Goal: Information Seeking & Learning: Compare options

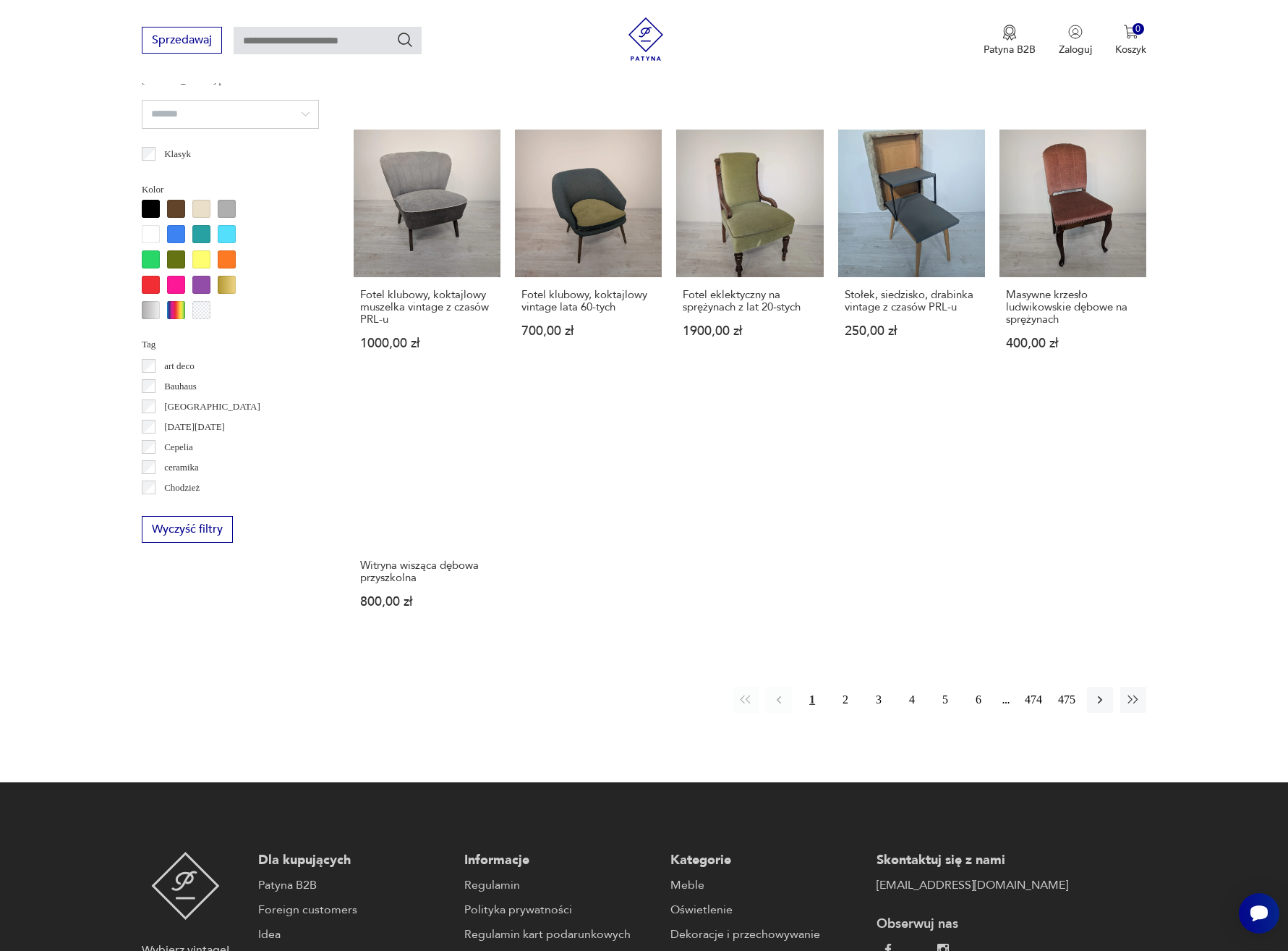
scroll to position [1082, 0]
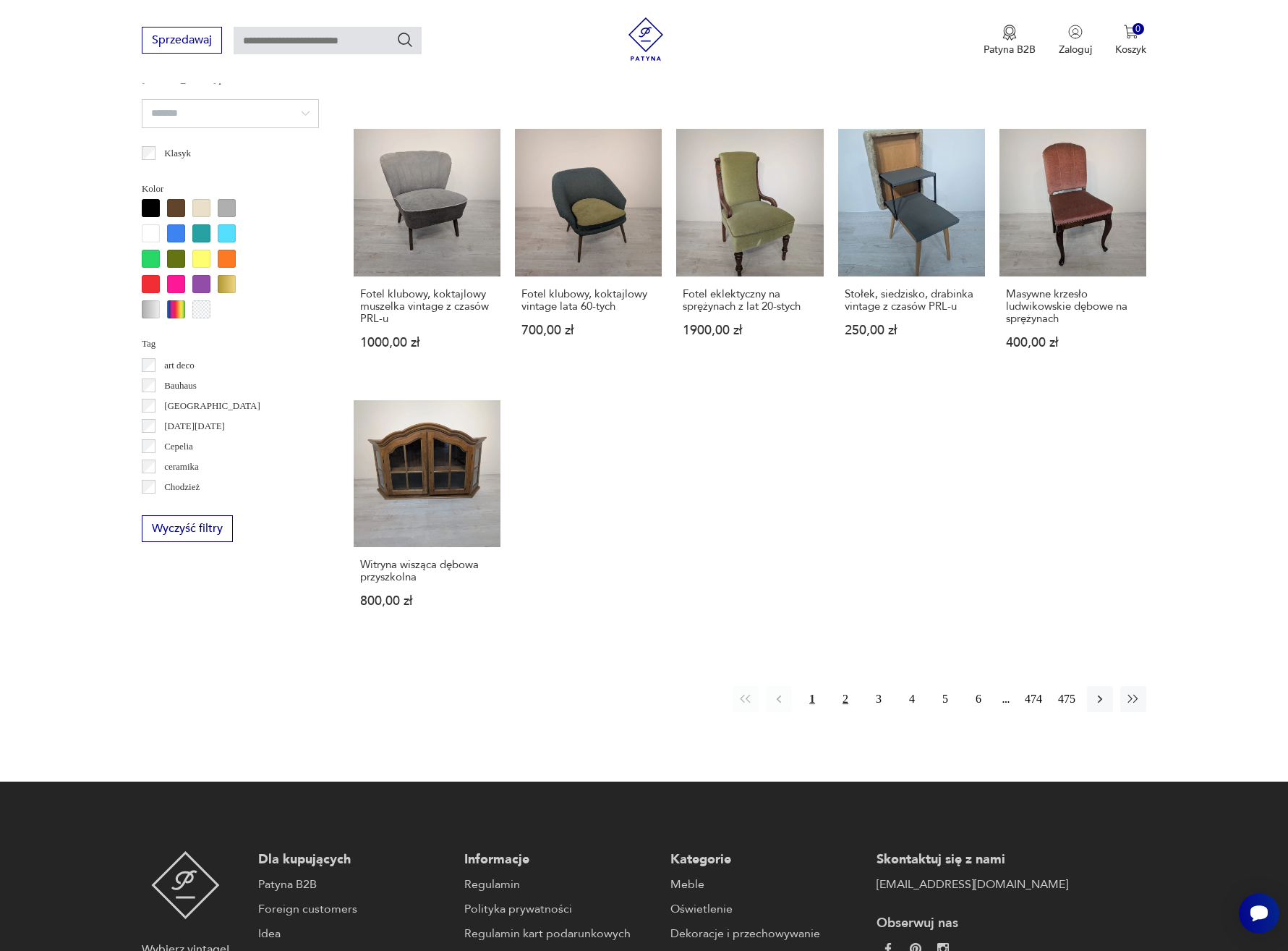
click at [838, 686] on button "2" at bounding box center [846, 699] width 26 height 26
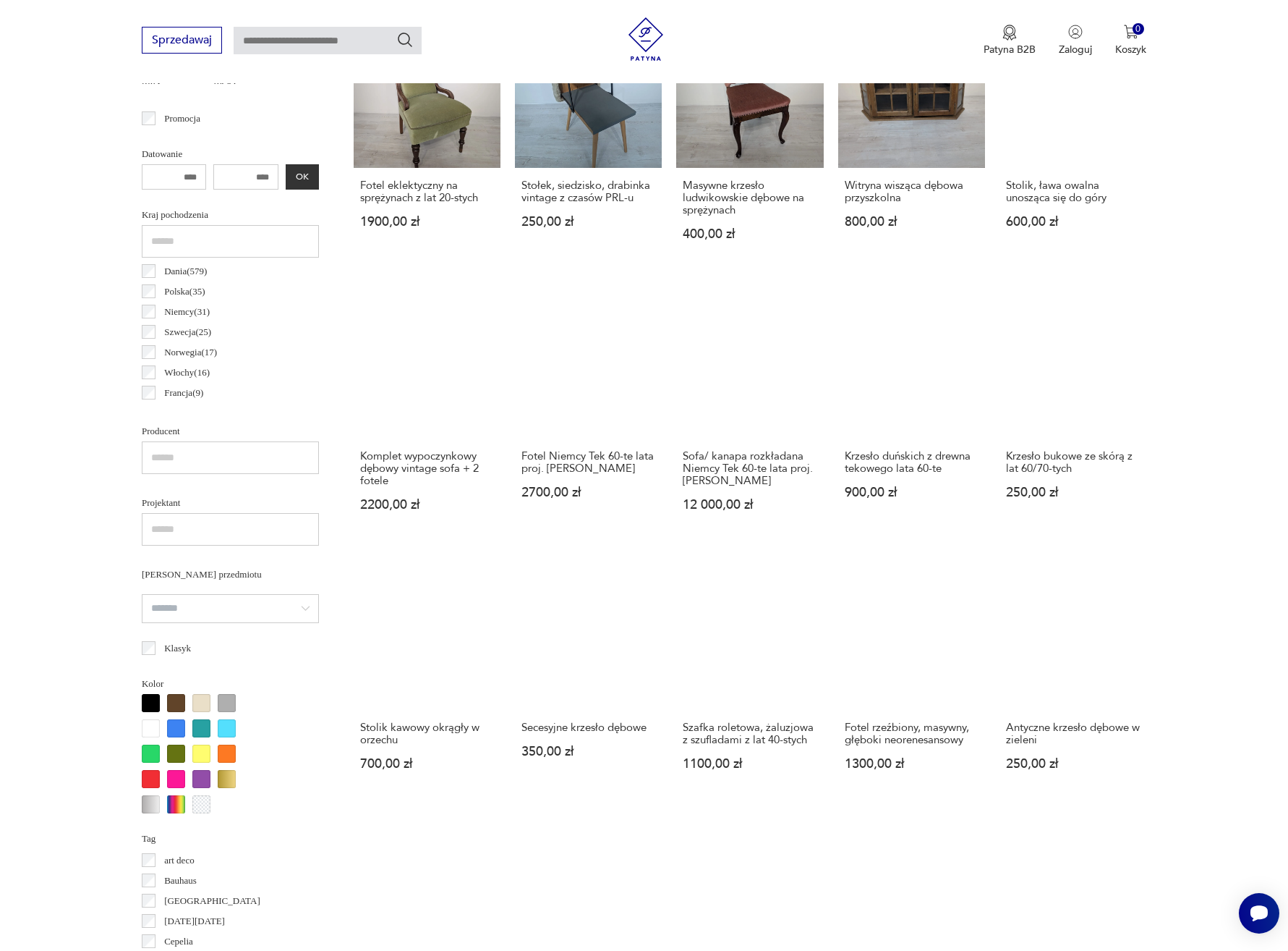
scroll to position [471, 0]
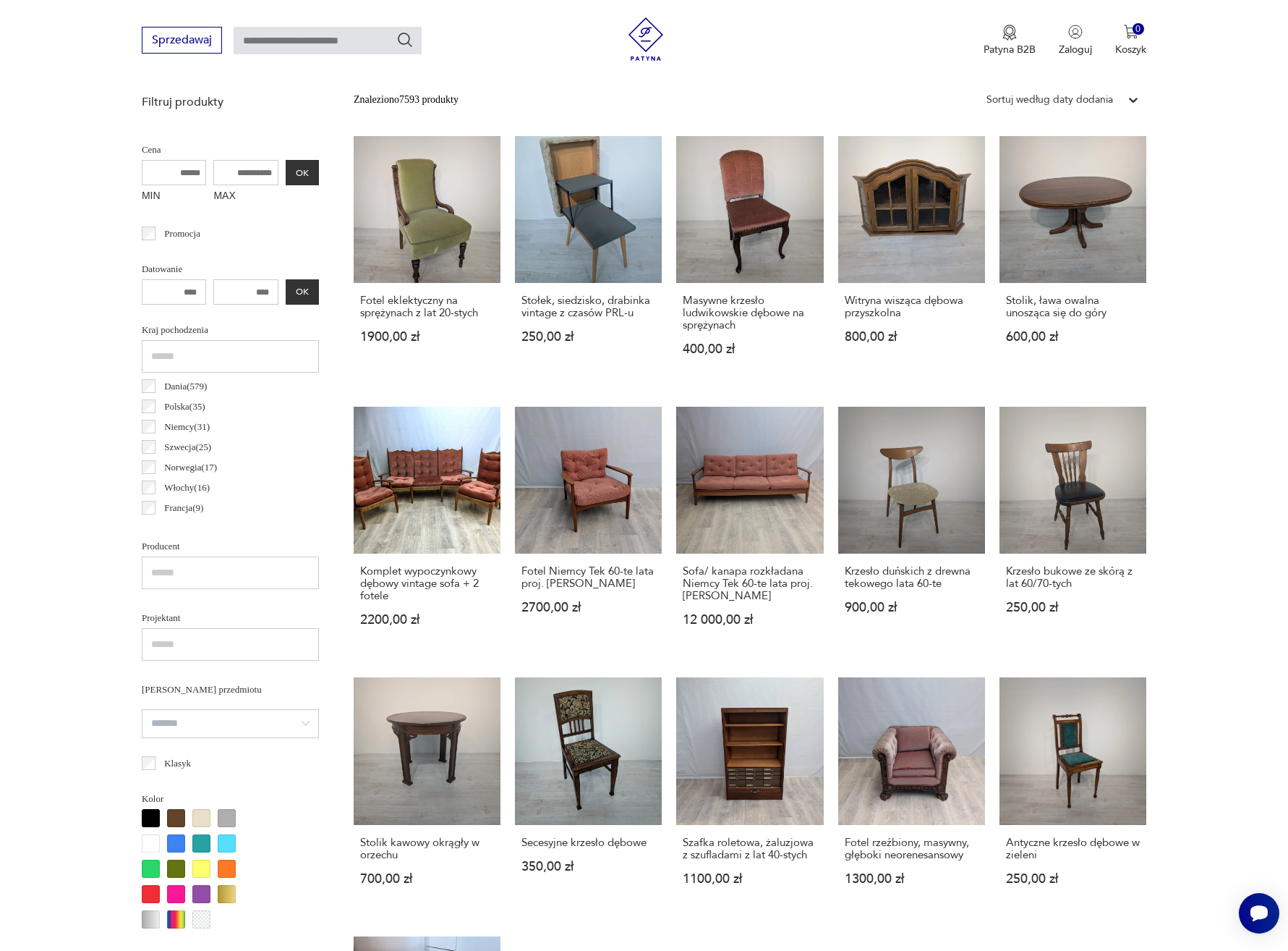
click at [182, 291] on input "number" at bounding box center [174, 292] width 65 height 26
drag, startPoint x: 172, startPoint y: 292, endPoint x: 268, endPoint y: 290, distance: 96.0
click at [210, 289] on div "OK" at bounding box center [230, 292] width 177 height 26
type input "****"
click at [301, 298] on button "OK" at bounding box center [302, 292] width 33 height 26
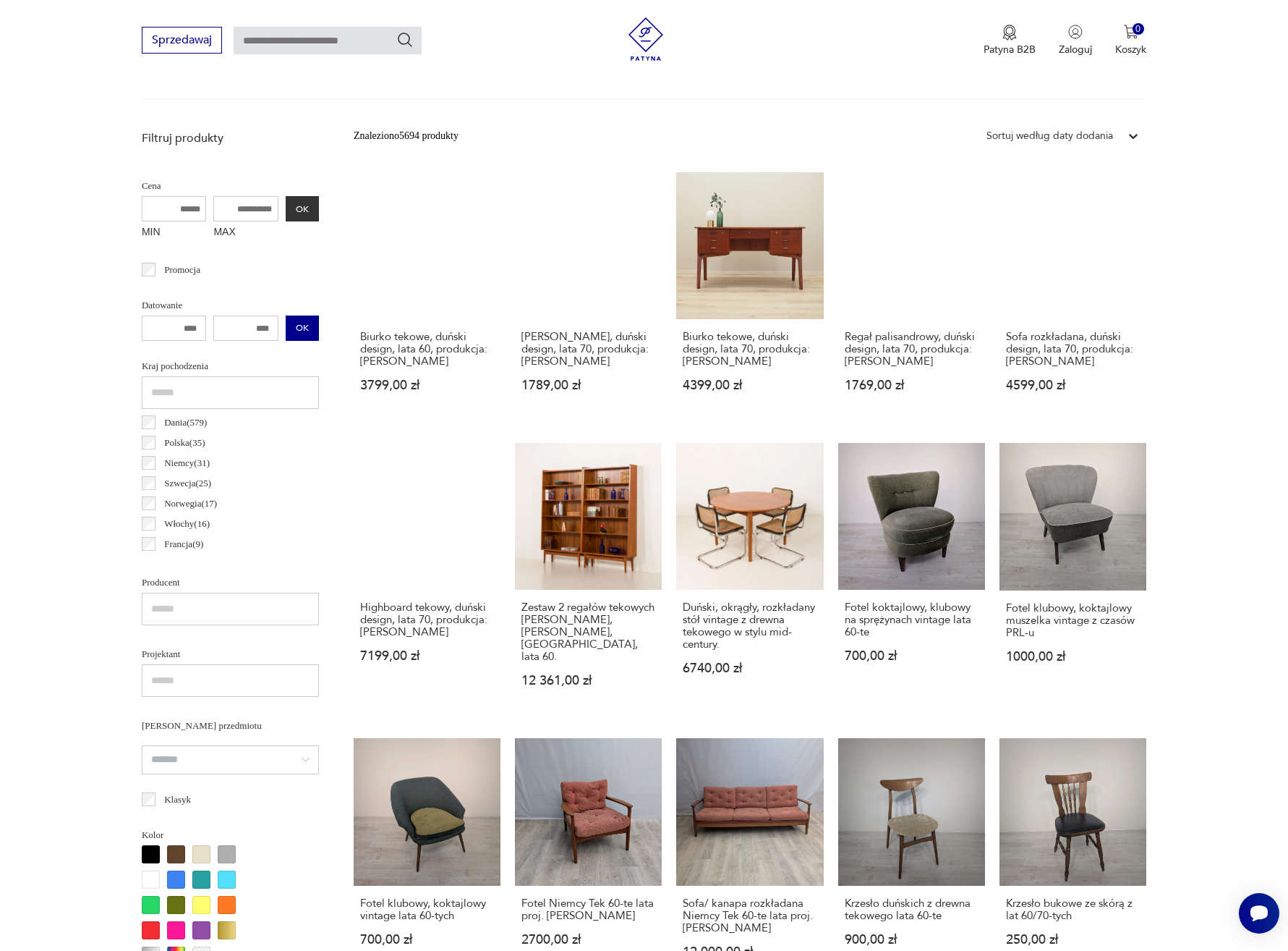
scroll to position [445, 0]
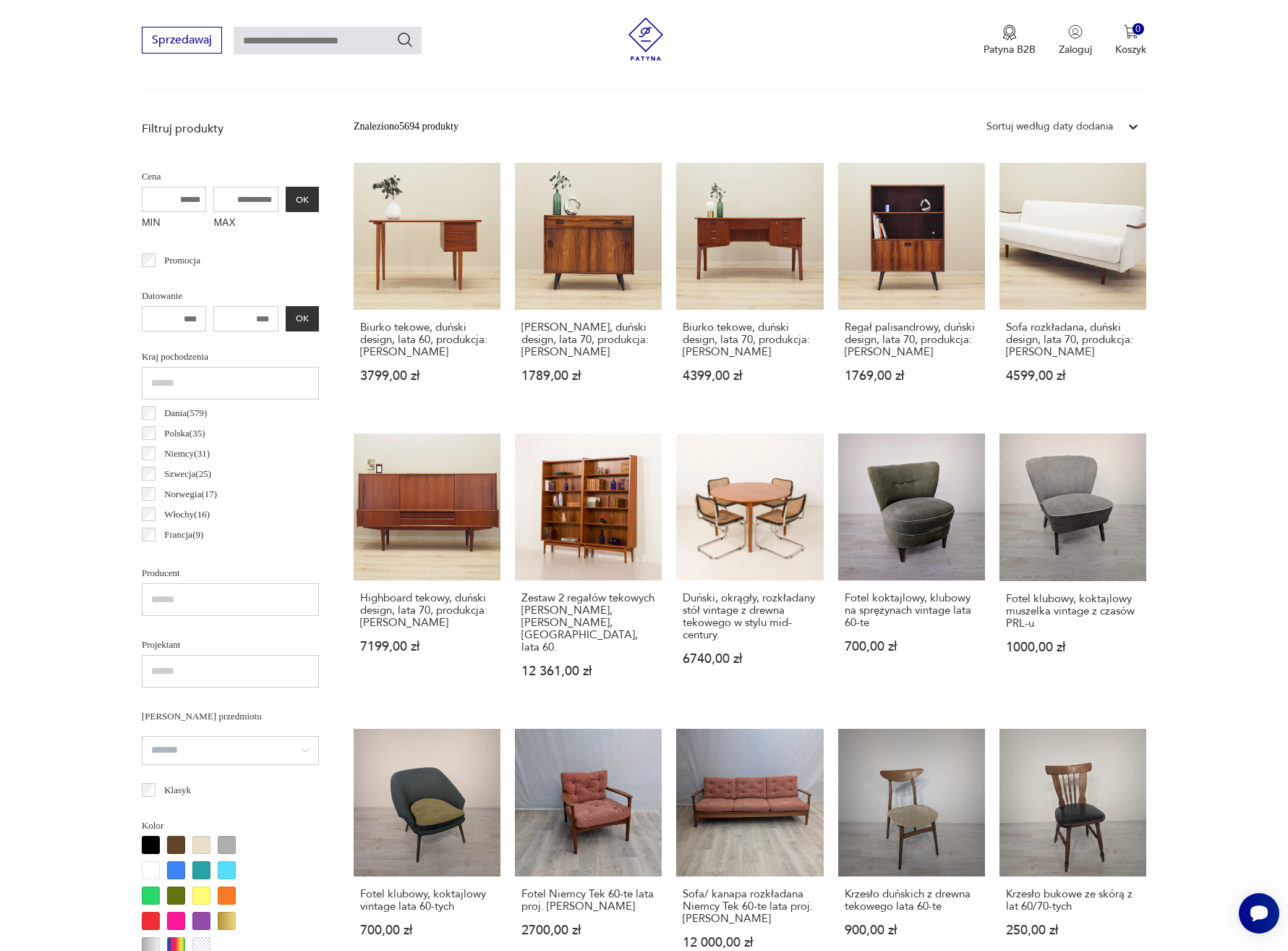
click at [486, 154] on div "Znaleziono 5694 produkty Filtruj Sortuj według daty dodania Sortuj według daty …" at bounding box center [750, 724] width 793 height 1222
click at [445, 201] on link "Biurko tekowe, duński design, lata 60, produkcja: [PERSON_NAME] 3799,00 zł" at bounding box center [427, 286] width 147 height 248
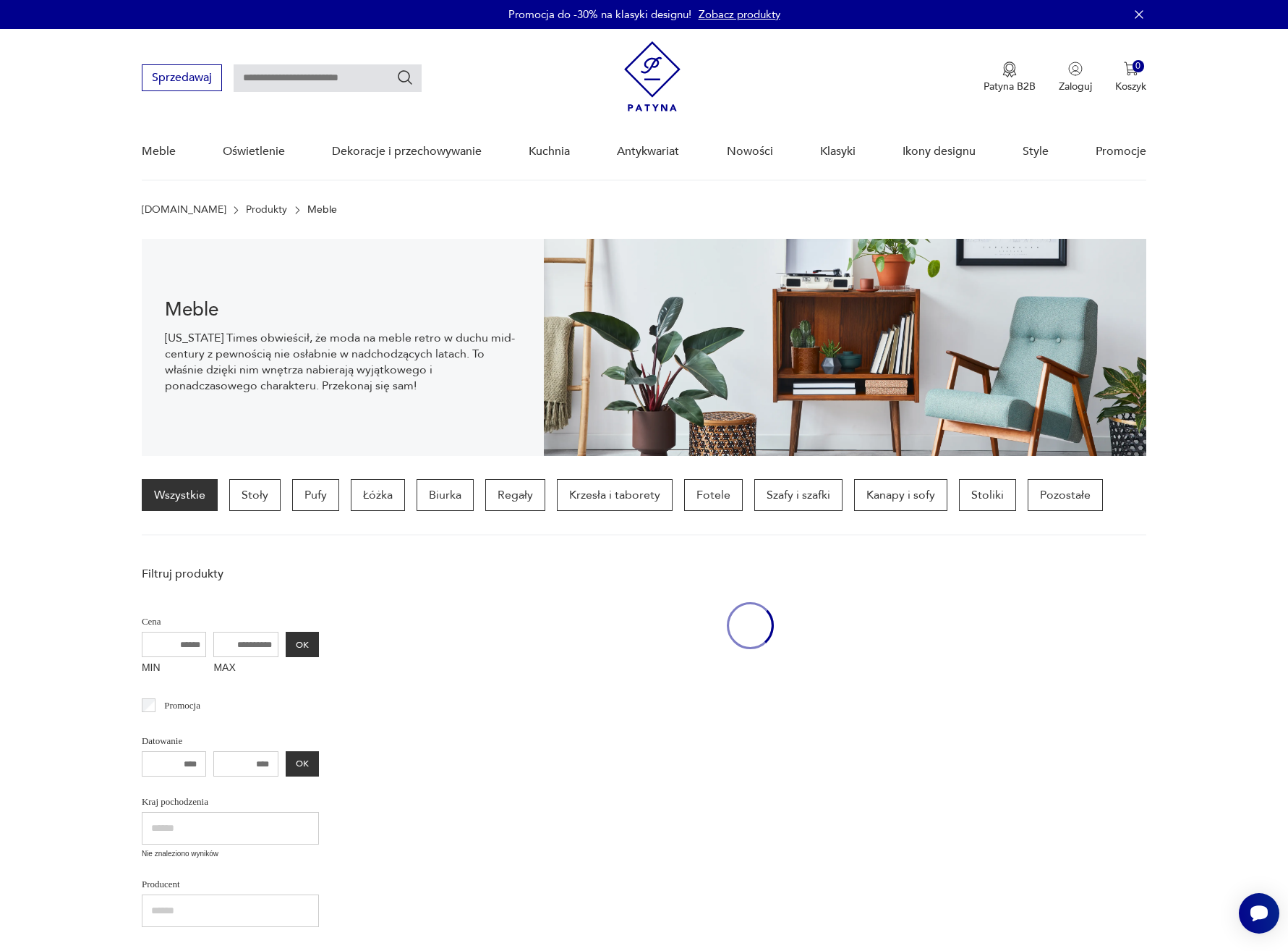
scroll to position [445, 0]
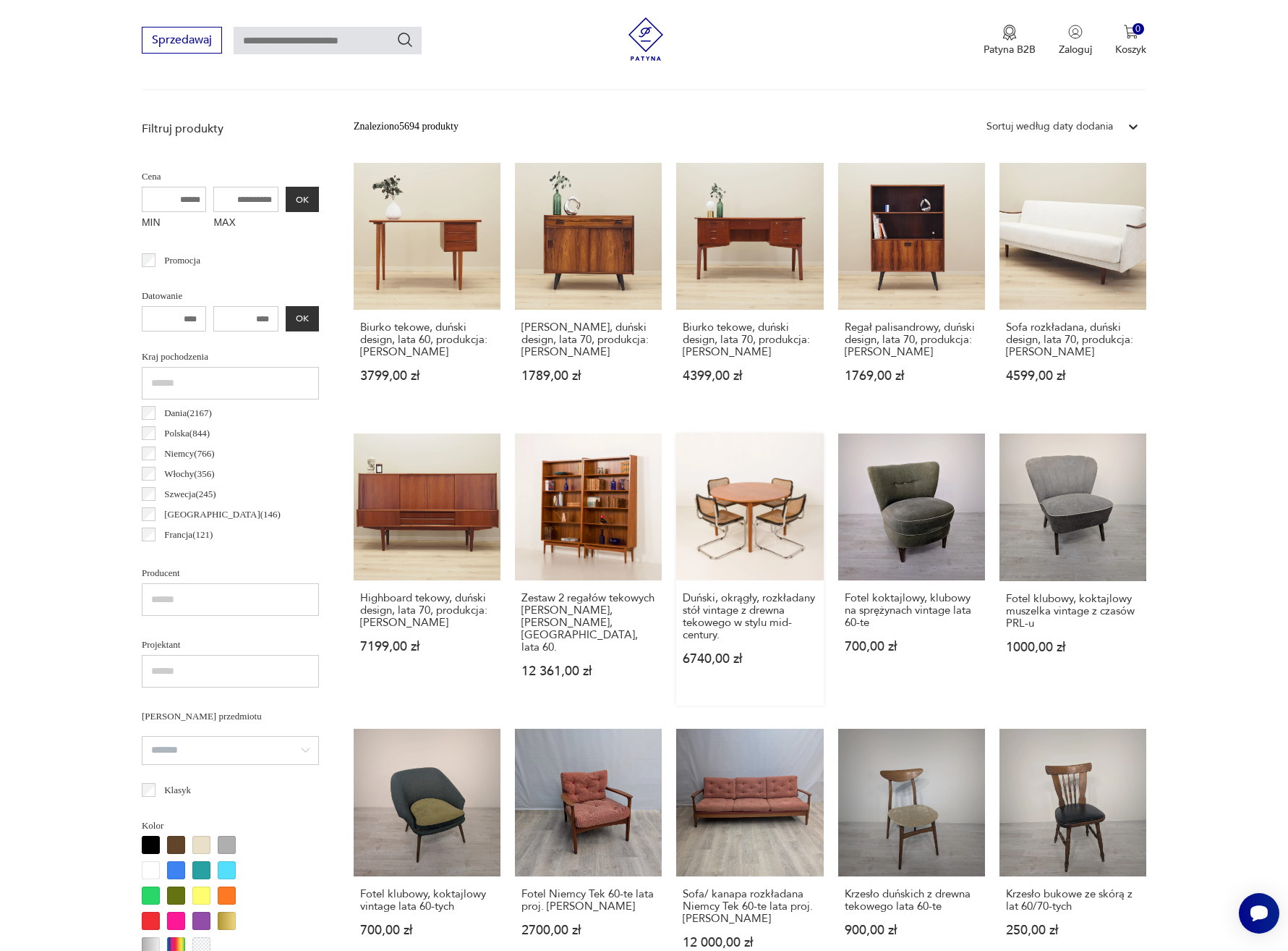
click at [745, 482] on link "Duński, okrągły, rozkładany stół vintage z drewna tekowego w stylu mid-century.…" at bounding box center [749, 569] width 147 height 272
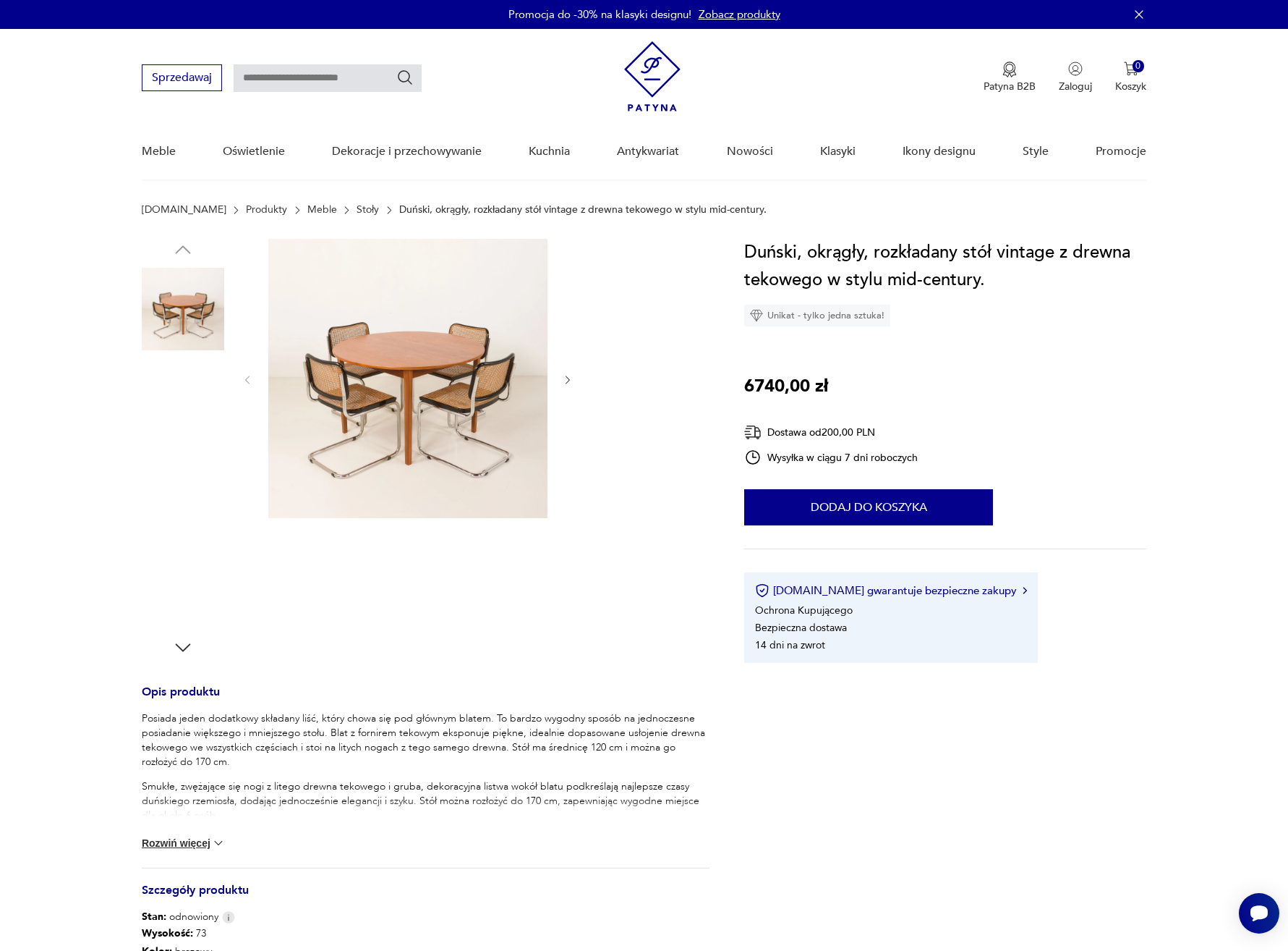
click at [169, 593] on img at bounding box center [183, 586] width 82 height 82
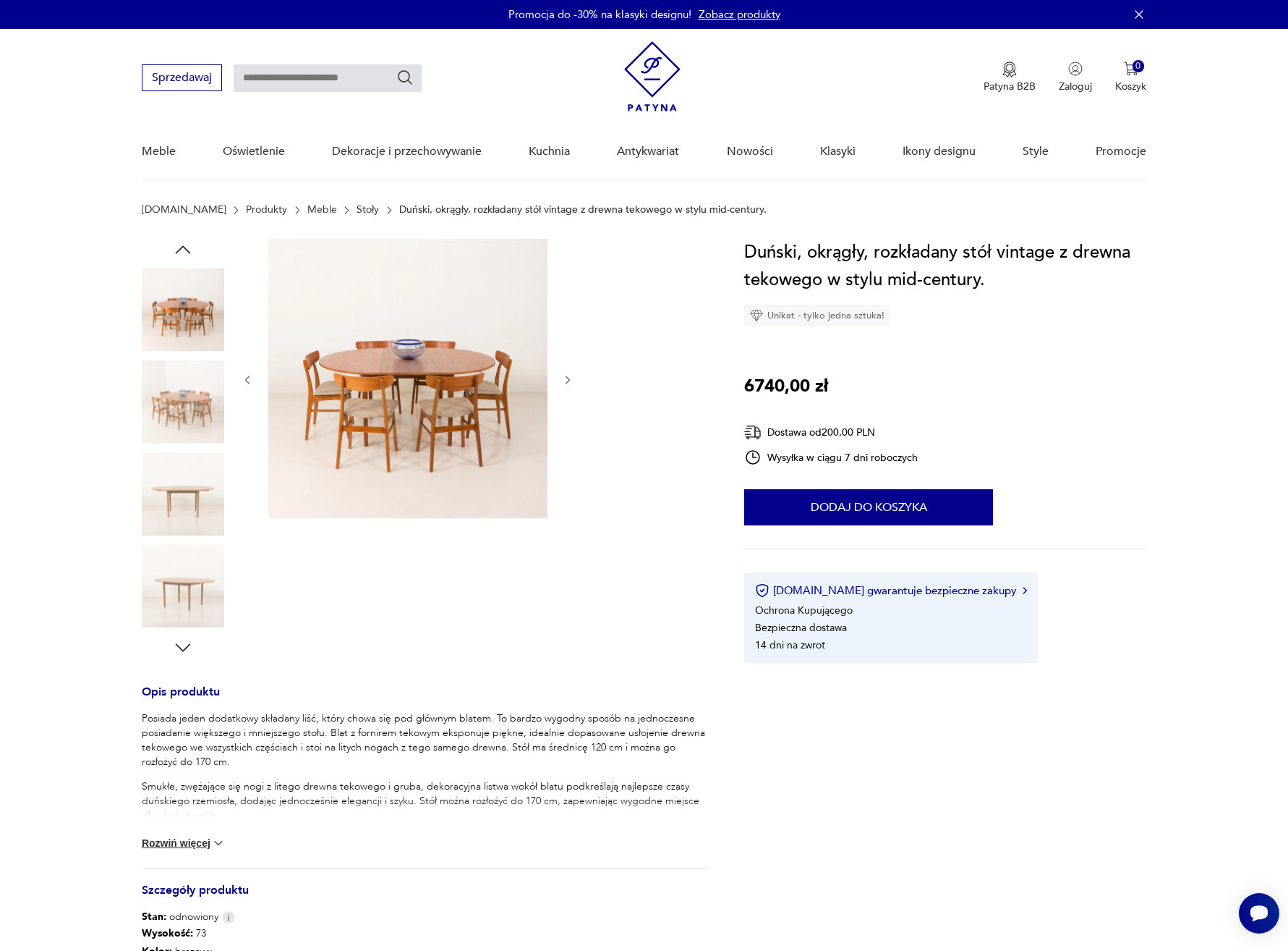
click at [189, 501] on img at bounding box center [183, 493] width 82 height 82
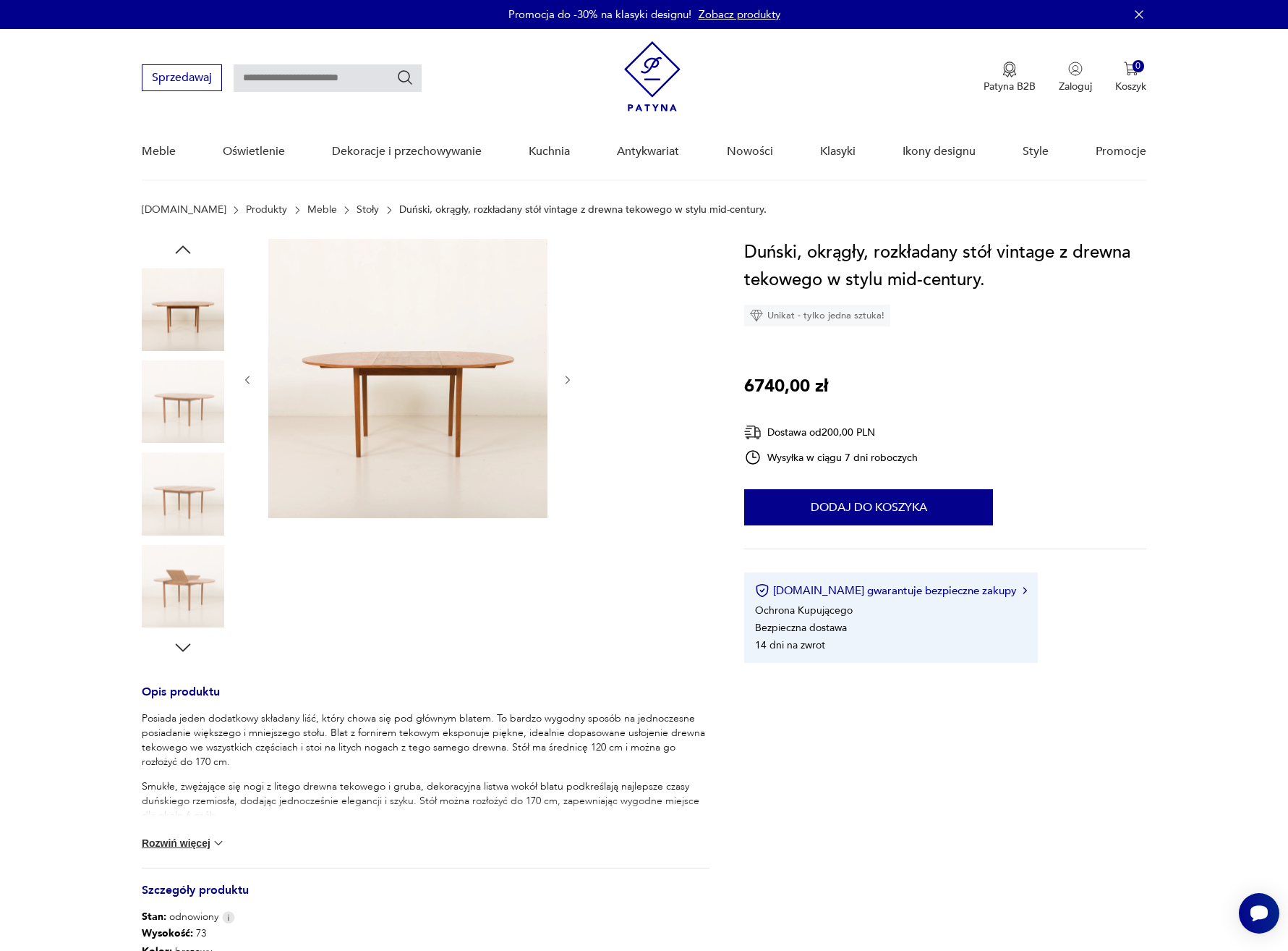
click at [188, 486] on img at bounding box center [183, 493] width 82 height 82
click at [169, 500] on img at bounding box center [183, 493] width 82 height 82
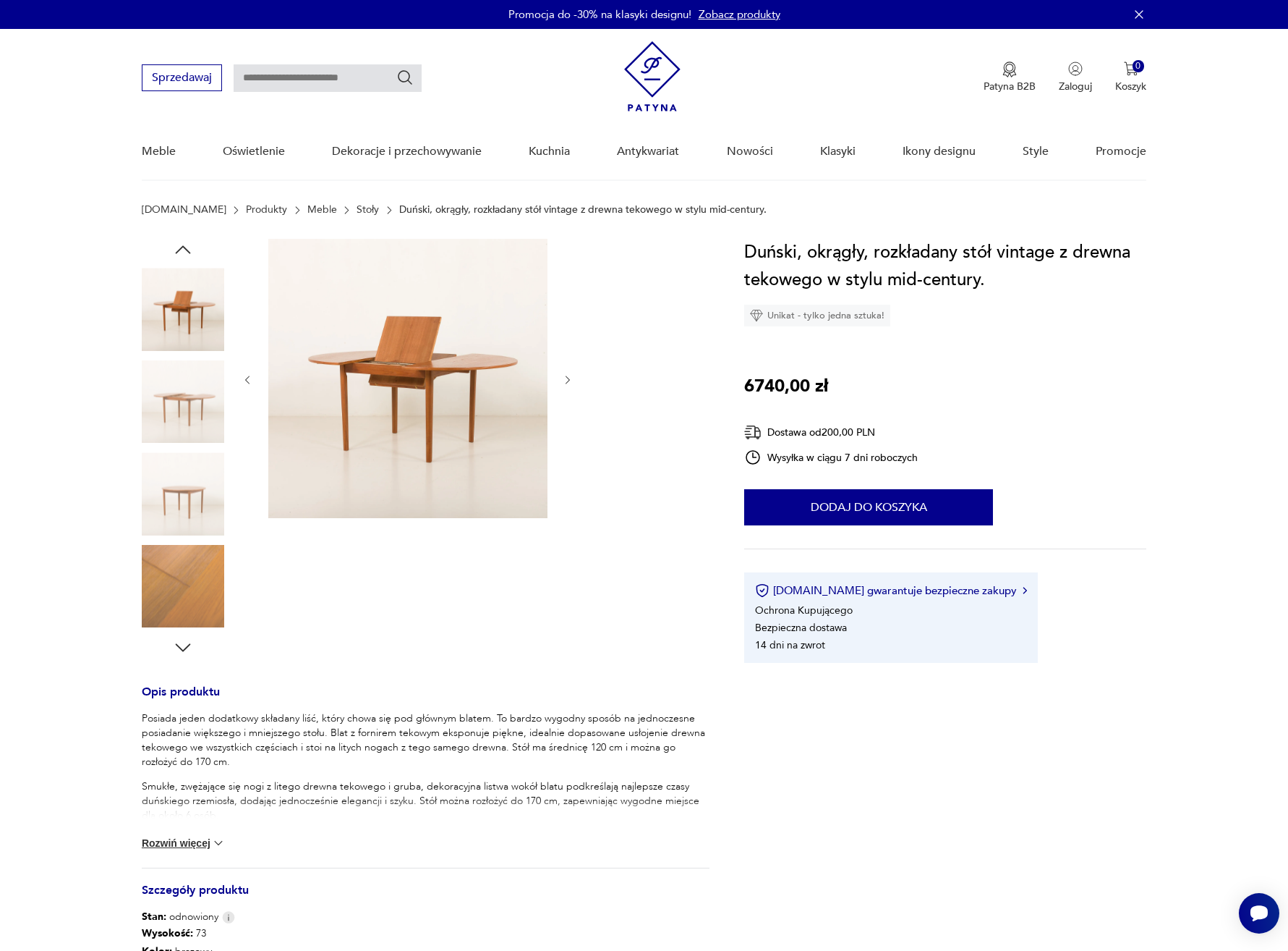
click at [173, 506] on img at bounding box center [183, 493] width 82 height 82
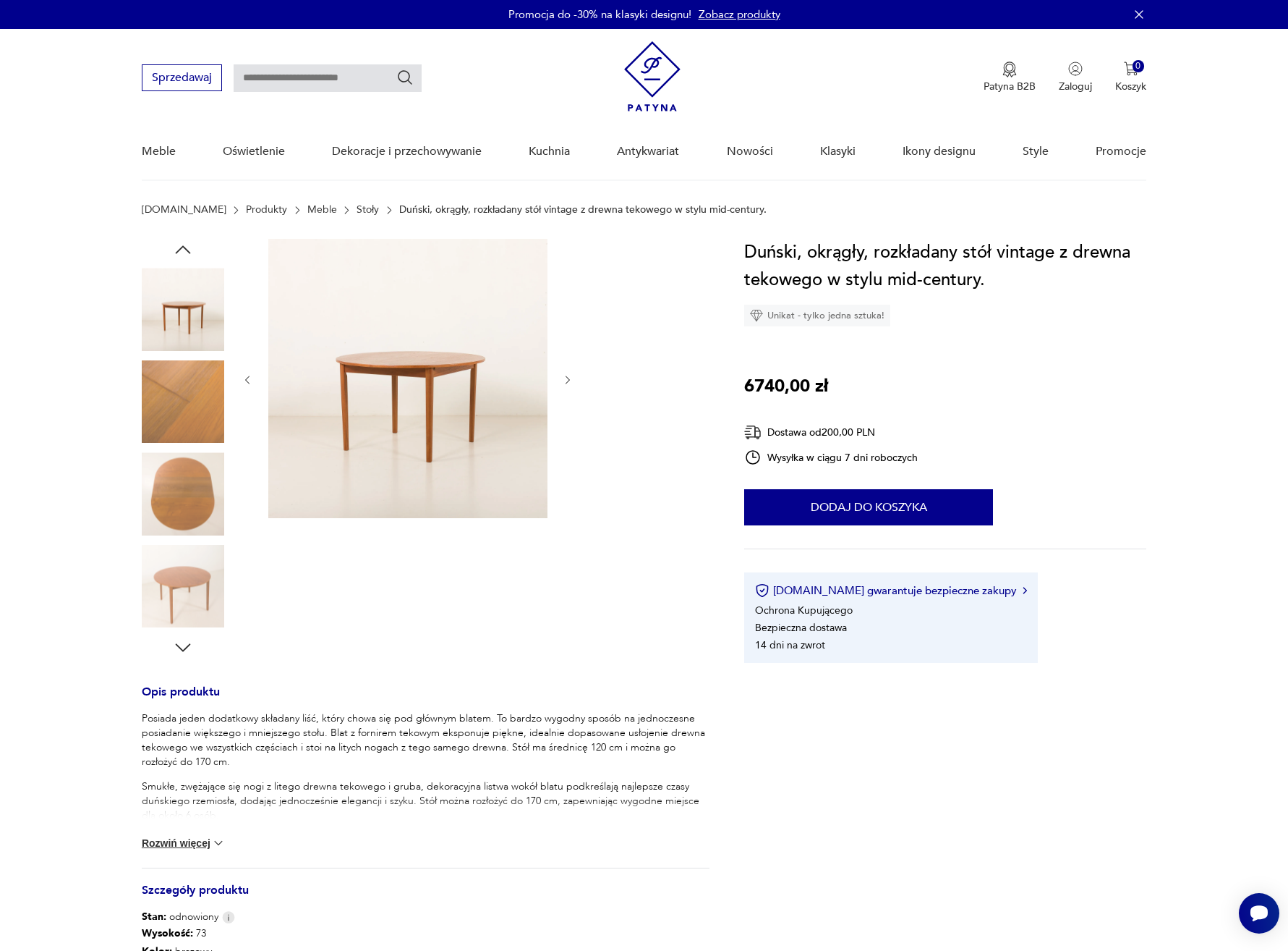
click at [177, 502] on img at bounding box center [183, 493] width 82 height 82
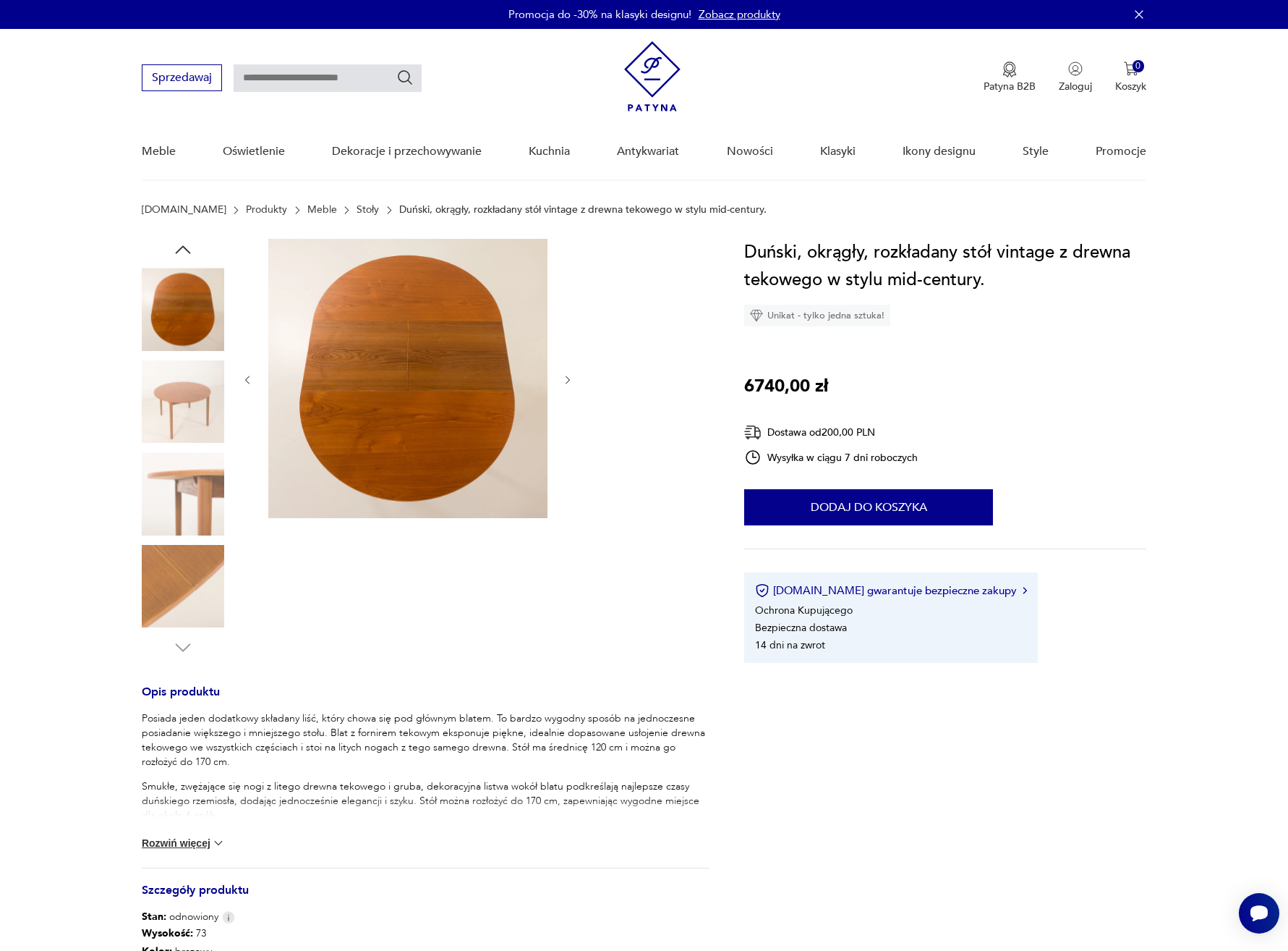
click at [173, 557] on img at bounding box center [183, 586] width 82 height 82
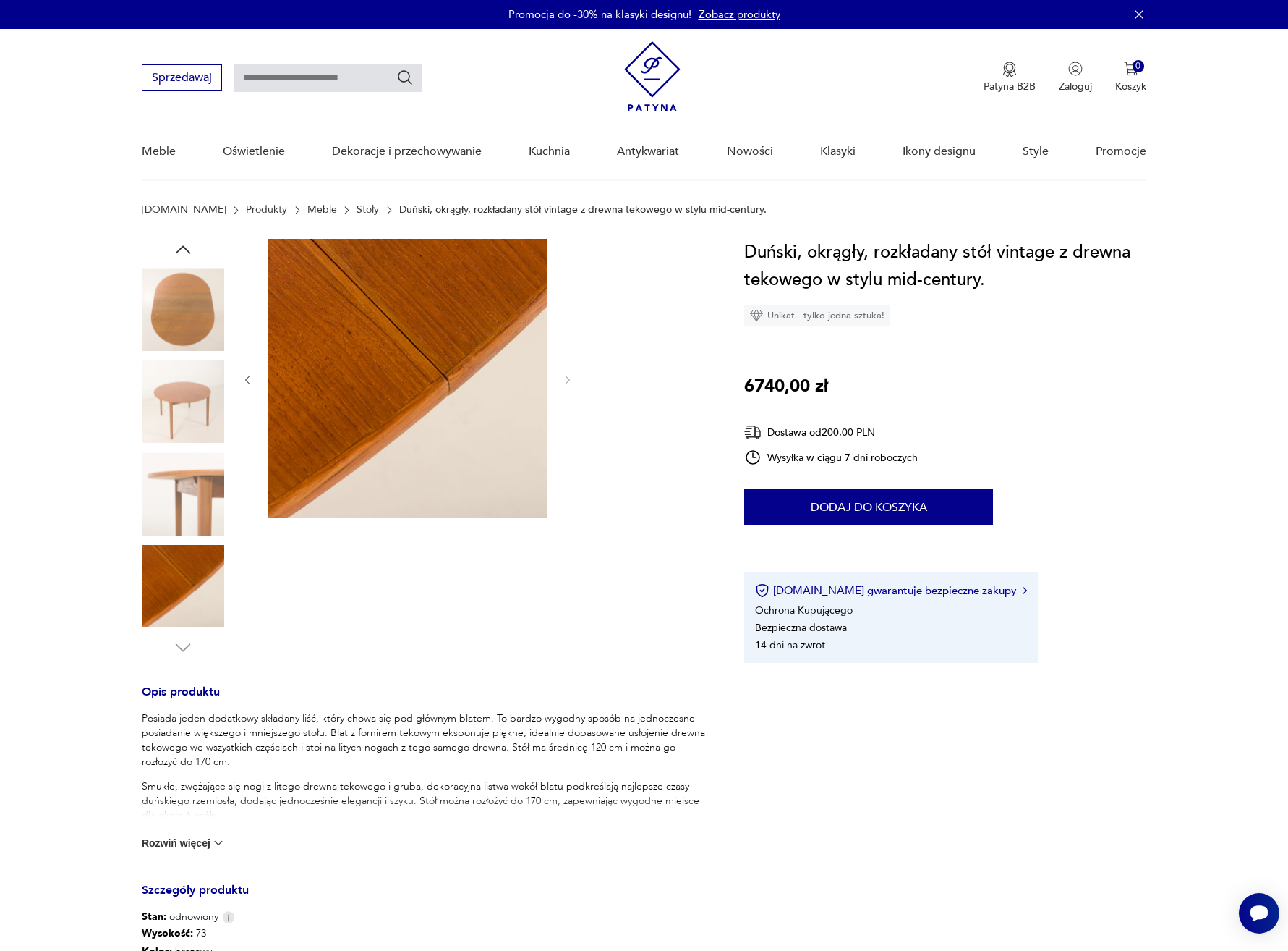
click at [173, 583] on img at bounding box center [183, 586] width 82 height 82
click at [179, 245] on icon "button" at bounding box center [183, 249] width 22 height 22
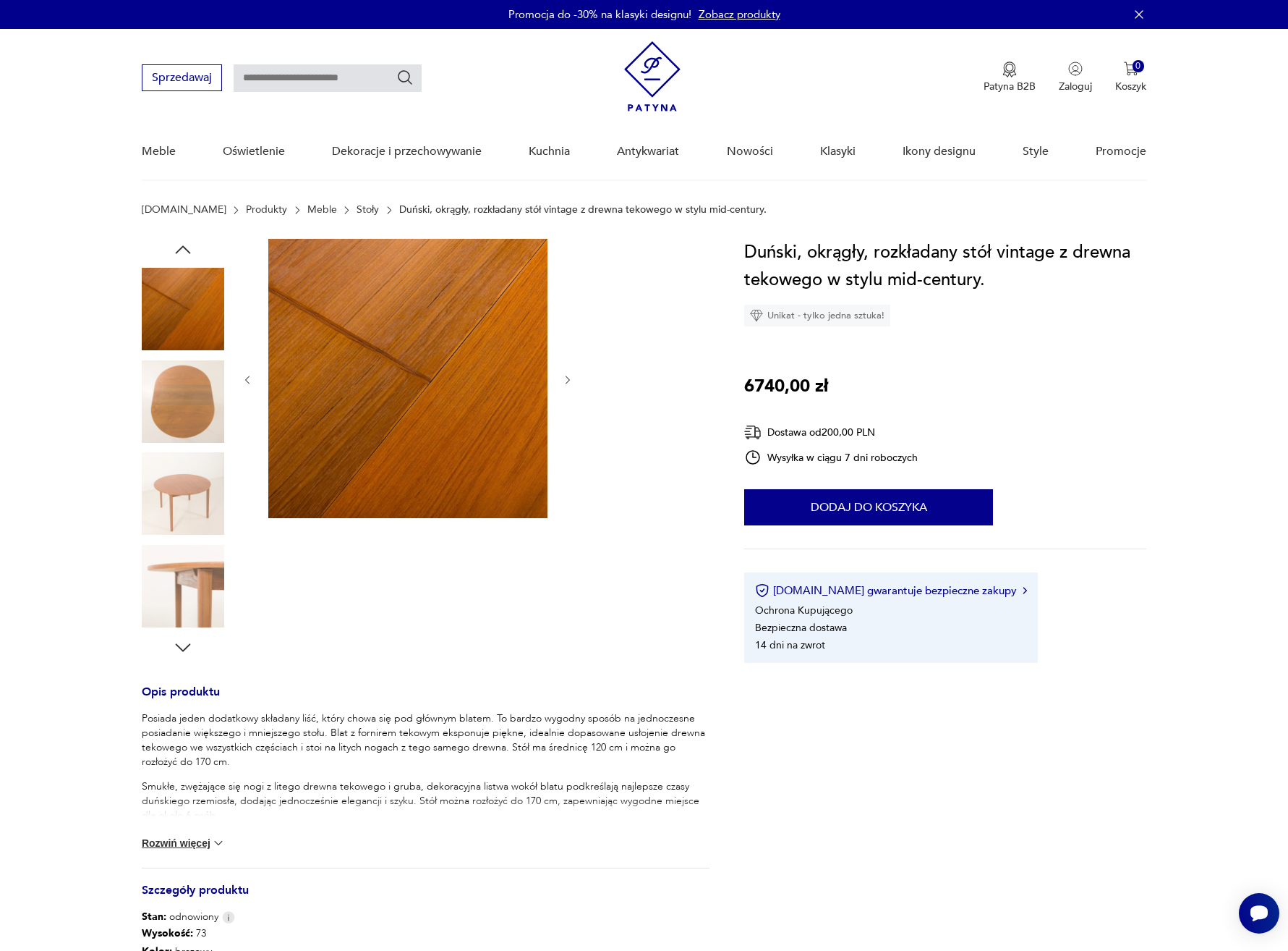
click at [356, 207] on link "Stoły" at bounding box center [367, 209] width 23 height 12
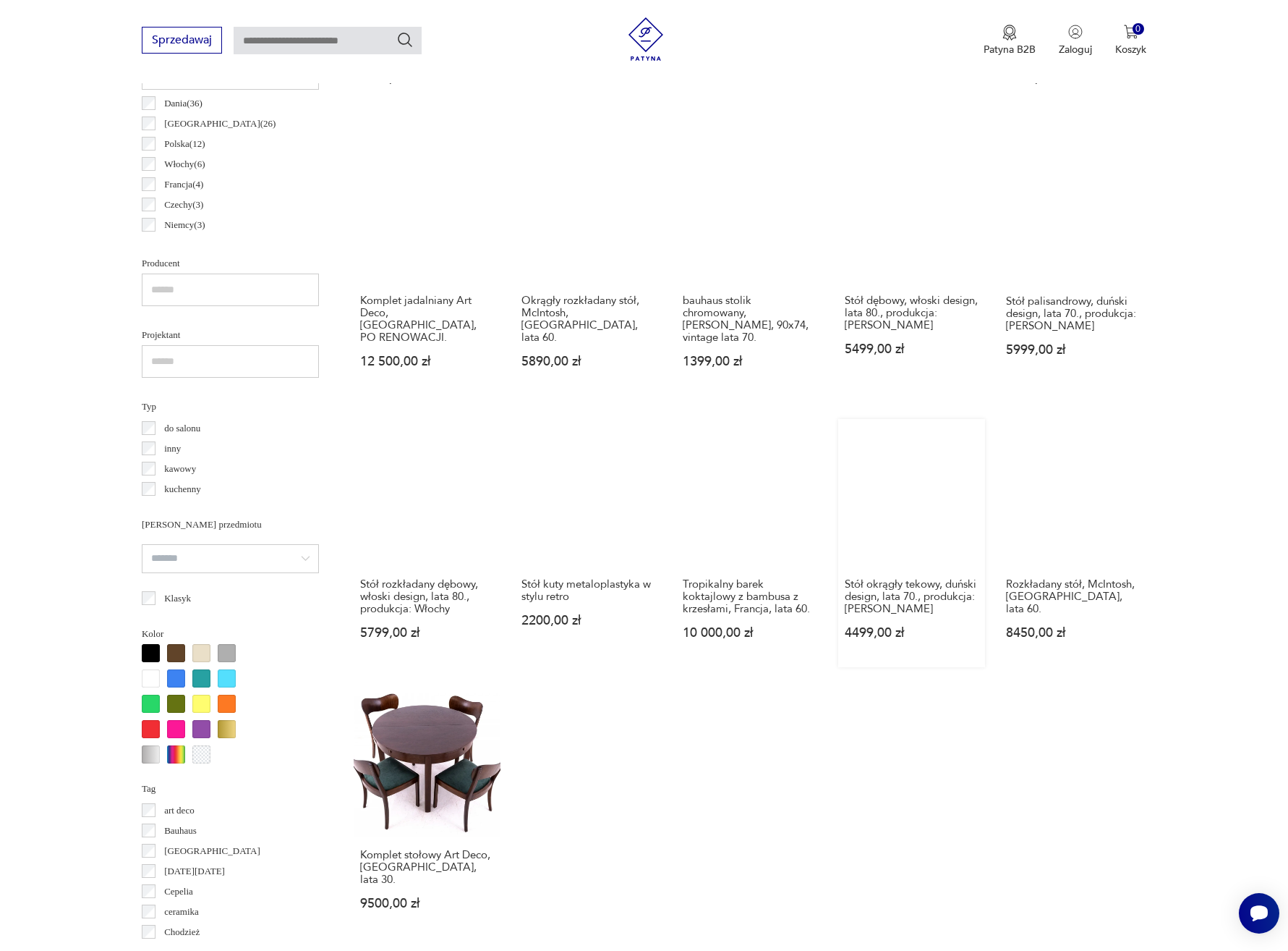
scroll to position [798, 0]
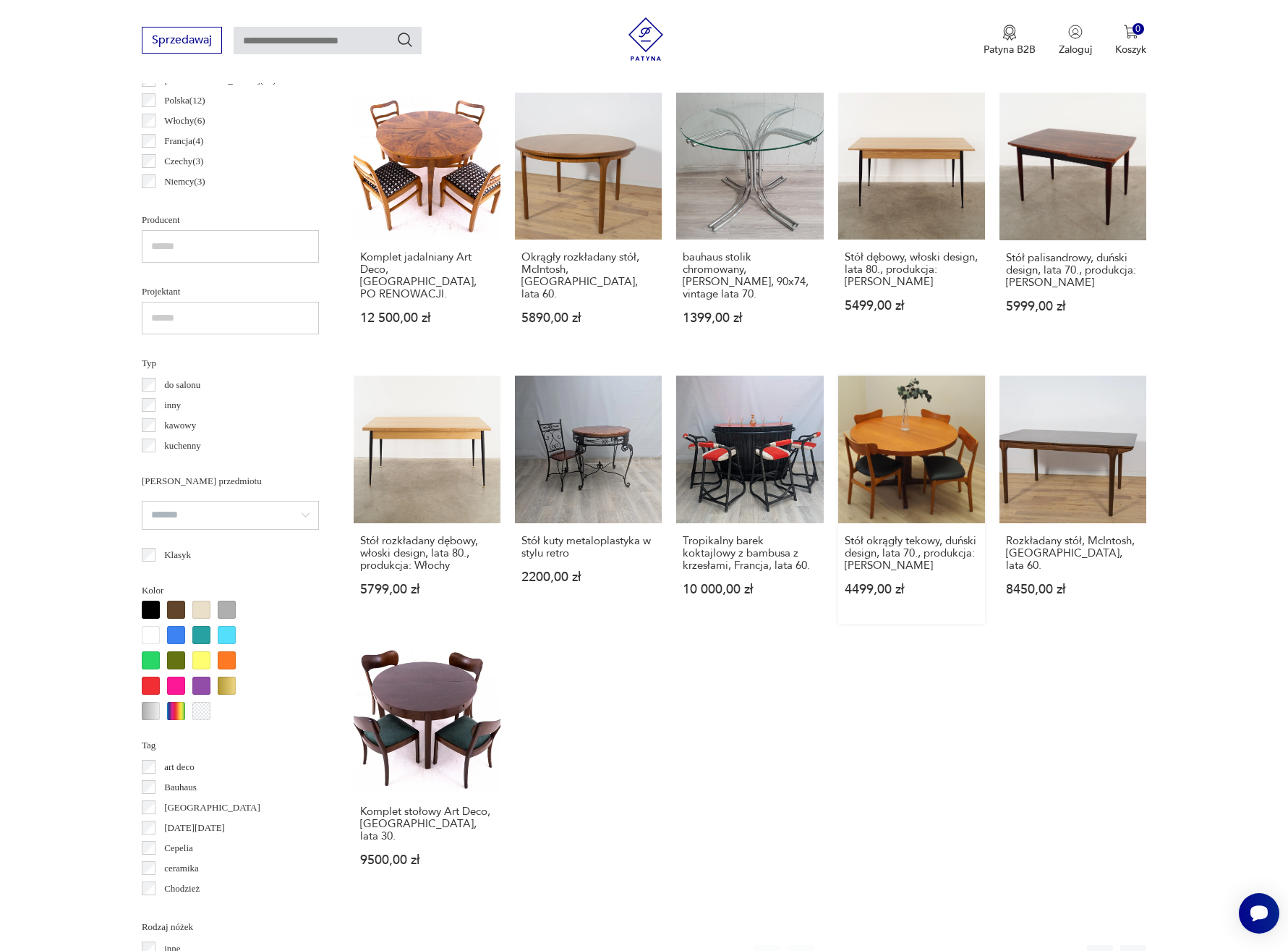
click at [922, 470] on link "Stół okrągły tekowy, duński design, lata 70., produkcja: [PERSON_NAME] 4499,00 …" at bounding box center [912, 499] width 147 height 248
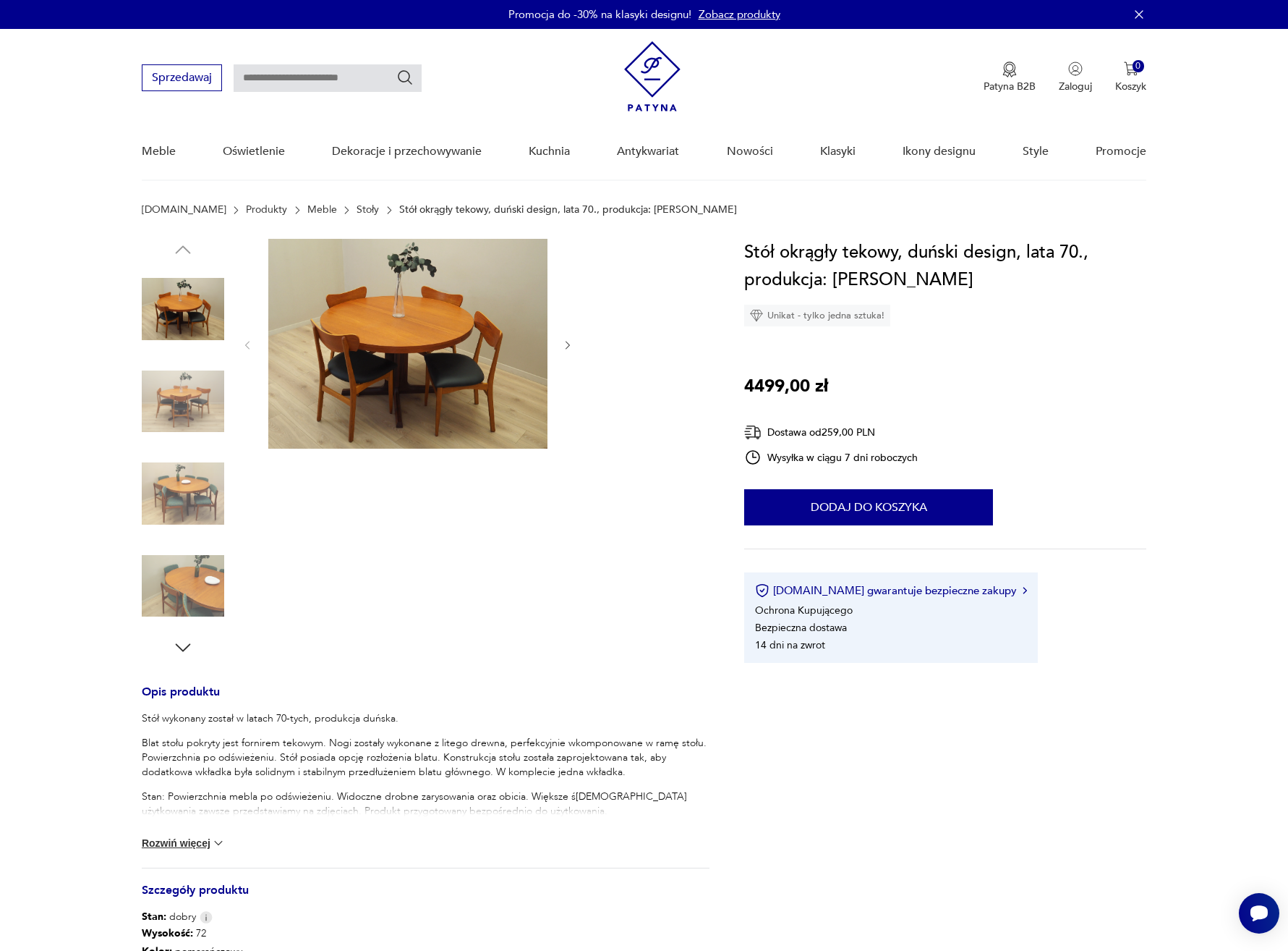
click at [565, 343] on icon "button" at bounding box center [567, 344] width 12 height 12
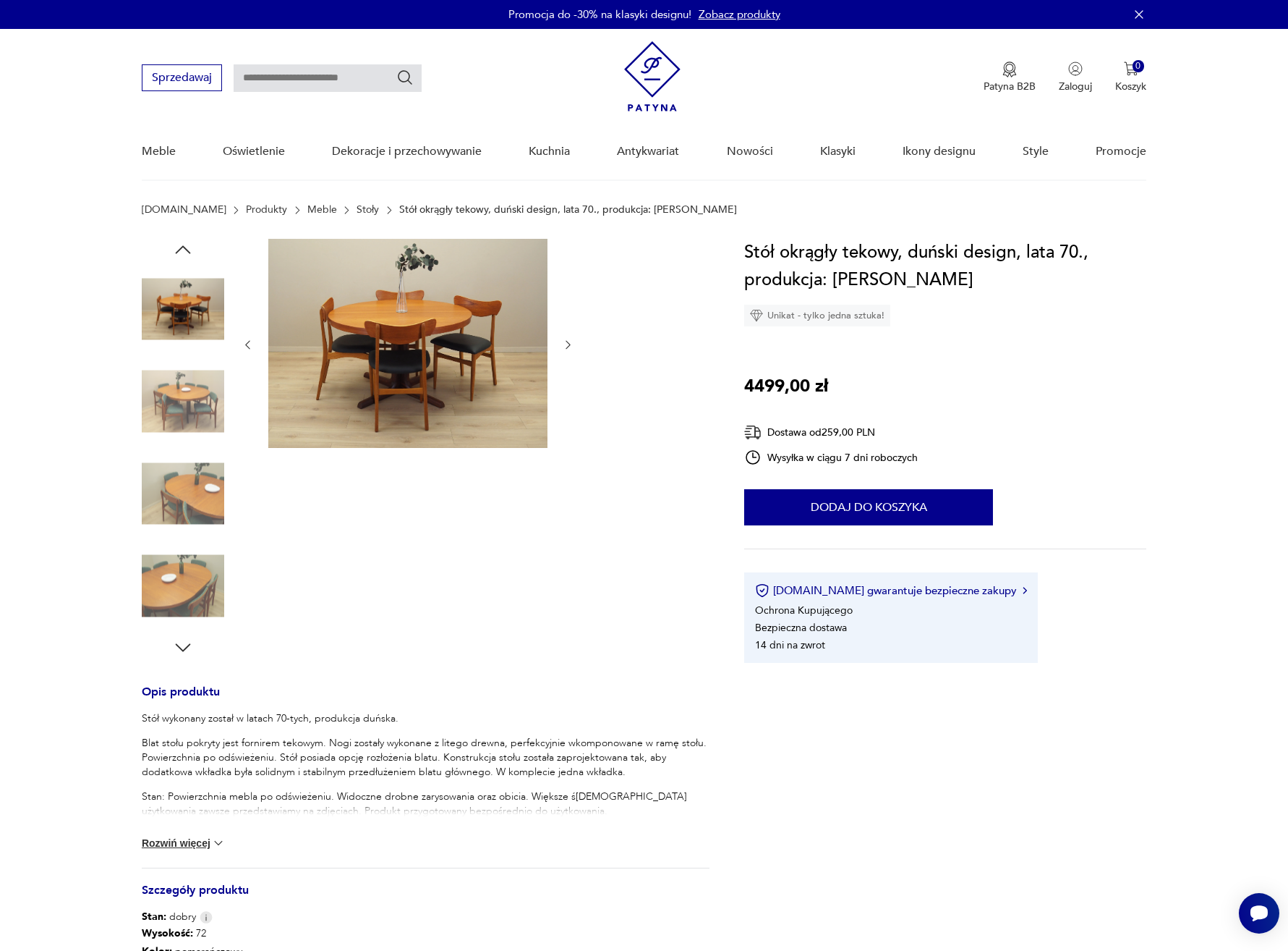
click at [565, 343] on icon "button" at bounding box center [567, 344] width 12 height 12
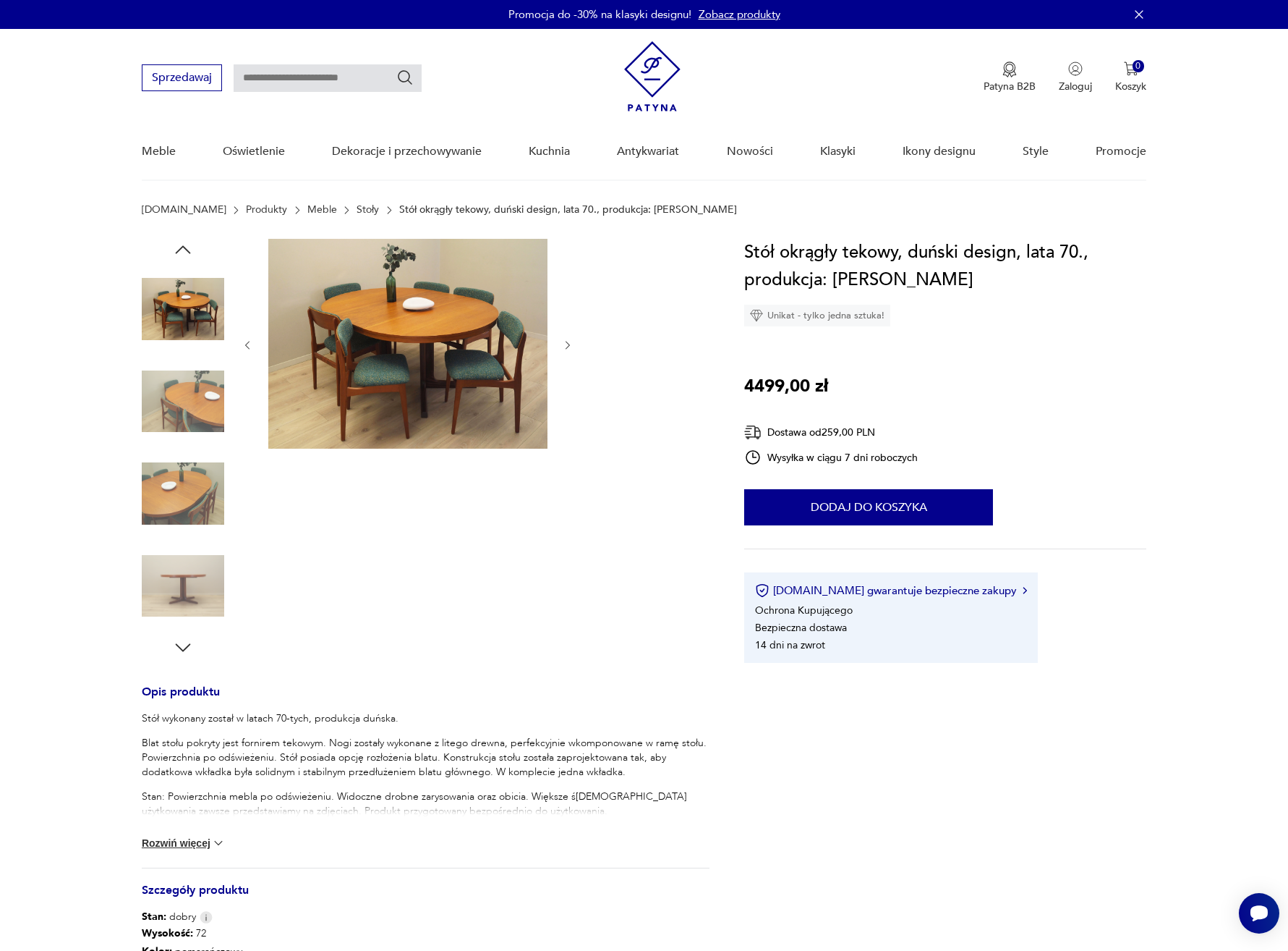
click at [565, 343] on icon "button" at bounding box center [567, 344] width 12 height 12
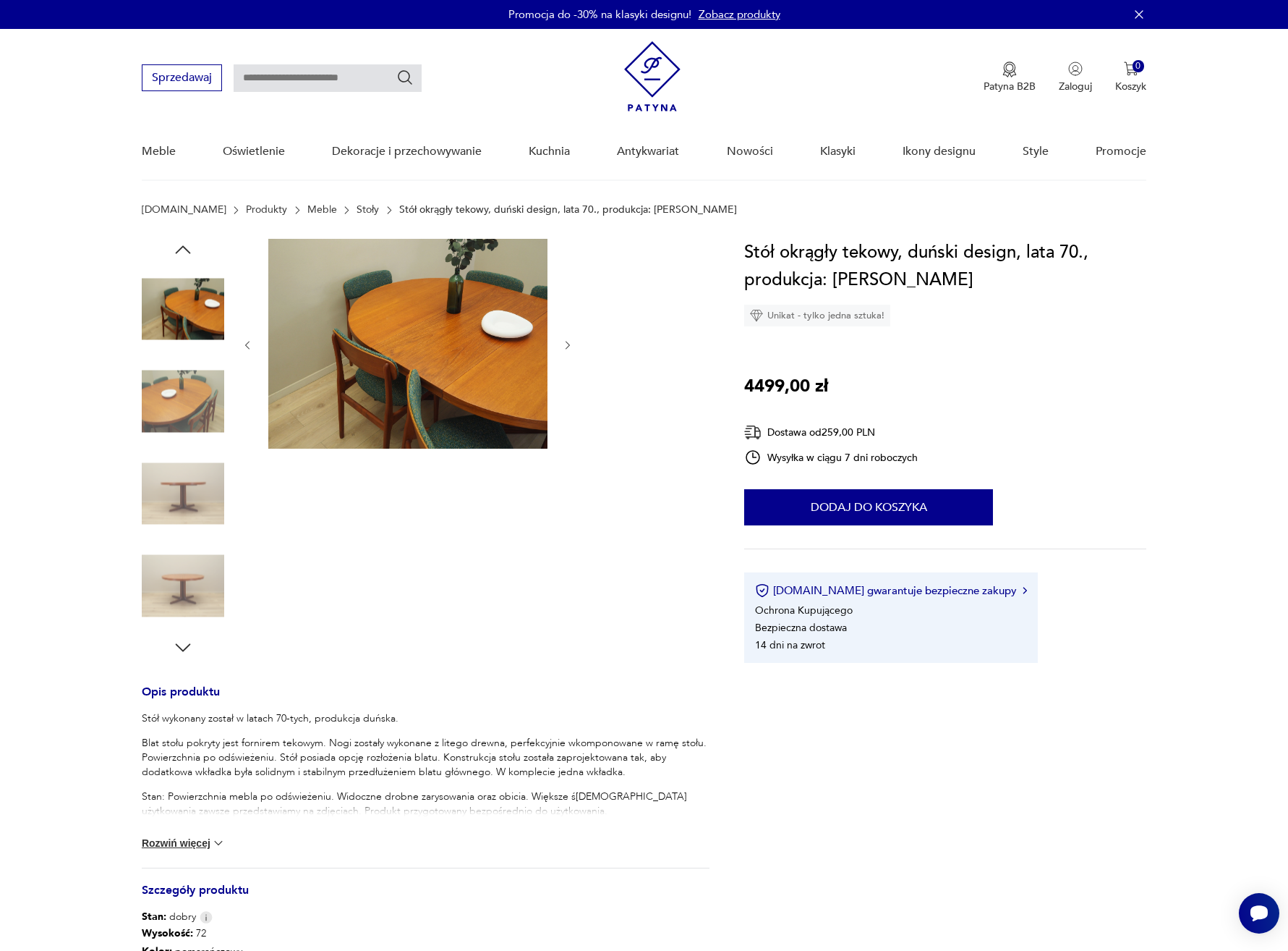
click at [565, 343] on icon "button" at bounding box center [567, 344] width 12 height 12
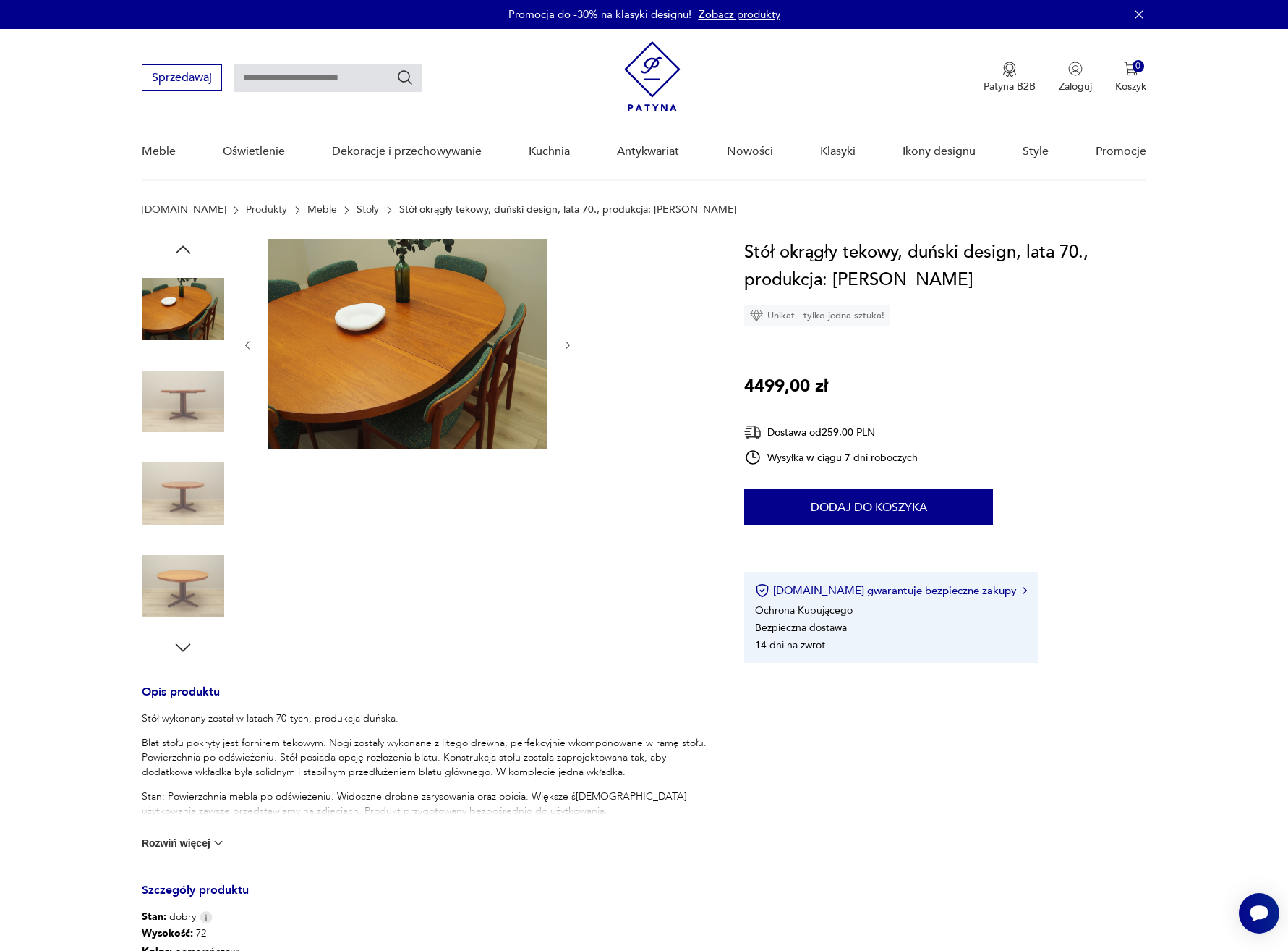
click at [565, 343] on icon "button" at bounding box center [567, 344] width 12 height 12
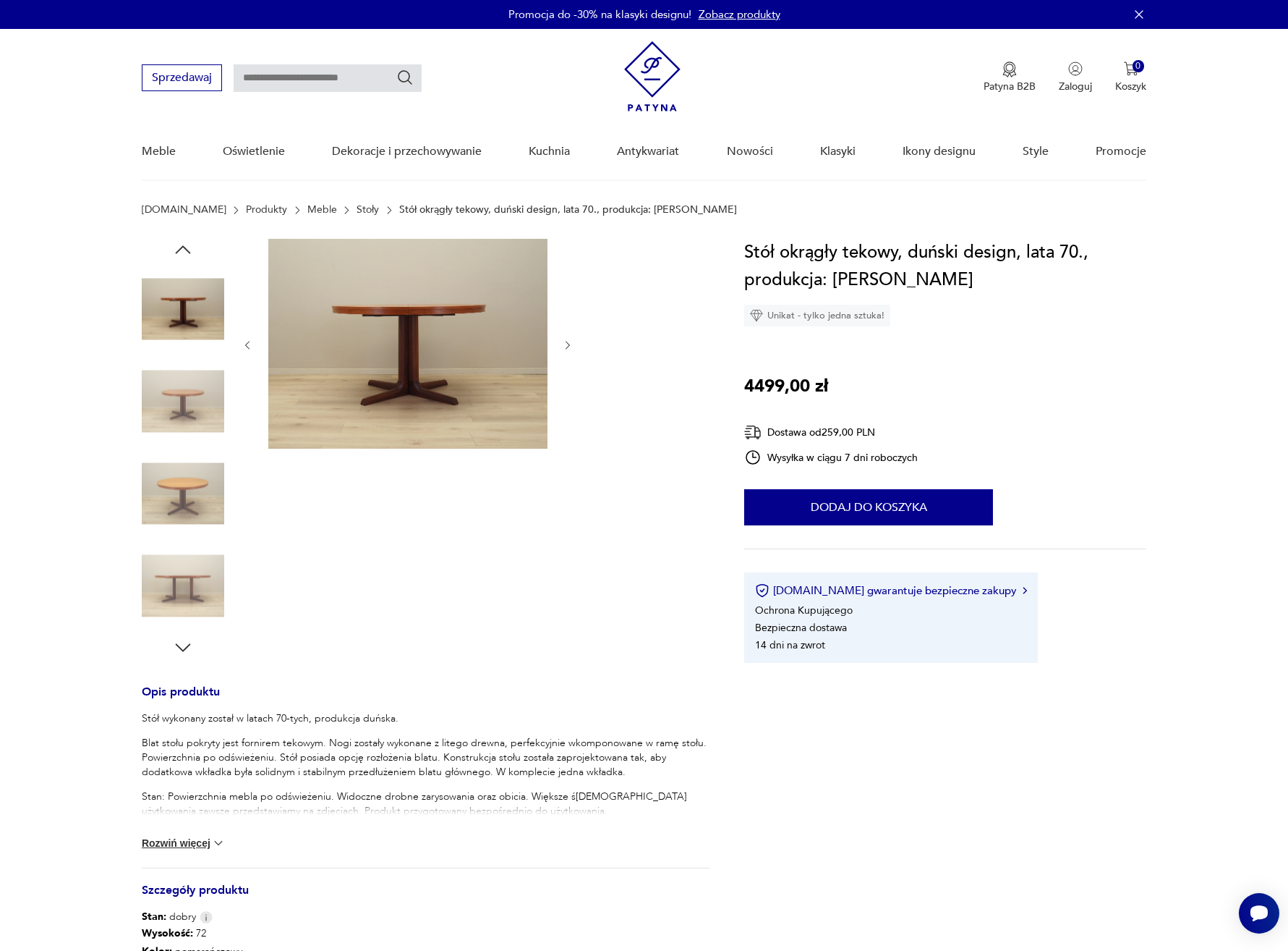
click at [565, 343] on icon "button" at bounding box center [567, 344] width 12 height 12
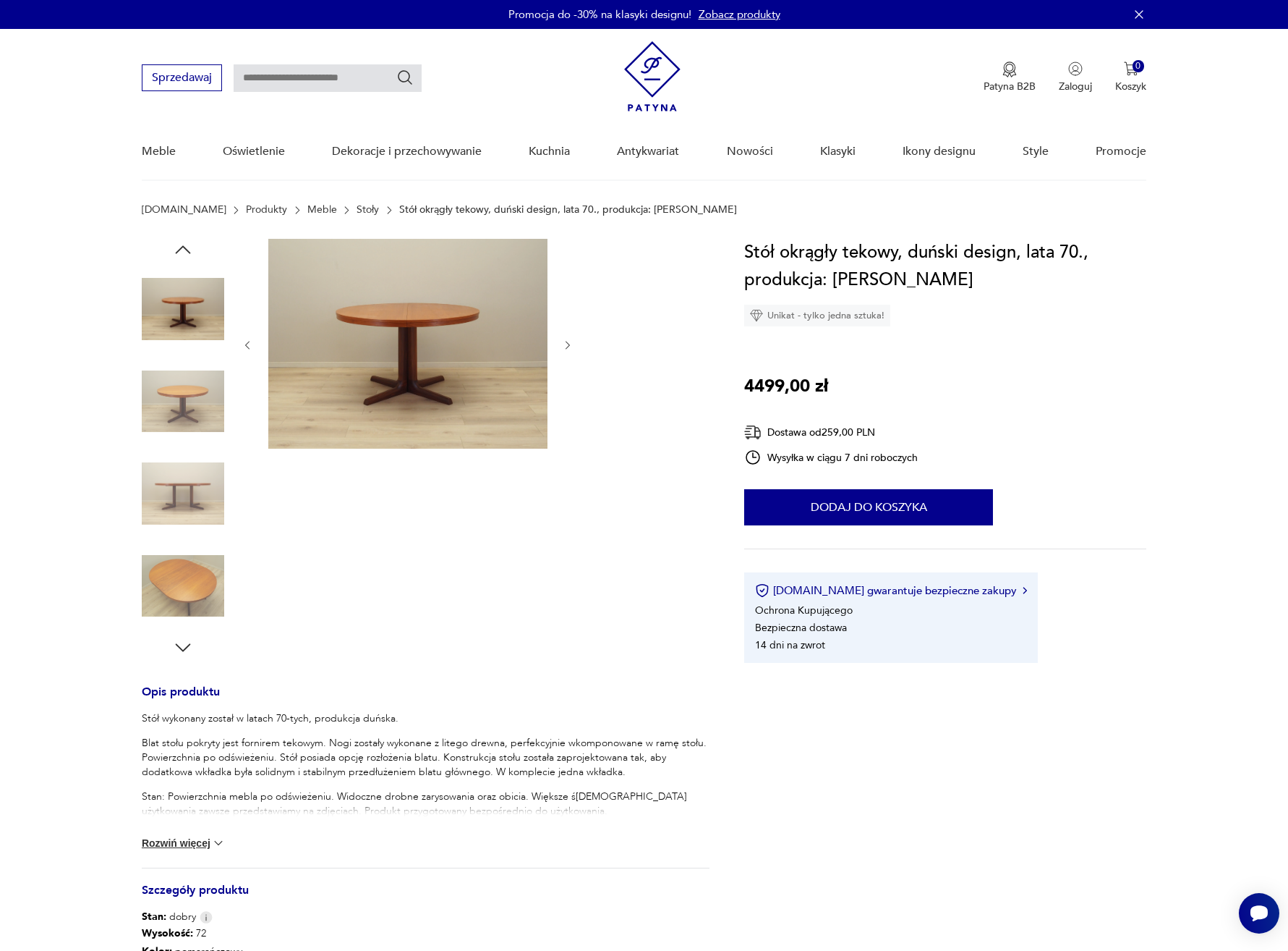
click at [565, 343] on icon "button" at bounding box center [567, 344] width 12 height 12
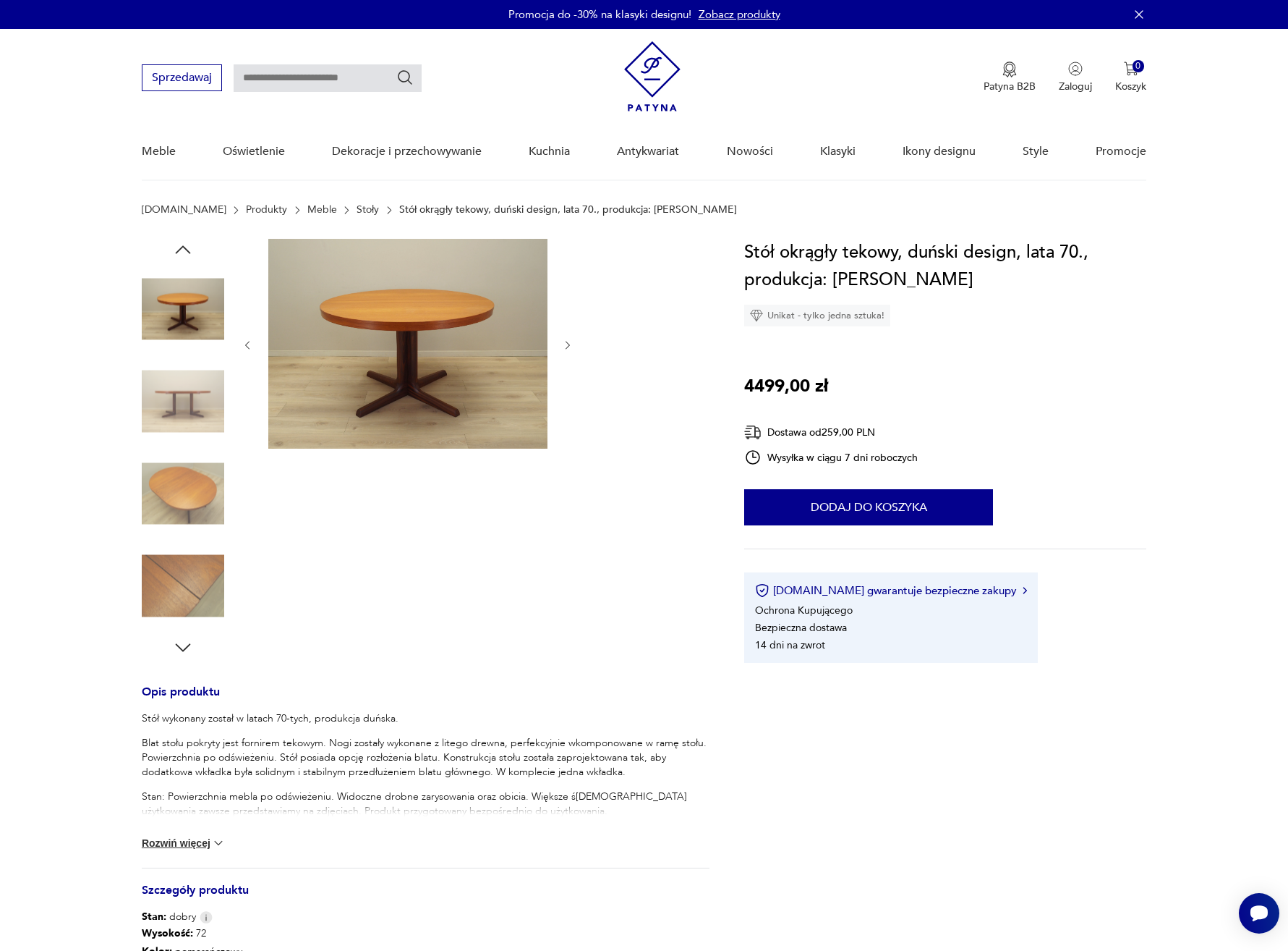
click at [210, 411] on img at bounding box center [183, 401] width 82 height 82
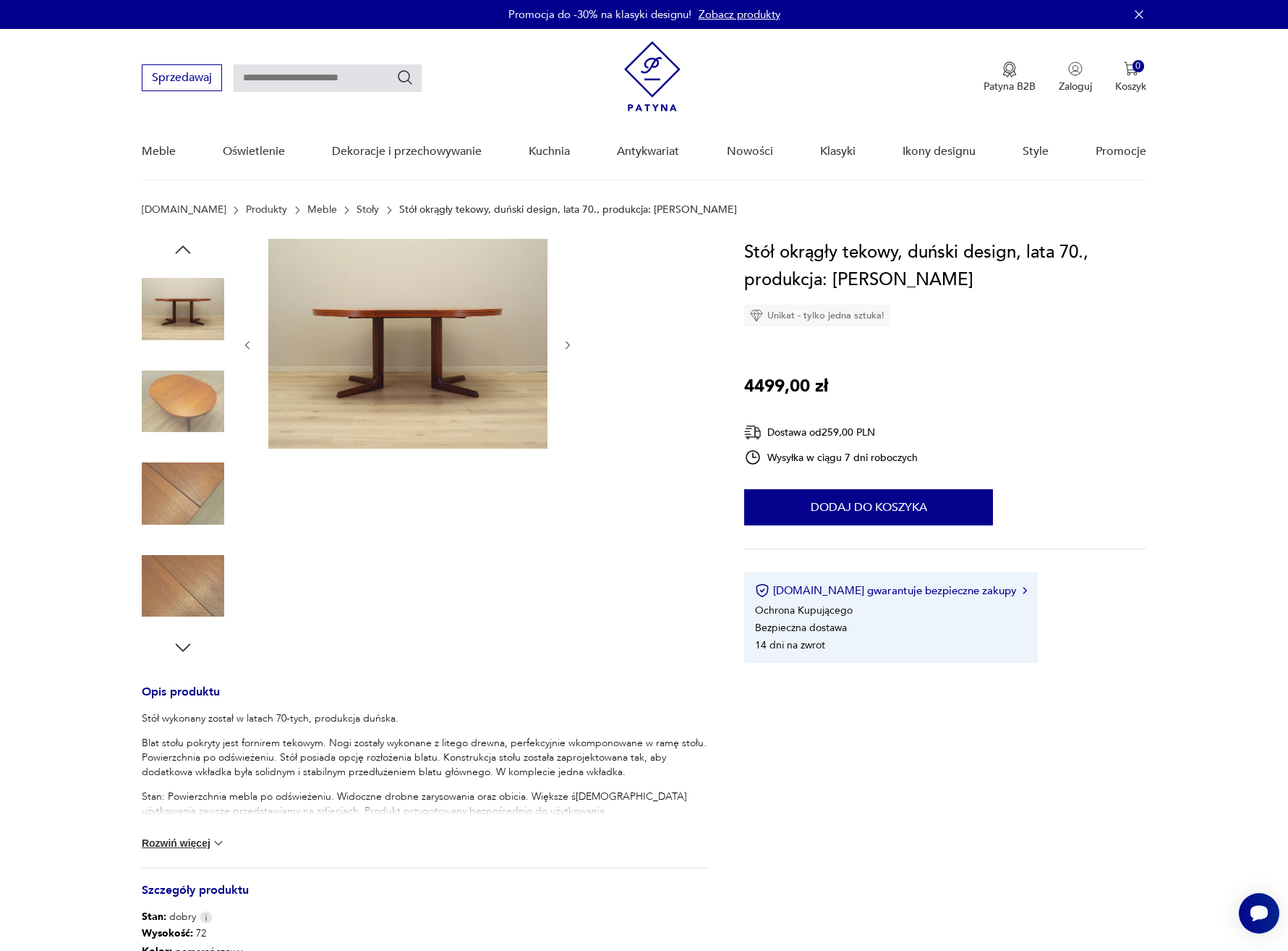
click at [186, 246] on icon "button" at bounding box center [183, 249] width 22 height 22
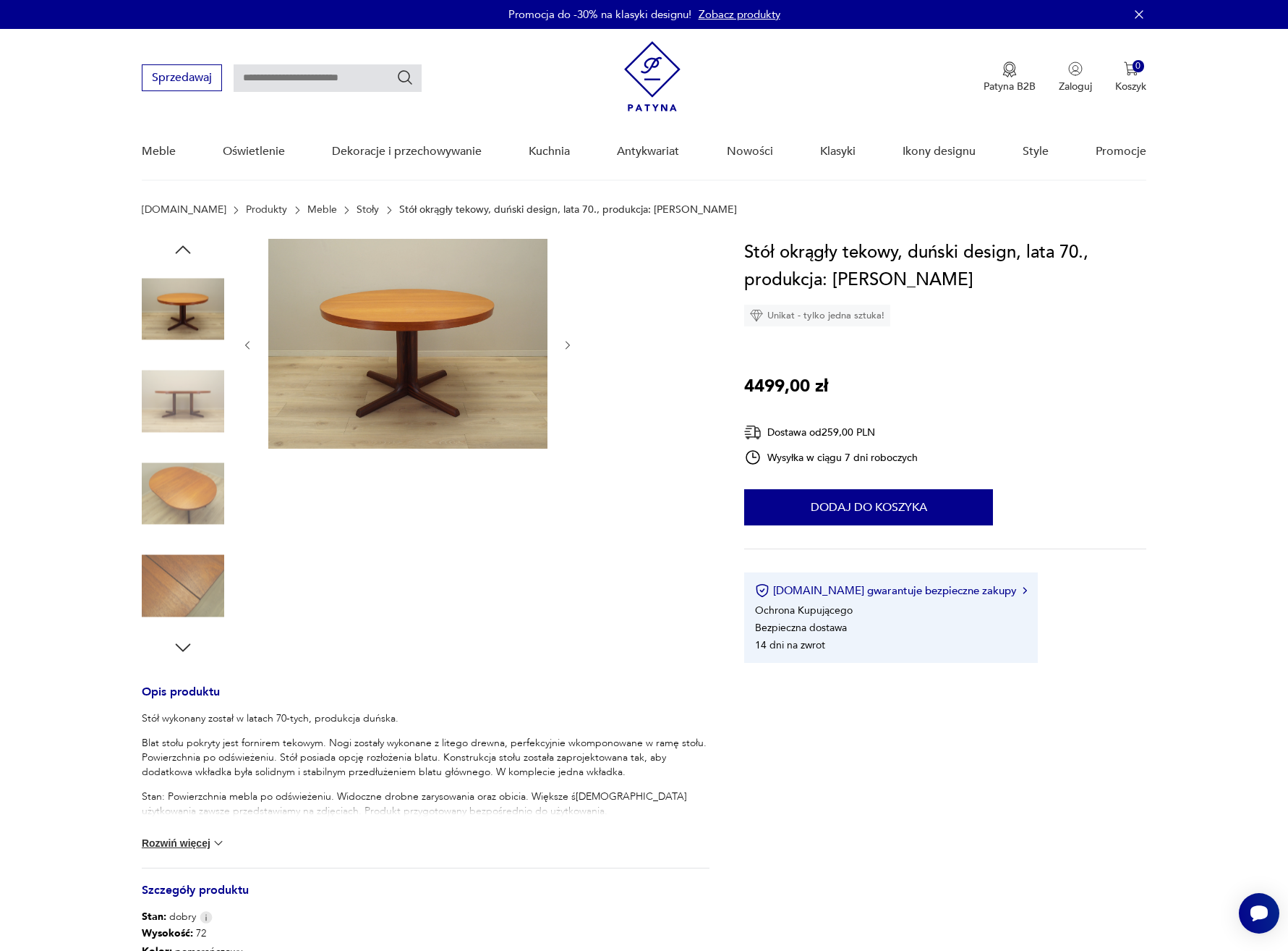
click at [186, 246] on icon "button" at bounding box center [183, 249] width 22 height 22
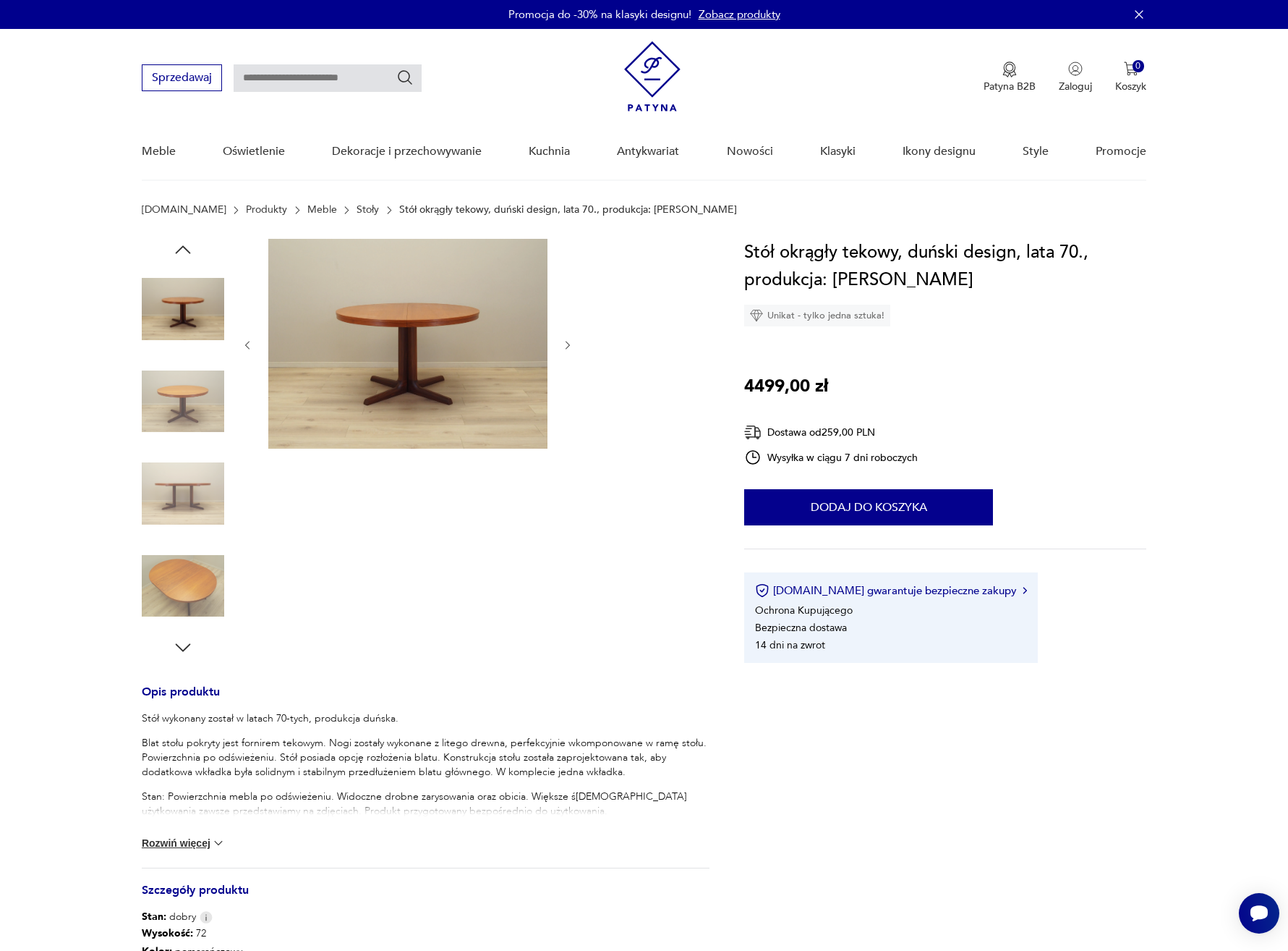
click at [186, 246] on icon "button" at bounding box center [183, 249] width 22 height 22
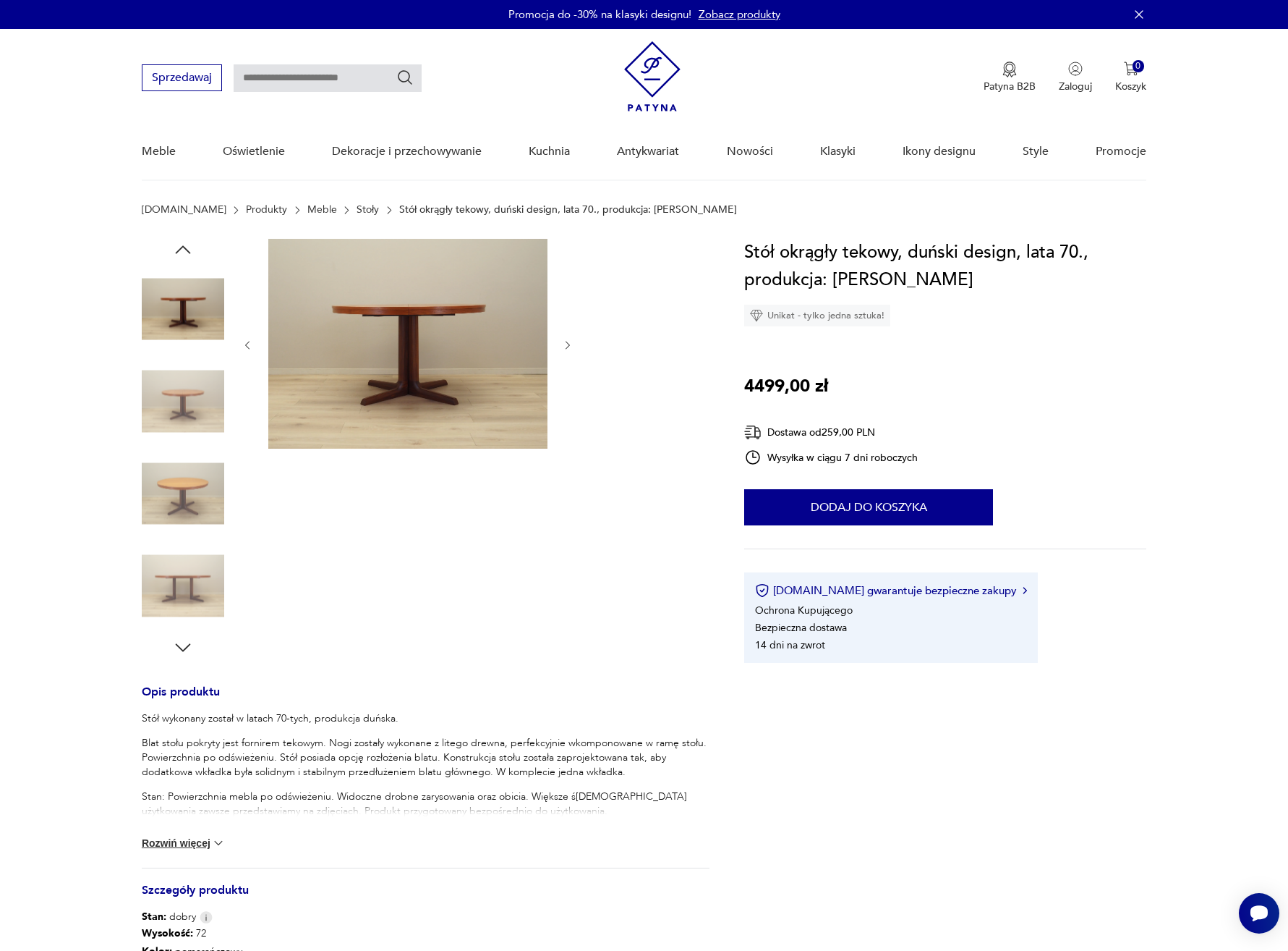
click at [186, 246] on icon "button" at bounding box center [183, 249] width 22 height 22
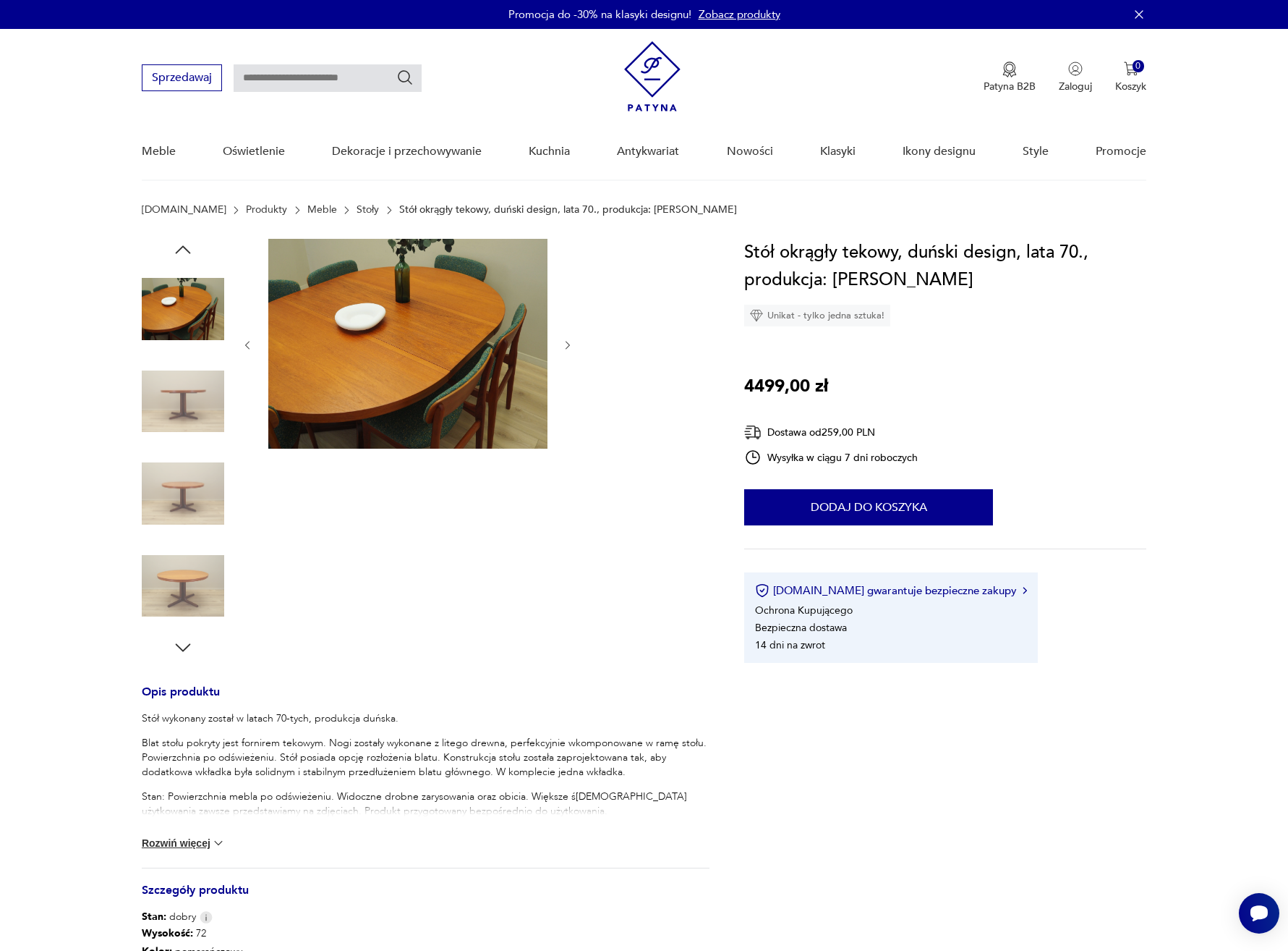
click at [186, 246] on icon "button" at bounding box center [183, 249] width 22 height 22
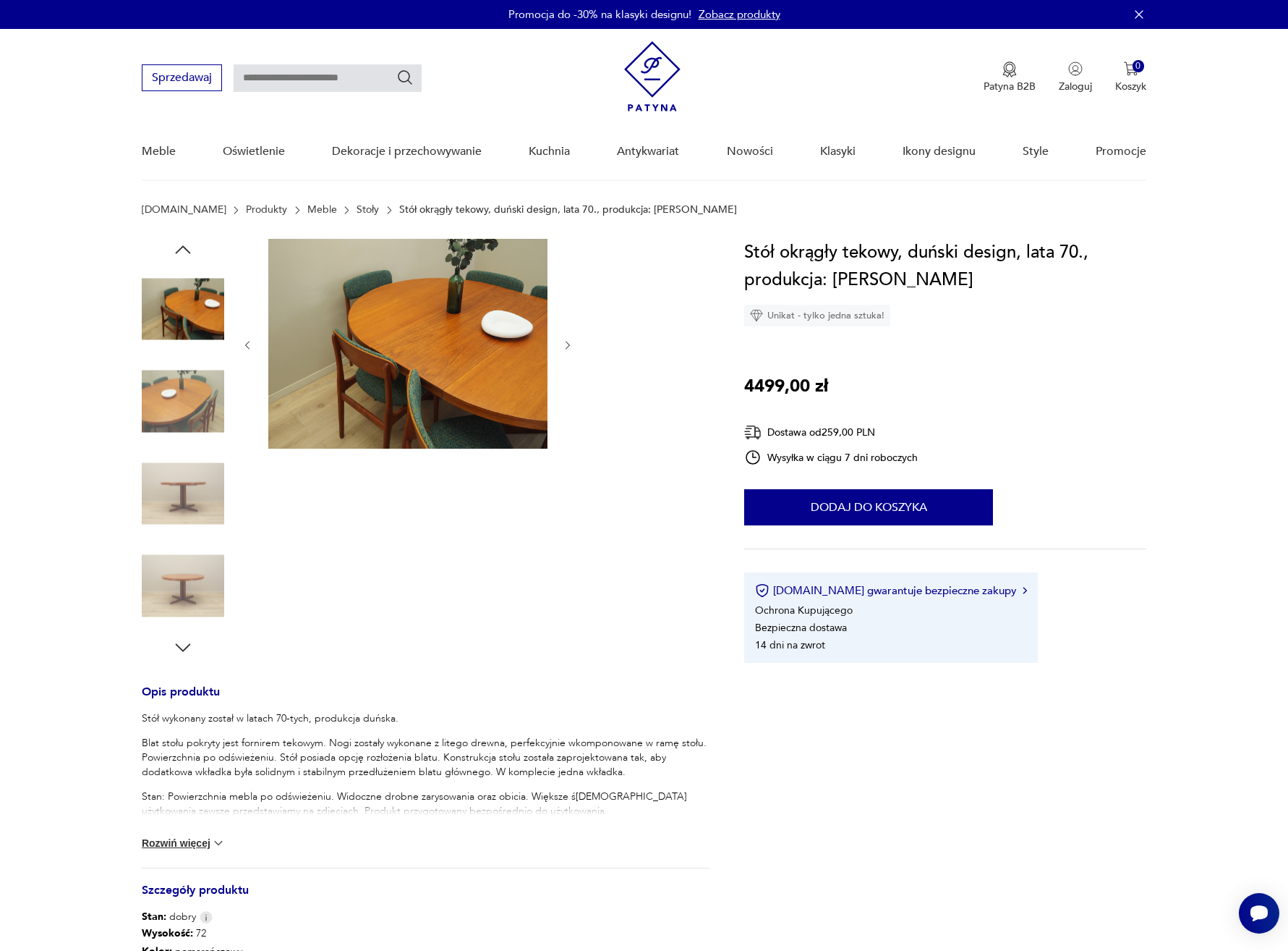
click at [186, 246] on icon "button" at bounding box center [183, 249] width 22 height 22
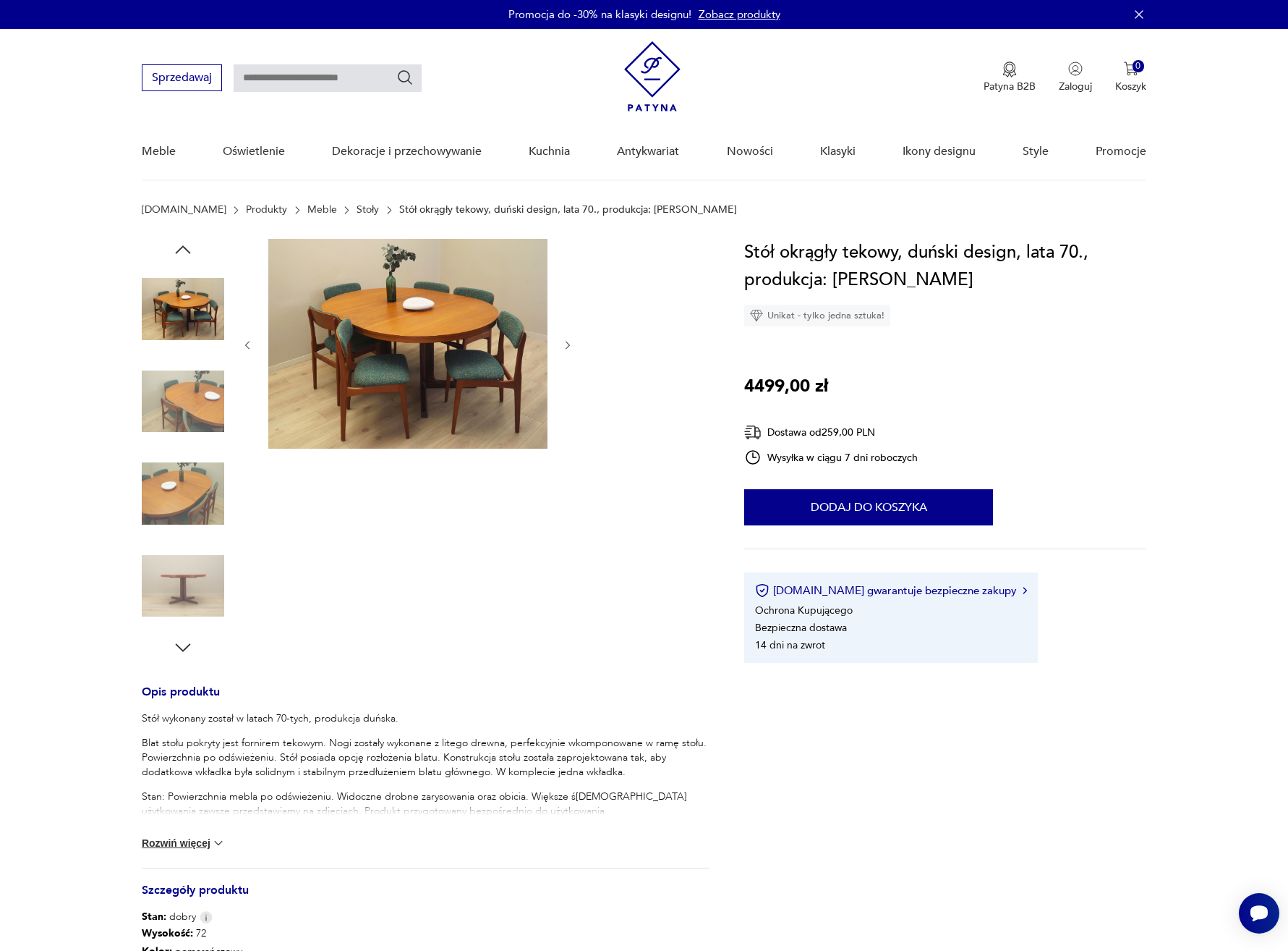
click at [186, 246] on icon "button" at bounding box center [183, 249] width 22 height 22
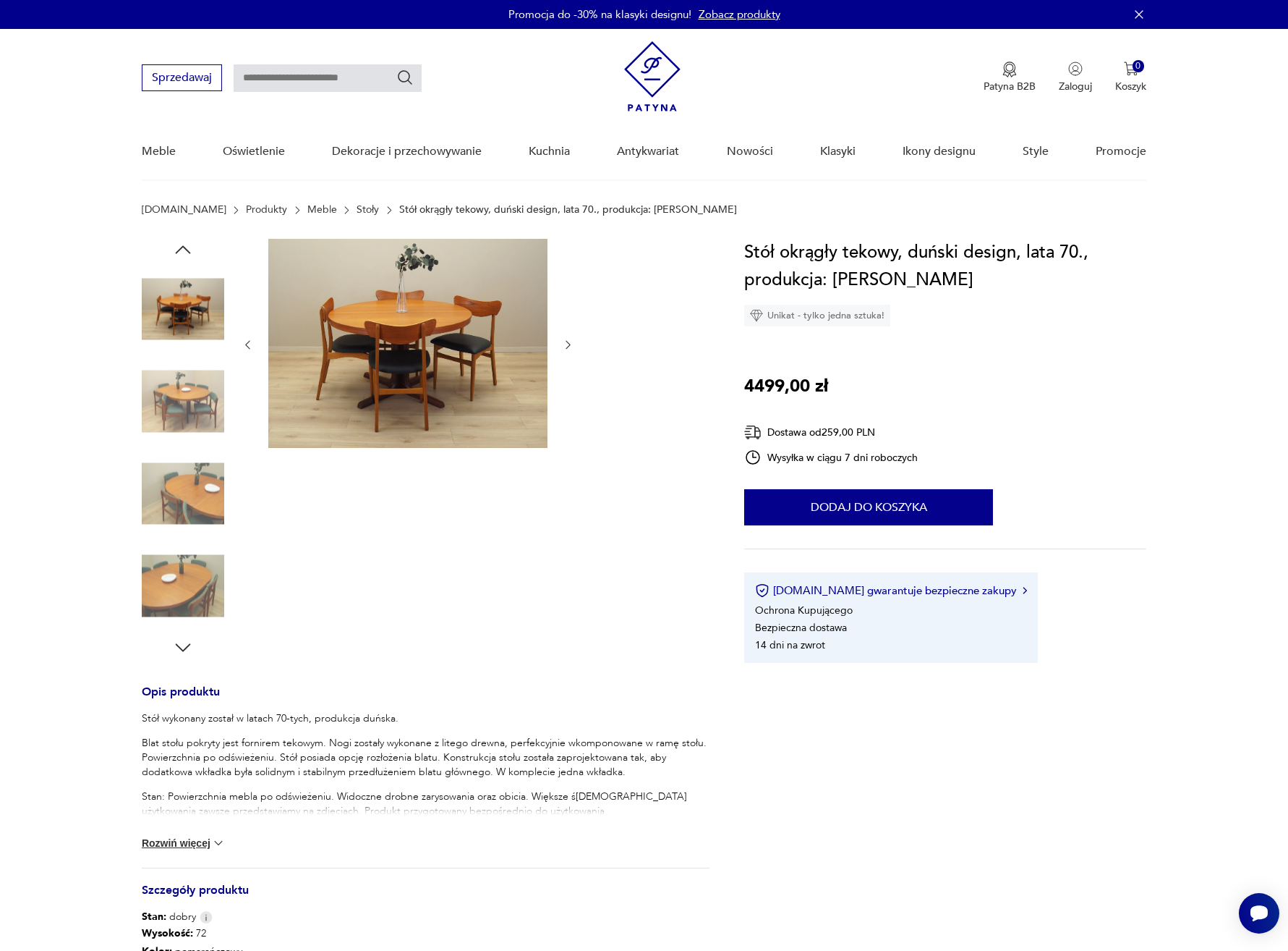
click at [186, 246] on icon "button" at bounding box center [183, 249] width 22 height 22
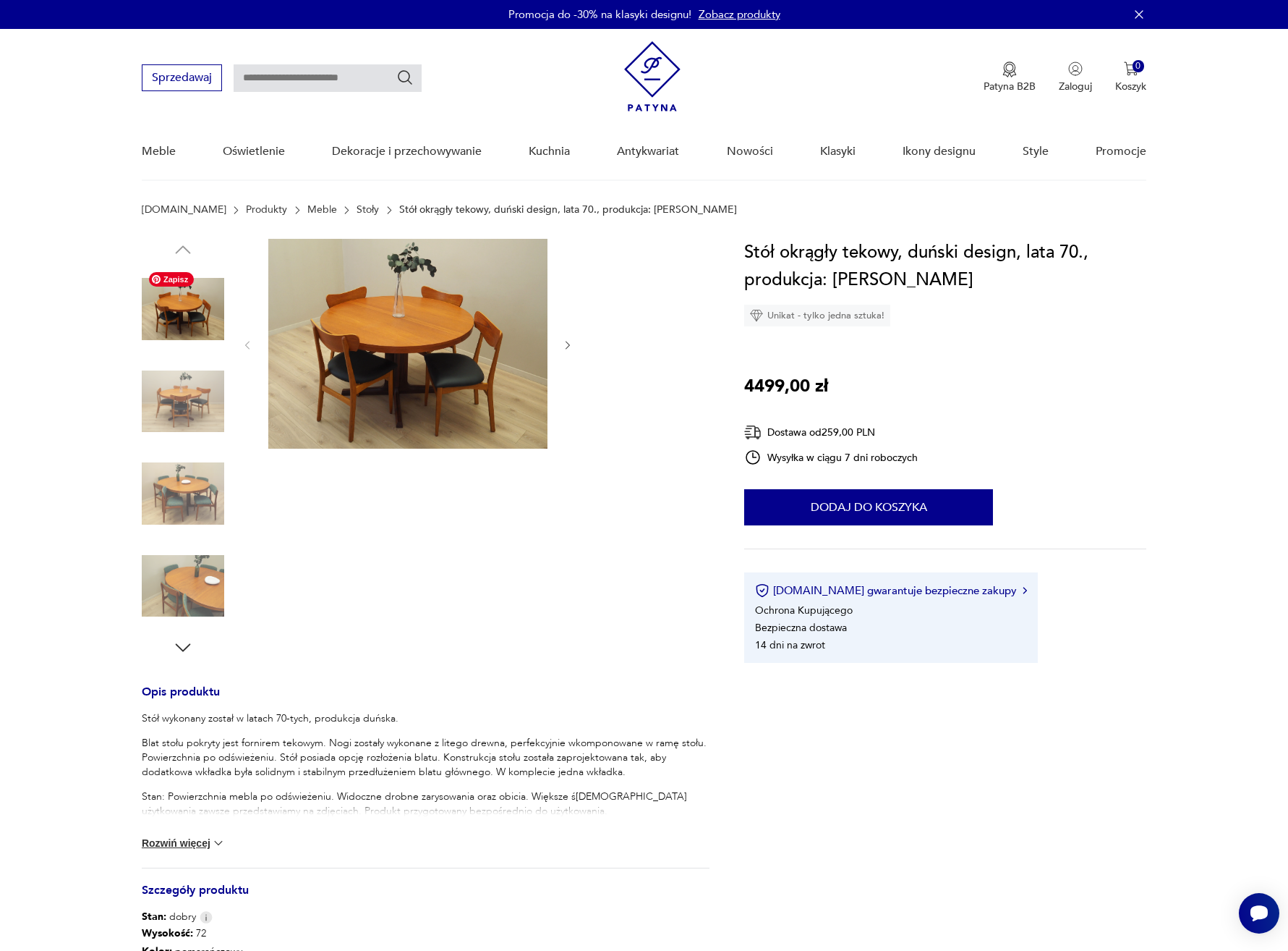
click at [196, 322] on img at bounding box center [183, 309] width 82 height 82
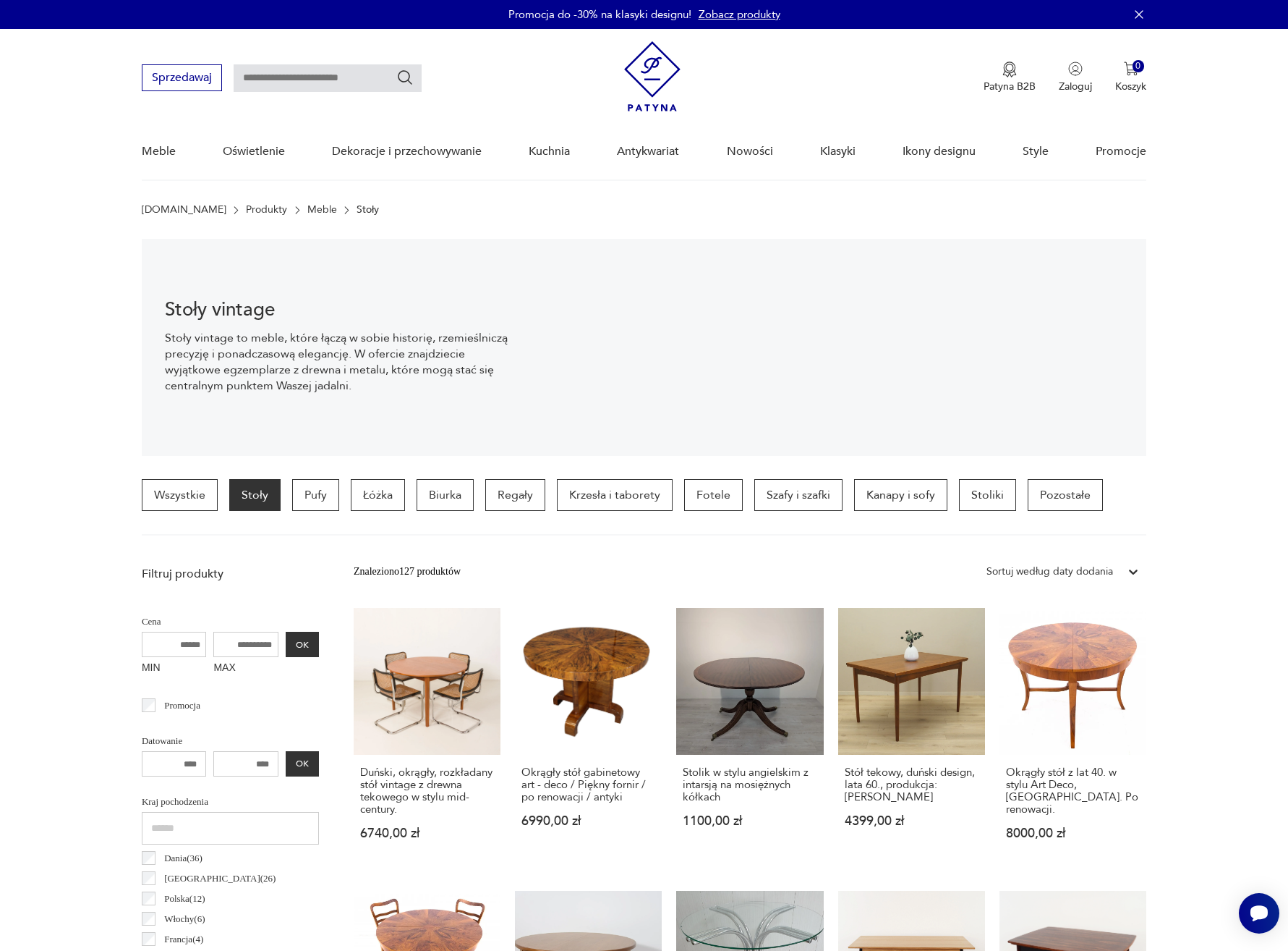
scroll to position [3, 0]
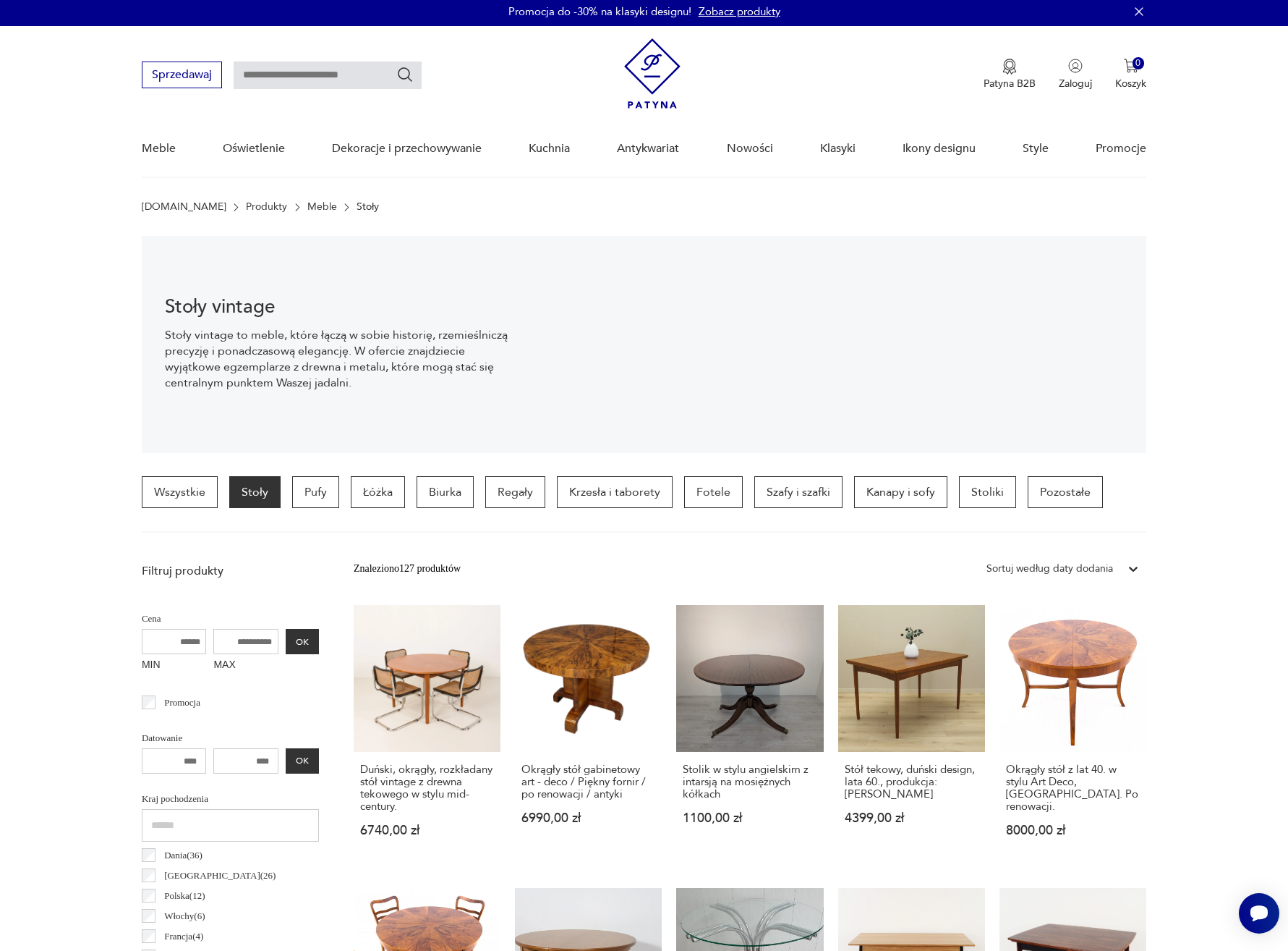
click at [186, 760] on input "number" at bounding box center [174, 761] width 65 height 26
drag, startPoint x: 187, startPoint y: 760, endPoint x: 197, endPoint y: 760, distance: 10.0
click at [197, 760] on input "number" at bounding box center [174, 761] width 65 height 26
type input "*"
type input "****"
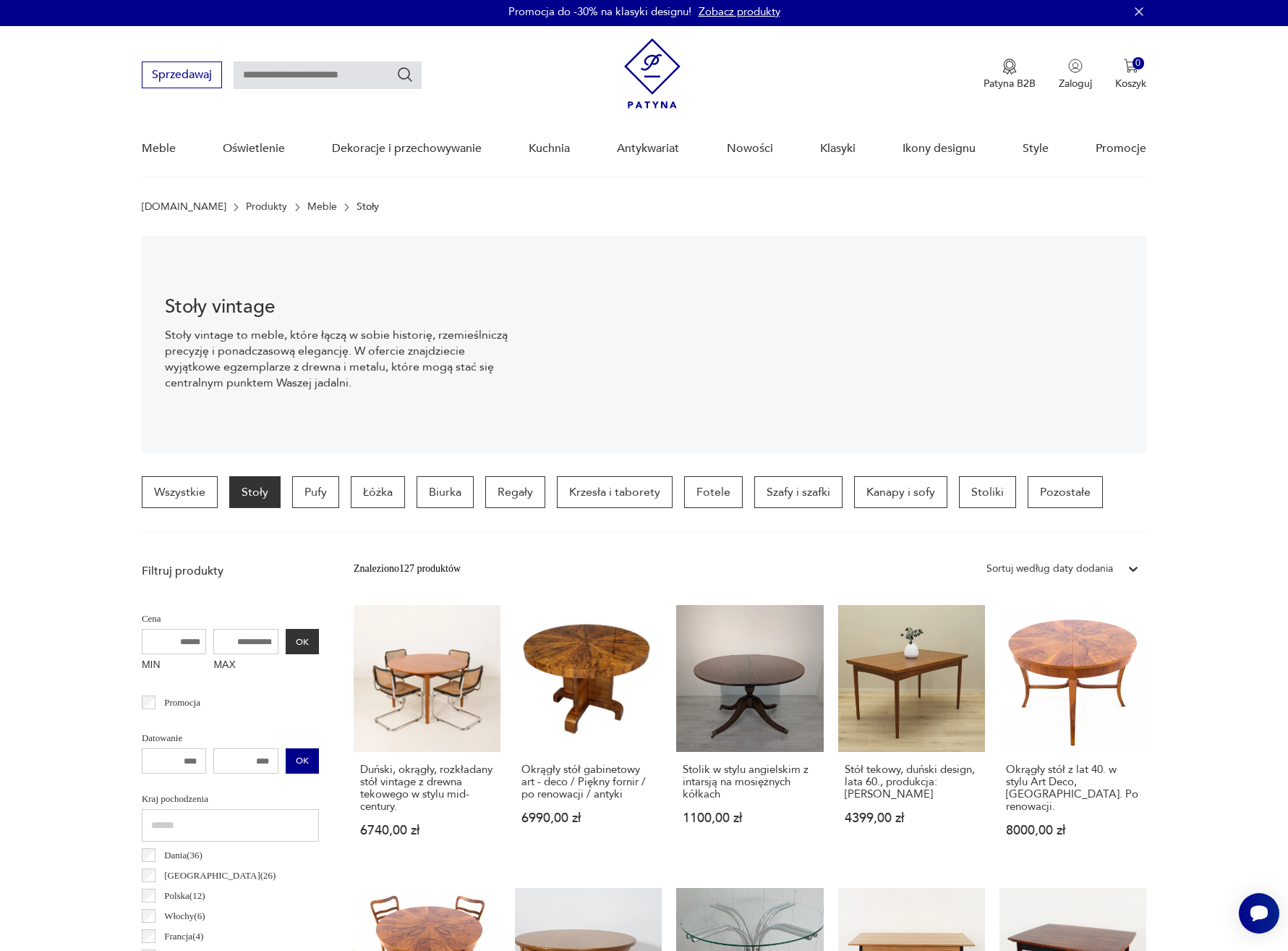
click at [302, 756] on button "OK" at bounding box center [302, 761] width 33 height 26
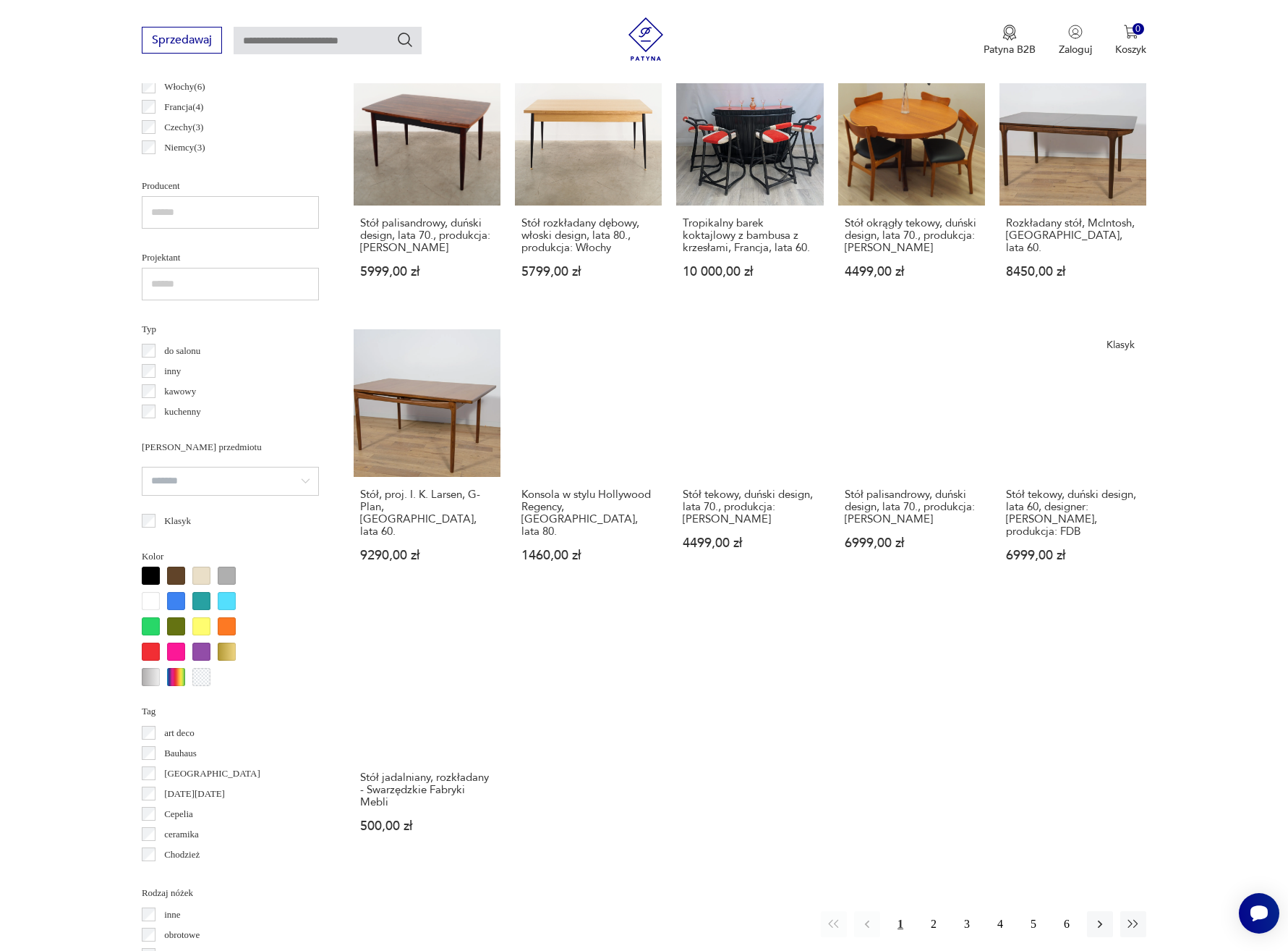
scroll to position [833, 0]
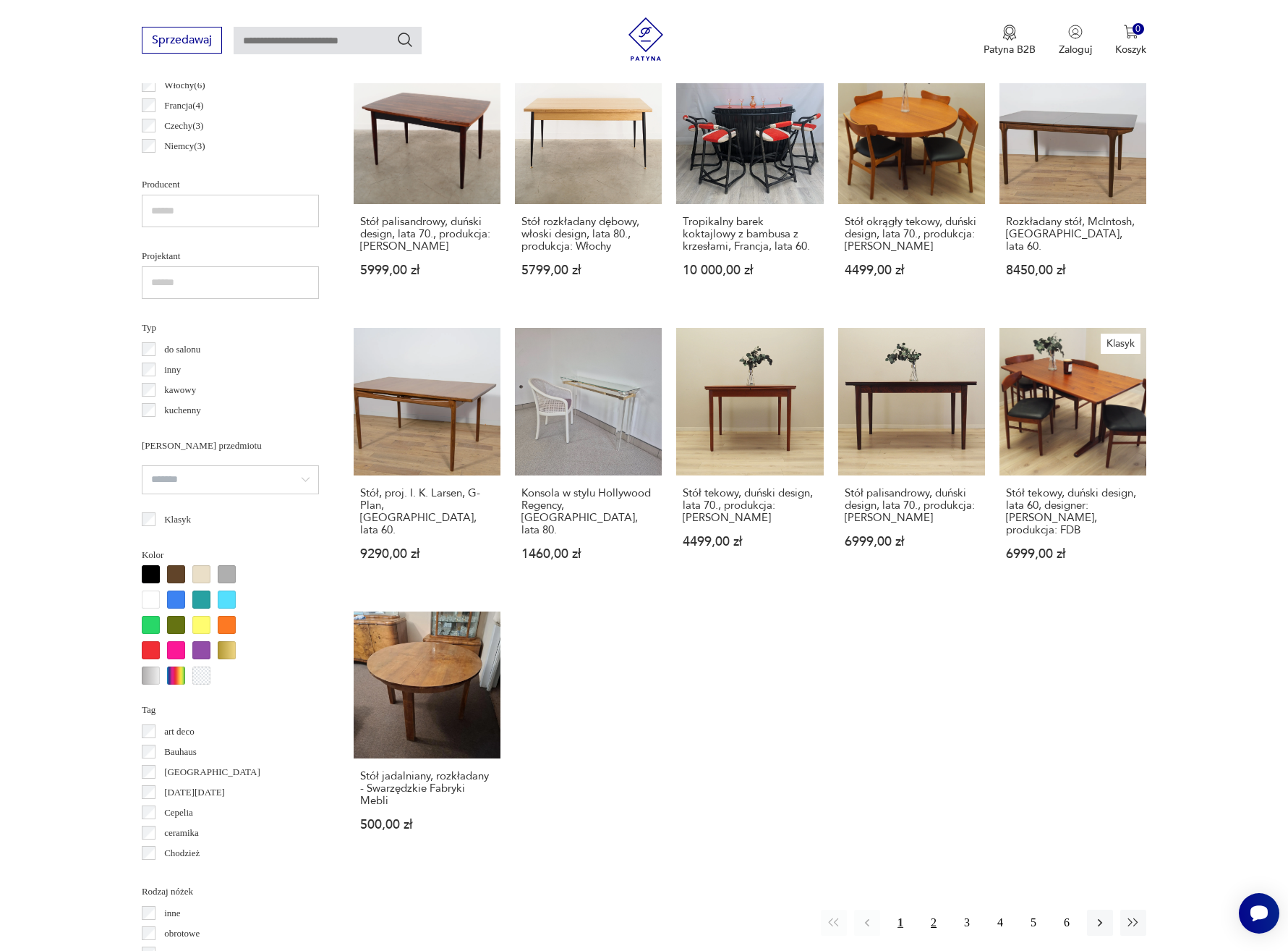
click at [934, 910] on button "2" at bounding box center [934, 922] width 26 height 26
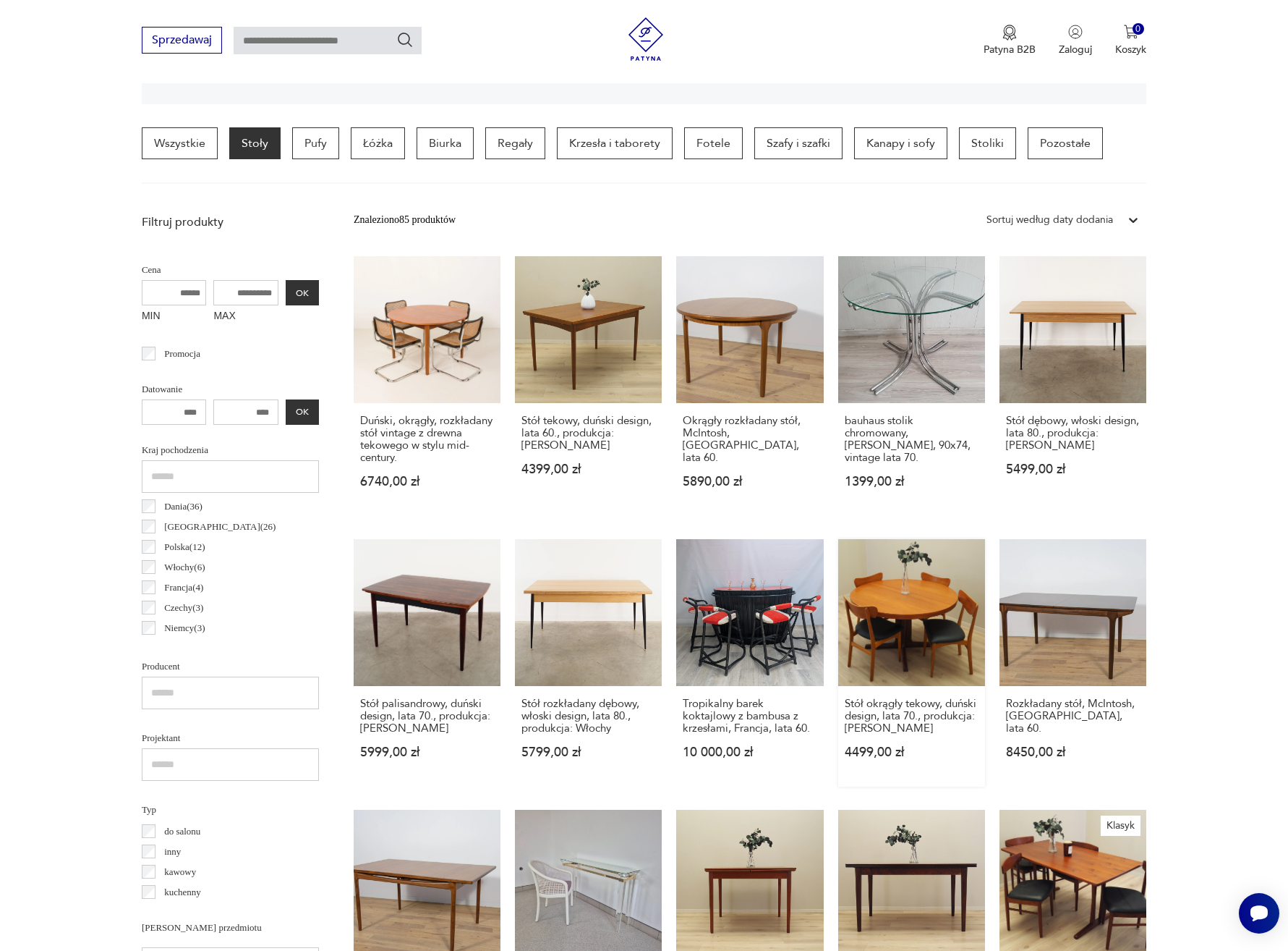
scroll to position [342, 0]
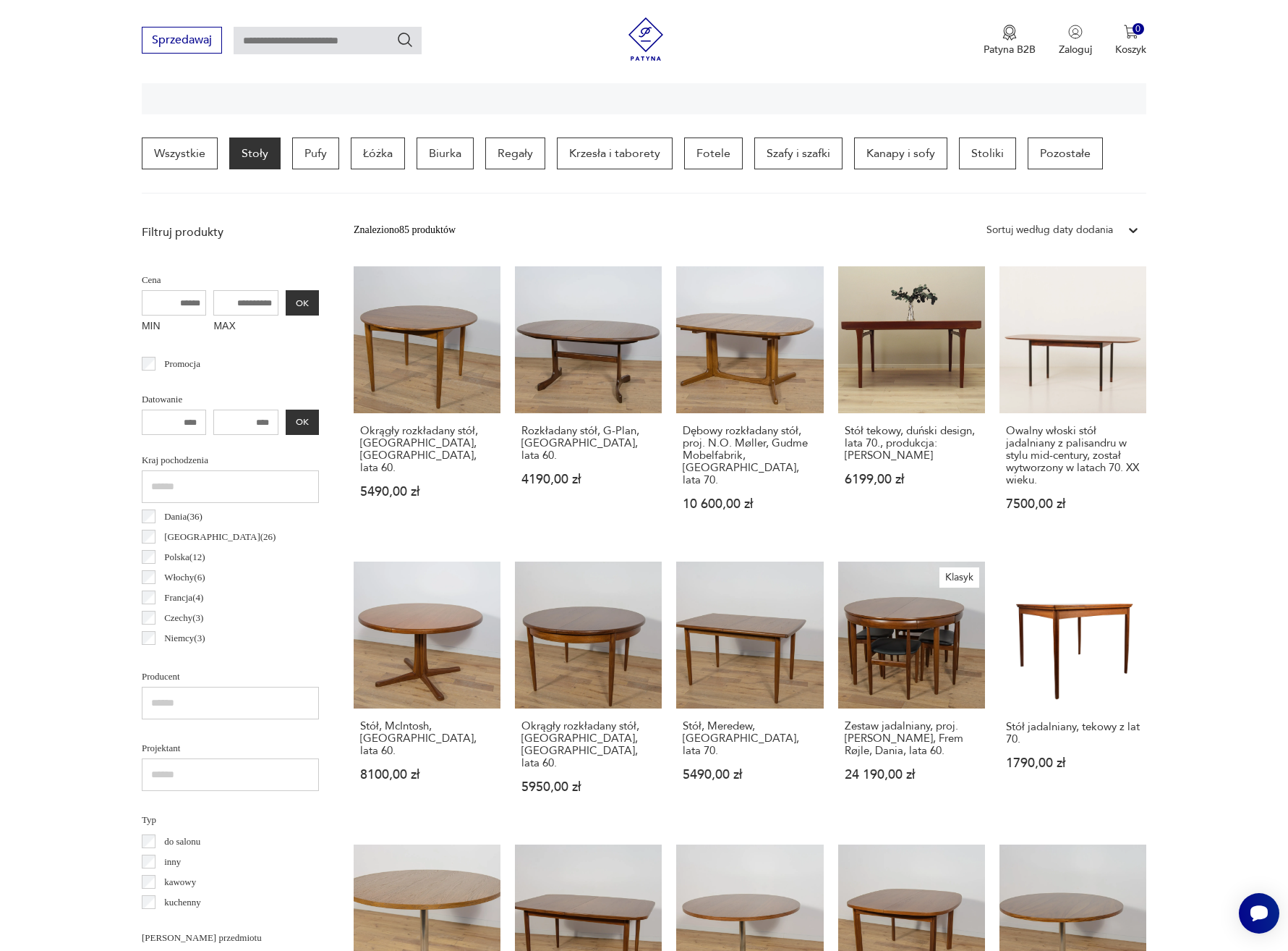
click at [261, 153] on p "Stoły" at bounding box center [255, 153] width 51 height 32
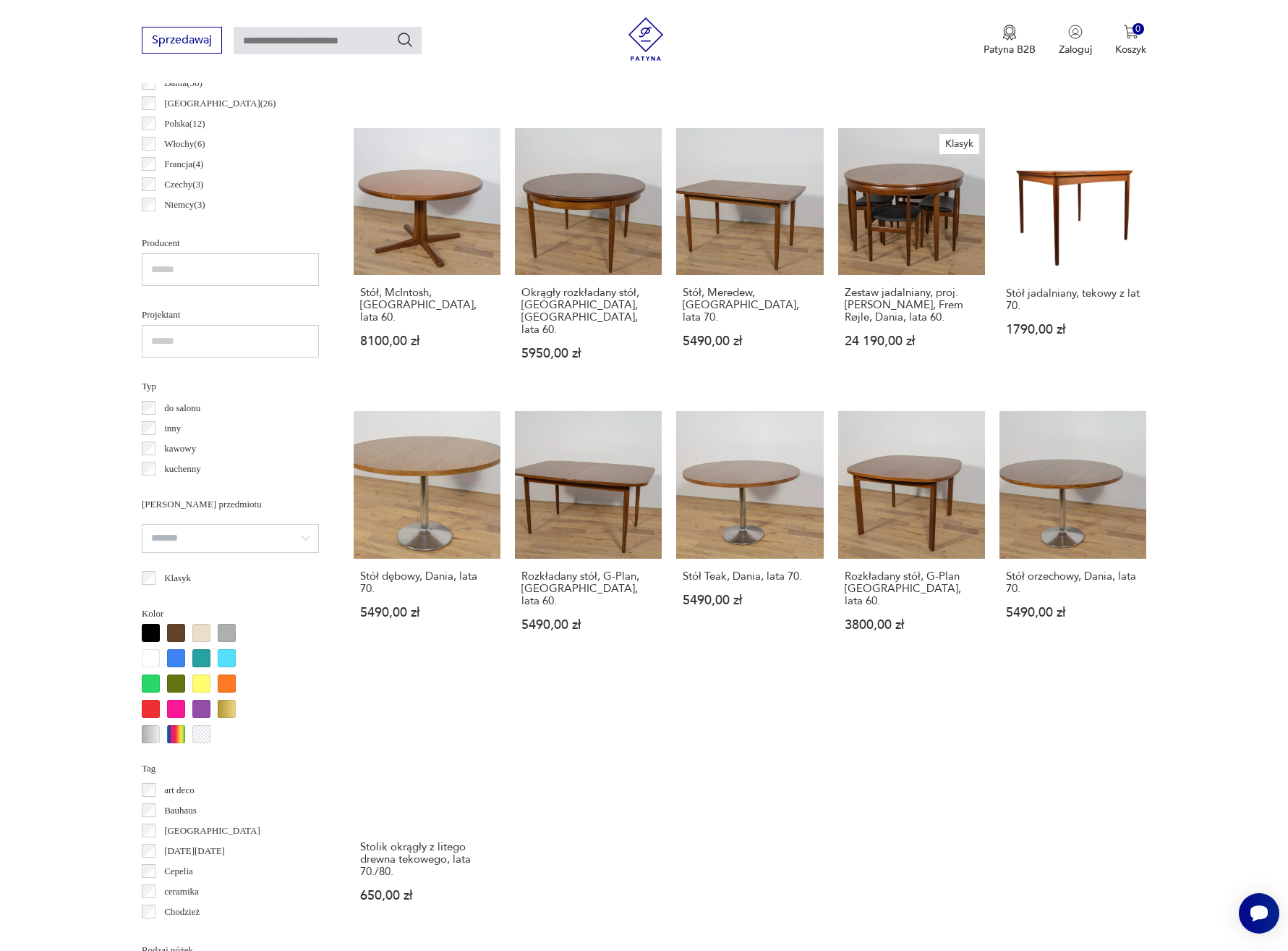
scroll to position [942, 0]
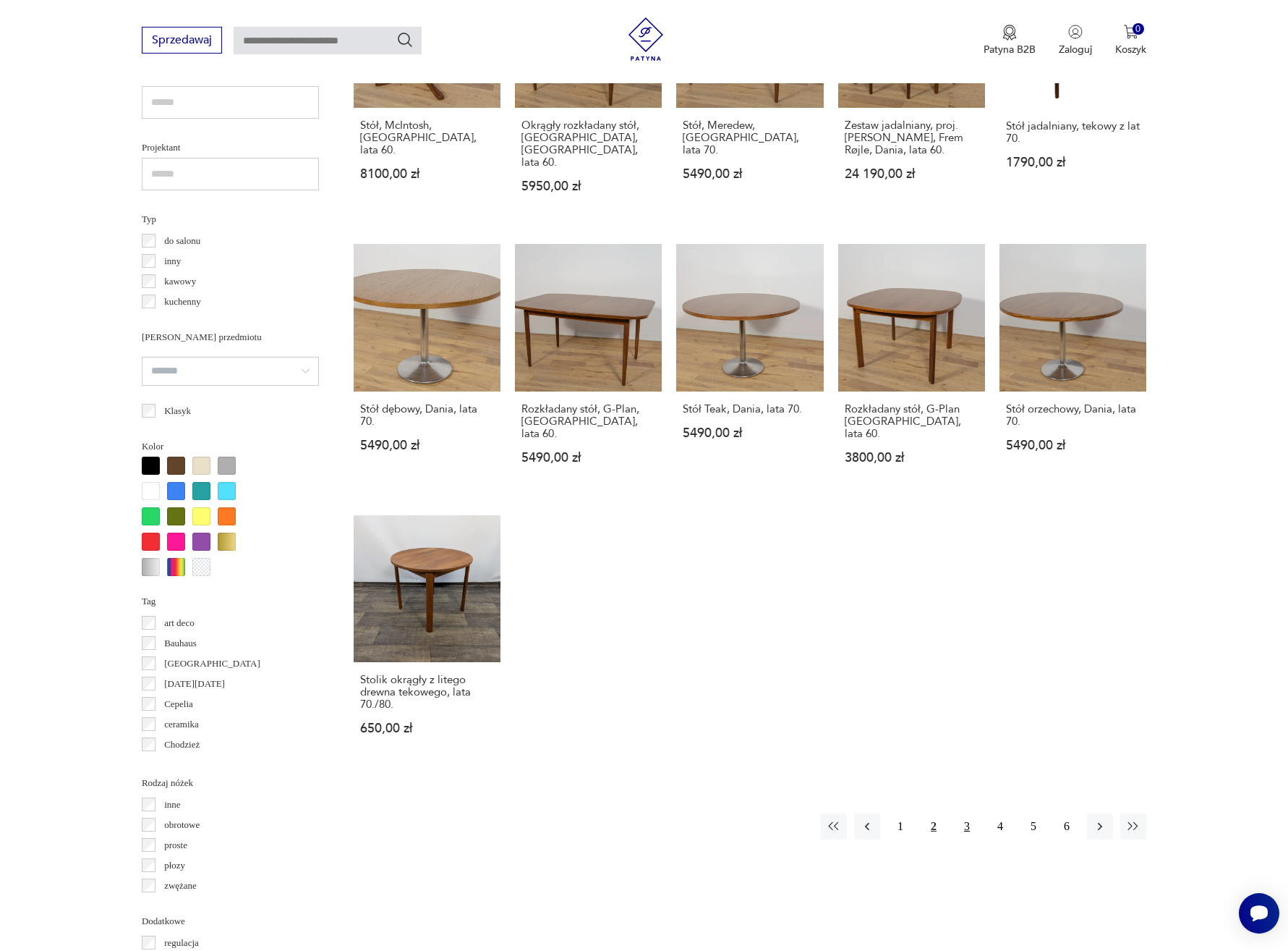
click at [964, 813] on button "3" at bounding box center [967, 826] width 26 height 26
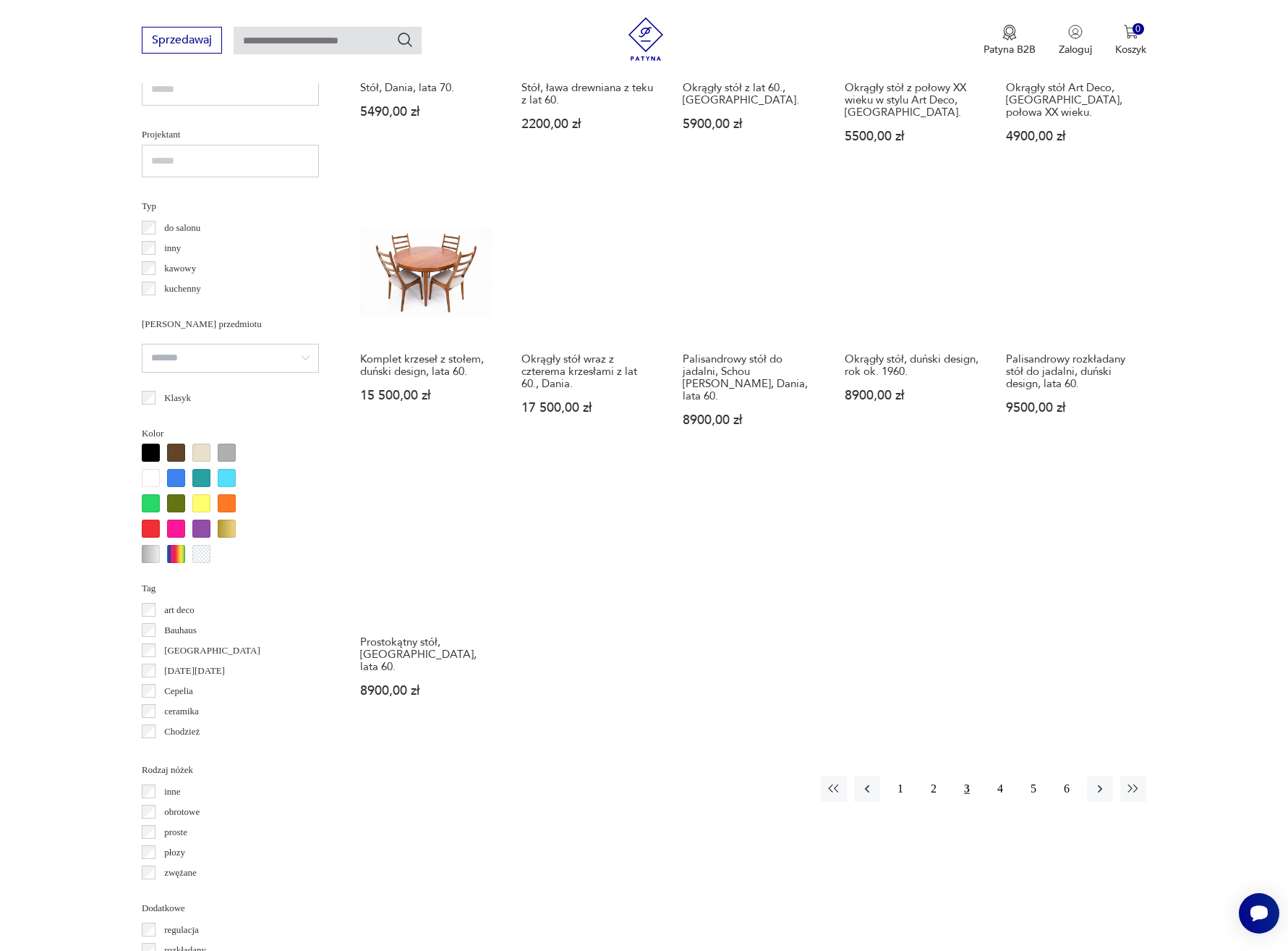
scroll to position [965, 0]
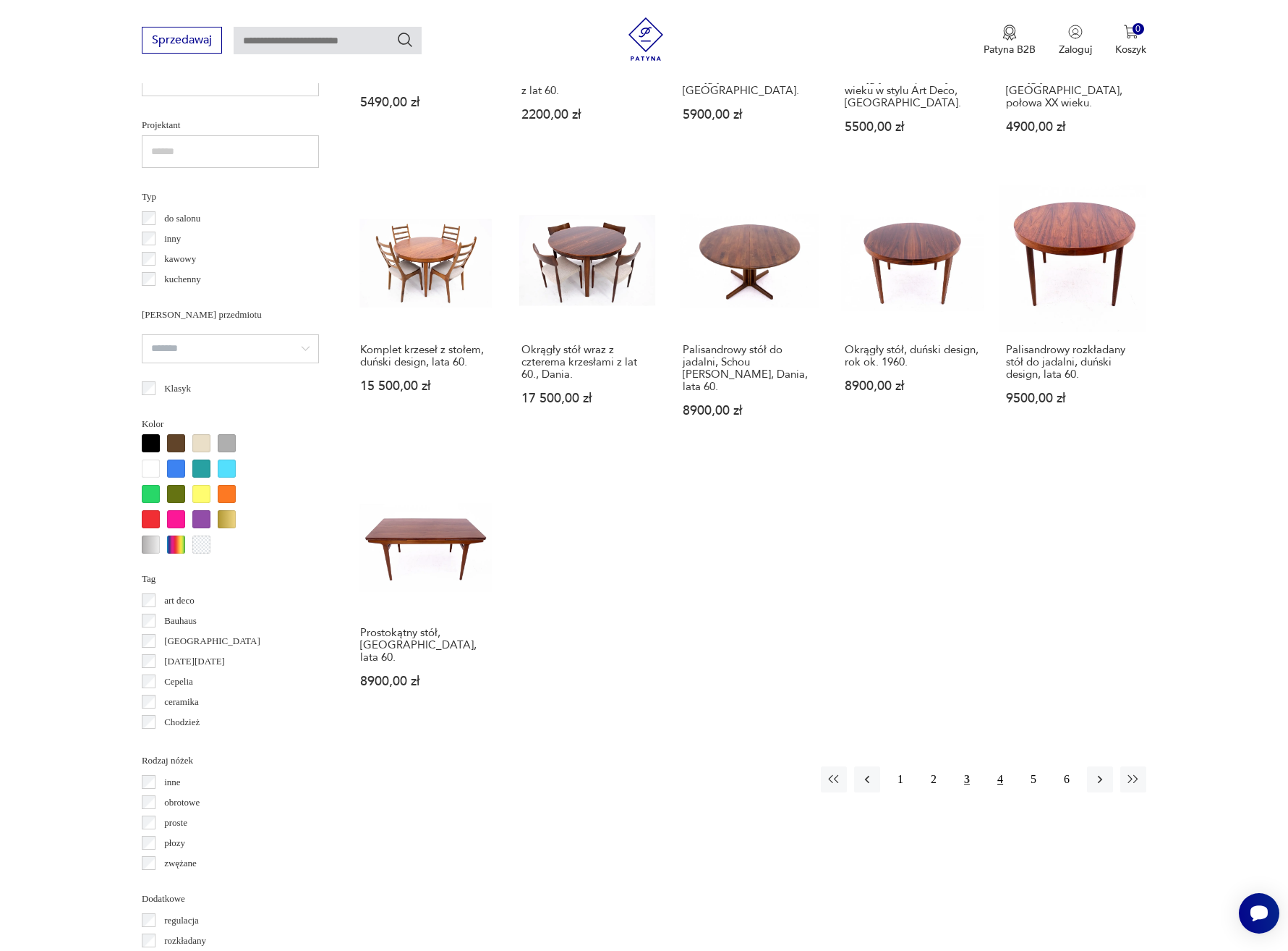
click at [999, 766] on button "4" at bounding box center [1000, 779] width 26 height 26
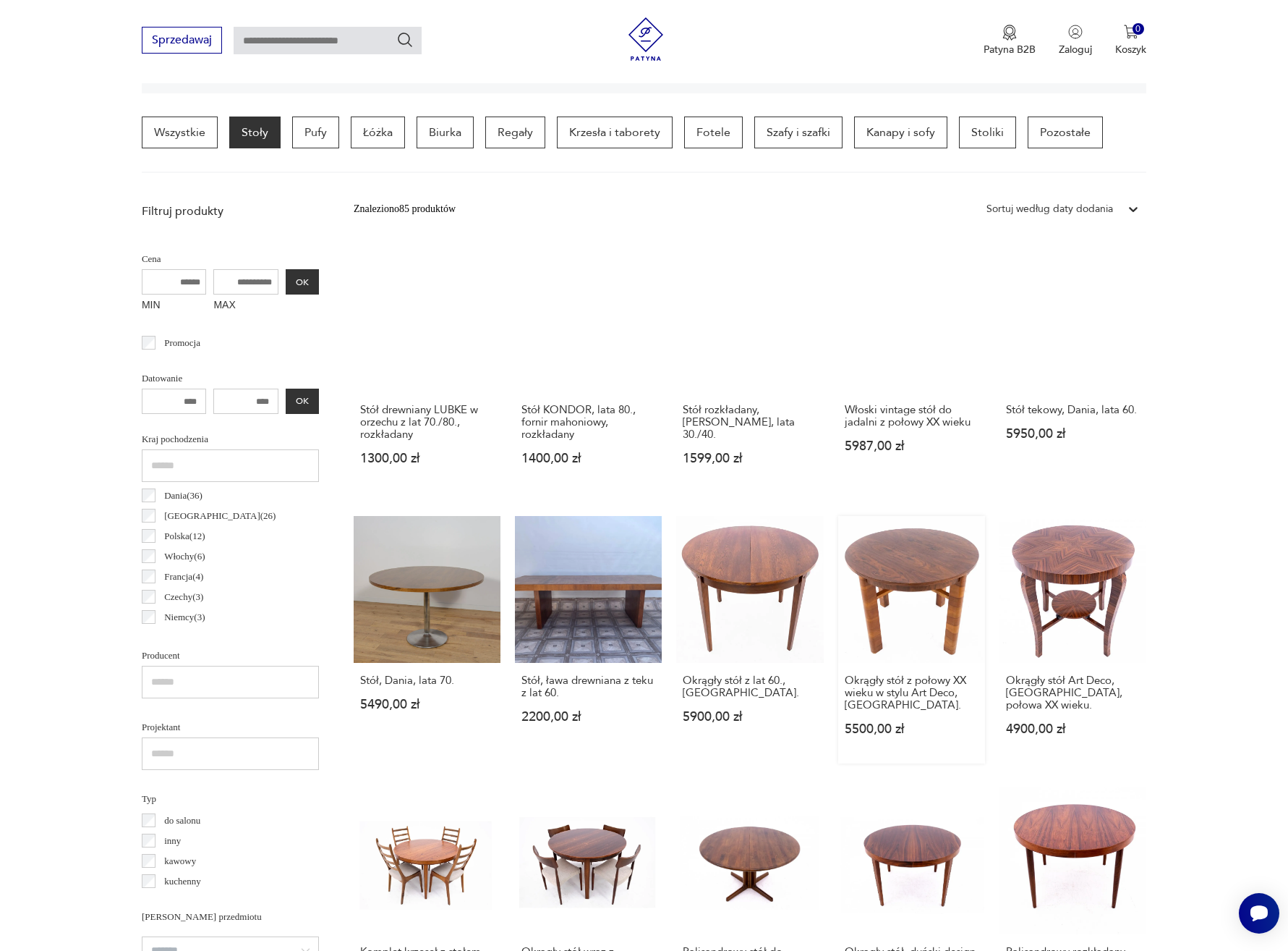
scroll to position [342, 0]
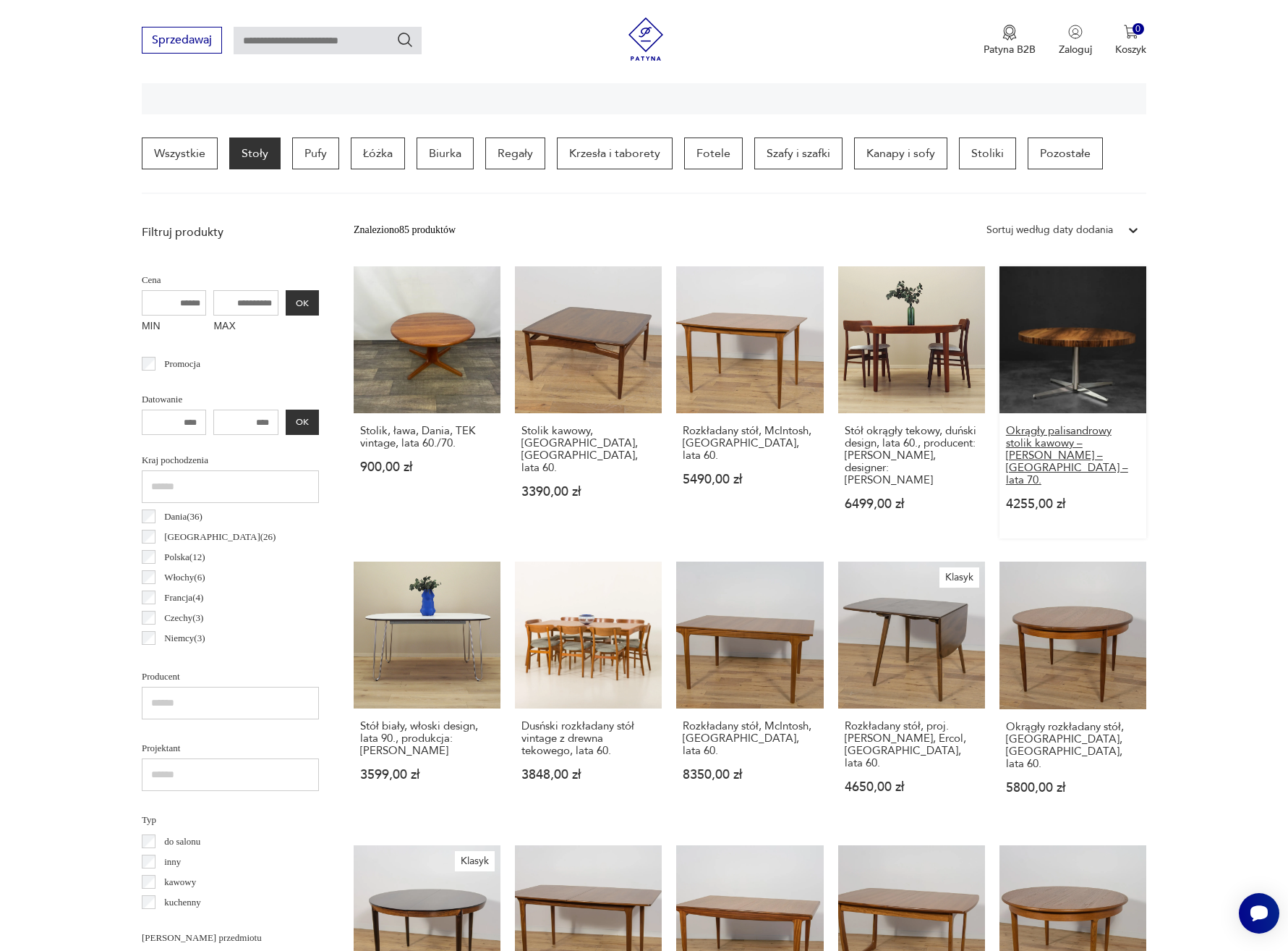
click at [1070, 433] on h3 "Okrągły palisandrowy stolik kawowy – [PERSON_NAME] – [GEOGRAPHIC_DATA] – lata 7…" at bounding box center [1073, 455] width 134 height 61
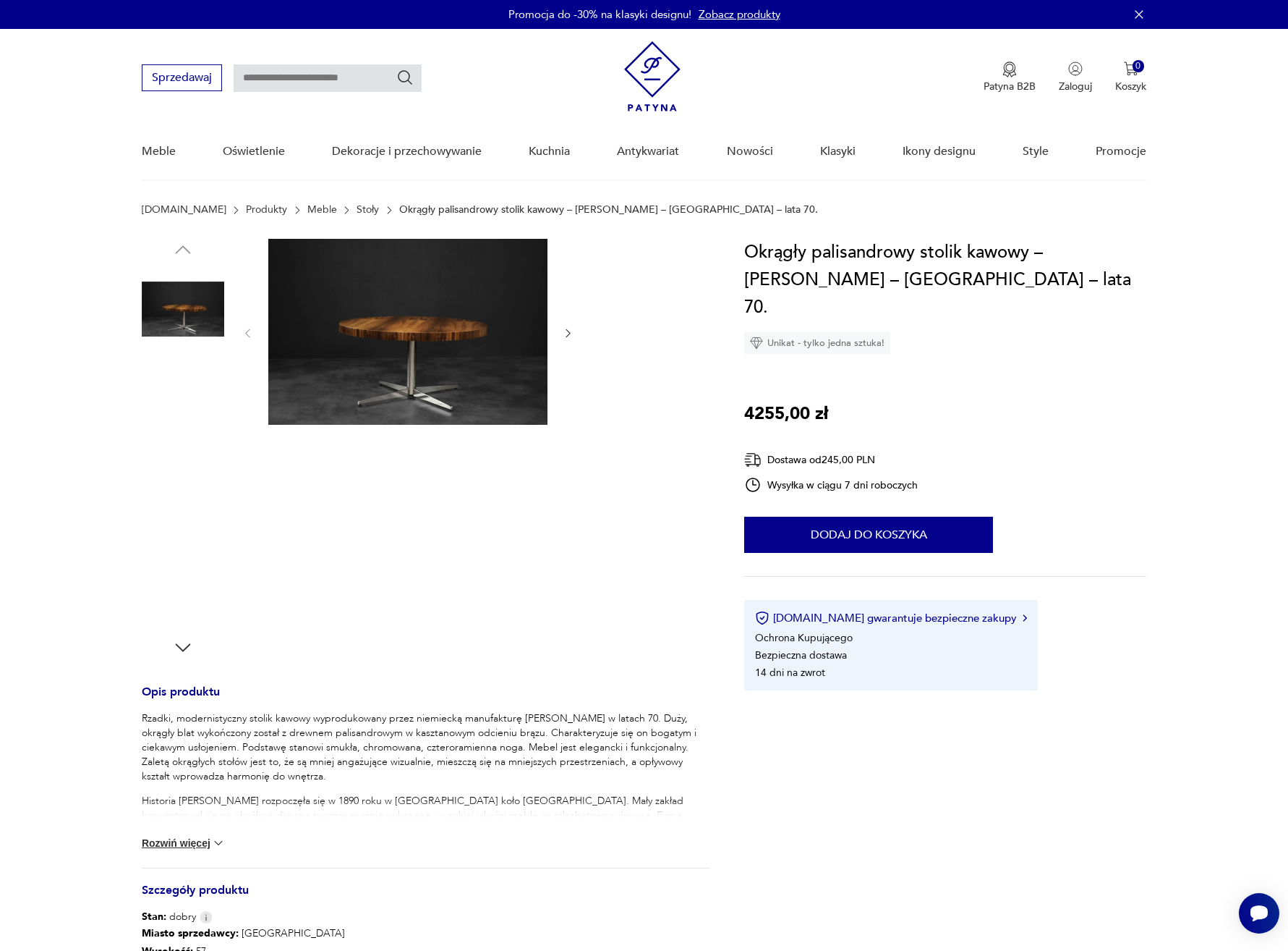
click at [181, 405] on img at bounding box center [183, 401] width 82 height 82
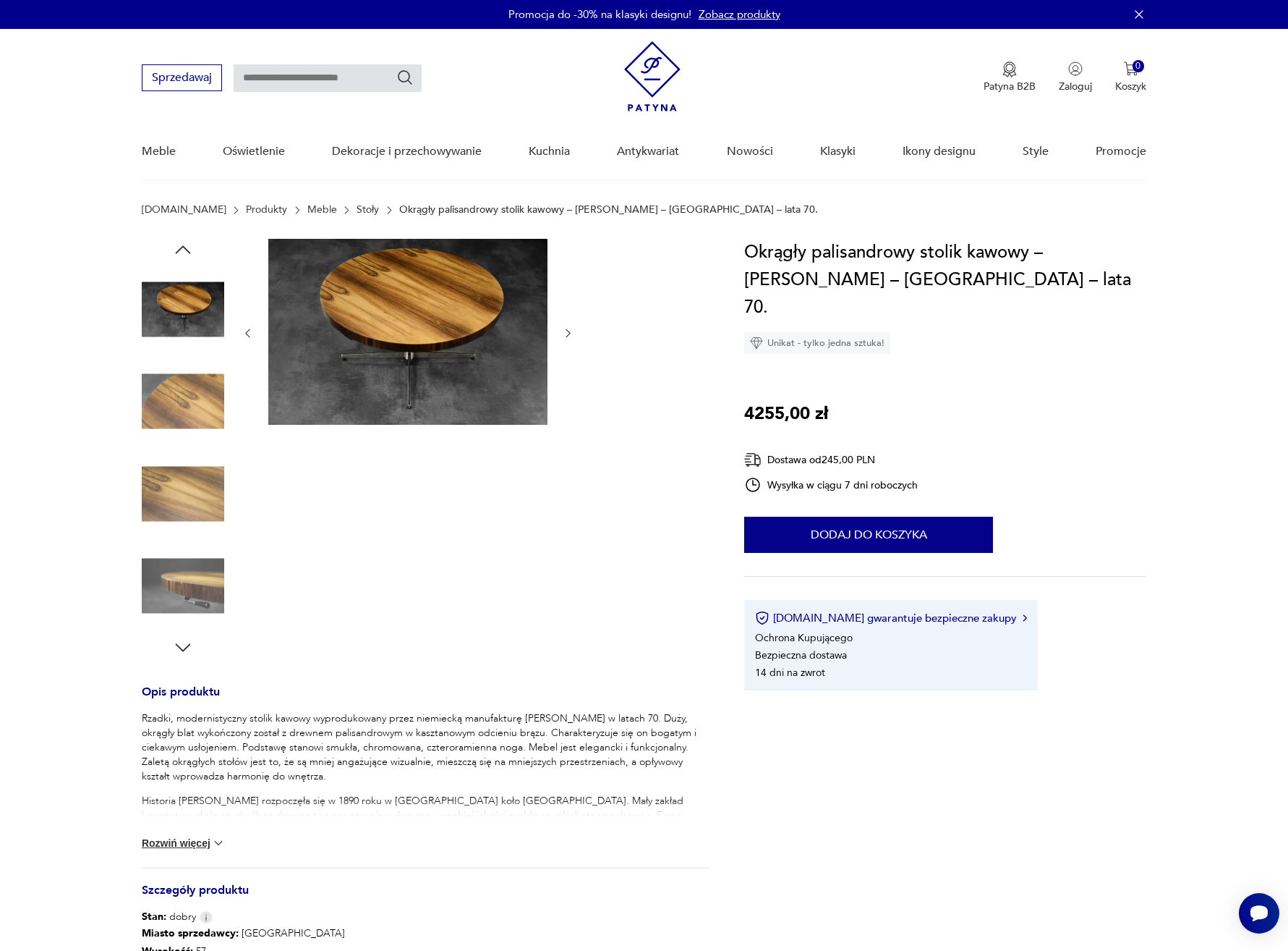
click at [177, 460] on img at bounding box center [183, 493] width 82 height 82
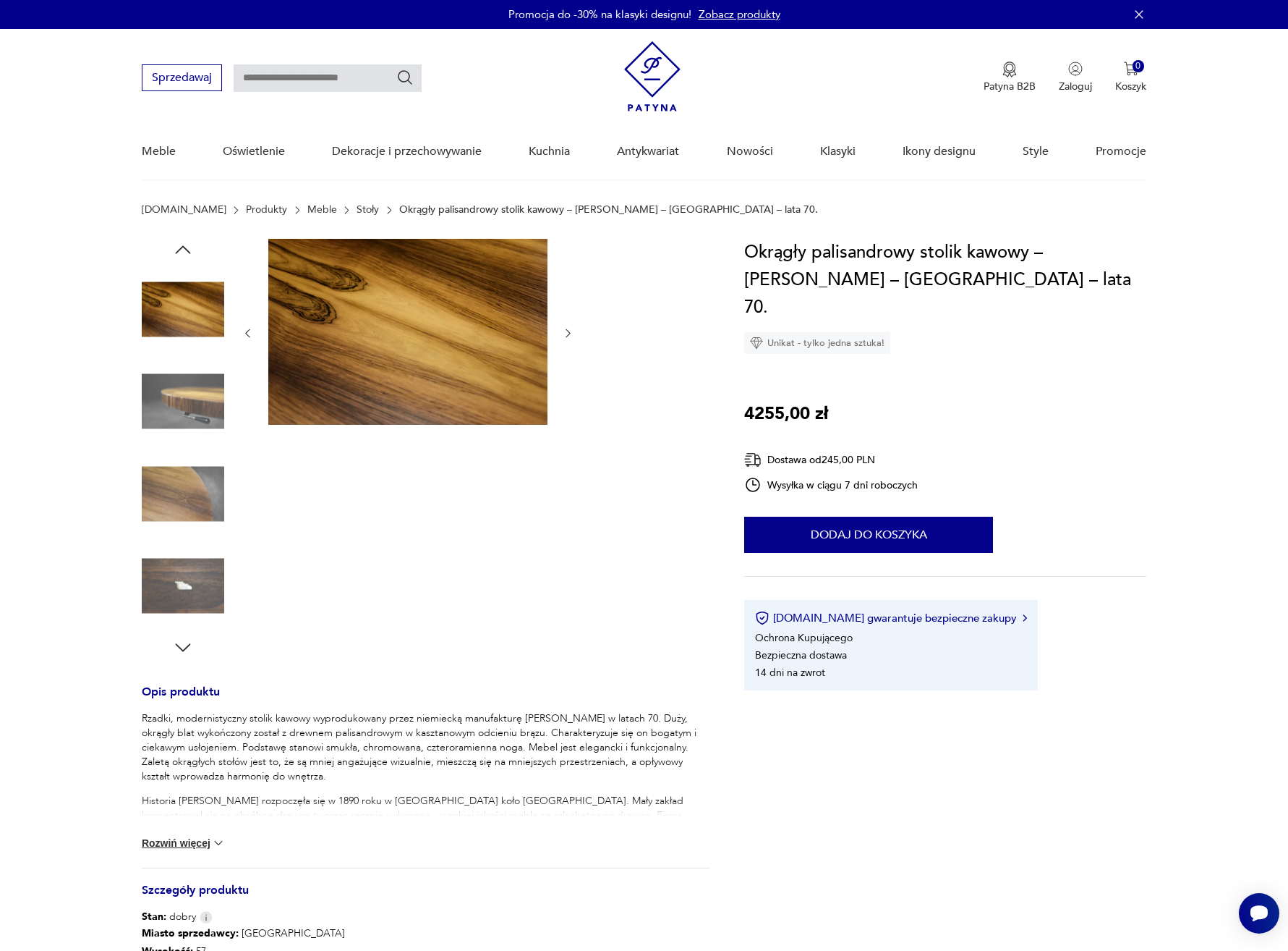
click at [200, 845] on button "Rozwiń więcej" at bounding box center [184, 843] width 84 height 15
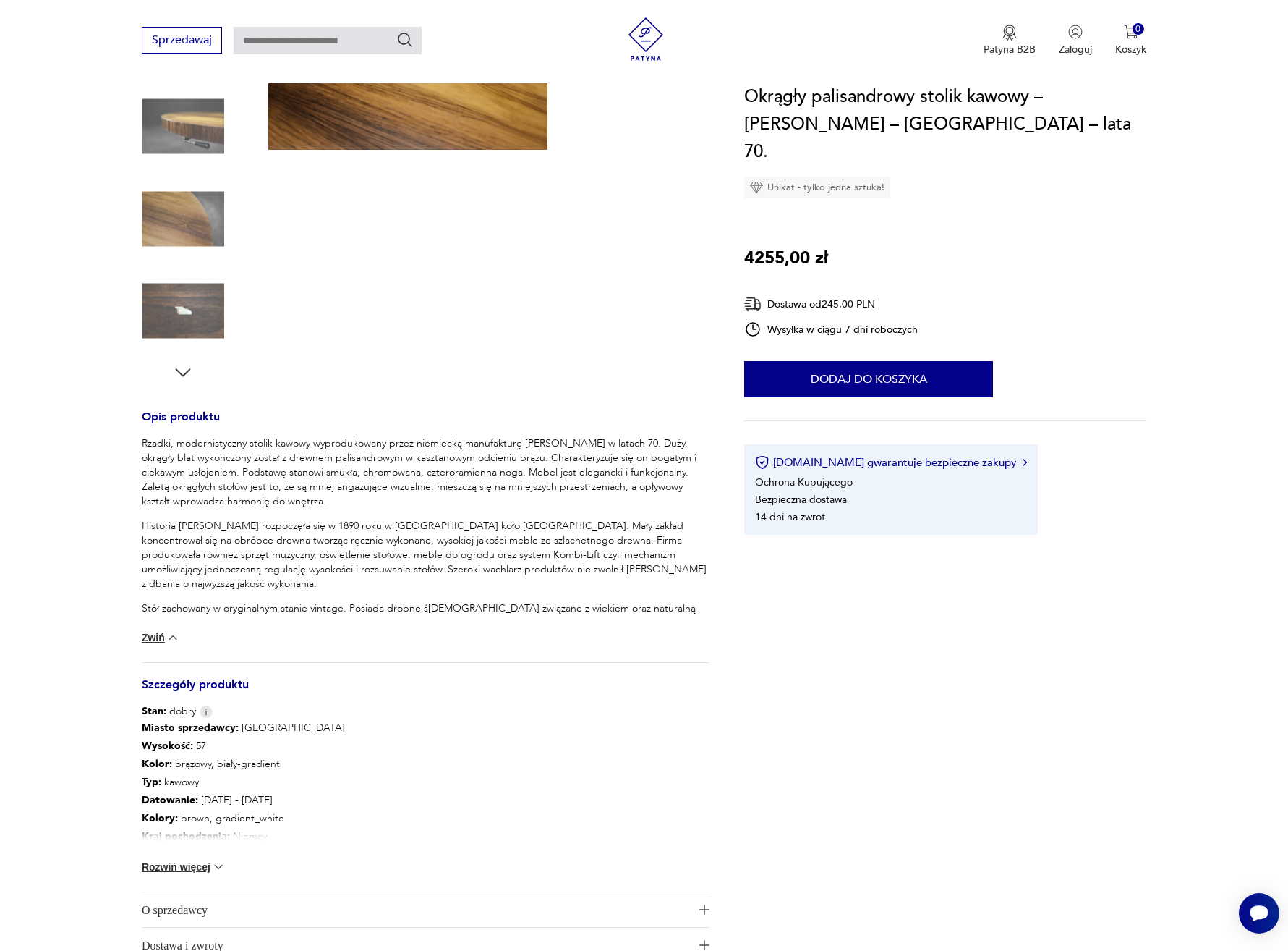
scroll to position [289, 0]
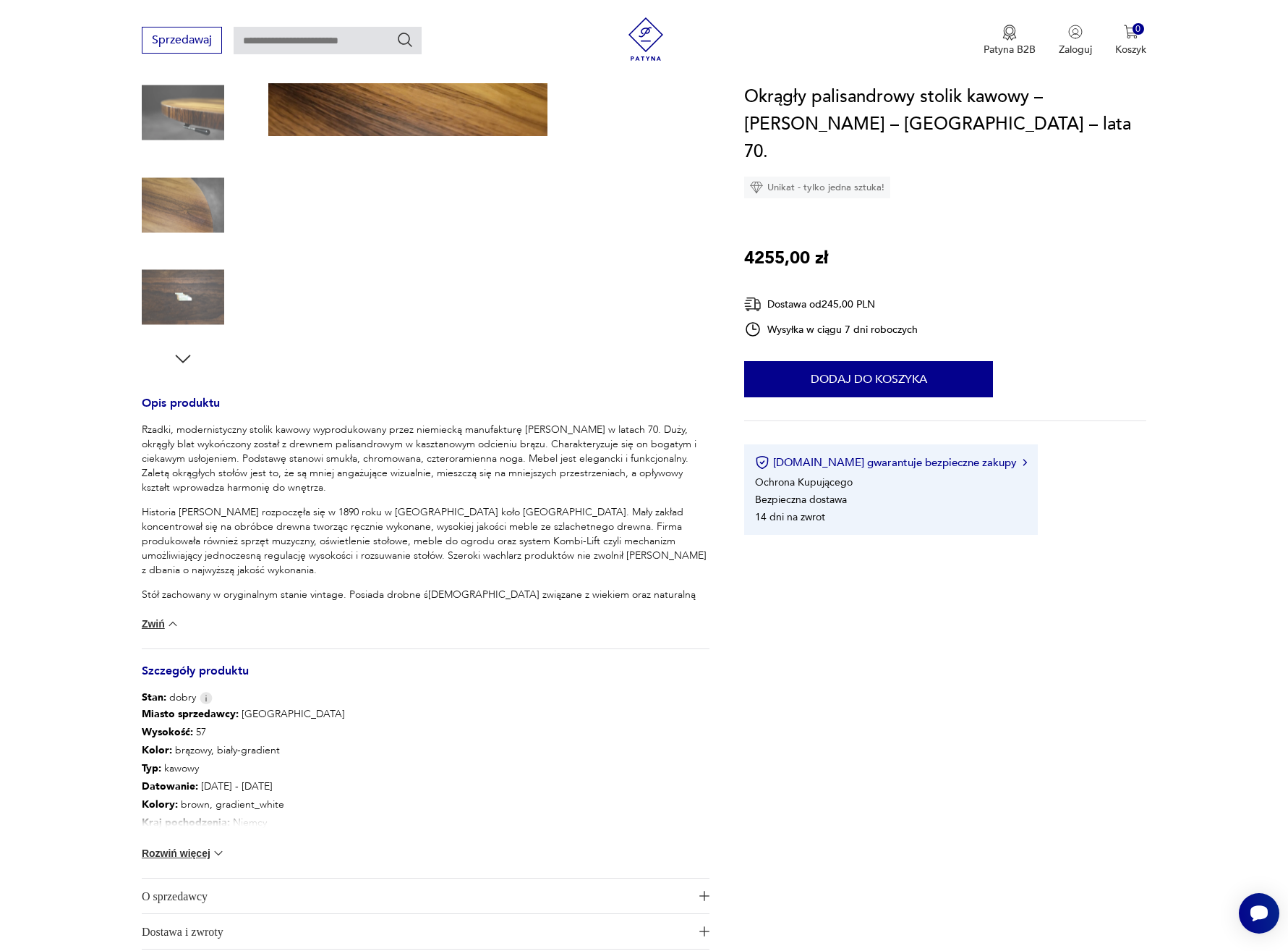
click at [199, 851] on button "Rozwiń więcej" at bounding box center [184, 853] width 84 height 15
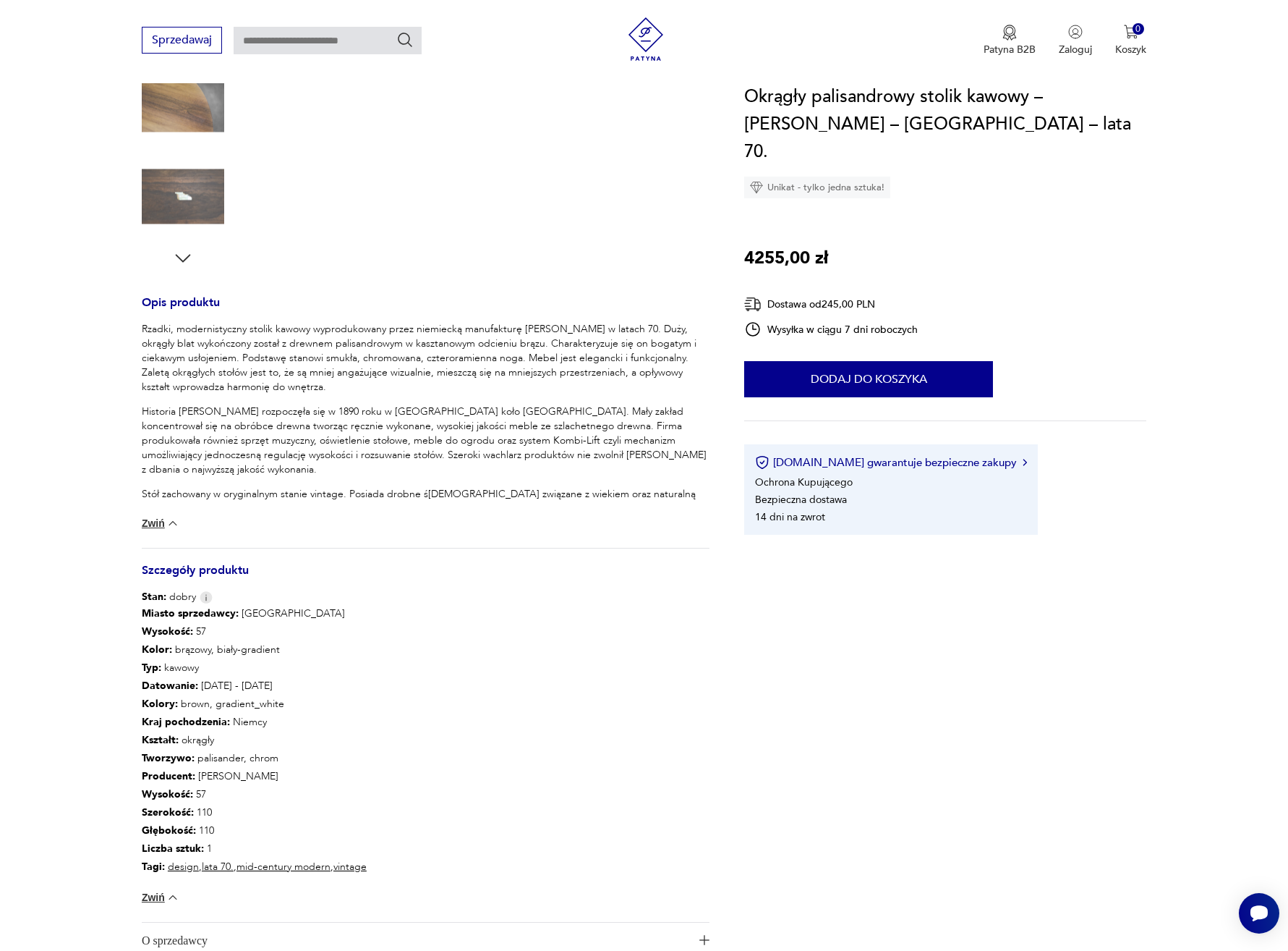
scroll to position [390, 0]
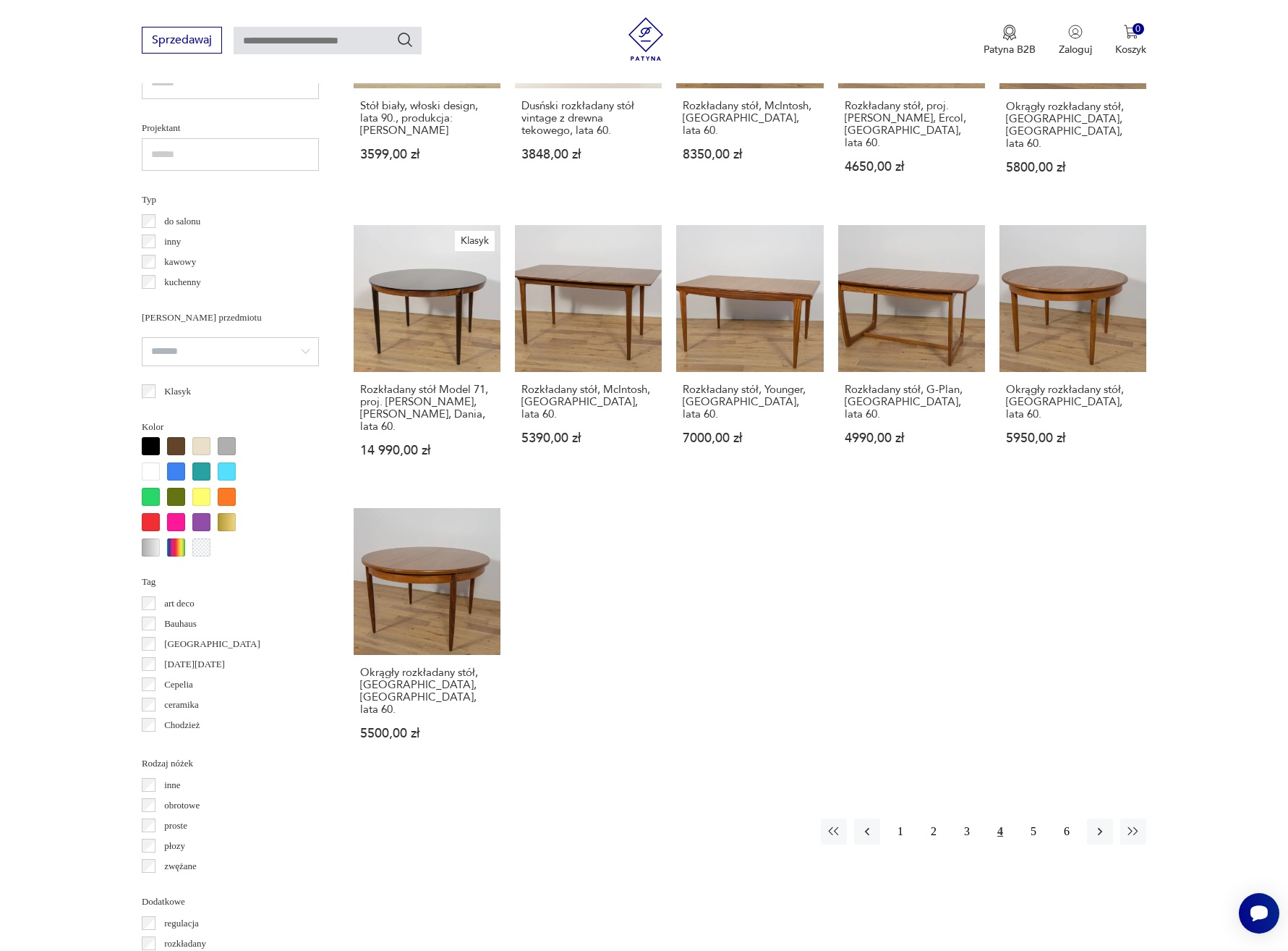
scroll to position [1020, 0]
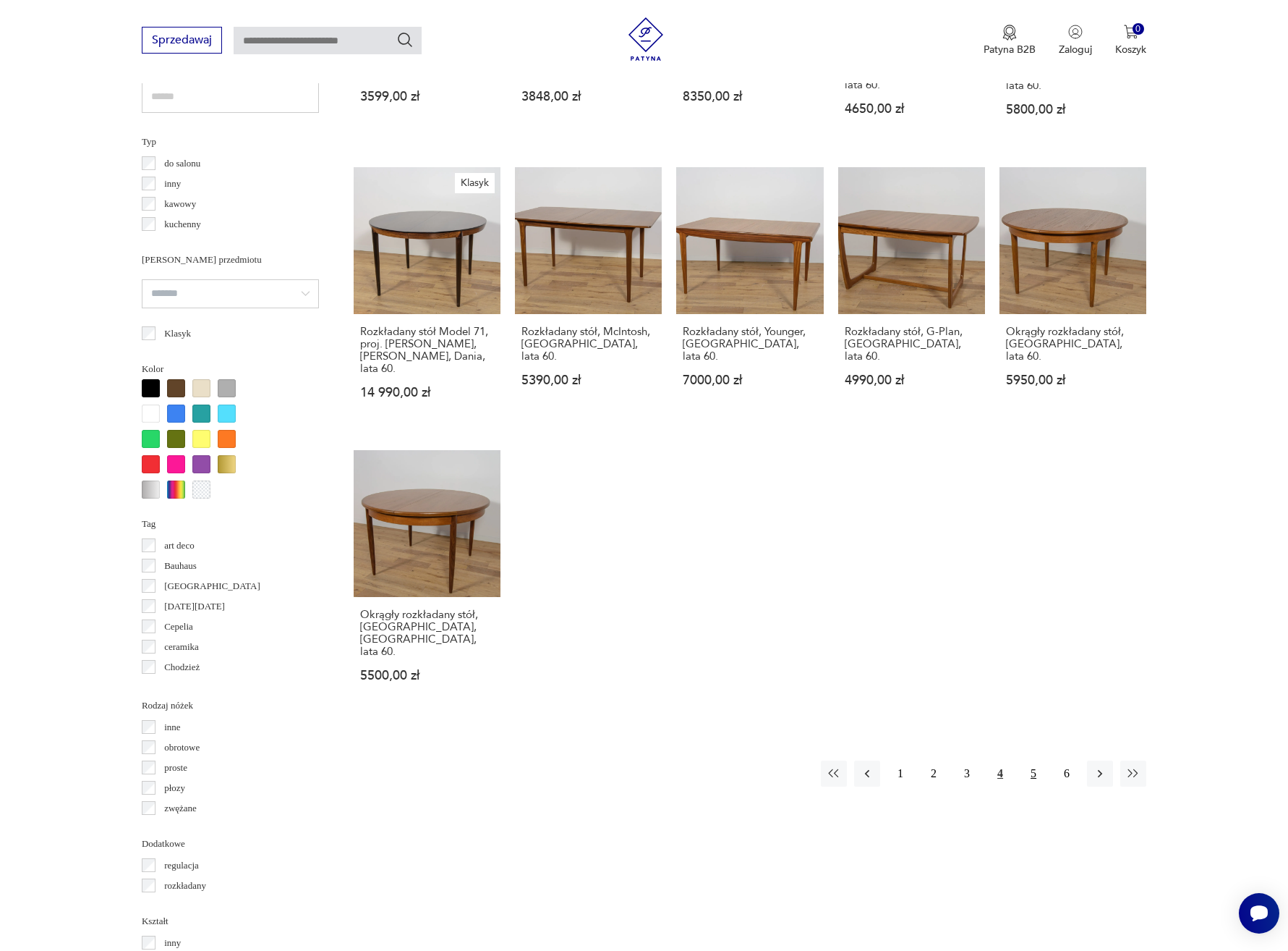
click at [1028, 760] on button "5" at bounding box center [1033, 773] width 26 height 26
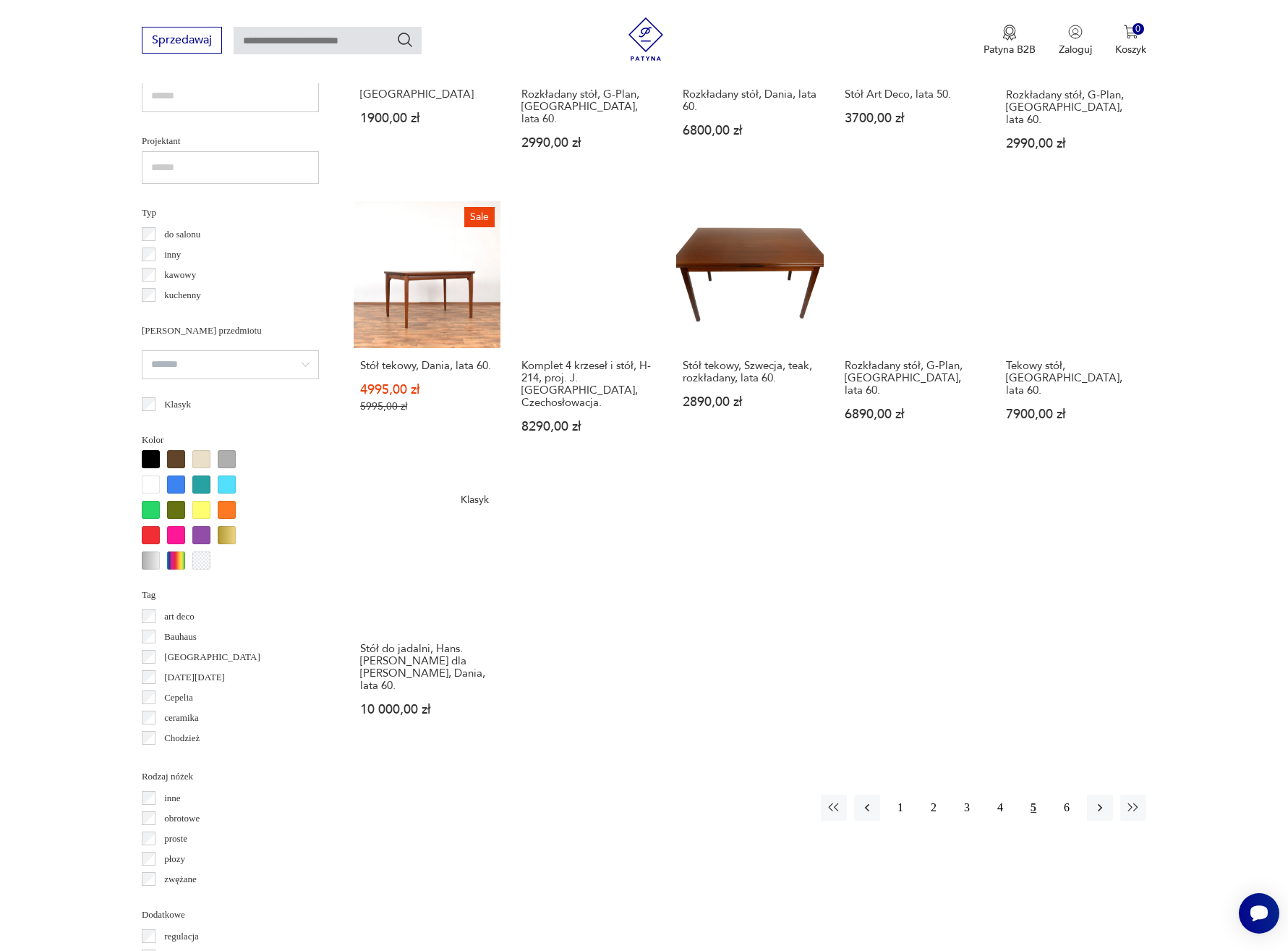
scroll to position [959, 0]
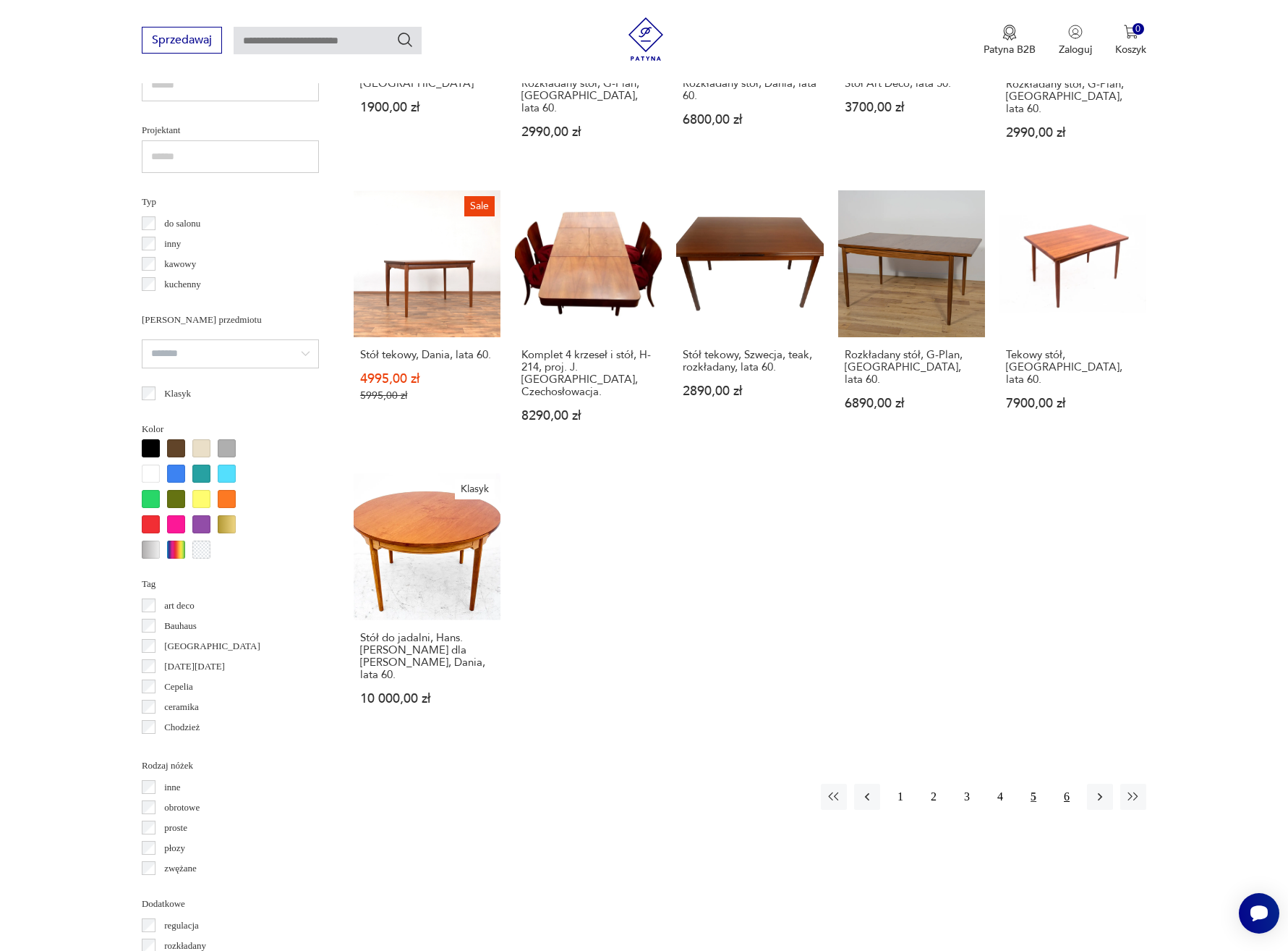
click at [1068, 784] on button "6" at bounding box center [1067, 797] width 26 height 26
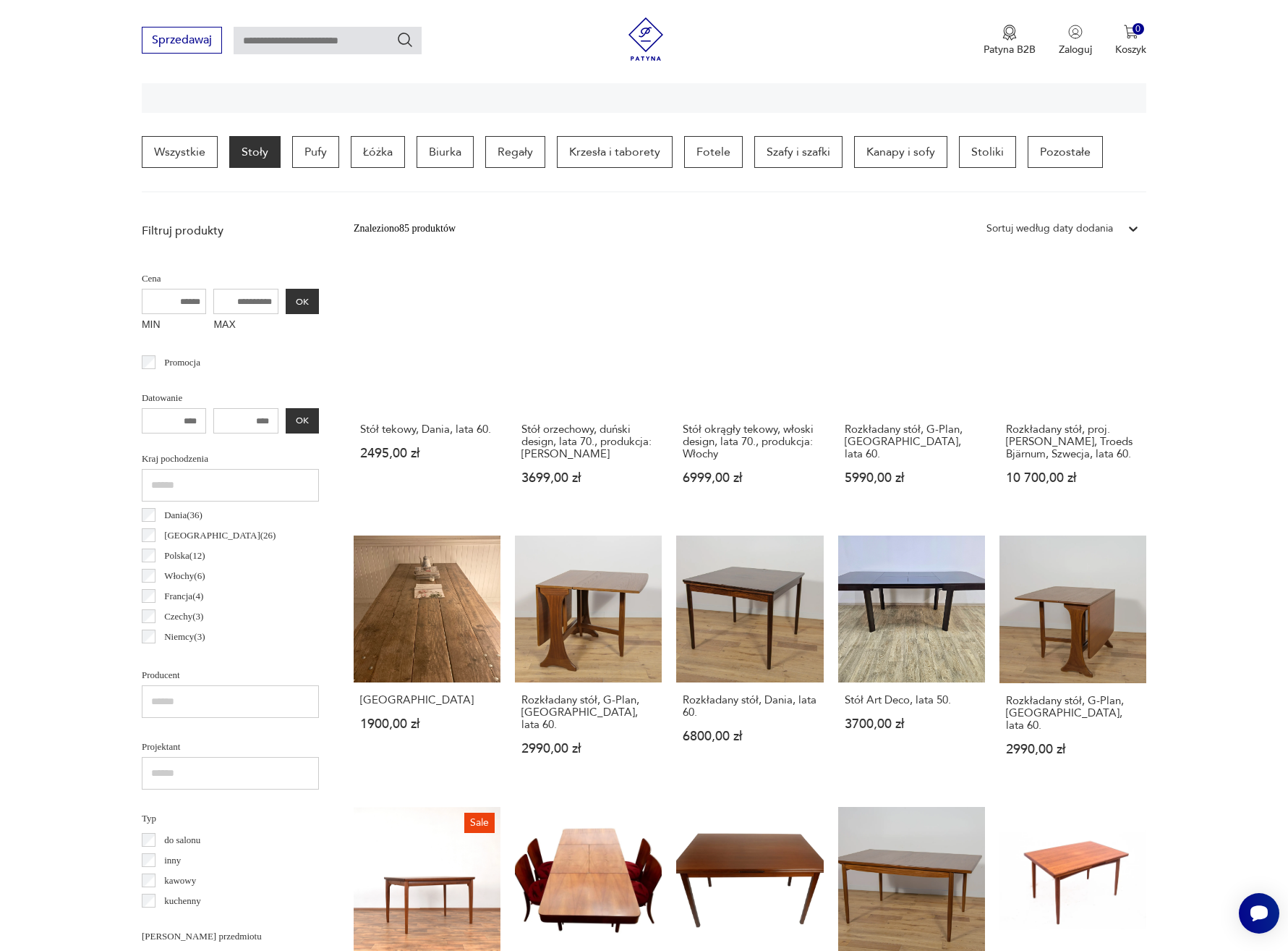
scroll to position [342, 0]
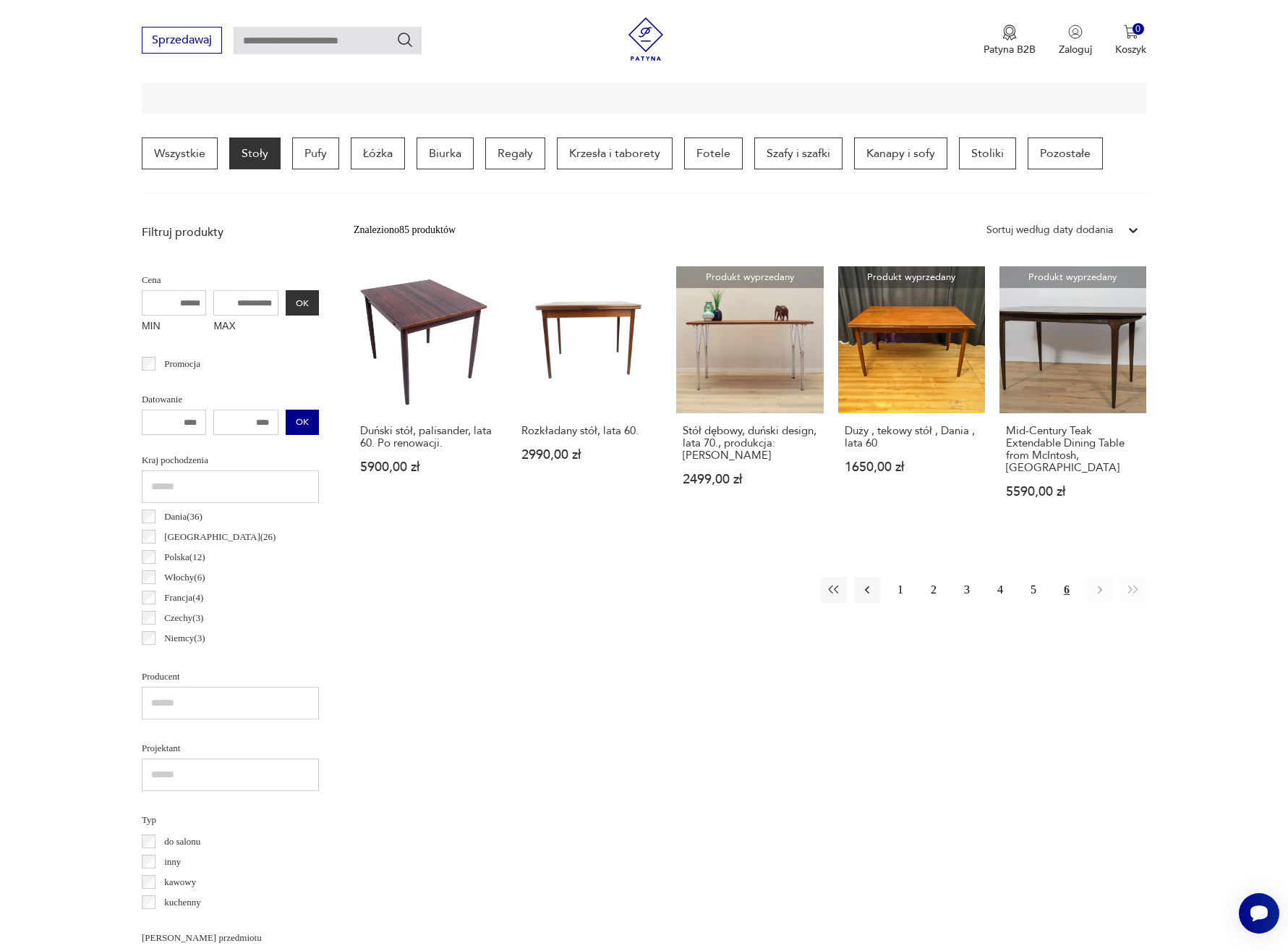
click at [301, 418] on button "OK" at bounding box center [302, 422] width 33 height 26
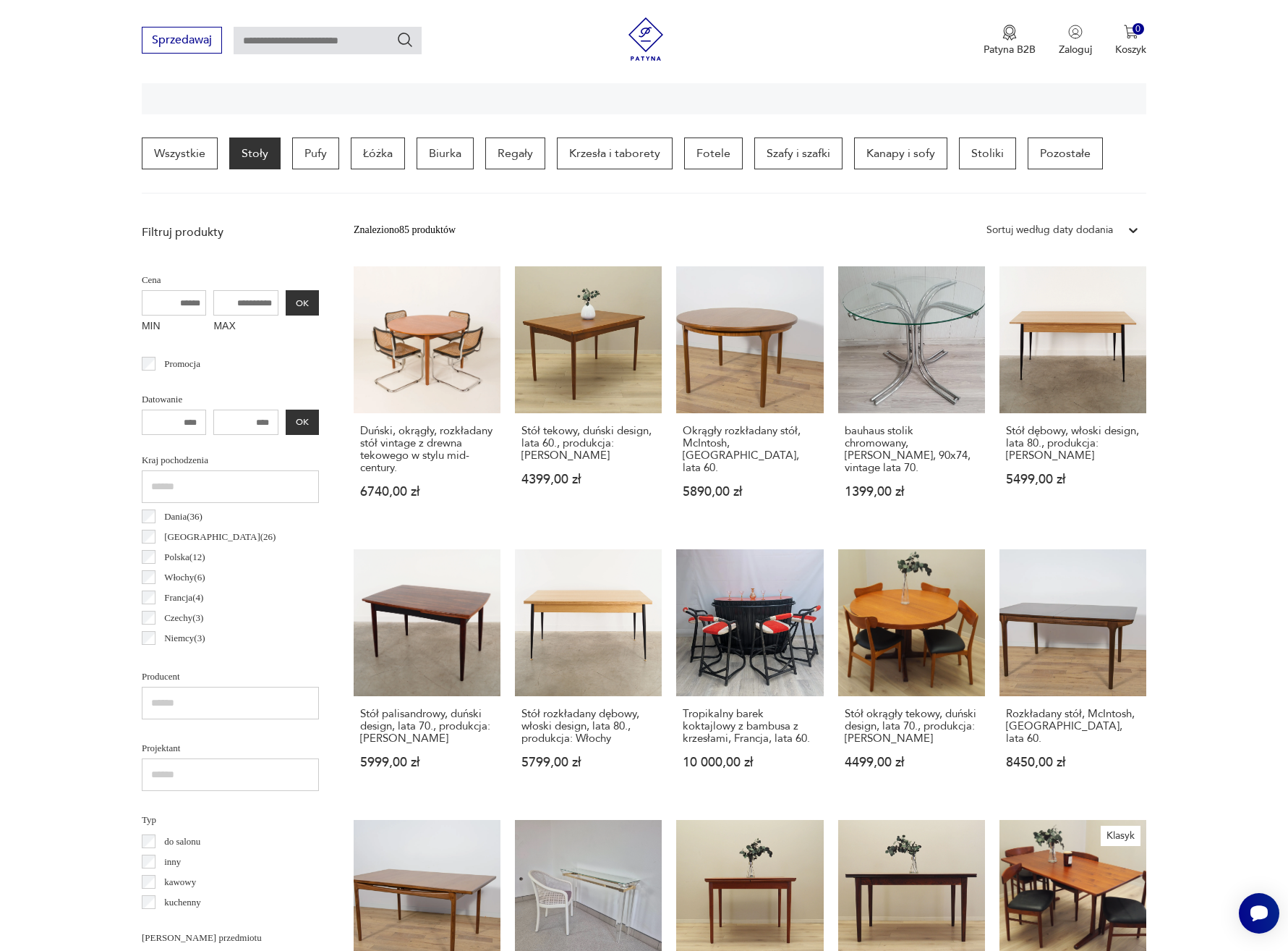
click at [262, 153] on p "Stoły" at bounding box center [255, 153] width 51 height 32
click at [206, 156] on link "Wszystkie" at bounding box center [179, 153] width 76 height 32
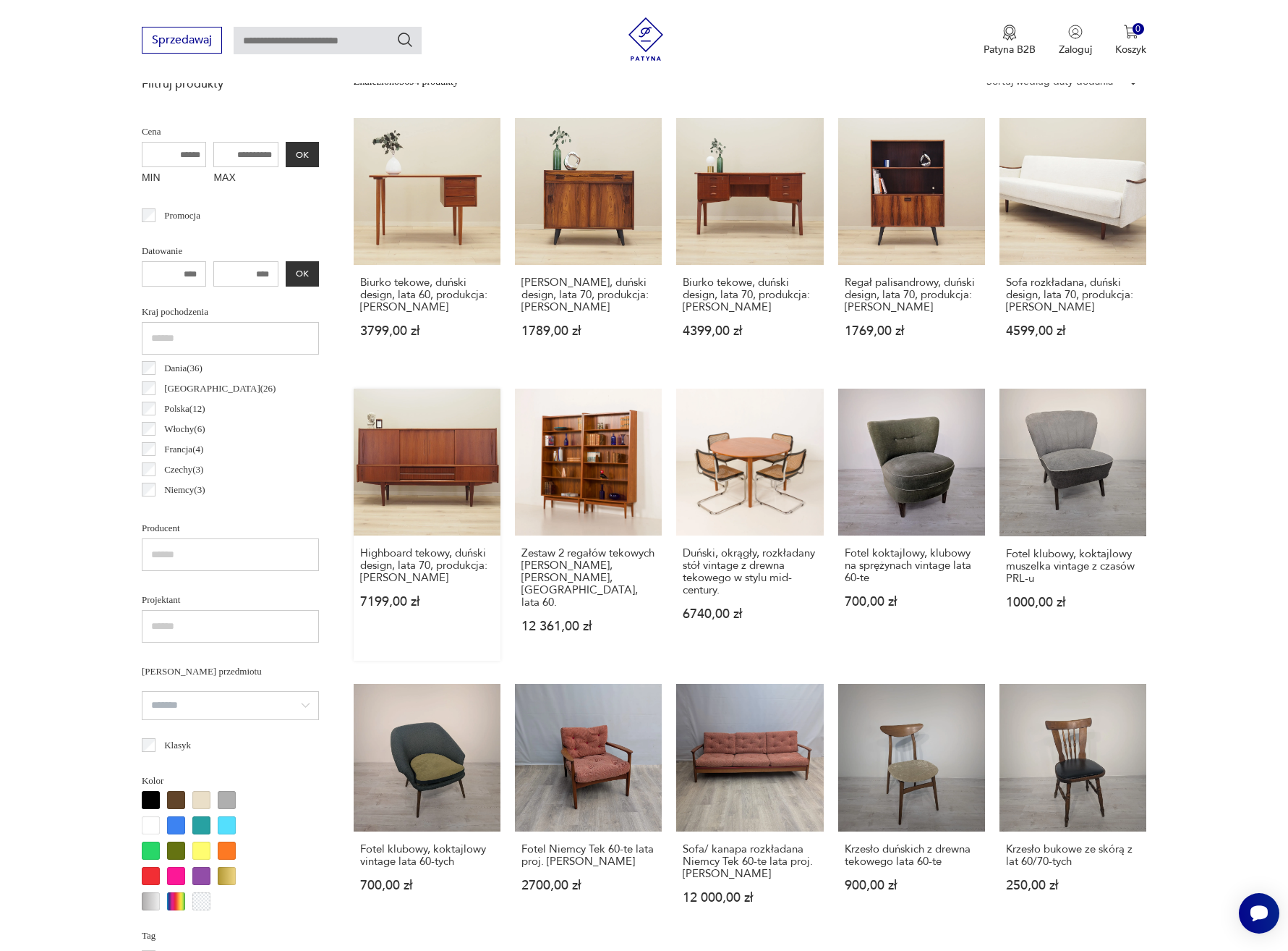
scroll to position [214, 0]
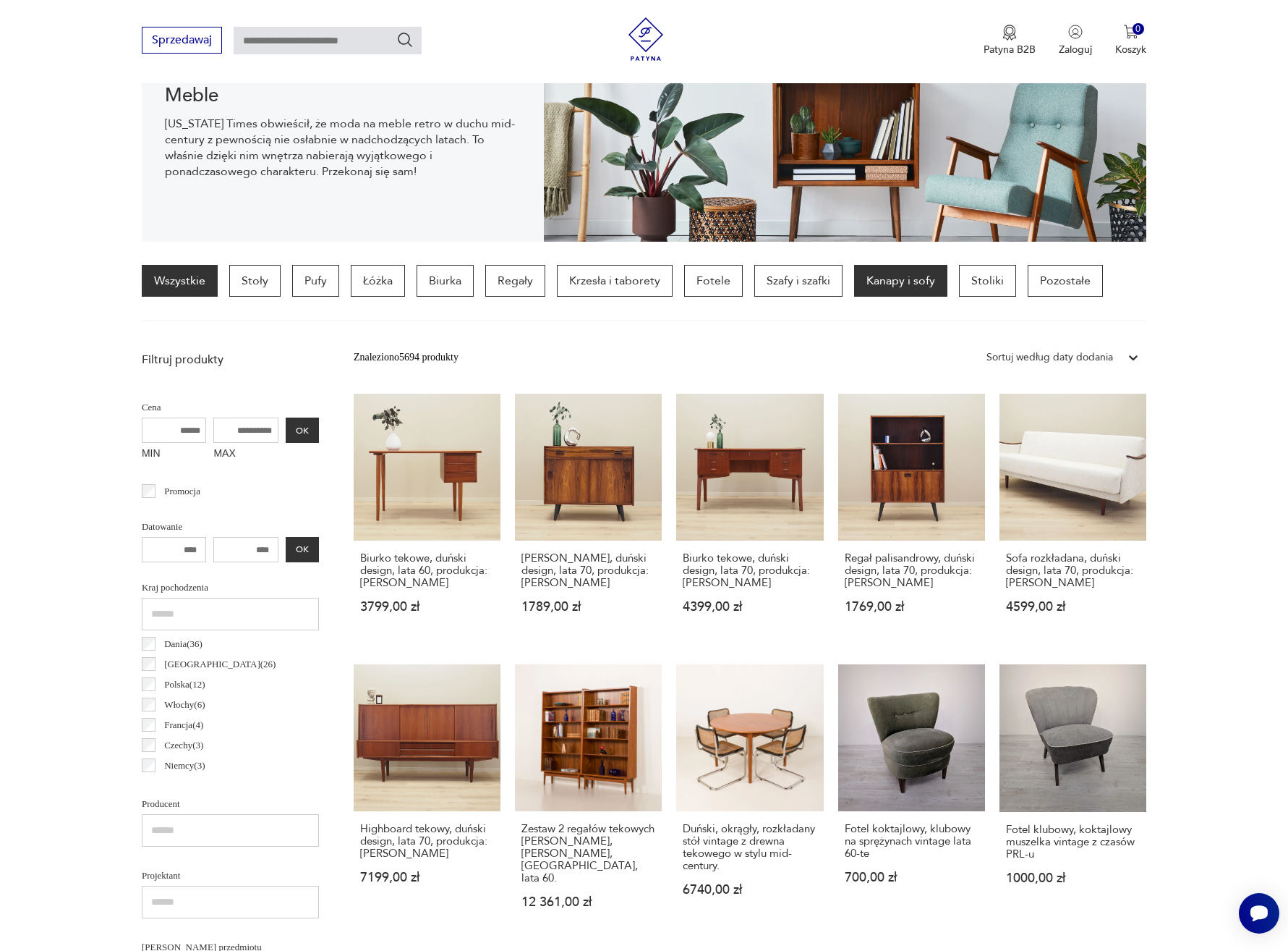
click at [899, 280] on p "Kanapy i sofy" at bounding box center [901, 280] width 93 height 32
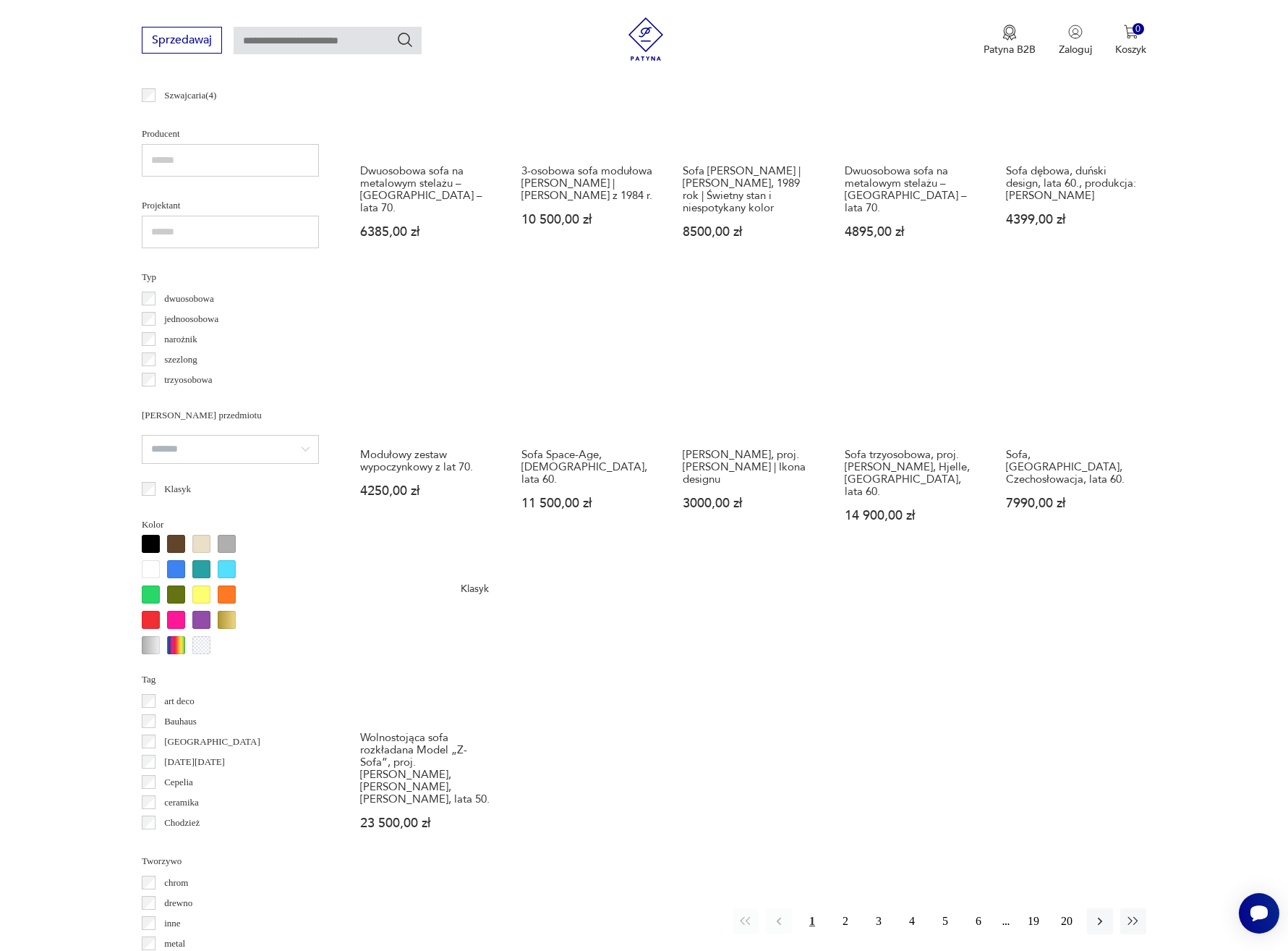
scroll to position [885, 0]
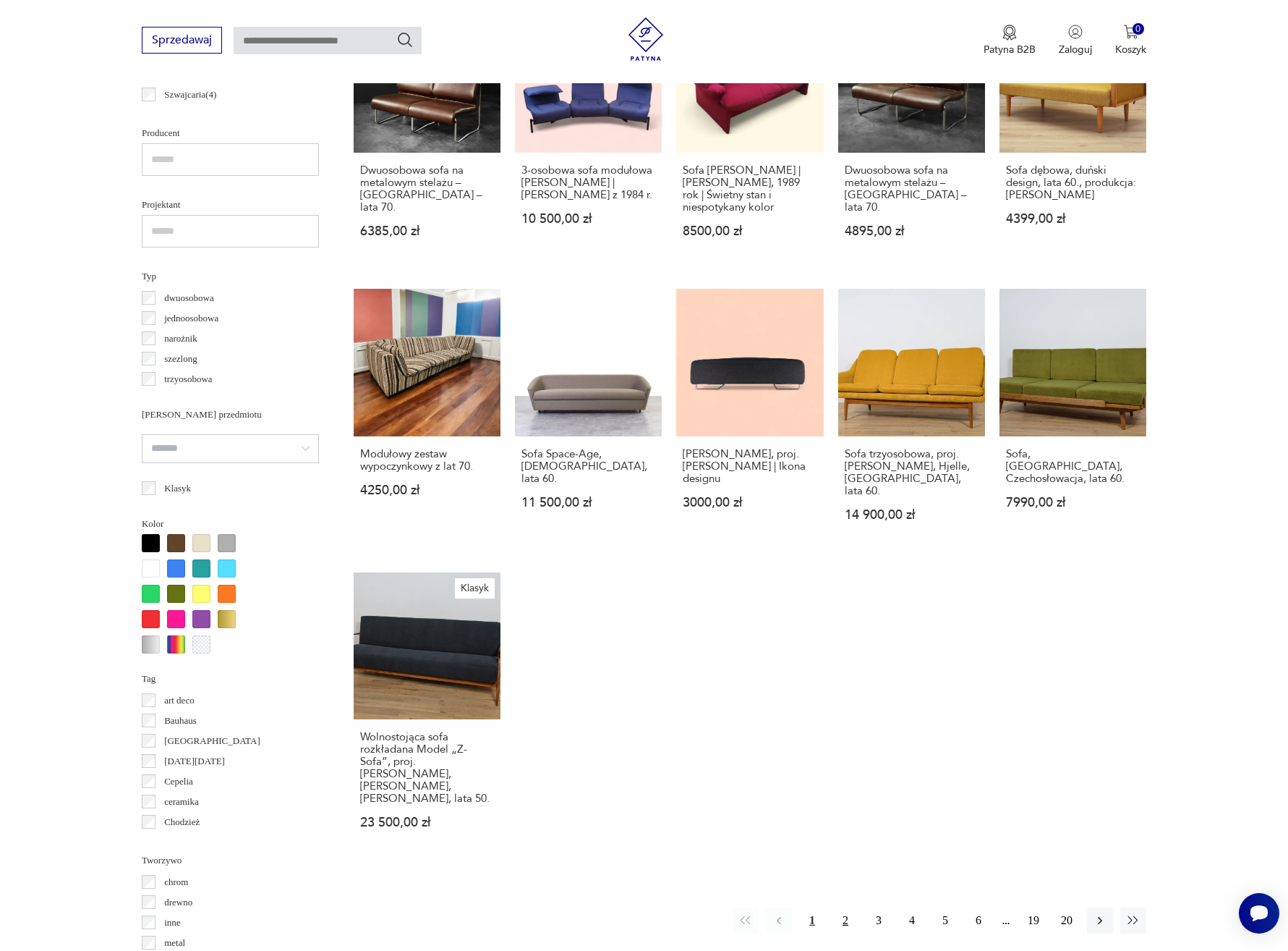
click at [843, 907] on button "2" at bounding box center [846, 920] width 26 height 26
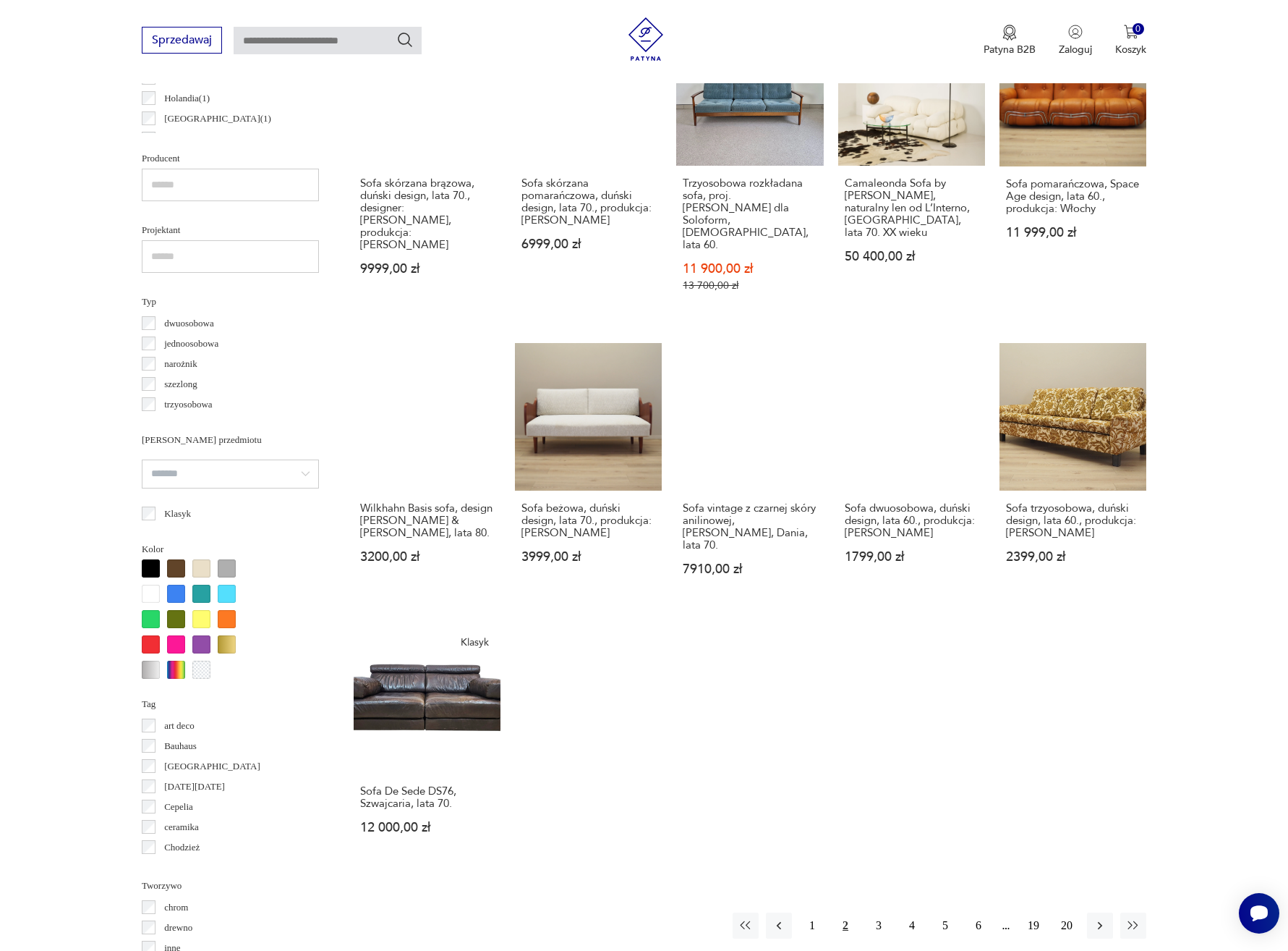
scroll to position [864, 0]
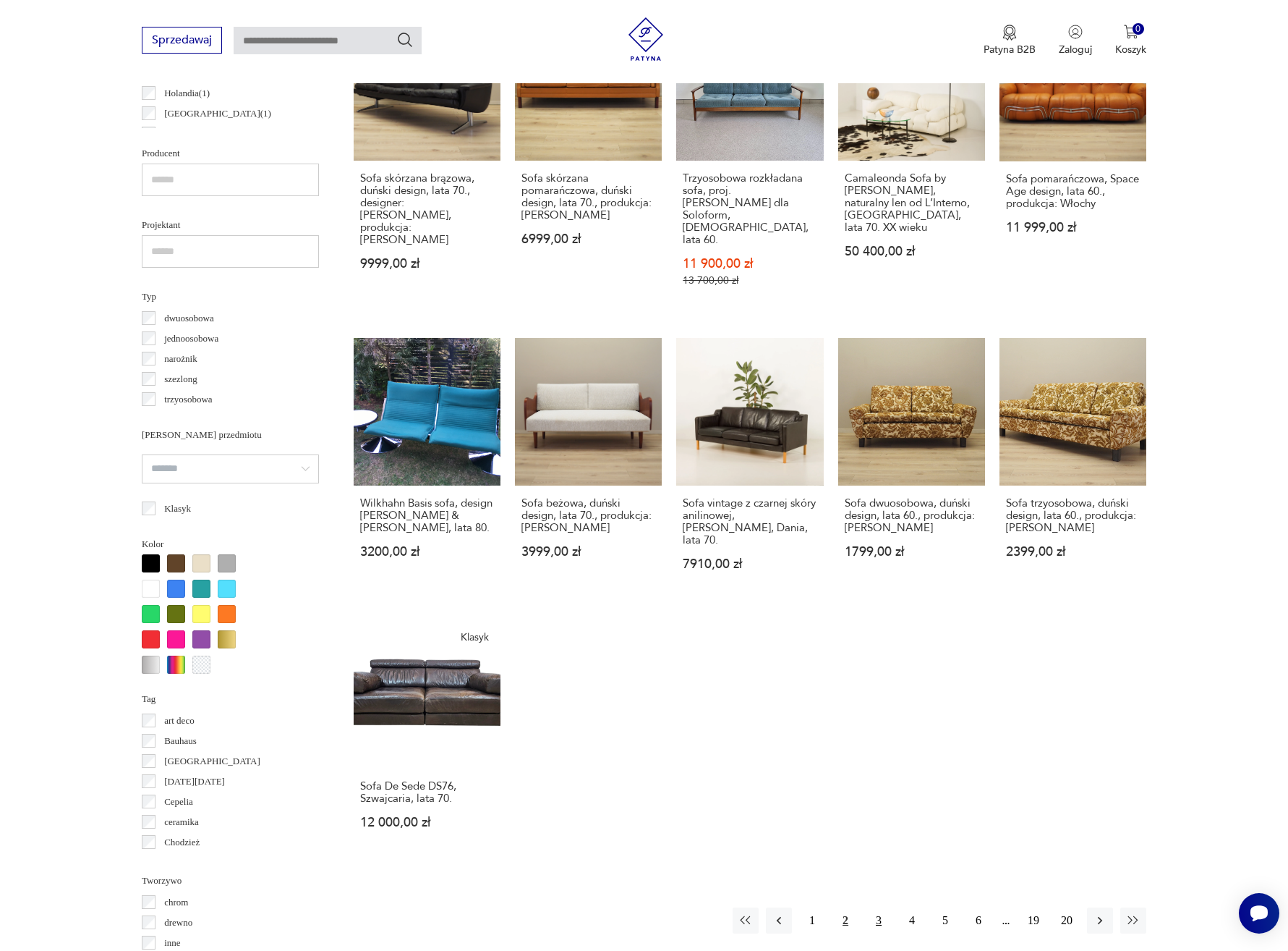
click at [877, 907] on button "3" at bounding box center [879, 920] width 26 height 26
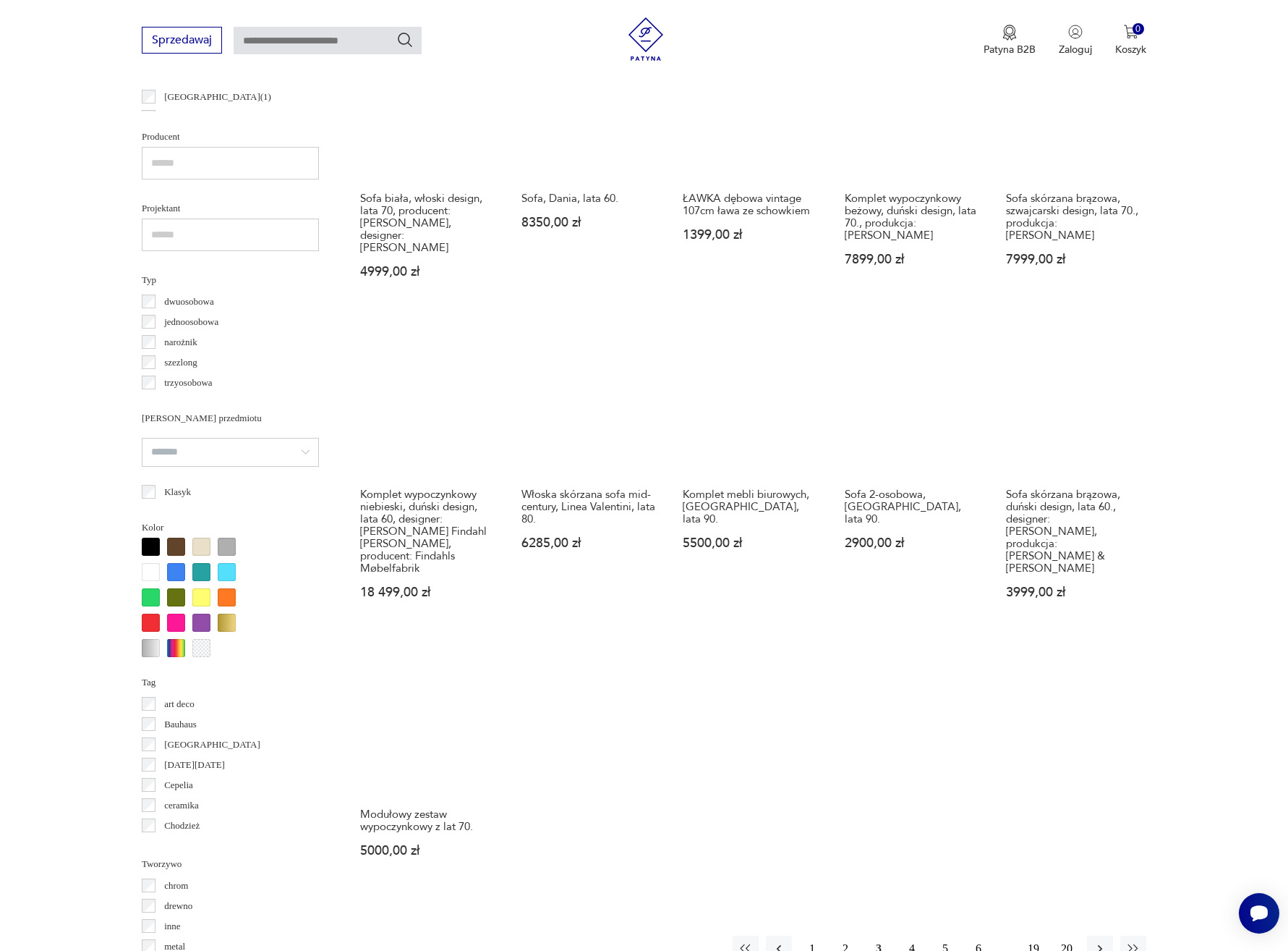
scroll to position [920, 0]
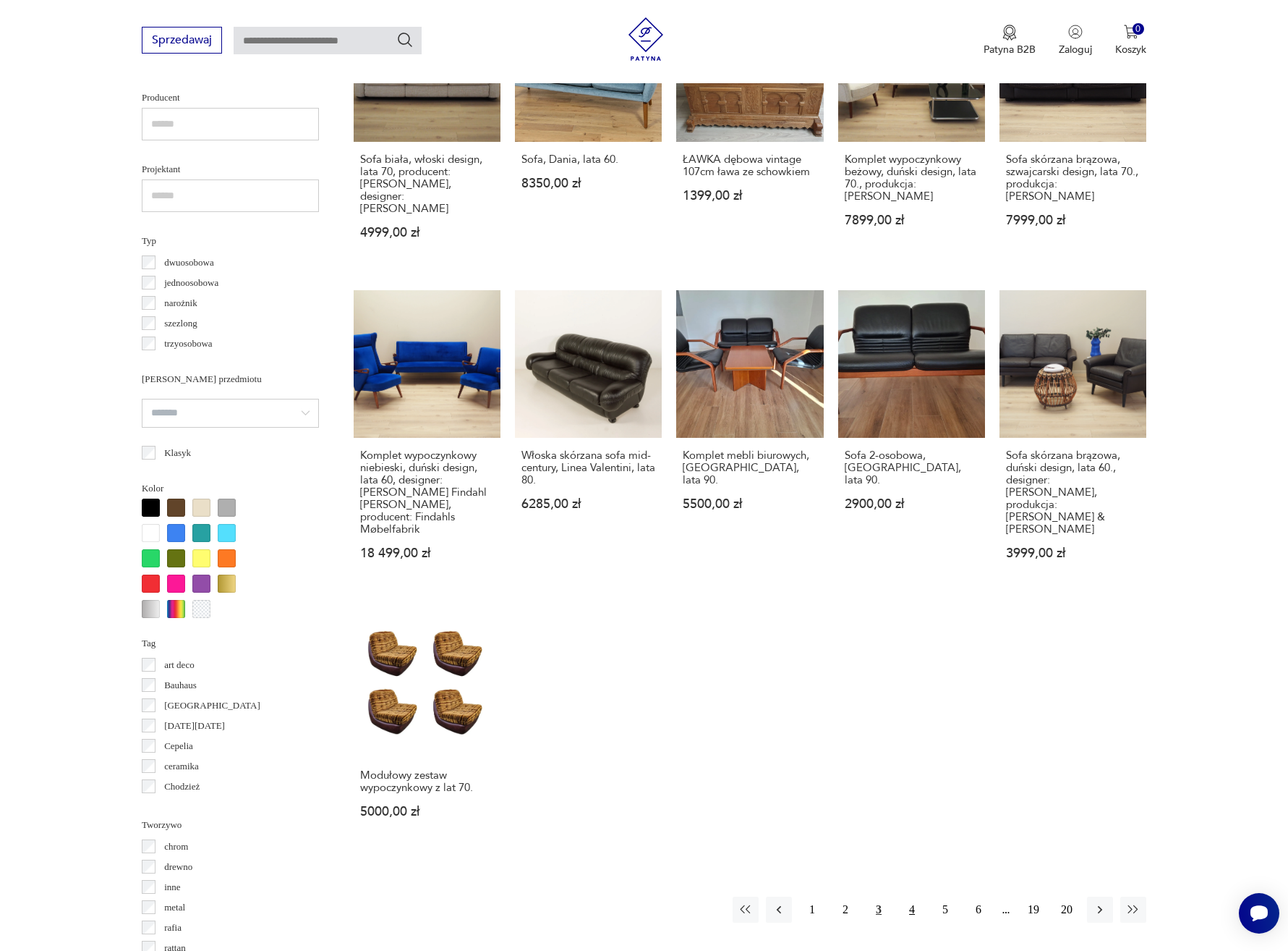
click at [911, 896] on button "4" at bounding box center [912, 909] width 26 height 26
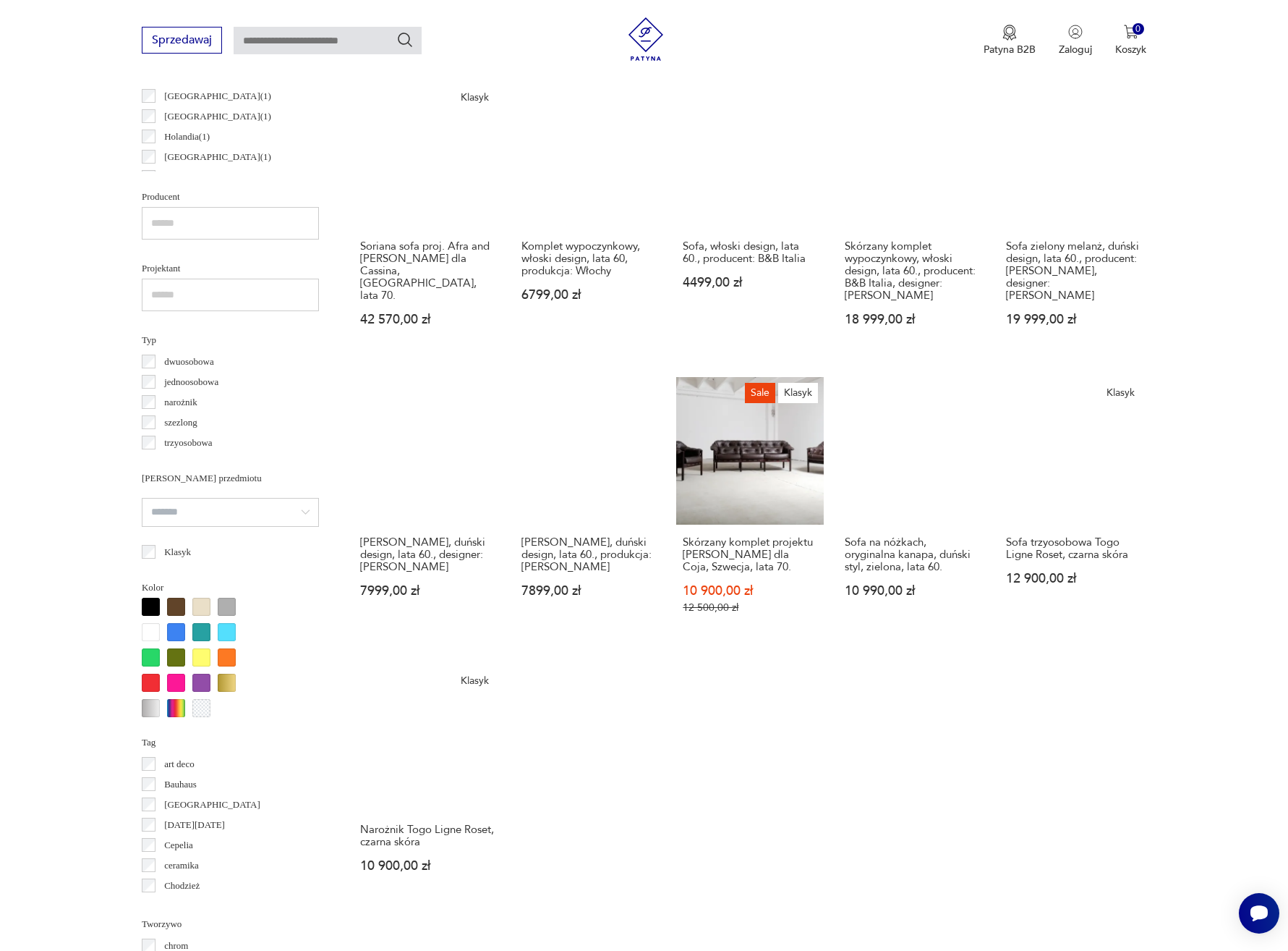
scroll to position [912, 0]
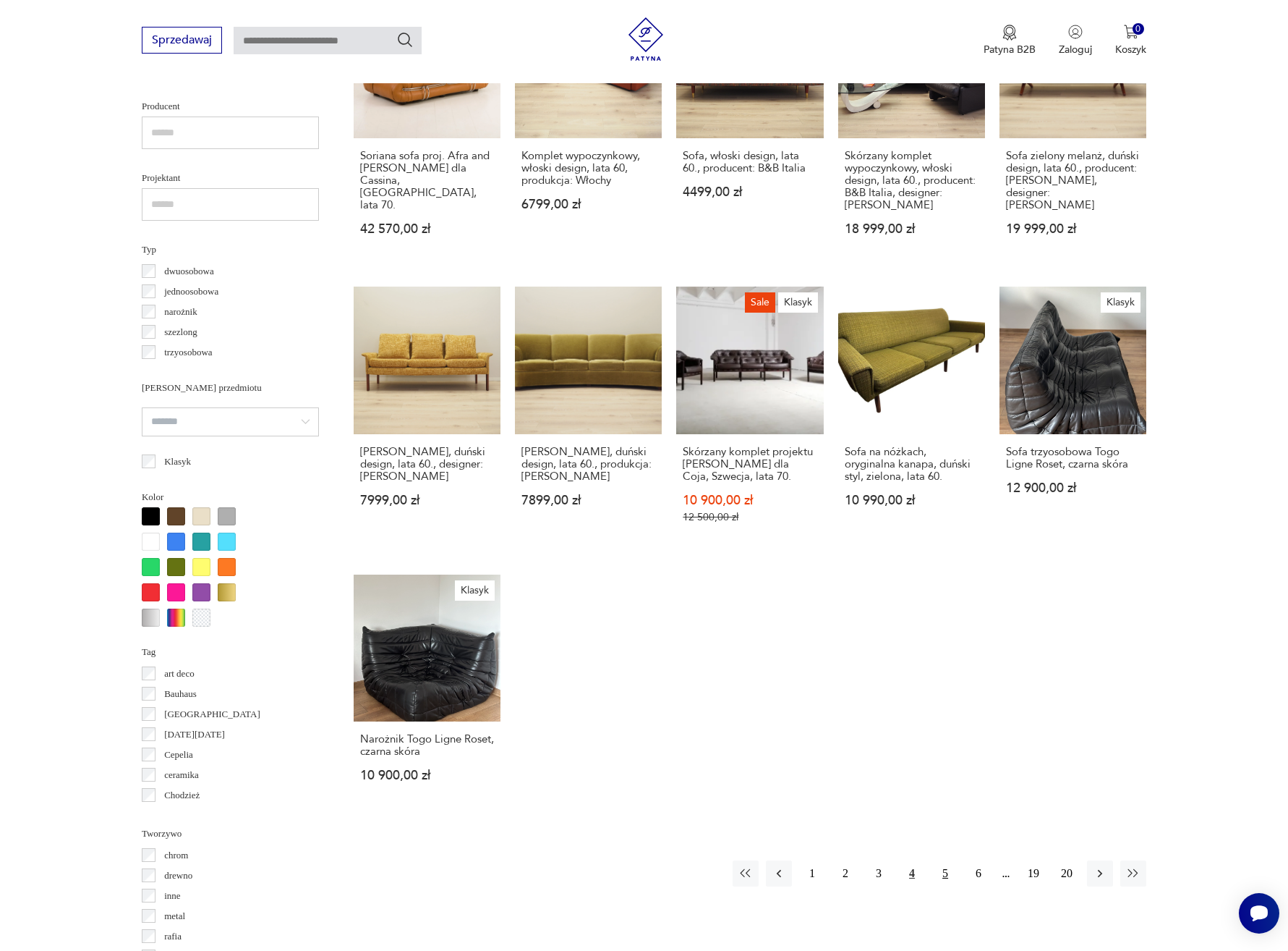
click at [944, 878] on button "5" at bounding box center [945, 873] width 26 height 26
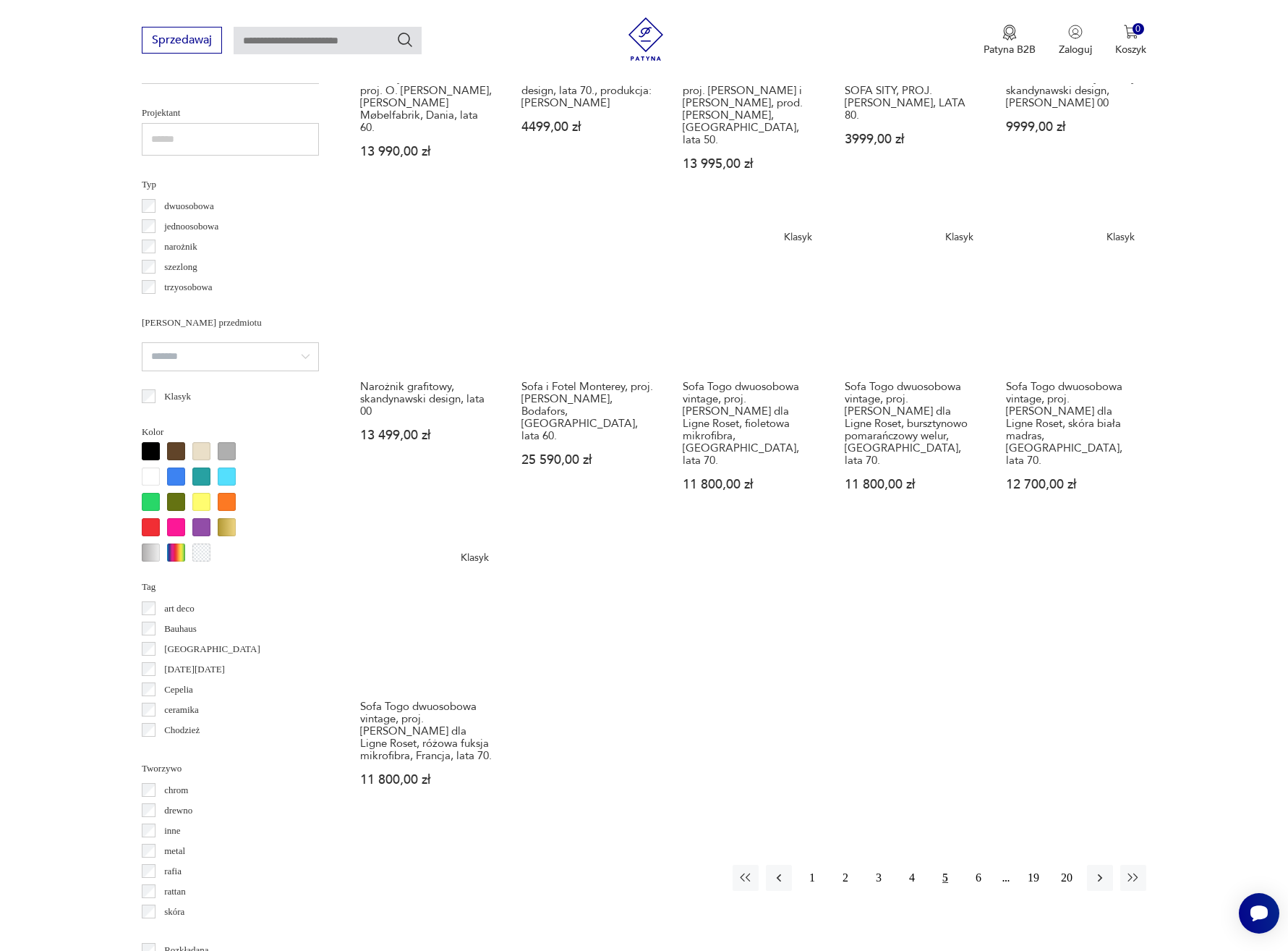
scroll to position [977, 0]
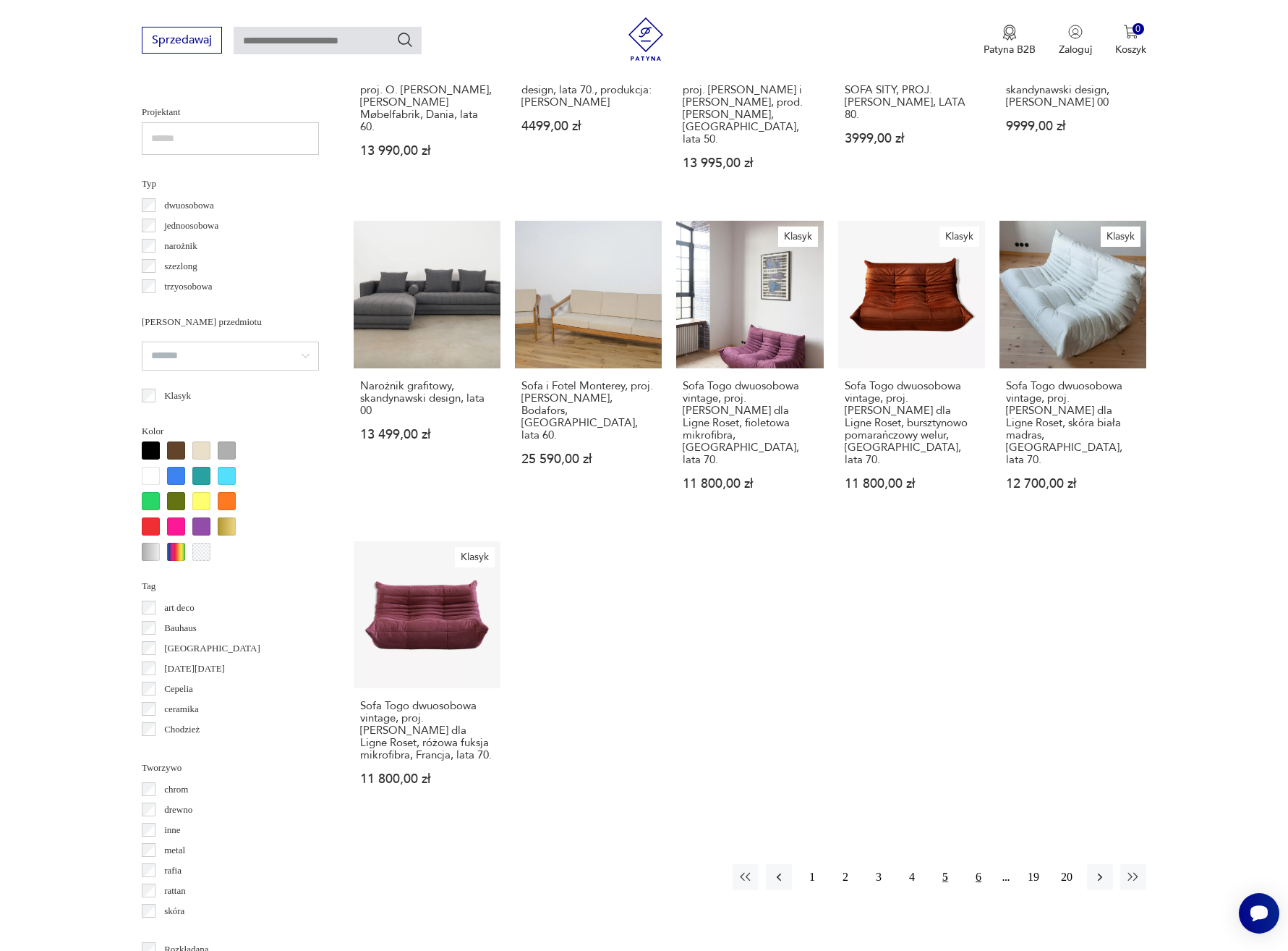
click at [976, 864] on button "6" at bounding box center [978, 877] width 26 height 26
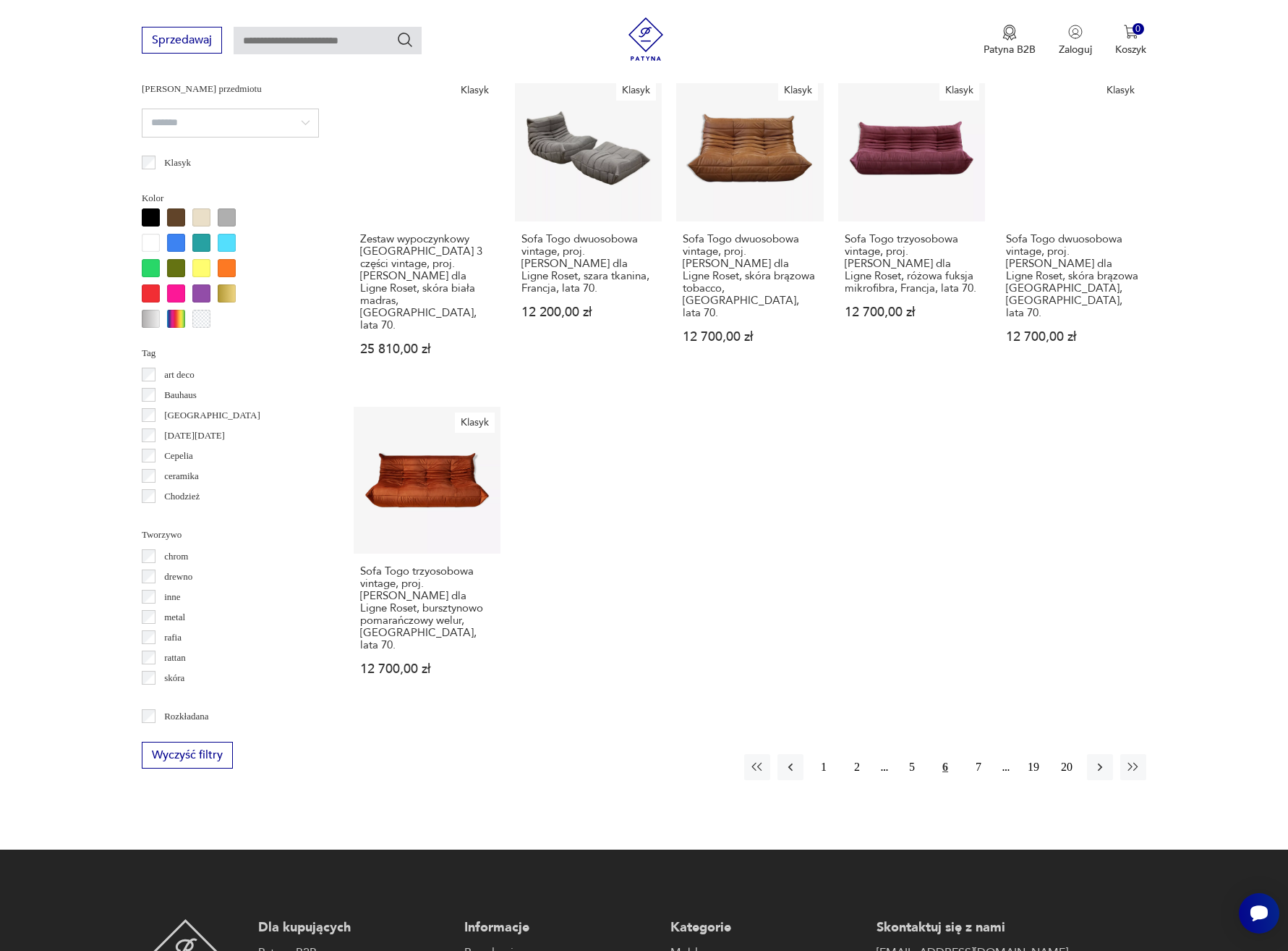
scroll to position [1240, 0]
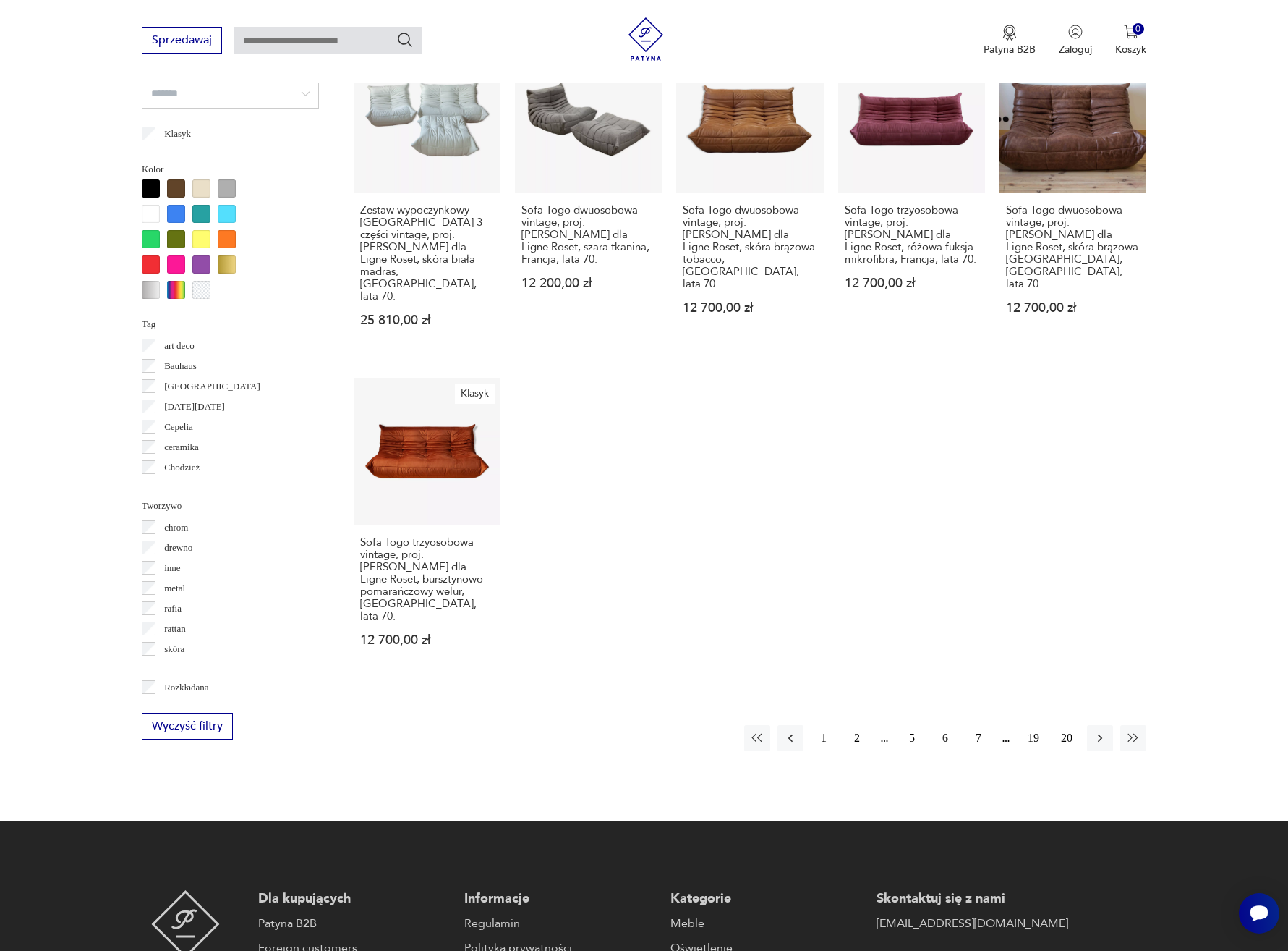
click at [981, 725] on button "7" at bounding box center [978, 738] width 26 height 26
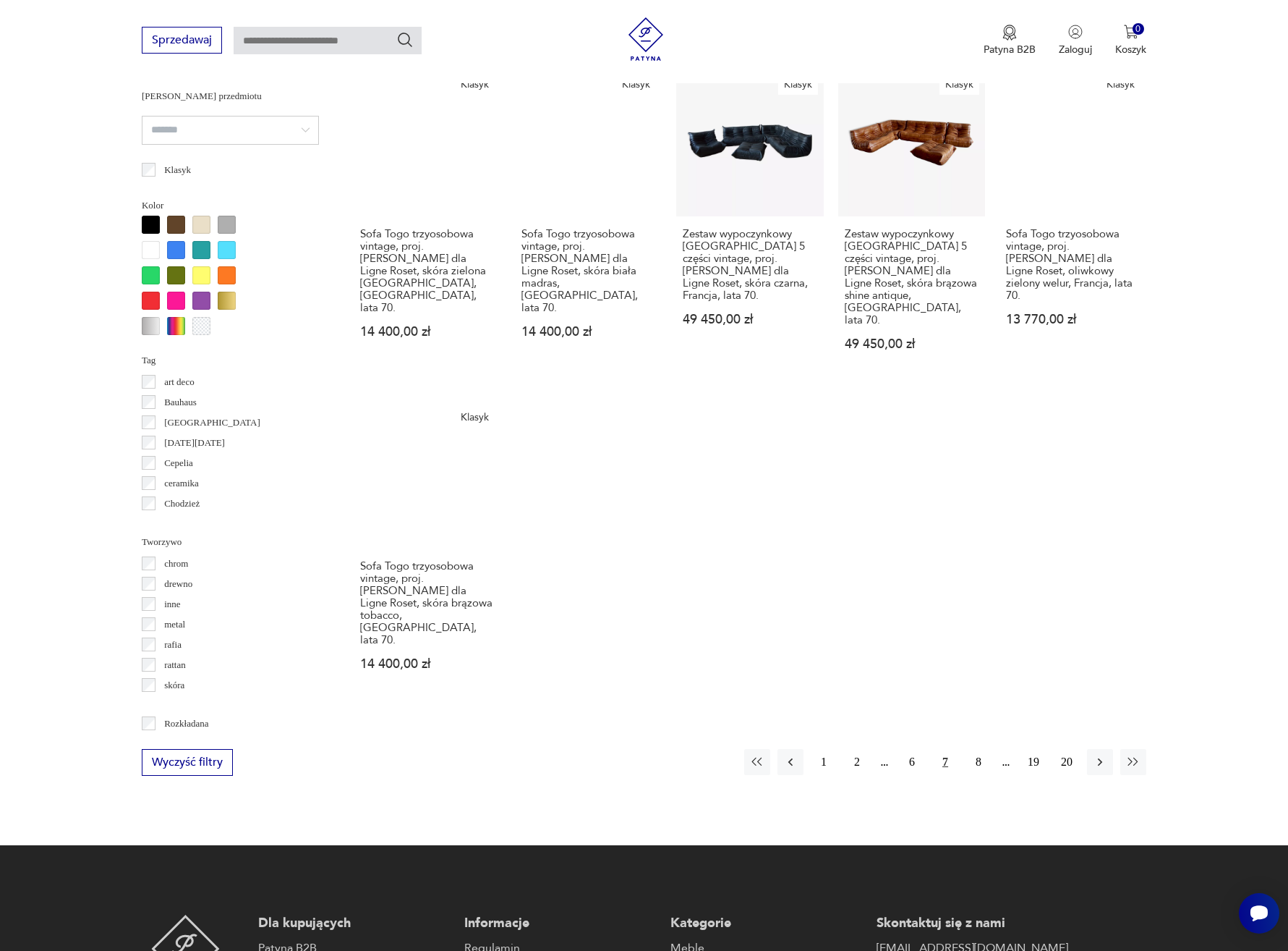
scroll to position [1211, 0]
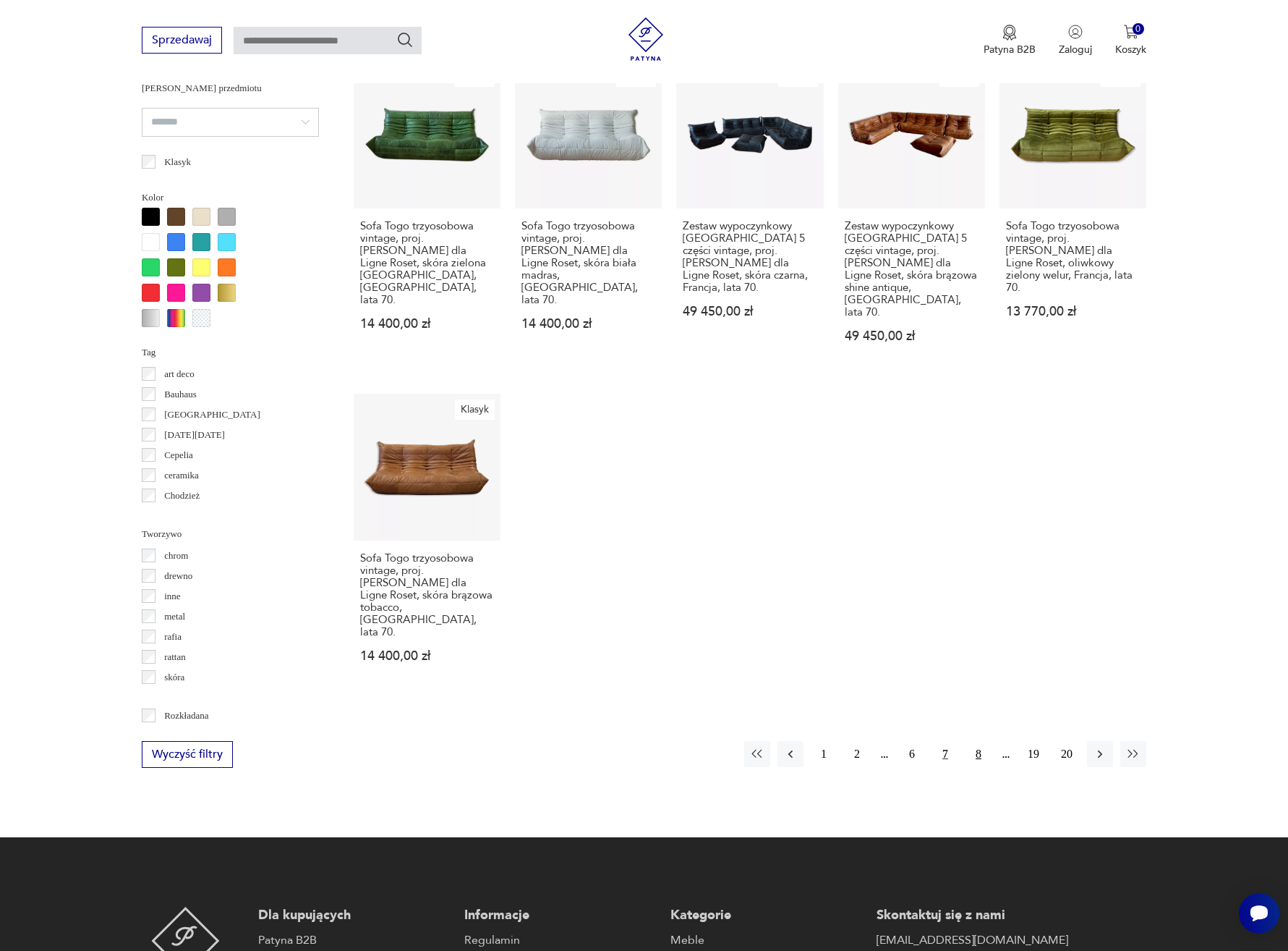
click at [982, 741] on button "8" at bounding box center [978, 754] width 26 height 26
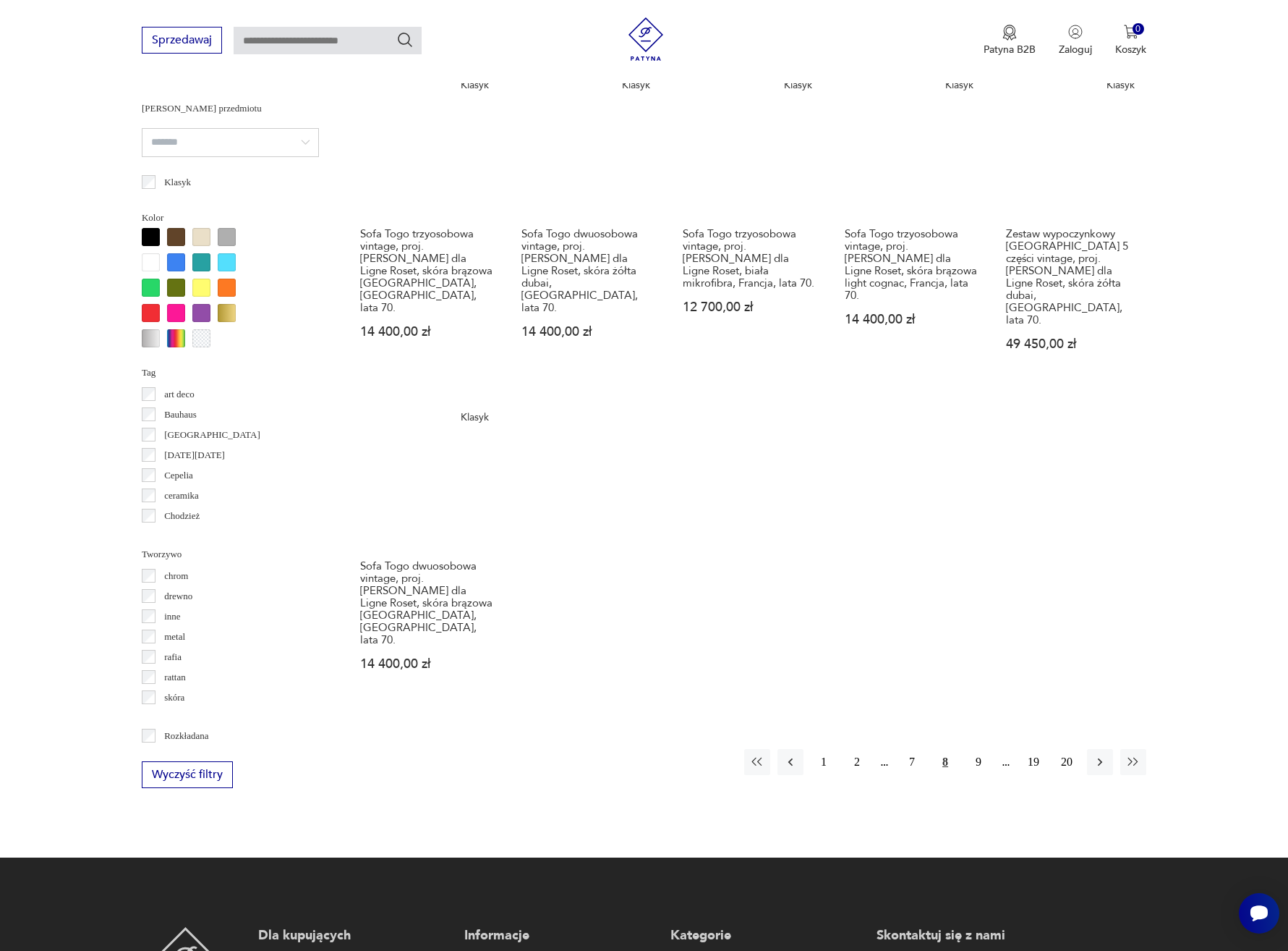
scroll to position [1196, 0]
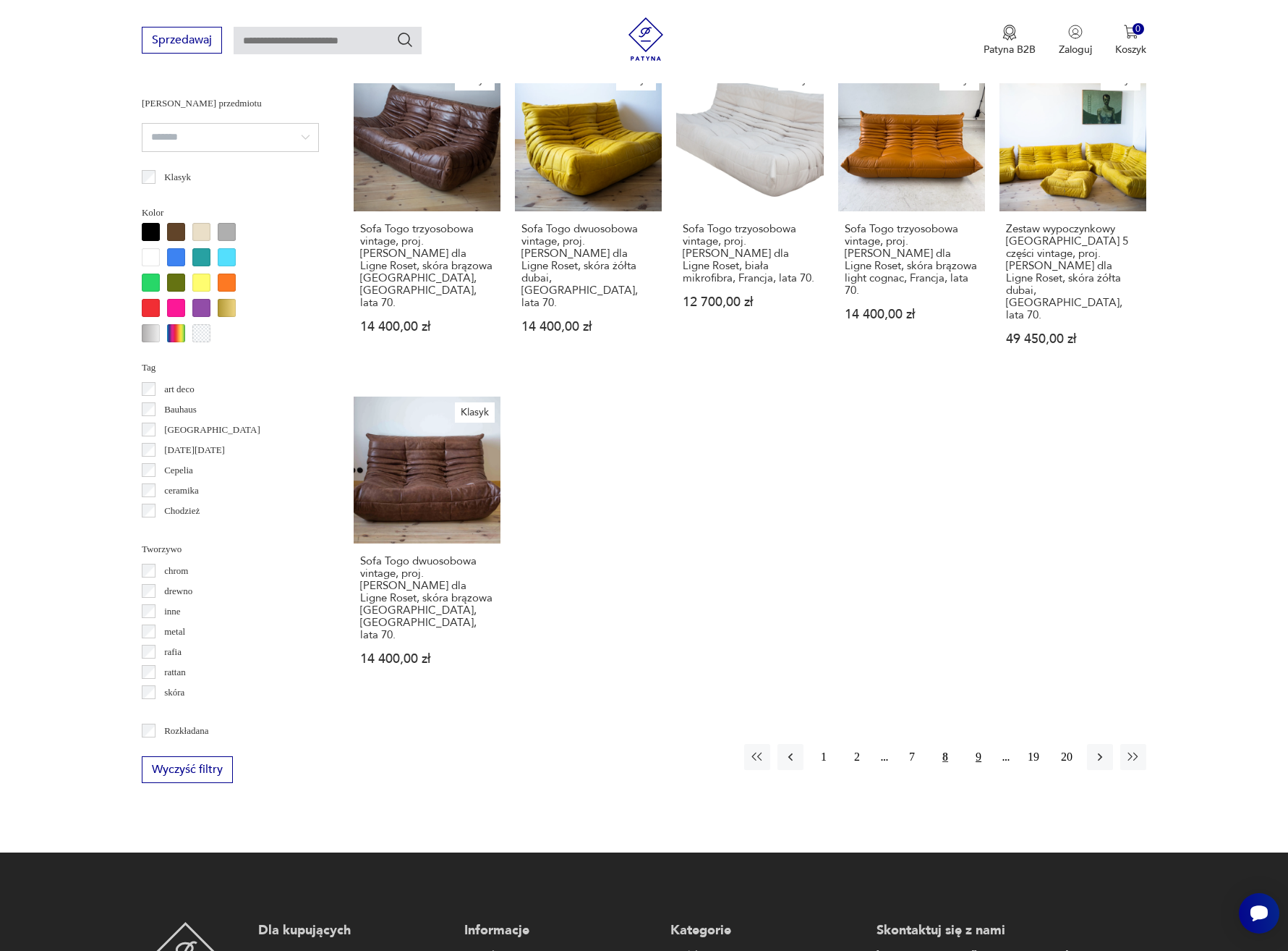
click at [976, 744] on button "9" at bounding box center [978, 756] width 26 height 26
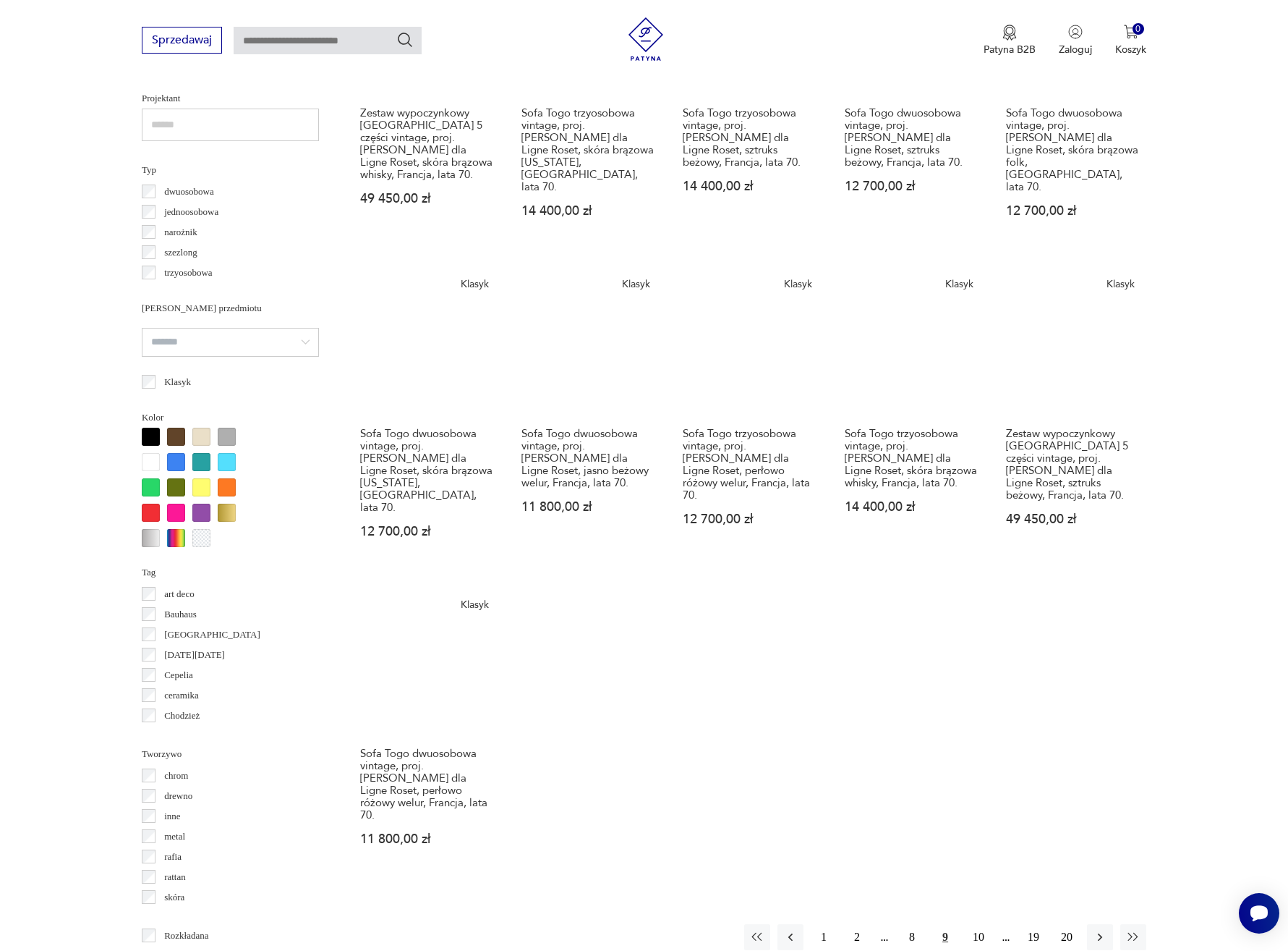
scroll to position [1111, 0]
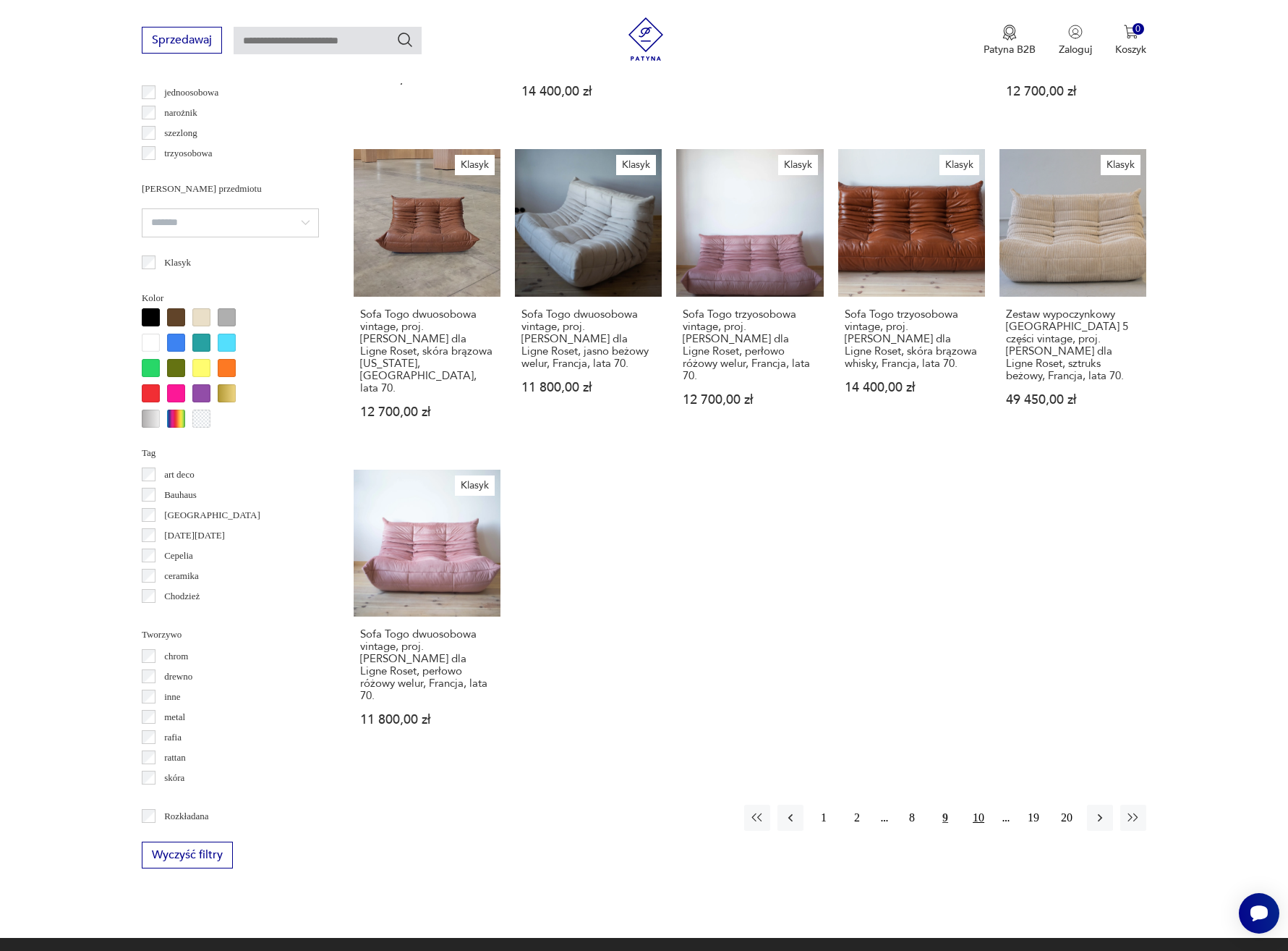
click at [979, 805] on button "10" at bounding box center [978, 818] width 26 height 26
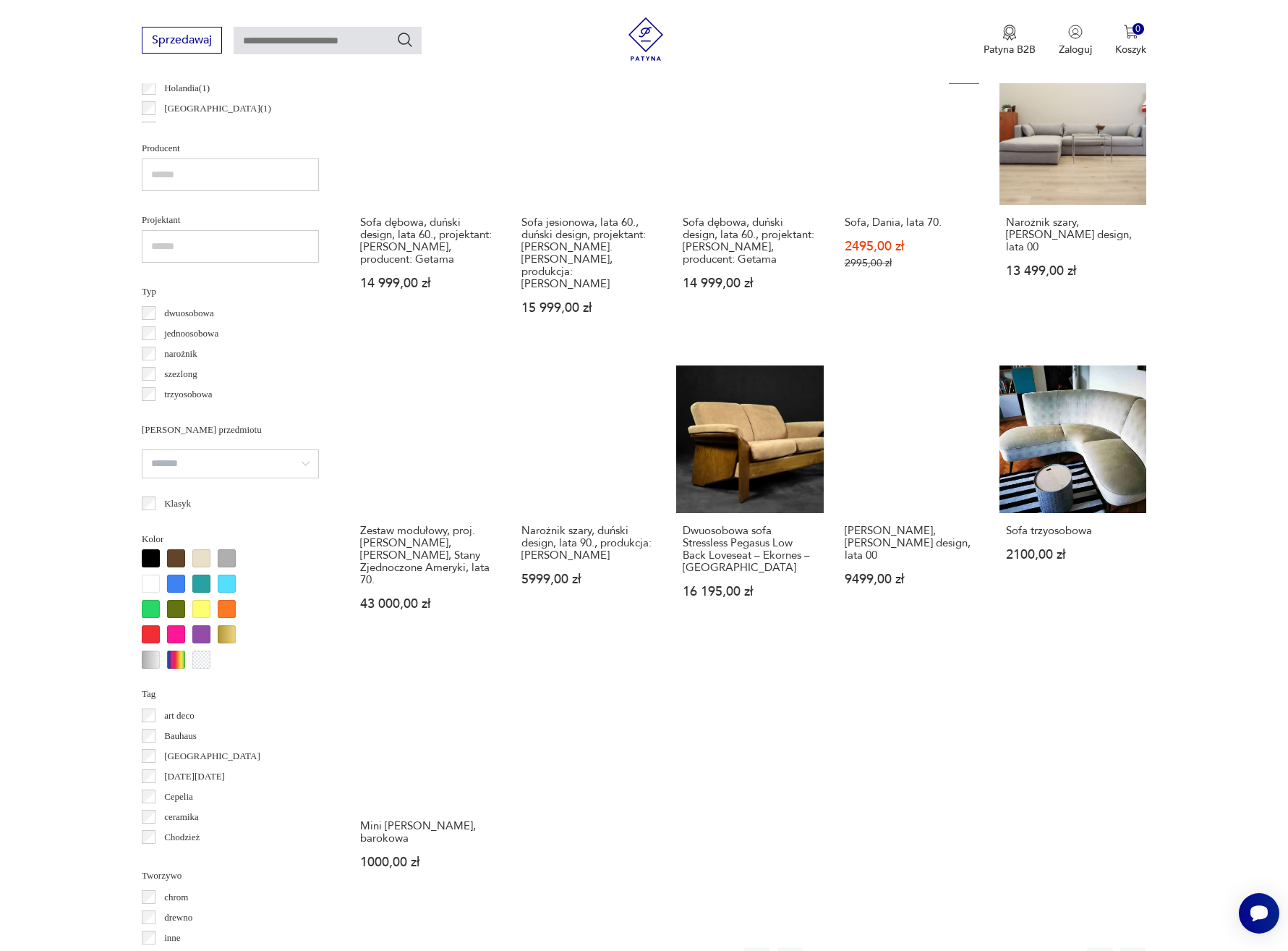
scroll to position [950, 0]
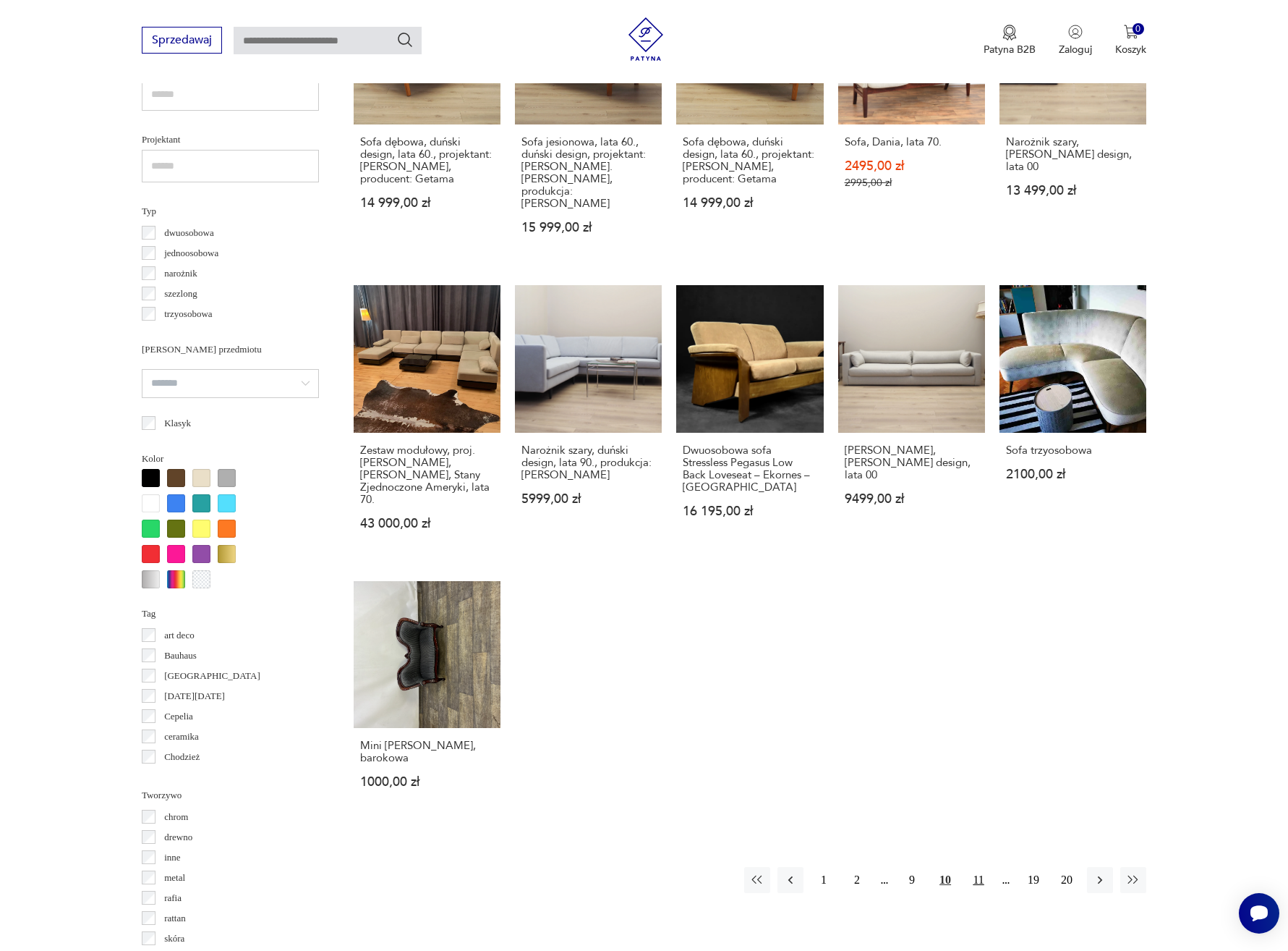
click at [986, 867] on button "11" at bounding box center [978, 880] width 26 height 26
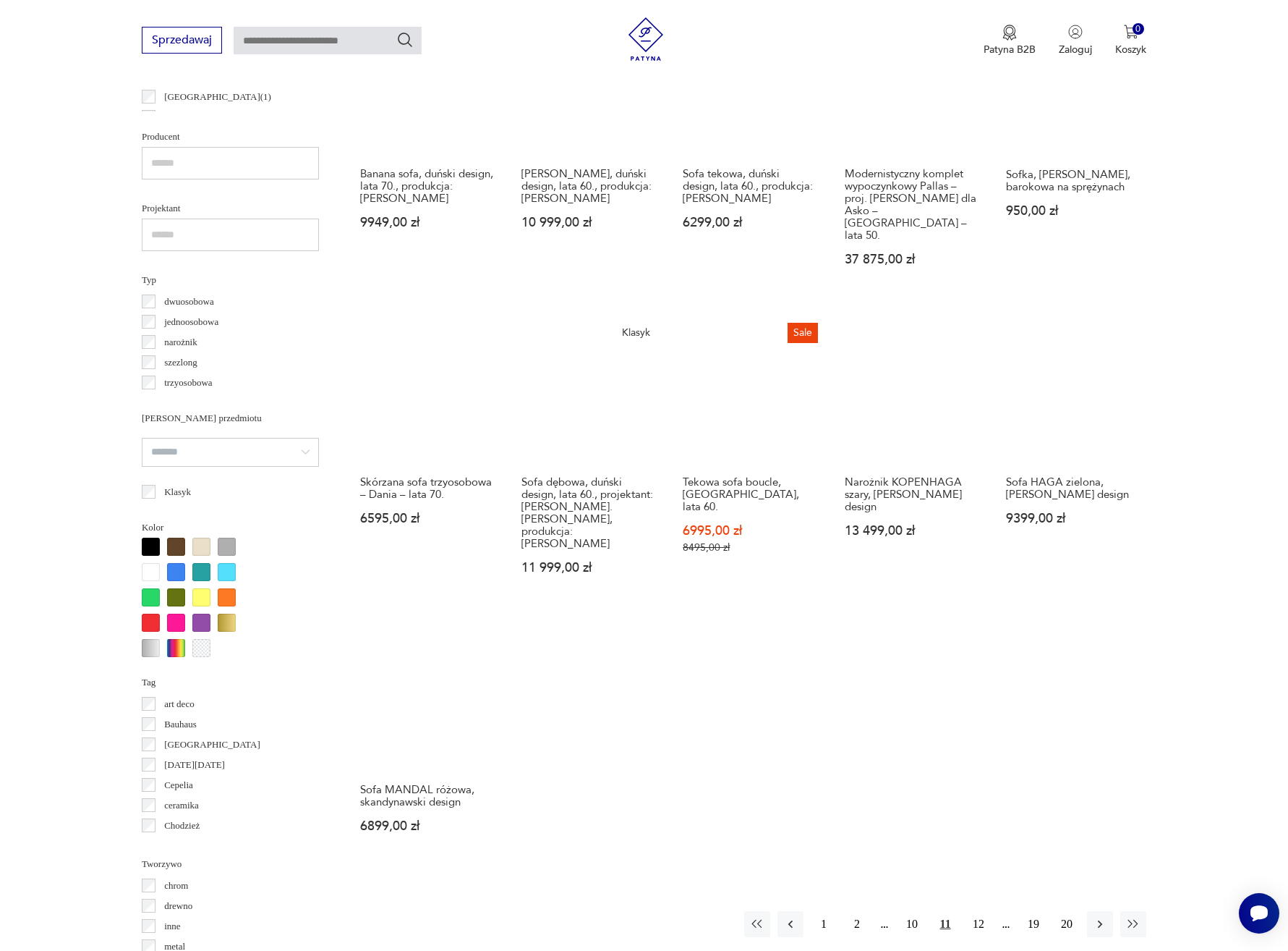
scroll to position [1030, 0]
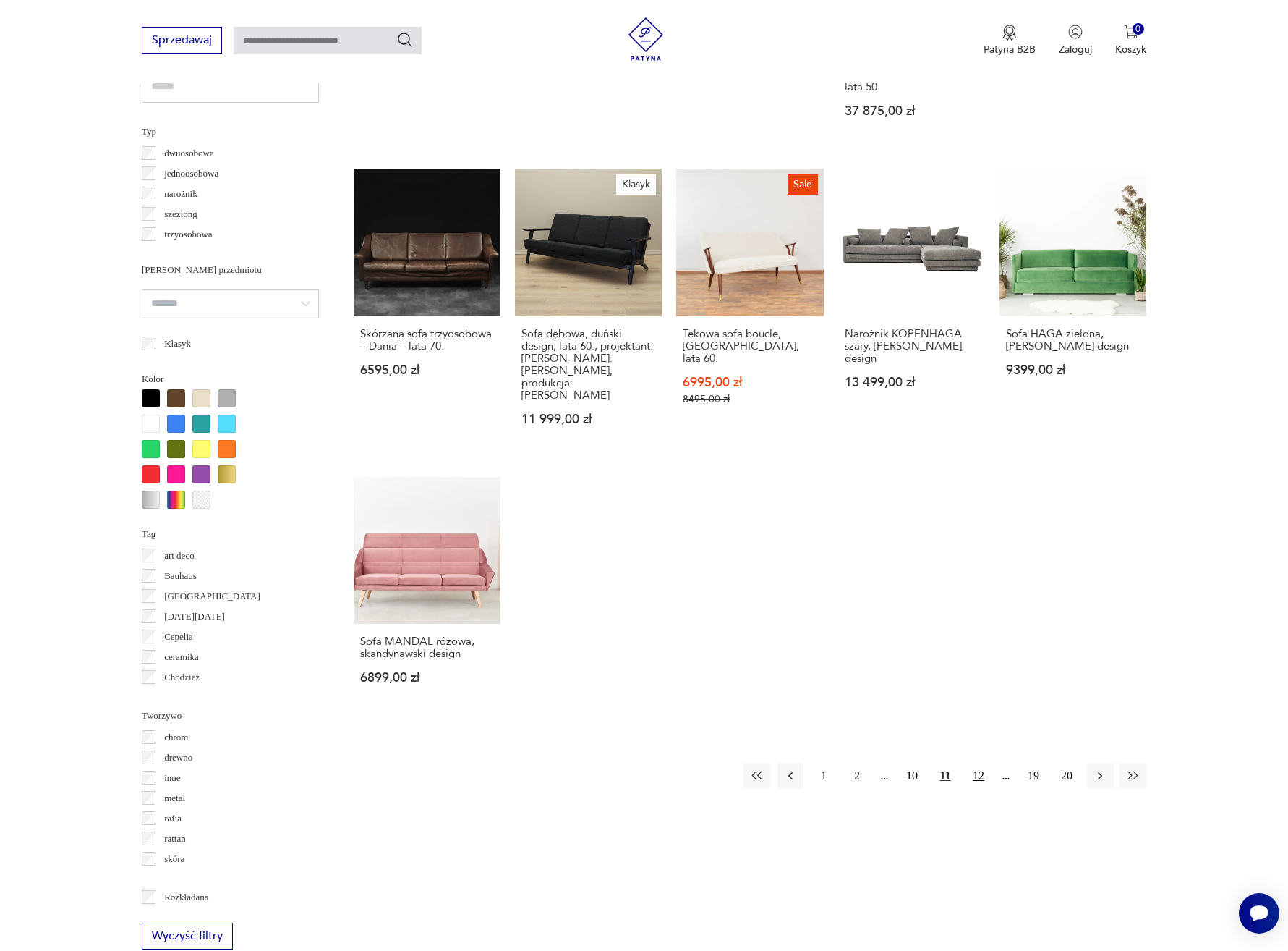
click at [983, 763] on button "12" at bounding box center [978, 776] width 26 height 26
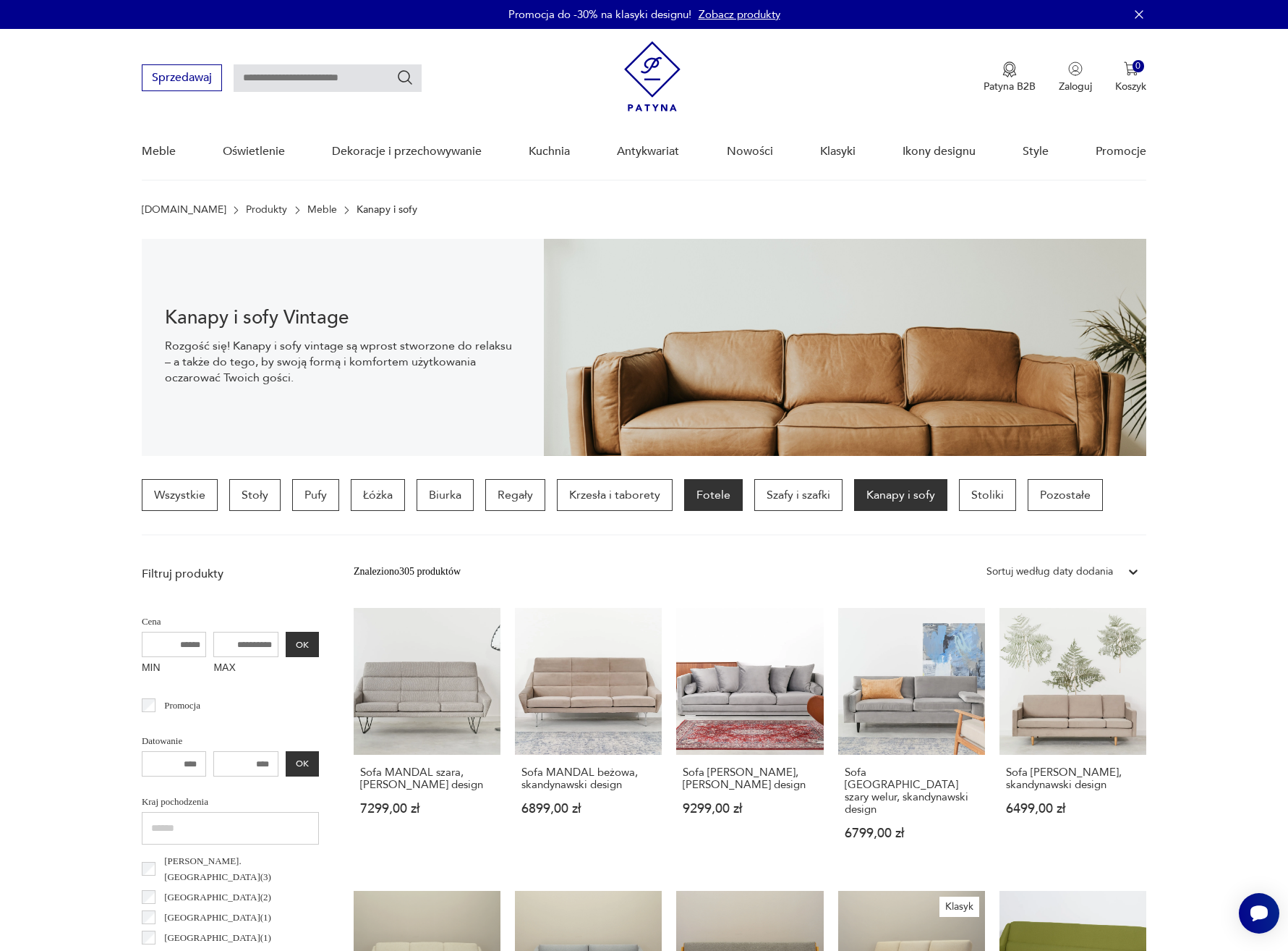
click at [723, 496] on p "Fotele" at bounding box center [713, 494] width 58 height 32
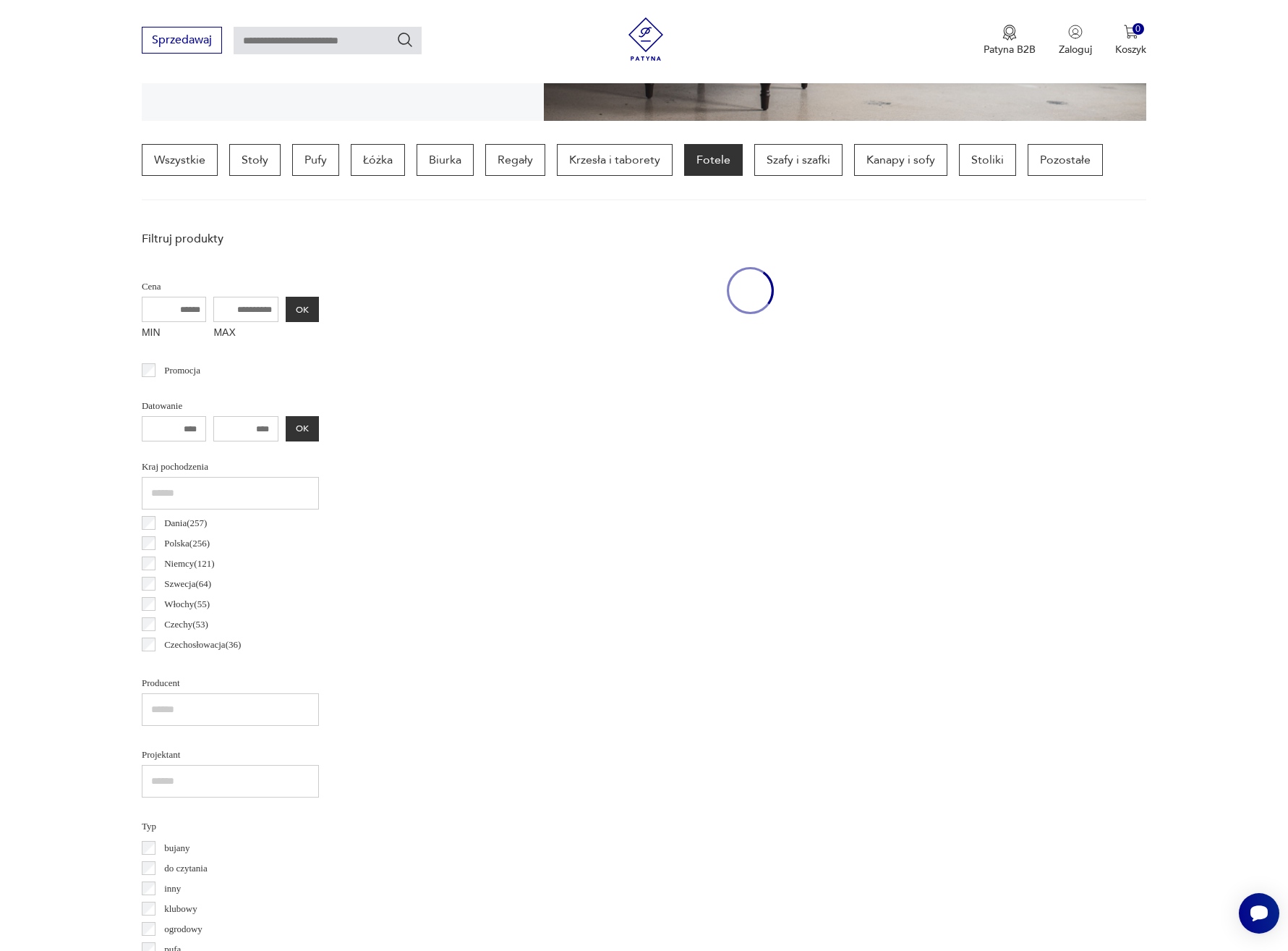
scroll to position [342, 0]
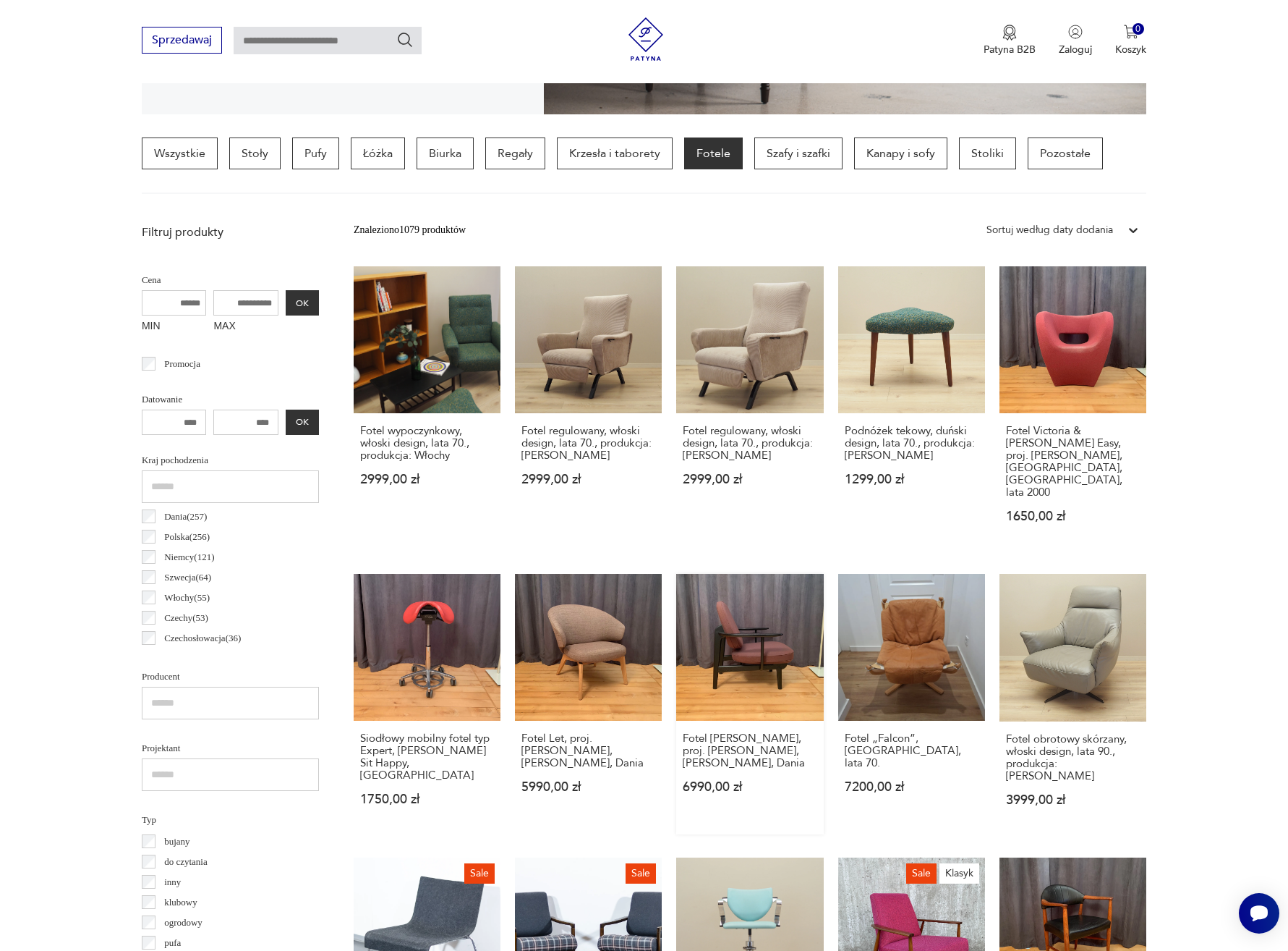
click at [755, 649] on link "Fotel [PERSON_NAME], proj. [PERSON_NAME], [PERSON_NAME], Dania 6990,00 zł" at bounding box center [749, 703] width 147 height 259
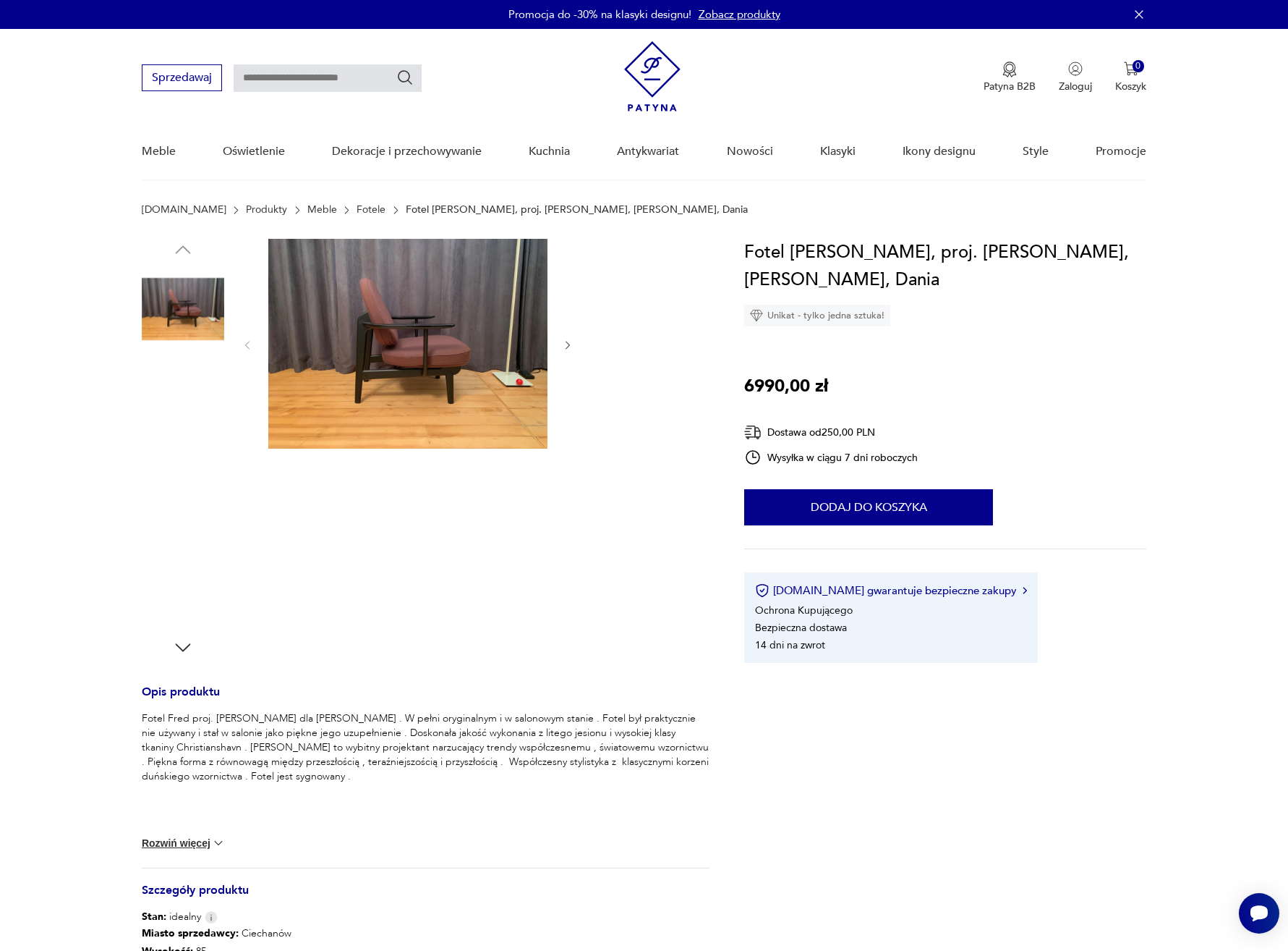
click at [185, 407] on img at bounding box center [183, 401] width 82 height 82
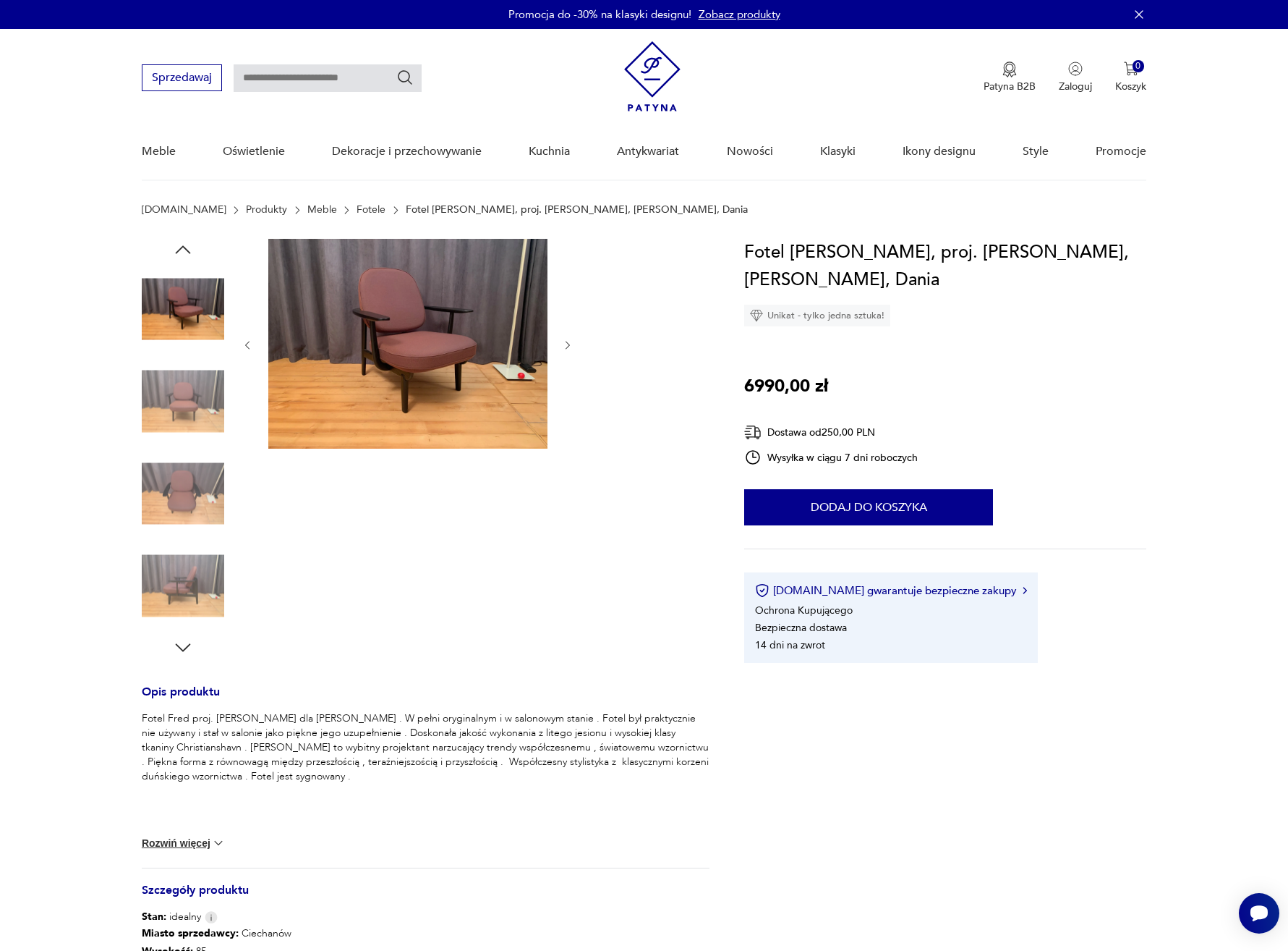
click at [178, 399] on img at bounding box center [183, 401] width 82 height 82
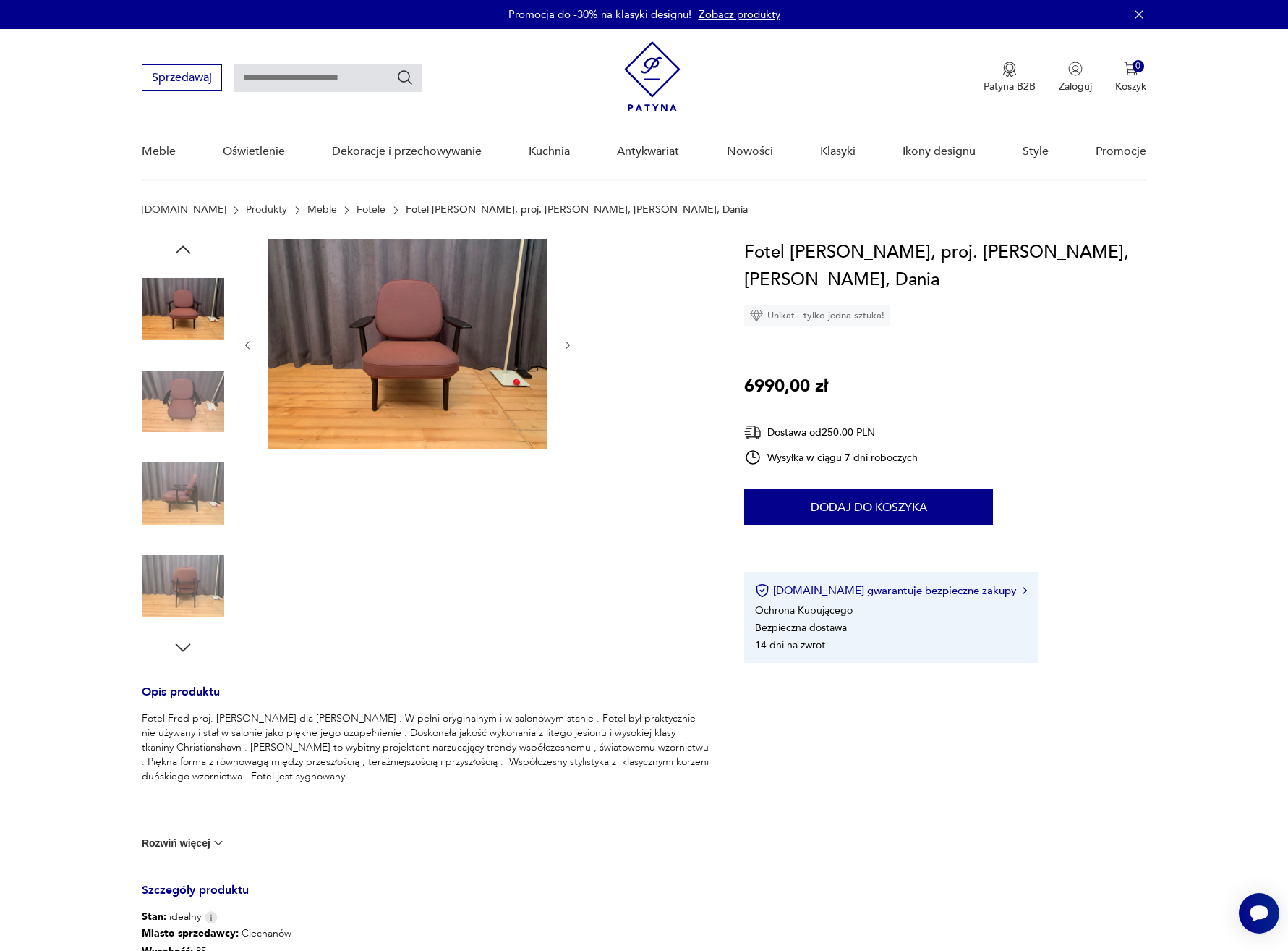
click at [168, 428] on img at bounding box center [183, 401] width 82 height 82
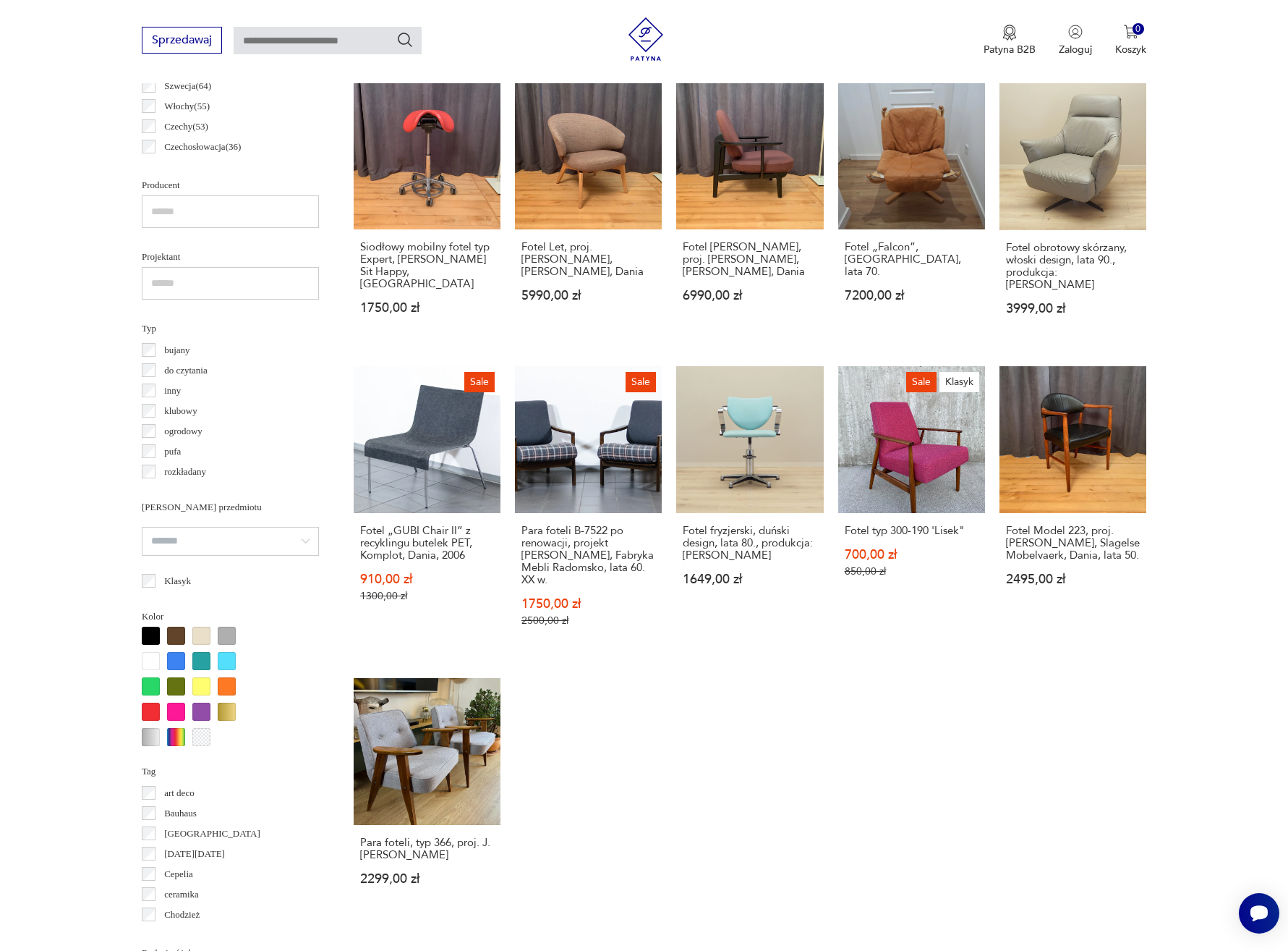
scroll to position [896, 0]
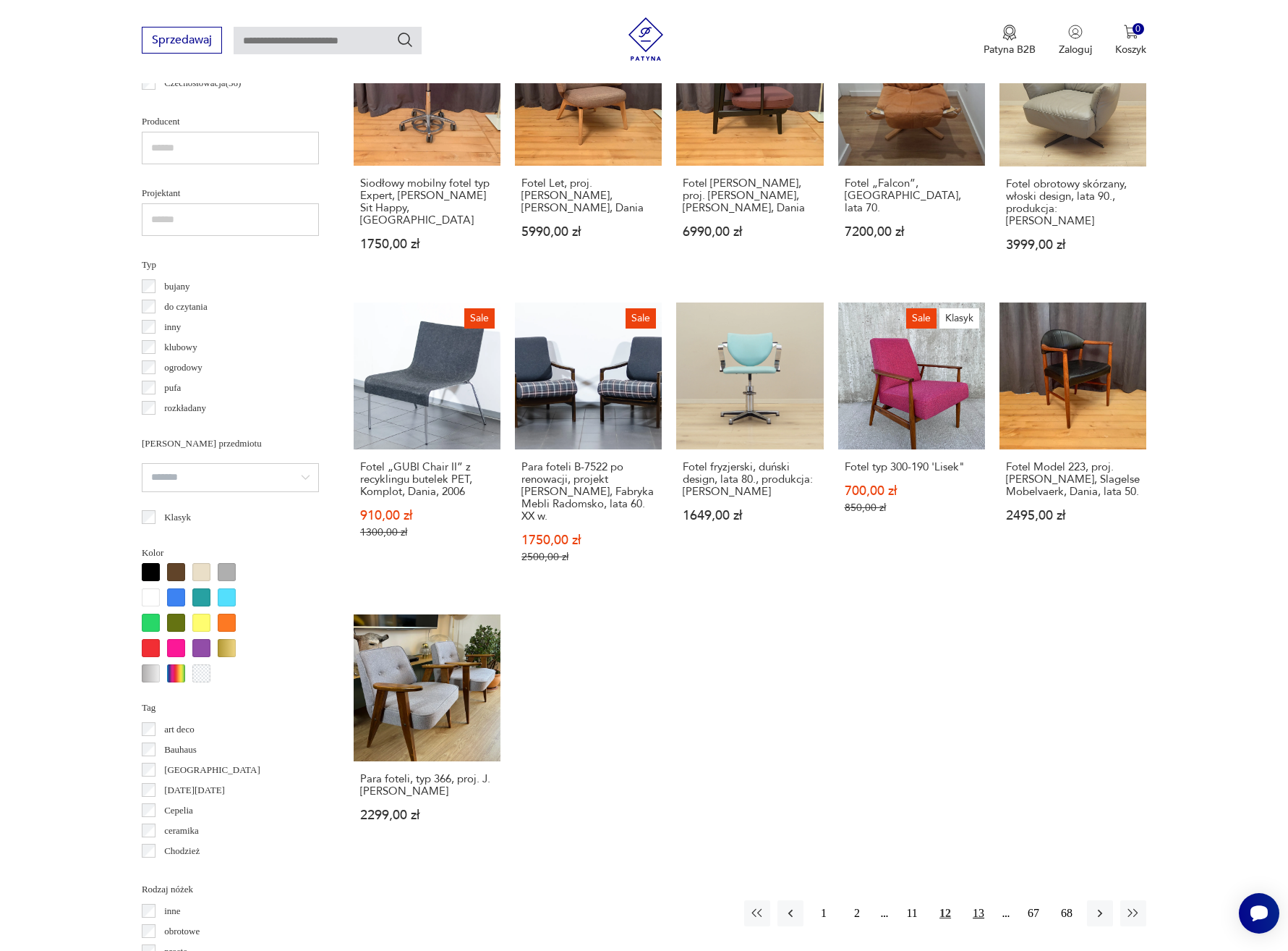
click at [979, 900] on button "13" at bounding box center [978, 913] width 26 height 26
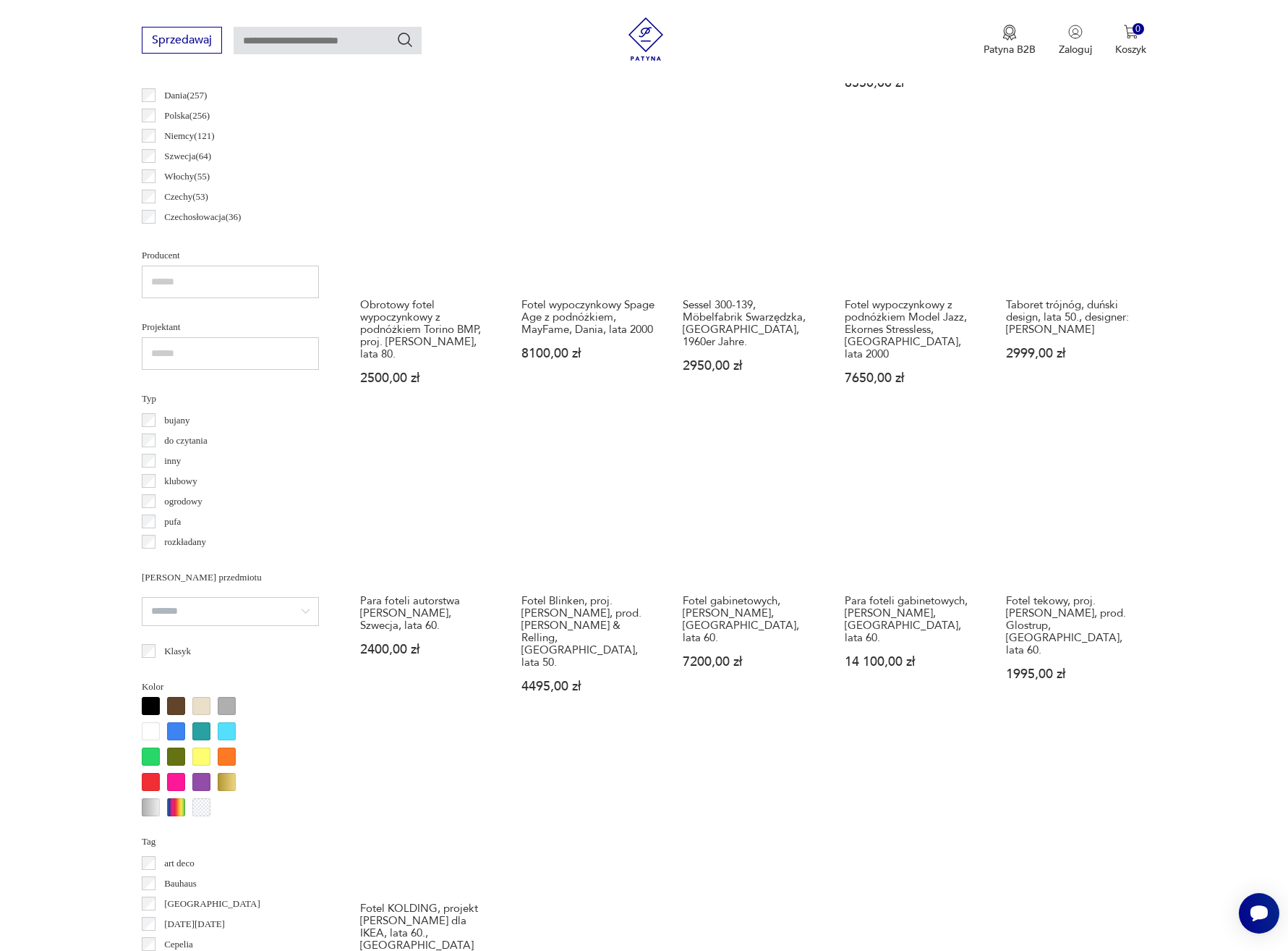
scroll to position [864, 0]
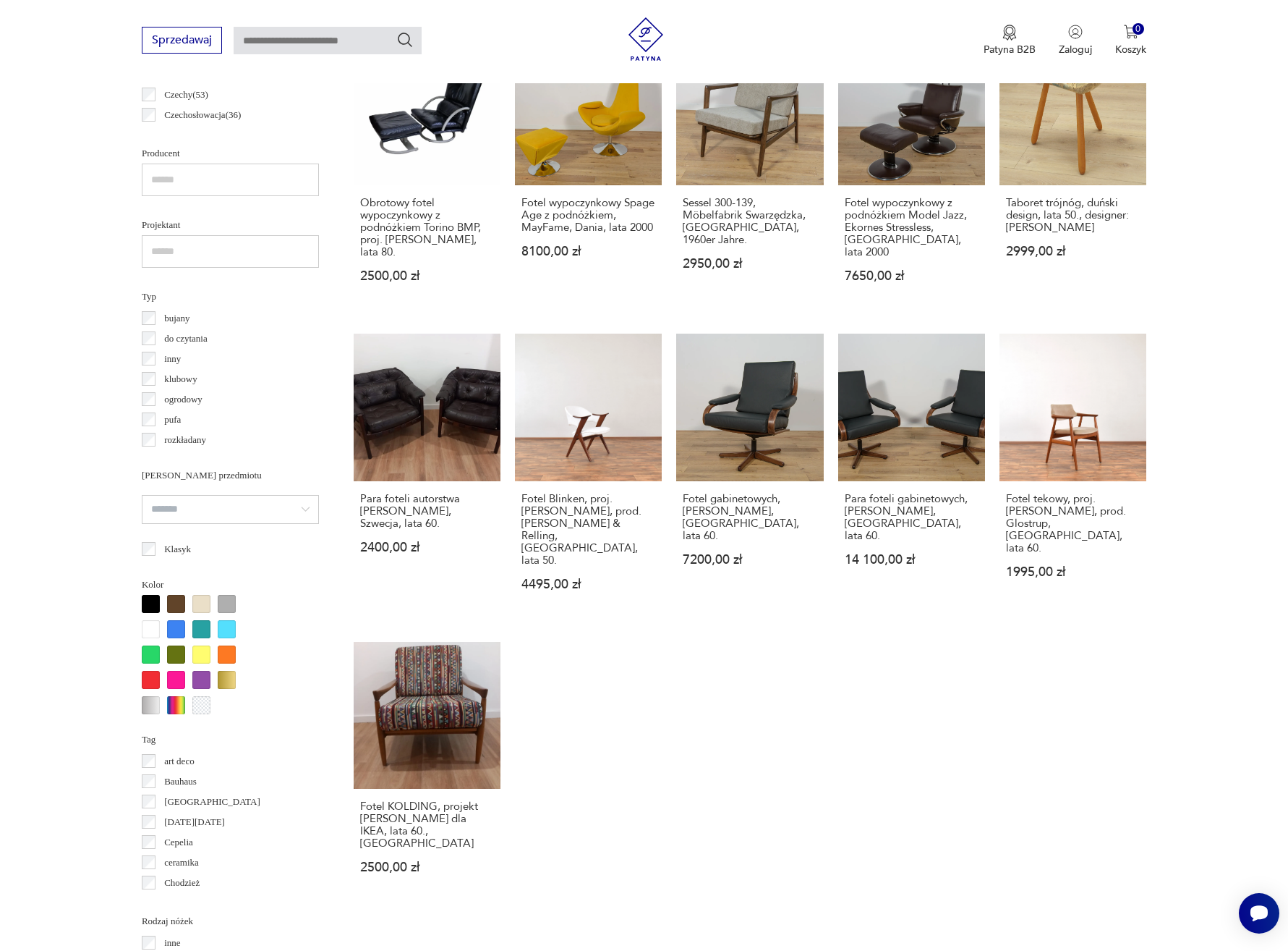
click at [980, 950] on button "14" at bounding box center [978, 965] width 26 height 26
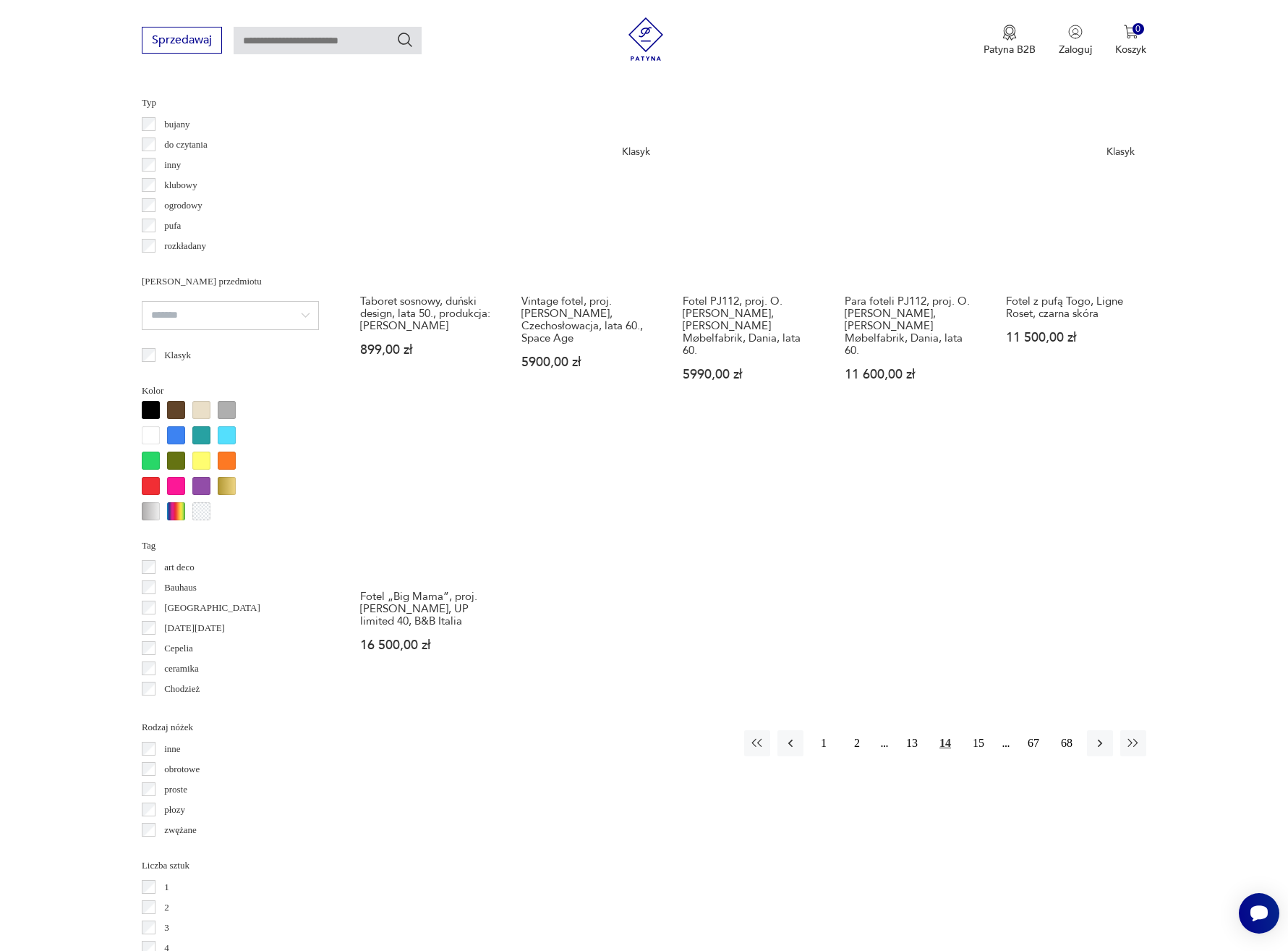
scroll to position [1083, 0]
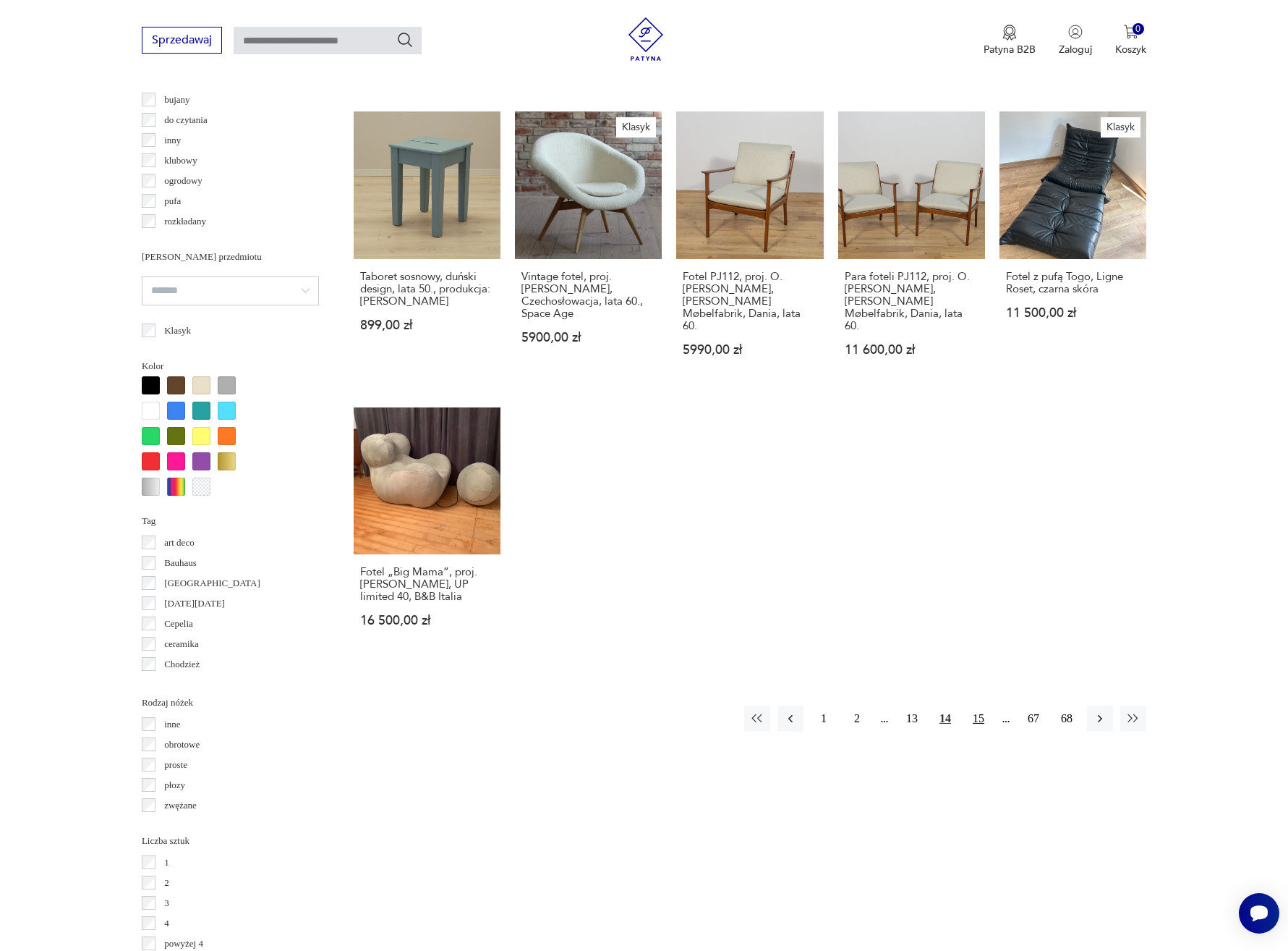
click at [979, 705] on button "15" at bounding box center [978, 718] width 26 height 26
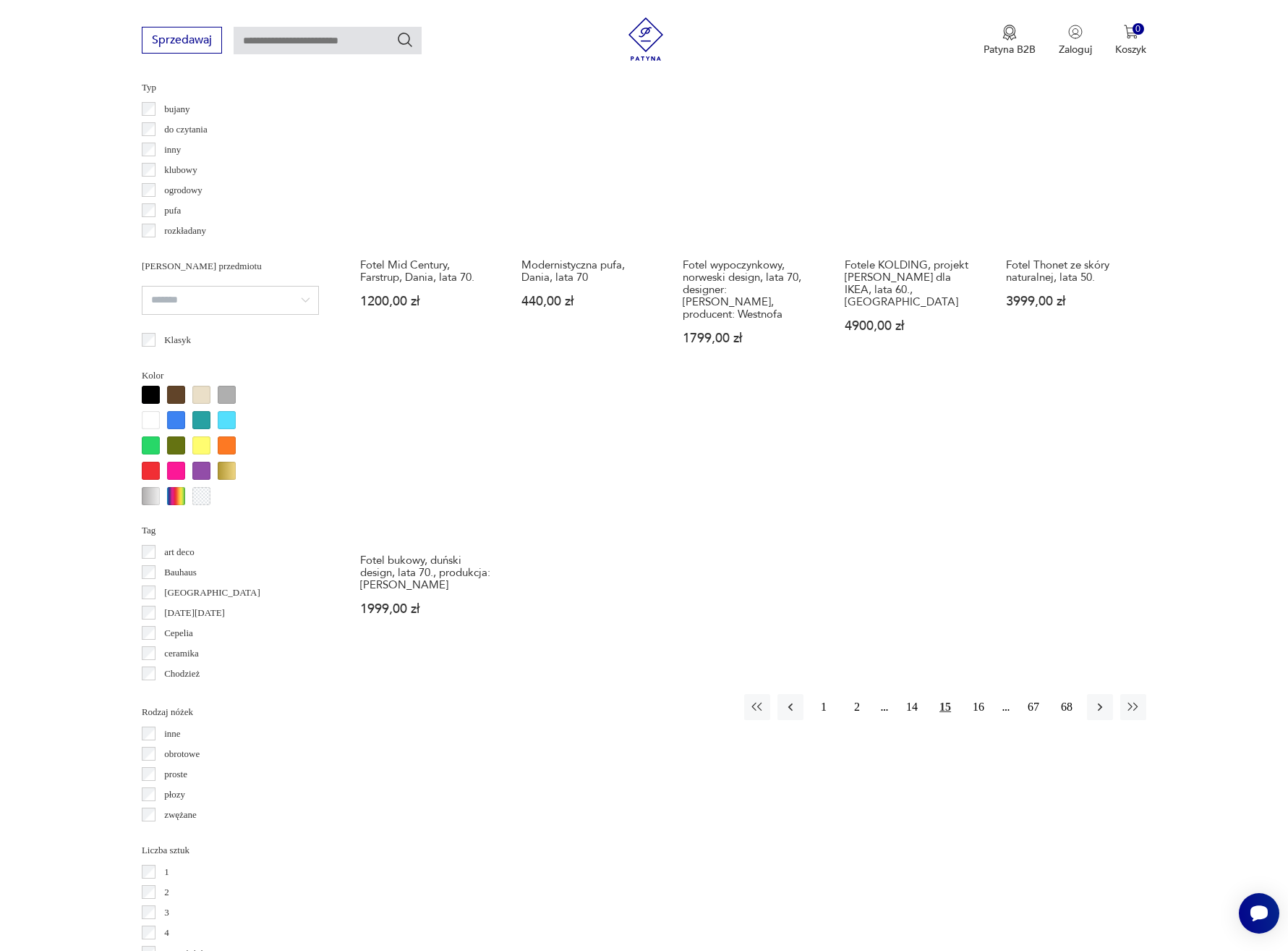
scroll to position [1100, 0]
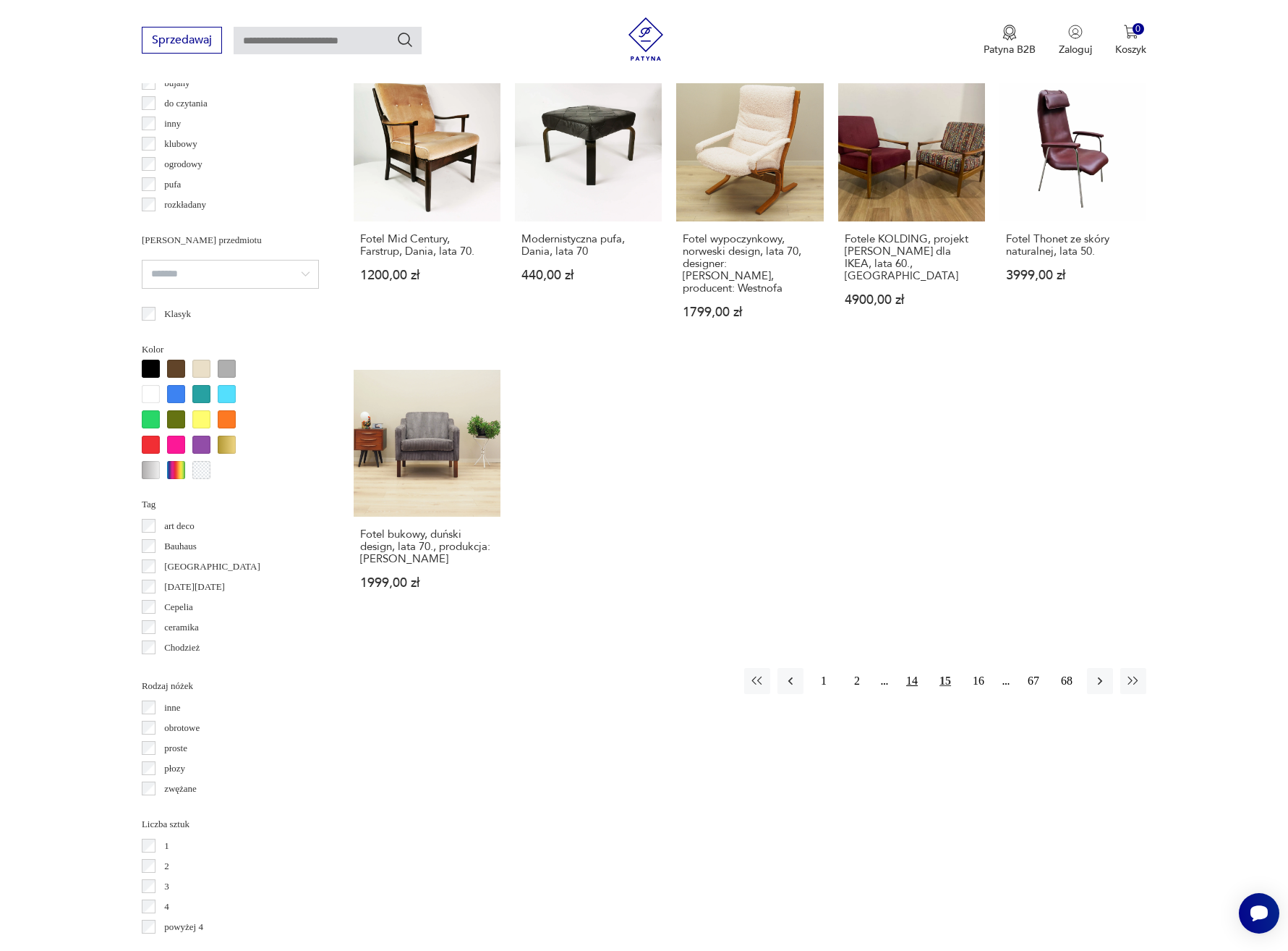
click at [911, 668] on button "14" at bounding box center [912, 681] width 26 height 26
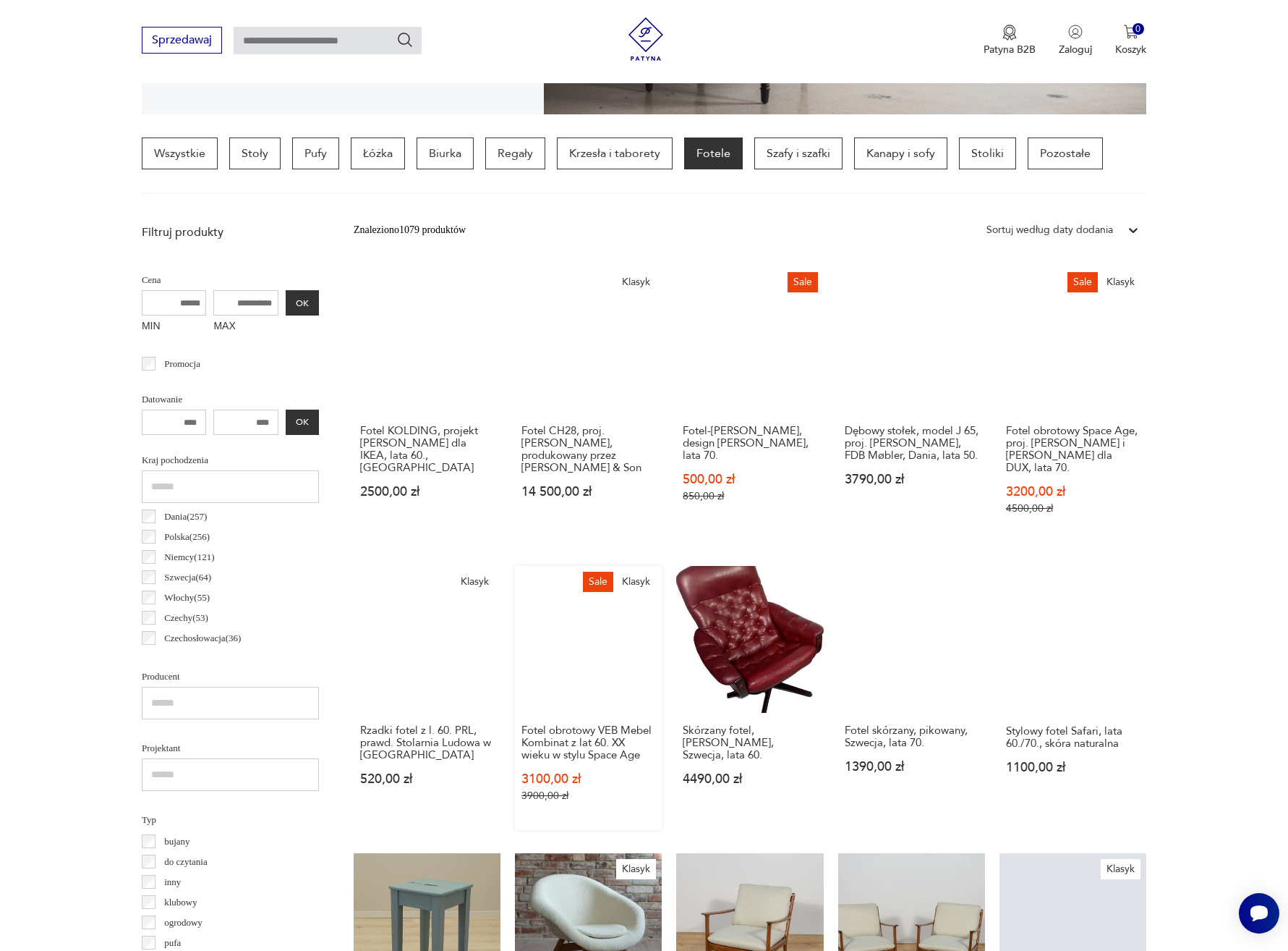
scroll to position [1023, 0]
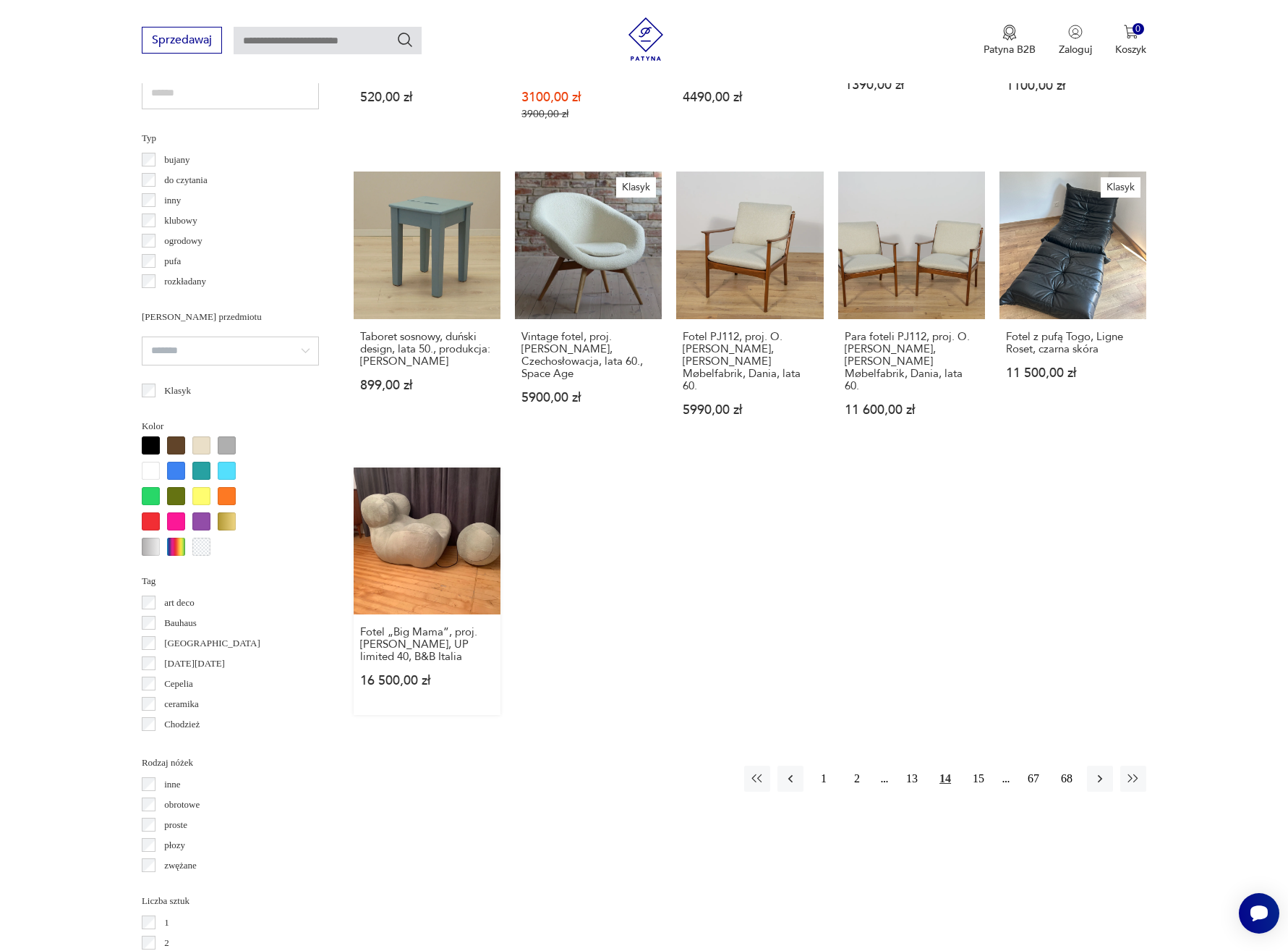
click at [378, 486] on link "Fotel „Big Mama”, proj. [PERSON_NAME], UP limited 40, B&B Italia 16 500,00 zł" at bounding box center [427, 591] width 147 height 248
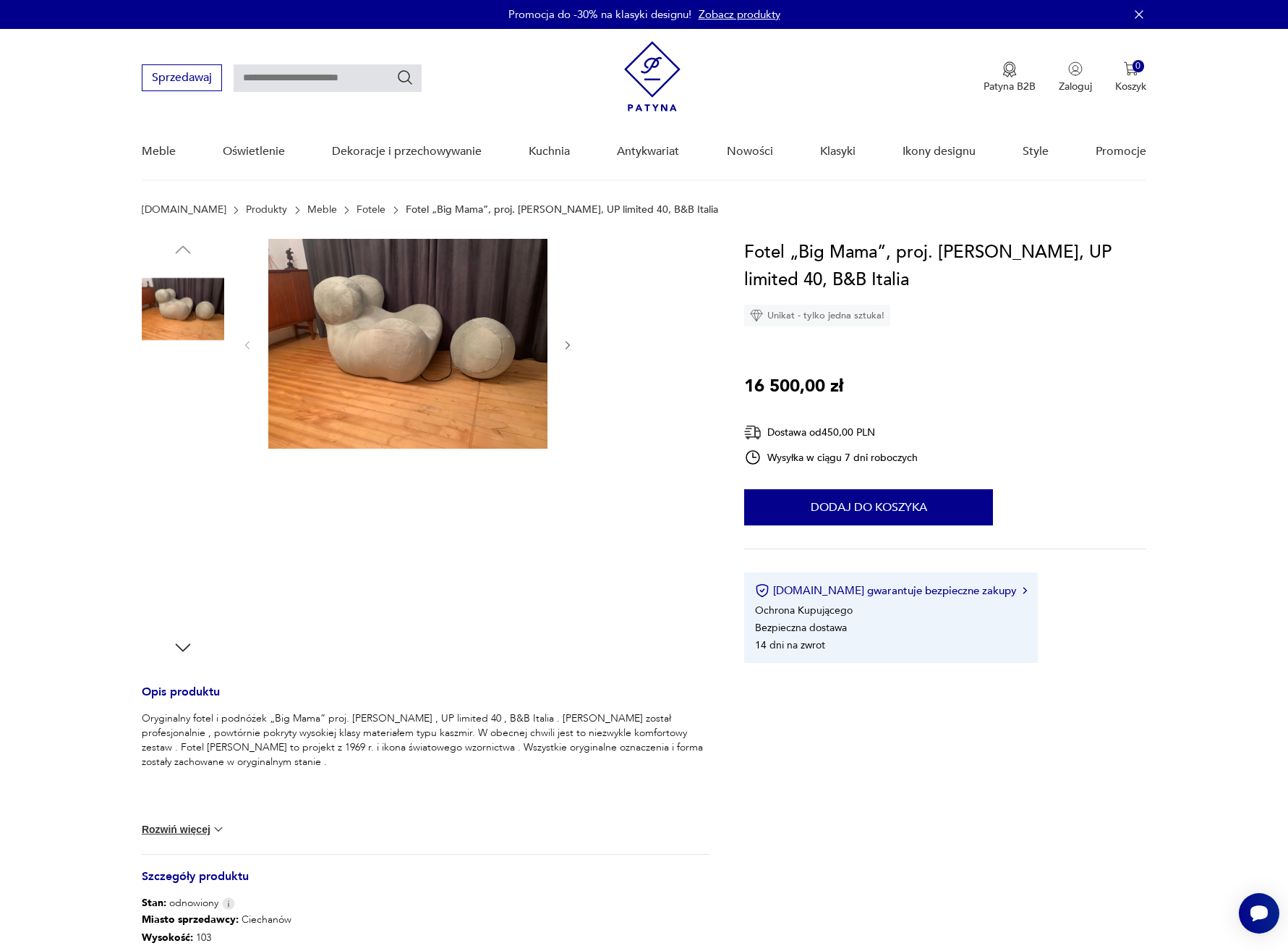
click at [165, 407] on img at bounding box center [183, 401] width 82 height 82
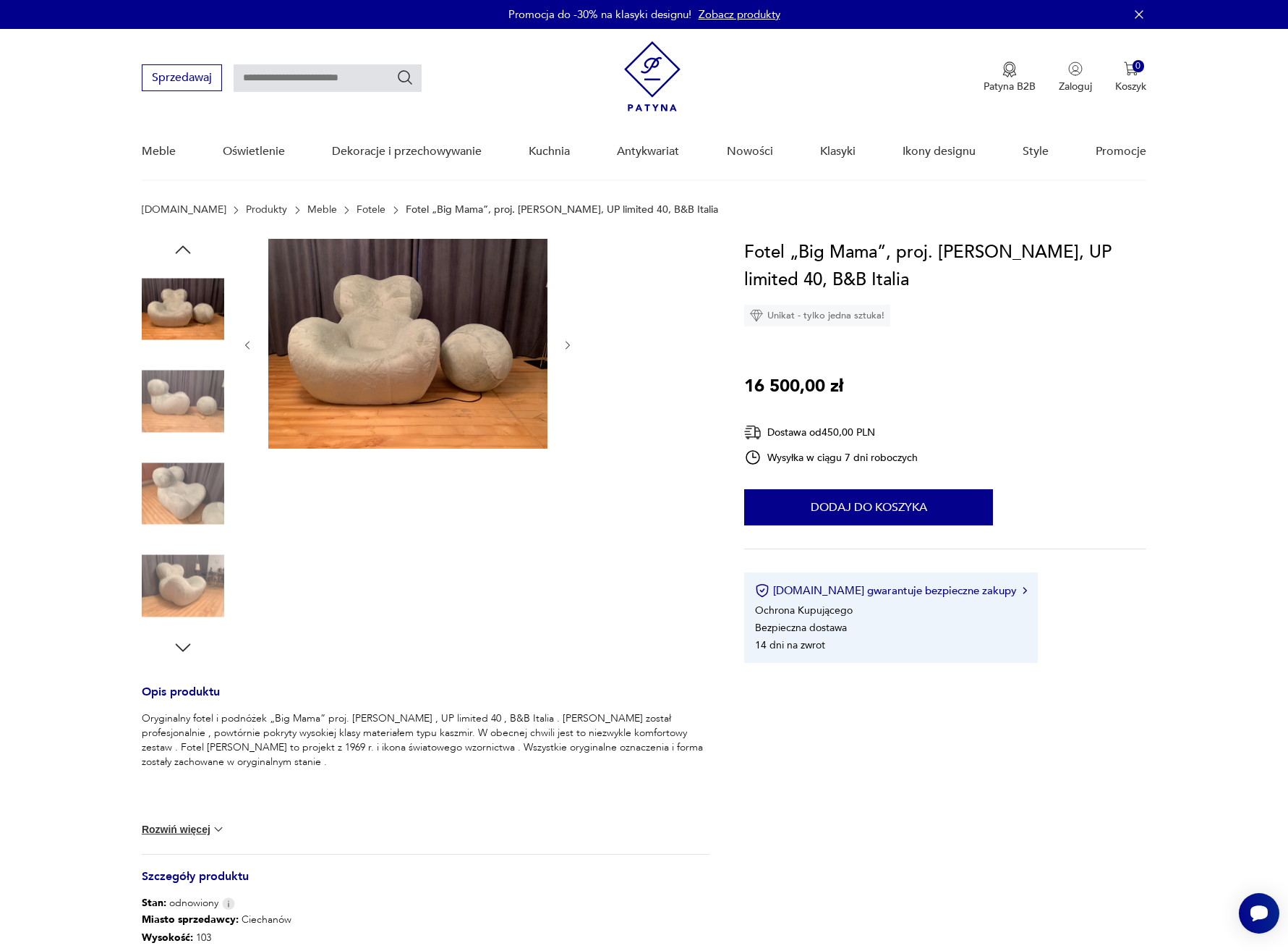
click at [172, 426] on img at bounding box center [183, 401] width 82 height 82
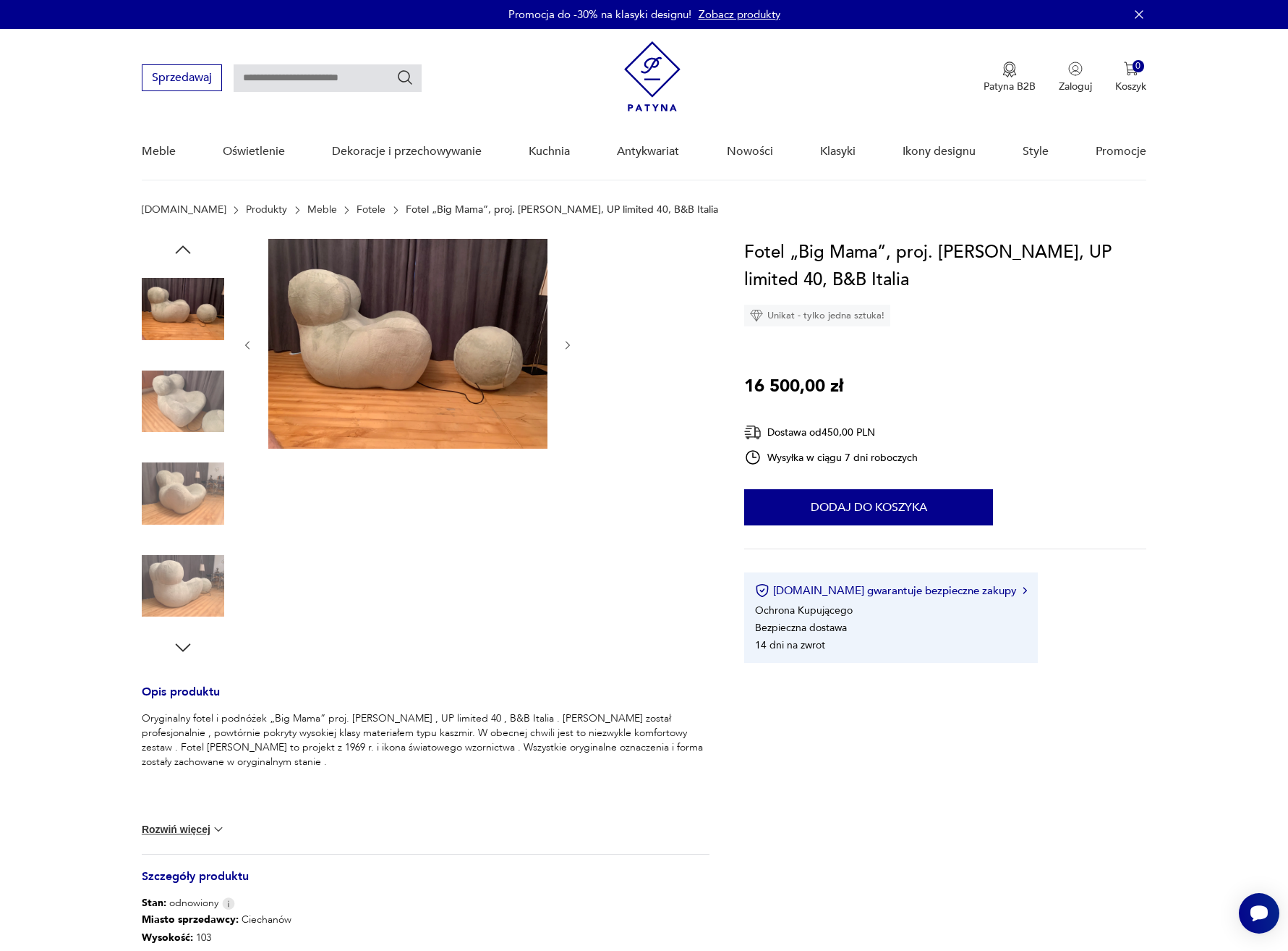
click at [189, 503] on img at bounding box center [183, 493] width 82 height 82
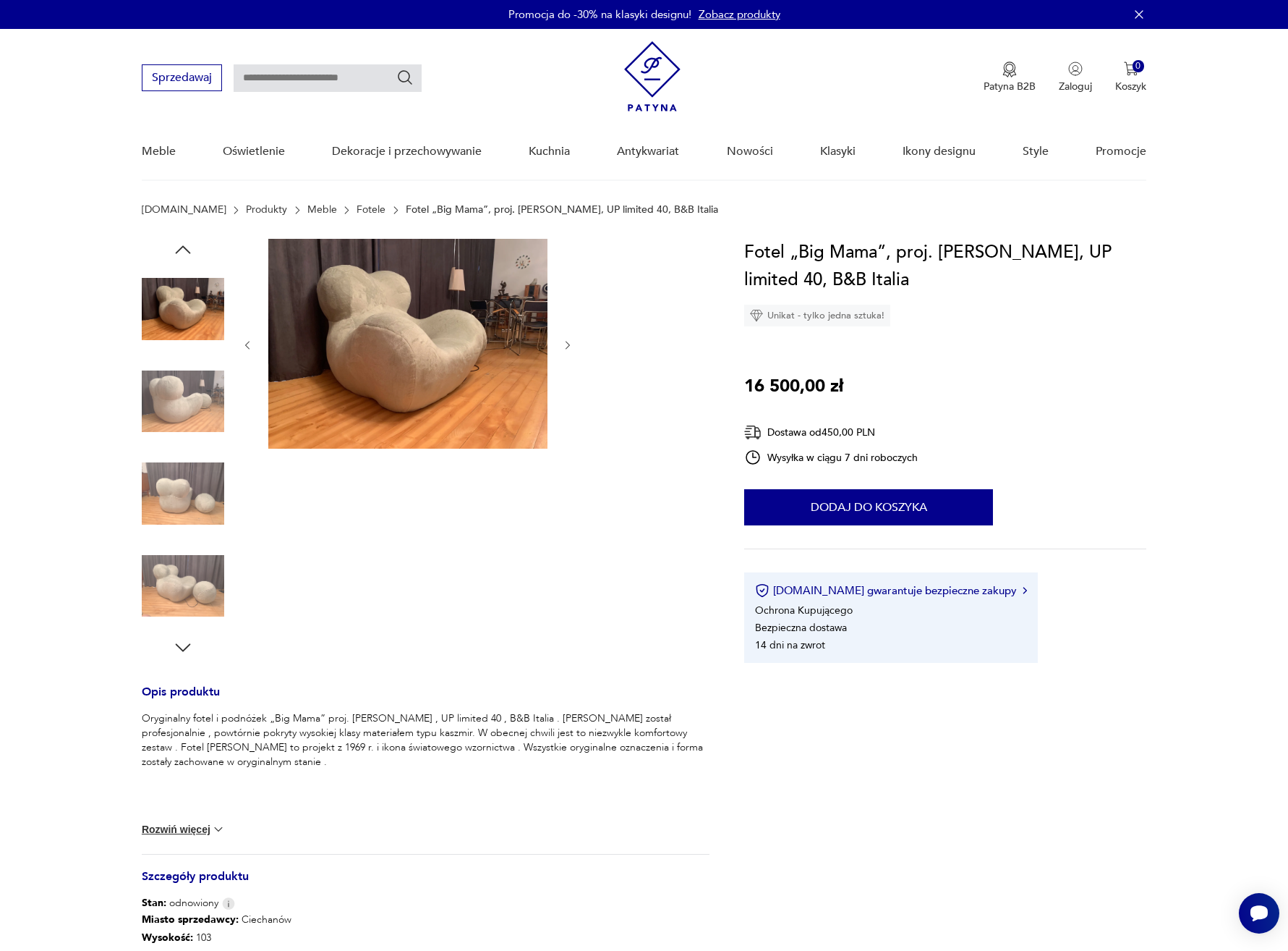
click at [172, 298] on img at bounding box center [183, 309] width 82 height 82
click at [183, 255] on icon "button" at bounding box center [183, 249] width 22 height 22
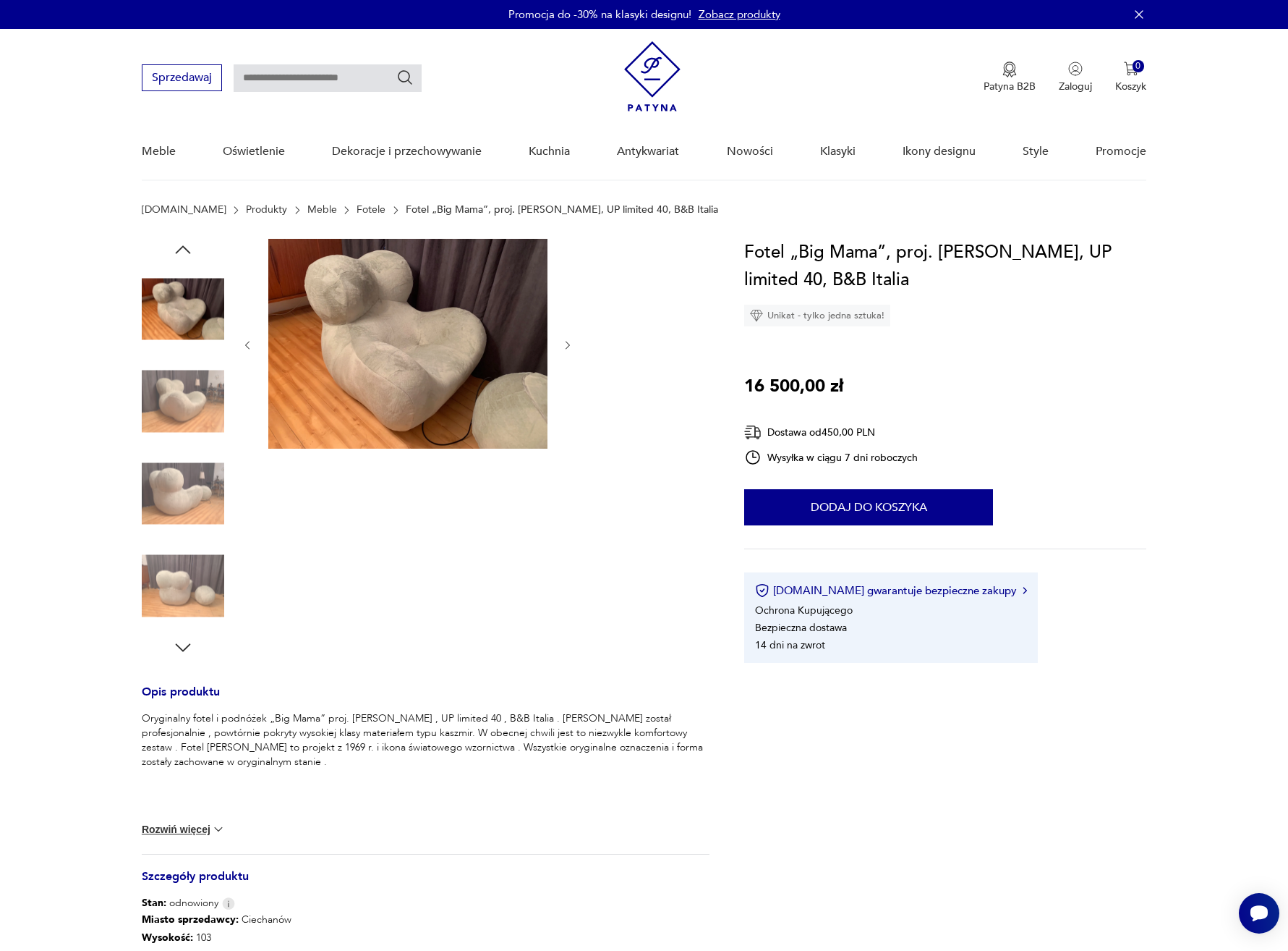
click at [173, 317] on img at bounding box center [183, 309] width 82 height 82
click at [186, 248] on icon "button" at bounding box center [183, 249] width 22 height 22
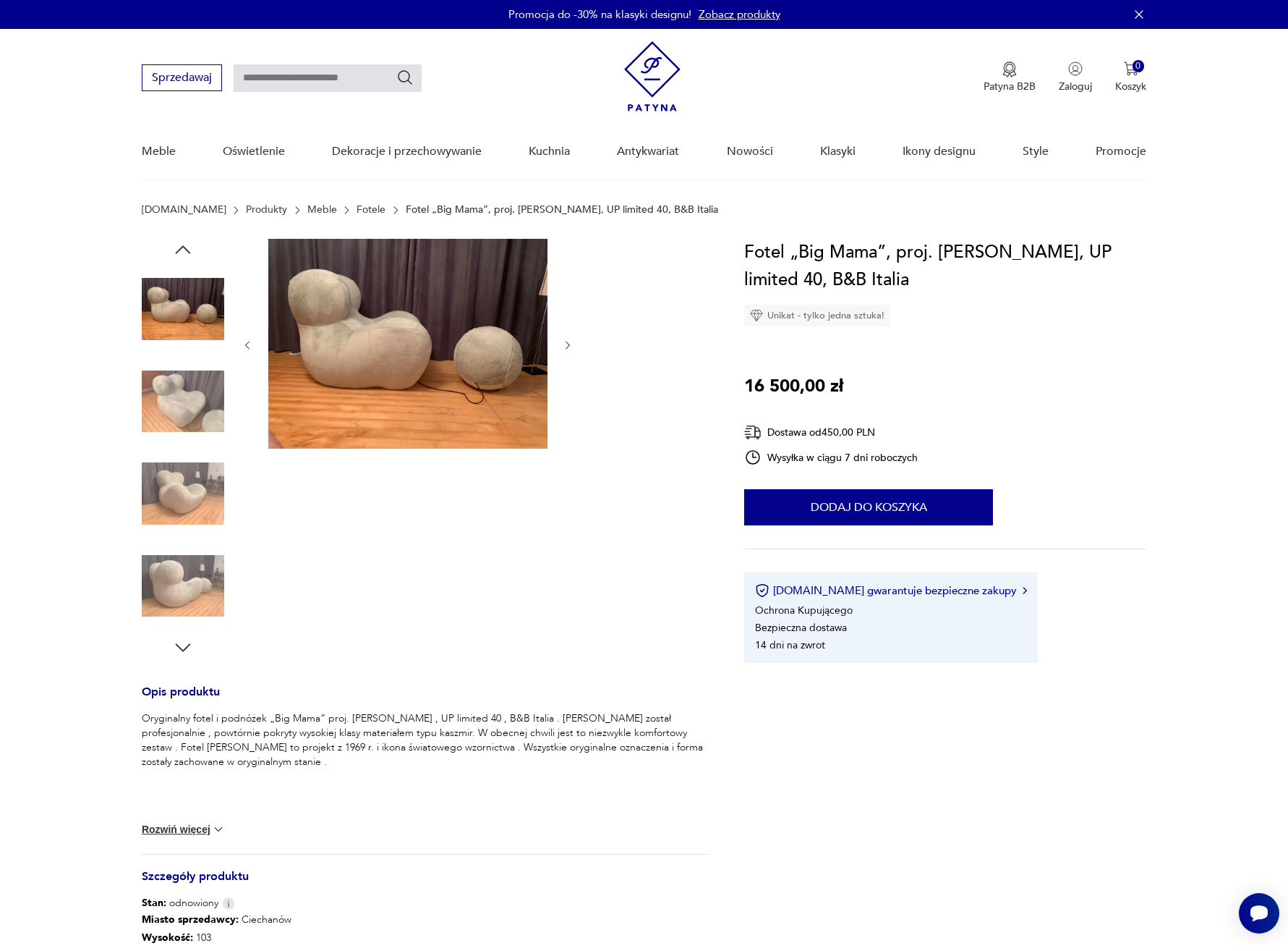
click at [177, 325] on img at bounding box center [183, 309] width 82 height 82
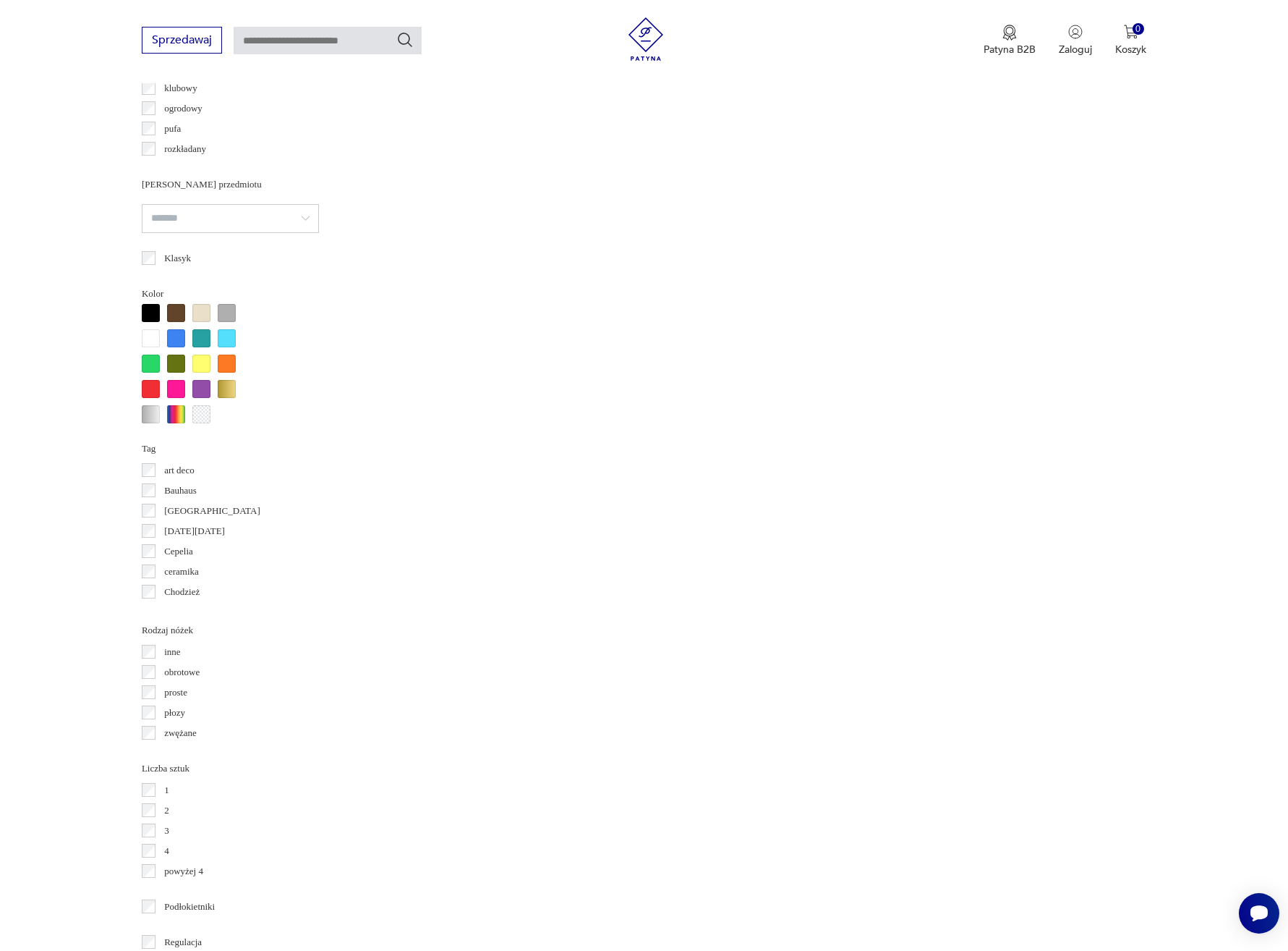
scroll to position [1157, 0]
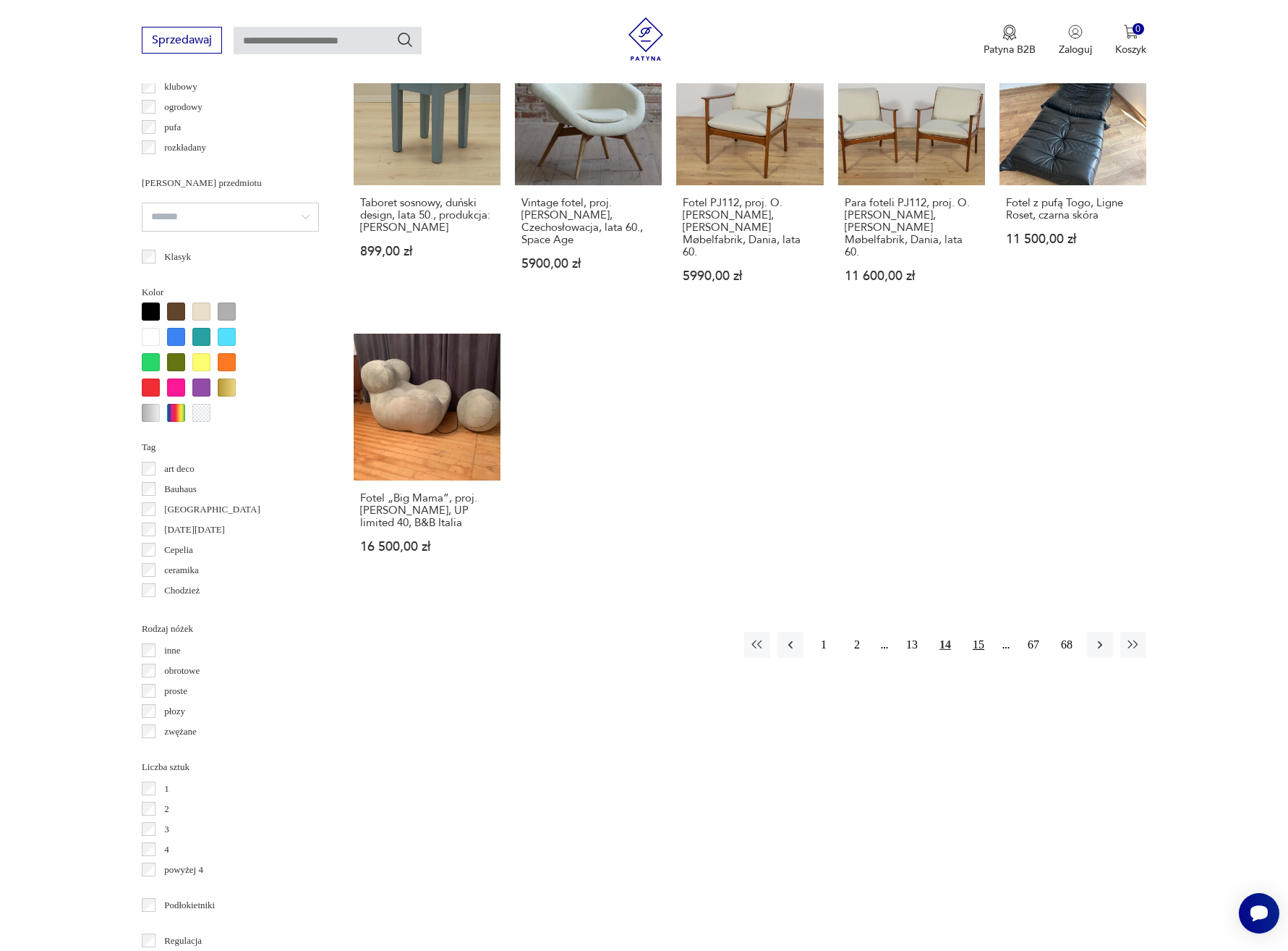
click at [976, 631] on button "15" at bounding box center [978, 644] width 26 height 26
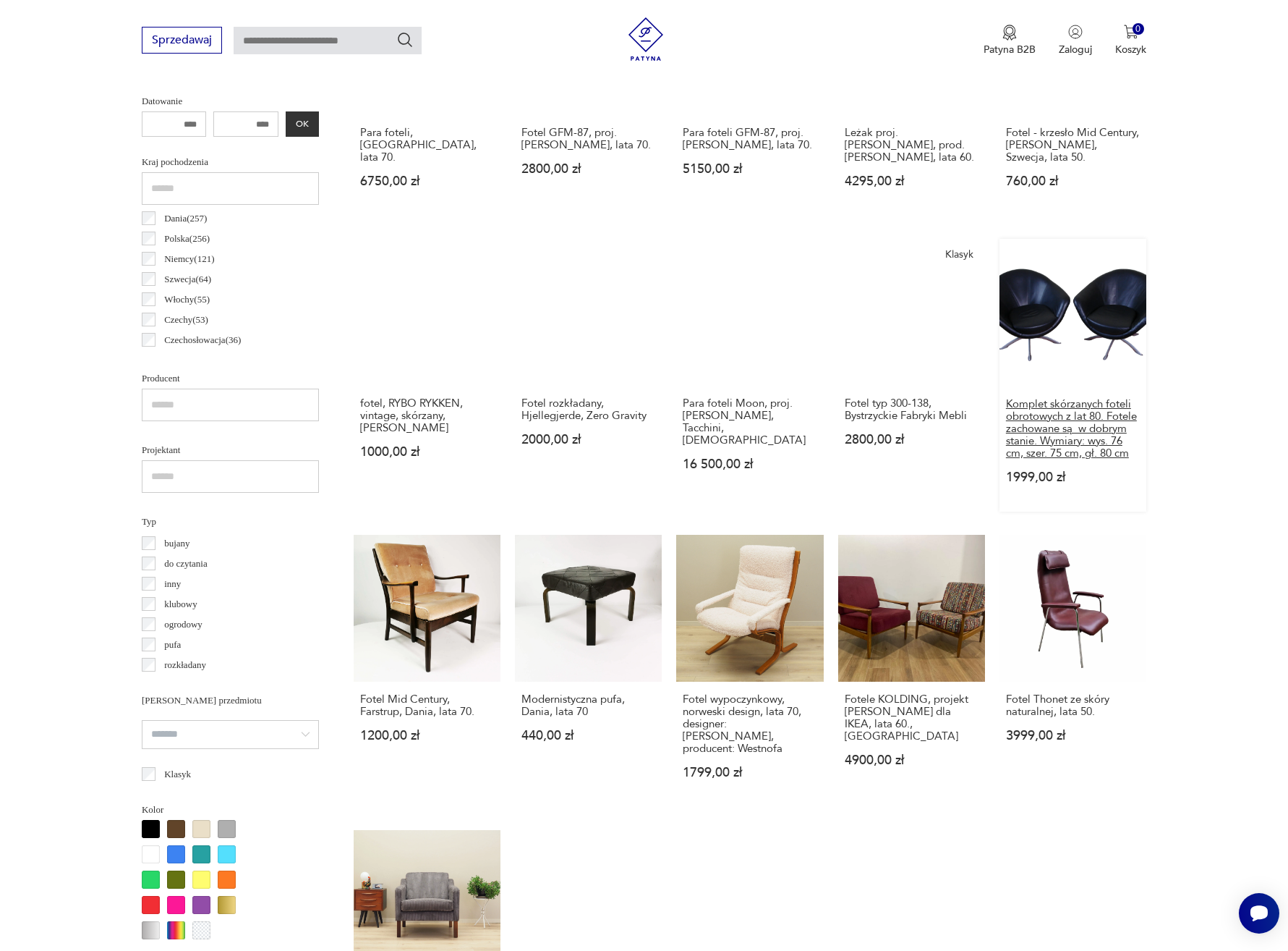
scroll to position [934, 0]
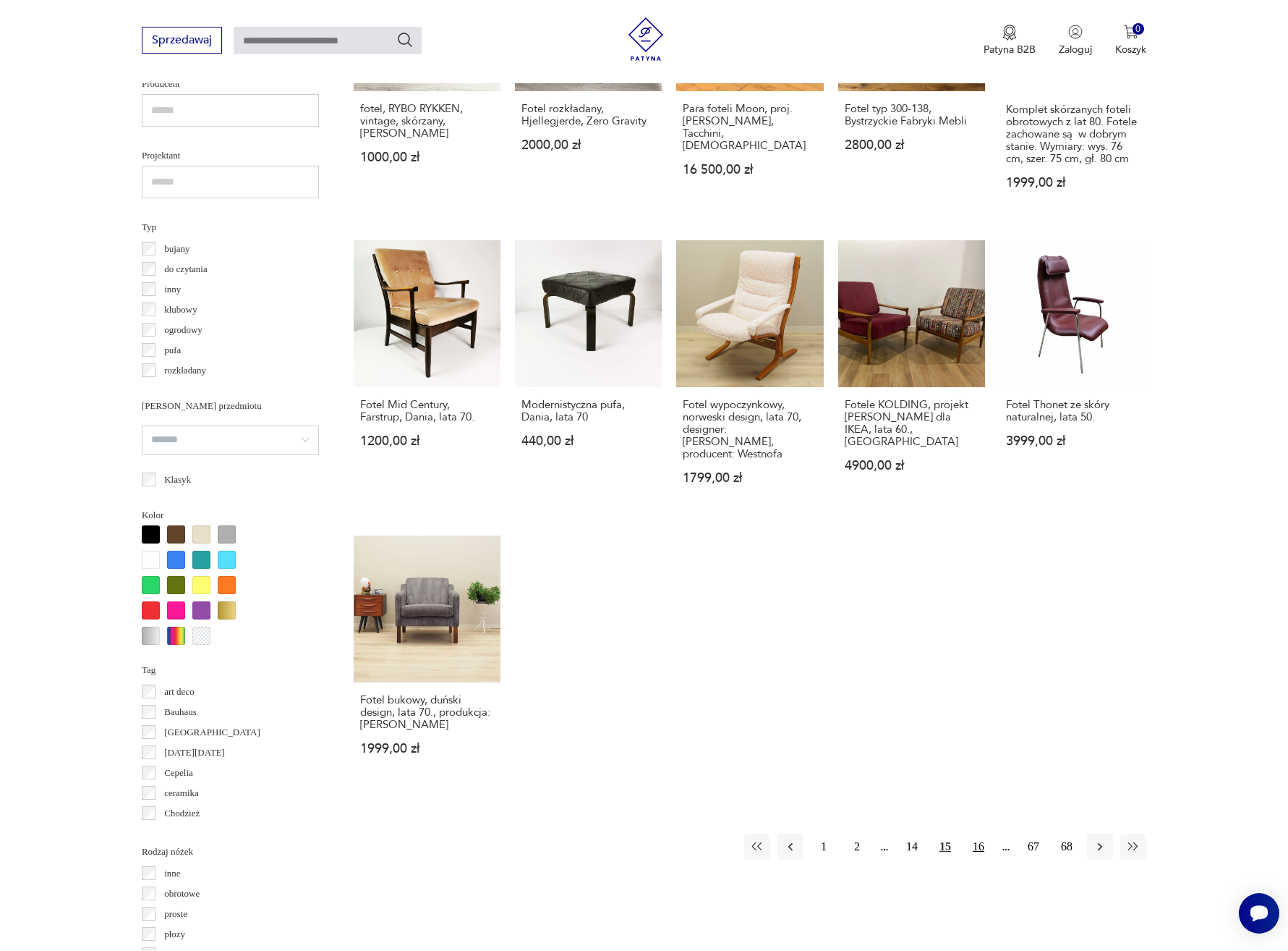
click at [975, 839] on button "16" at bounding box center [978, 846] width 26 height 26
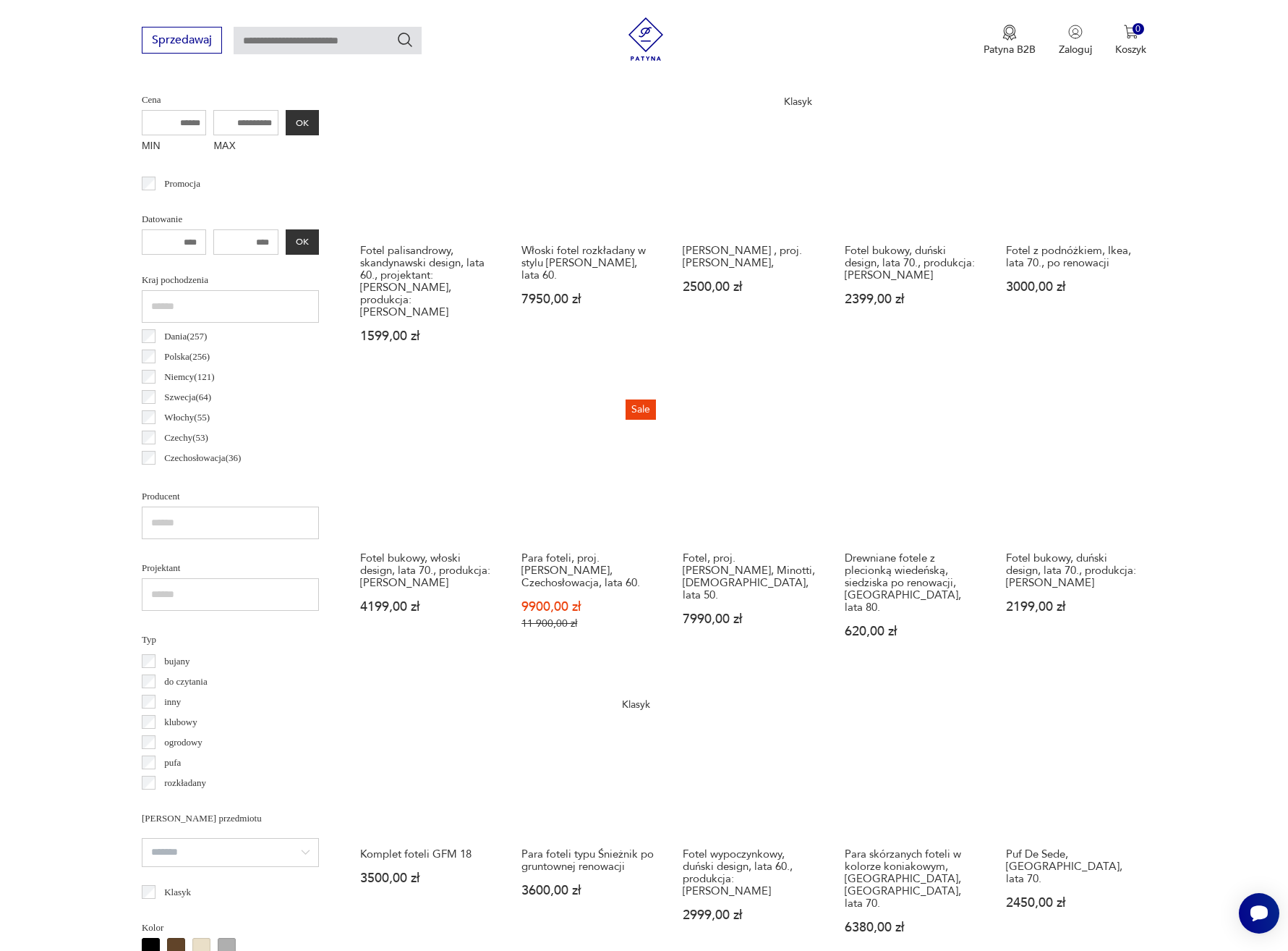
scroll to position [489, 0]
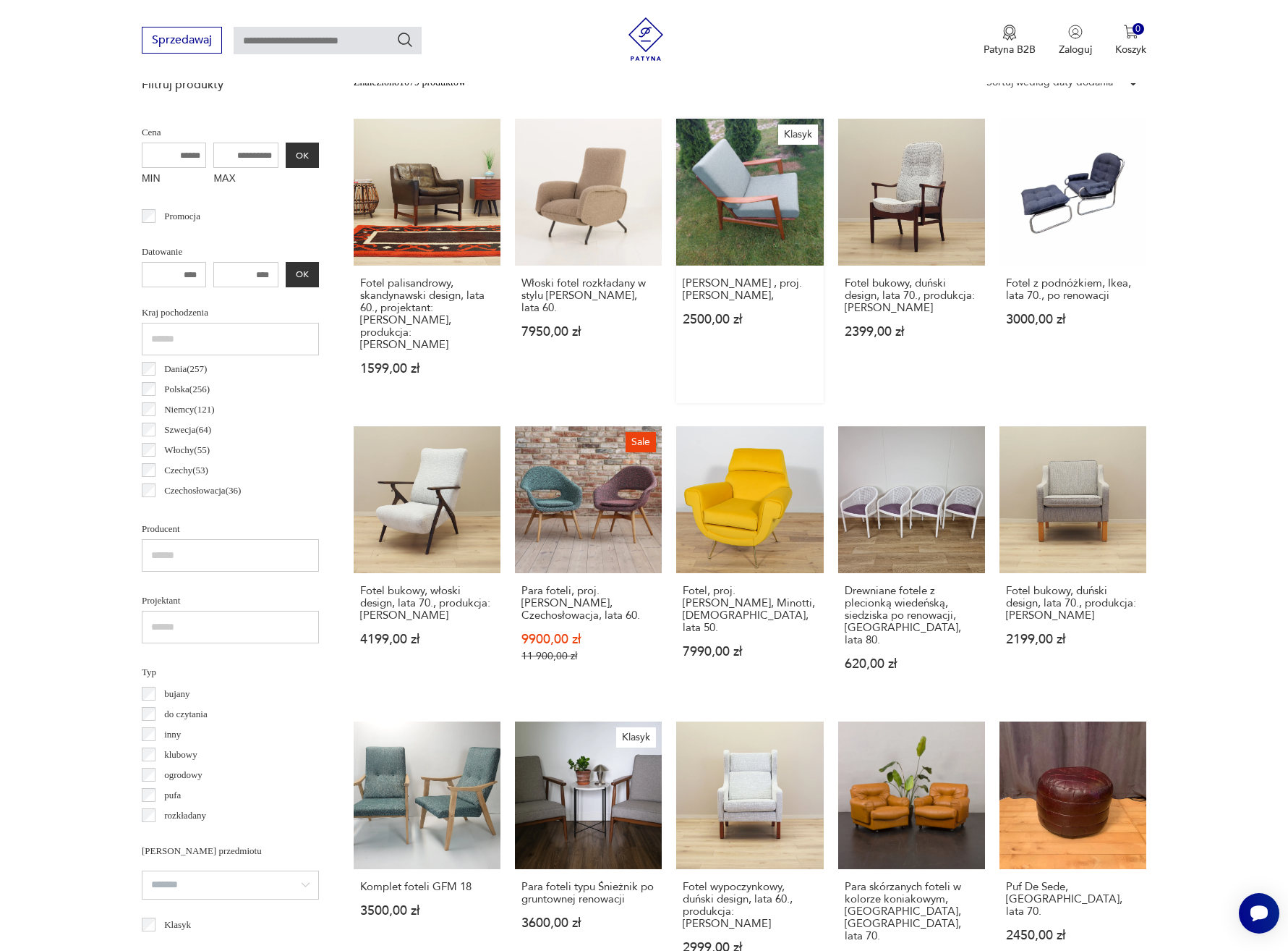
click at [749, 243] on link "Klasyk Fotel [PERSON_NAME] , proj. [PERSON_NAME], 2500,00 zł" at bounding box center [749, 260] width 147 height 284
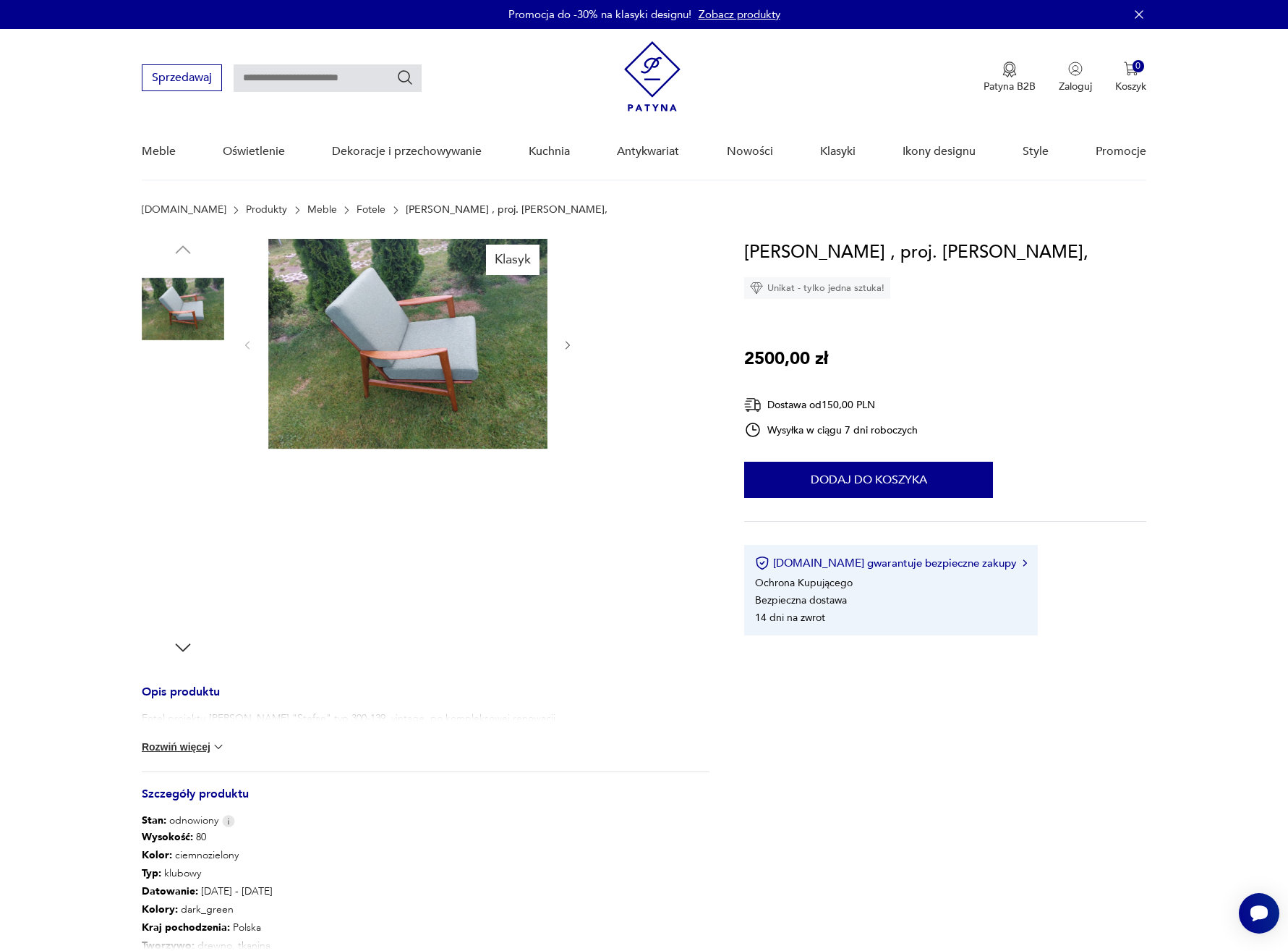
click at [169, 410] on img at bounding box center [183, 401] width 82 height 82
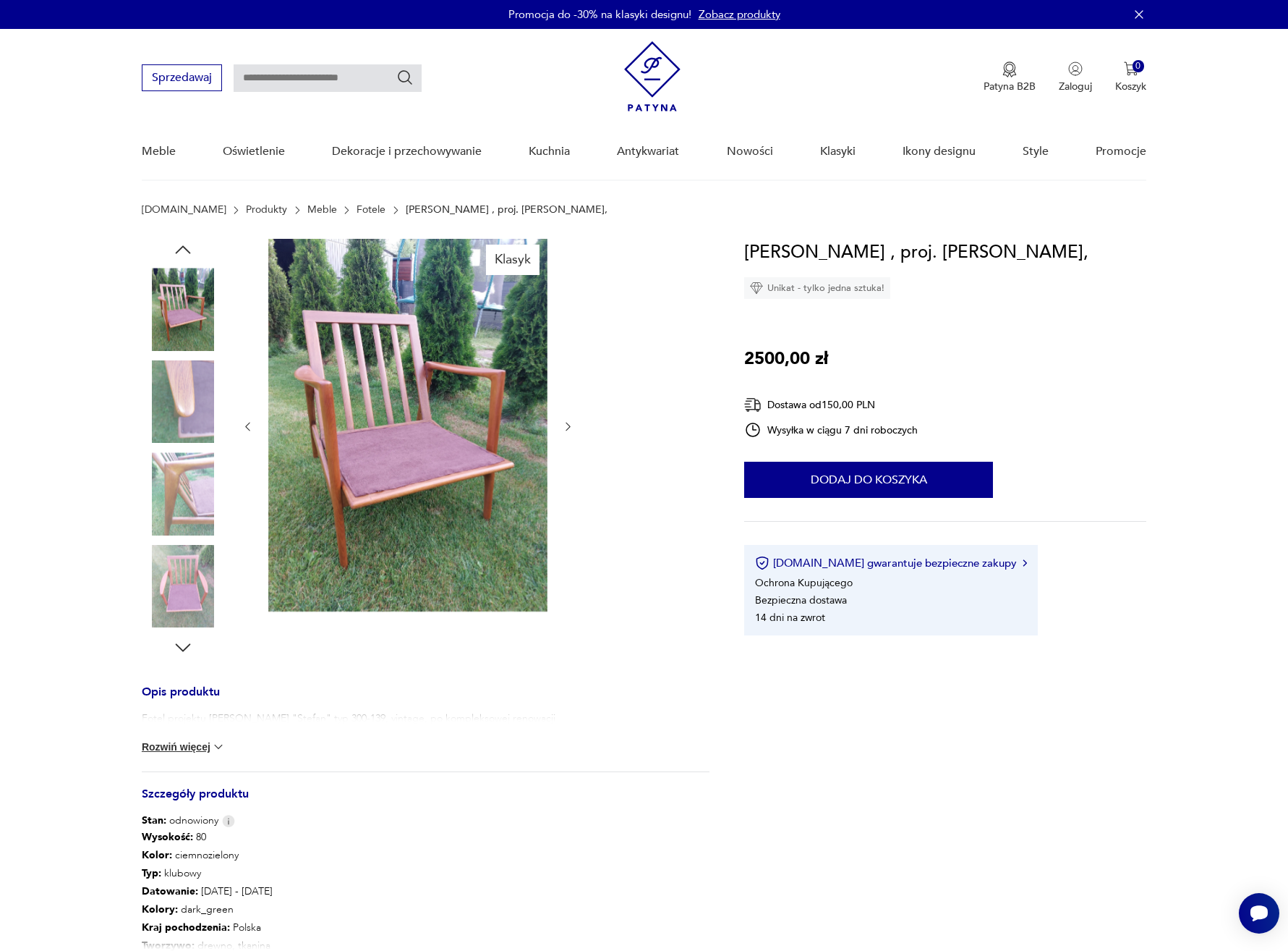
click at [171, 417] on img at bounding box center [183, 401] width 82 height 82
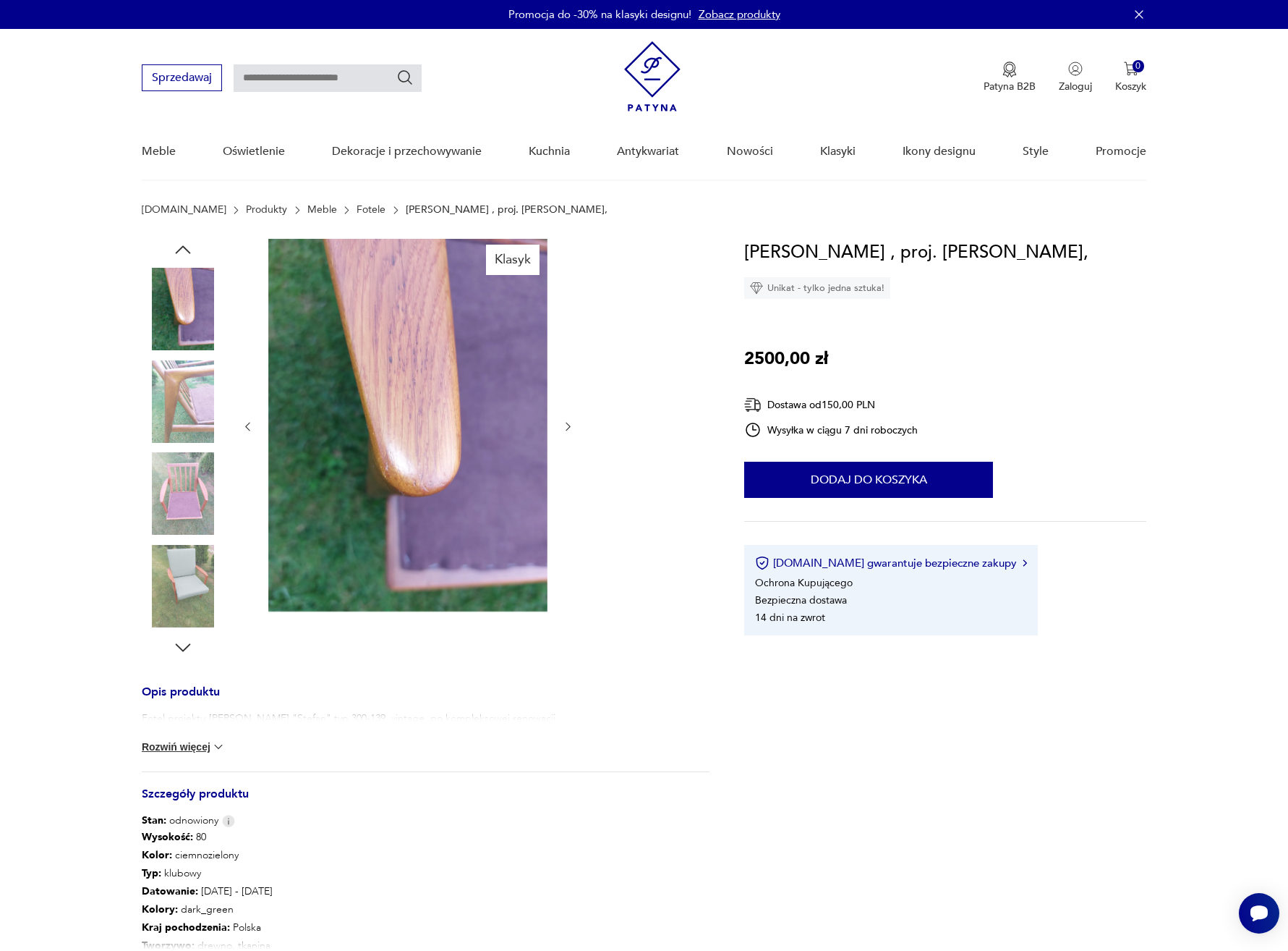
click at [167, 469] on img at bounding box center [183, 493] width 82 height 82
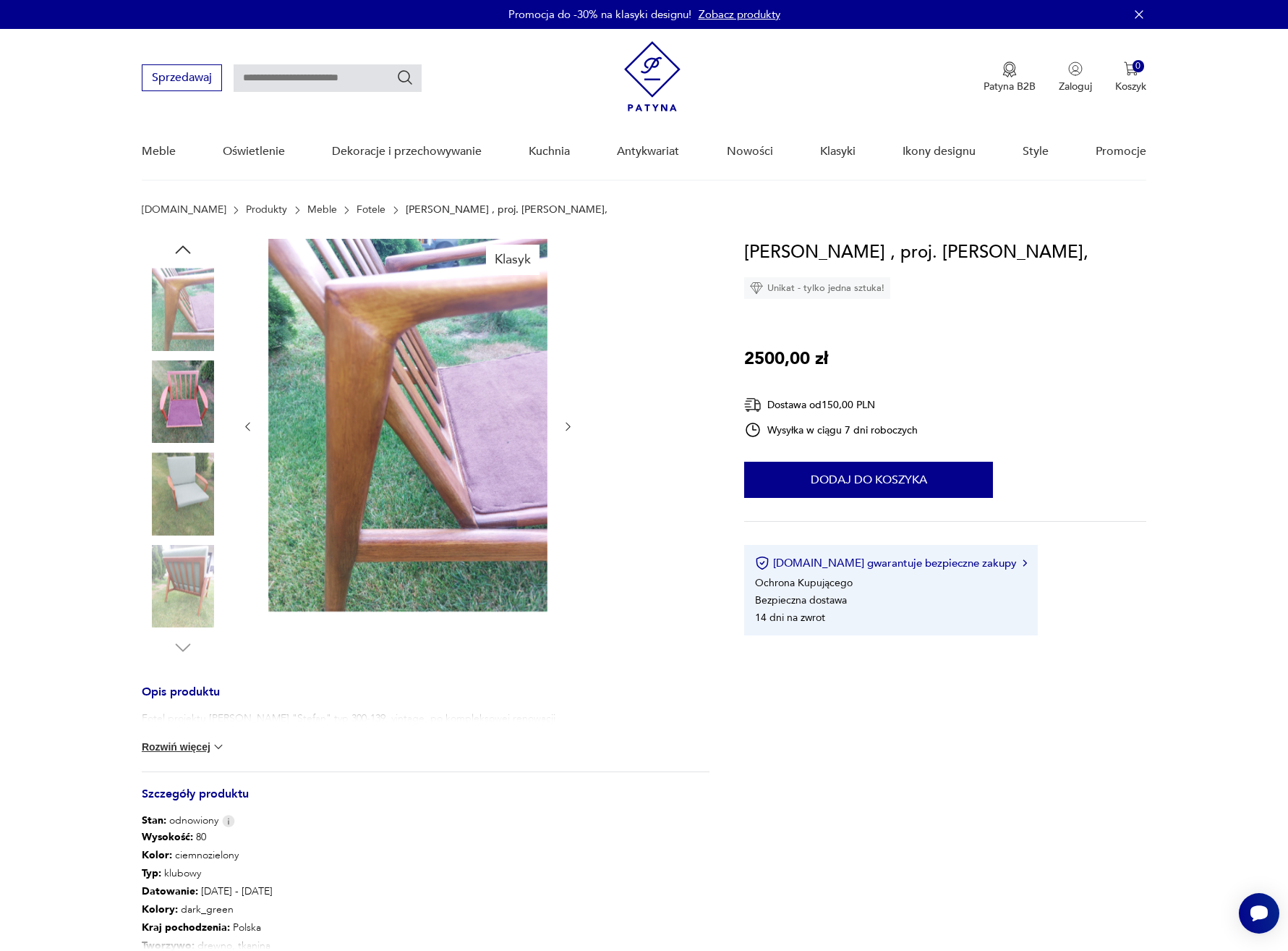
click at [181, 524] on img at bounding box center [183, 493] width 82 height 82
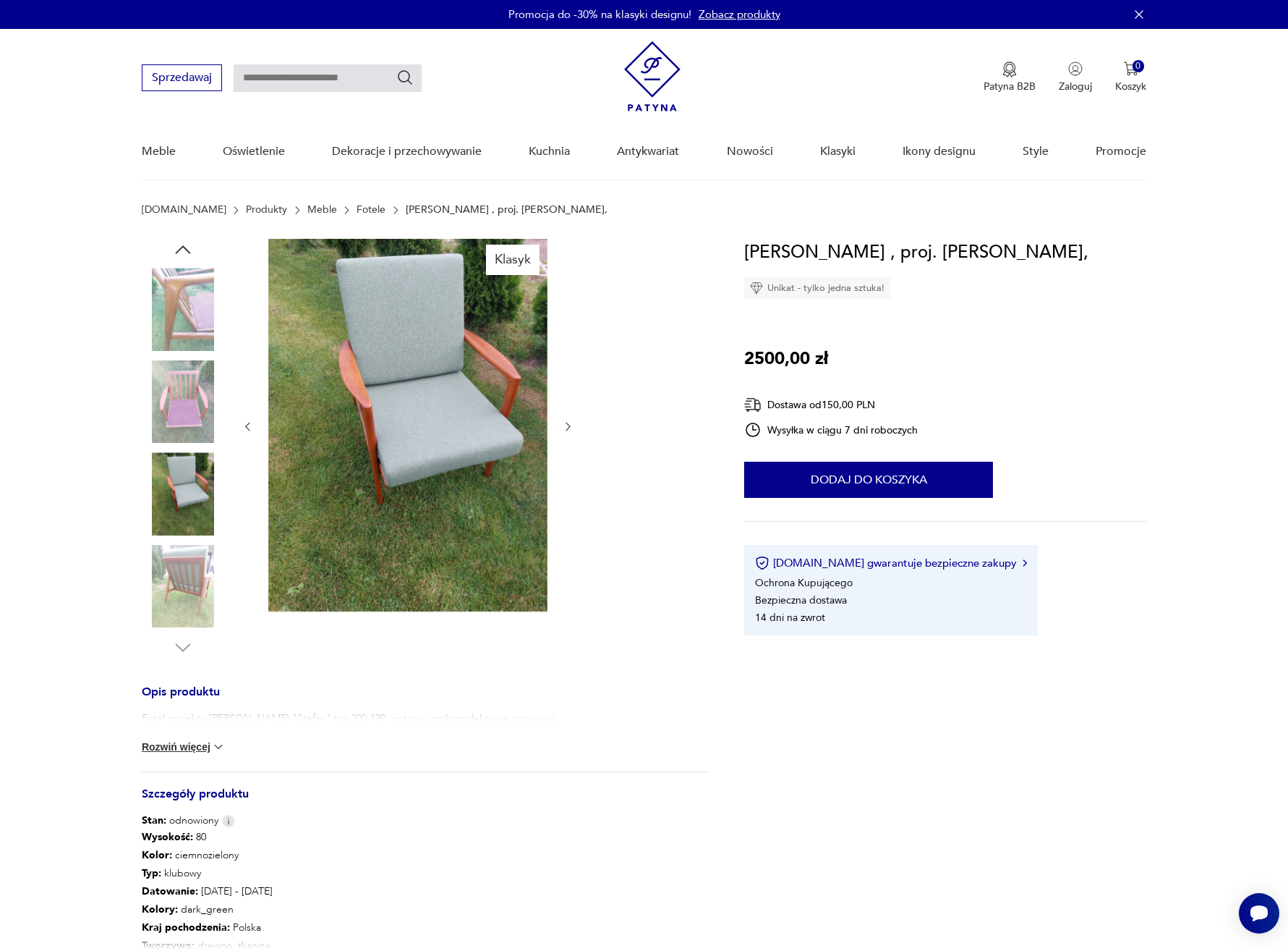
click at [179, 554] on img at bounding box center [183, 586] width 82 height 82
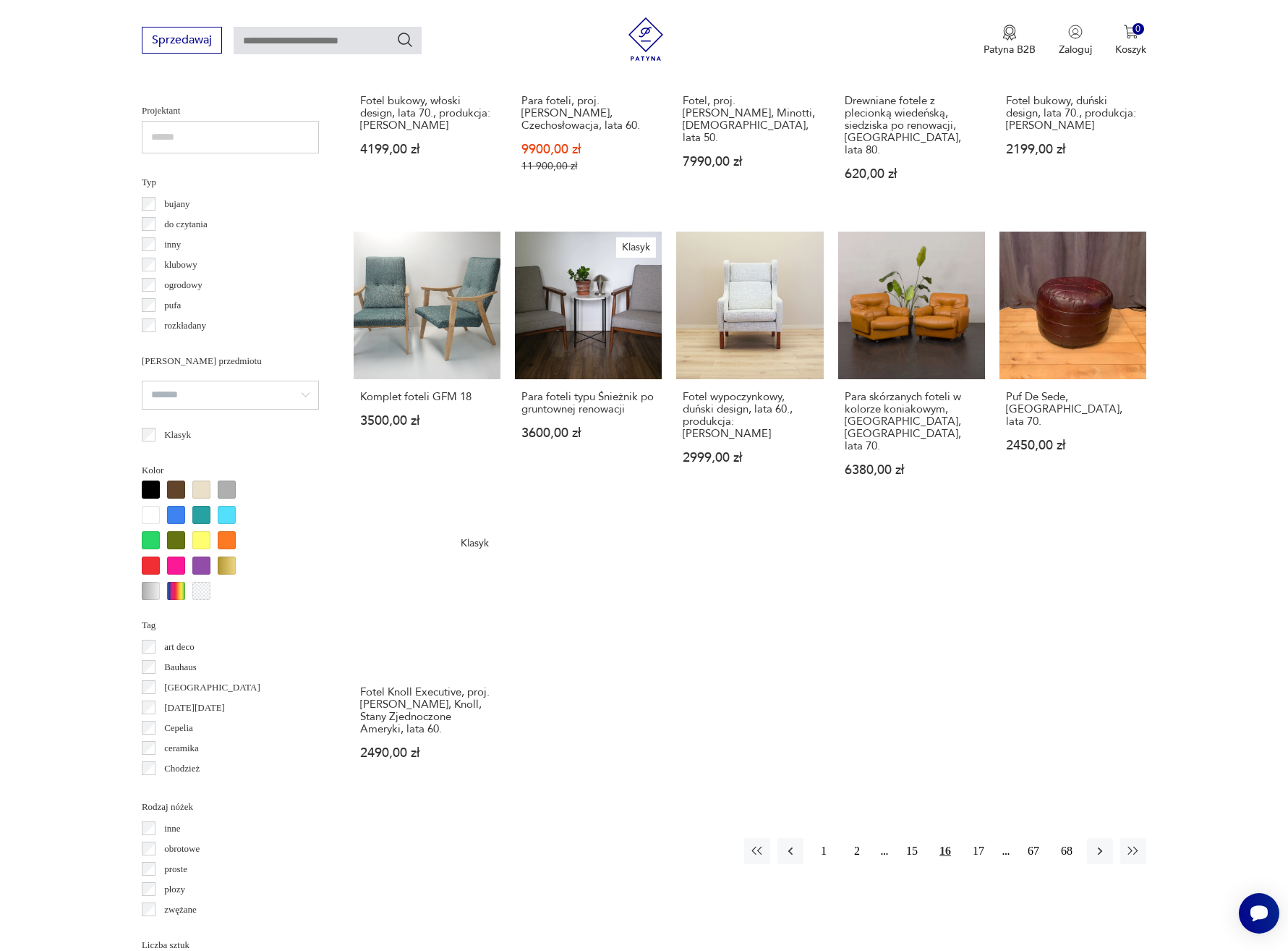
scroll to position [979, 0]
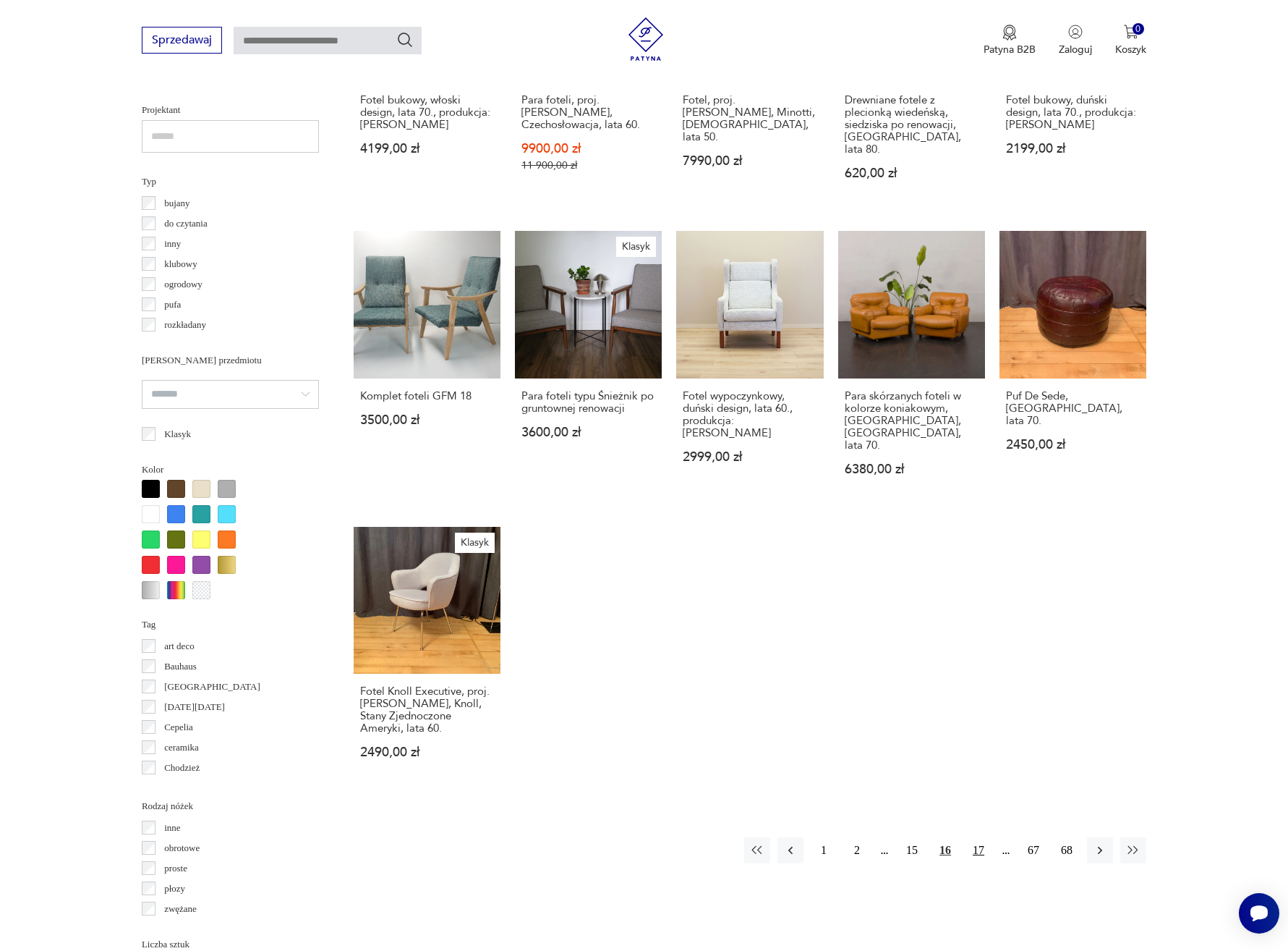
click at [977, 837] on button "17" at bounding box center [978, 850] width 26 height 26
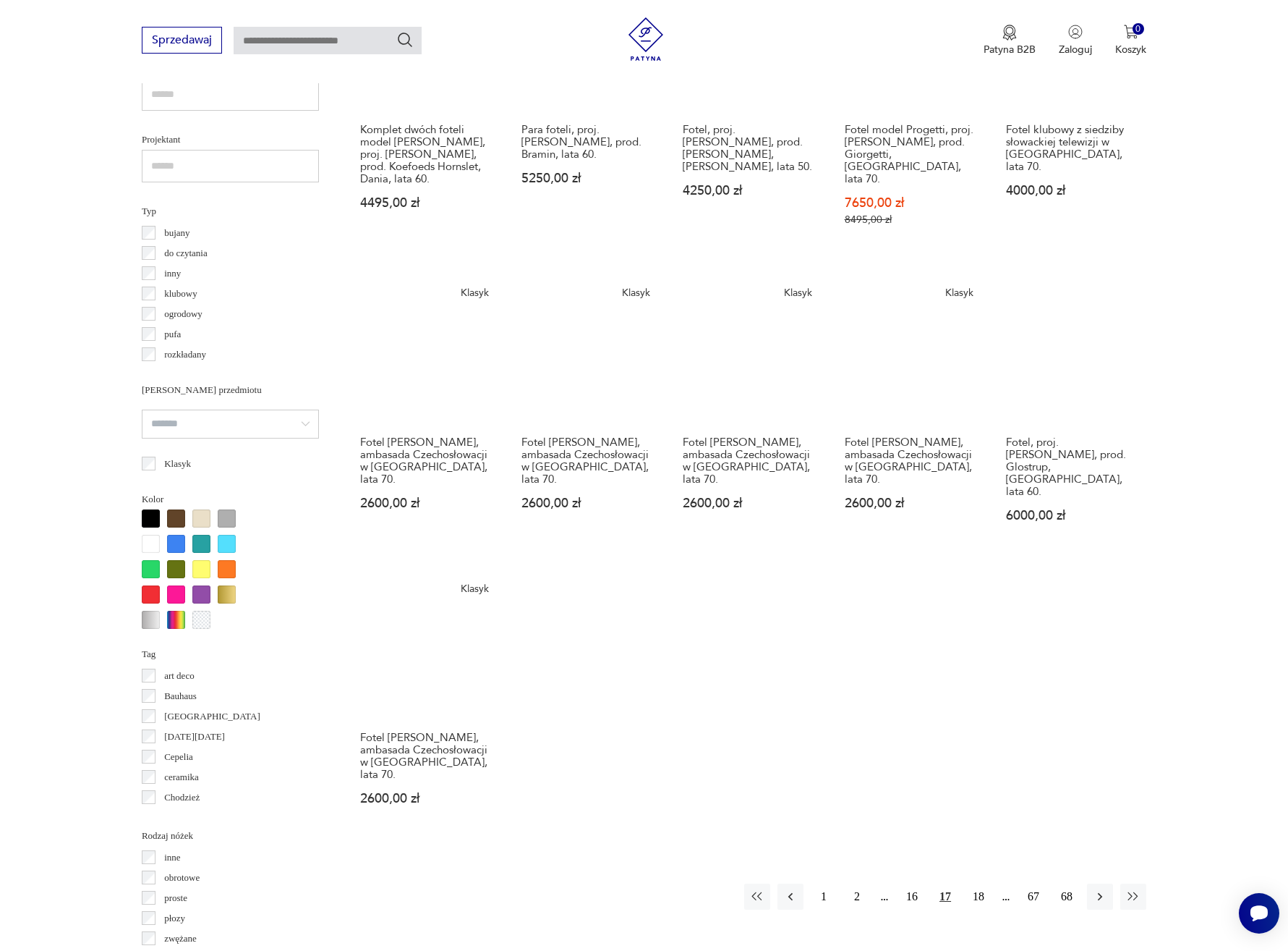
scroll to position [951, 0]
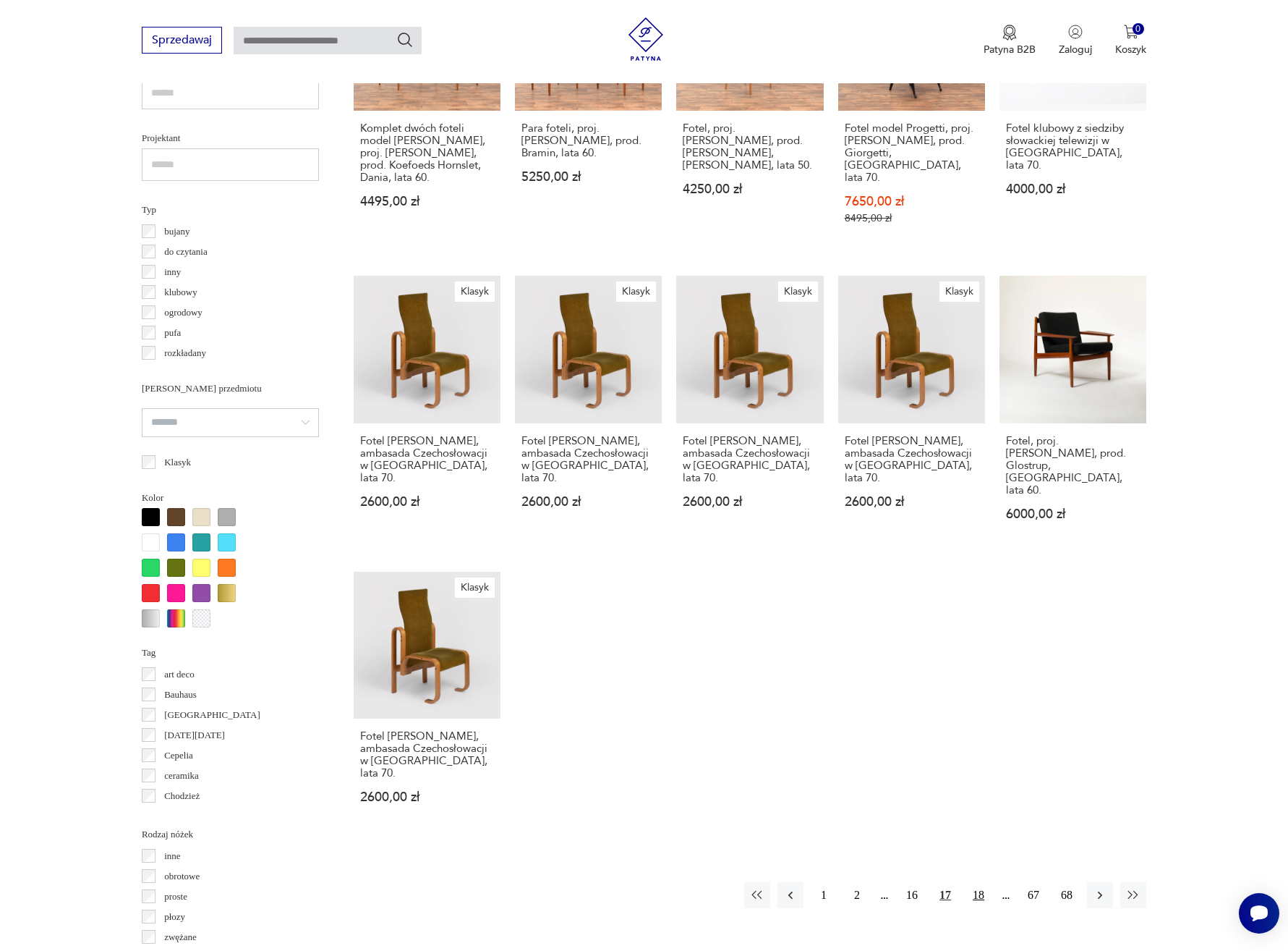
click at [987, 882] on button "18" at bounding box center [978, 894] width 26 height 26
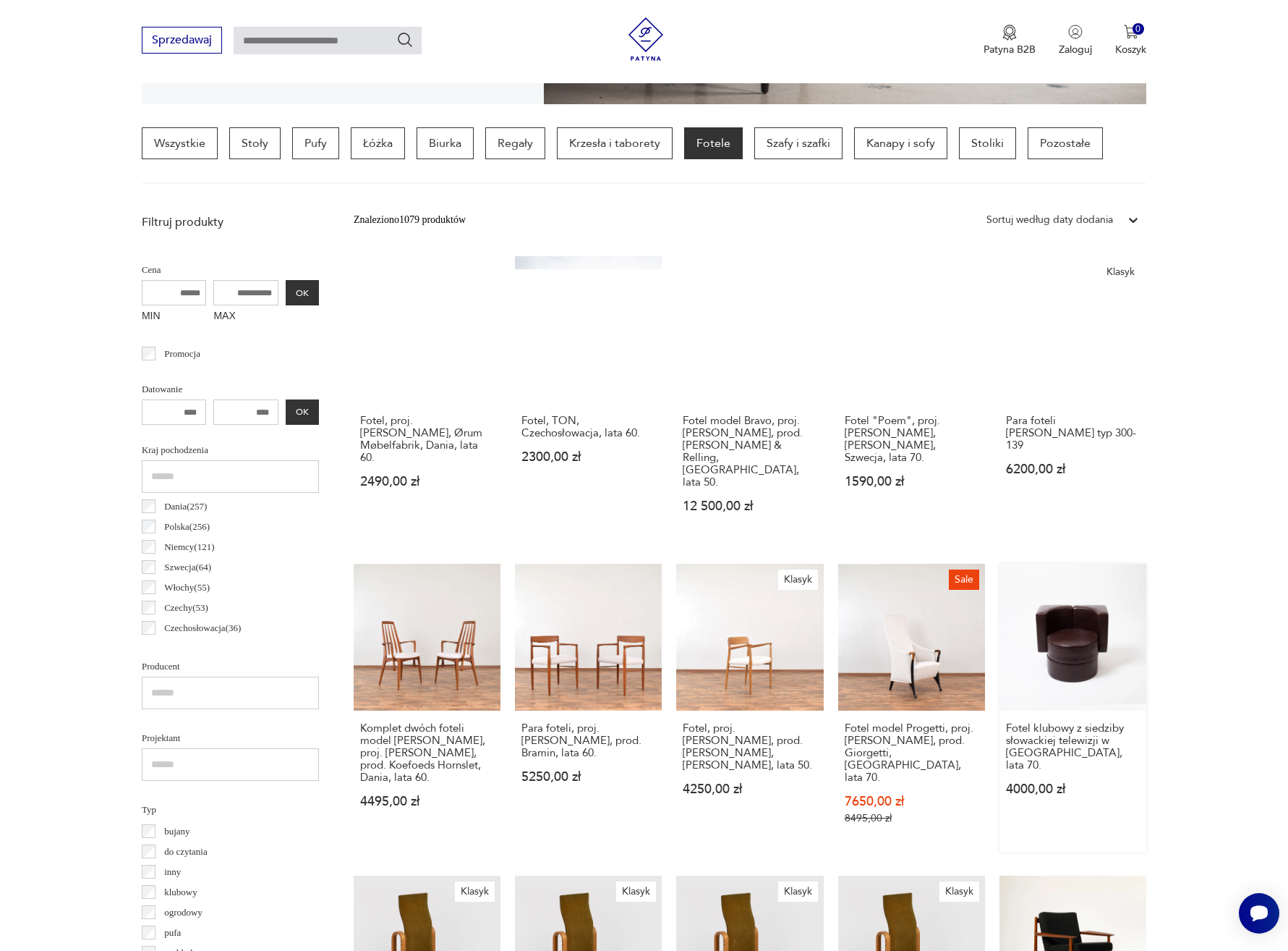
scroll to position [342, 0]
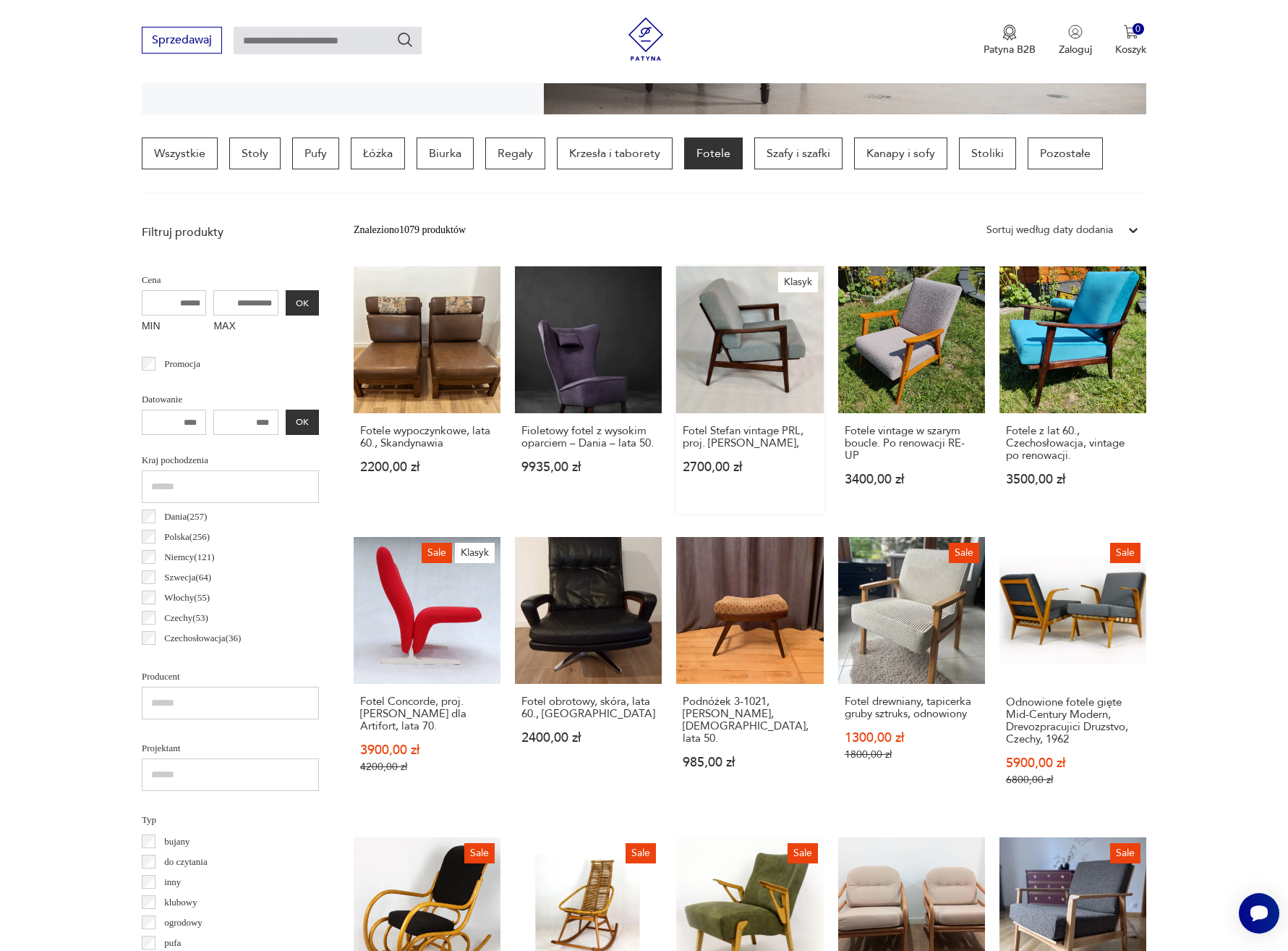
click at [765, 374] on link "Klasyk Fotel Stefan vintage PRL, proj. [PERSON_NAME], 2700,00 zł" at bounding box center [749, 389] width 147 height 248
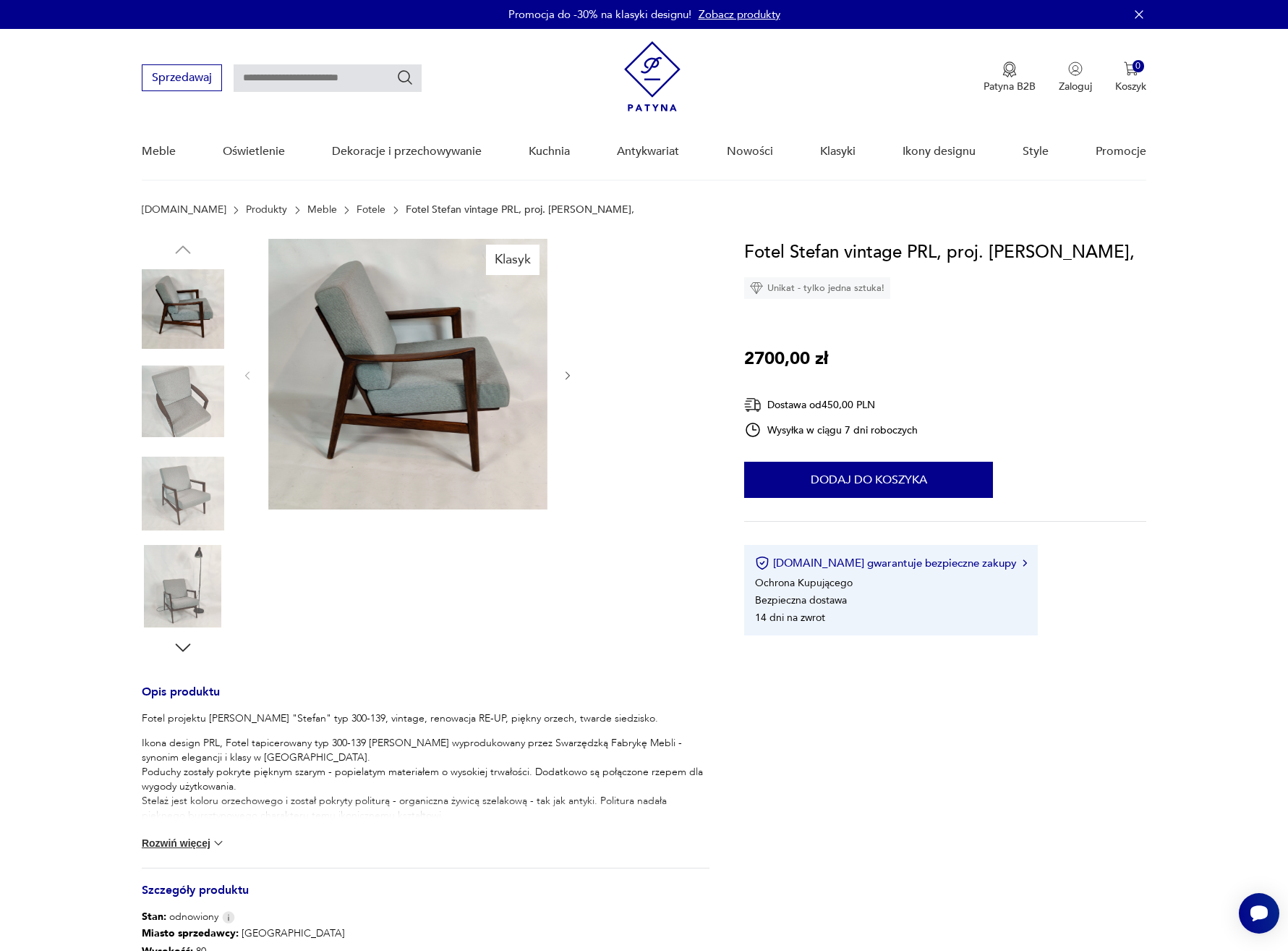
click at [562, 371] on icon "button" at bounding box center [567, 375] width 12 height 12
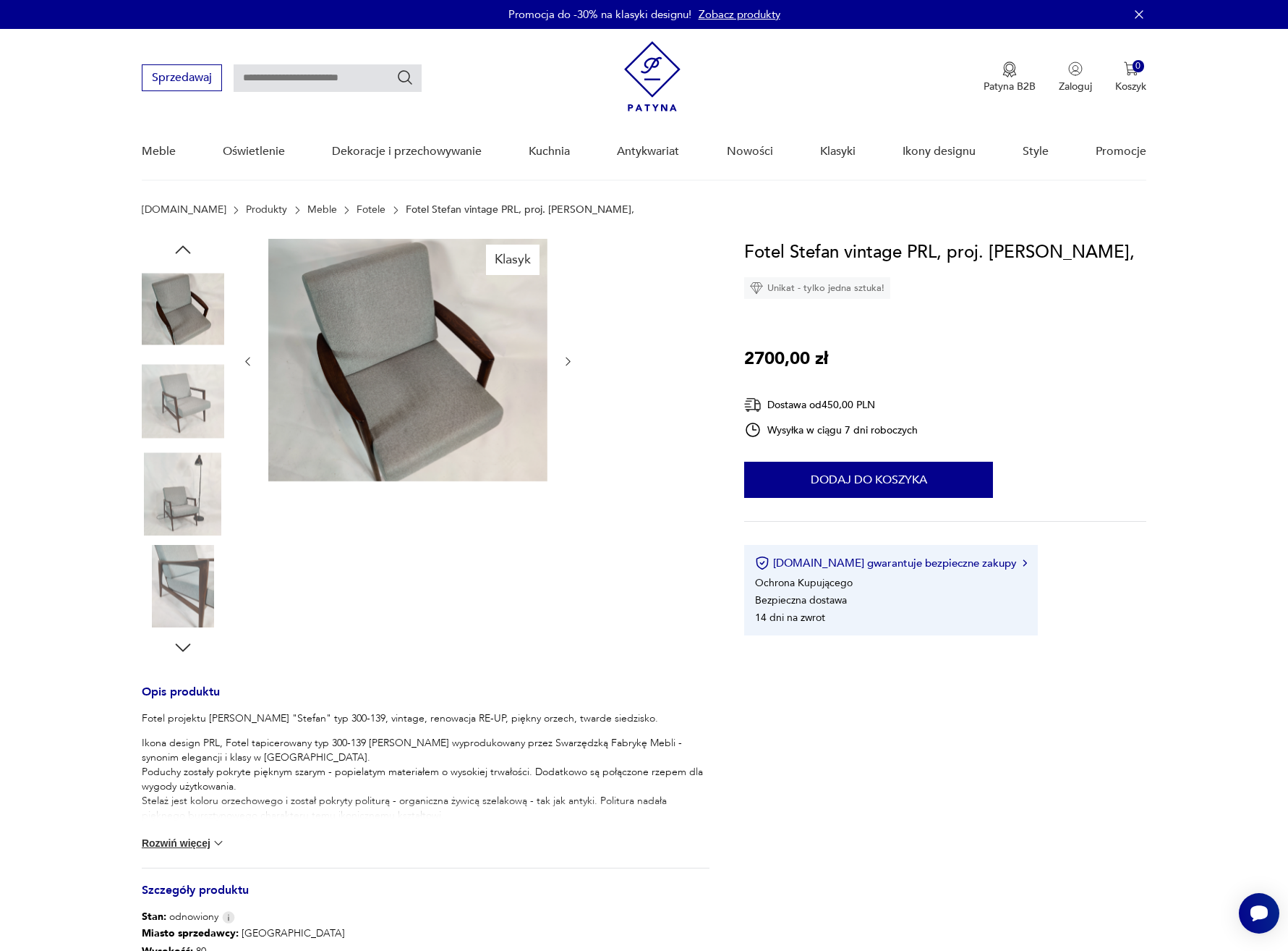
click at [562, 371] on div at bounding box center [408, 361] width 333 height 245
click at [174, 502] on img at bounding box center [183, 493] width 82 height 82
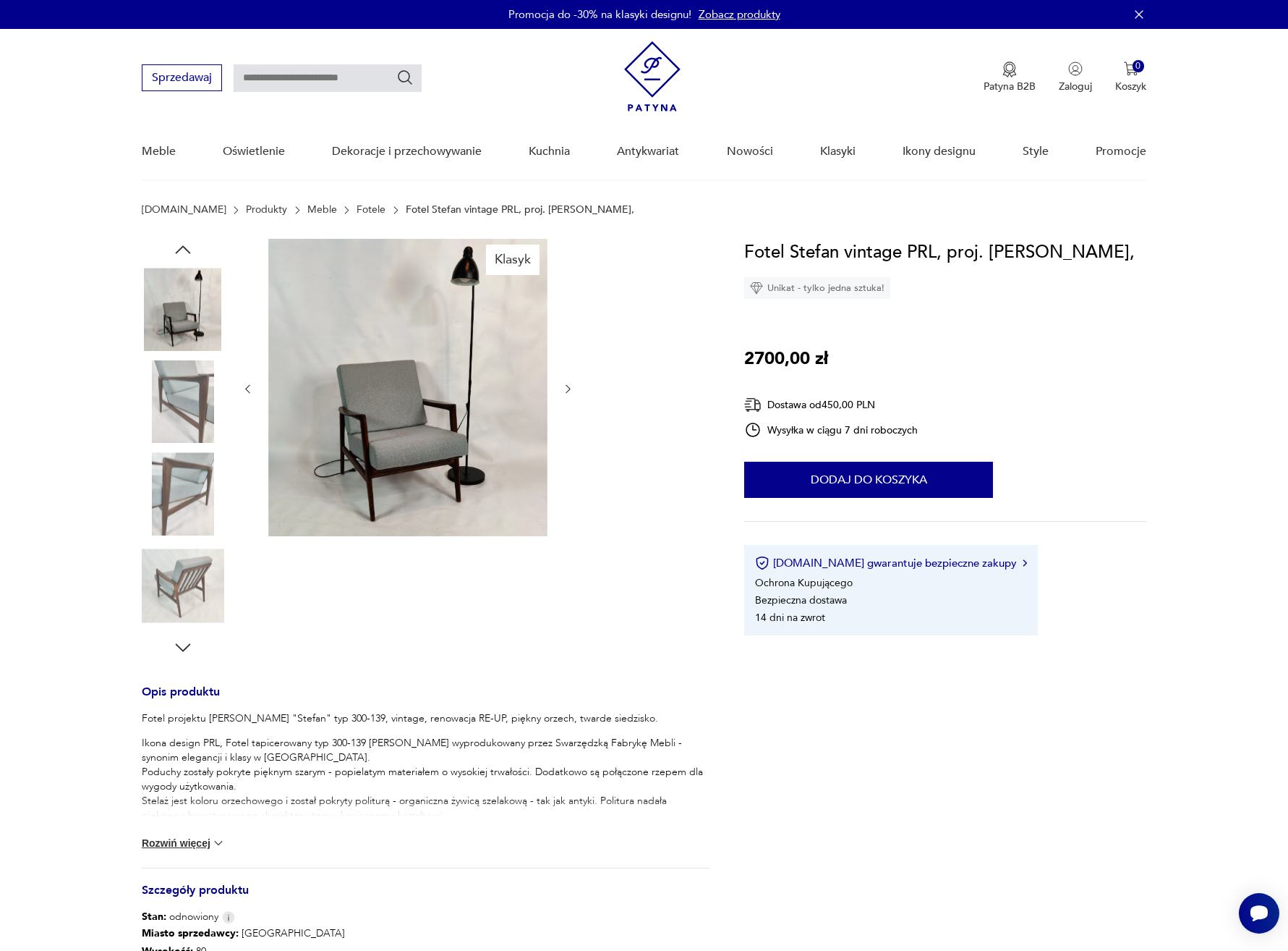
click at [189, 490] on img at bounding box center [183, 493] width 82 height 82
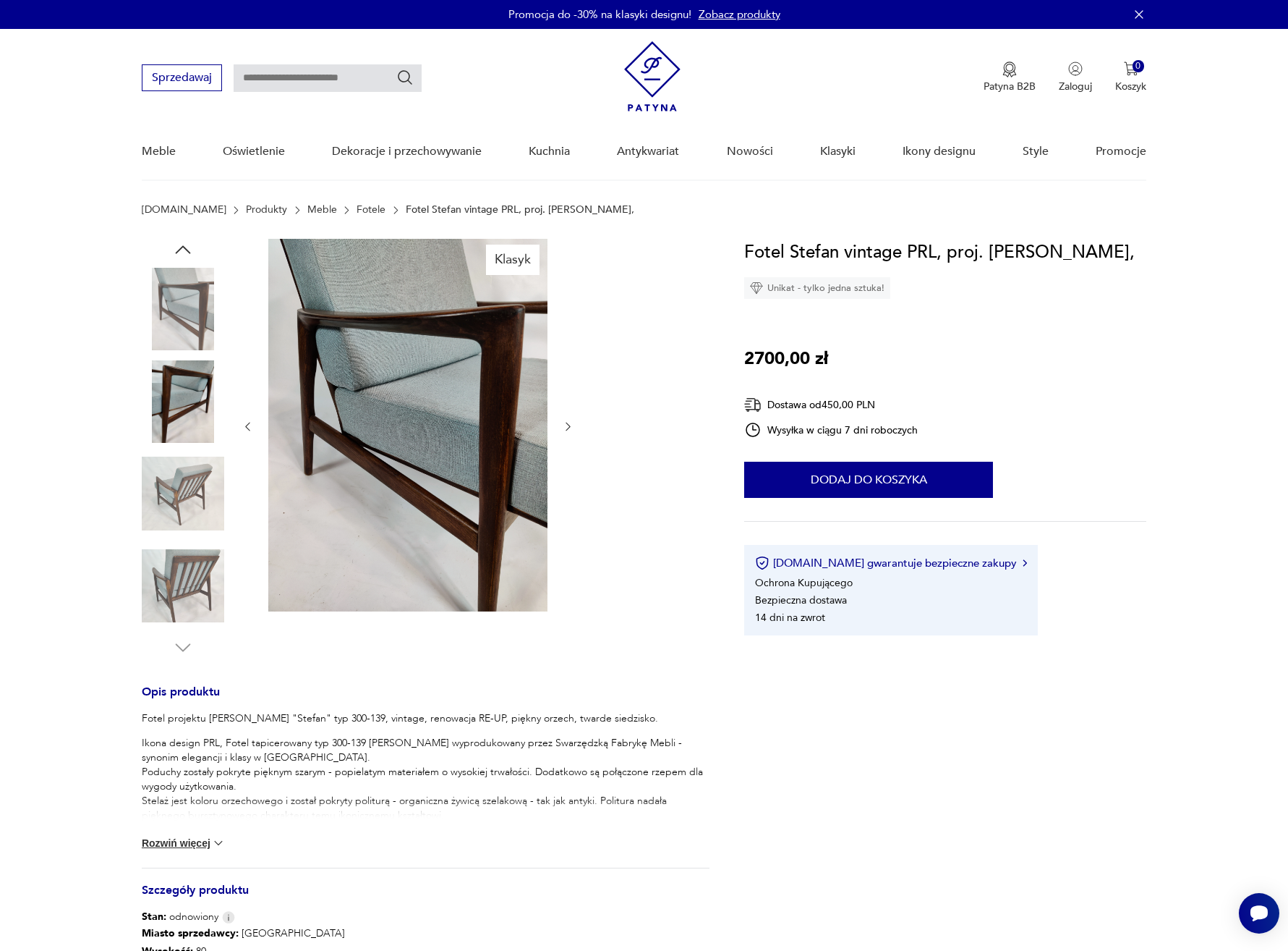
click at [184, 488] on img at bounding box center [183, 493] width 82 height 82
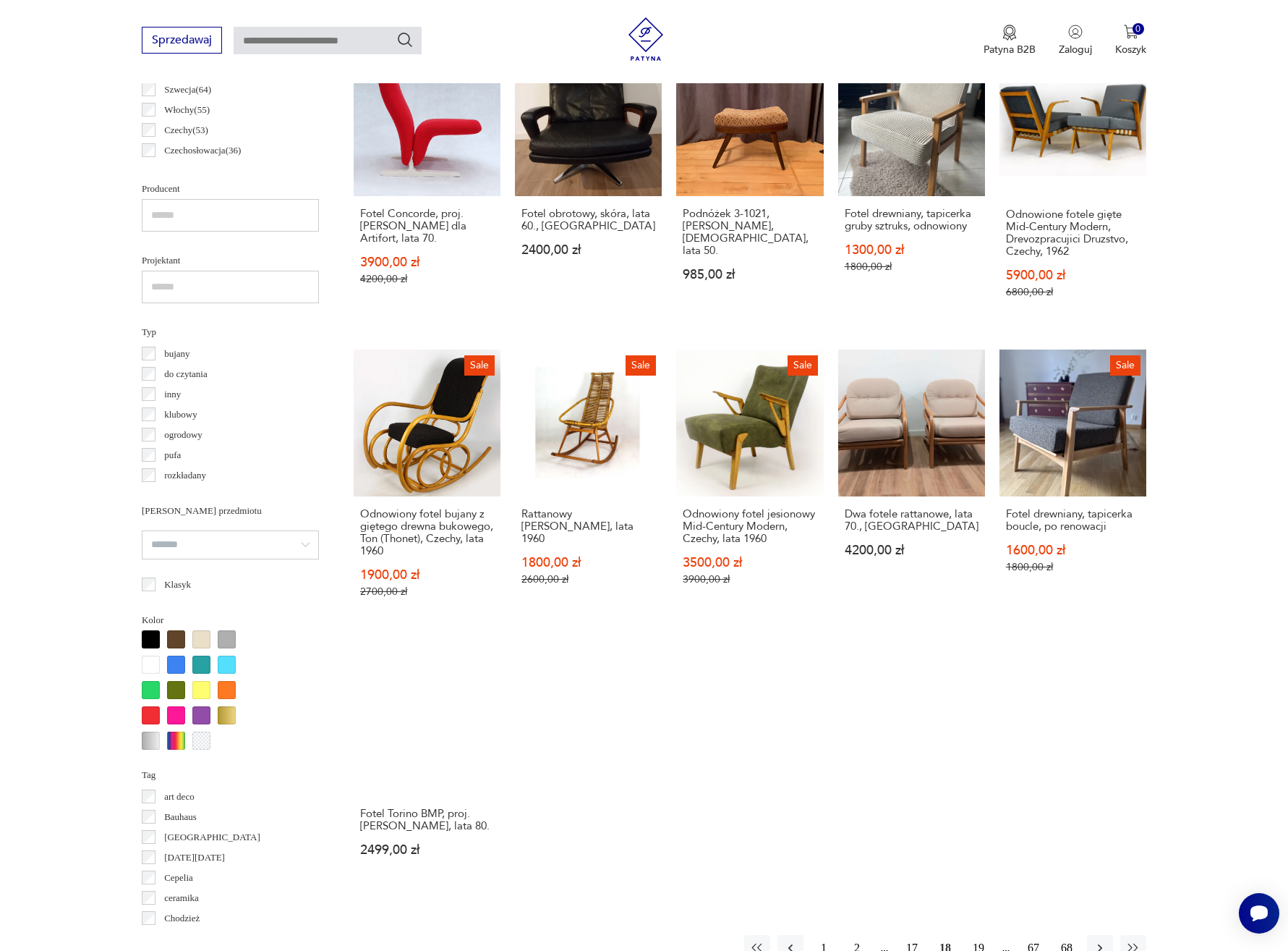
scroll to position [1125, 0]
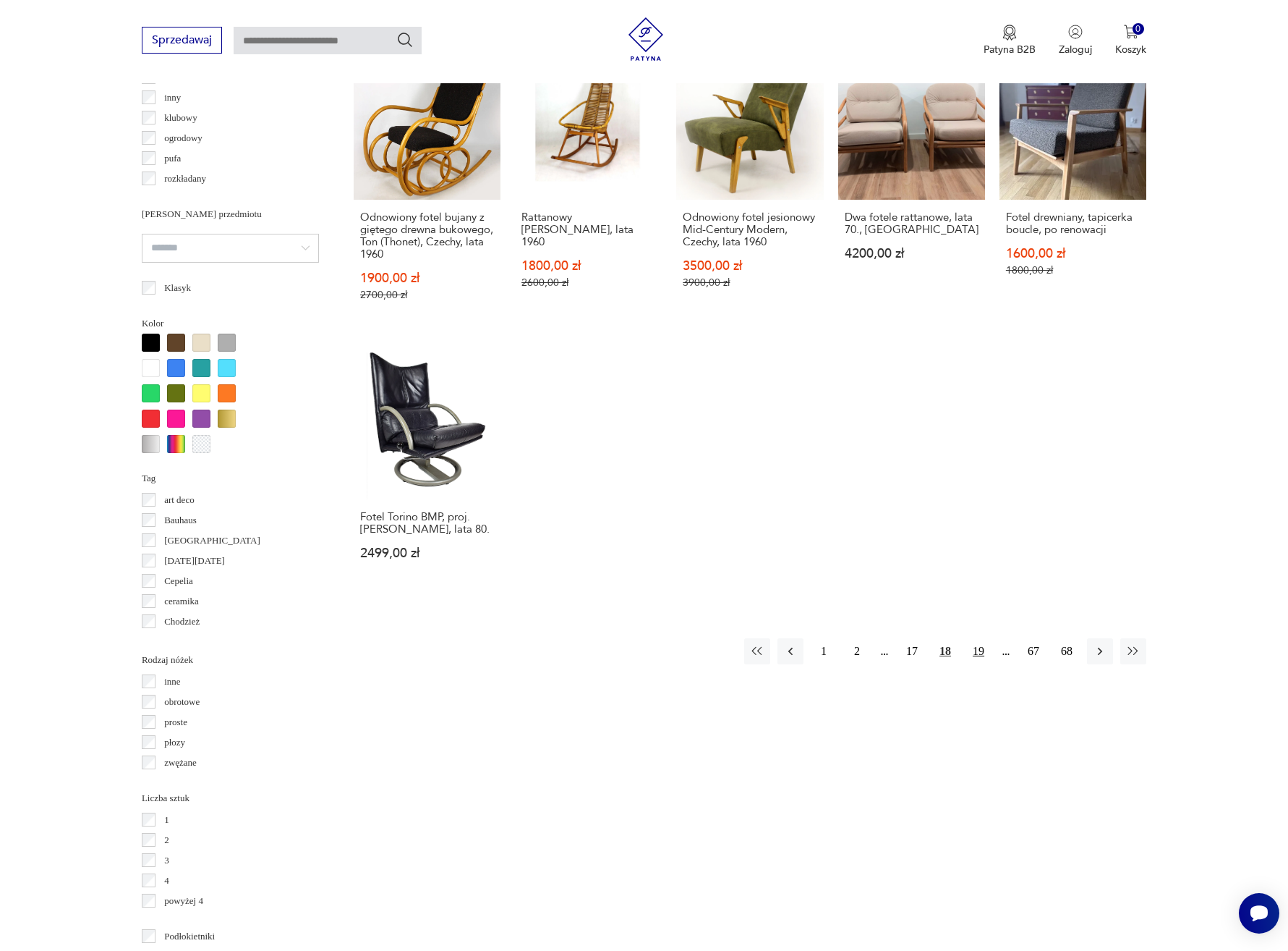
click at [976, 652] on button "19" at bounding box center [978, 650] width 26 height 26
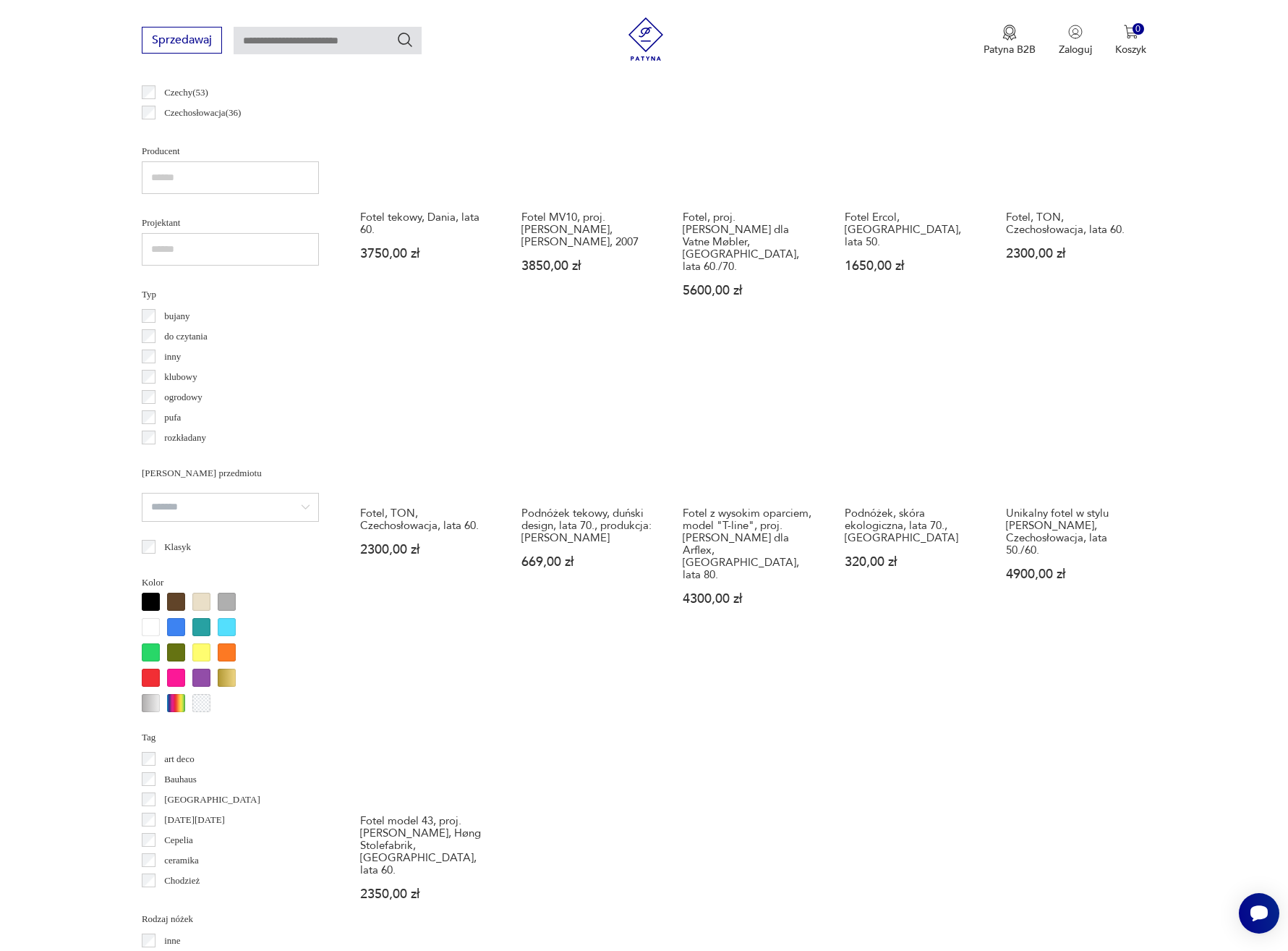
scroll to position [882, 0]
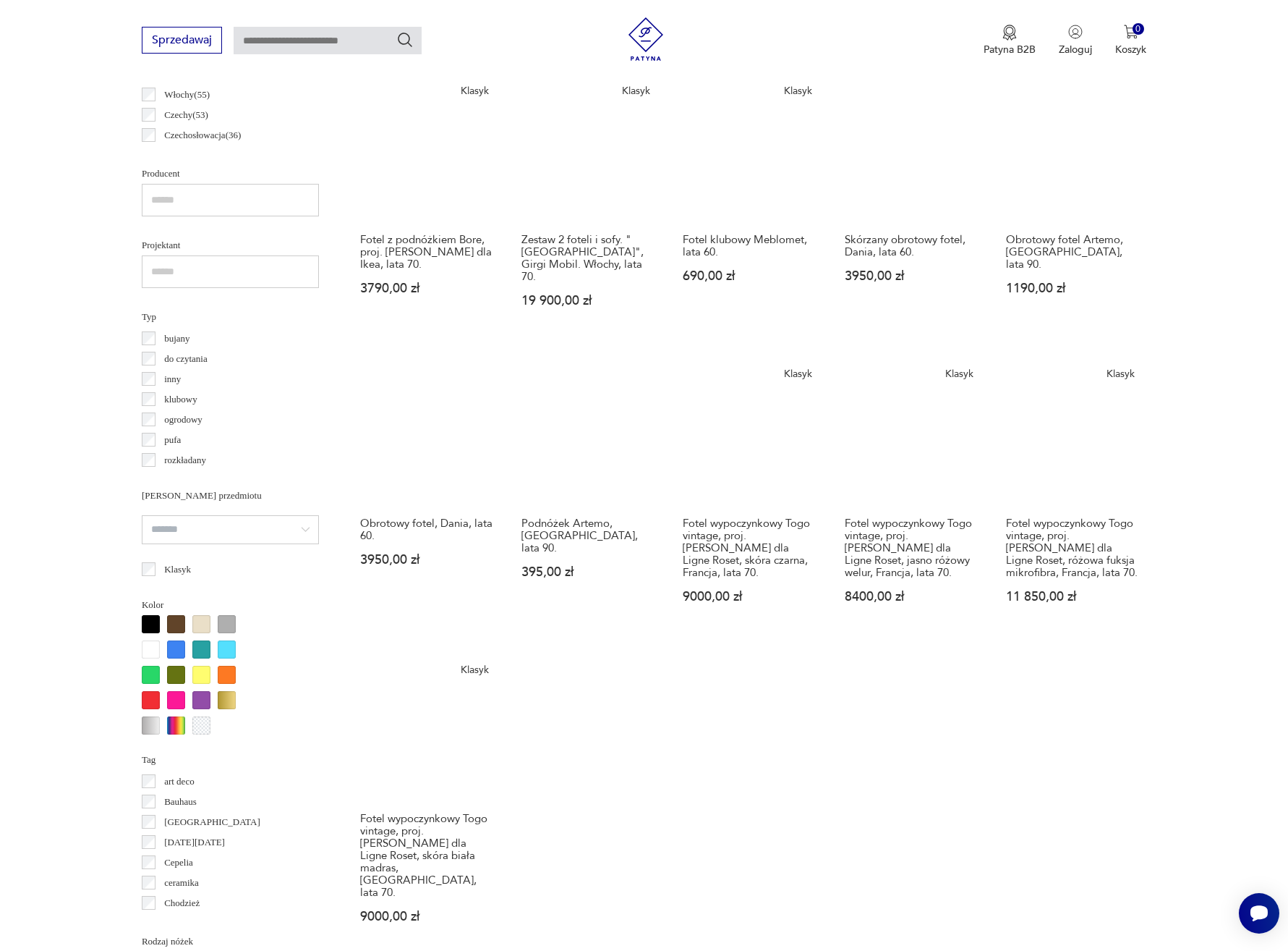
scroll to position [944, 0]
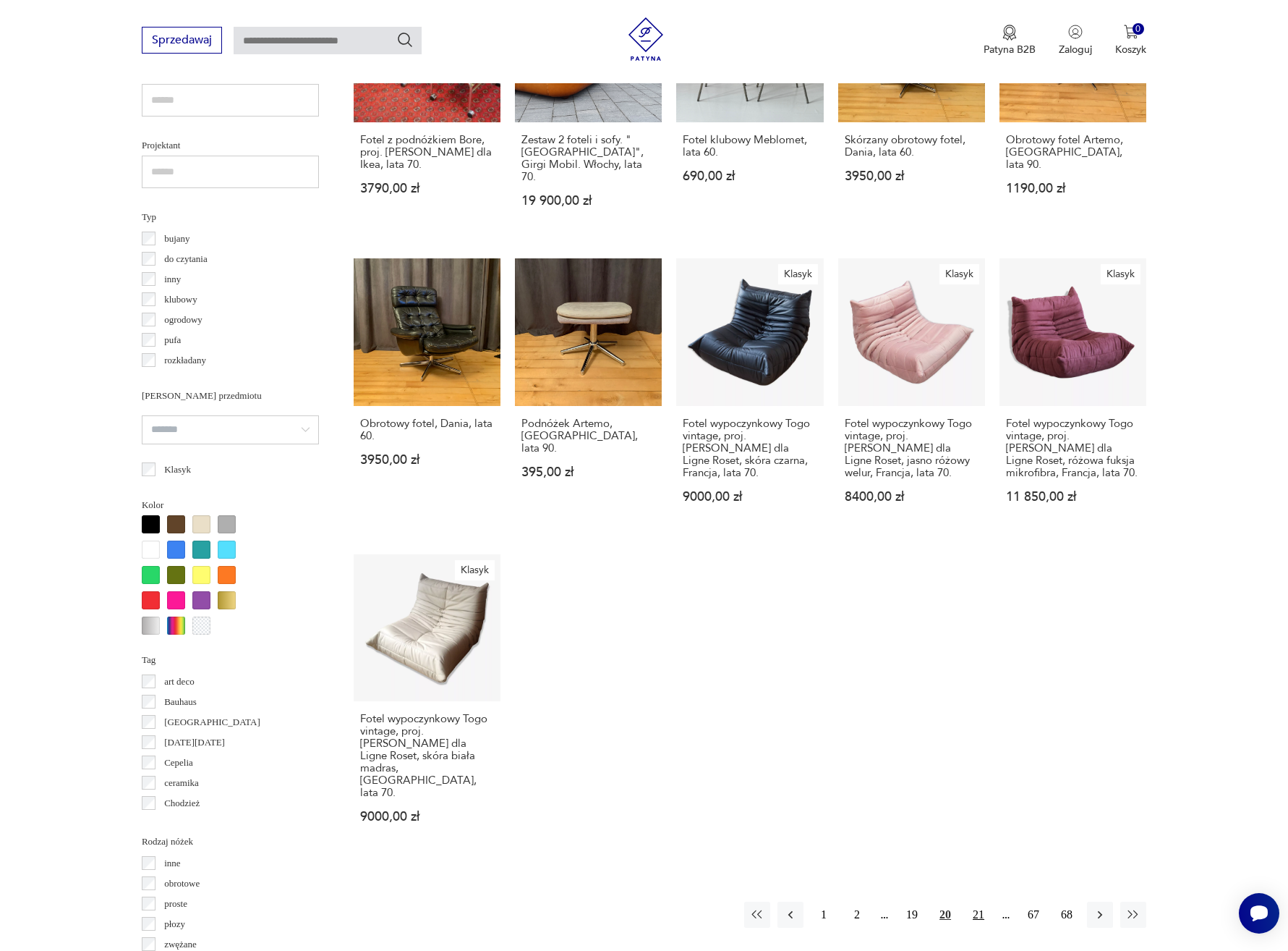
click at [983, 902] on button "21" at bounding box center [978, 914] width 26 height 26
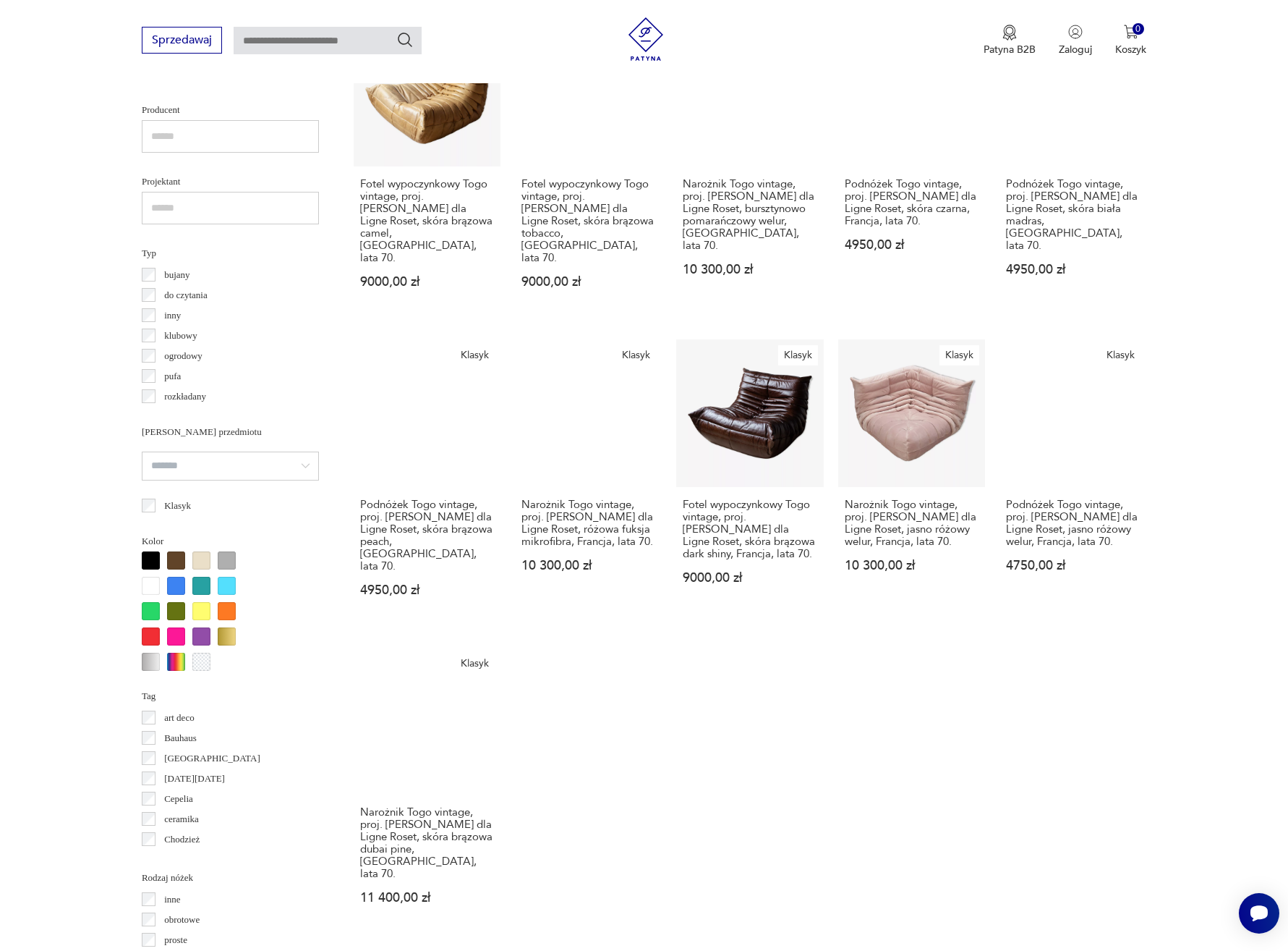
scroll to position [1003, 0]
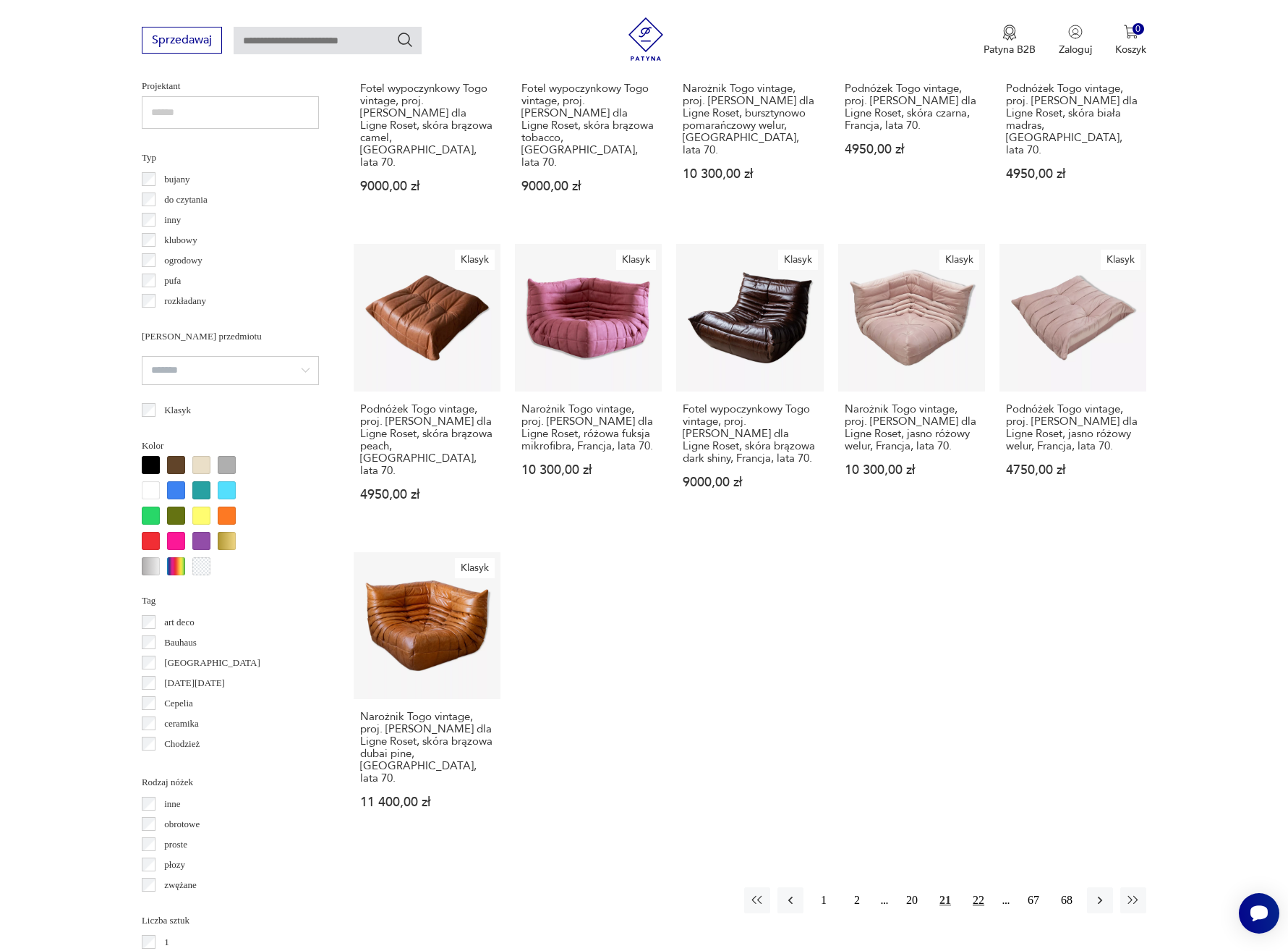
click at [977, 887] on button "22" at bounding box center [978, 900] width 26 height 26
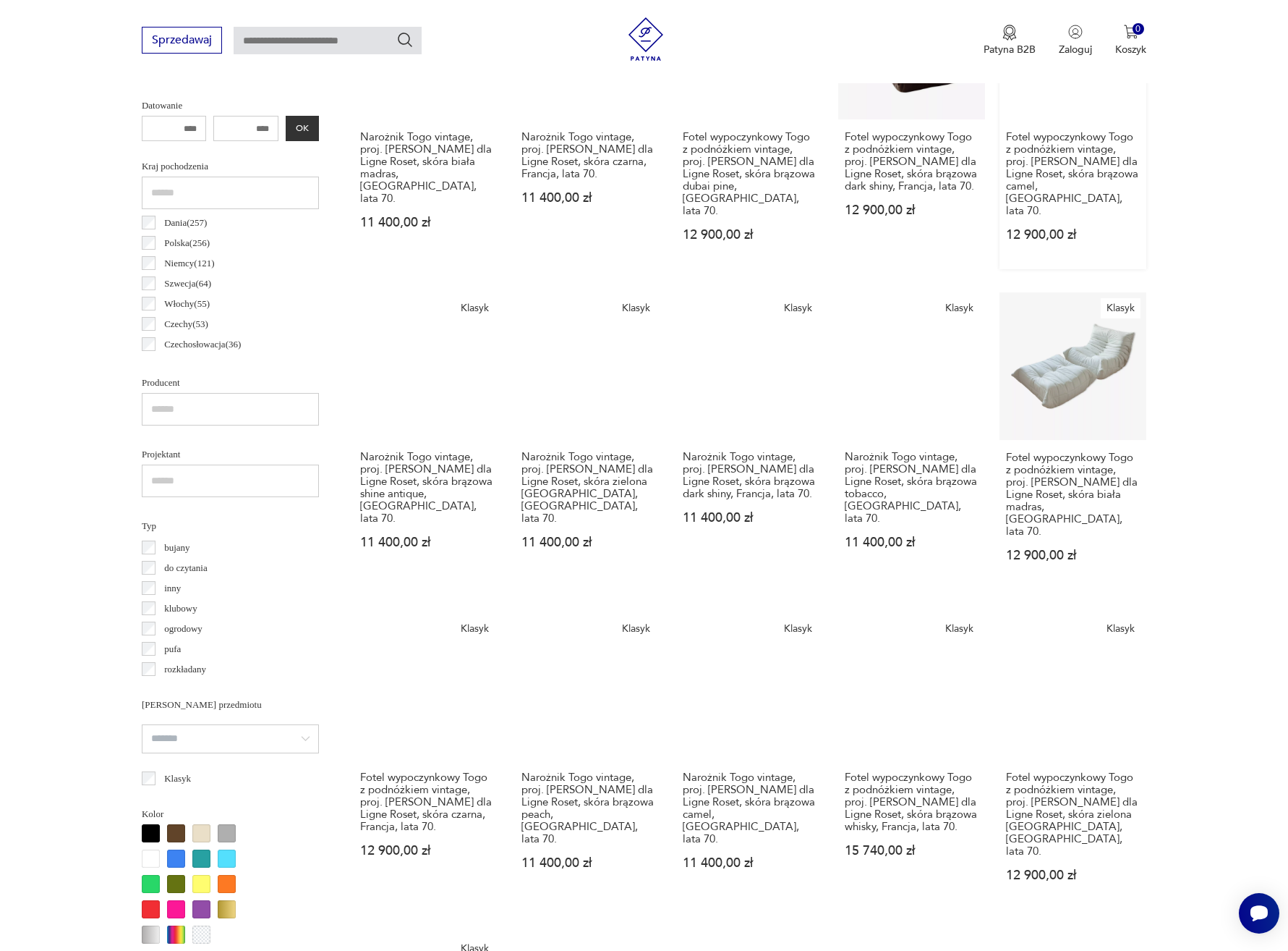
scroll to position [1006, 0]
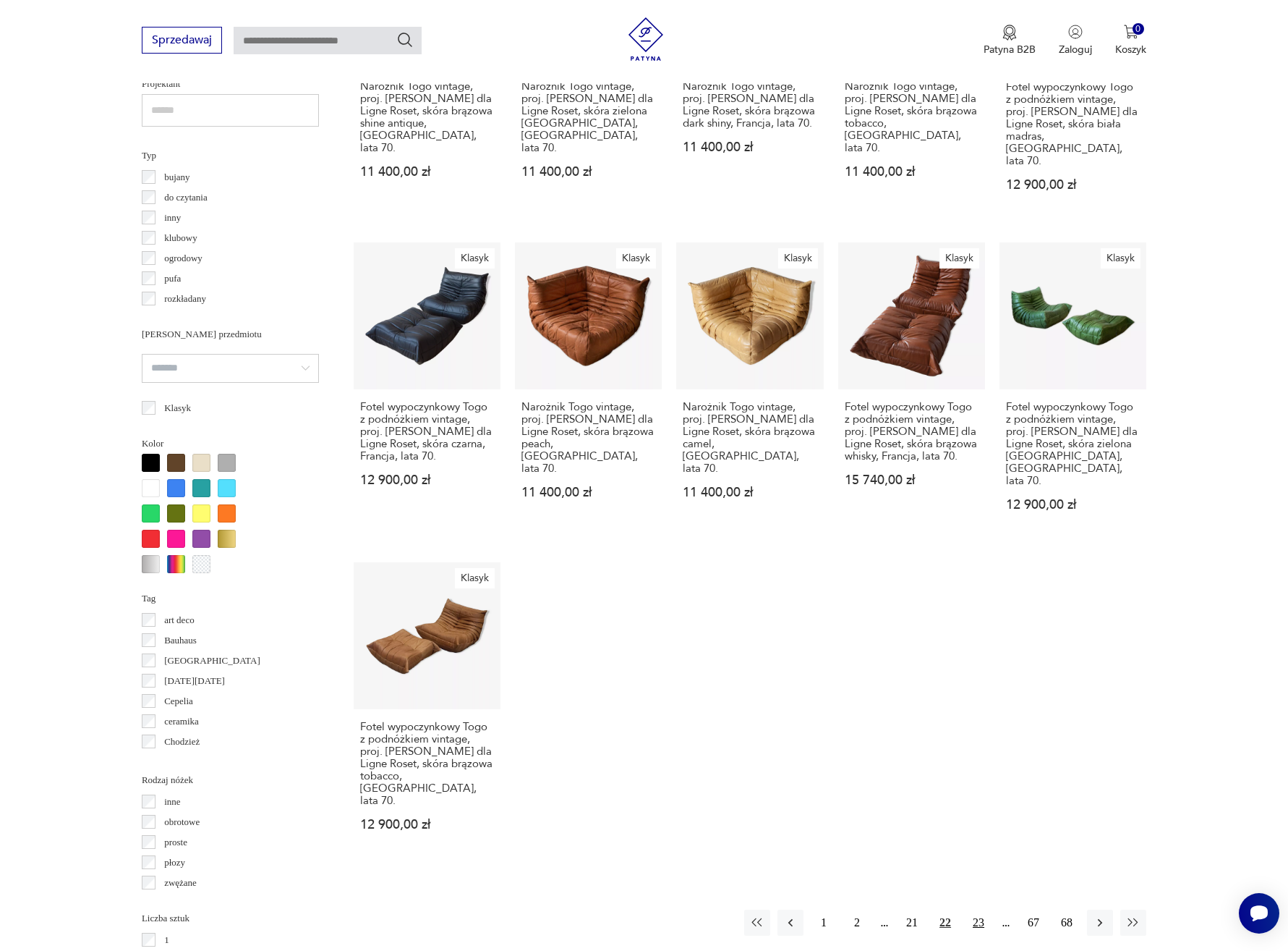
click at [972, 909] on button "23" at bounding box center [978, 922] width 26 height 26
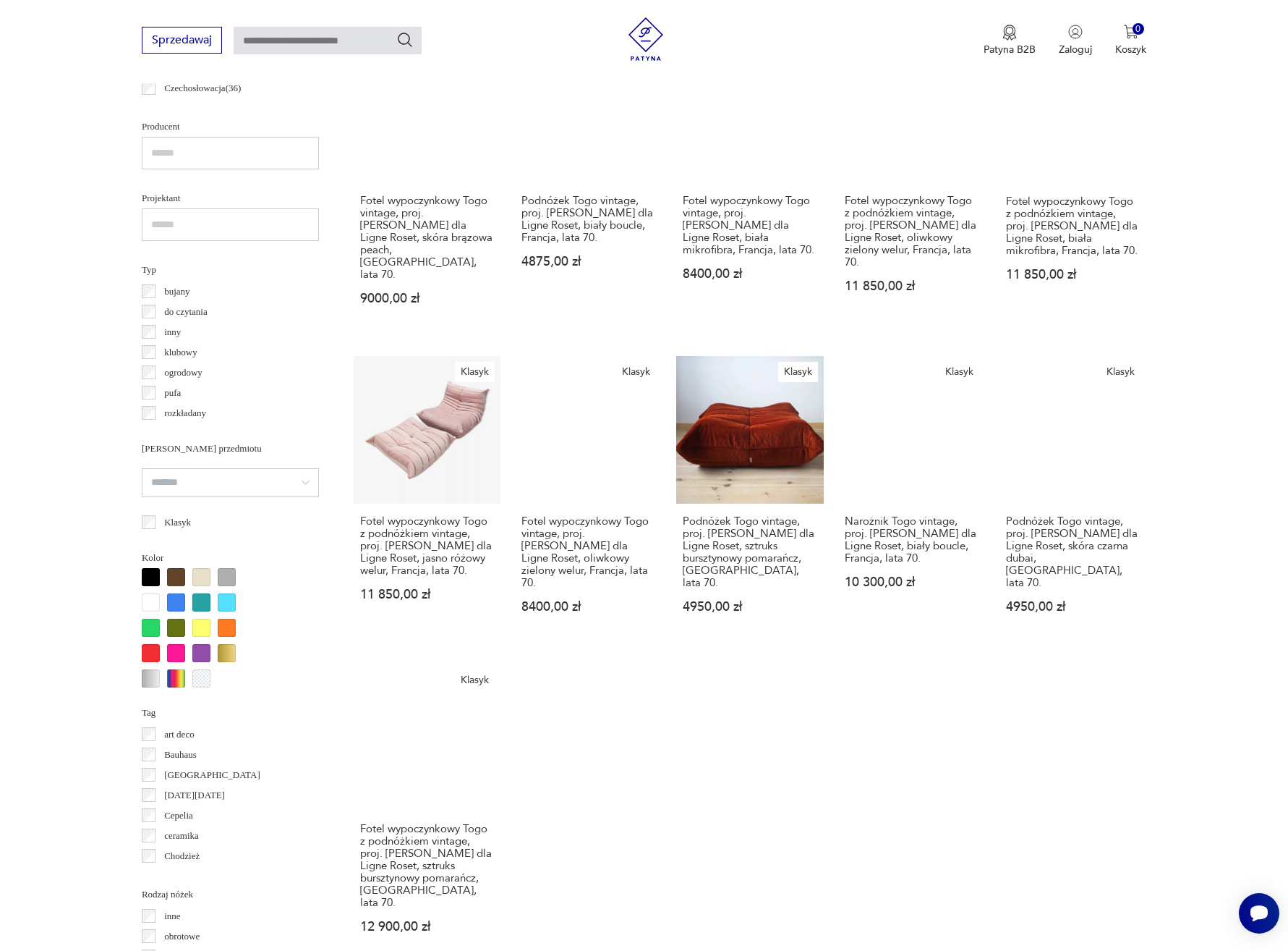
scroll to position [936, 0]
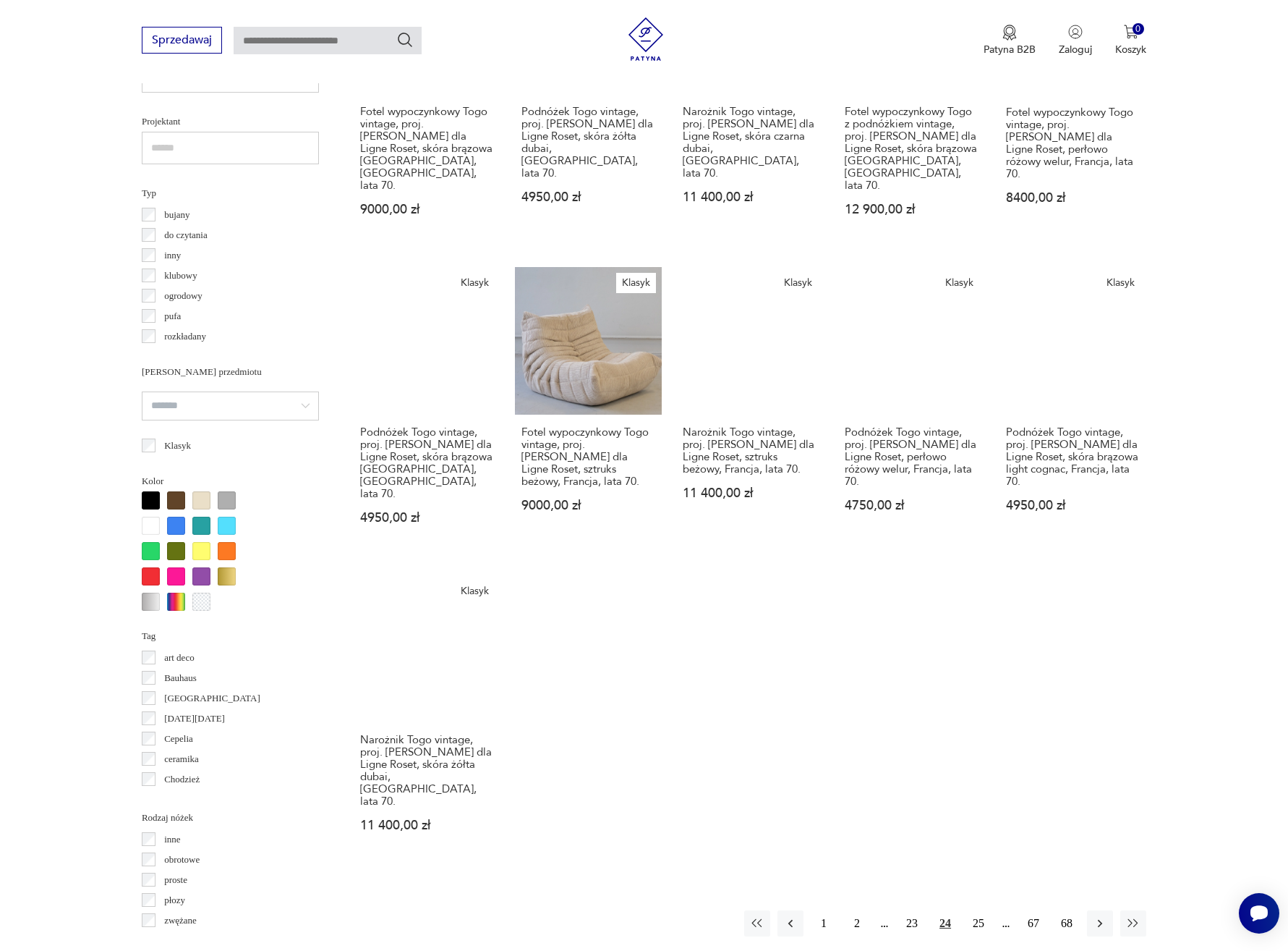
scroll to position [973, 0]
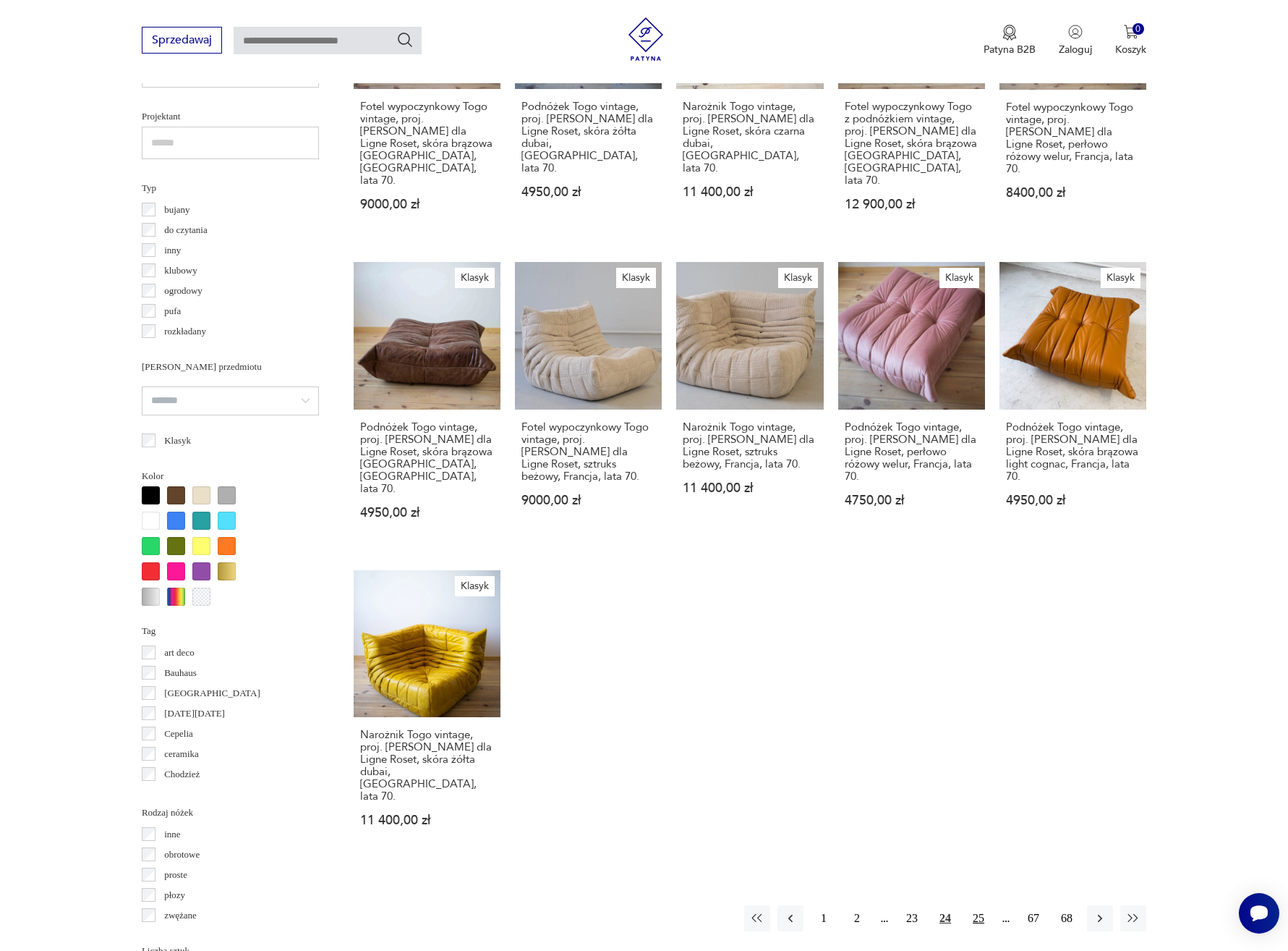
click at [982, 905] on button "25" at bounding box center [978, 918] width 26 height 26
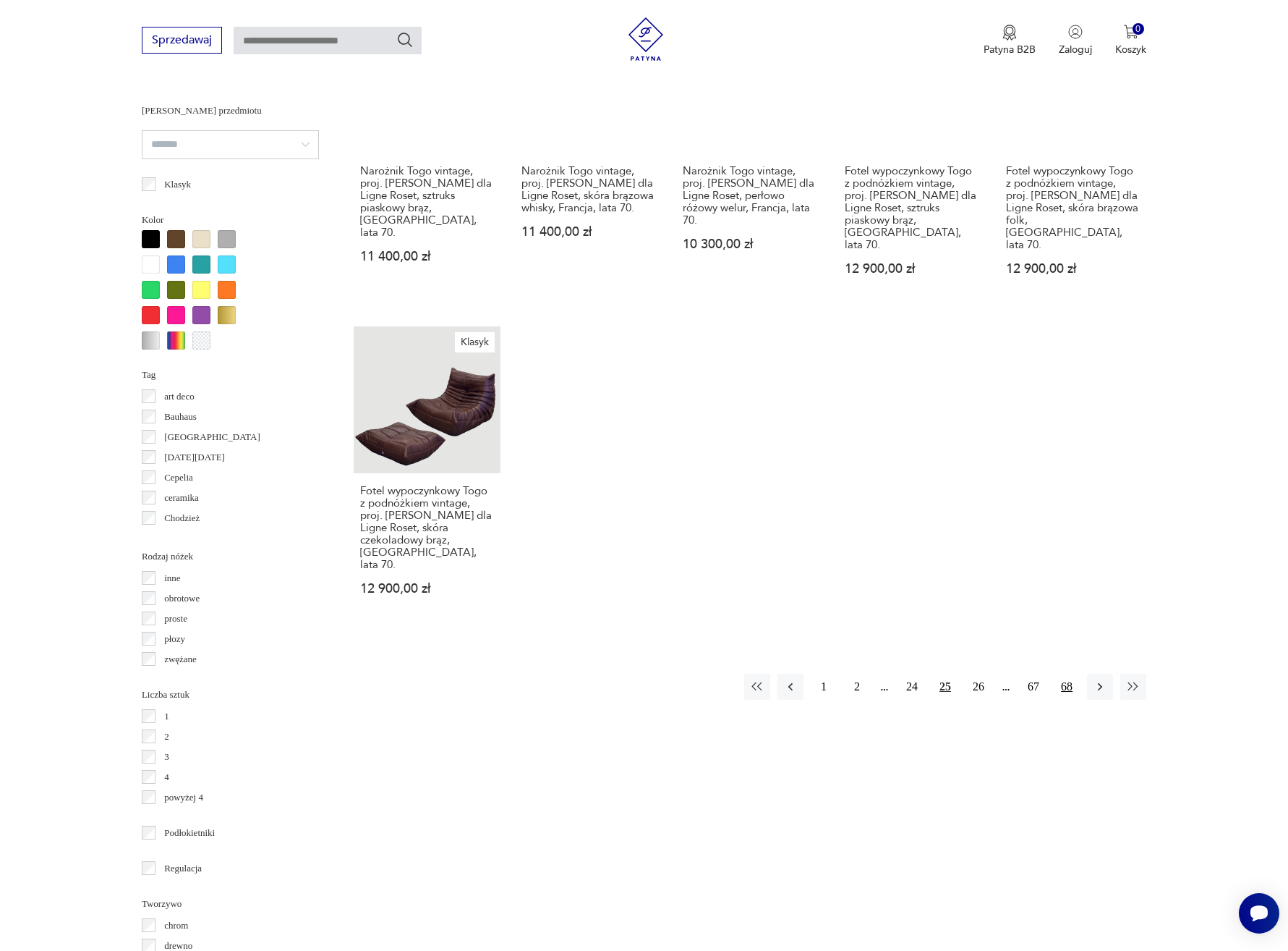
scroll to position [1230, 0]
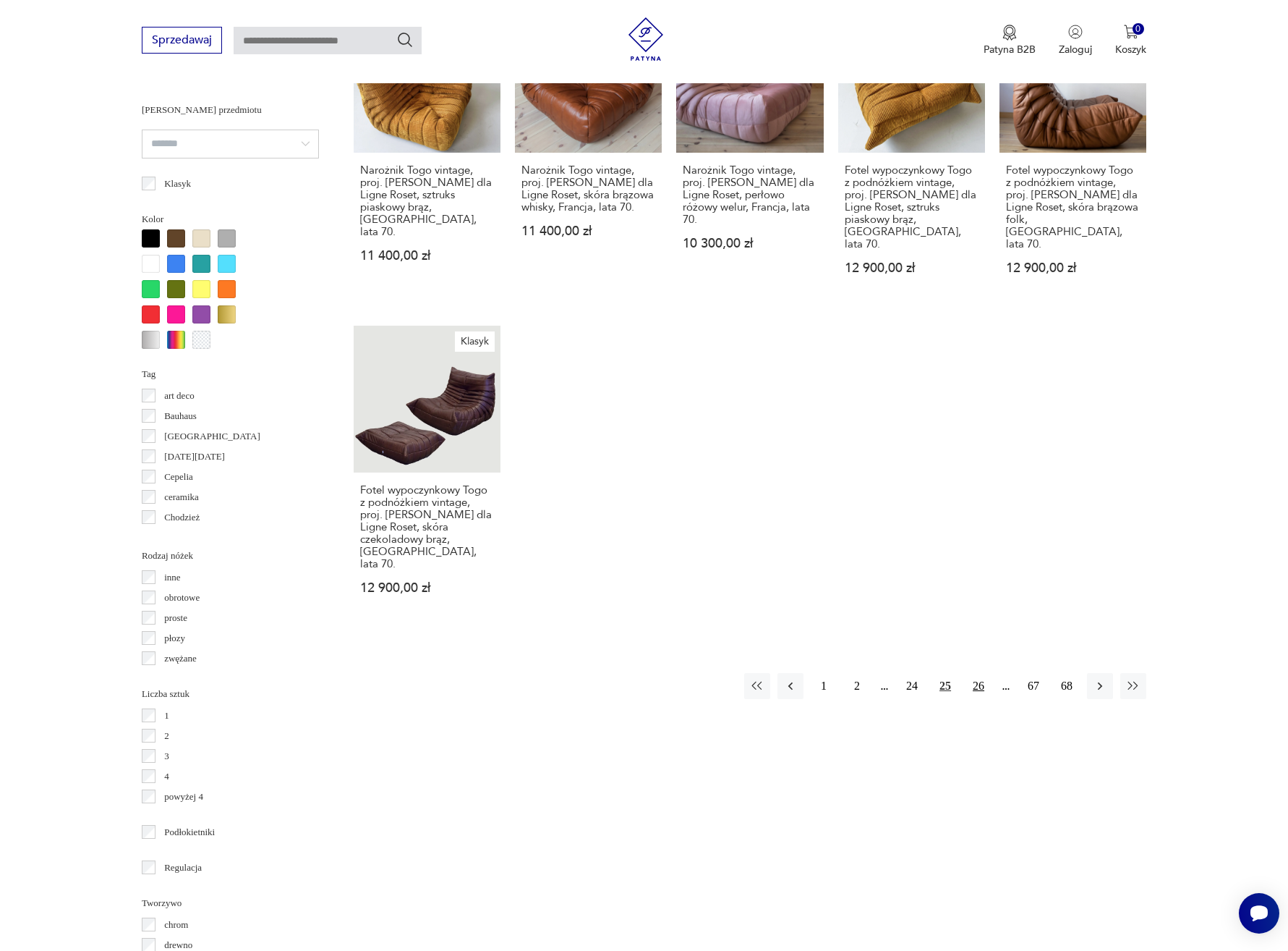
click at [983, 673] on button "26" at bounding box center [978, 686] width 26 height 26
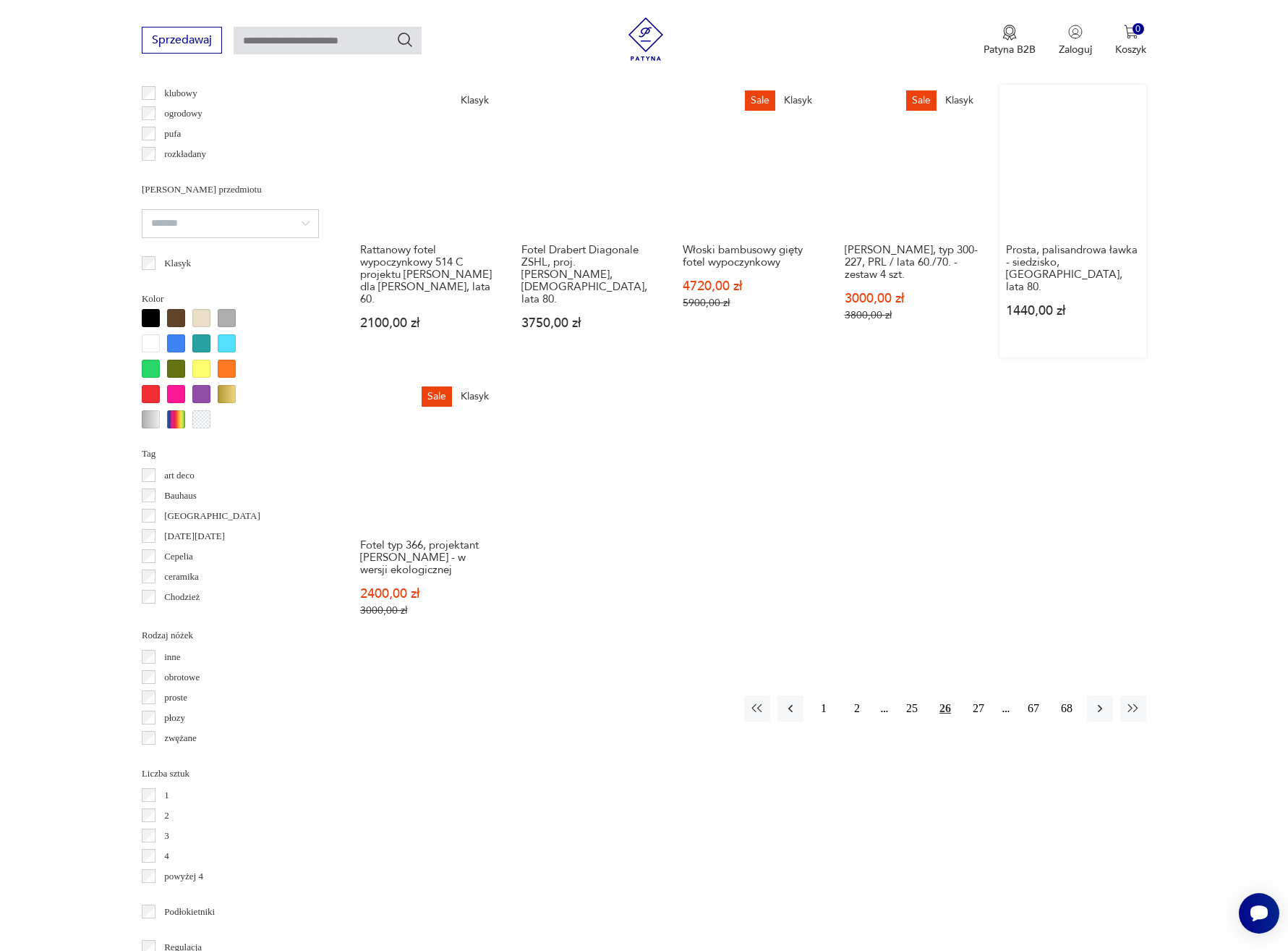
scroll to position [1158, 0]
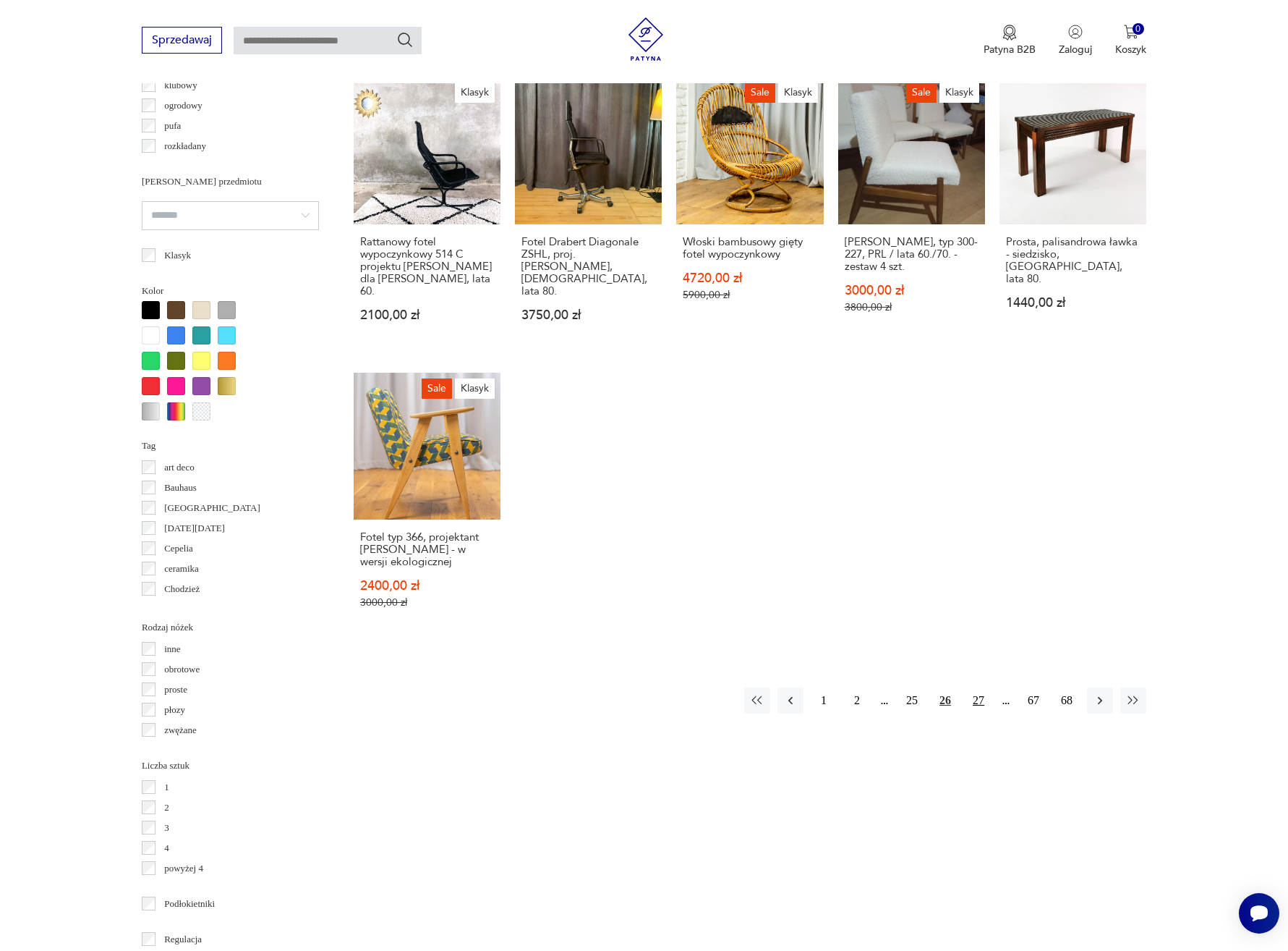
click at [984, 687] on button "27" at bounding box center [978, 700] width 26 height 26
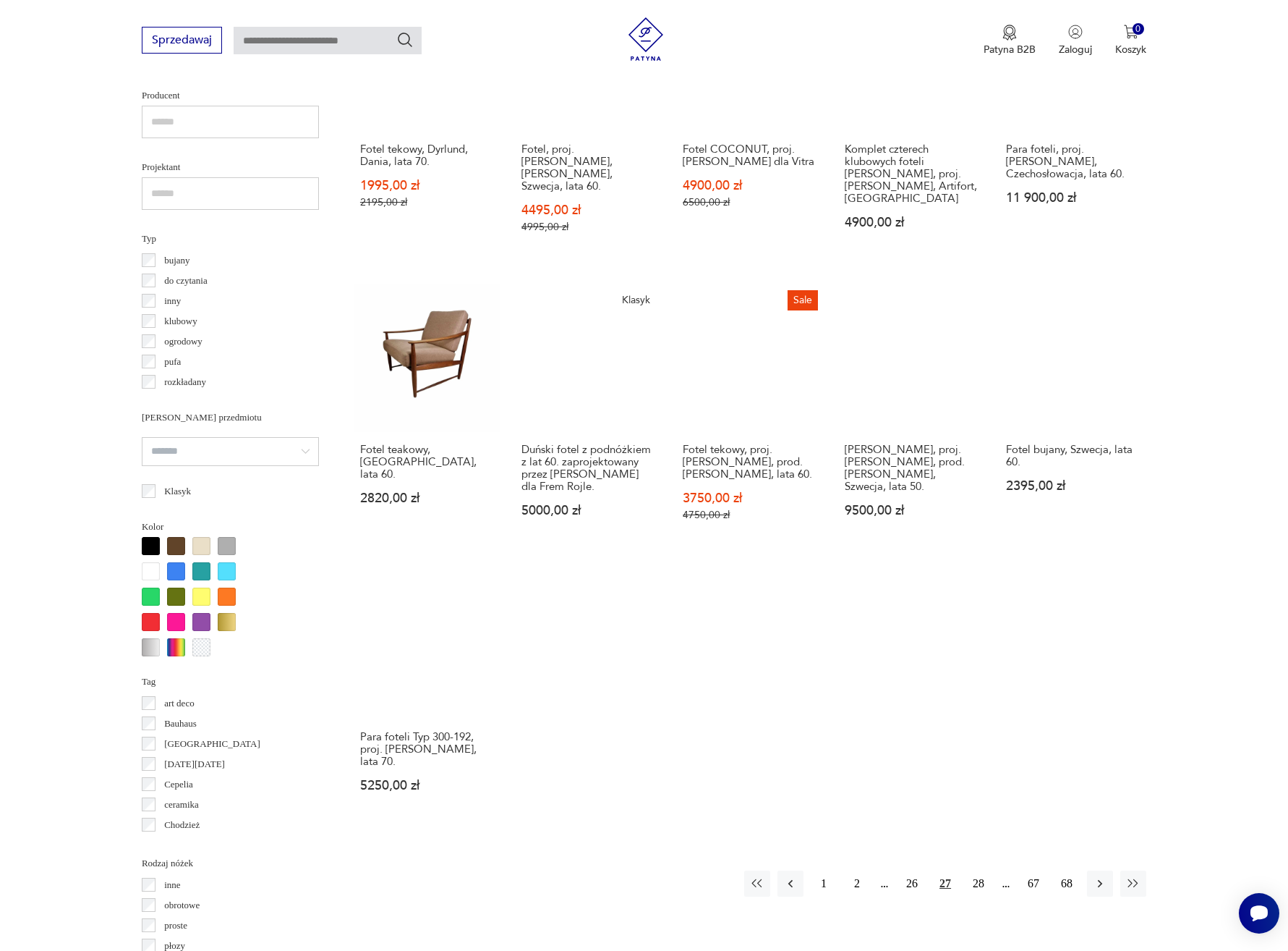
scroll to position [919, 0]
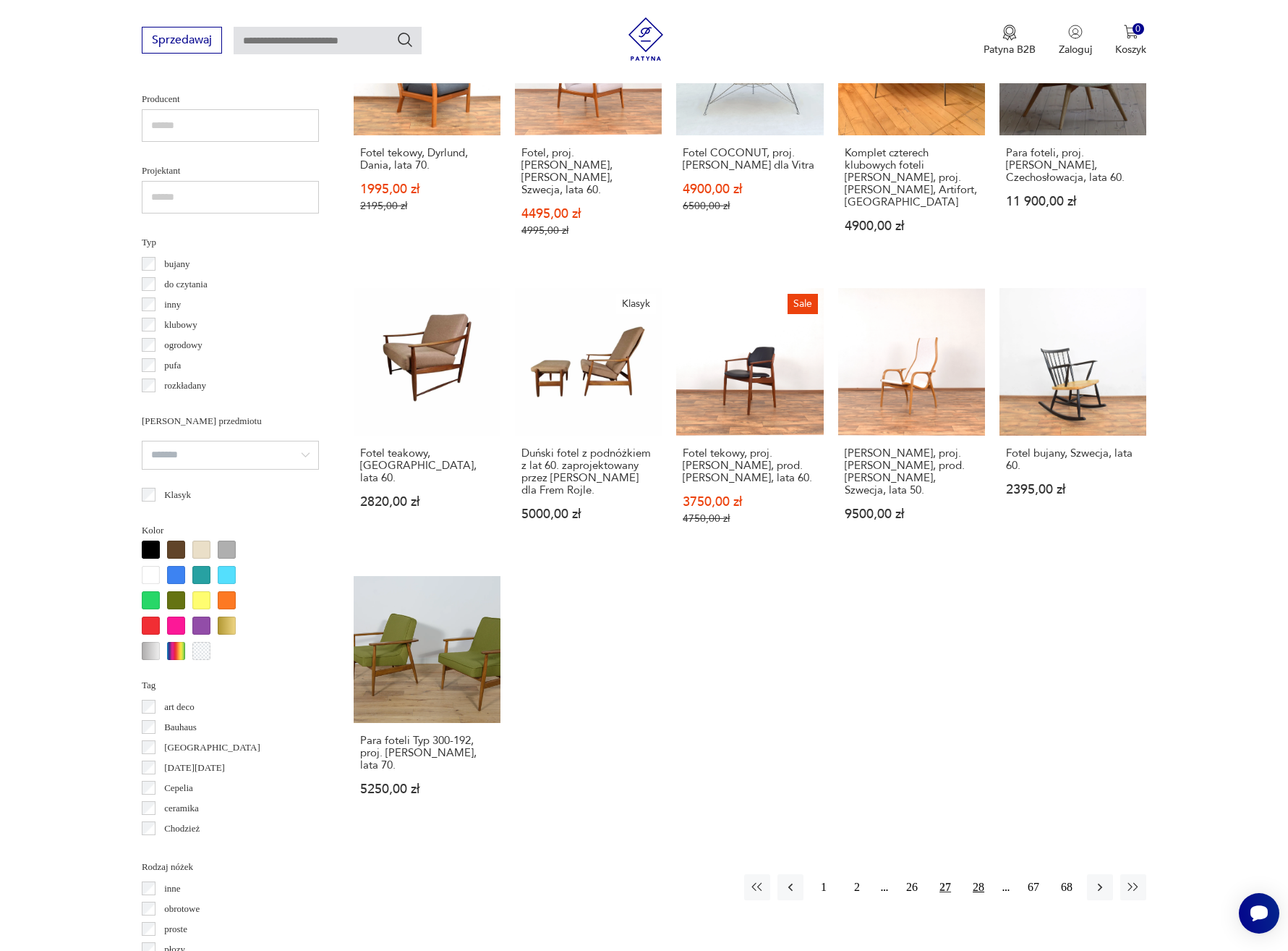
click at [986, 874] on button "28" at bounding box center [978, 887] width 26 height 26
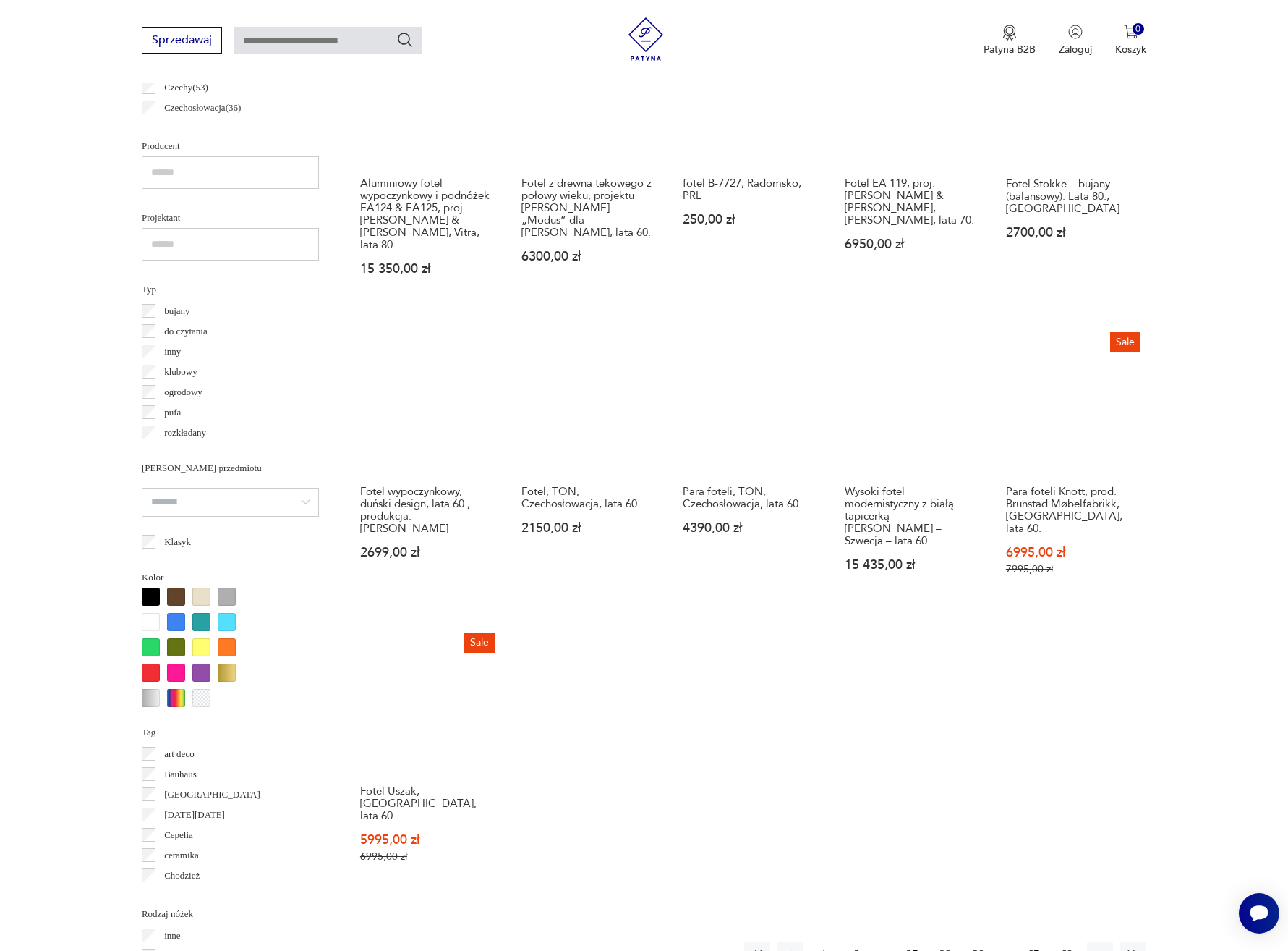
scroll to position [899, 0]
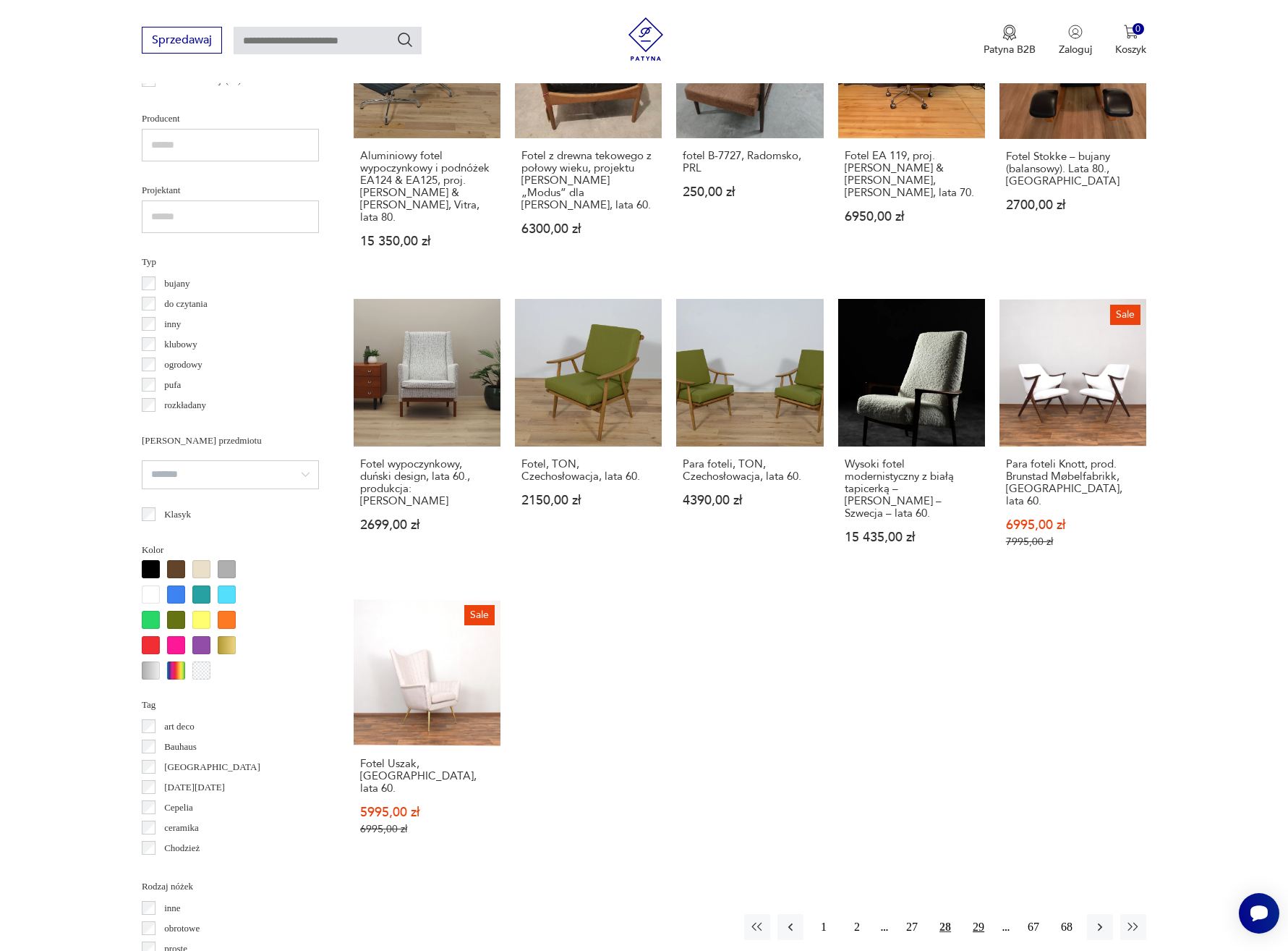
click at [983, 914] on button "29" at bounding box center [978, 926] width 26 height 26
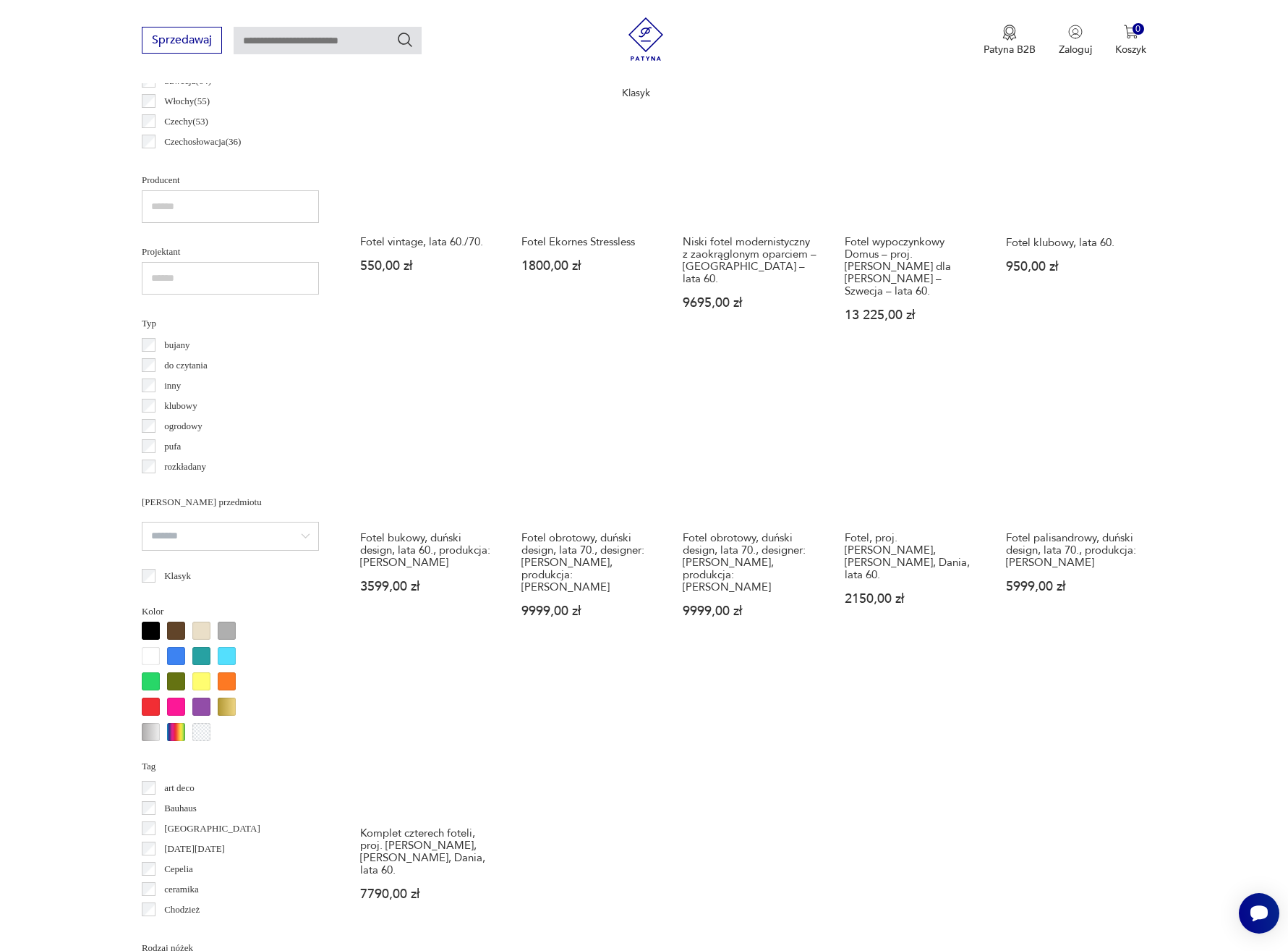
scroll to position [991, 0]
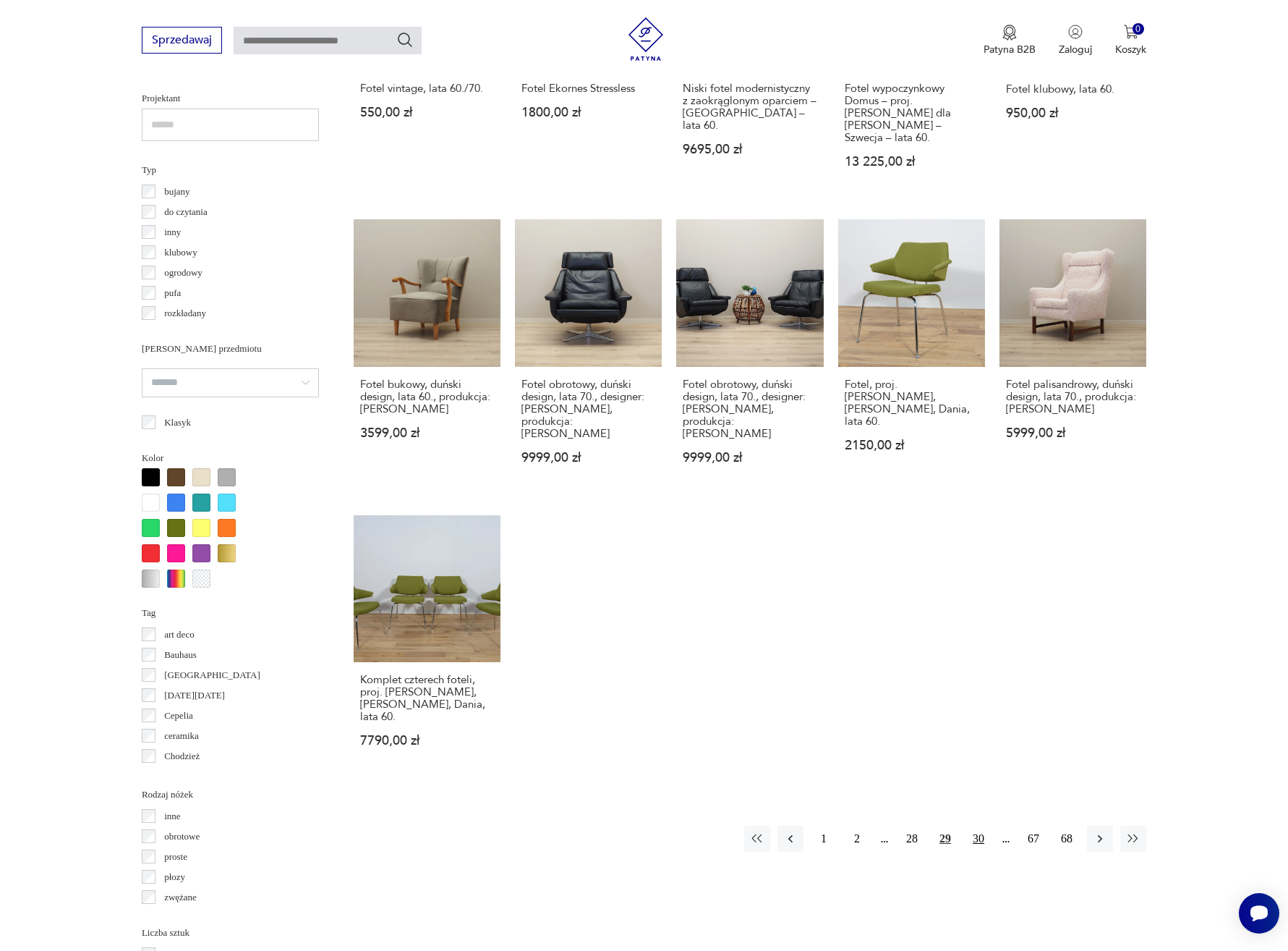
click at [983, 826] on button "30" at bounding box center [978, 839] width 26 height 26
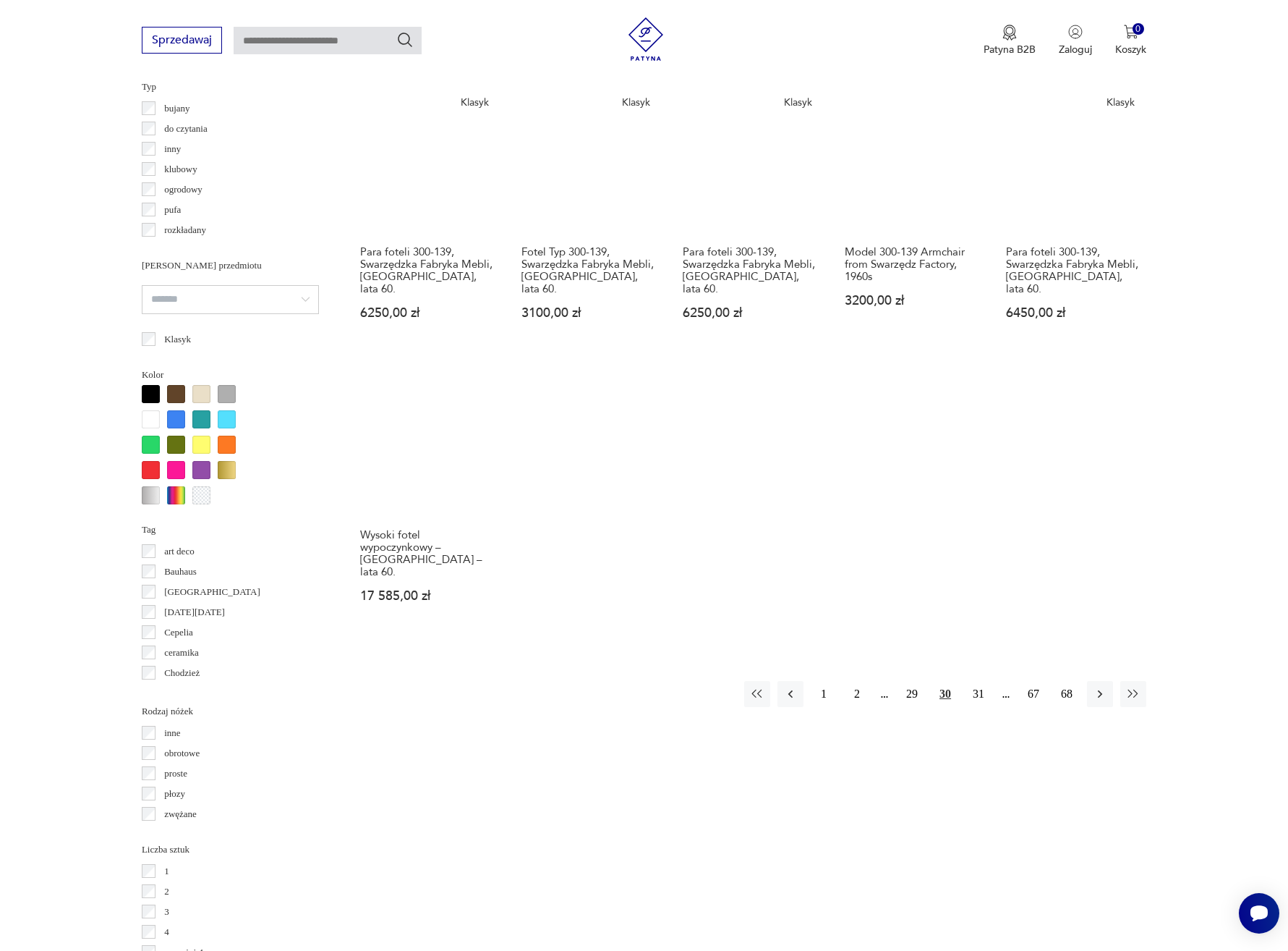
scroll to position [1084, 0]
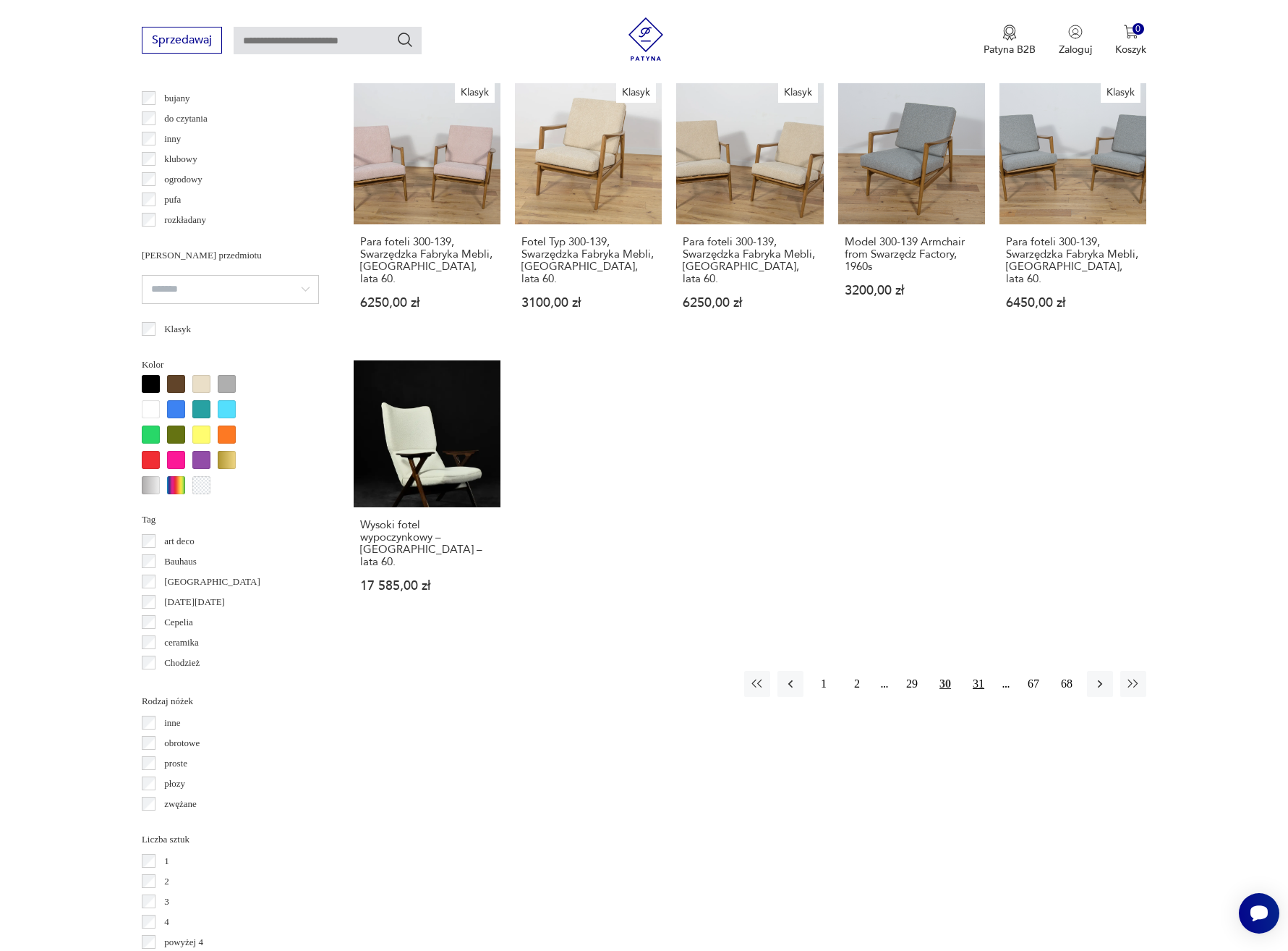
click at [979, 671] on button "31" at bounding box center [978, 683] width 26 height 26
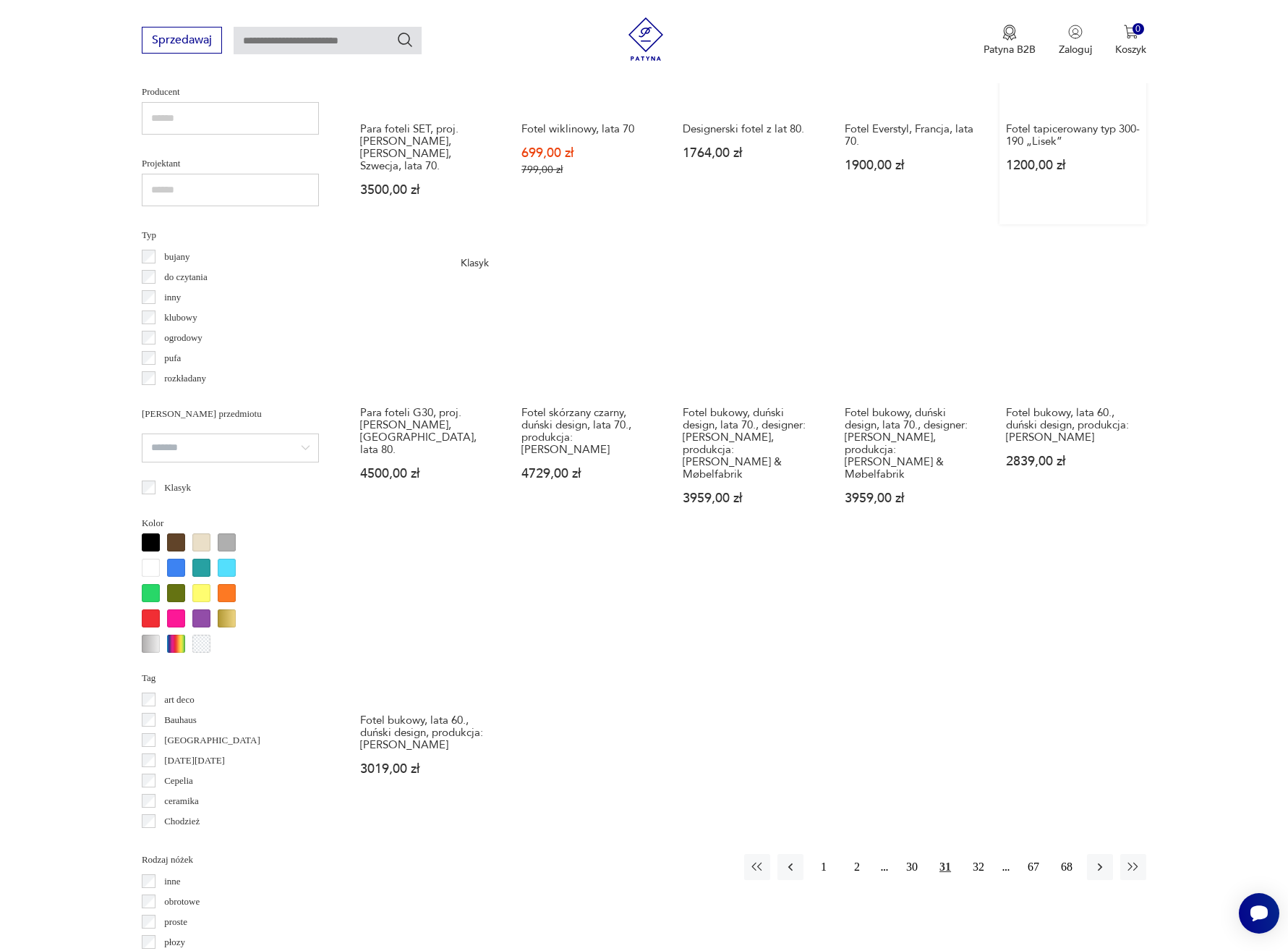
scroll to position [964, 0]
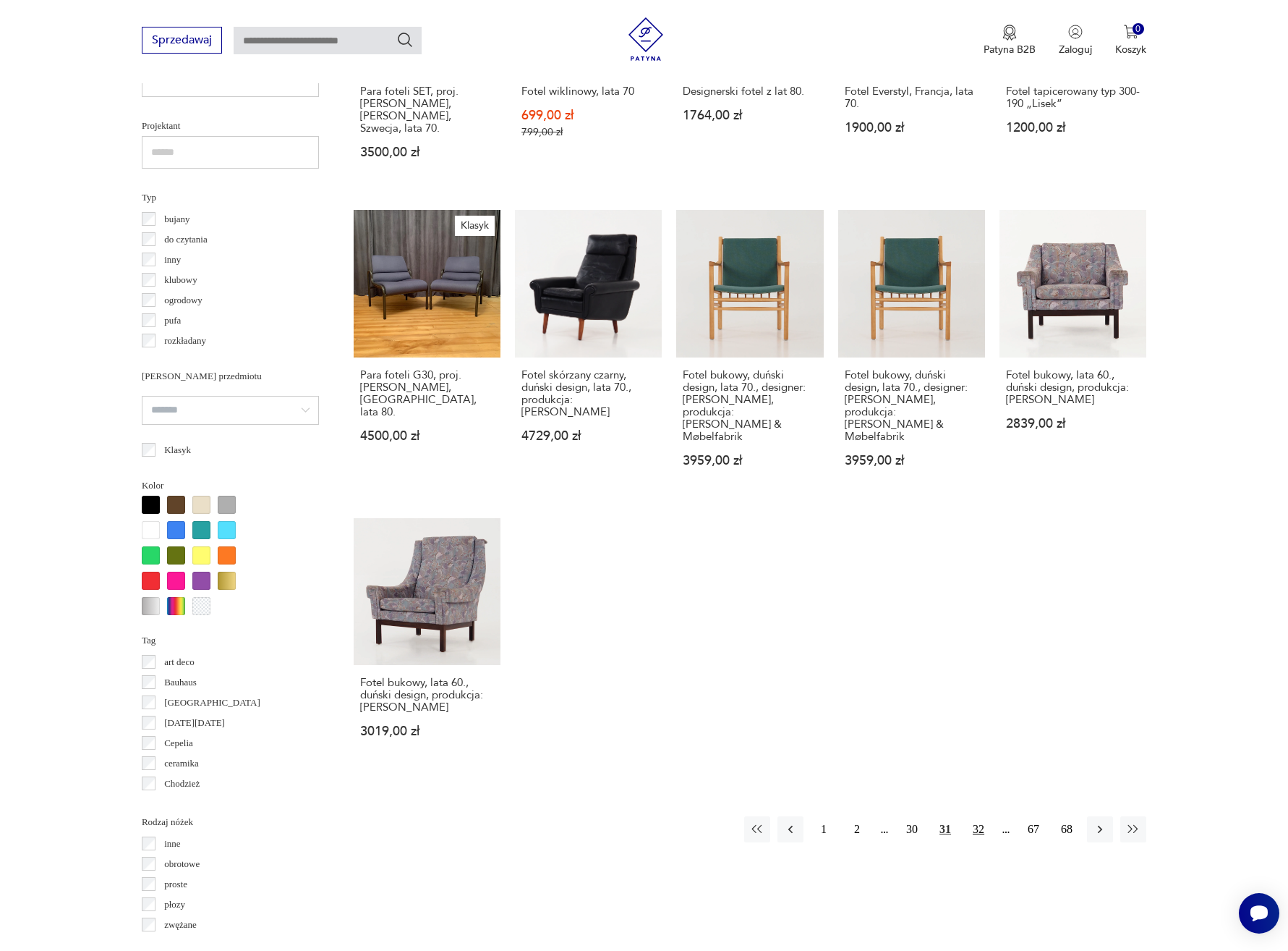
click at [987, 816] on button "32" at bounding box center [978, 829] width 26 height 26
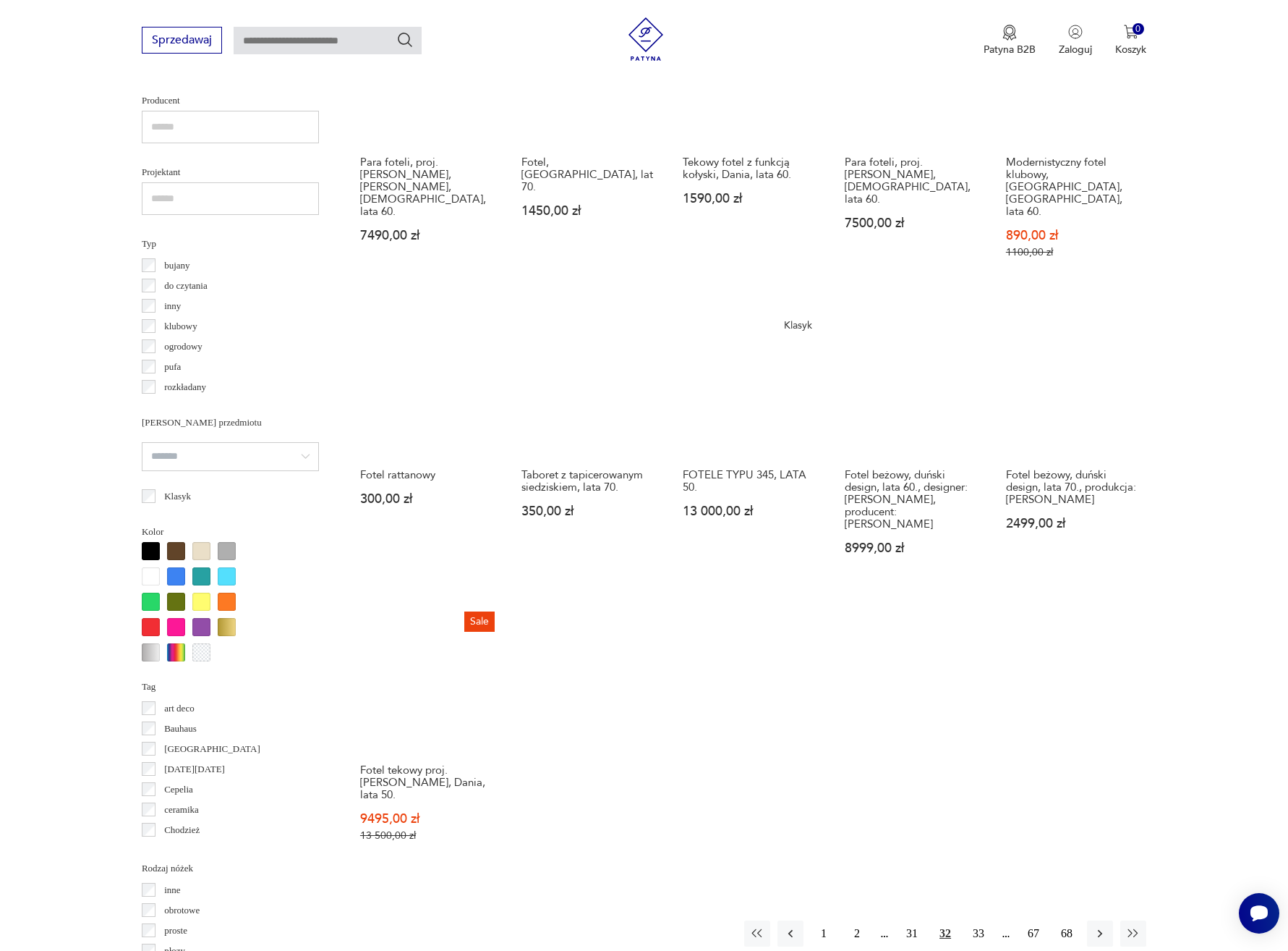
scroll to position [999, 0]
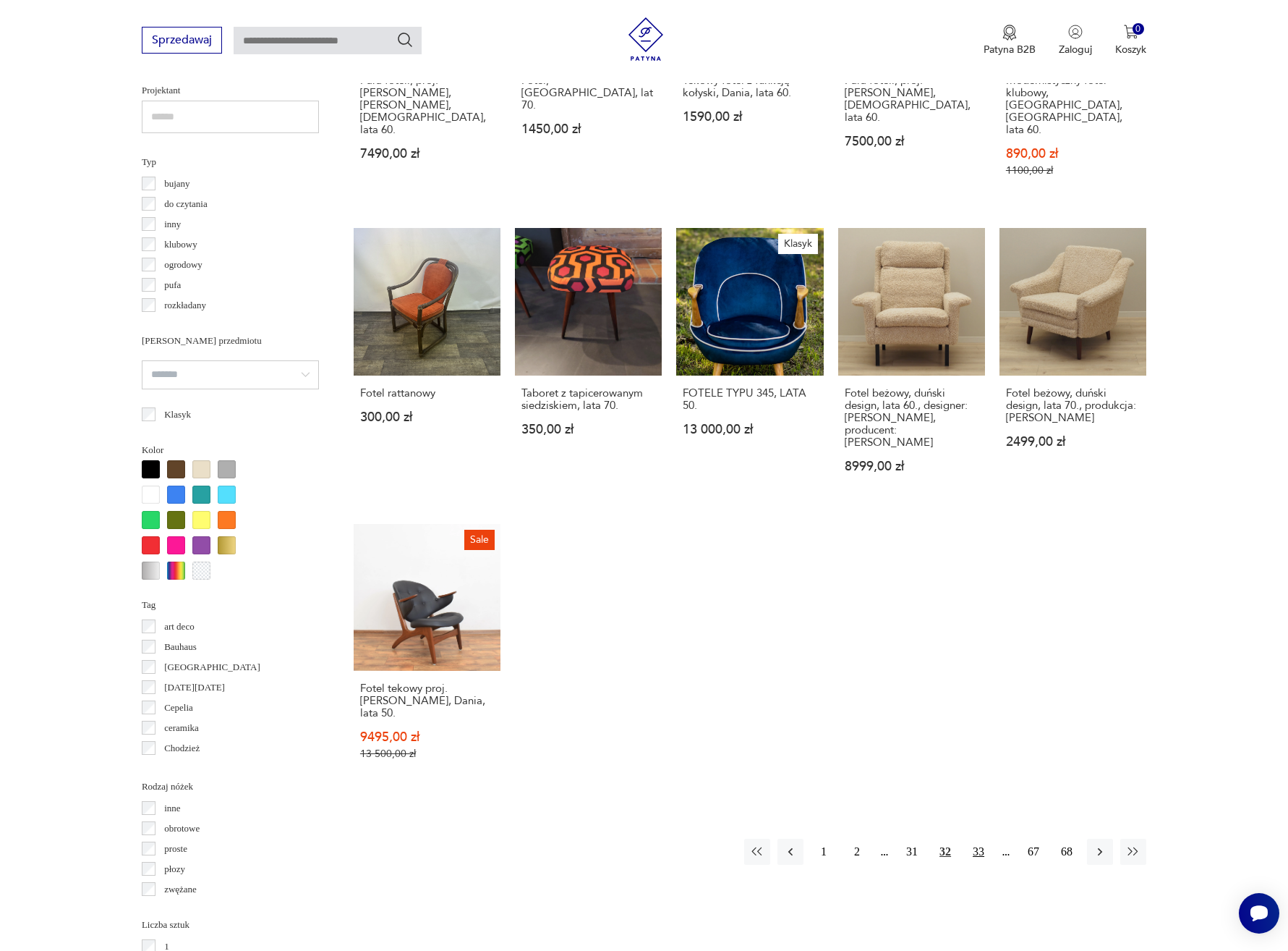
click at [982, 839] on button "33" at bounding box center [978, 851] width 26 height 26
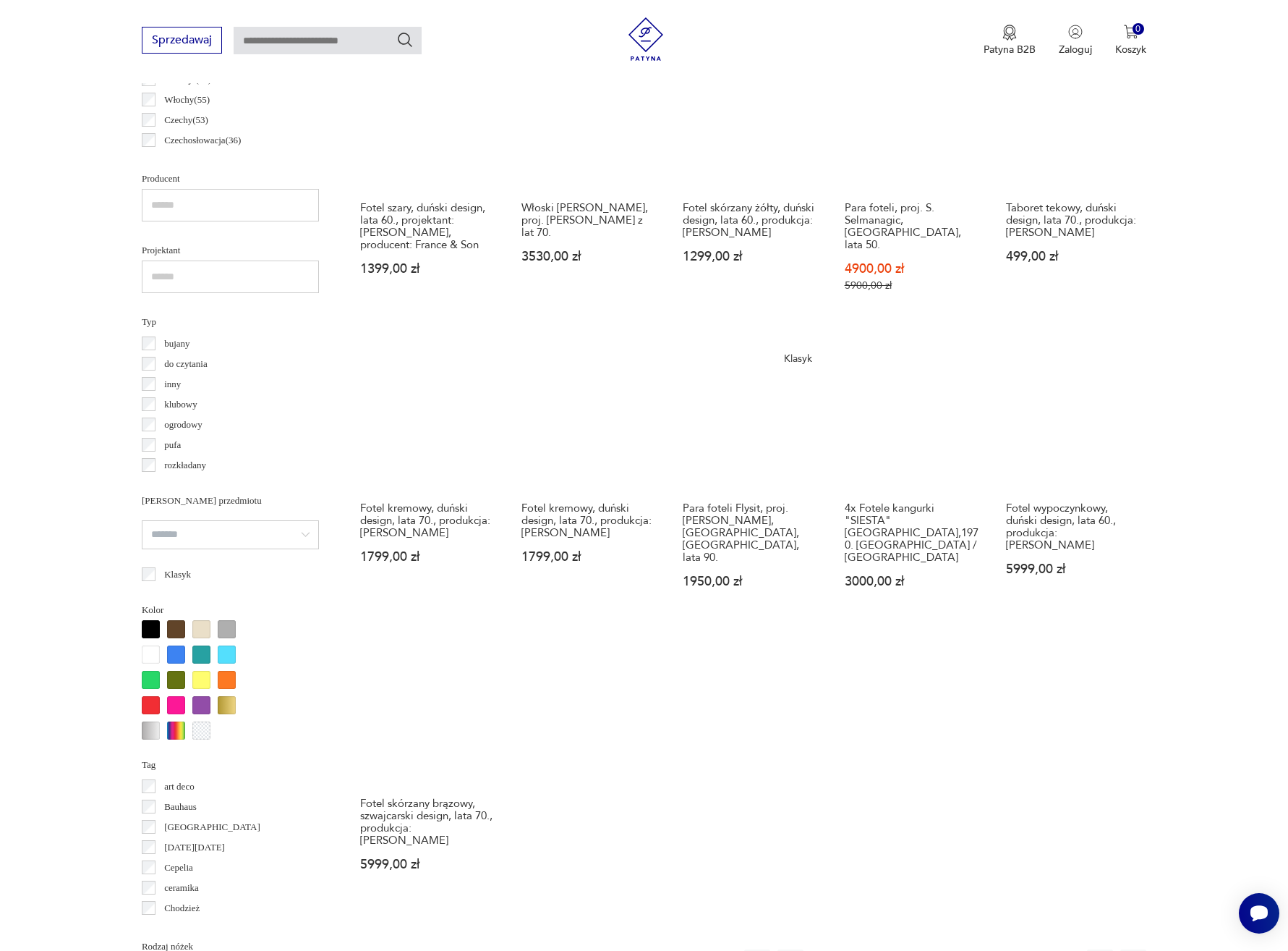
scroll to position [1083, 0]
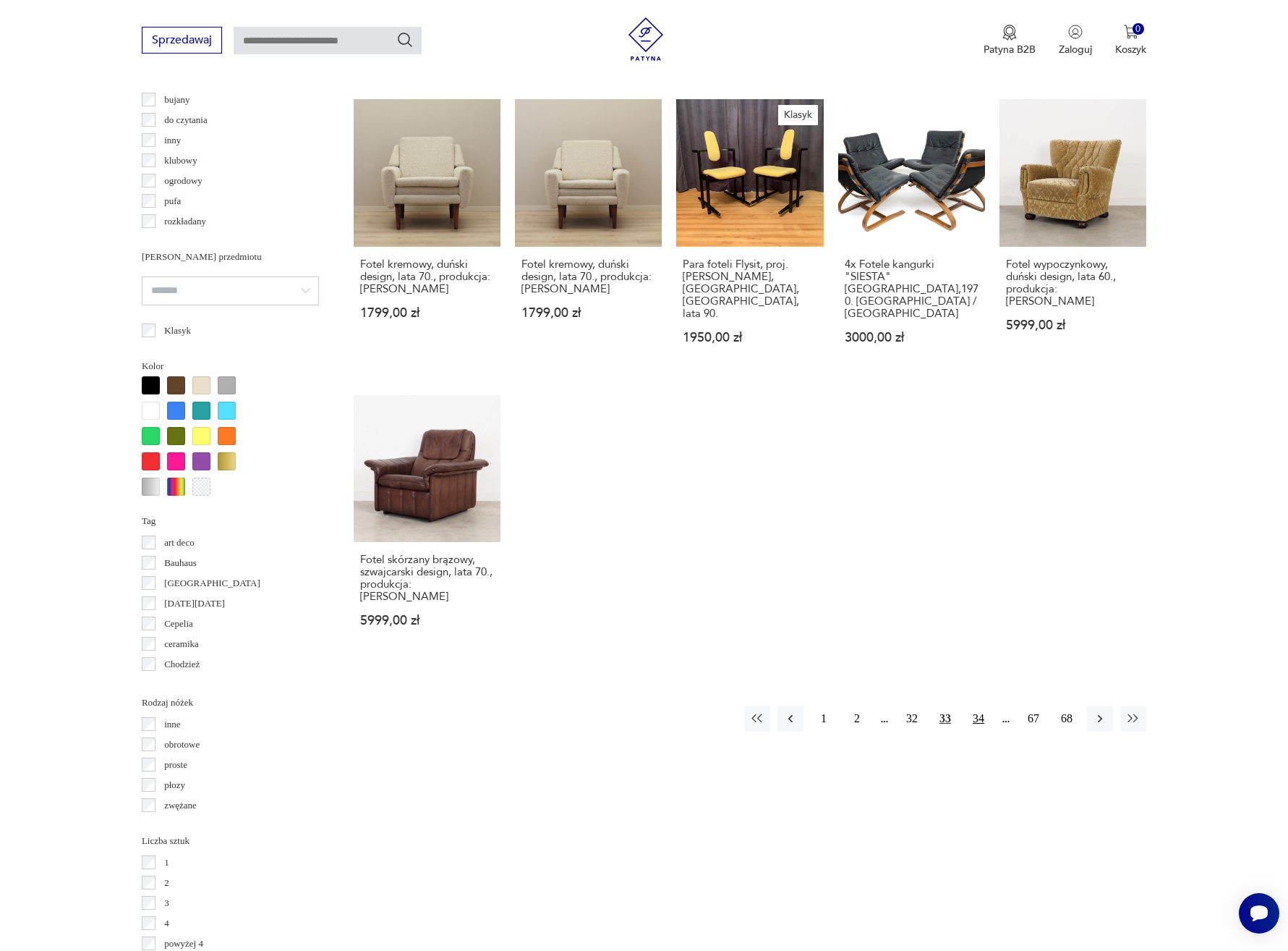
click at [982, 705] on button "34" at bounding box center [978, 718] width 26 height 26
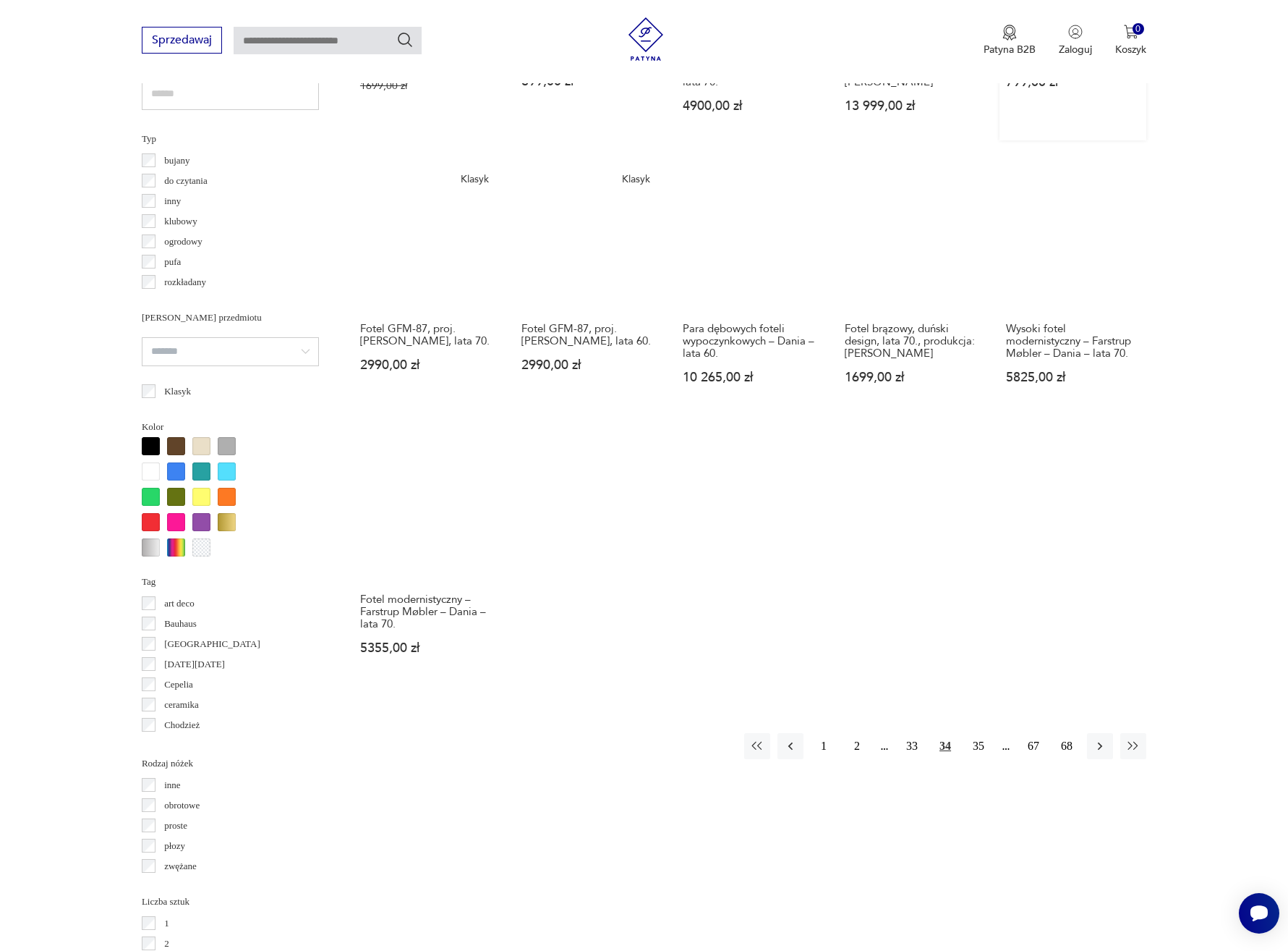
scroll to position [1051, 0]
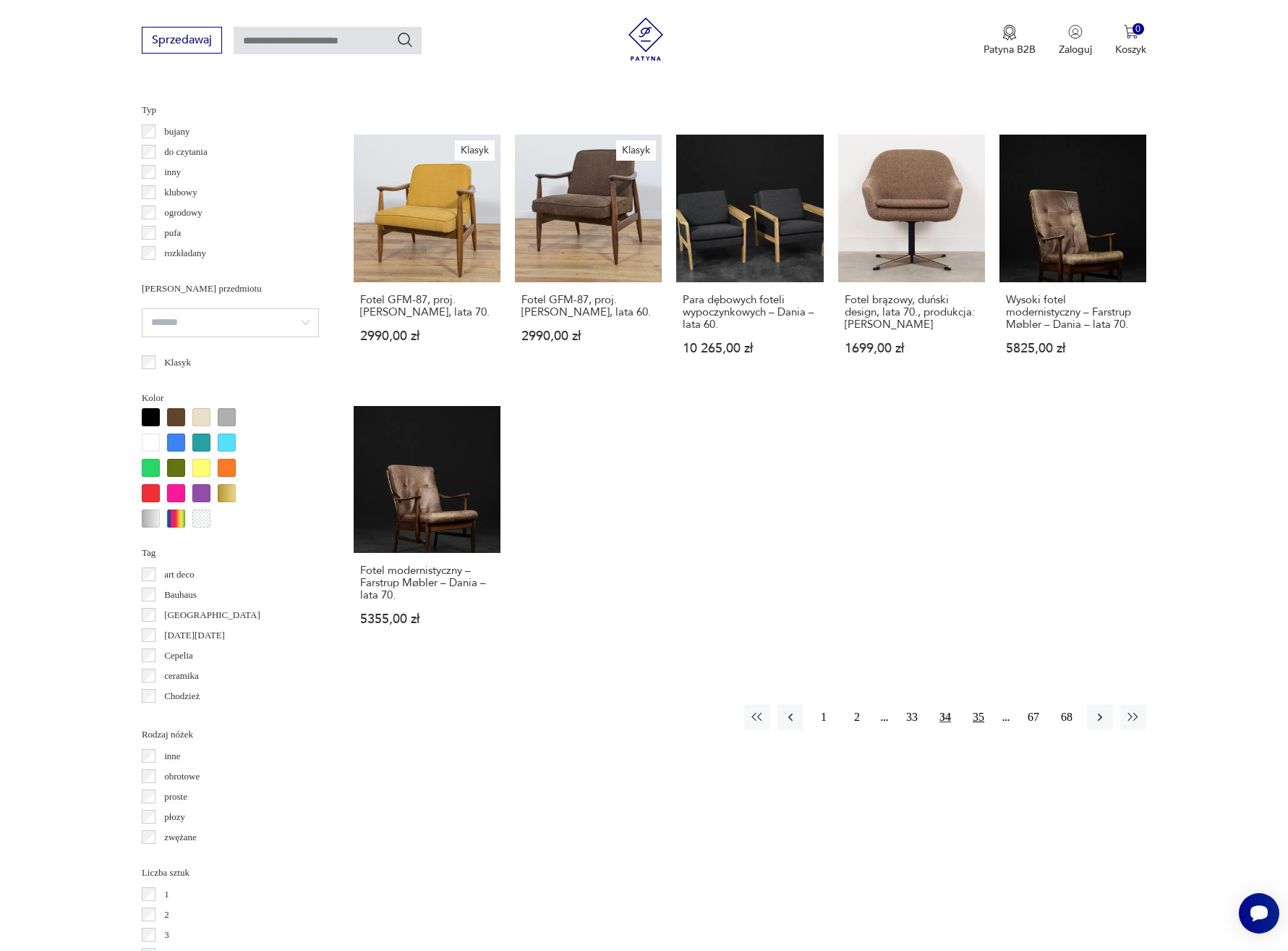
click at [977, 704] on button "35" at bounding box center [978, 717] width 26 height 26
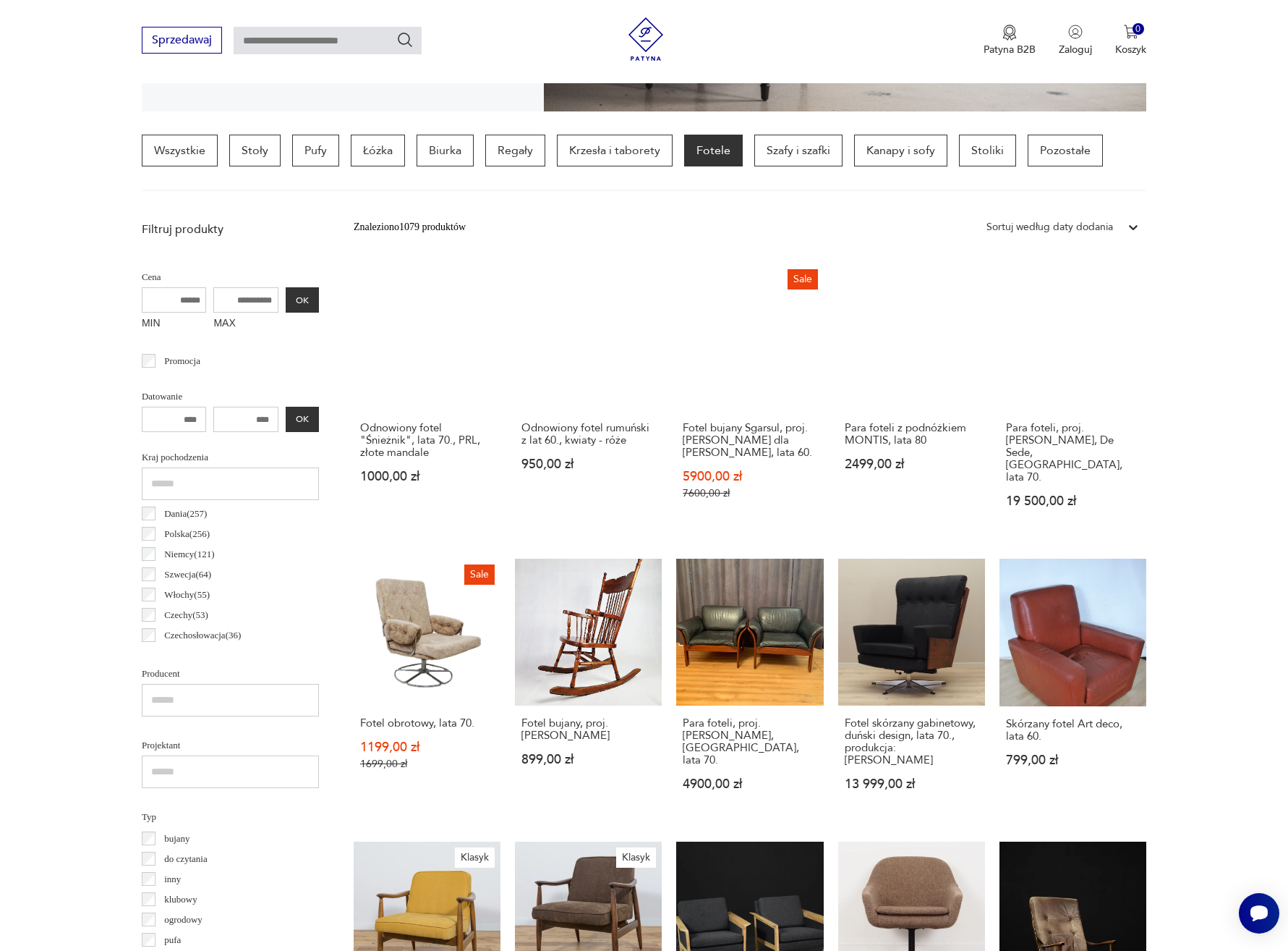
scroll to position [342, 0]
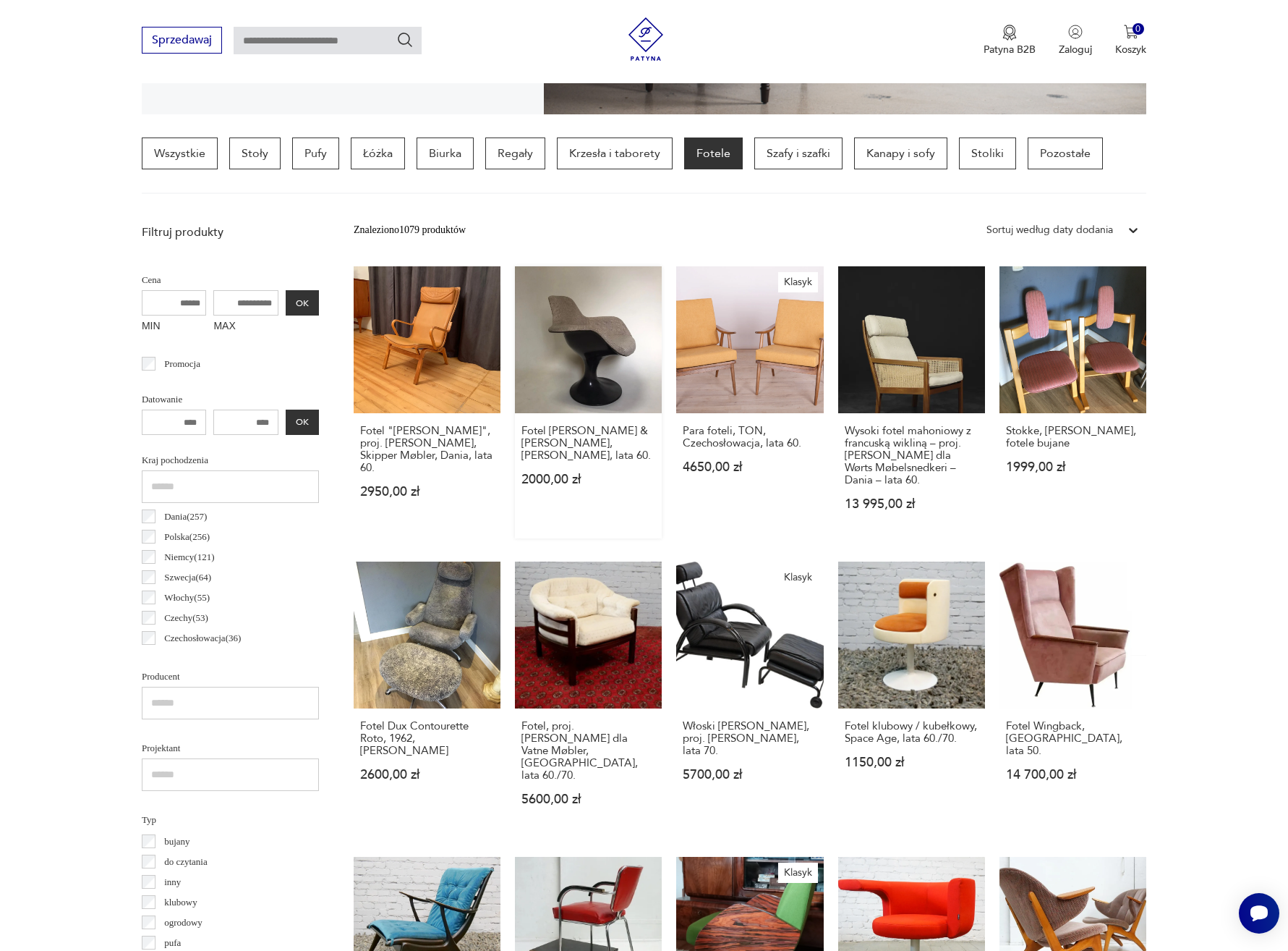
click at [592, 359] on link "Fotel [PERSON_NAME] & [PERSON_NAME], [PERSON_NAME], lata 60. 2000,00 zł" at bounding box center [588, 402] width 147 height 272
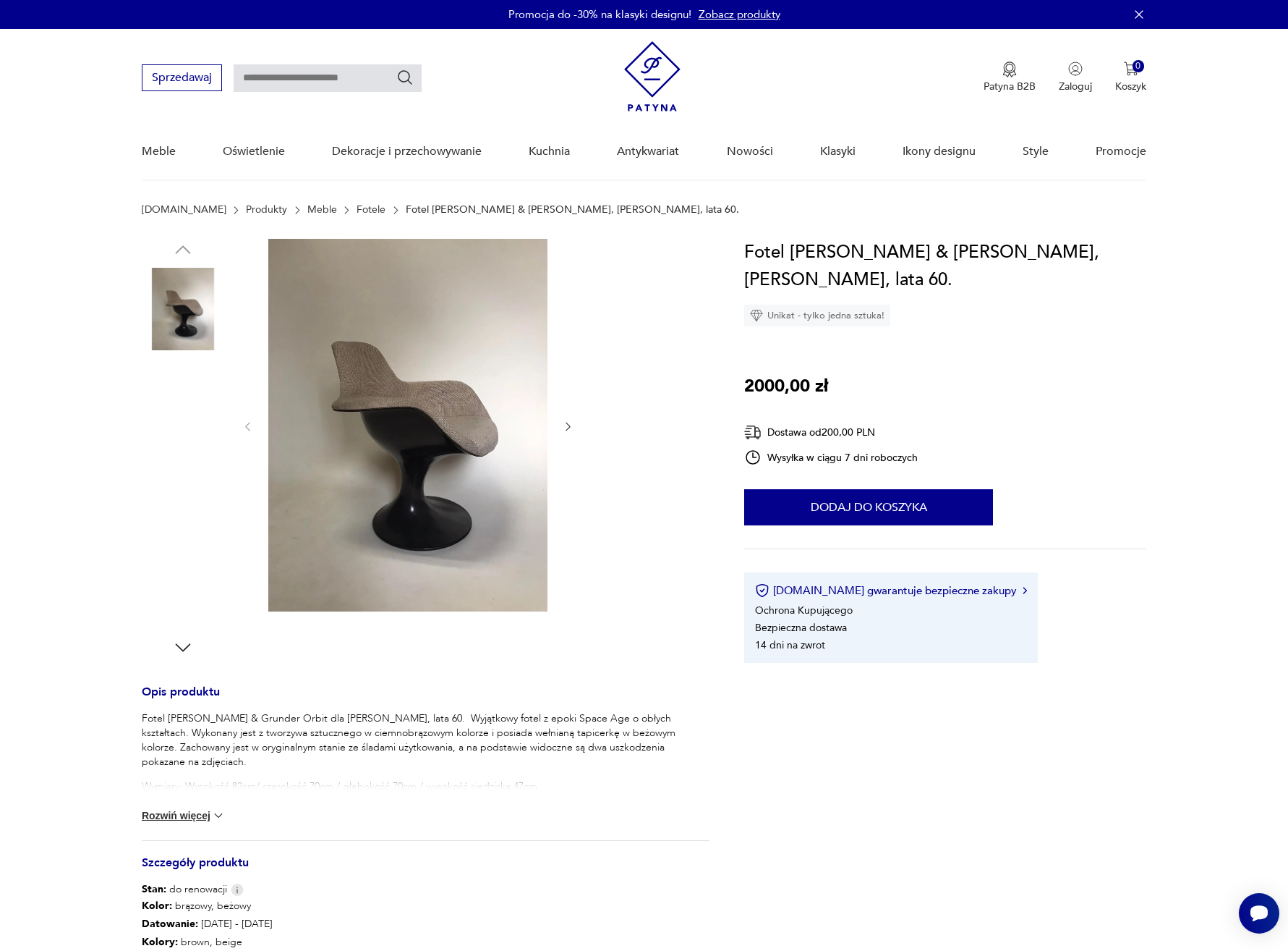
click at [202, 408] on img at bounding box center [183, 401] width 82 height 82
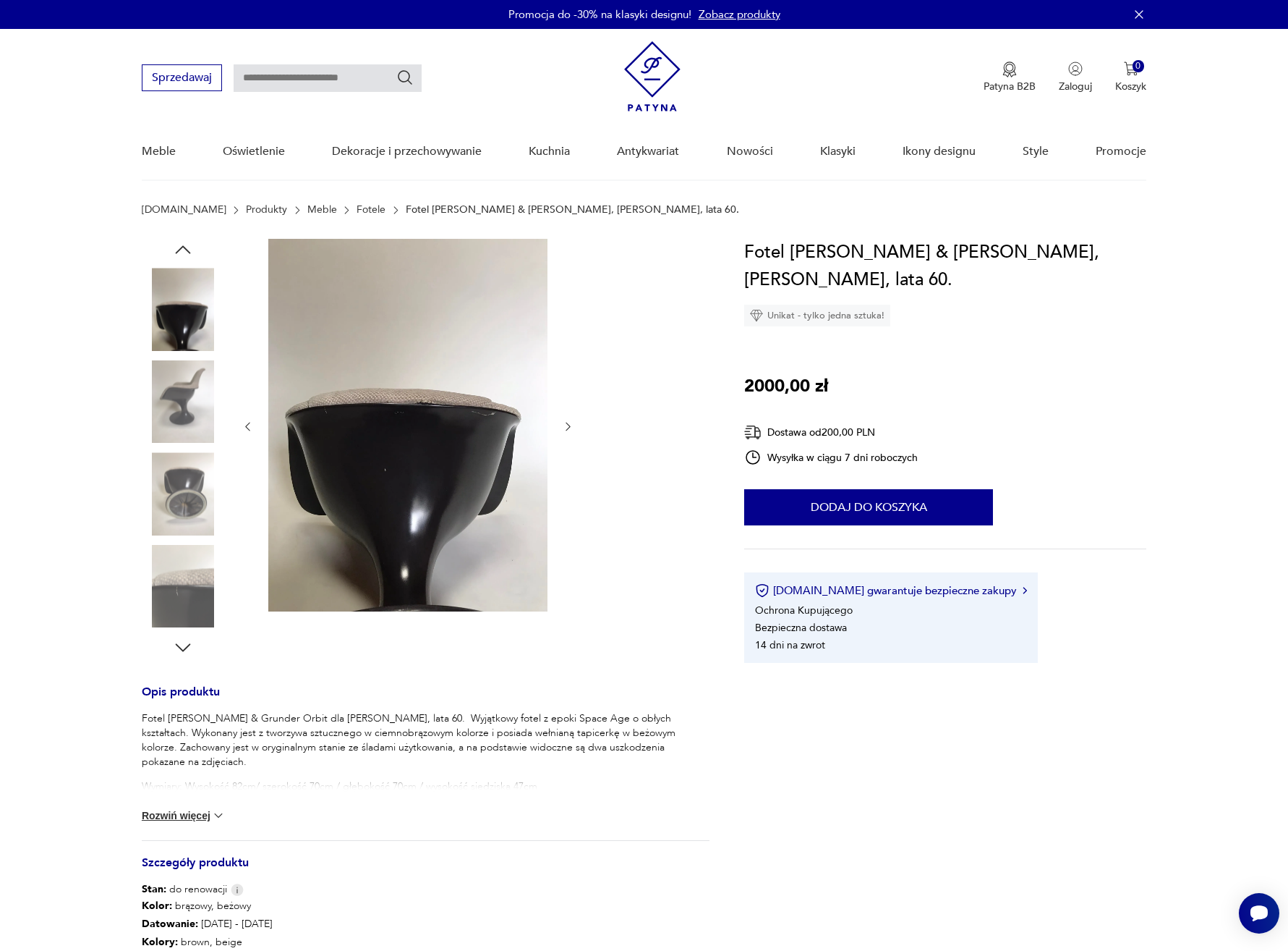
click at [177, 428] on img at bounding box center [183, 401] width 82 height 82
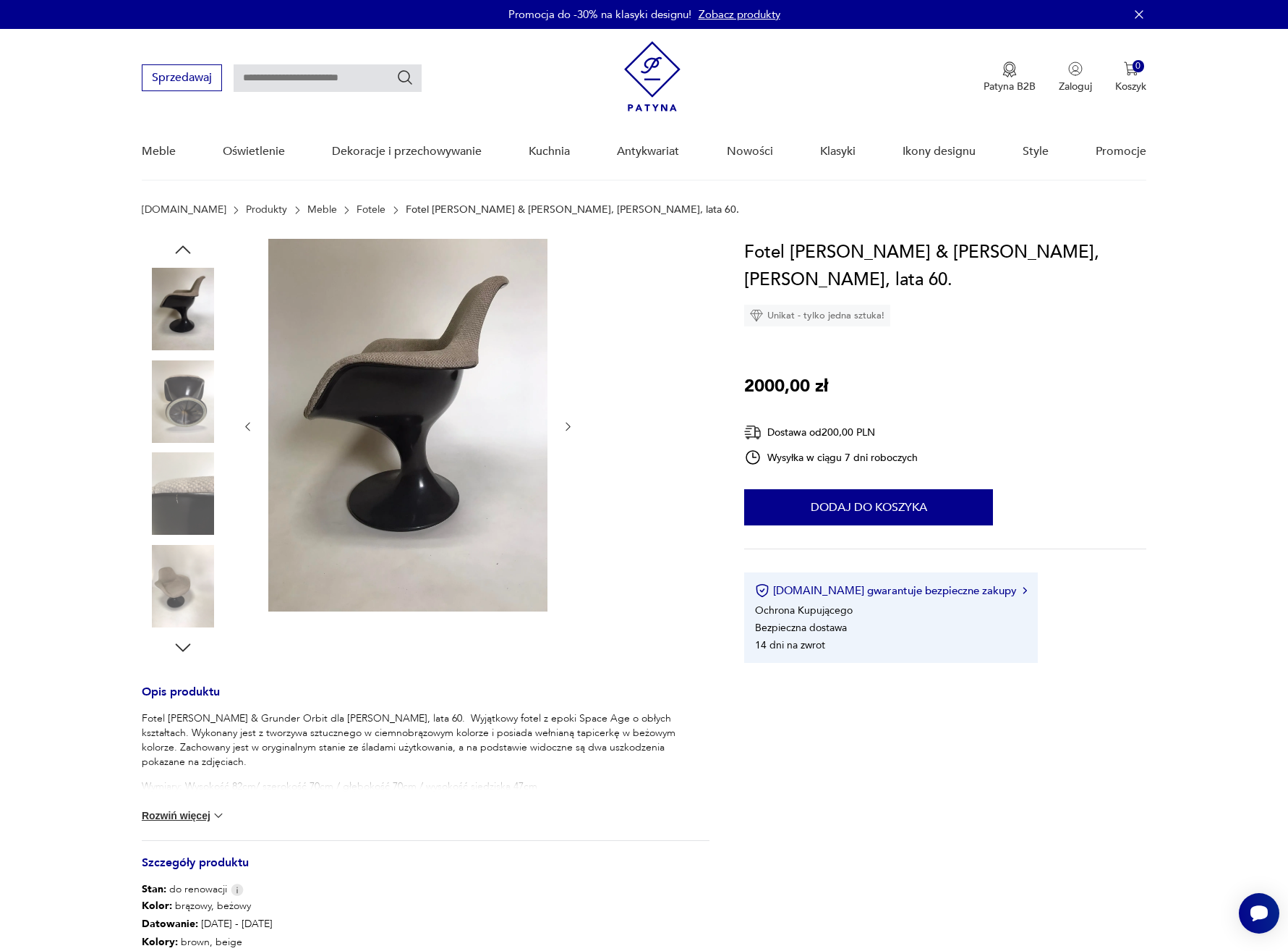
click at [184, 467] on img at bounding box center [183, 493] width 82 height 82
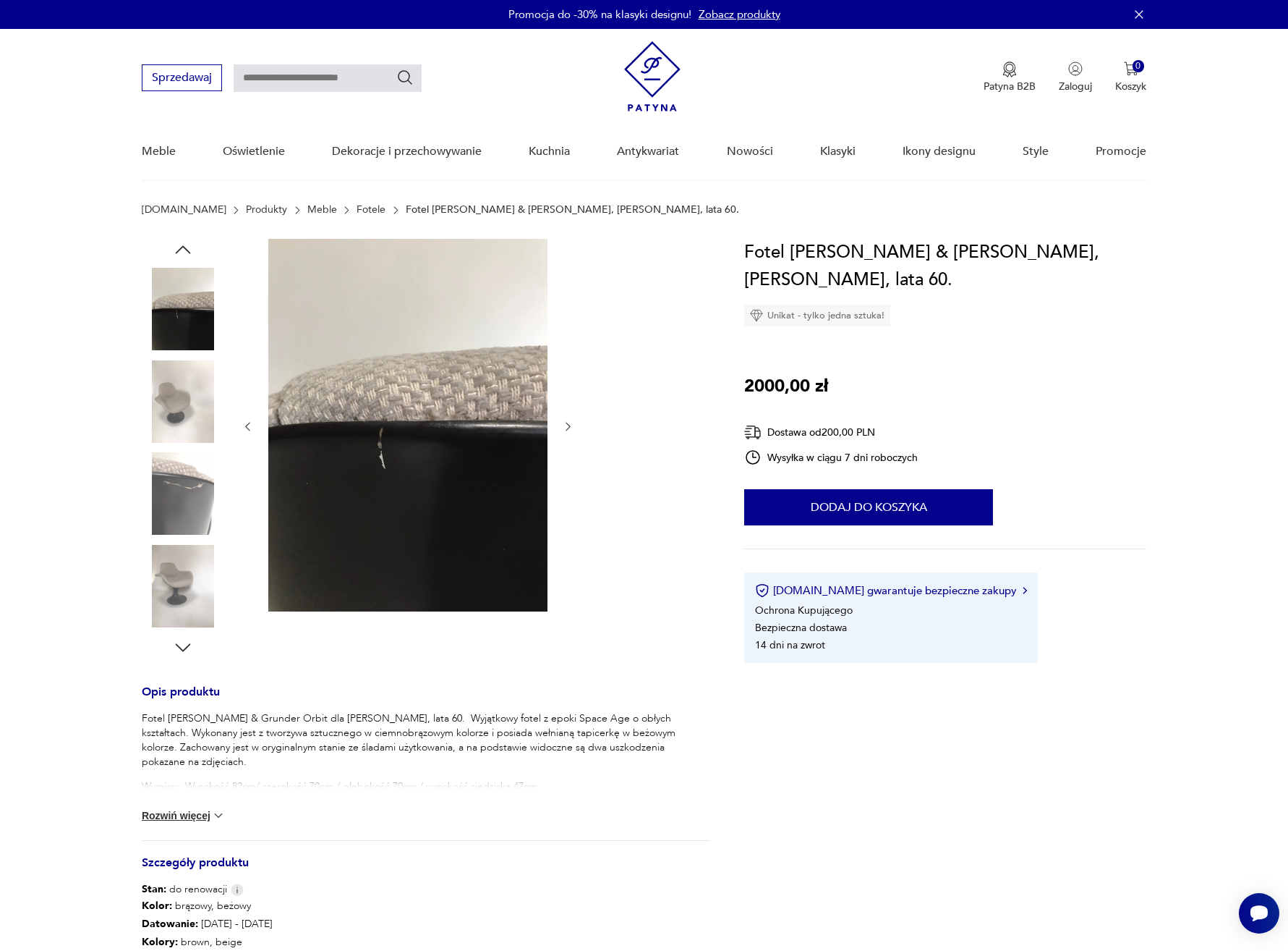
click at [189, 508] on img at bounding box center [183, 493] width 82 height 82
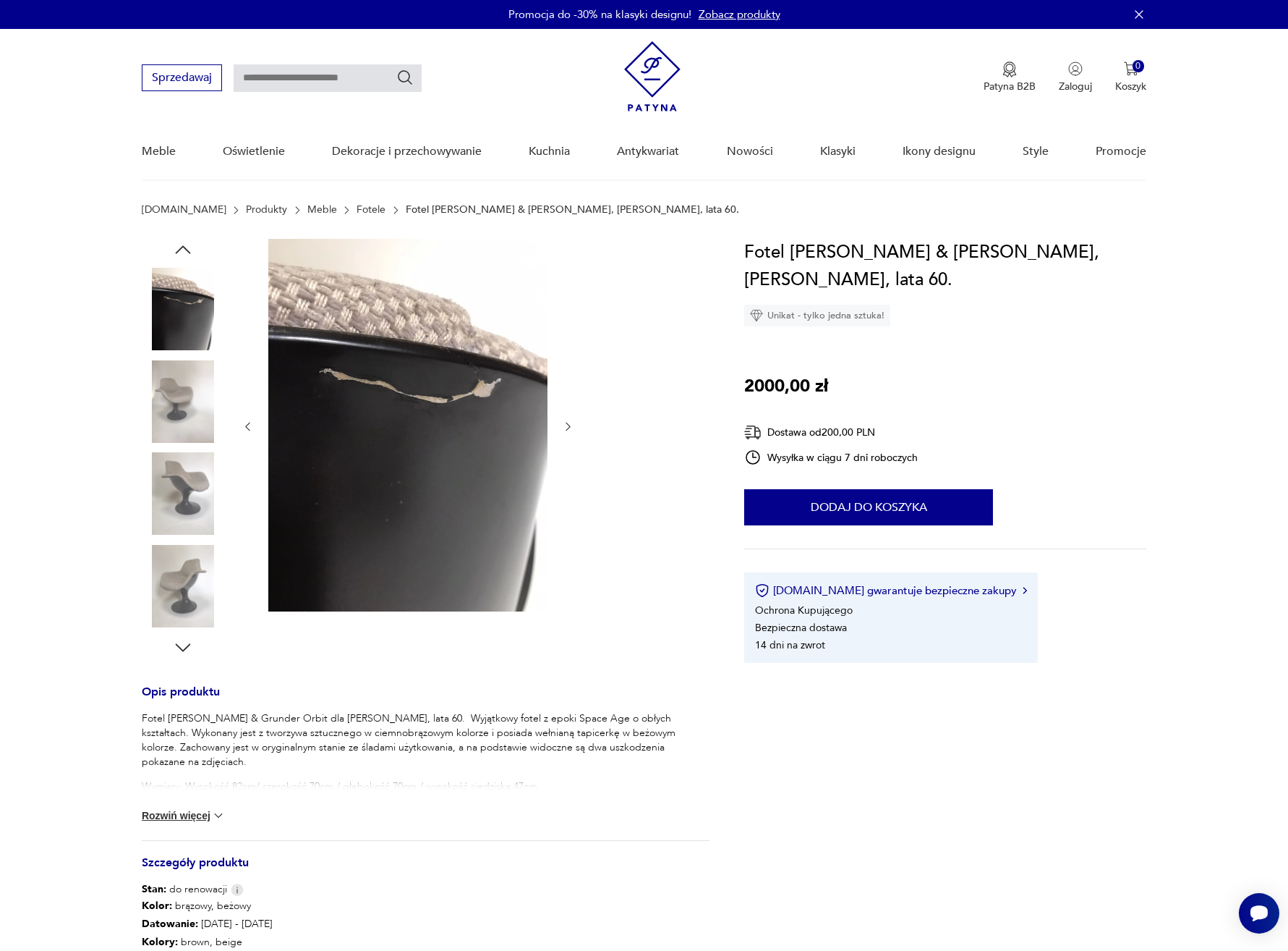
click at [180, 483] on img at bounding box center [183, 493] width 82 height 82
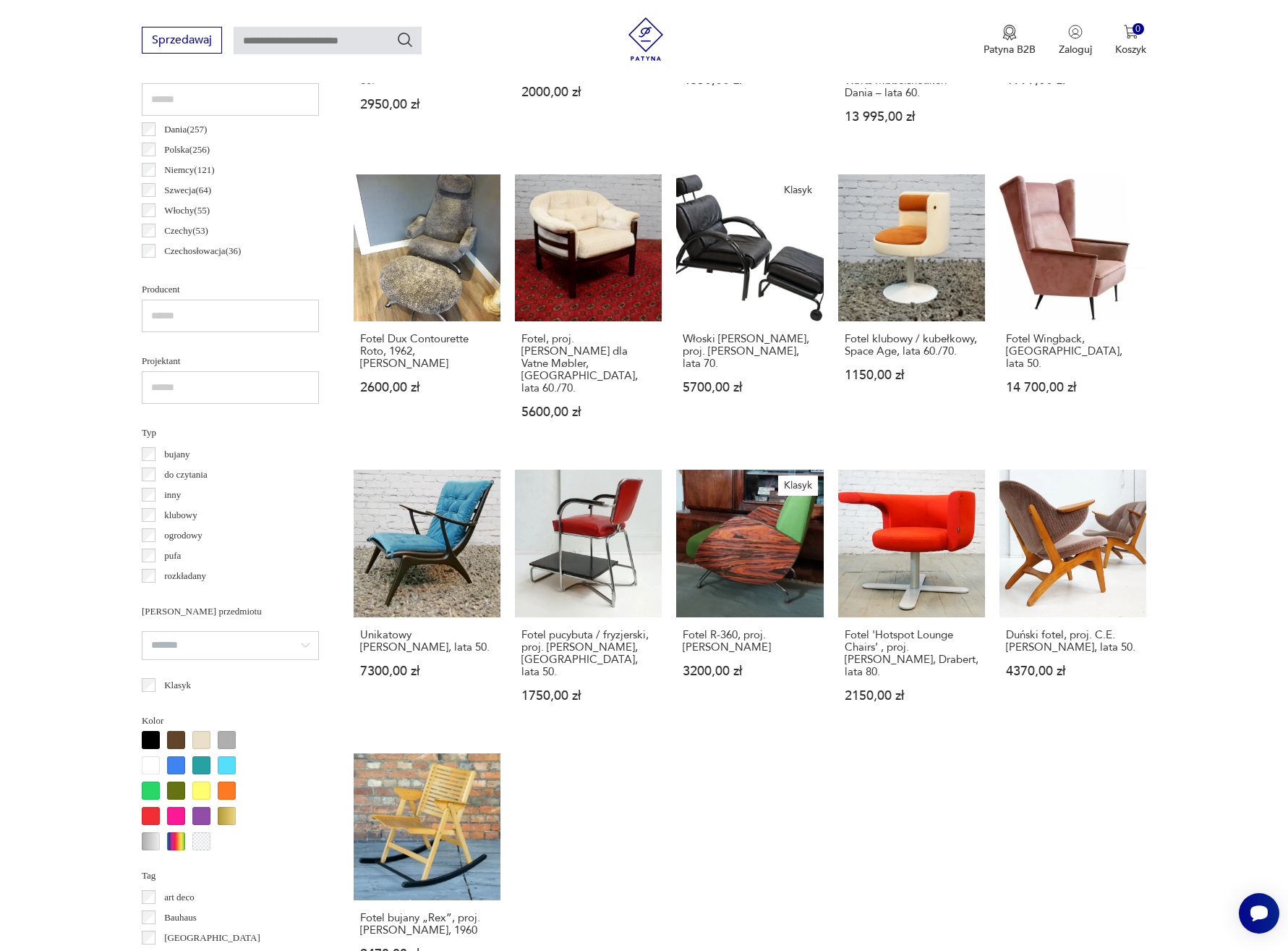
scroll to position [760, 0]
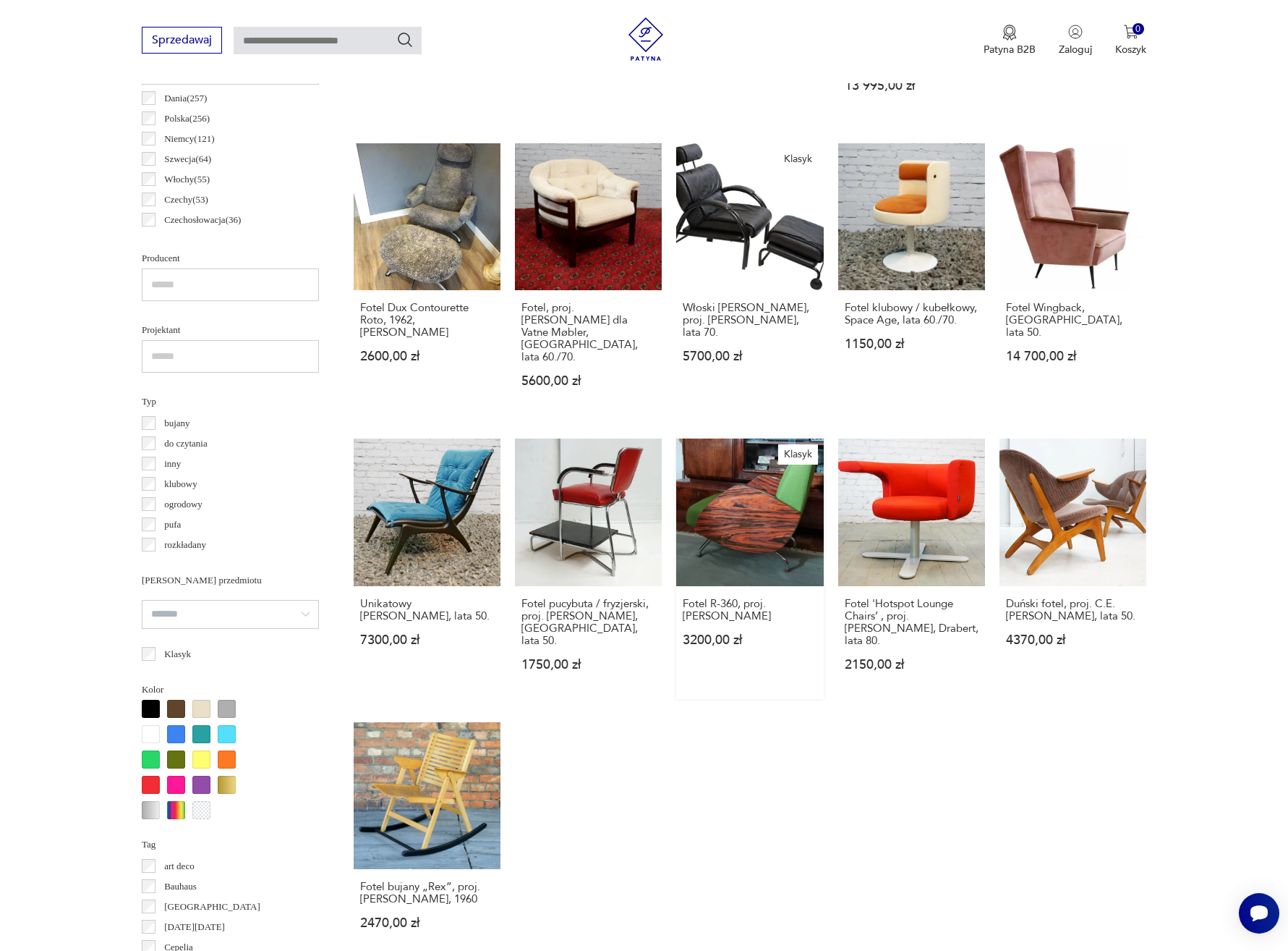
click at [746, 512] on link "Klasyk Fotel R-360, proj. [PERSON_NAME] 3200,00 zł" at bounding box center [749, 568] width 147 height 259
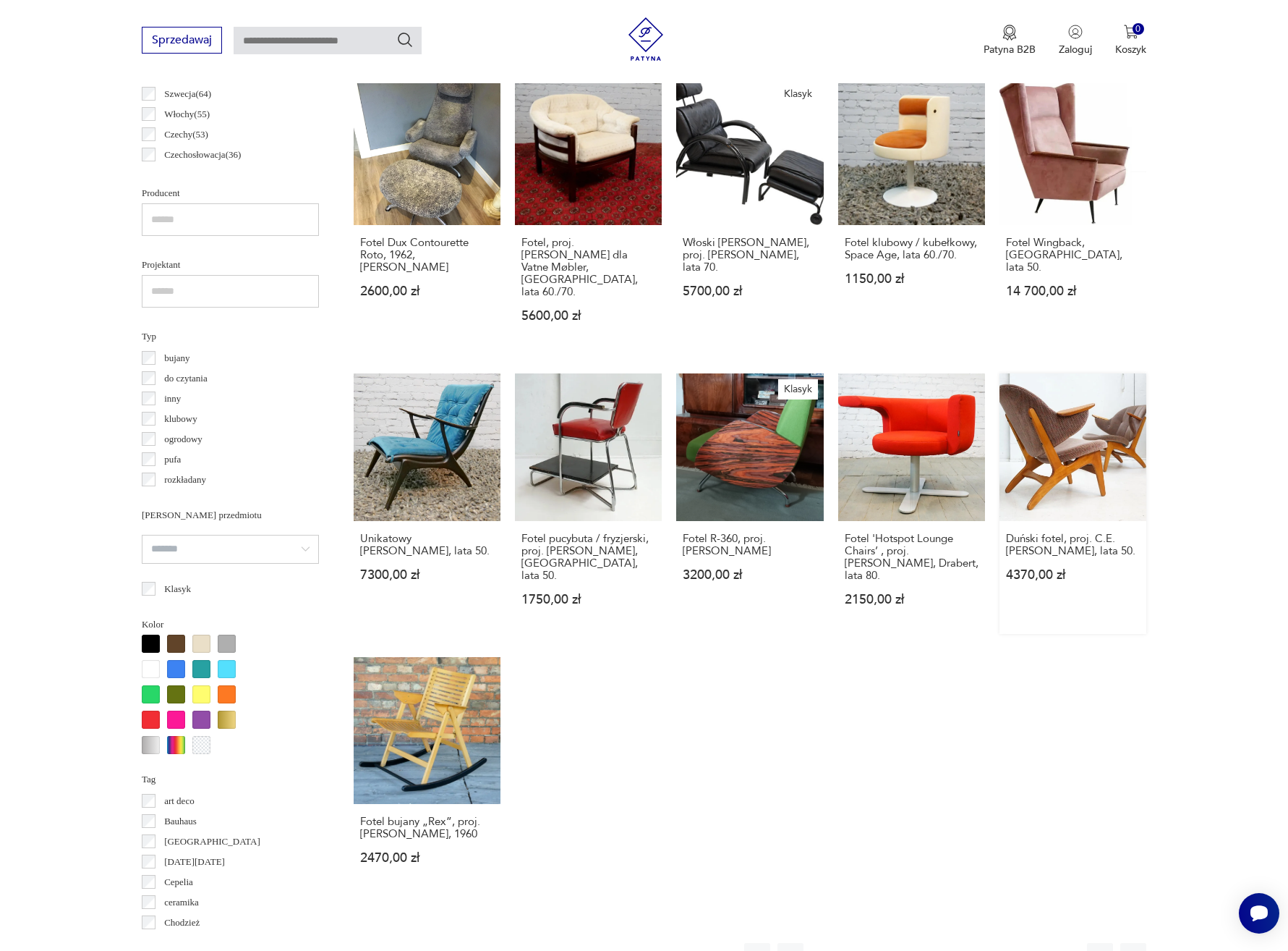
scroll to position [996, 0]
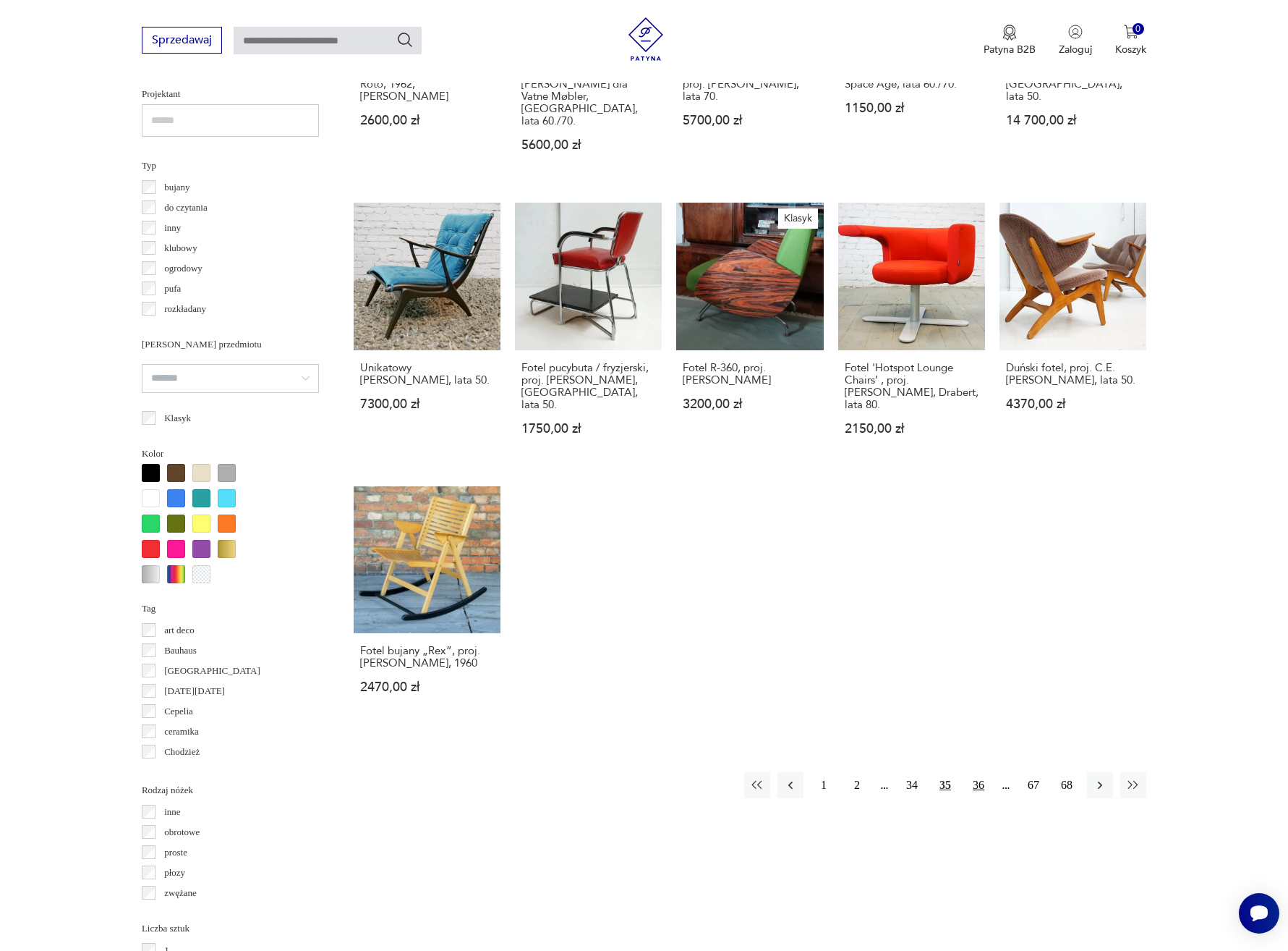
click at [977, 772] on button "36" at bounding box center [978, 785] width 26 height 26
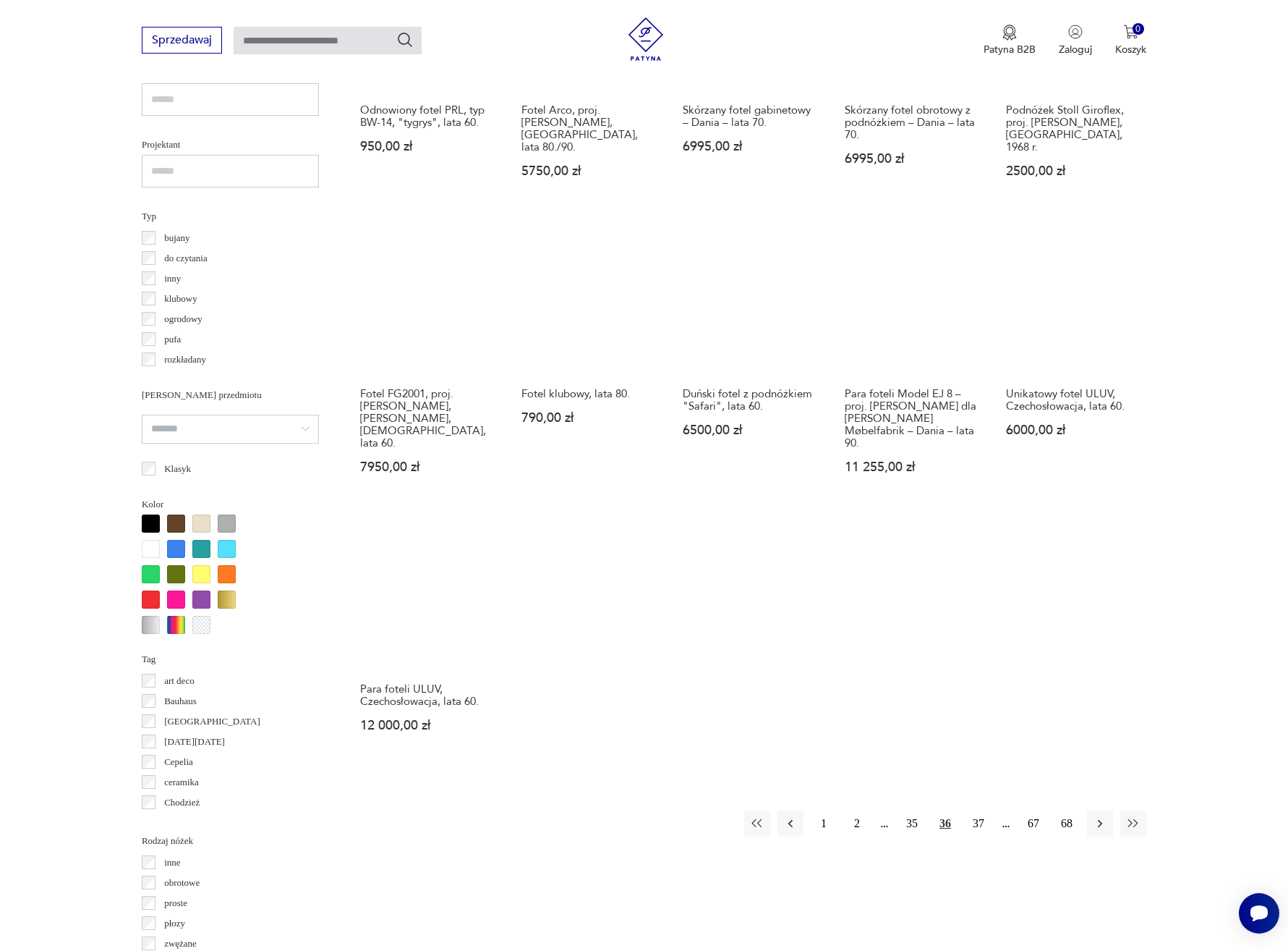
scroll to position [991, 0]
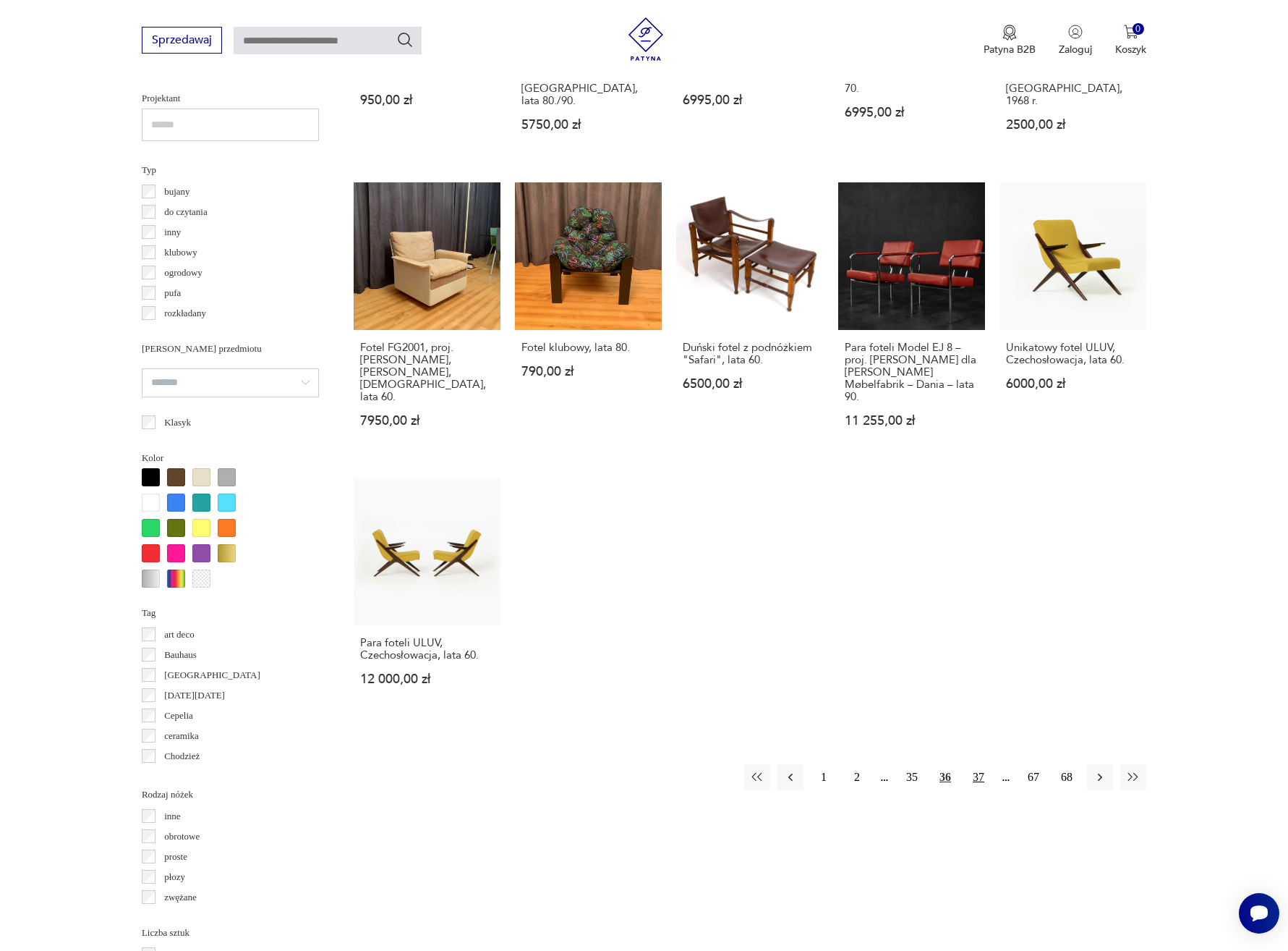
click at [978, 764] on button "37" at bounding box center [978, 777] width 26 height 26
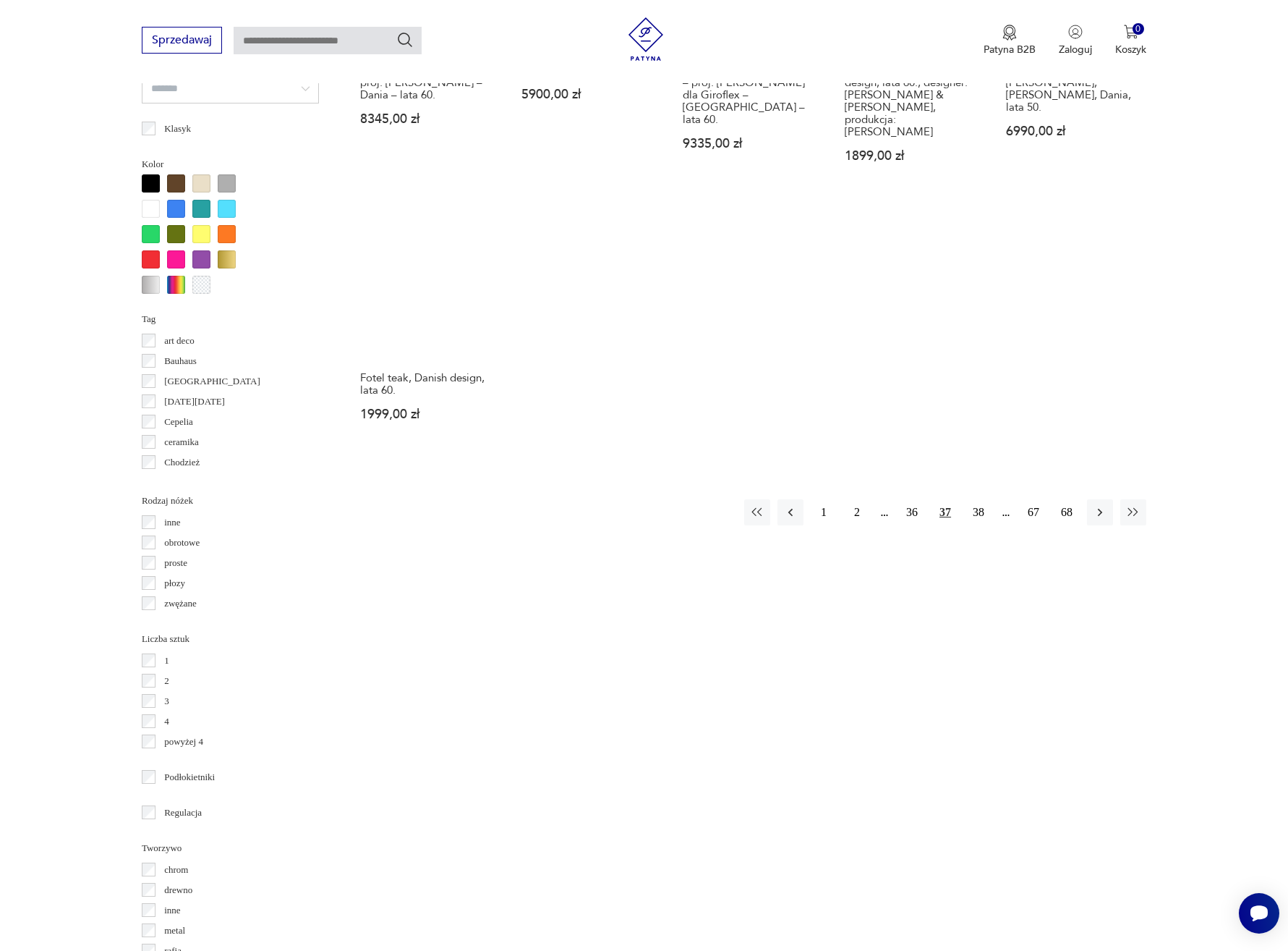
scroll to position [1288, 0]
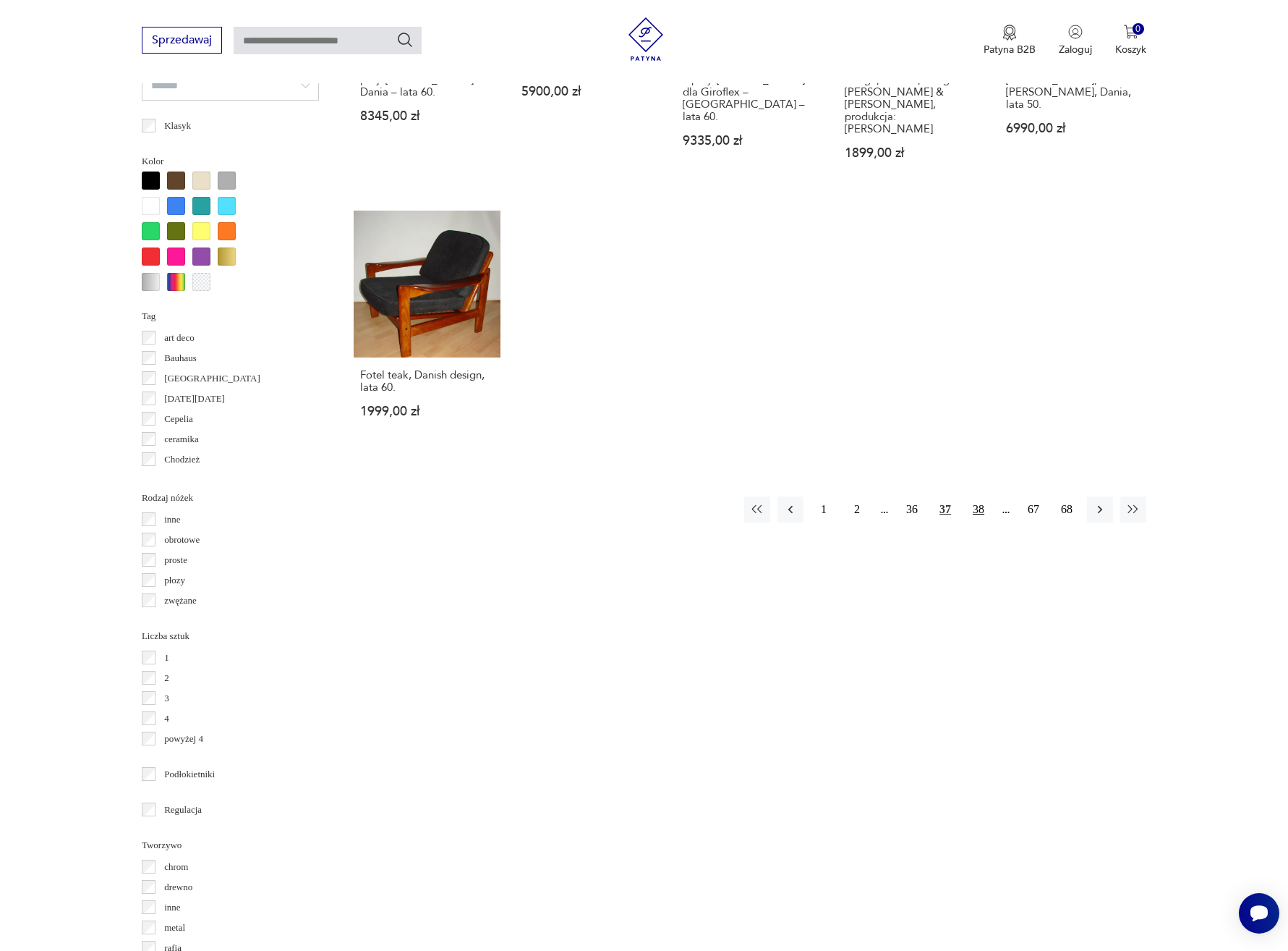
click at [983, 496] on button "38" at bounding box center [978, 509] width 26 height 26
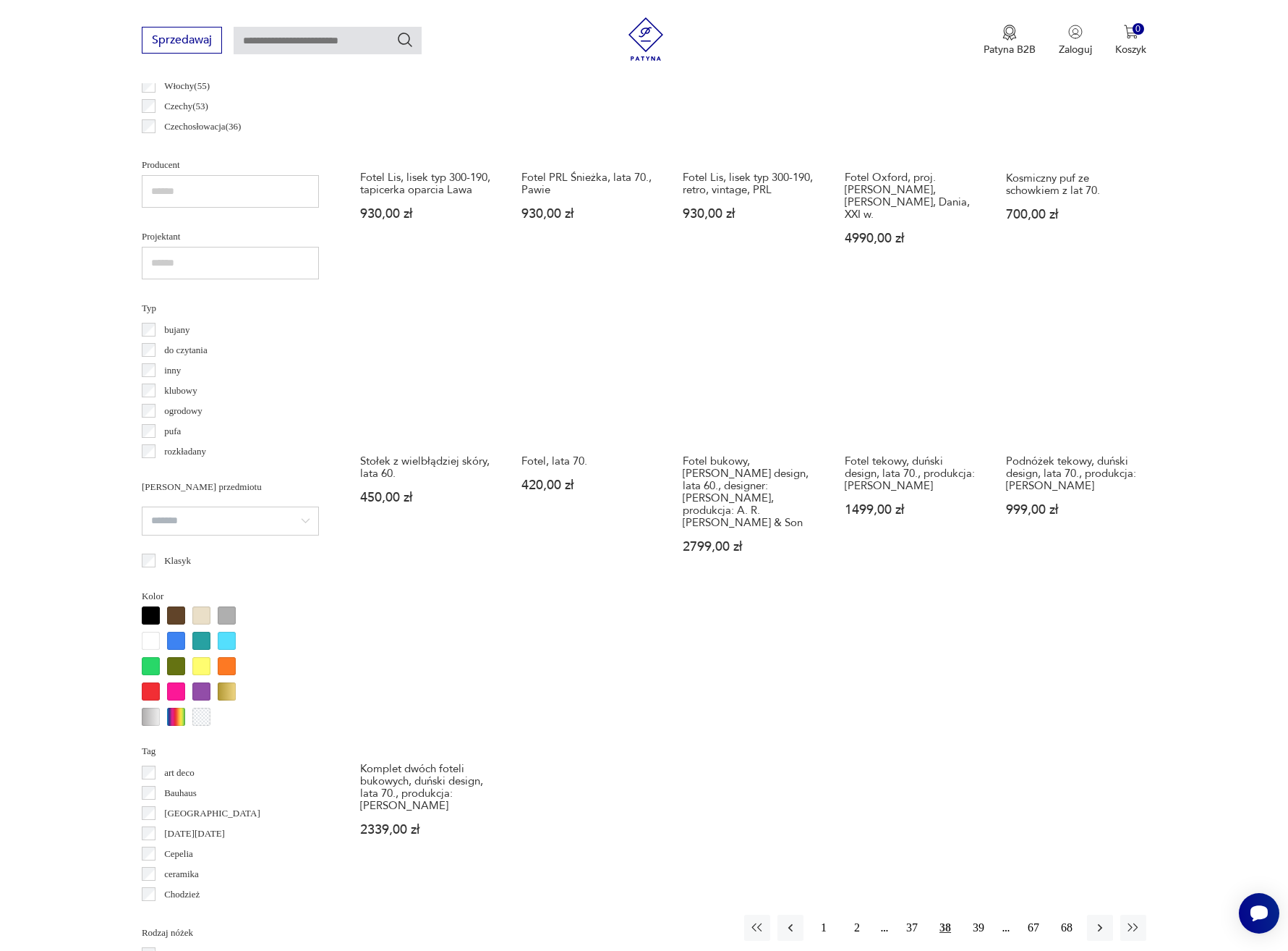
scroll to position [1173, 0]
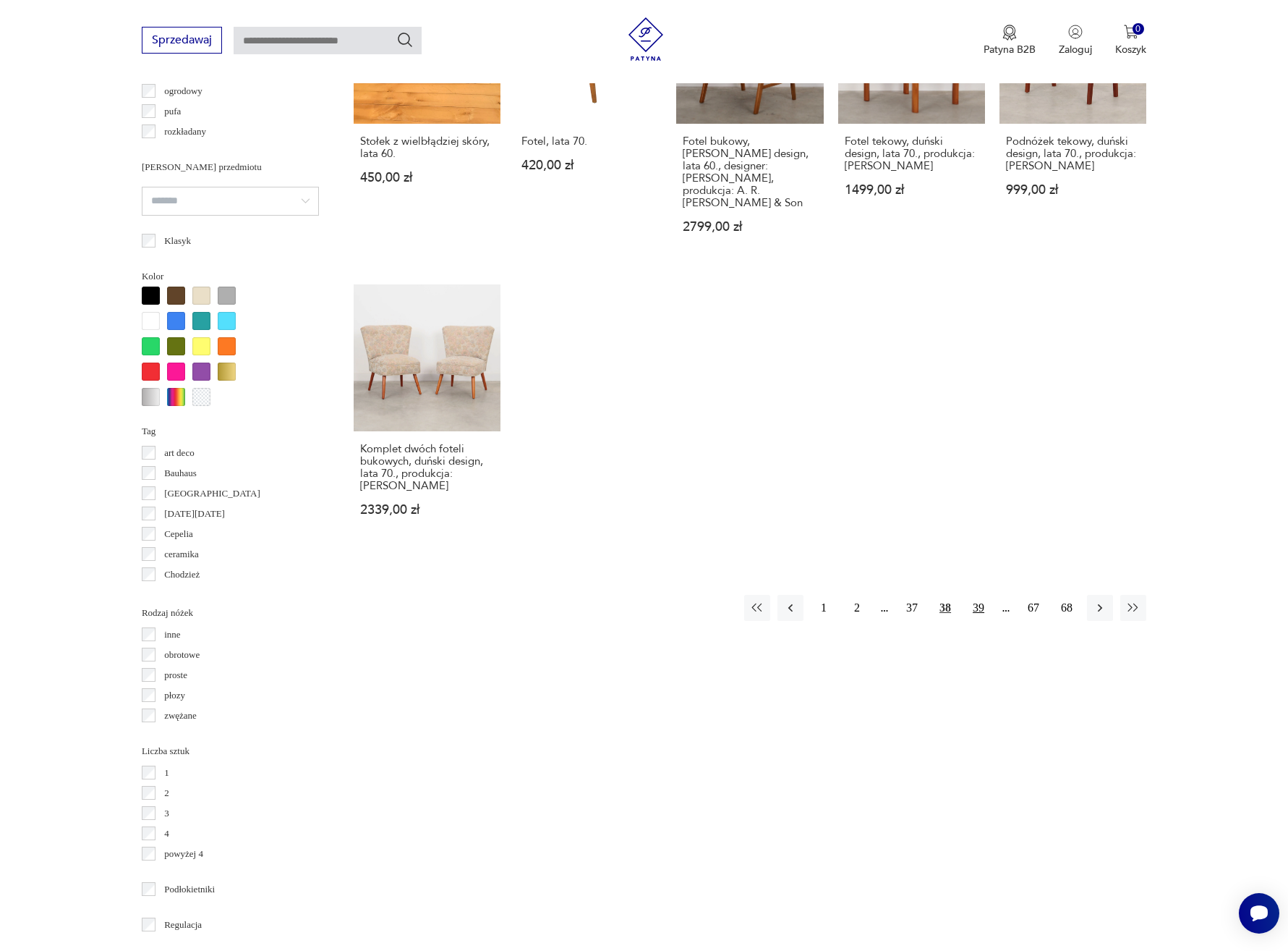
click at [979, 595] on button "39" at bounding box center [978, 608] width 26 height 26
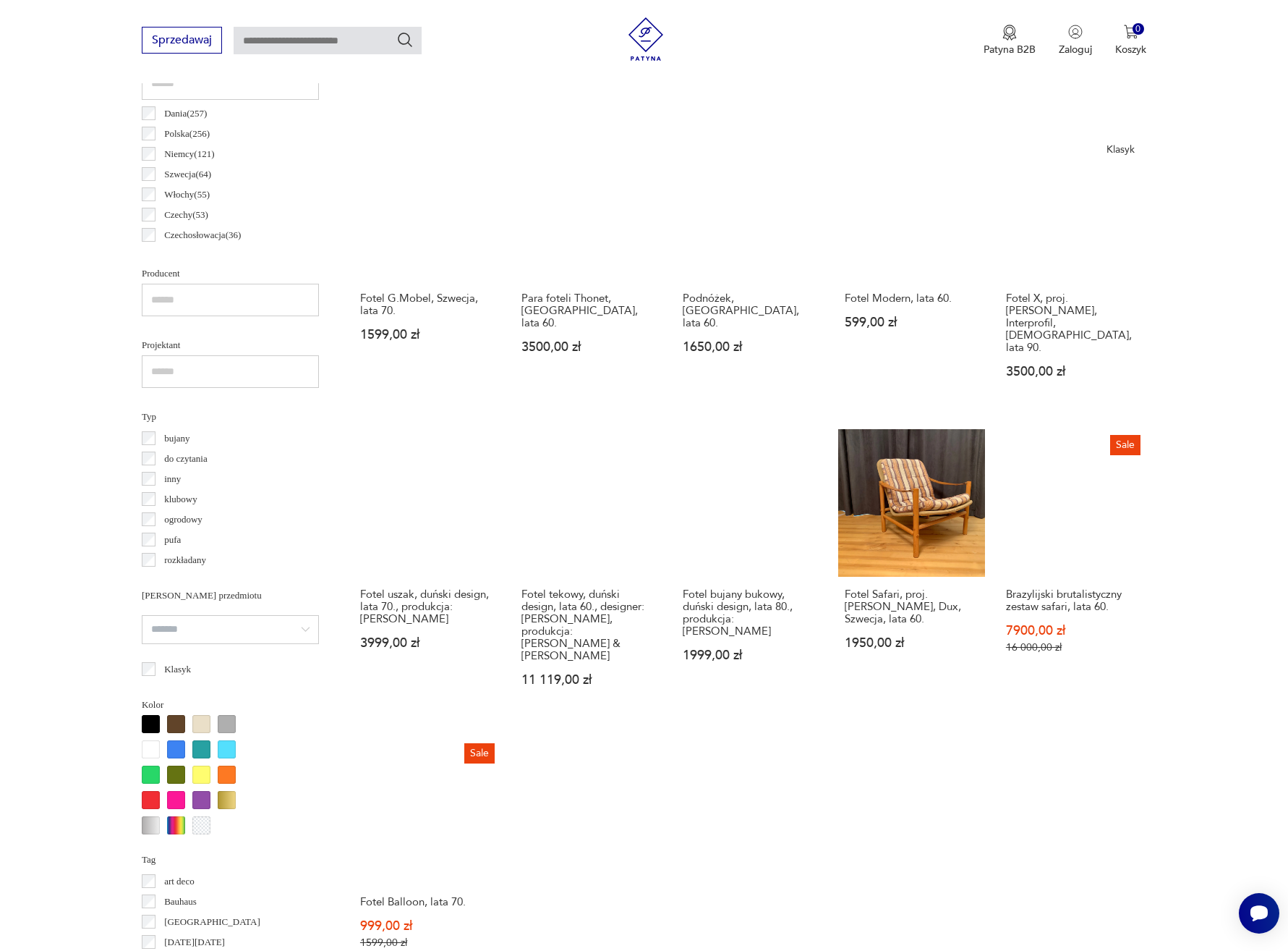
scroll to position [1006, 0]
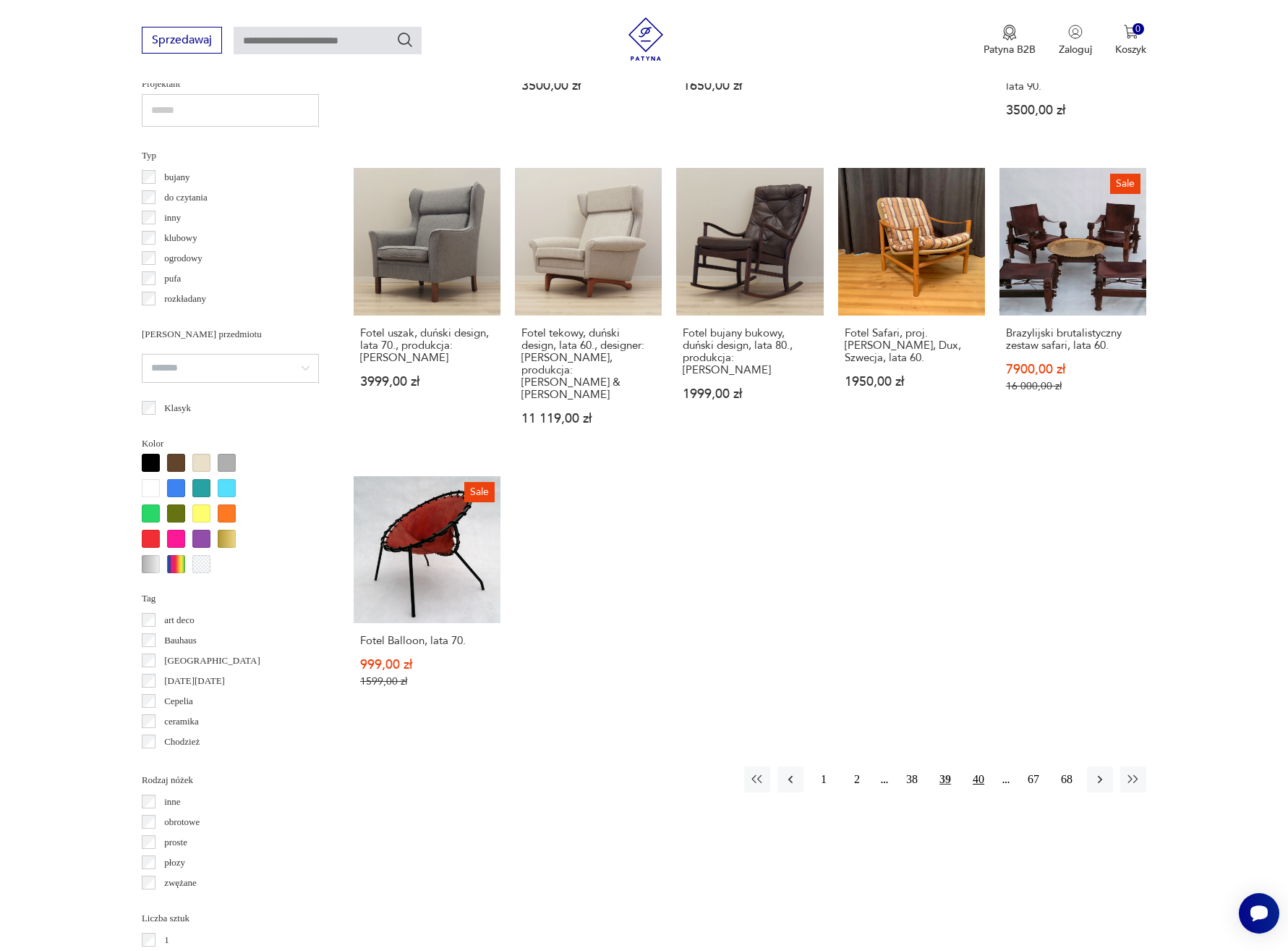
click at [982, 766] on button "40" at bounding box center [978, 779] width 26 height 26
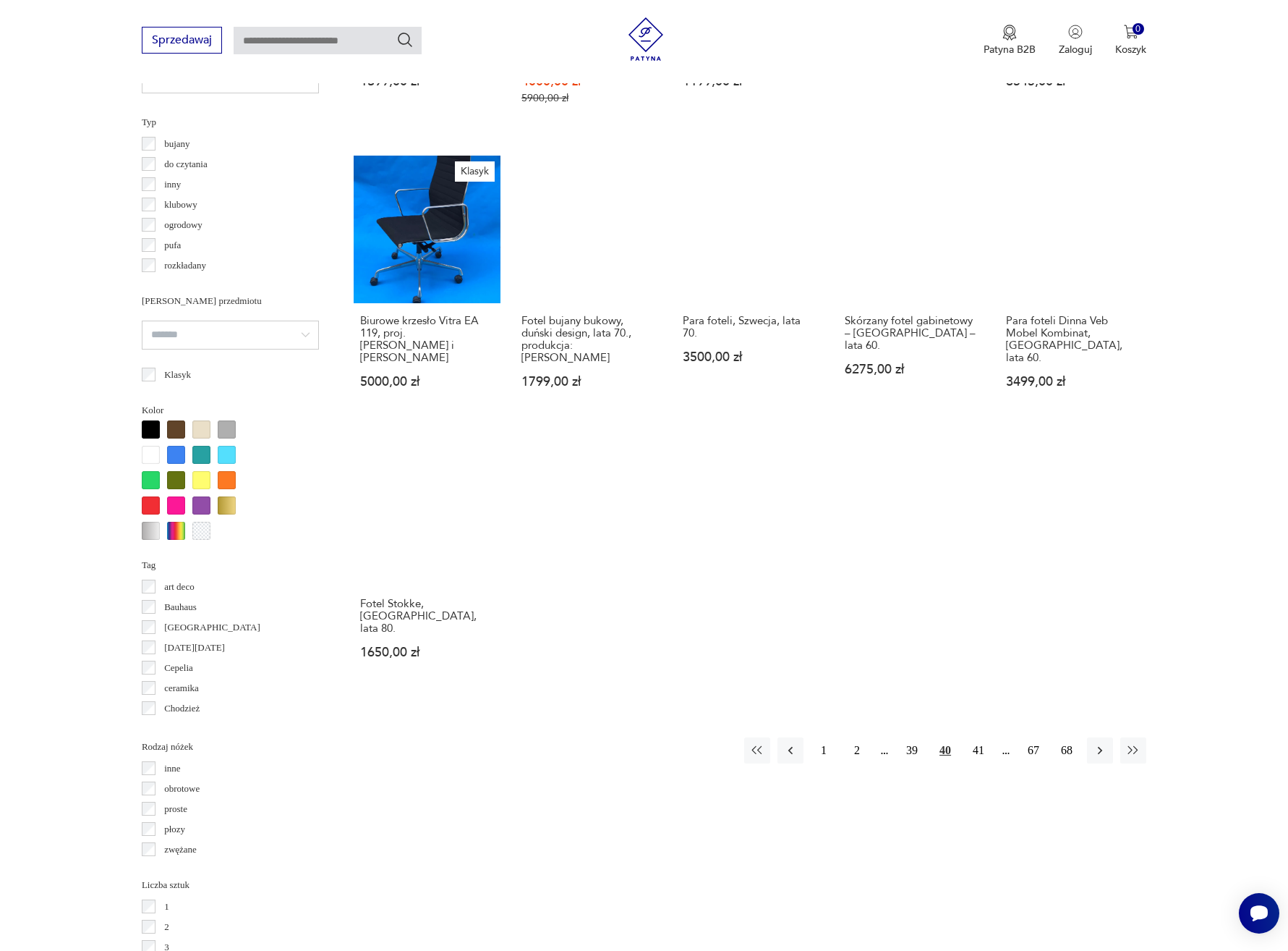
scroll to position [1045, 0]
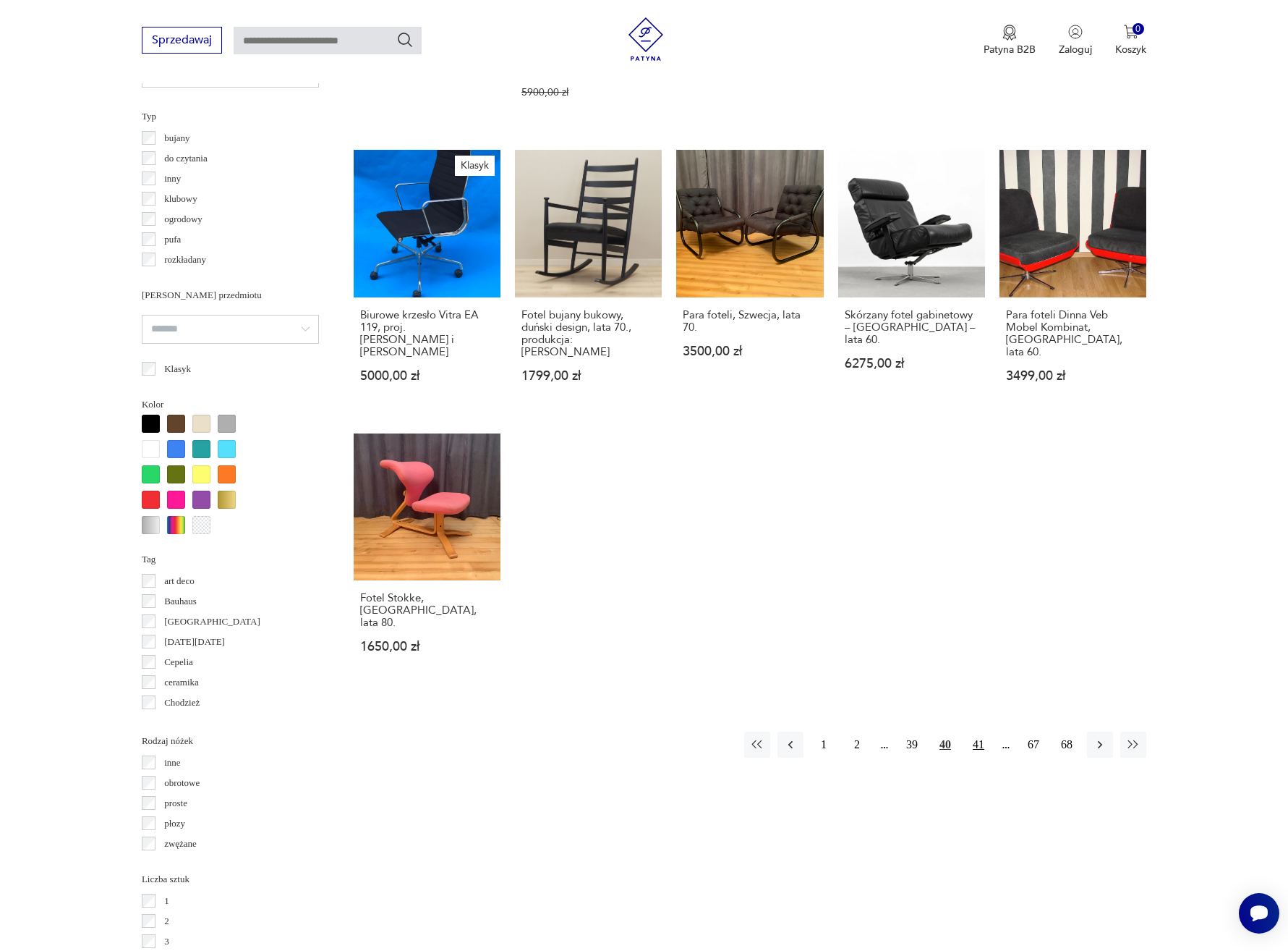
click at [976, 732] on button "41" at bounding box center [978, 745] width 26 height 26
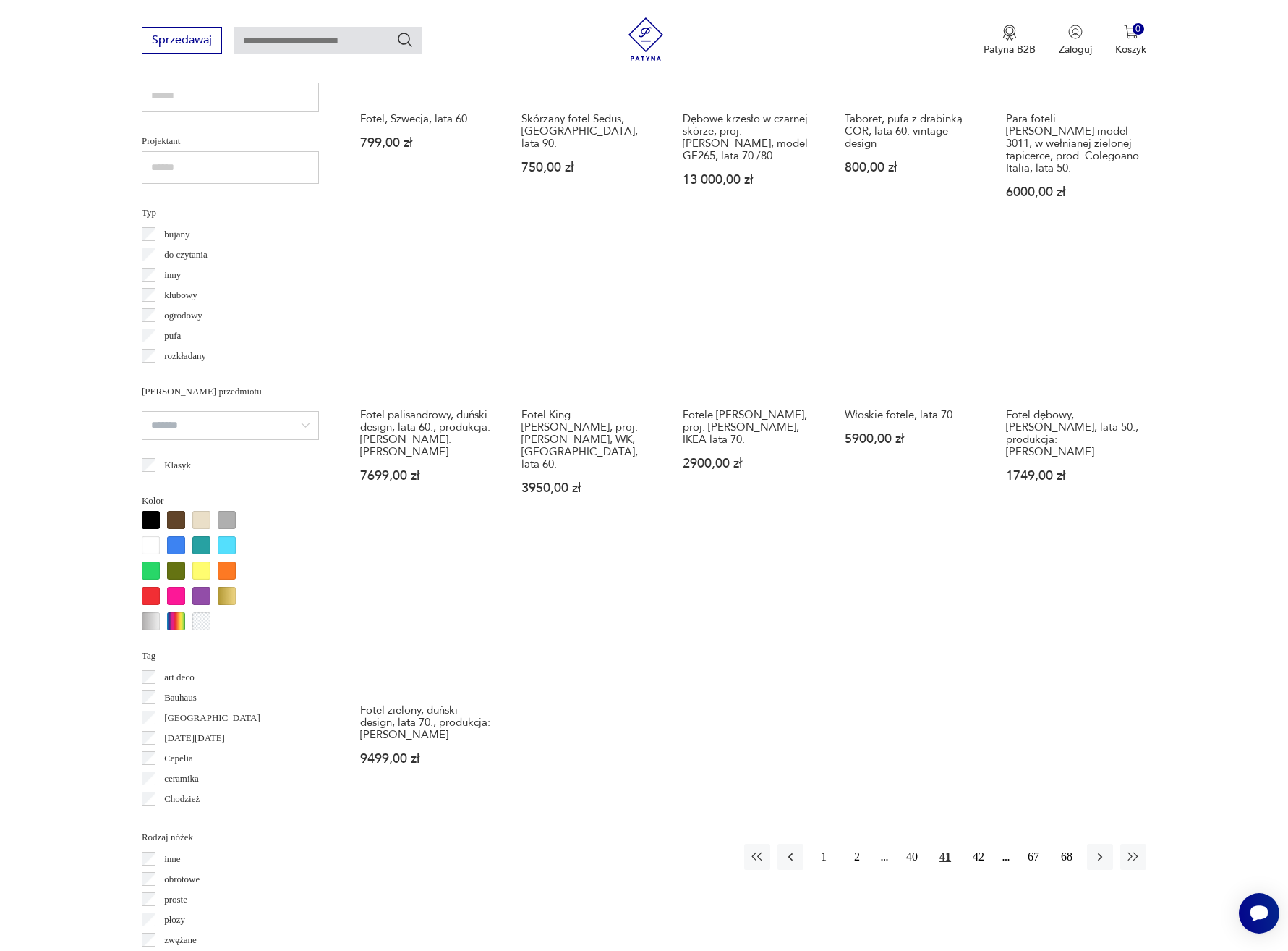
scroll to position [985, 0]
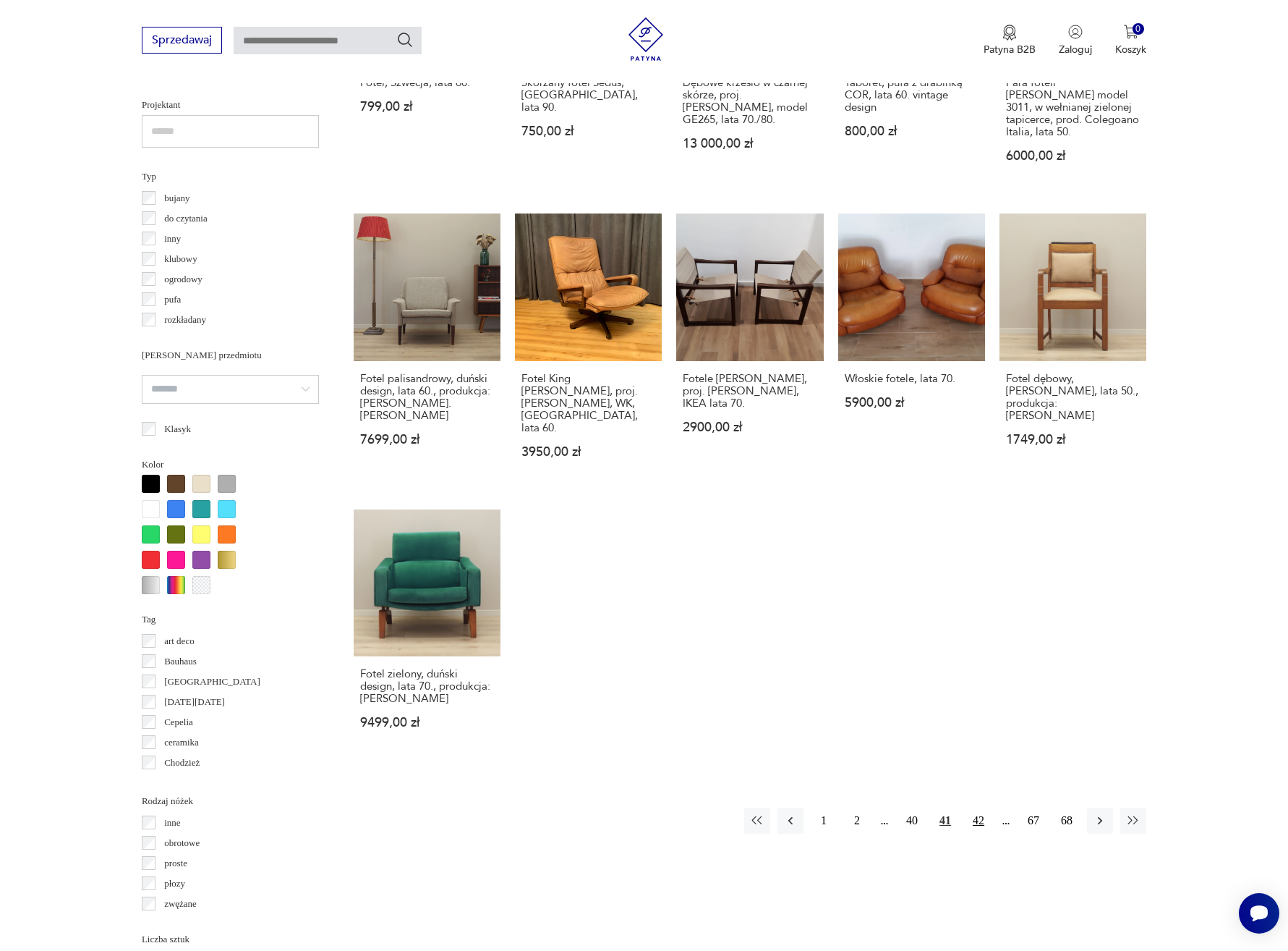
click at [982, 808] on button "42" at bounding box center [978, 820] width 26 height 26
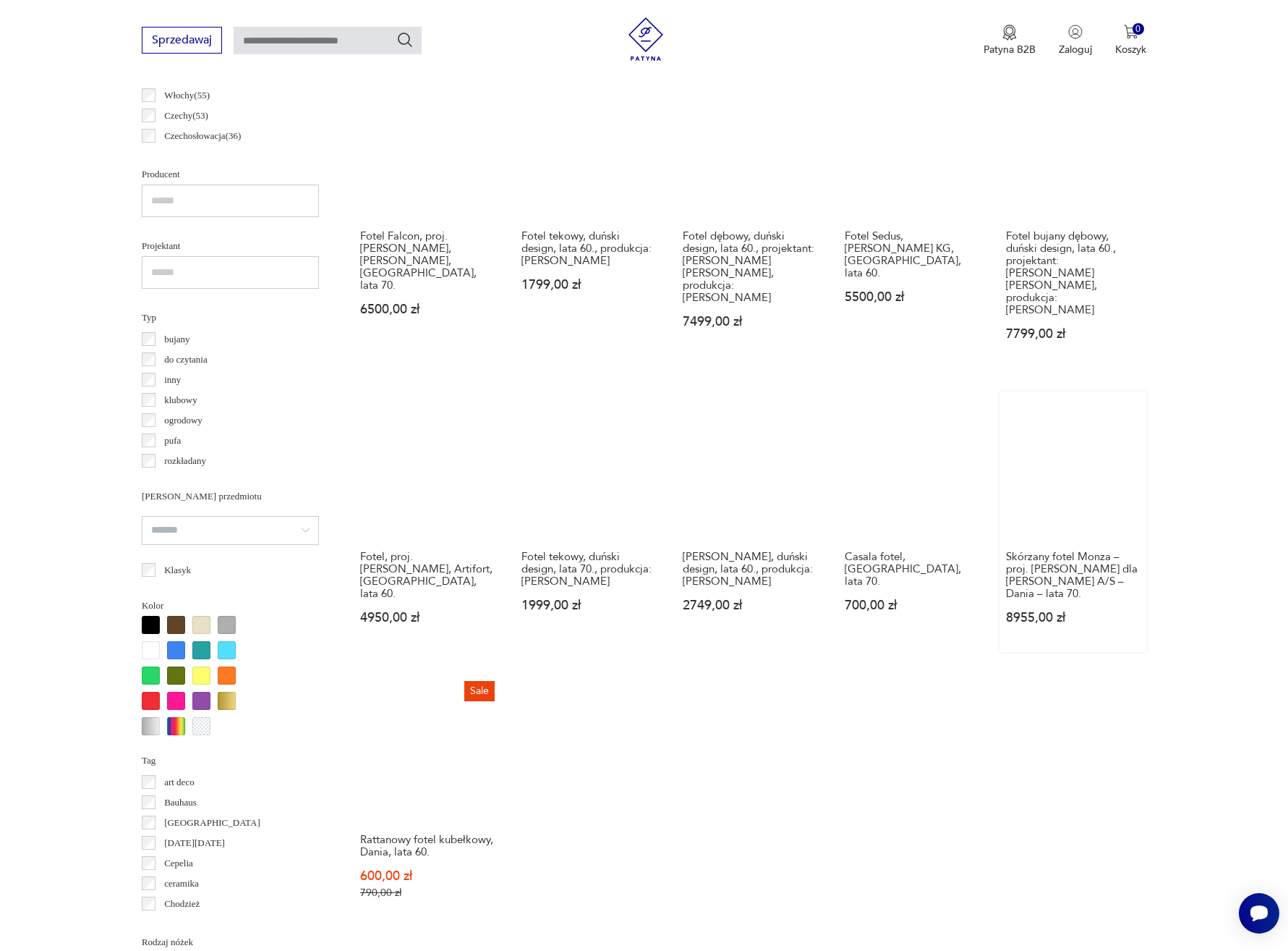
scroll to position [1057, 0]
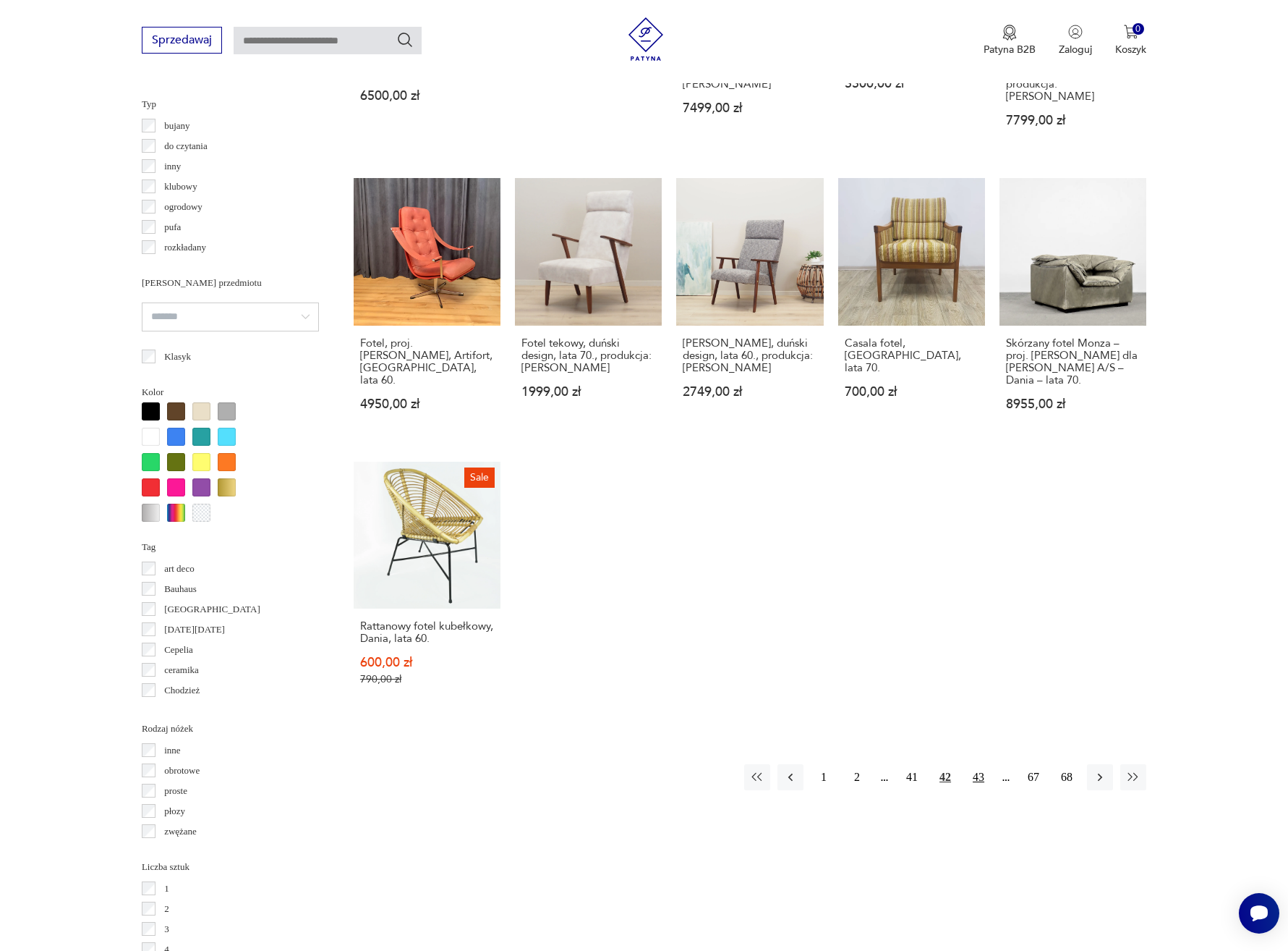
click at [985, 764] on button "43" at bounding box center [978, 777] width 26 height 26
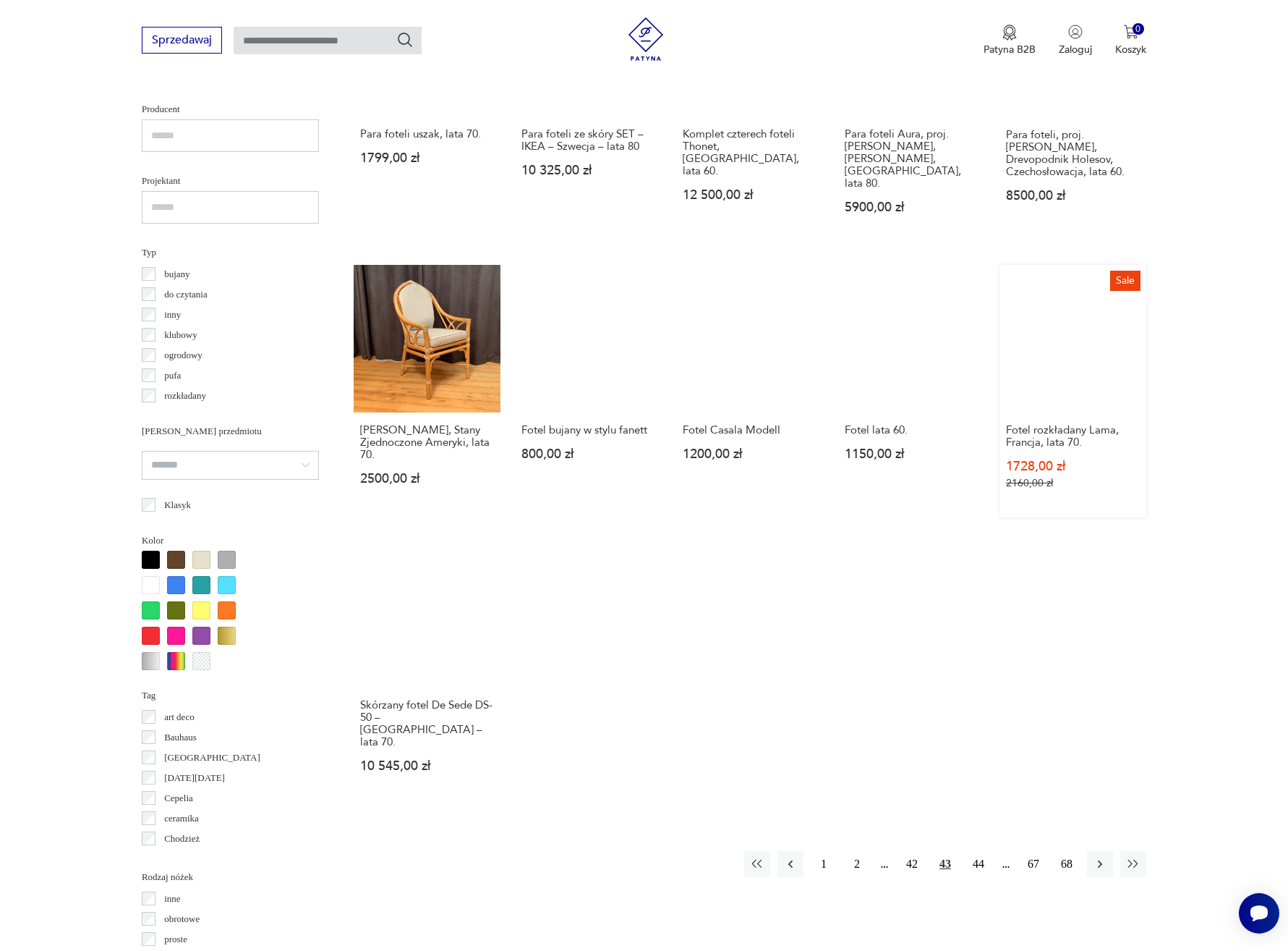
scroll to position [1187, 0]
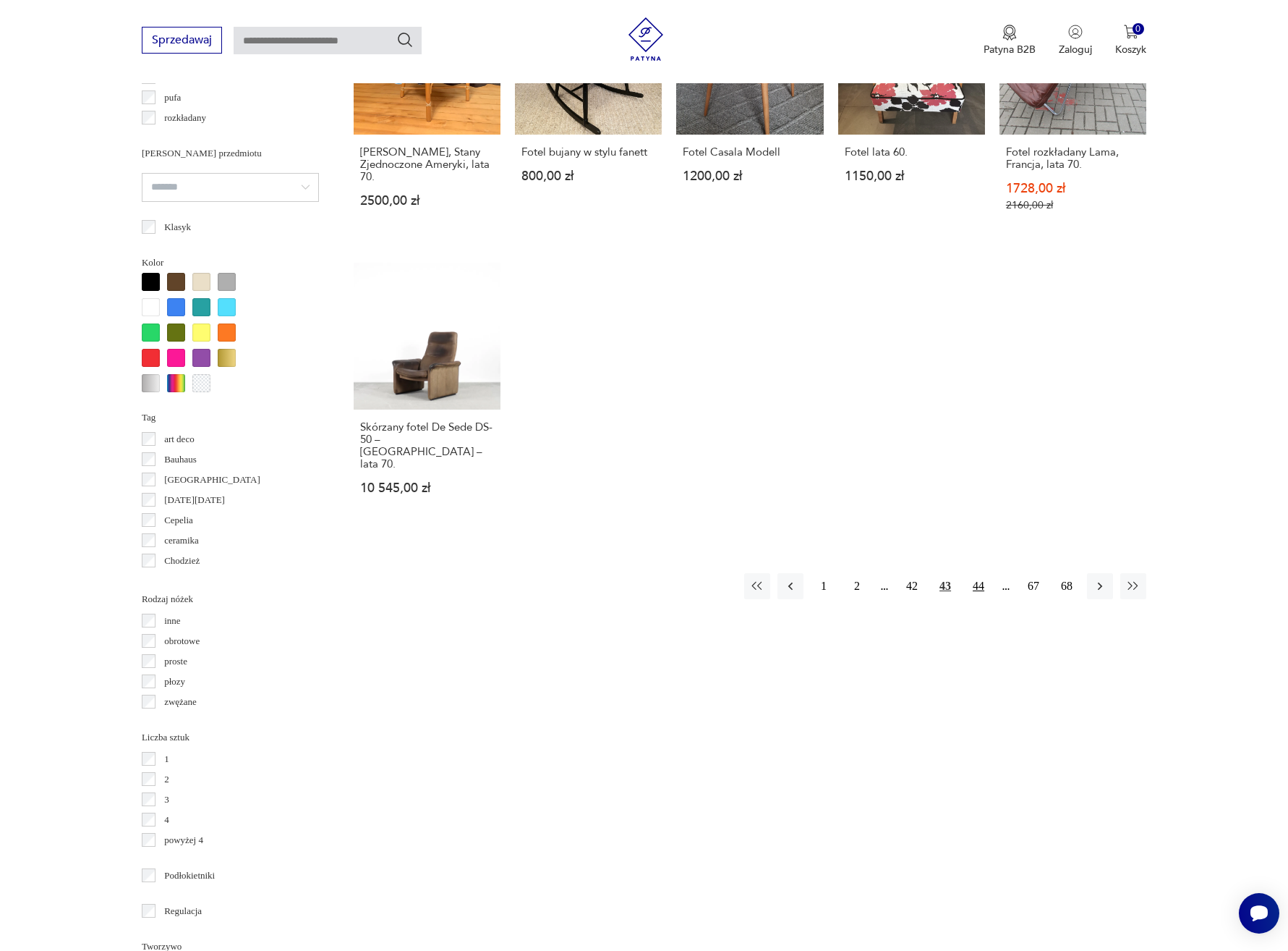
click at [976, 573] on button "44" at bounding box center [978, 586] width 26 height 26
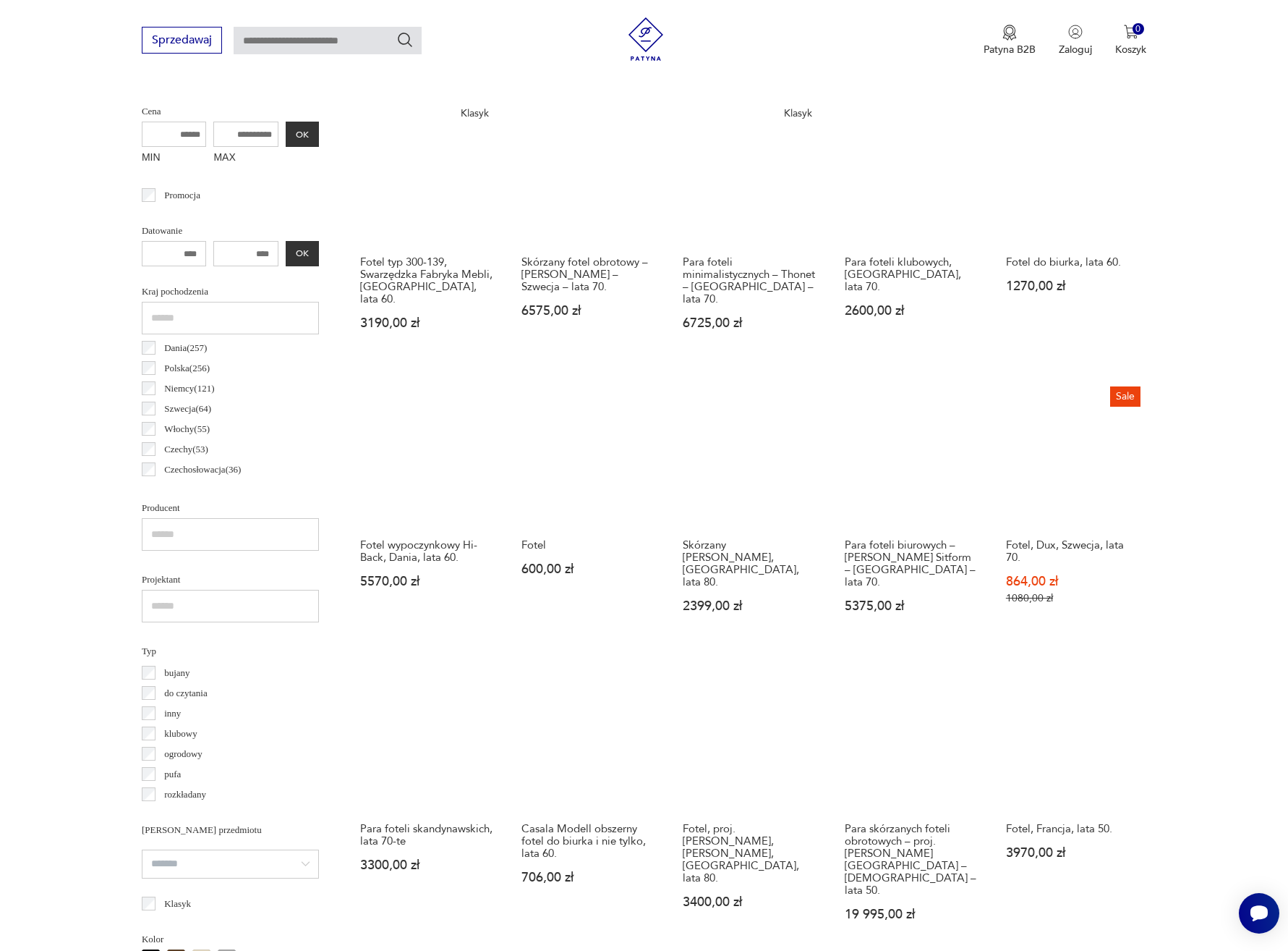
scroll to position [507, 0]
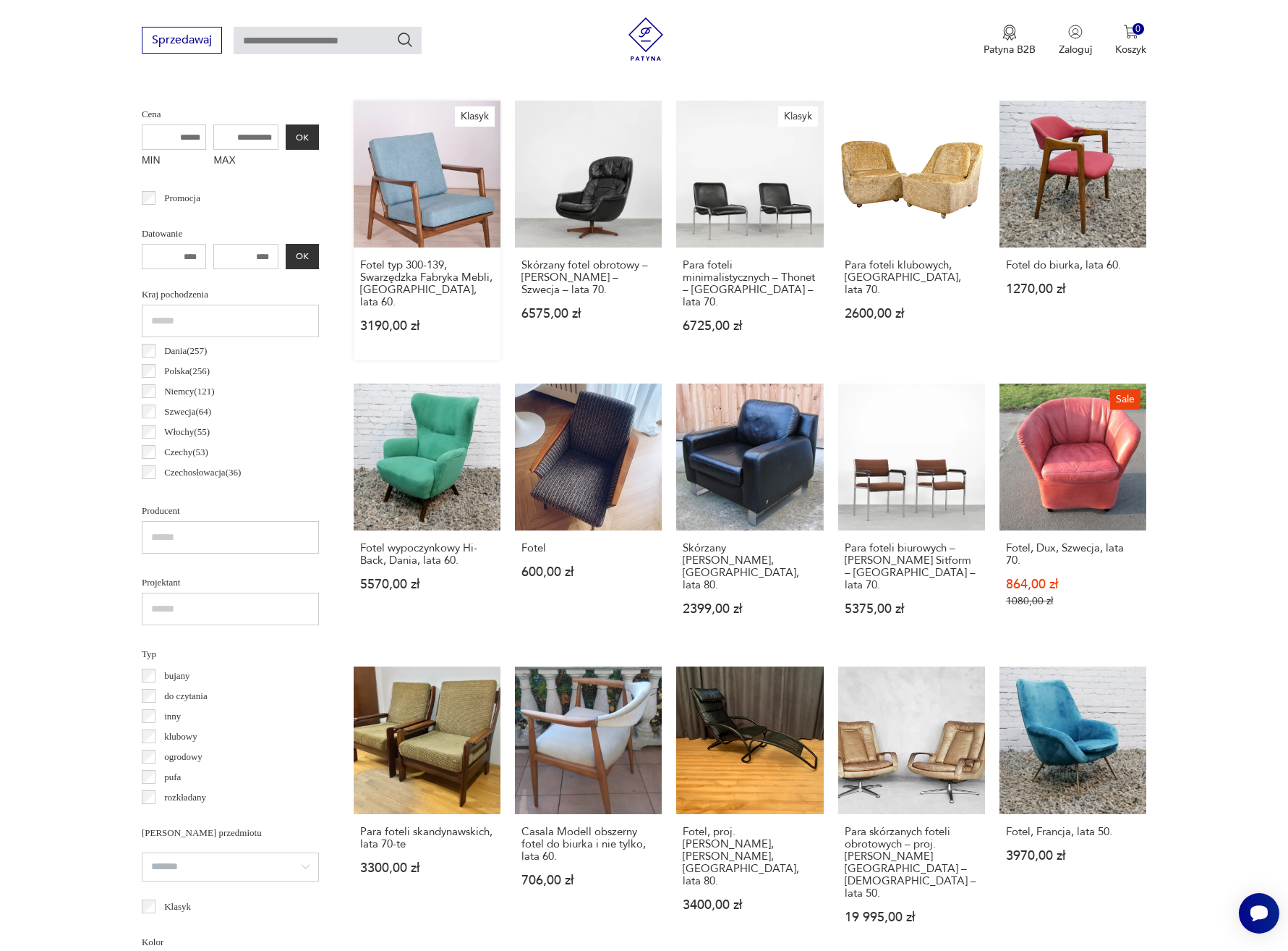
click at [437, 214] on link "Klasyk Fotel typ 300-139, Swarzędzka Fabryka Mebli, [GEOGRAPHIC_DATA], lata 60.…" at bounding box center [427, 230] width 147 height 259
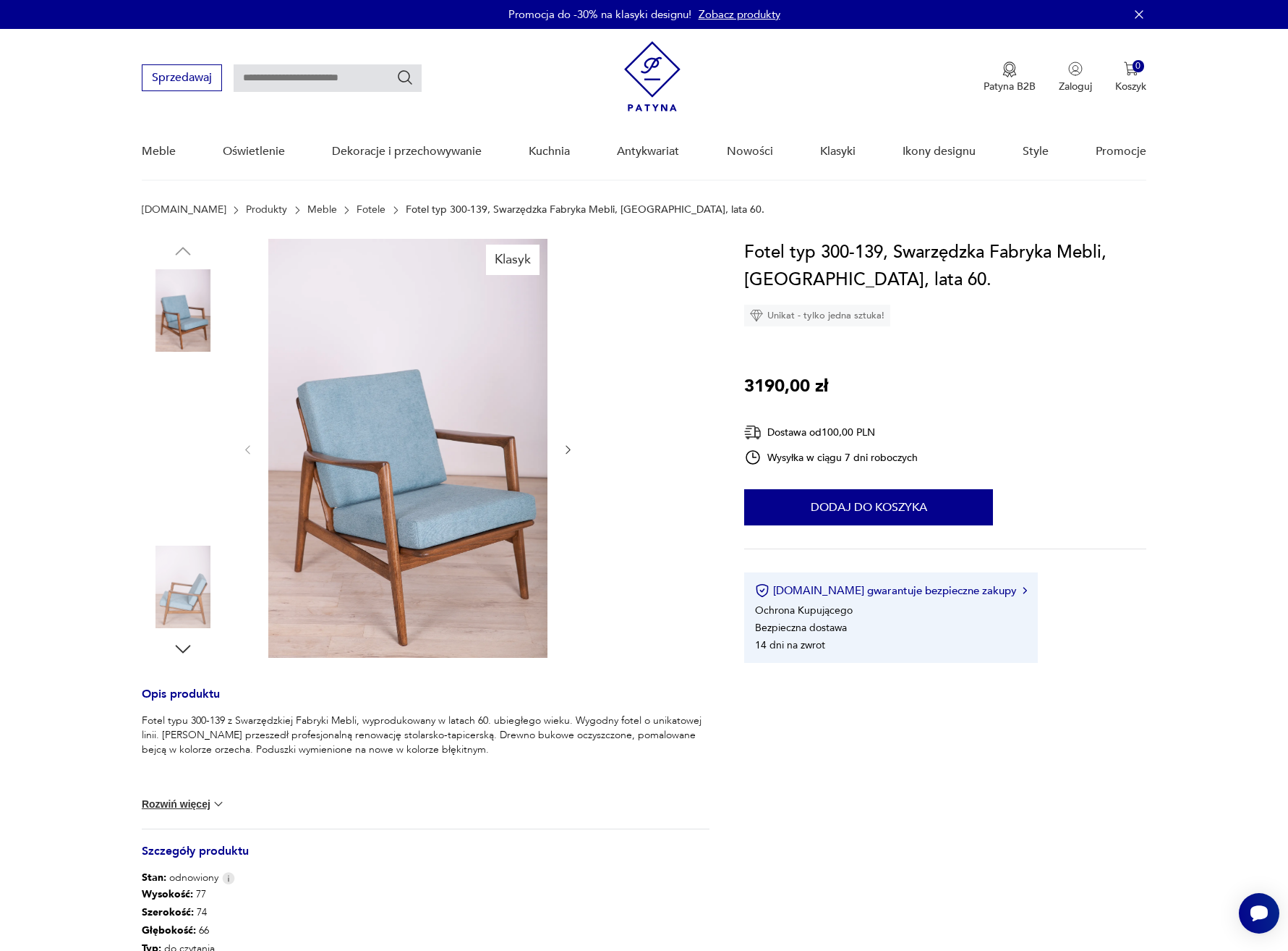
click at [150, 410] on img at bounding box center [183, 402] width 82 height 82
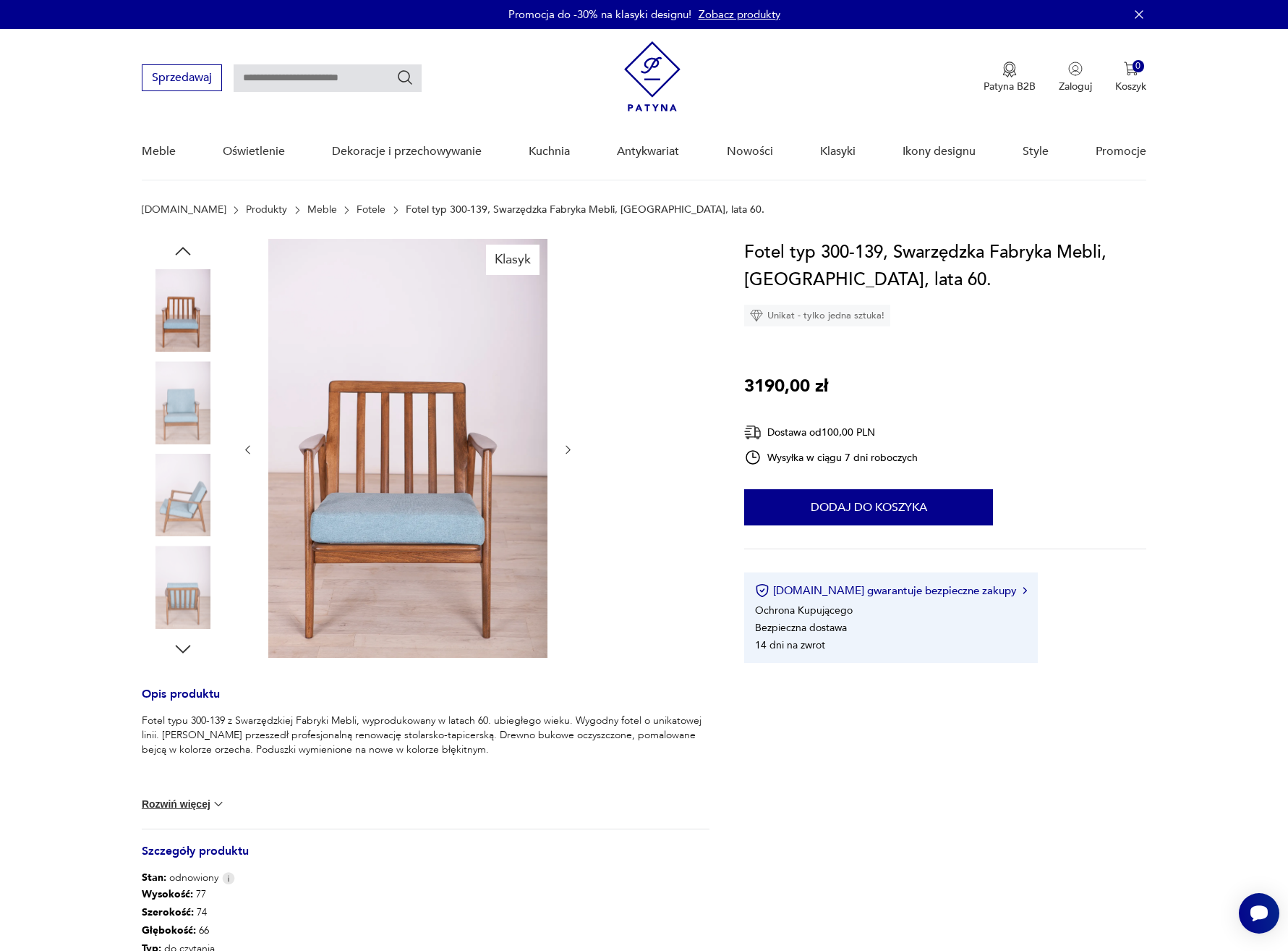
click at [178, 424] on img at bounding box center [183, 402] width 82 height 82
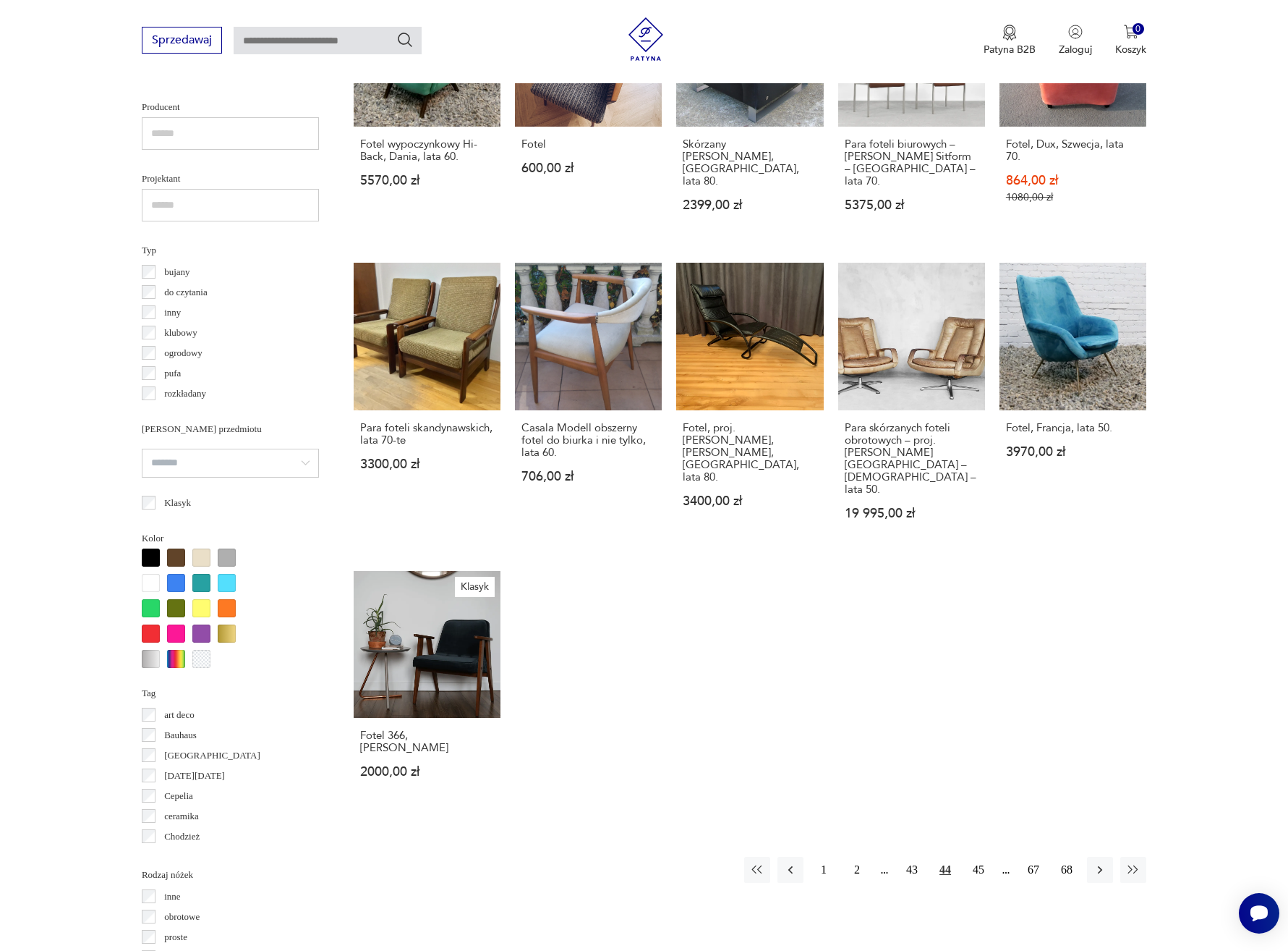
scroll to position [930, 0]
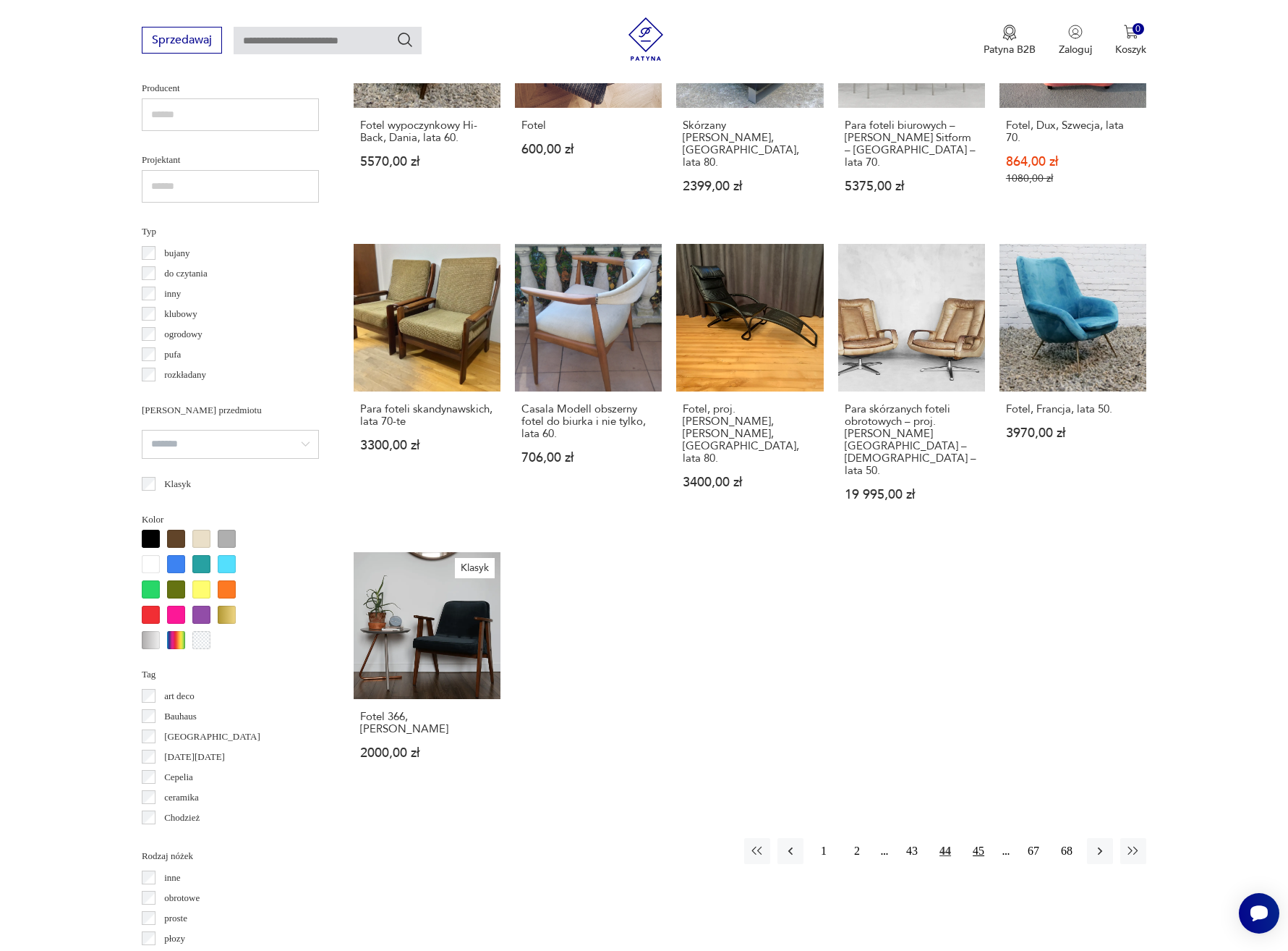
click at [977, 838] on button "45" at bounding box center [978, 851] width 26 height 26
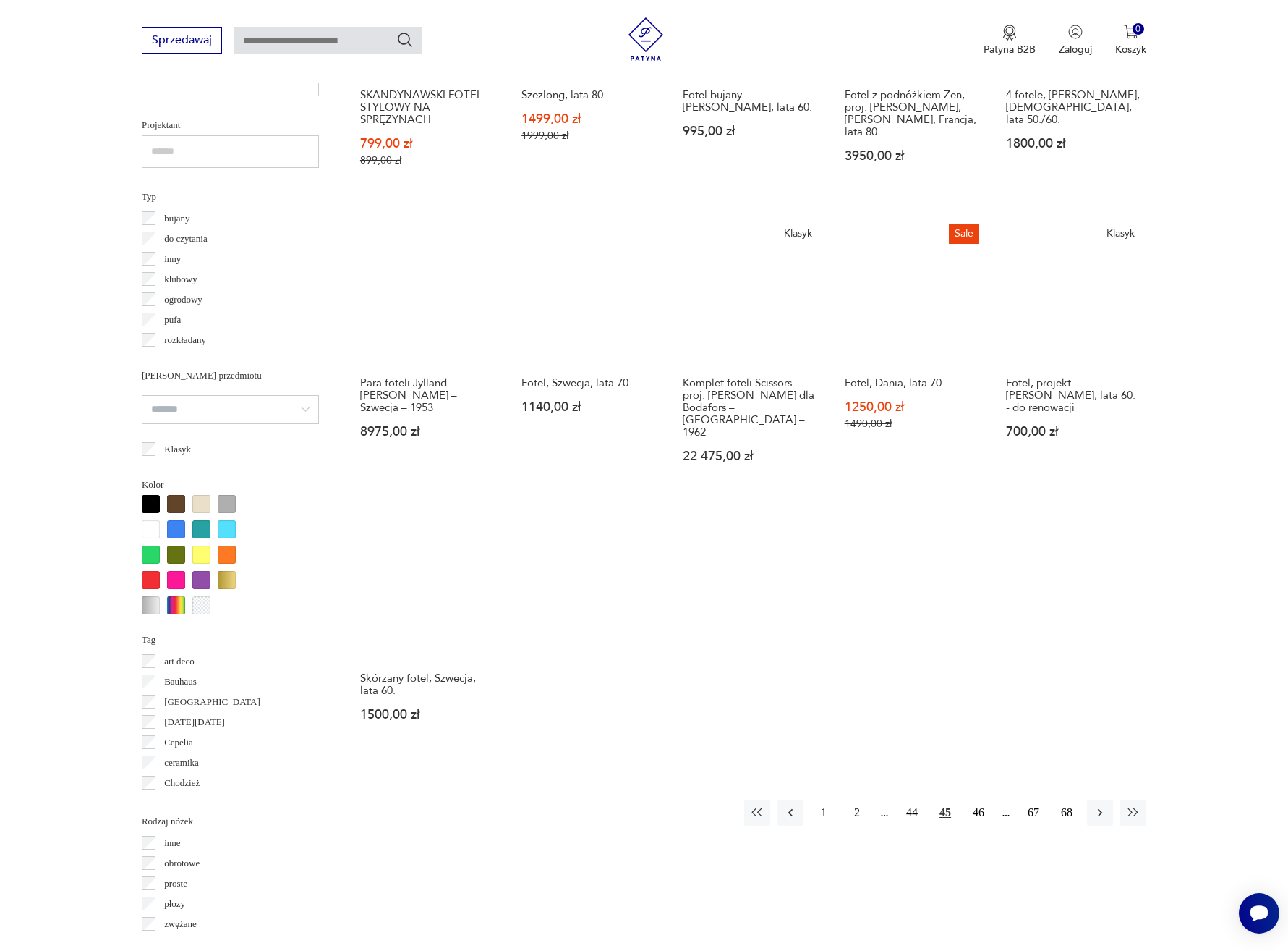
scroll to position [1210, 0]
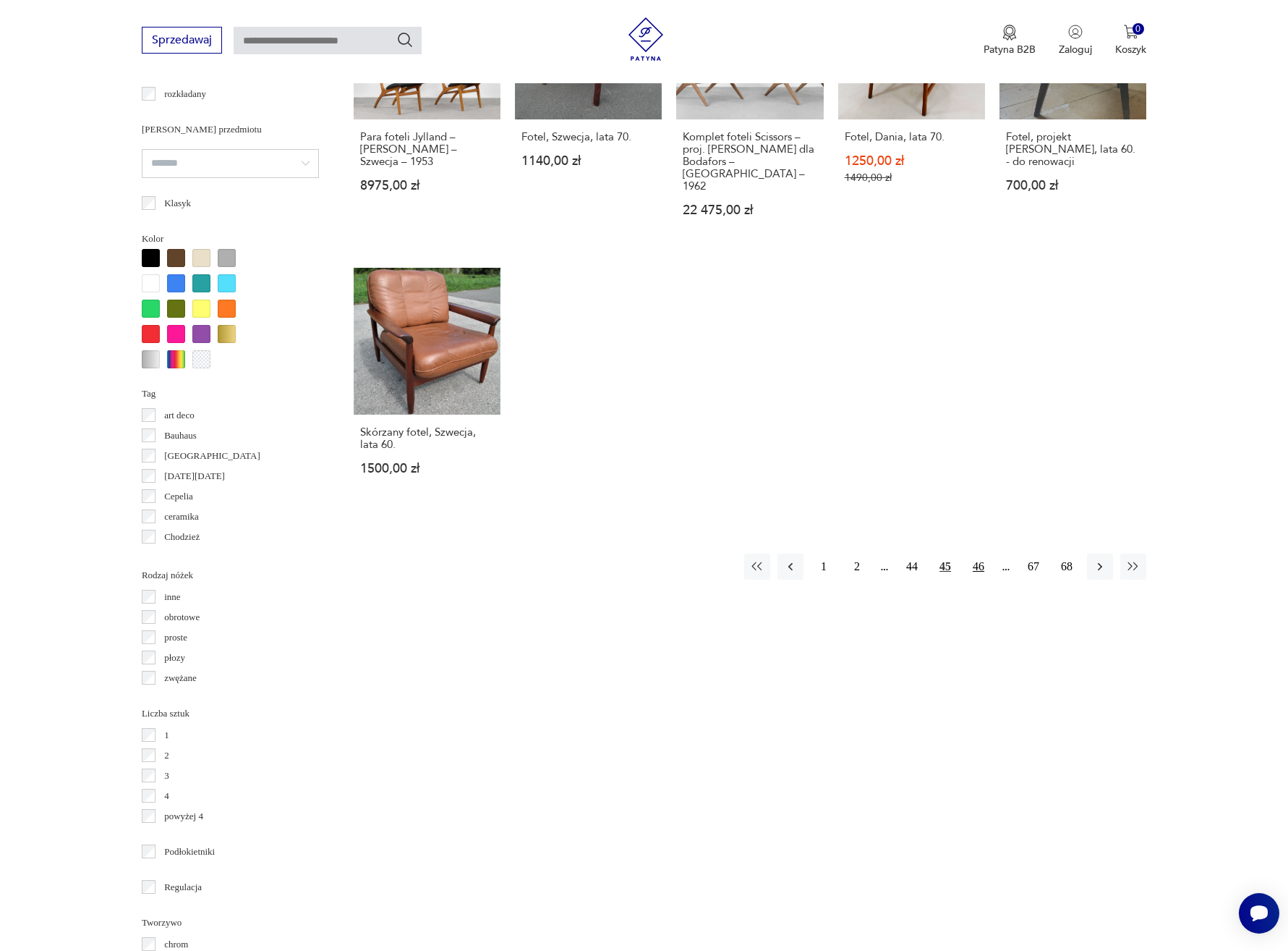
click at [988, 554] on button "46" at bounding box center [978, 566] width 26 height 26
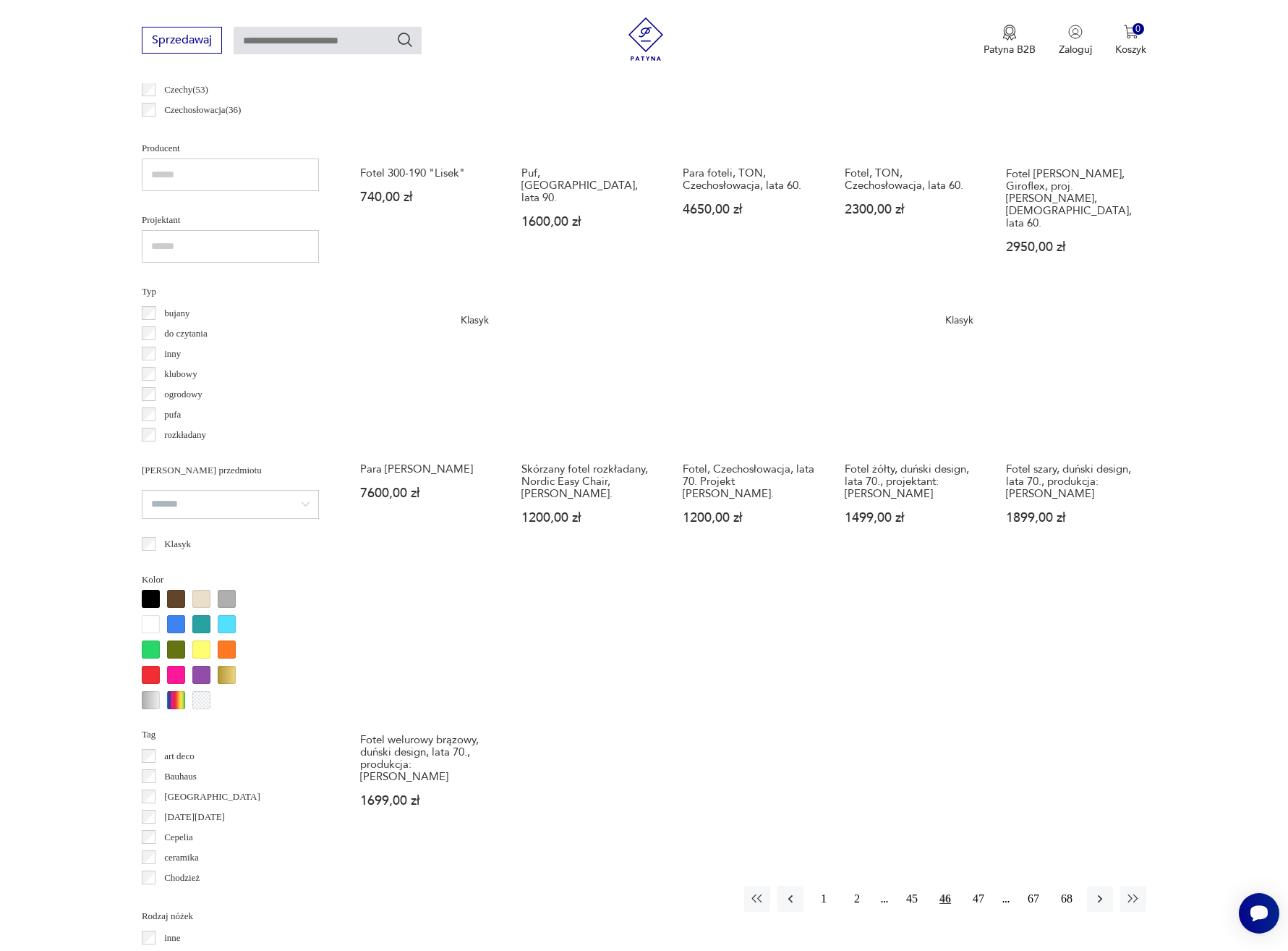
scroll to position [941, 0]
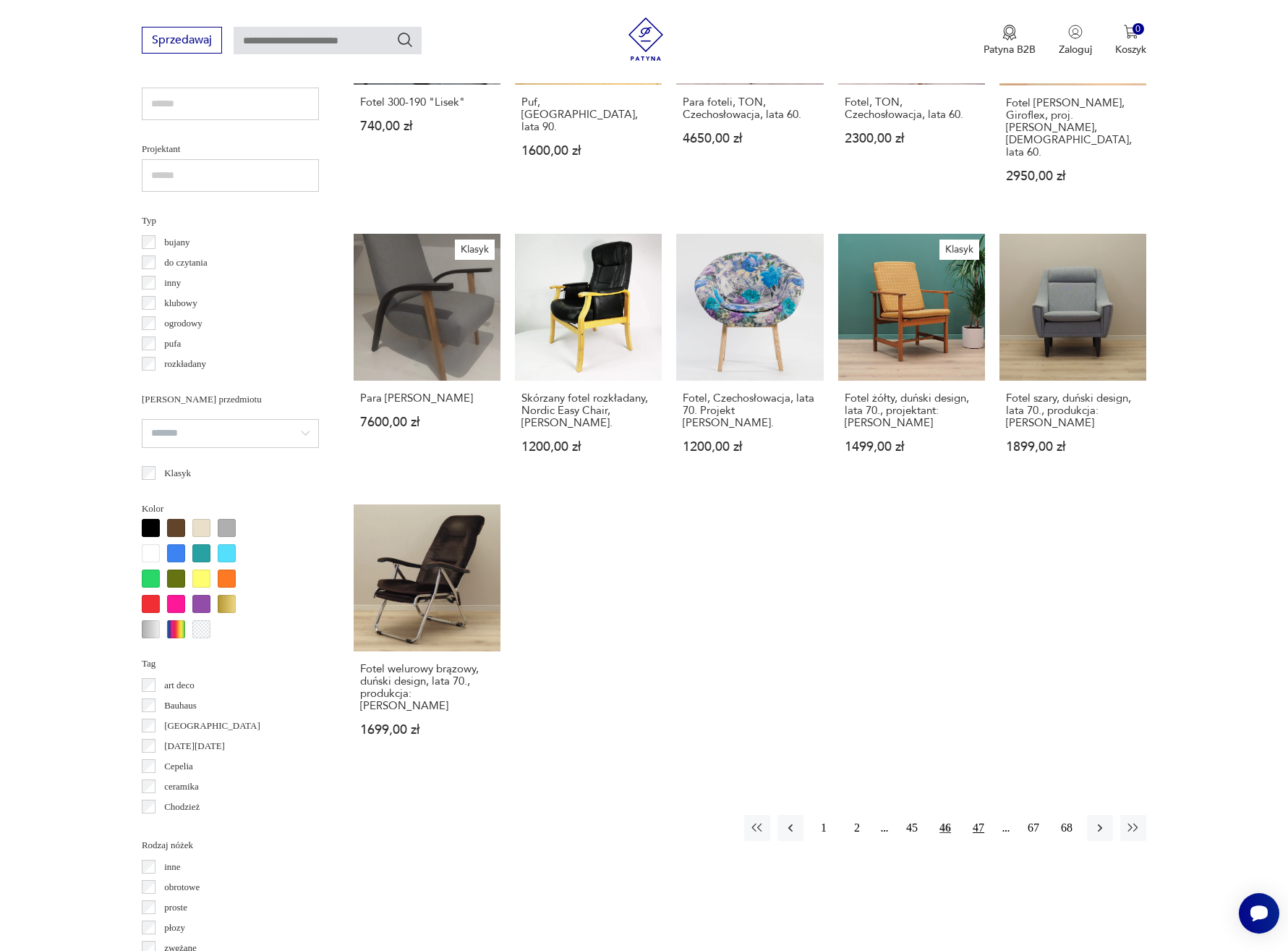
click at [977, 815] on button "47" at bounding box center [978, 828] width 26 height 26
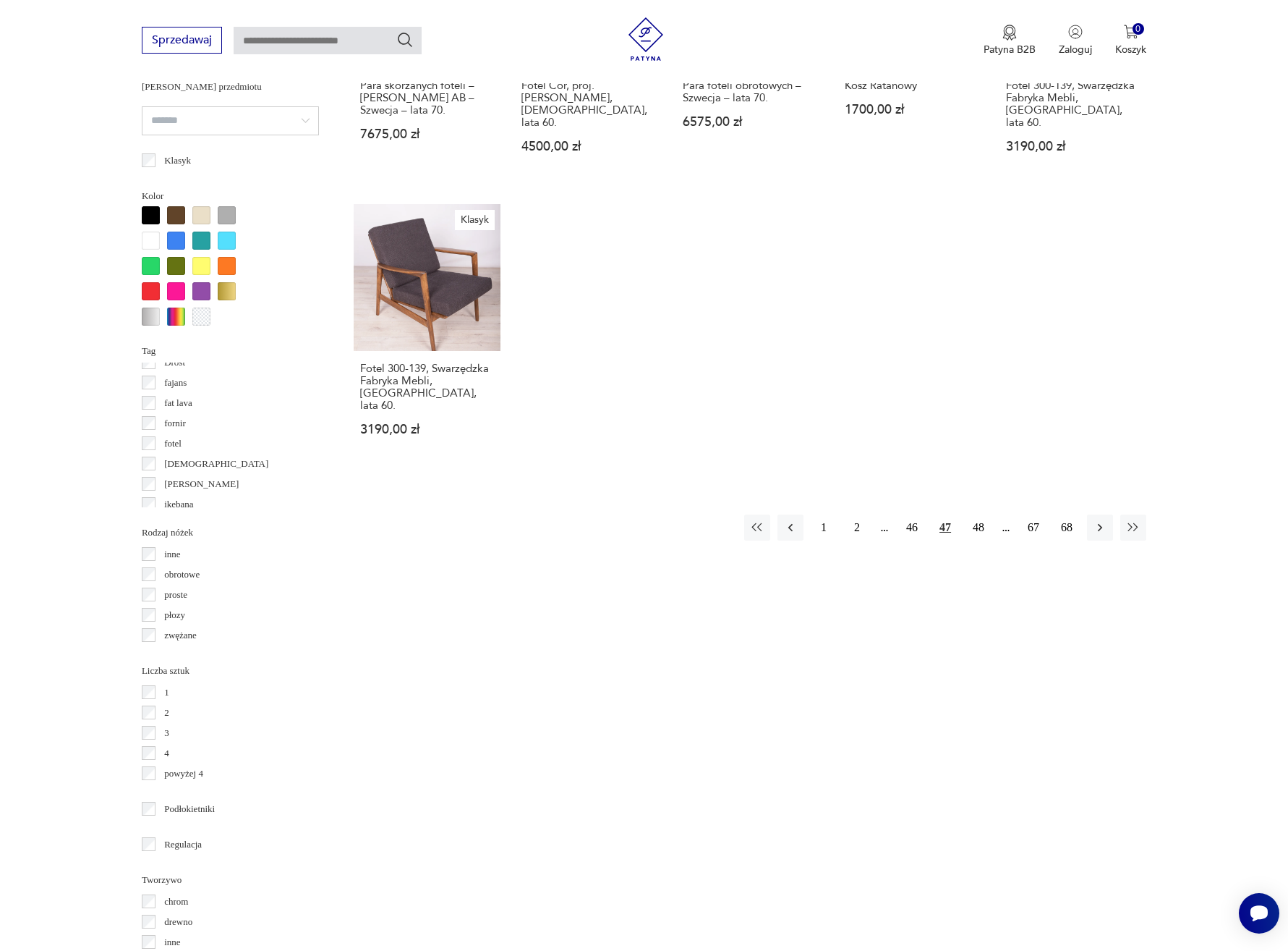
scroll to position [1428, 0]
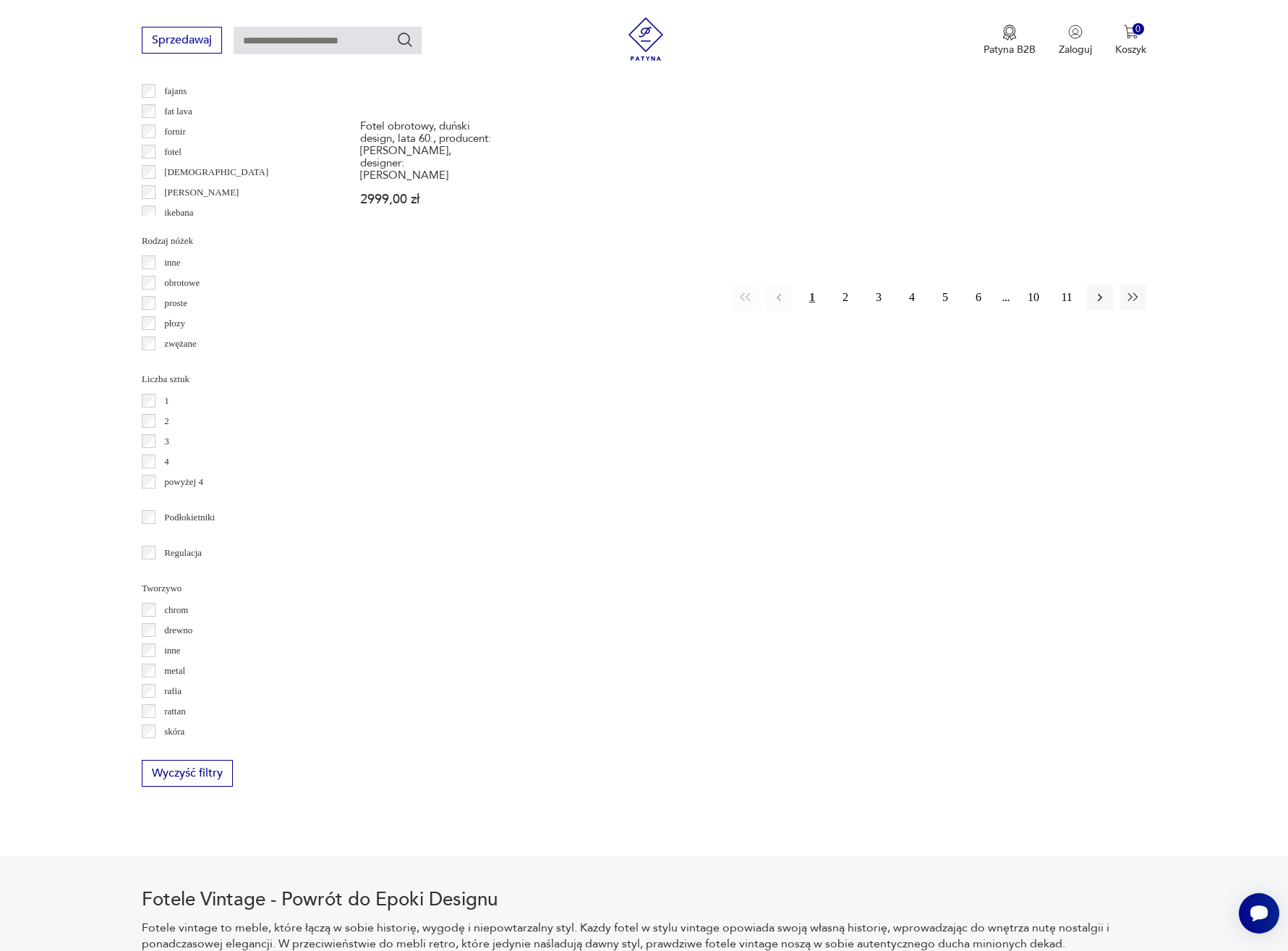
scroll to position [1561, 0]
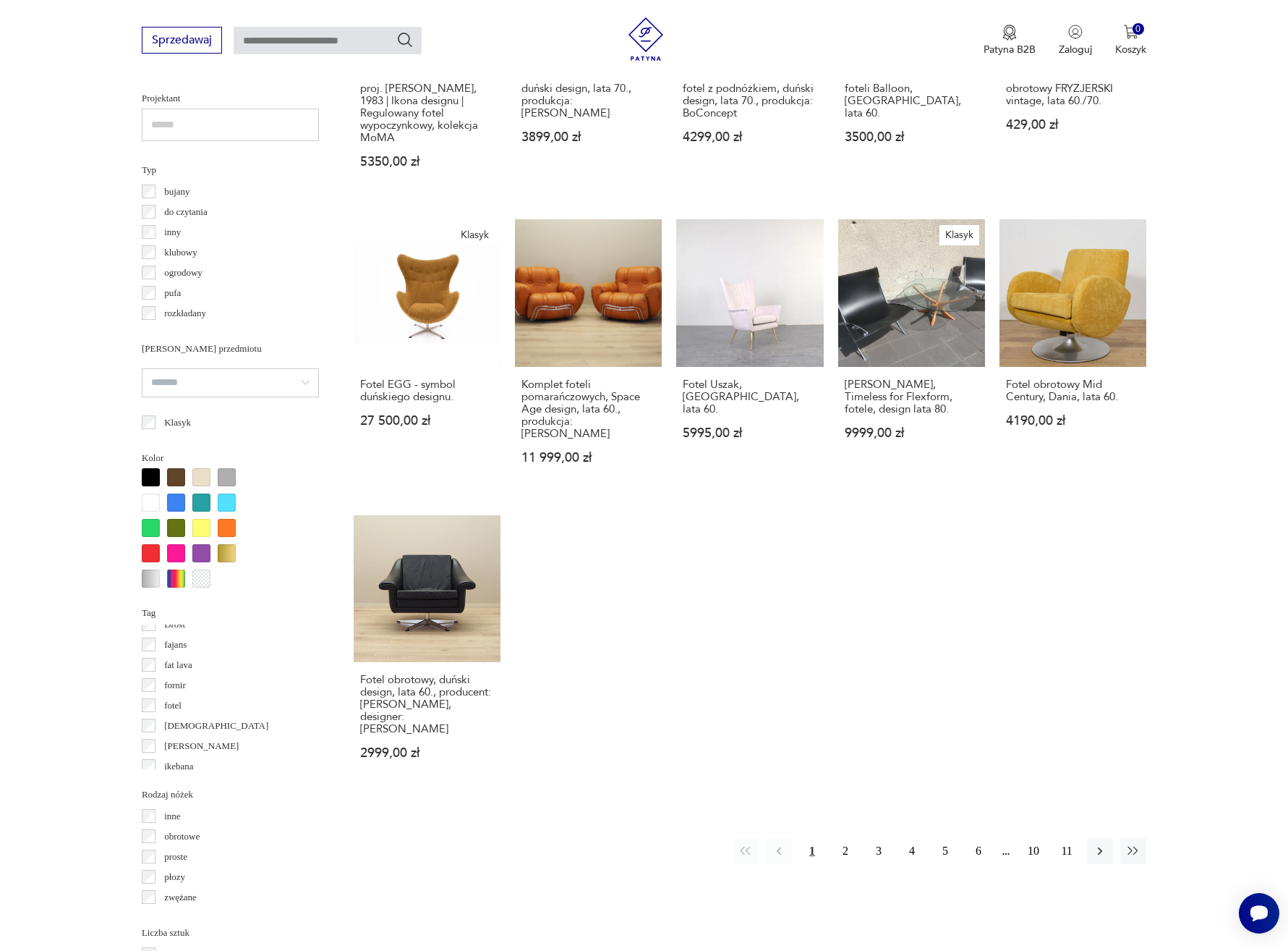
scroll to position [1069, 0]
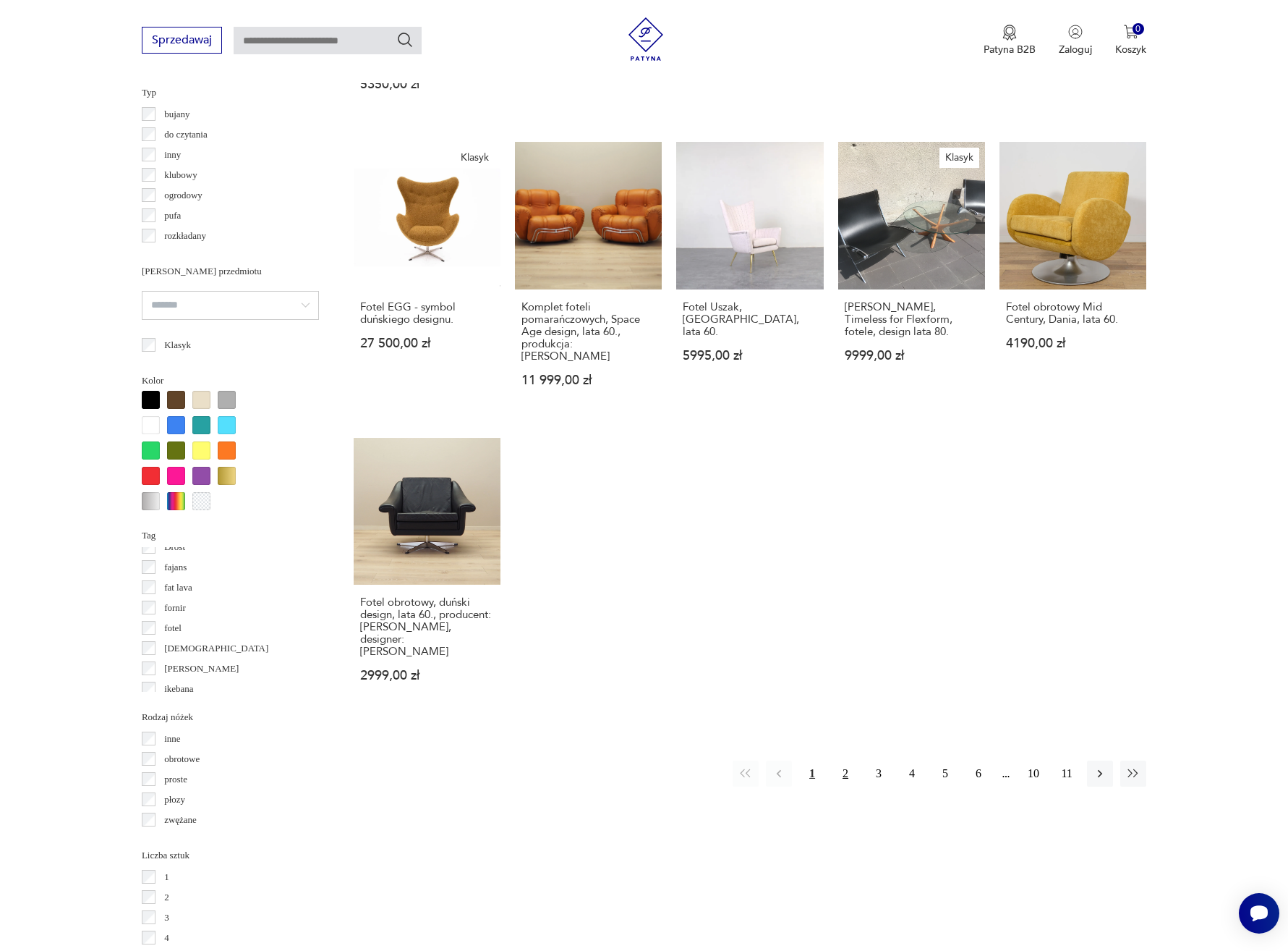
drag, startPoint x: 846, startPoint y: 729, endPoint x: 853, endPoint y: 723, distance: 9.2
click at [846, 760] on button "2" at bounding box center [846, 773] width 26 height 26
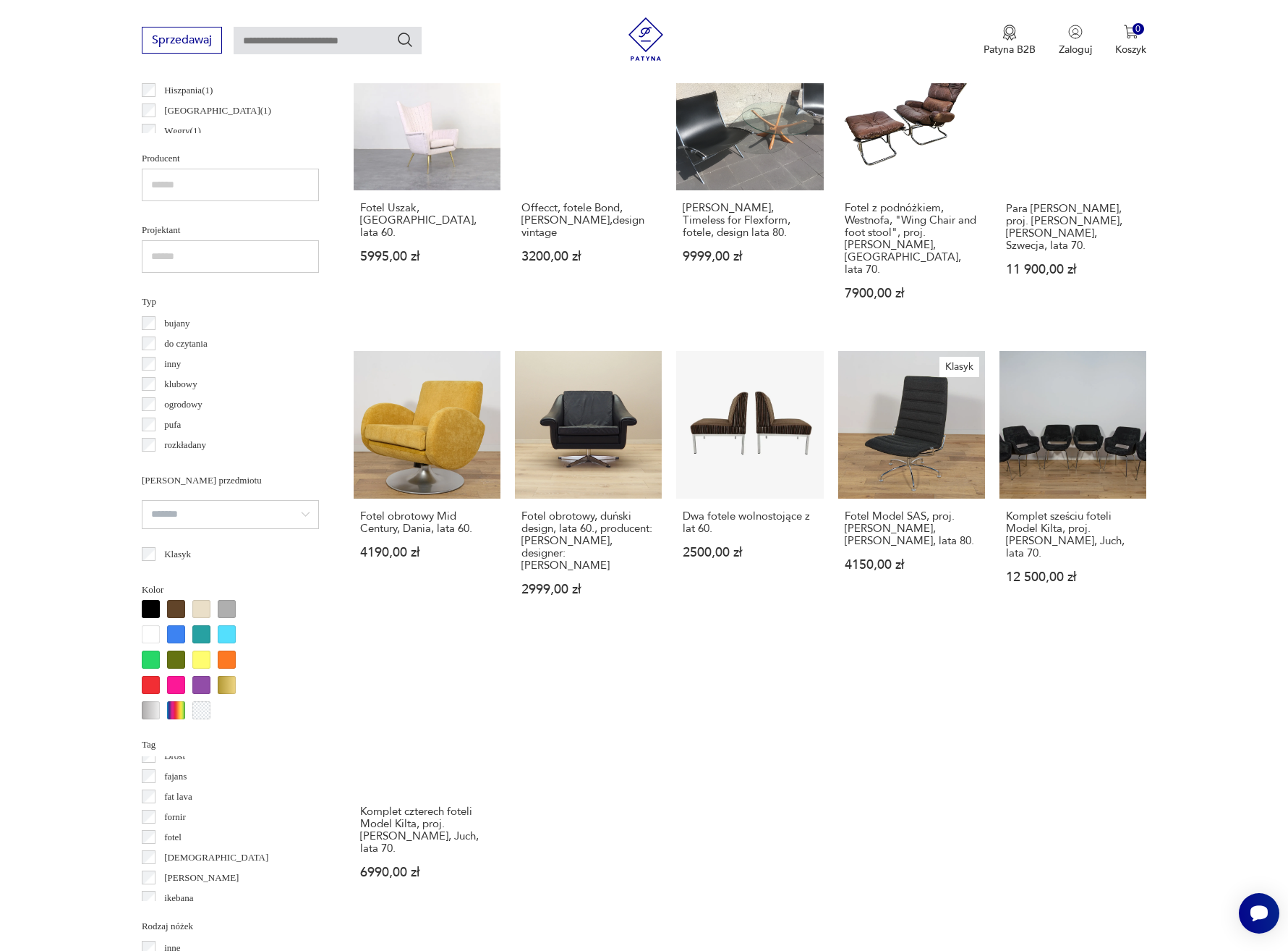
scroll to position [952, 0]
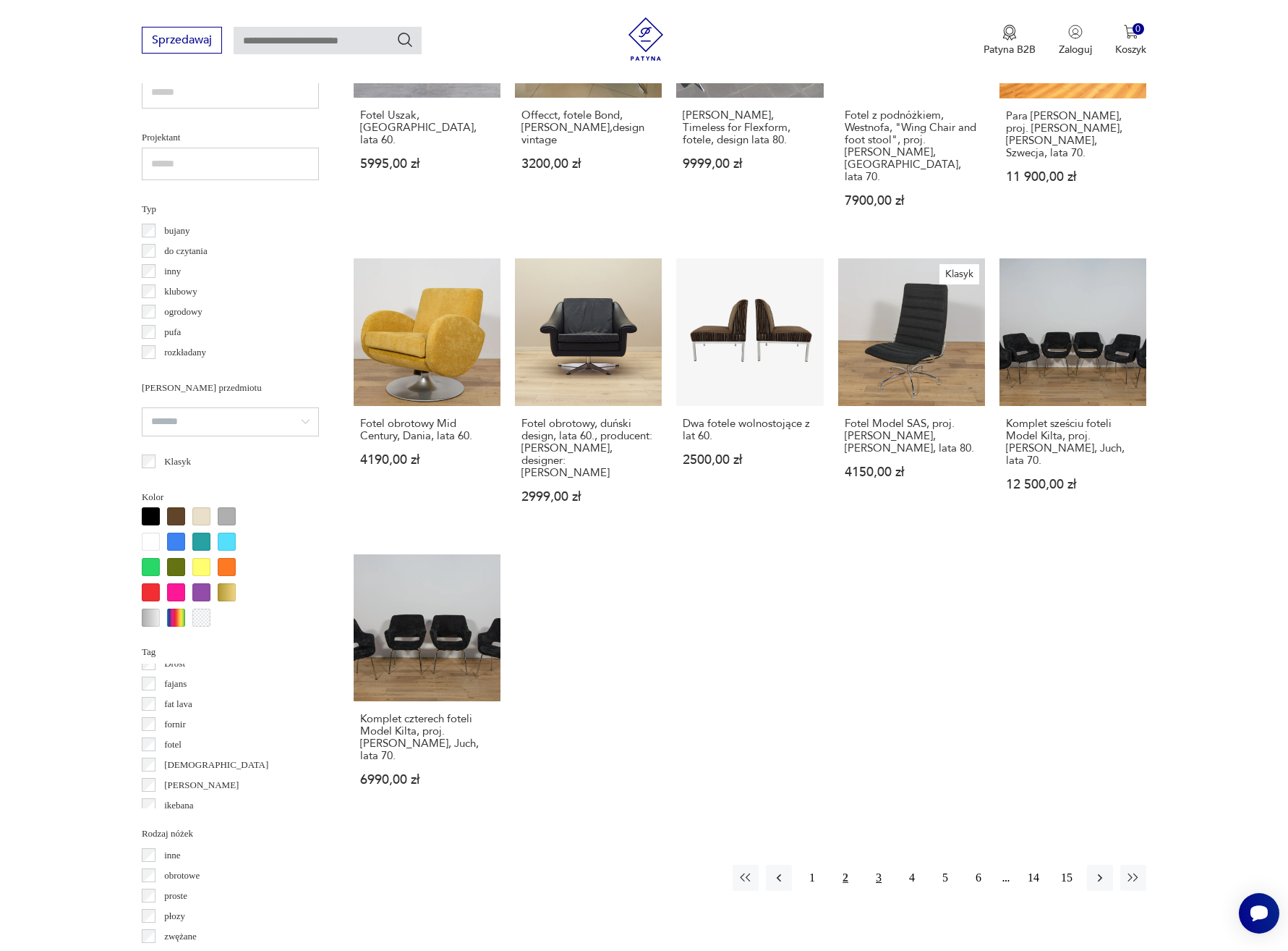
click at [874, 864] on button "3" at bounding box center [879, 877] width 26 height 26
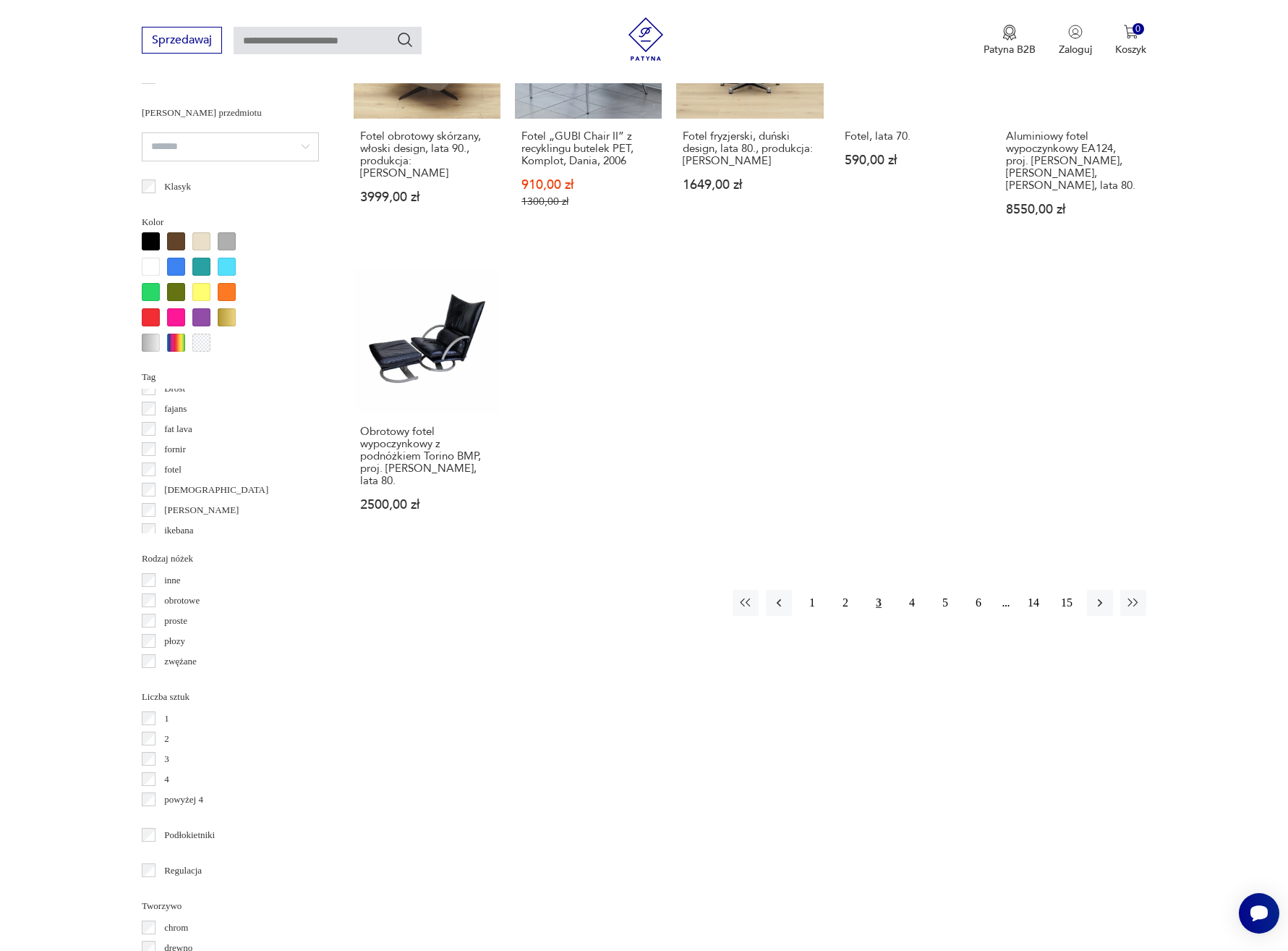
scroll to position [1238, 0]
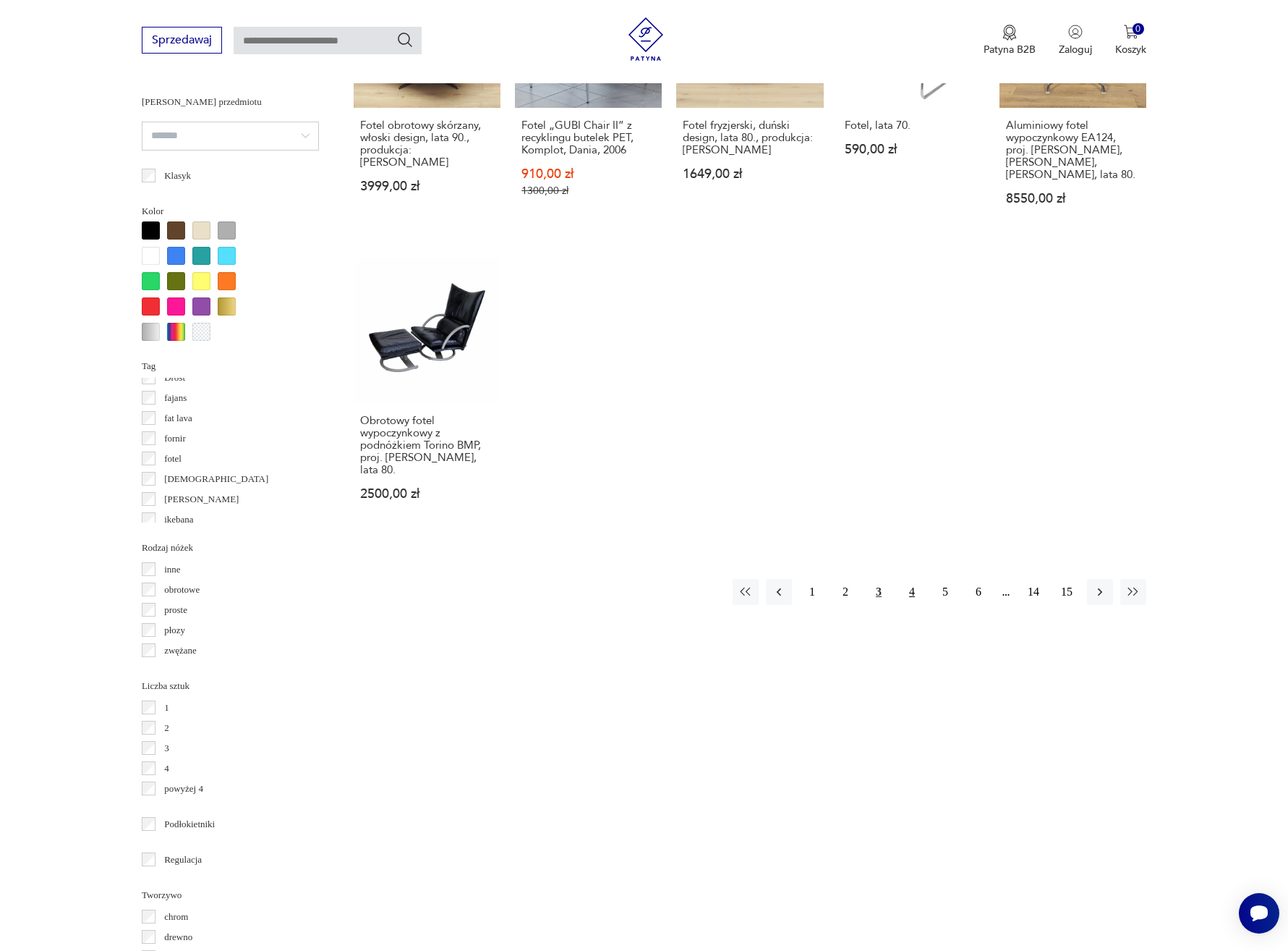
click at [906, 579] on button "4" at bounding box center [912, 592] width 26 height 26
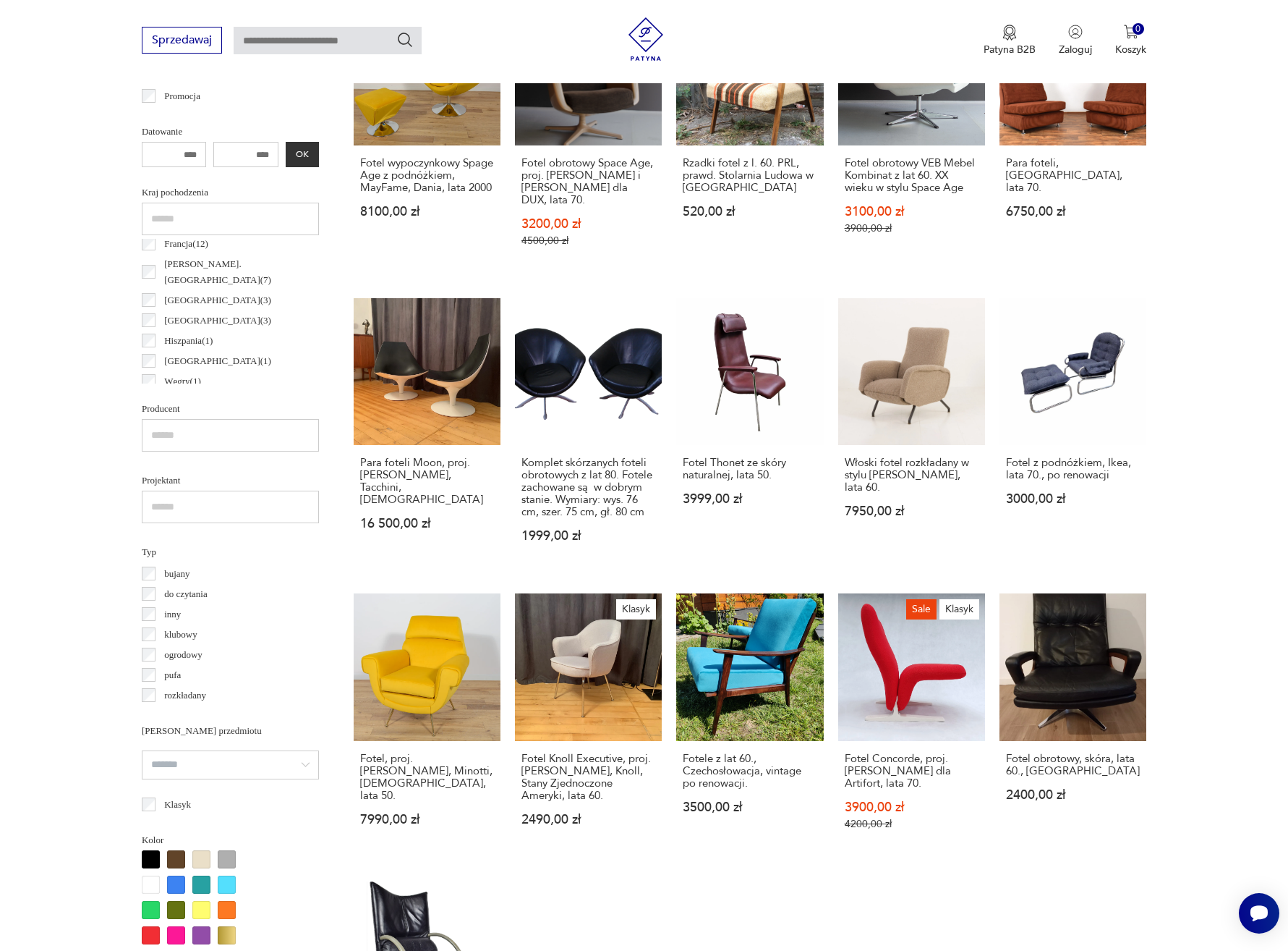
scroll to position [884, 0]
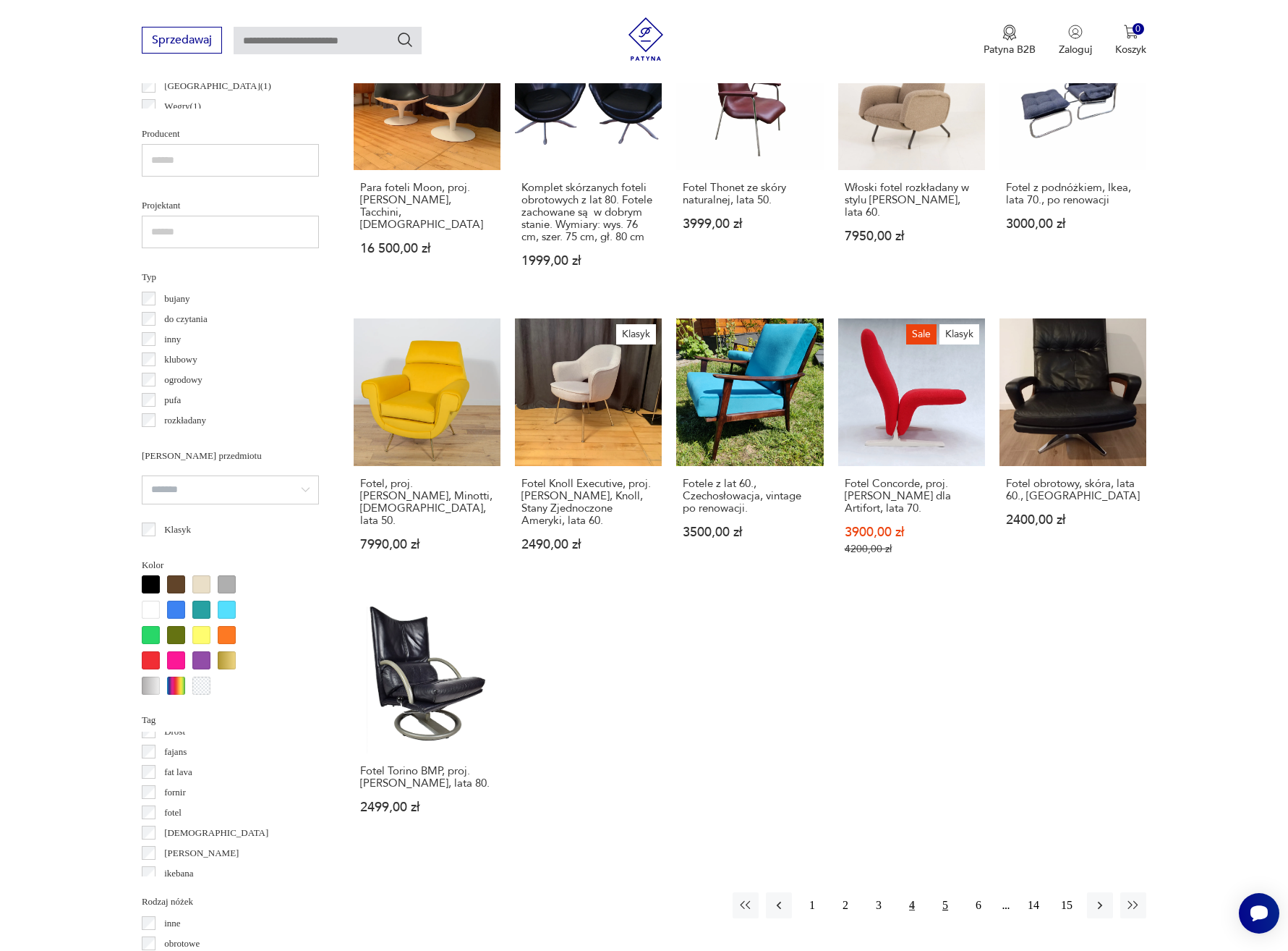
click at [947, 904] on button "5" at bounding box center [945, 904] width 26 height 26
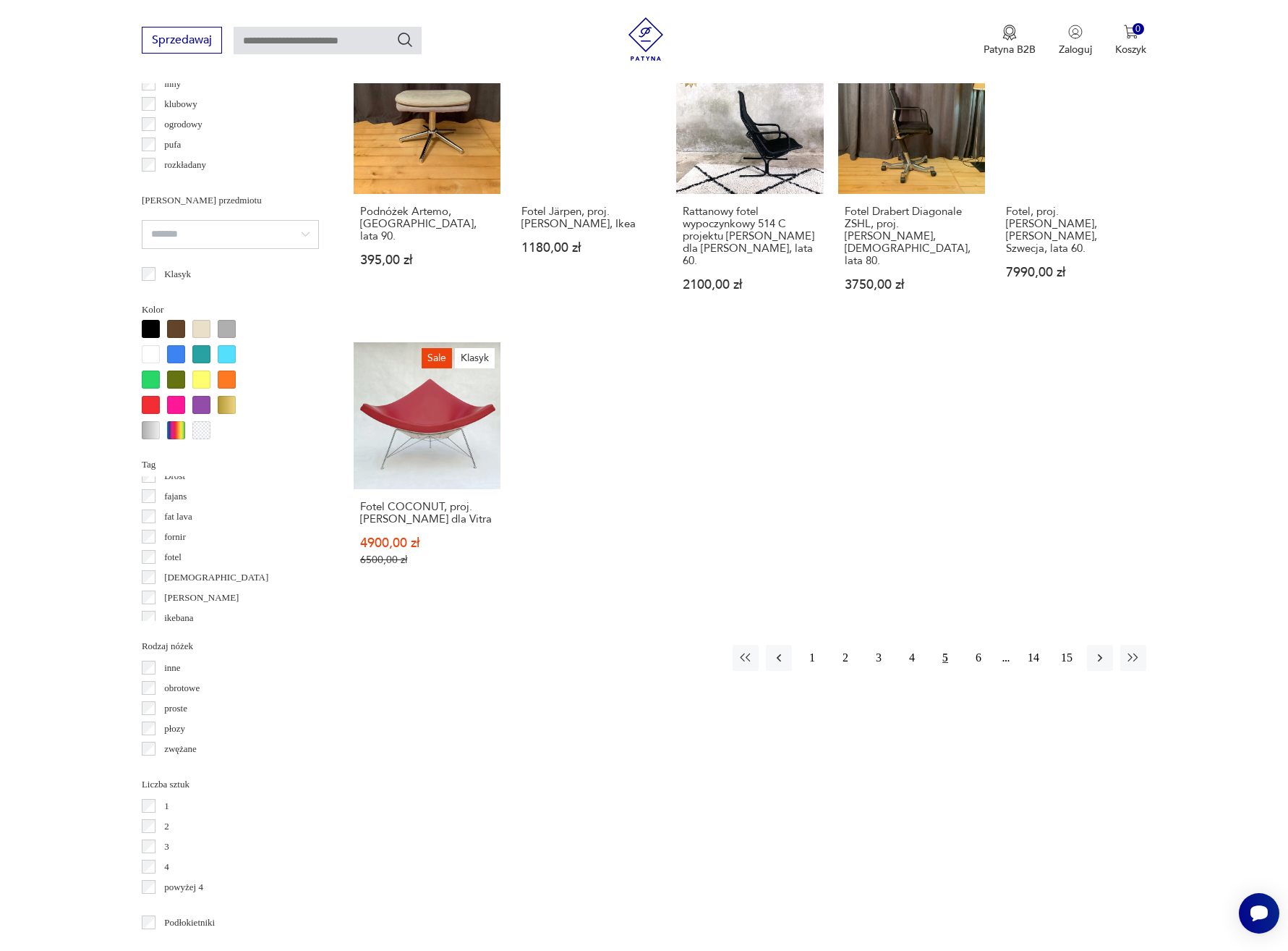
scroll to position [1175, 0]
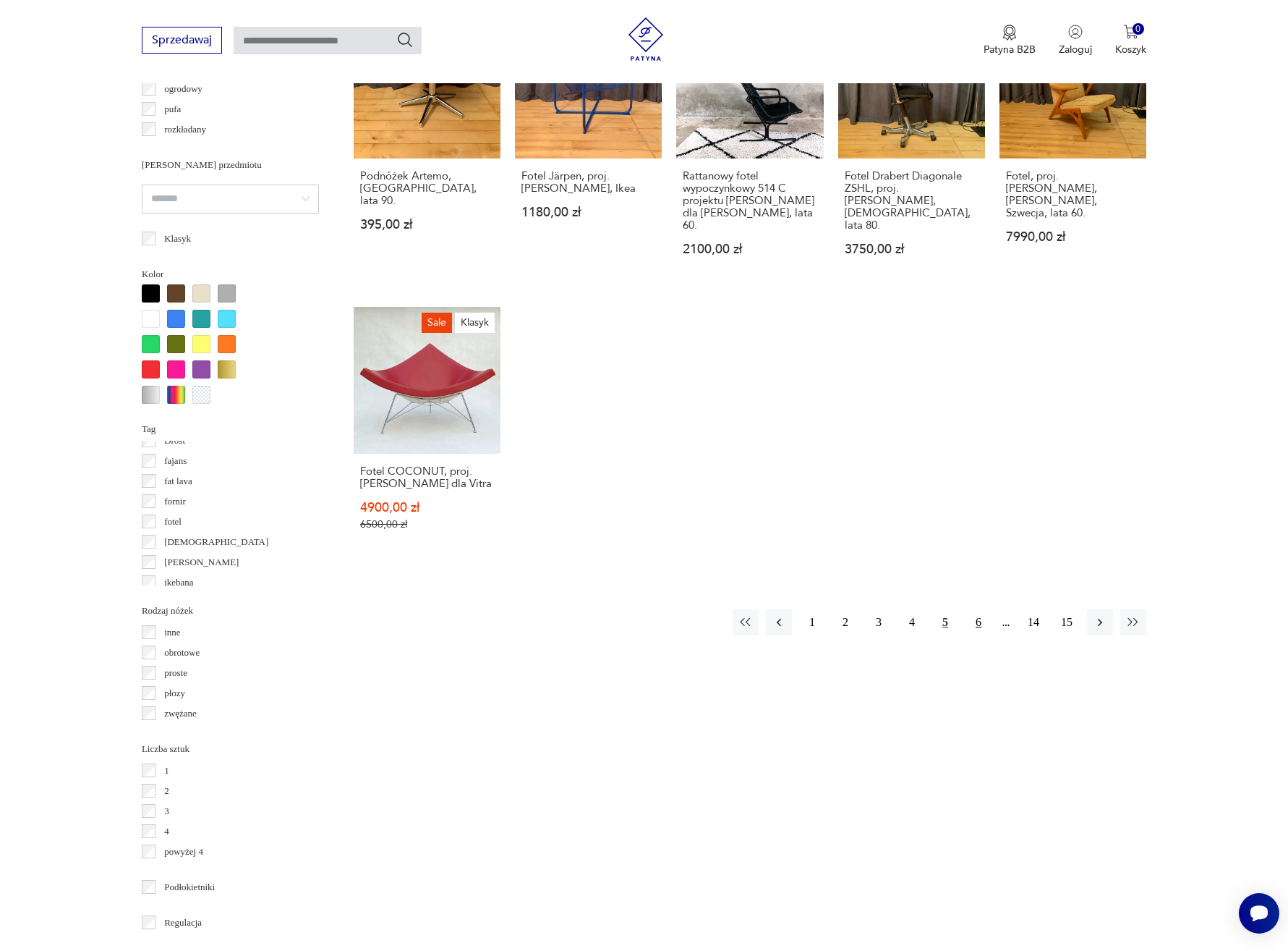
click at [977, 611] on button "6" at bounding box center [978, 622] width 26 height 26
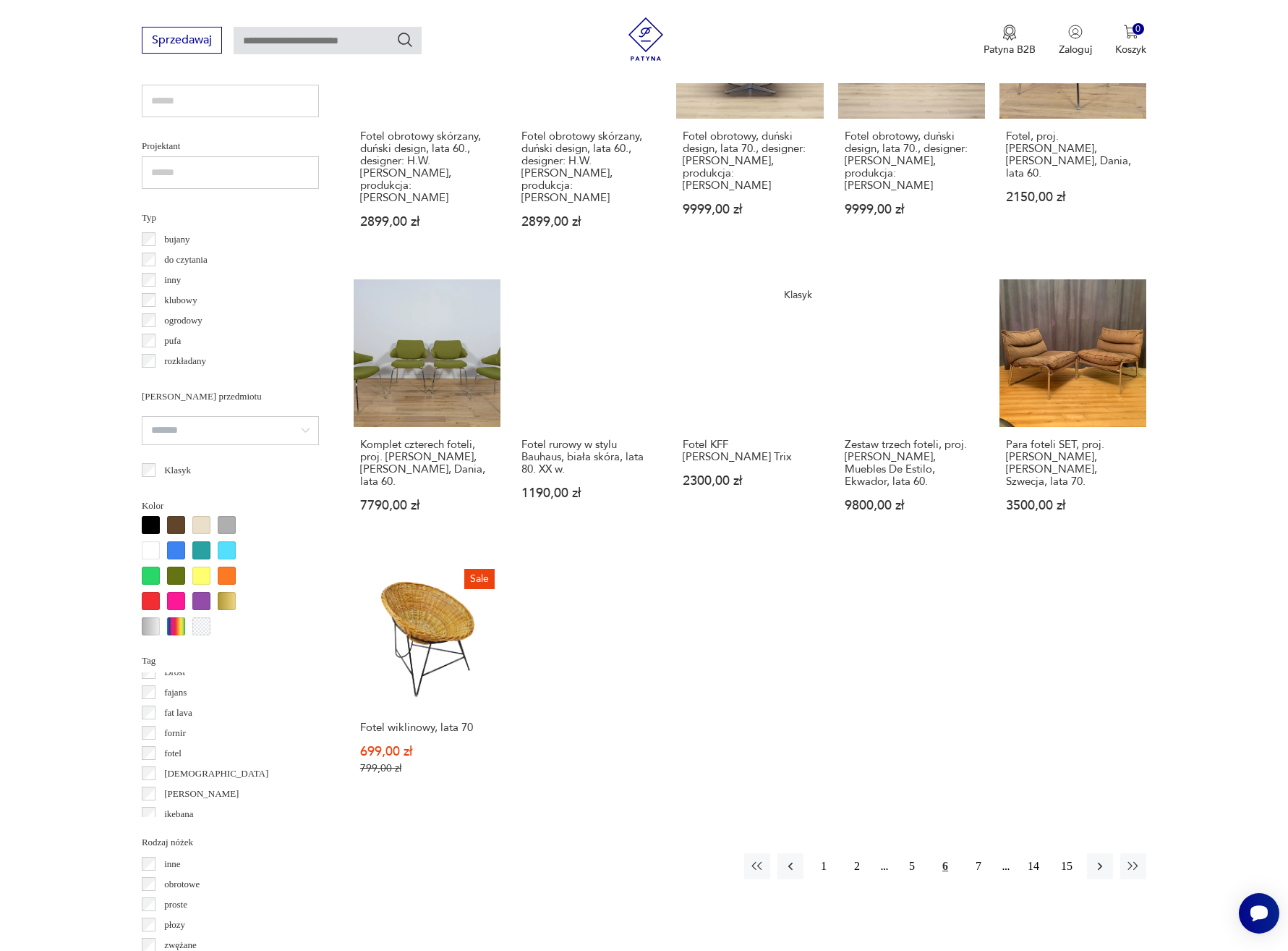
scroll to position [956, 0]
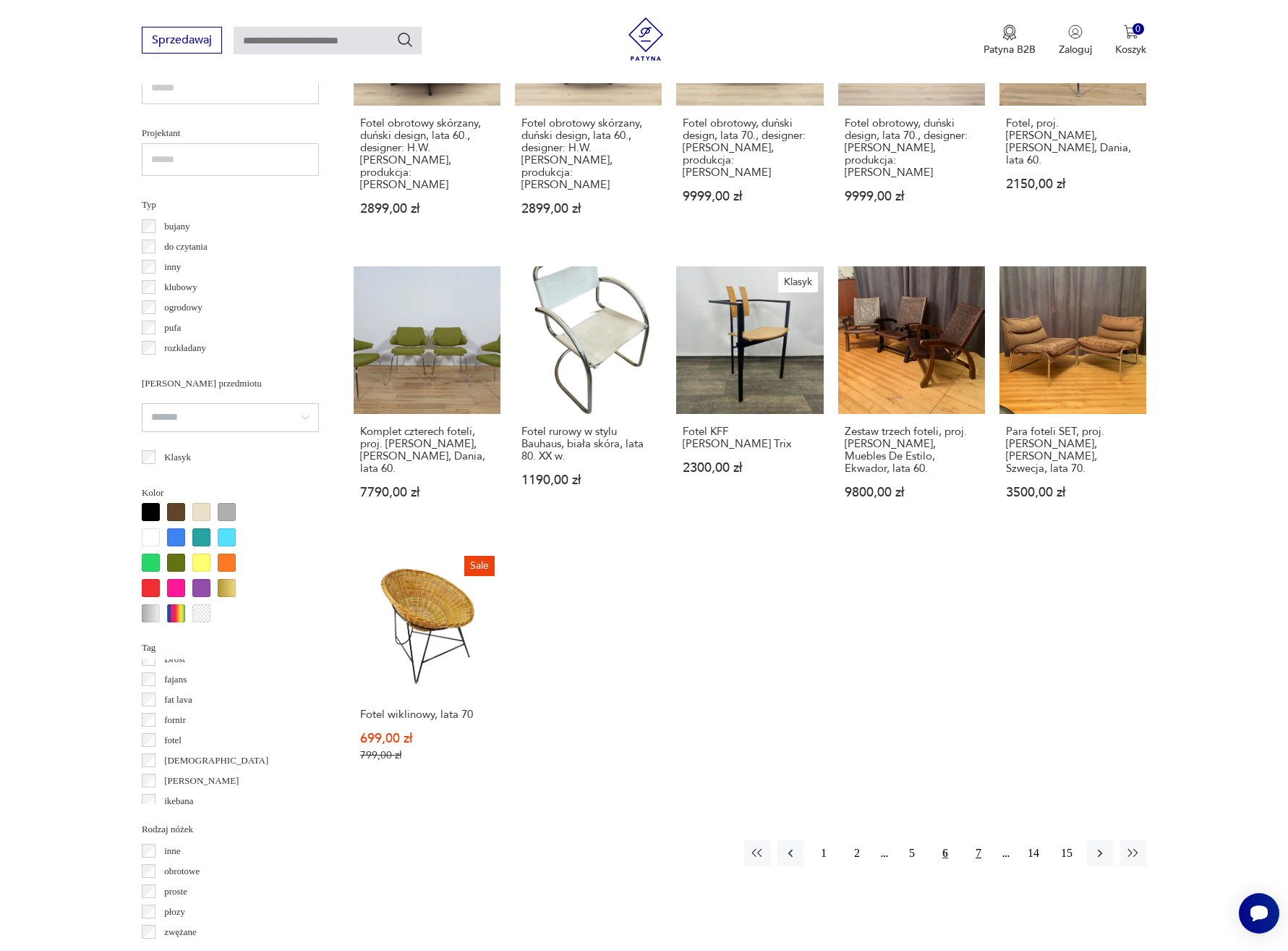
click at [973, 840] on button "7" at bounding box center [978, 852] width 26 height 26
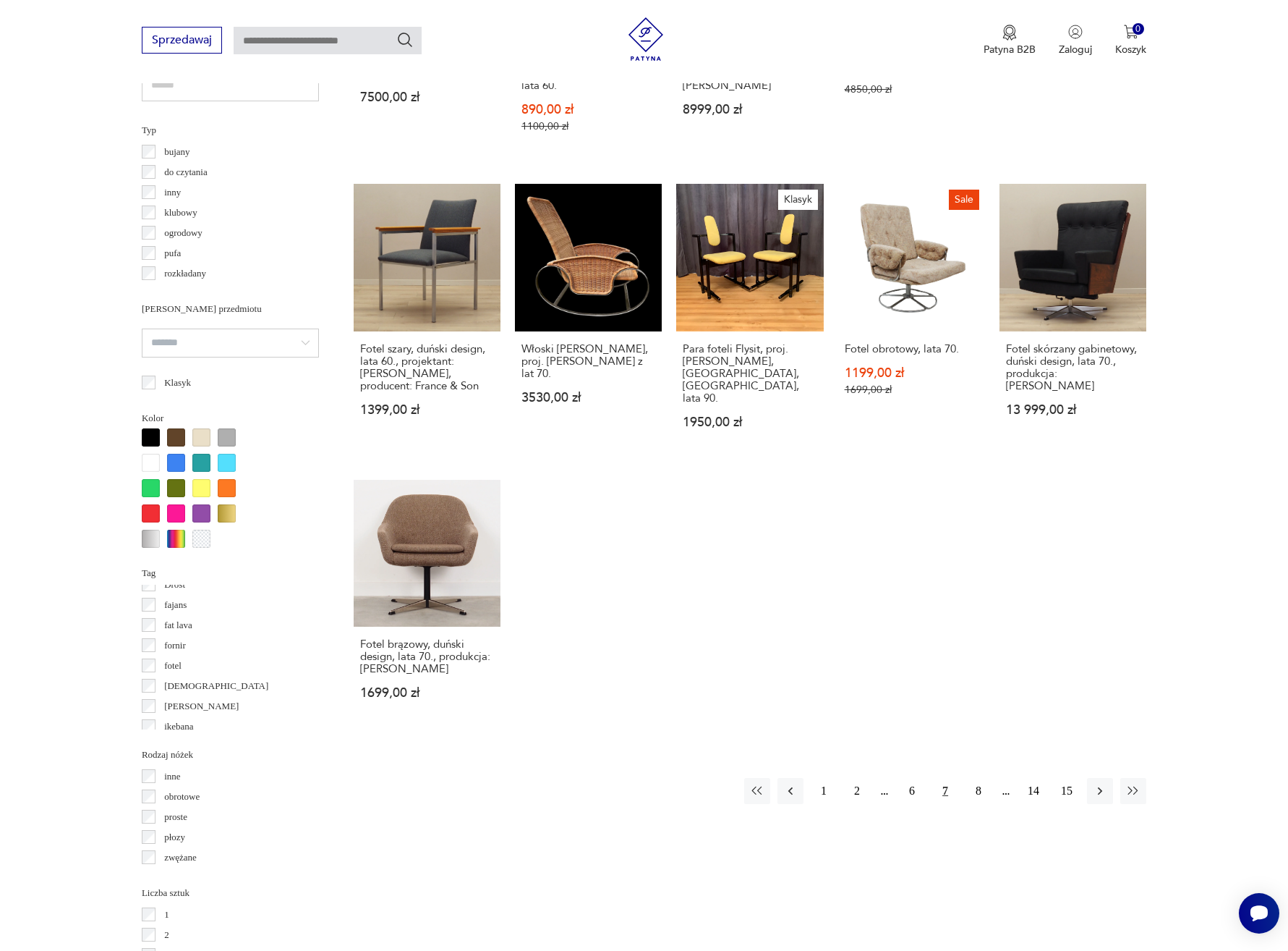
scroll to position [1031, 0]
click at [977, 777] on button "8" at bounding box center [978, 790] width 26 height 26
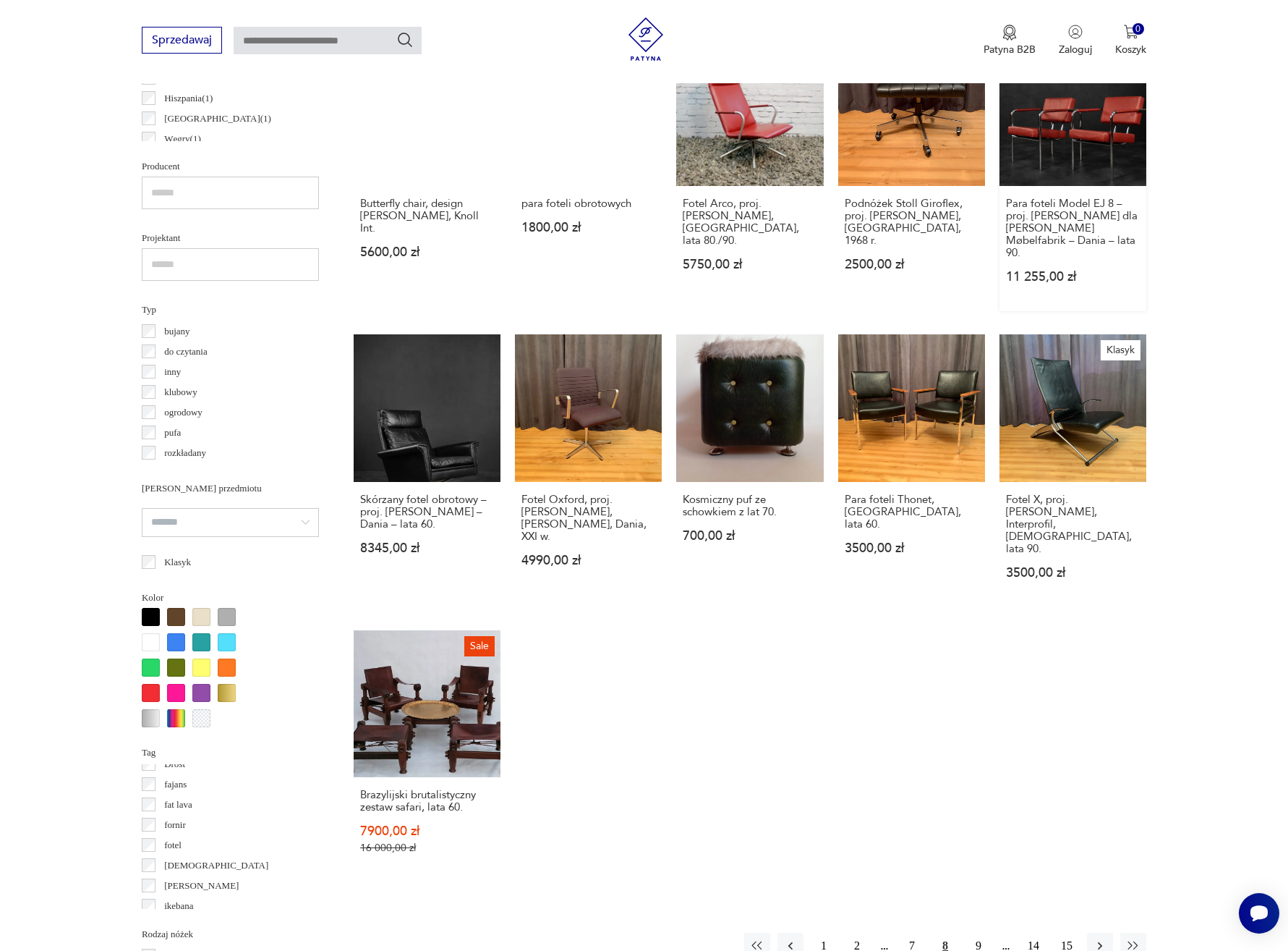
scroll to position [872, 0]
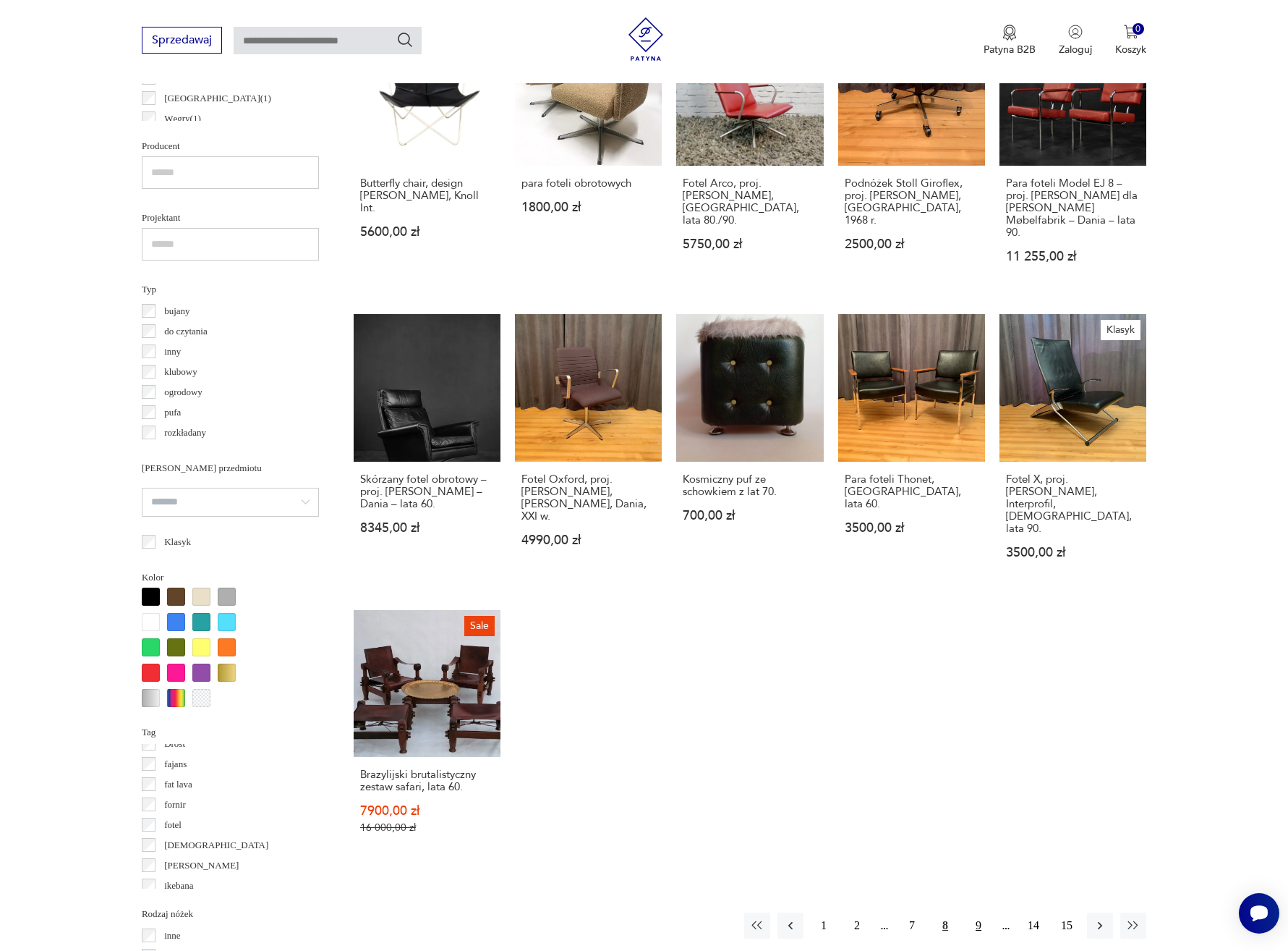
click at [977, 913] on button "9" at bounding box center [978, 925] width 26 height 26
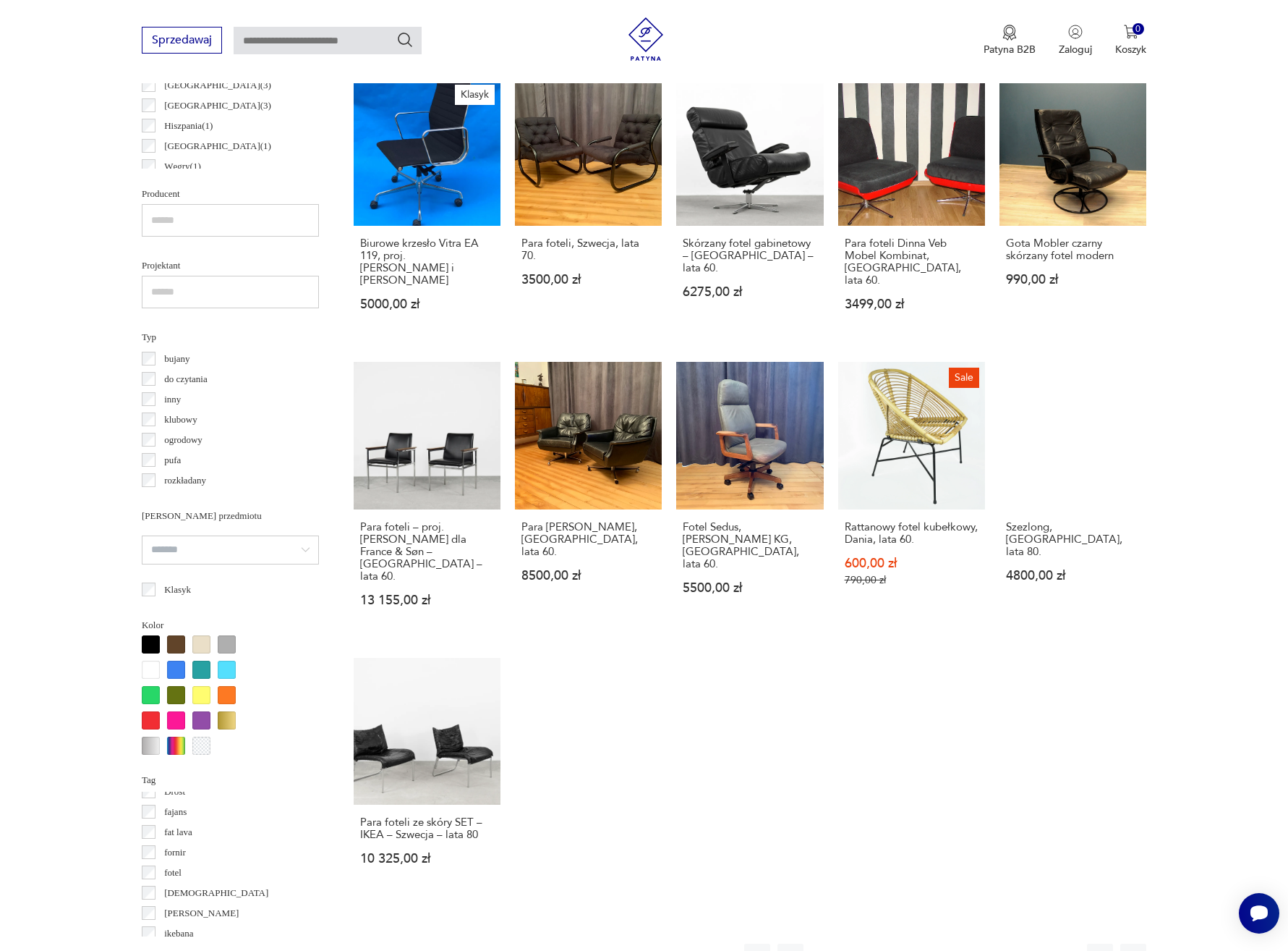
scroll to position [1028, 0]
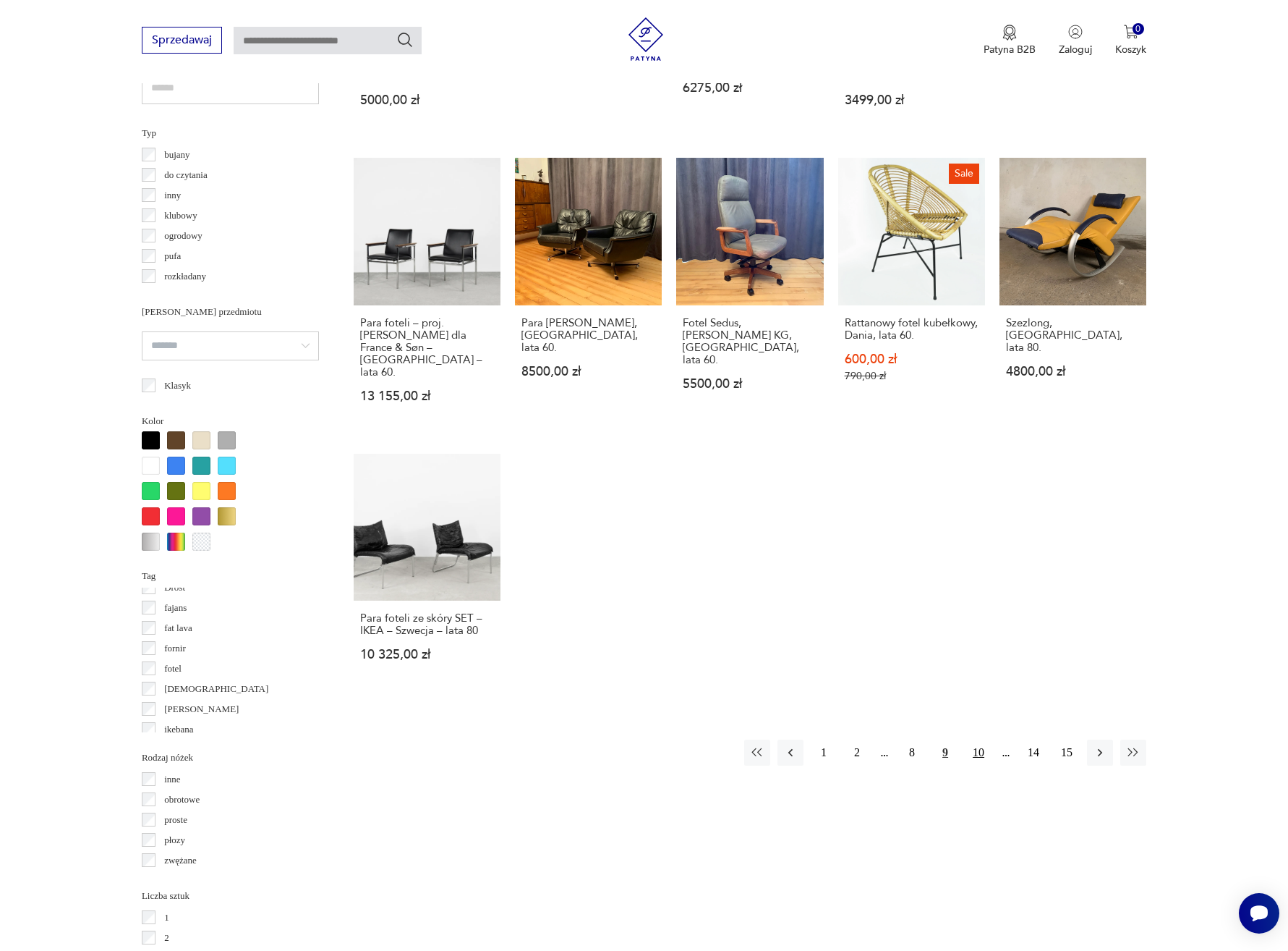
click at [982, 739] on button "10" at bounding box center [978, 752] width 26 height 26
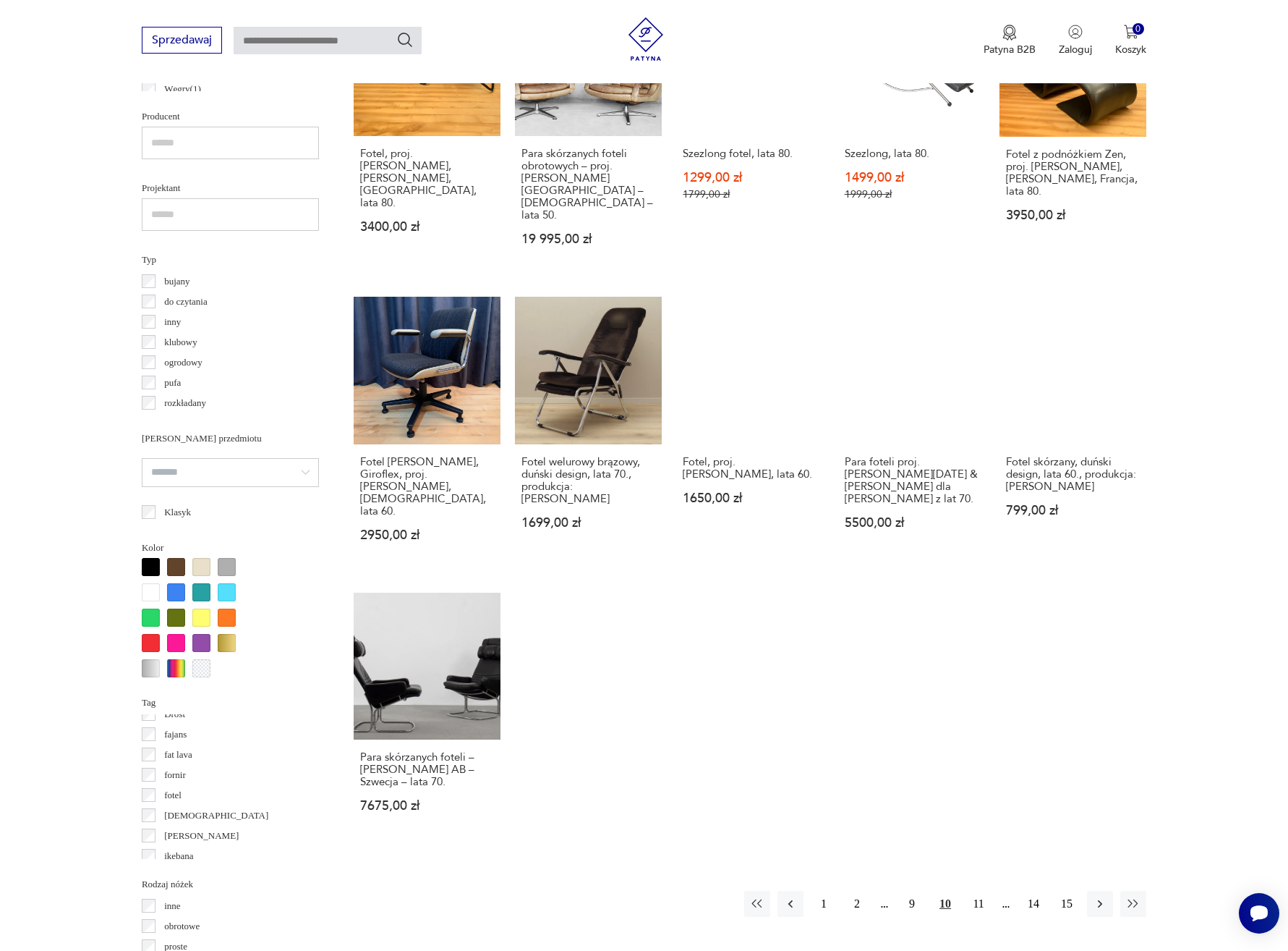
scroll to position [919, 0]
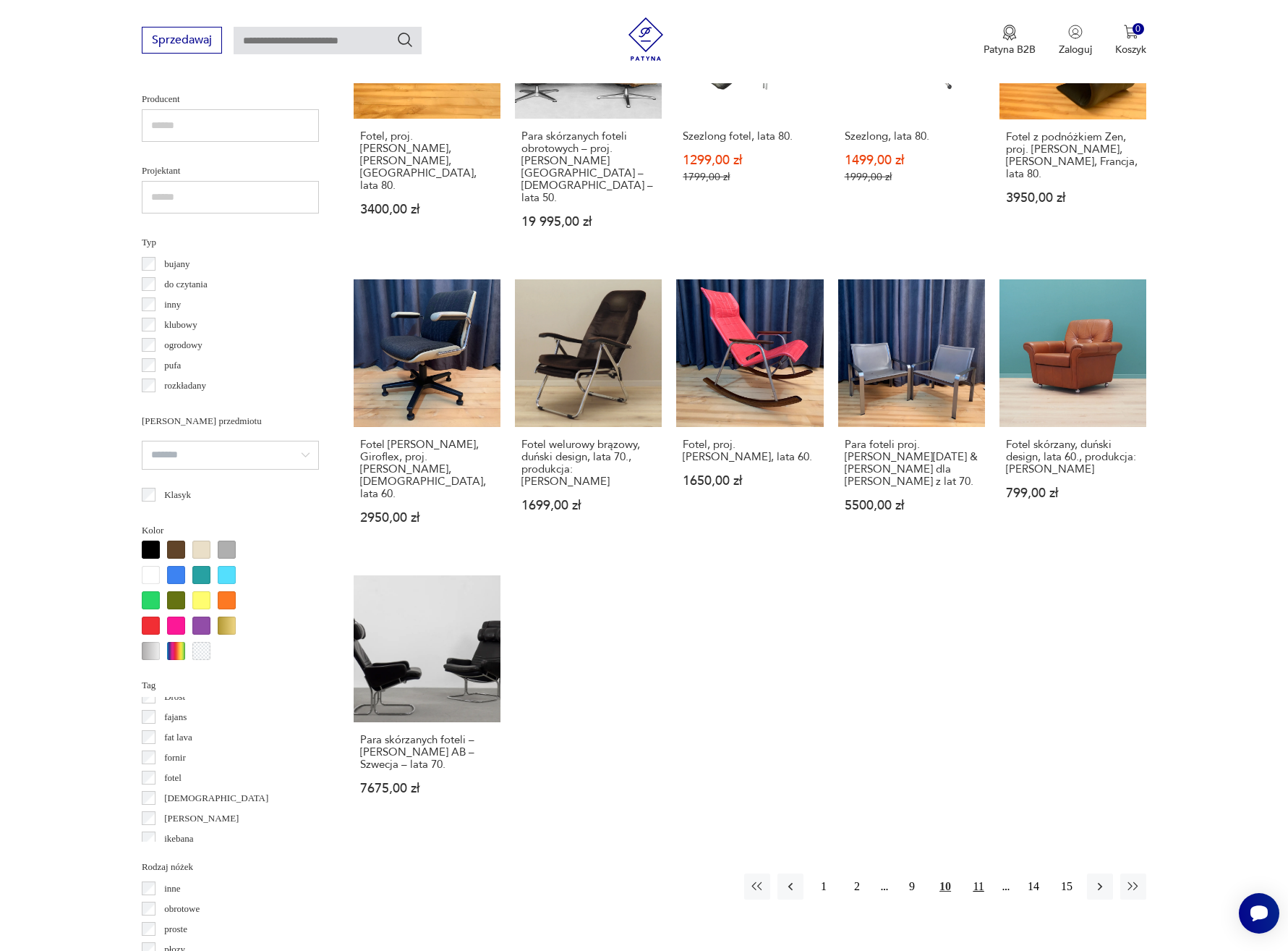
click at [977, 873] on button "11" at bounding box center [978, 886] width 26 height 26
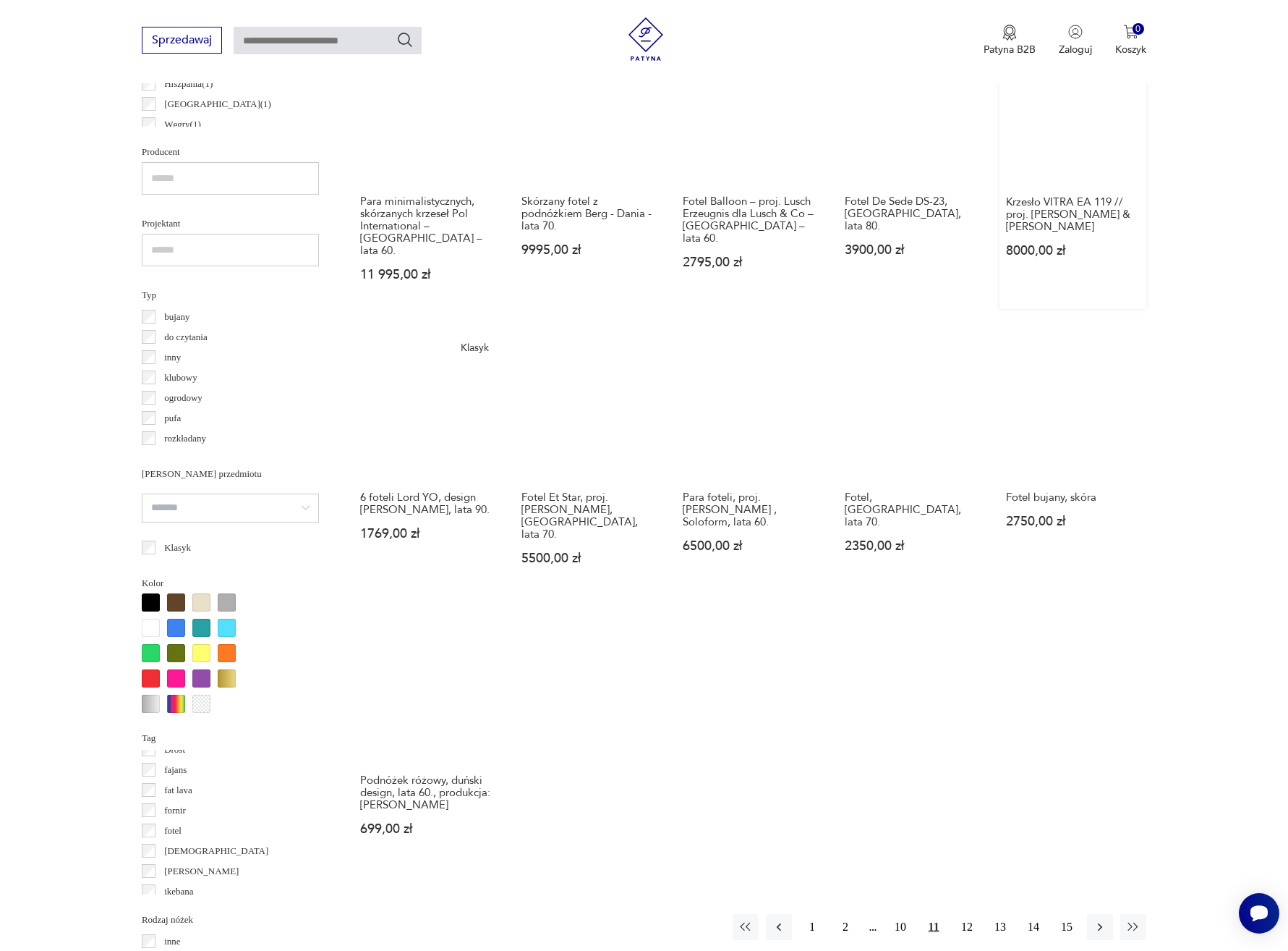
scroll to position [934, 0]
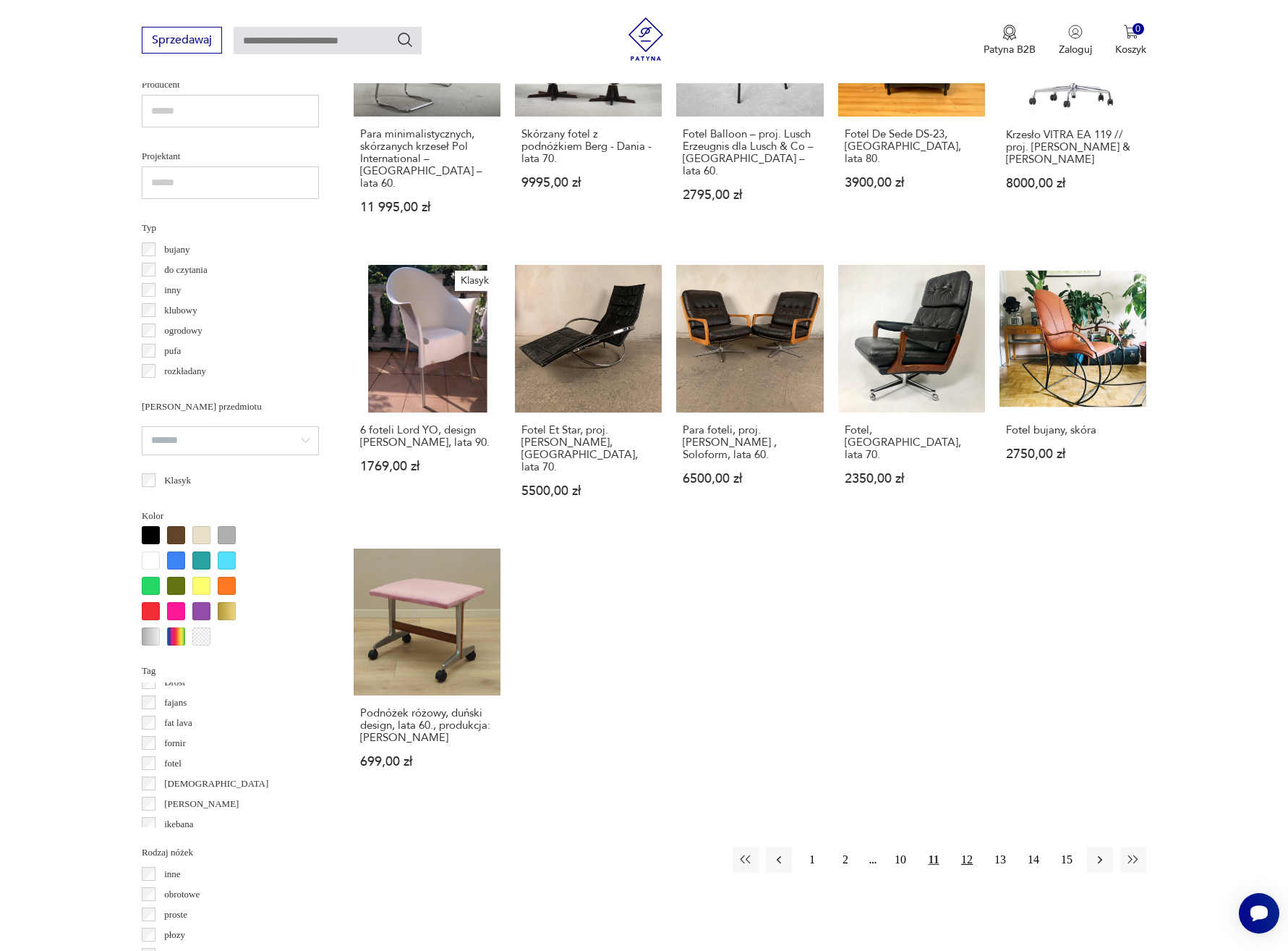
click at [965, 847] on button "12" at bounding box center [967, 860] width 26 height 26
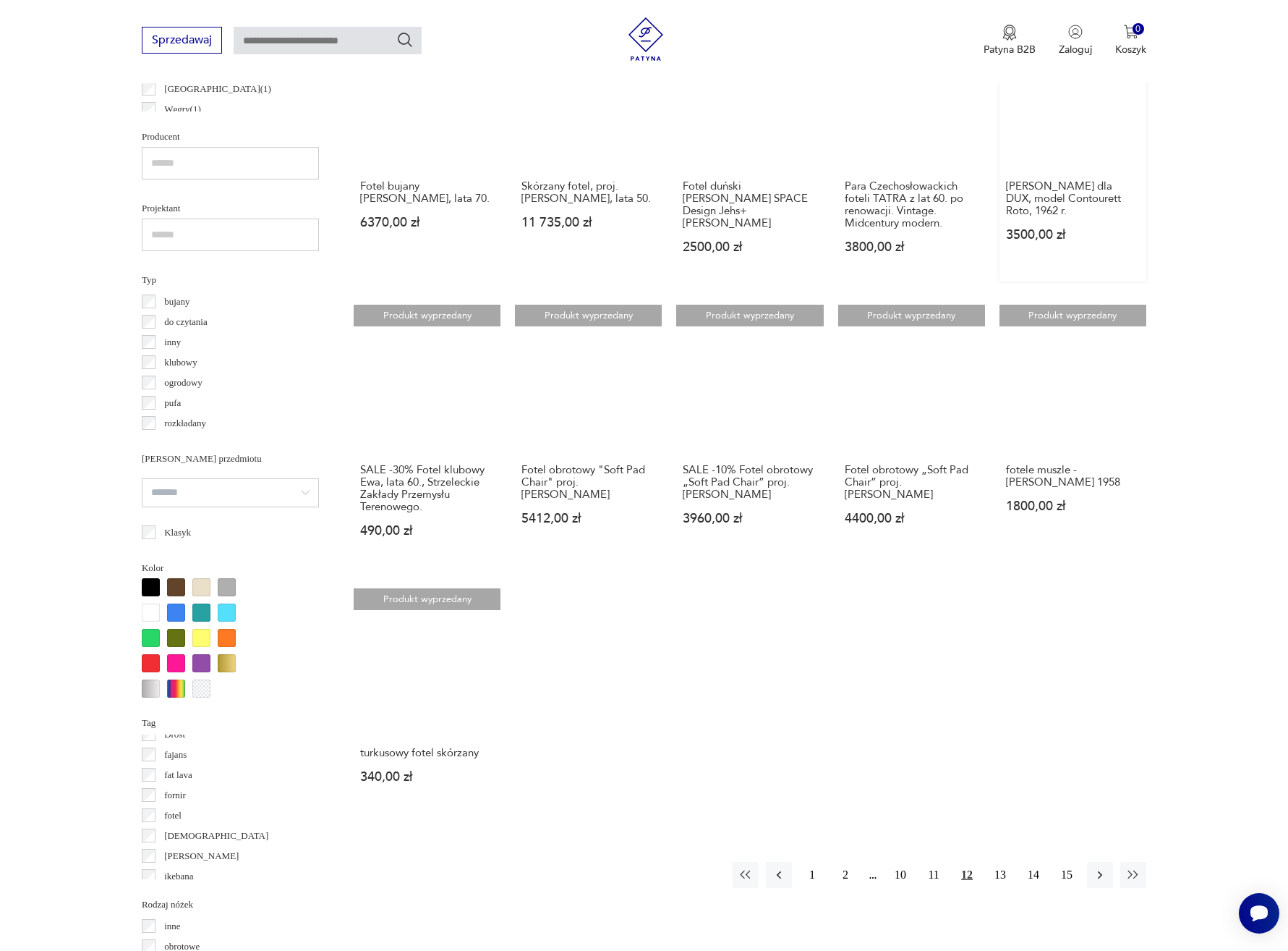
scroll to position [895, 0]
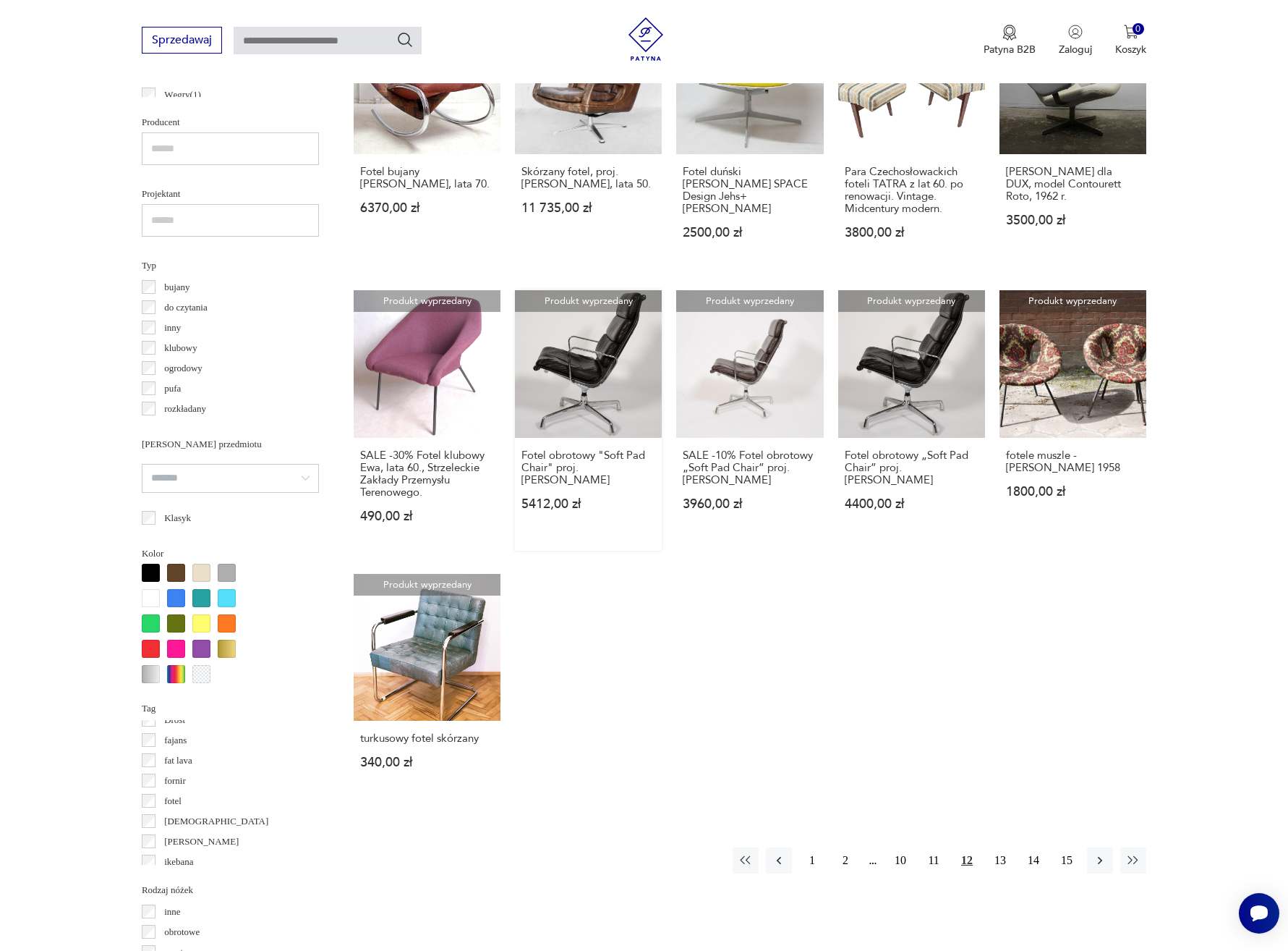
click at [629, 394] on link "Produkt wyprzedany Fotel obrotowy "Soft Pad Chair" proj. [PERSON_NAME] 5412,00 …" at bounding box center [588, 420] width 147 height 259
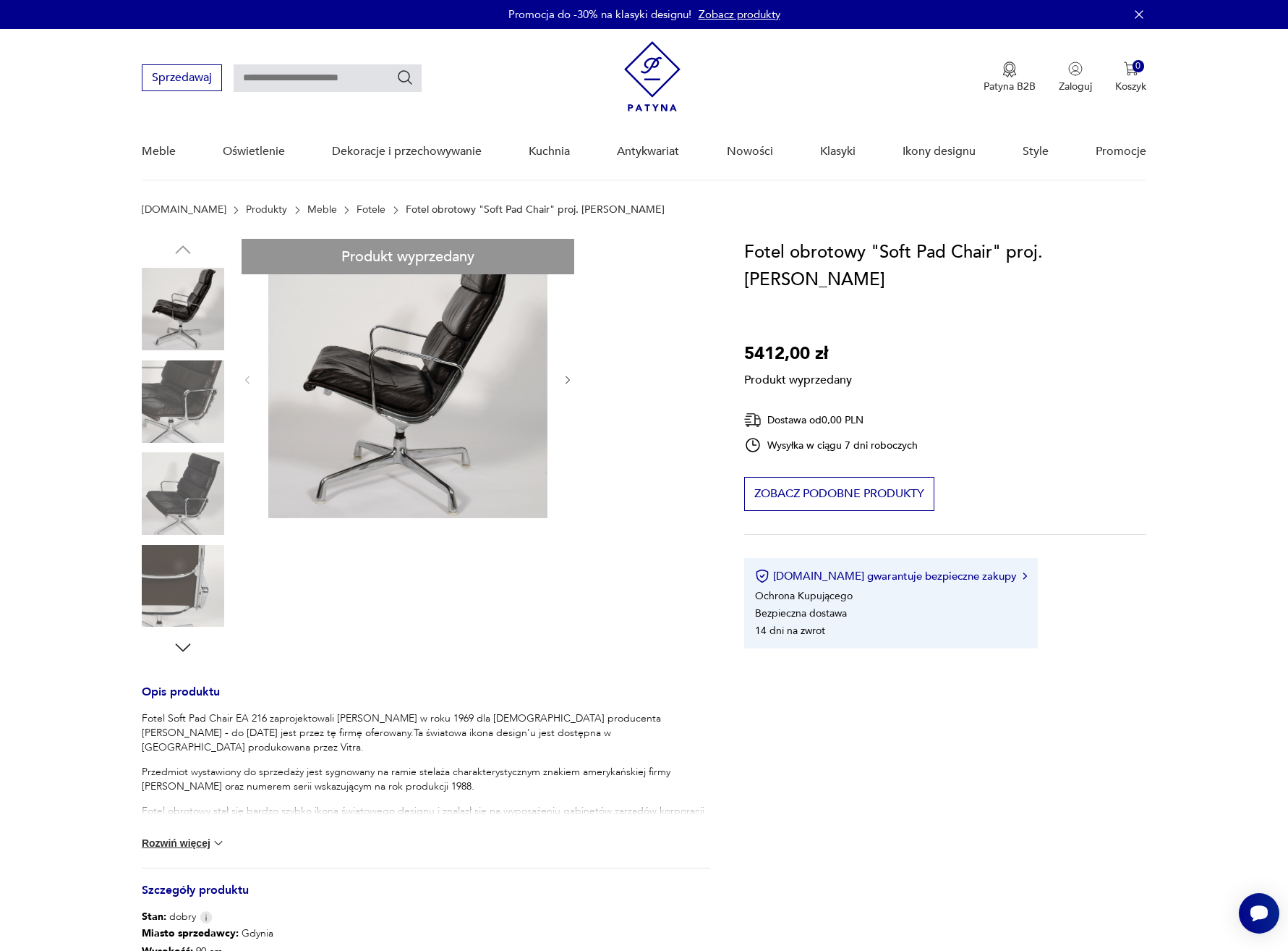
click at [182, 395] on div "Produkt wyprzedany Opis produktu Fotel Soft Pad Chair EA 216 zaprojektowali [PE…" at bounding box center [426, 703] width 568 height 930
click at [187, 495] on div "Produkt wyprzedany Opis produktu Fotel Soft Pad Chair EA 216 zaprojektowali [PE…" at bounding box center [426, 703] width 568 height 930
click at [154, 571] on div "Produkt wyprzedany Opis produktu Fotel Soft Pad Chair EA 216 zaprojektowali [PE…" at bounding box center [426, 703] width 568 height 930
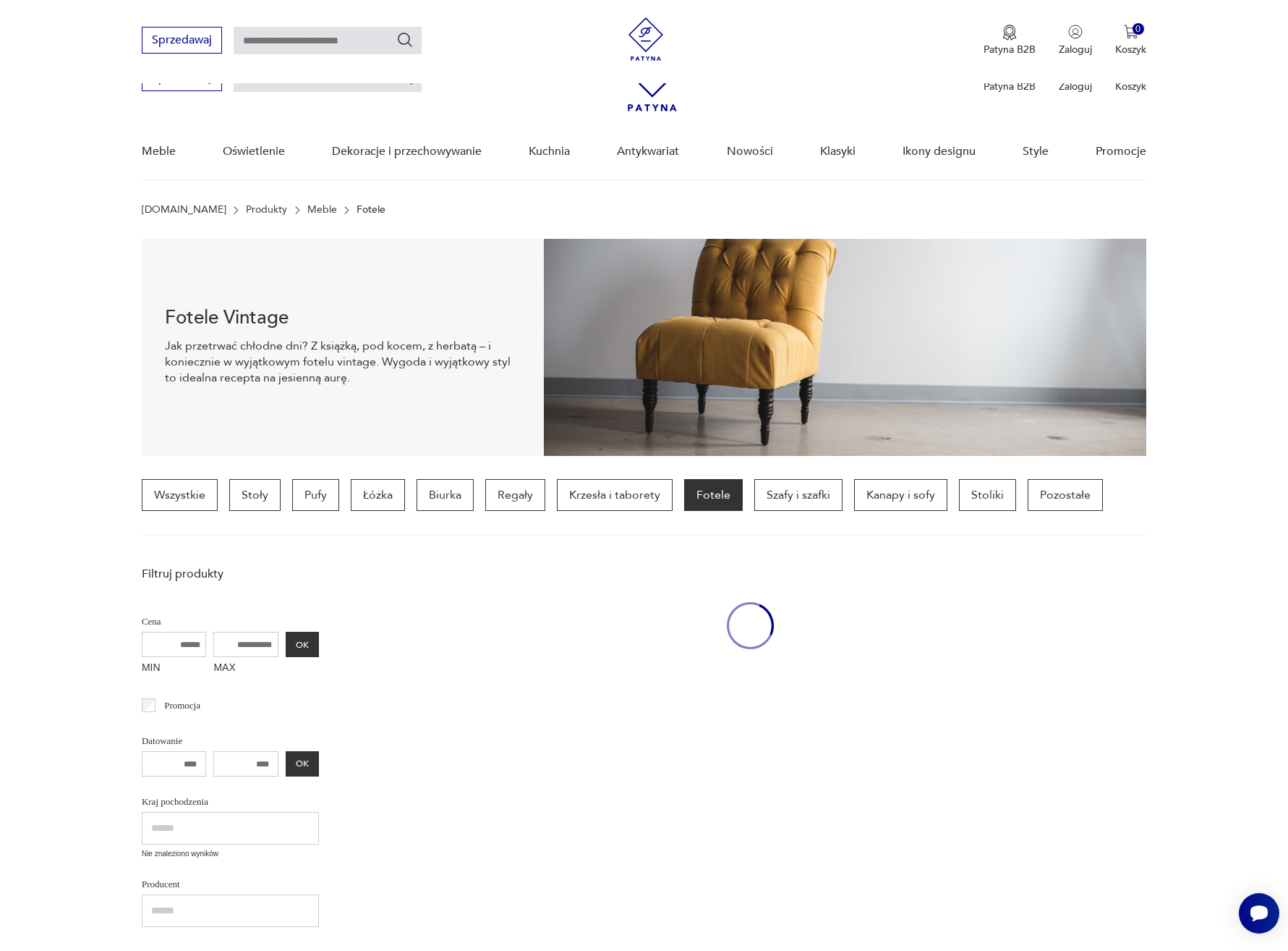
scroll to position [1030, 0]
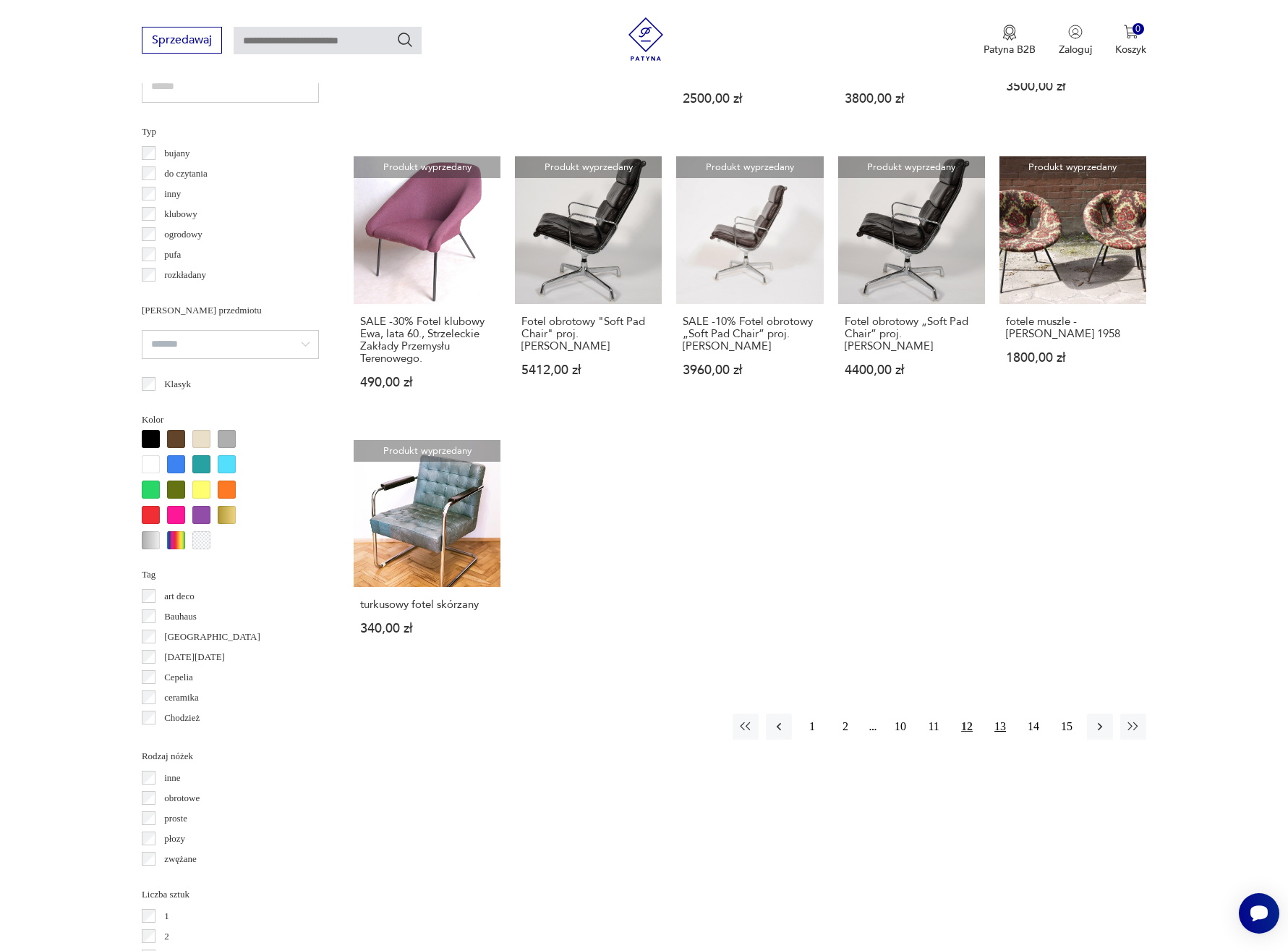
click at [997, 713] on button "13" at bounding box center [1000, 726] width 26 height 26
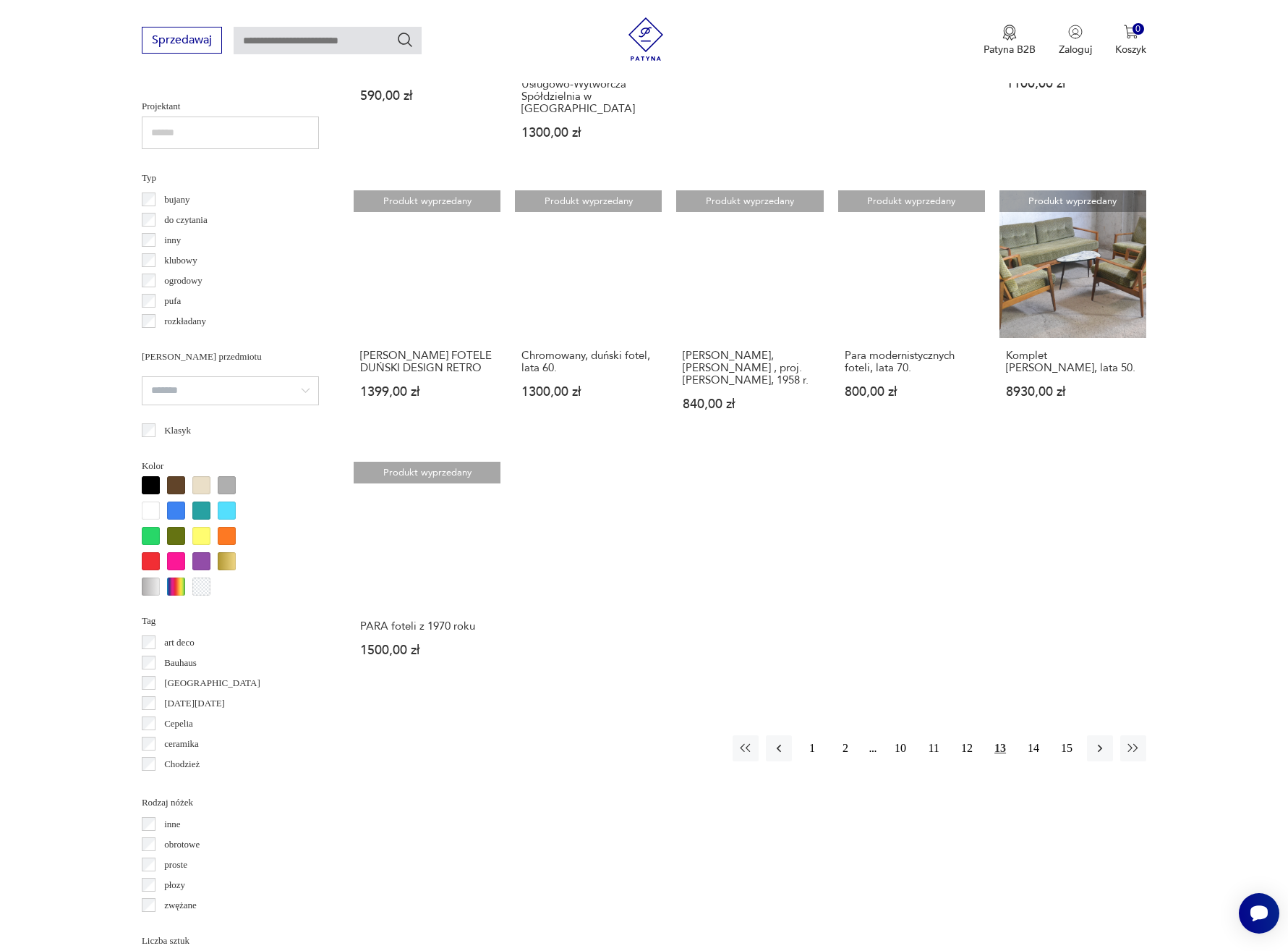
scroll to position [1069, 0]
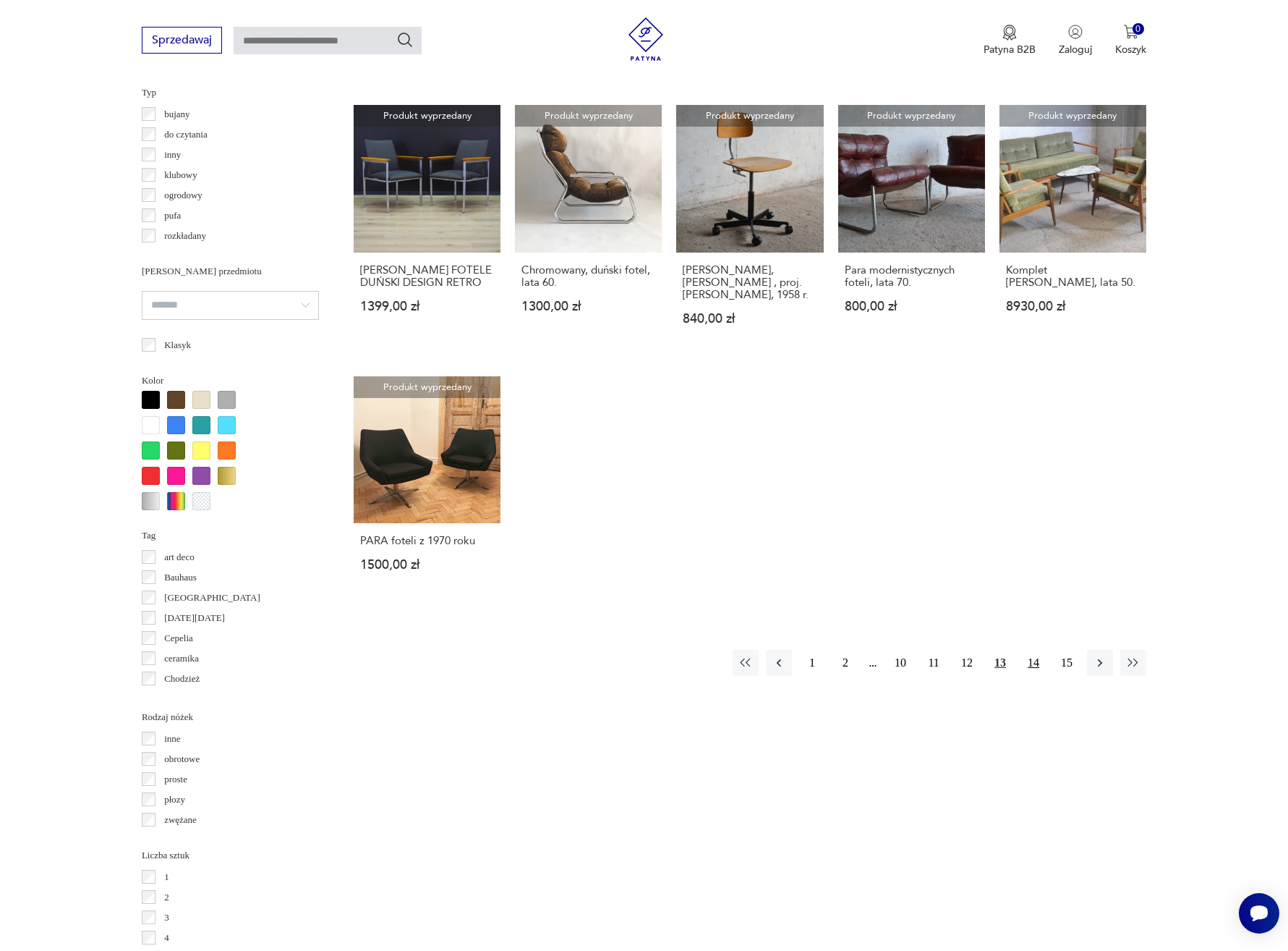
click at [1029, 652] on button "14" at bounding box center [1033, 662] width 26 height 26
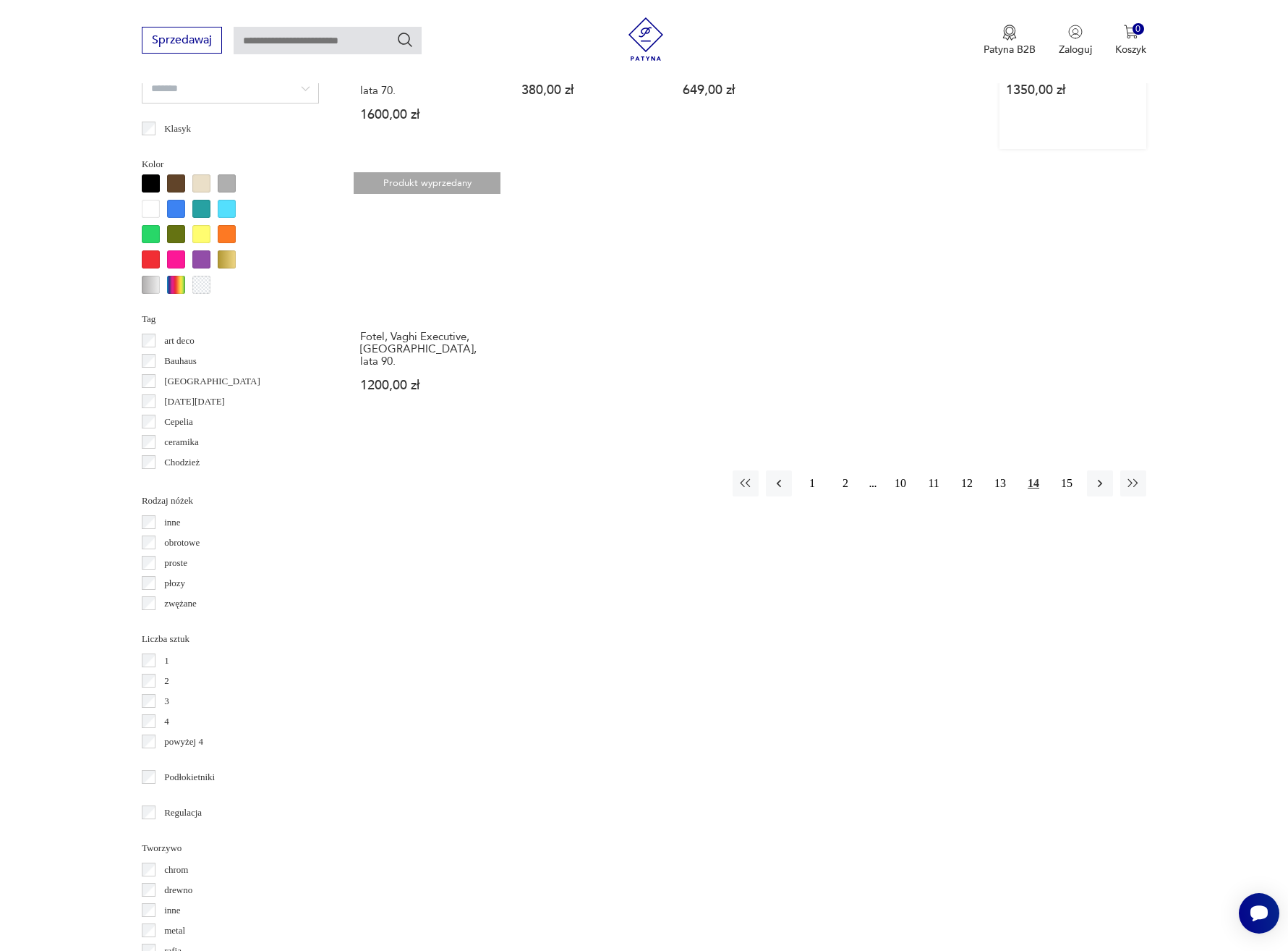
scroll to position [1294, 0]
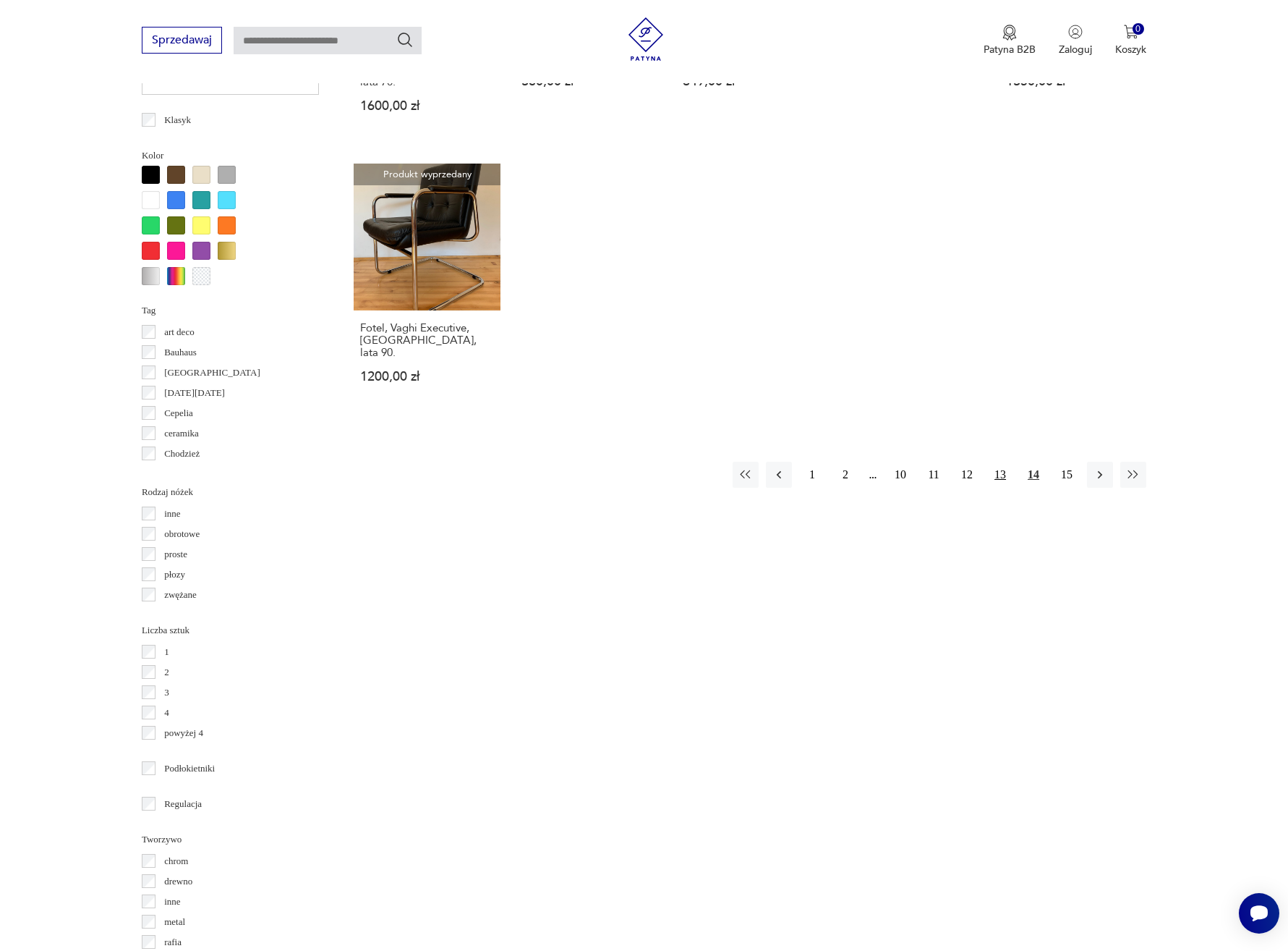
click at [1004, 461] on button "13" at bounding box center [1000, 474] width 26 height 26
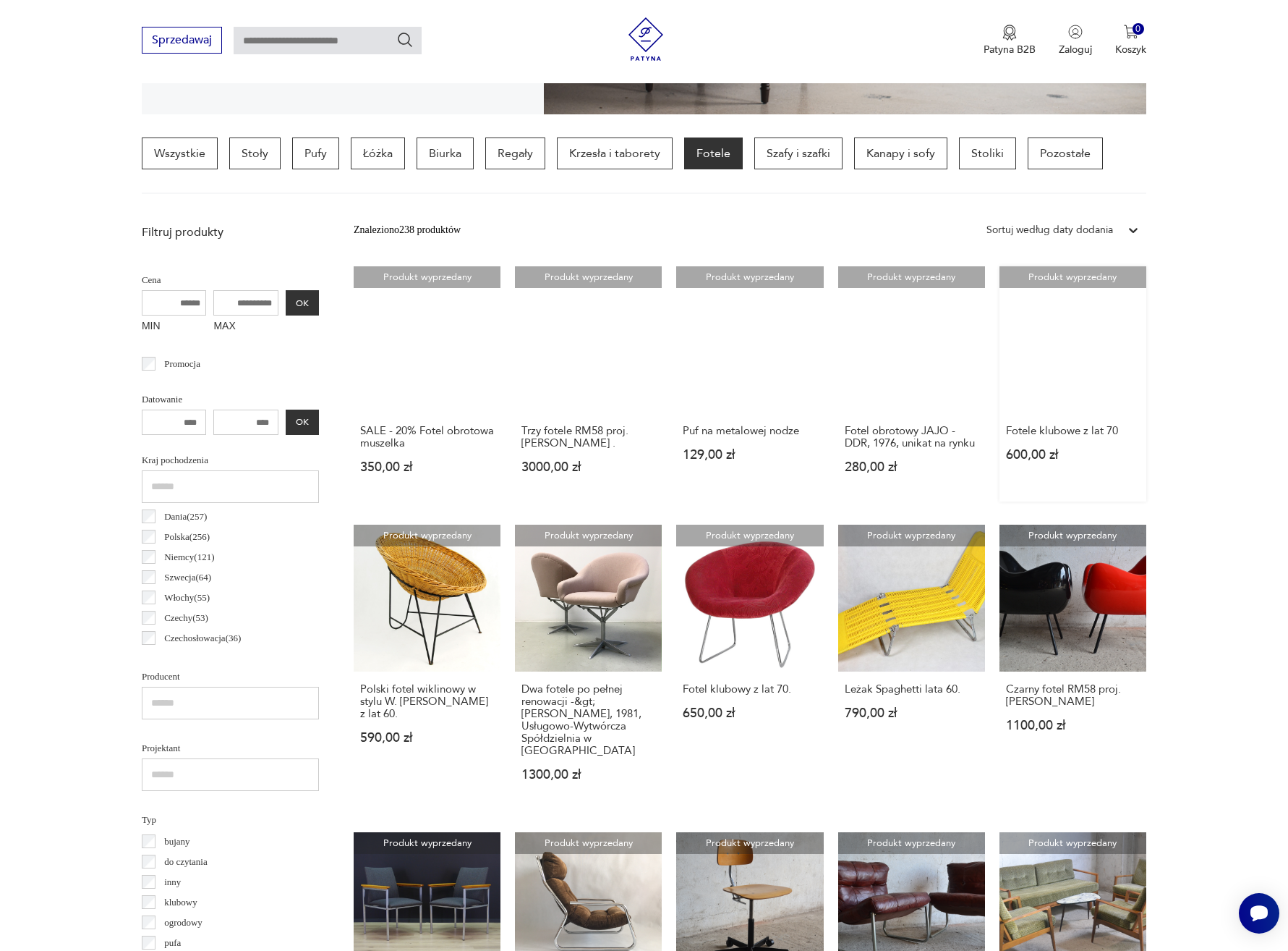
scroll to position [587, 0]
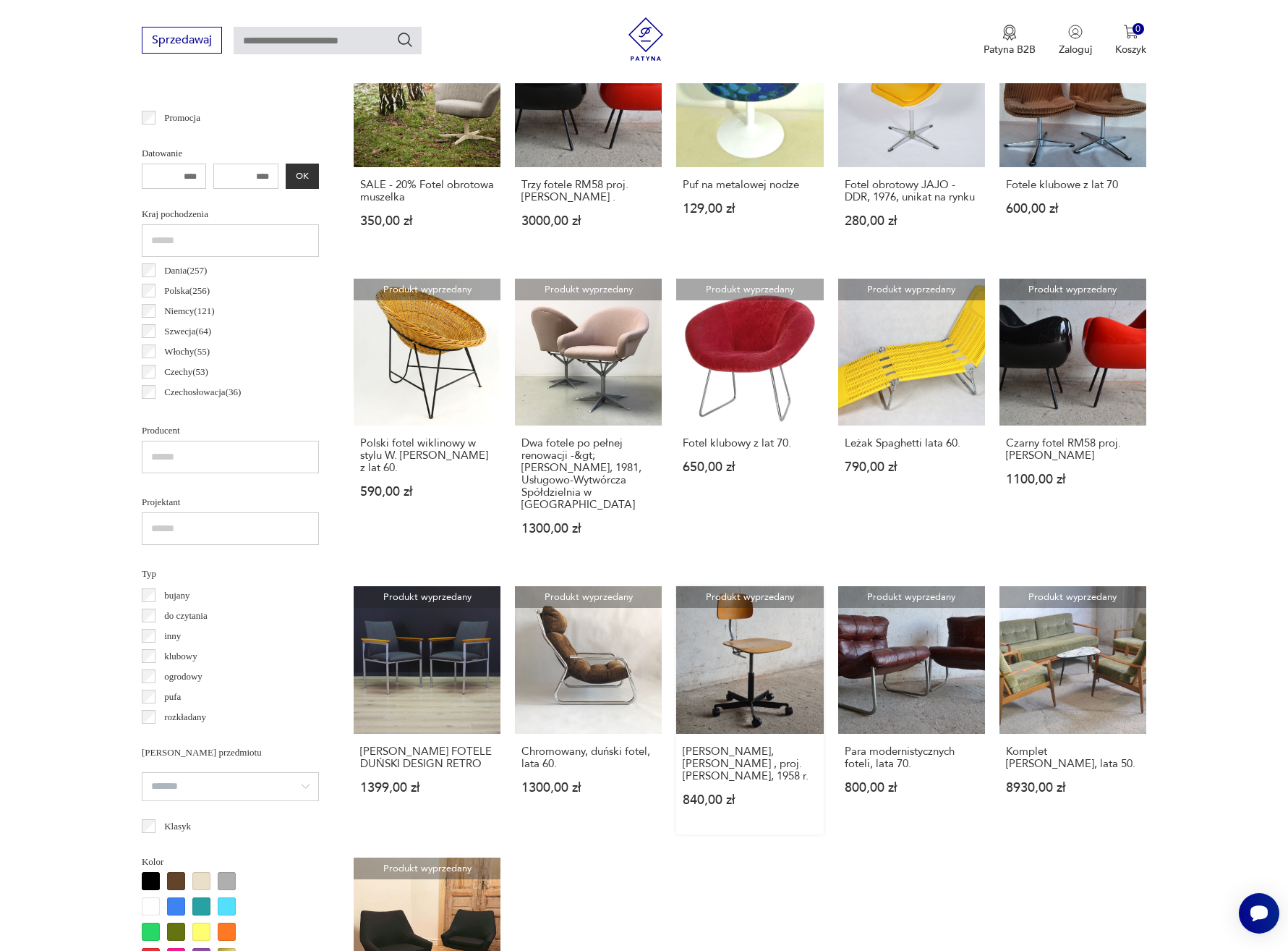
click at [766, 662] on link "Produkt wyprzedany Fotel [PERSON_NAME], [PERSON_NAME] , proj. [PERSON_NAME], 19…" at bounding box center [749, 709] width 147 height 248
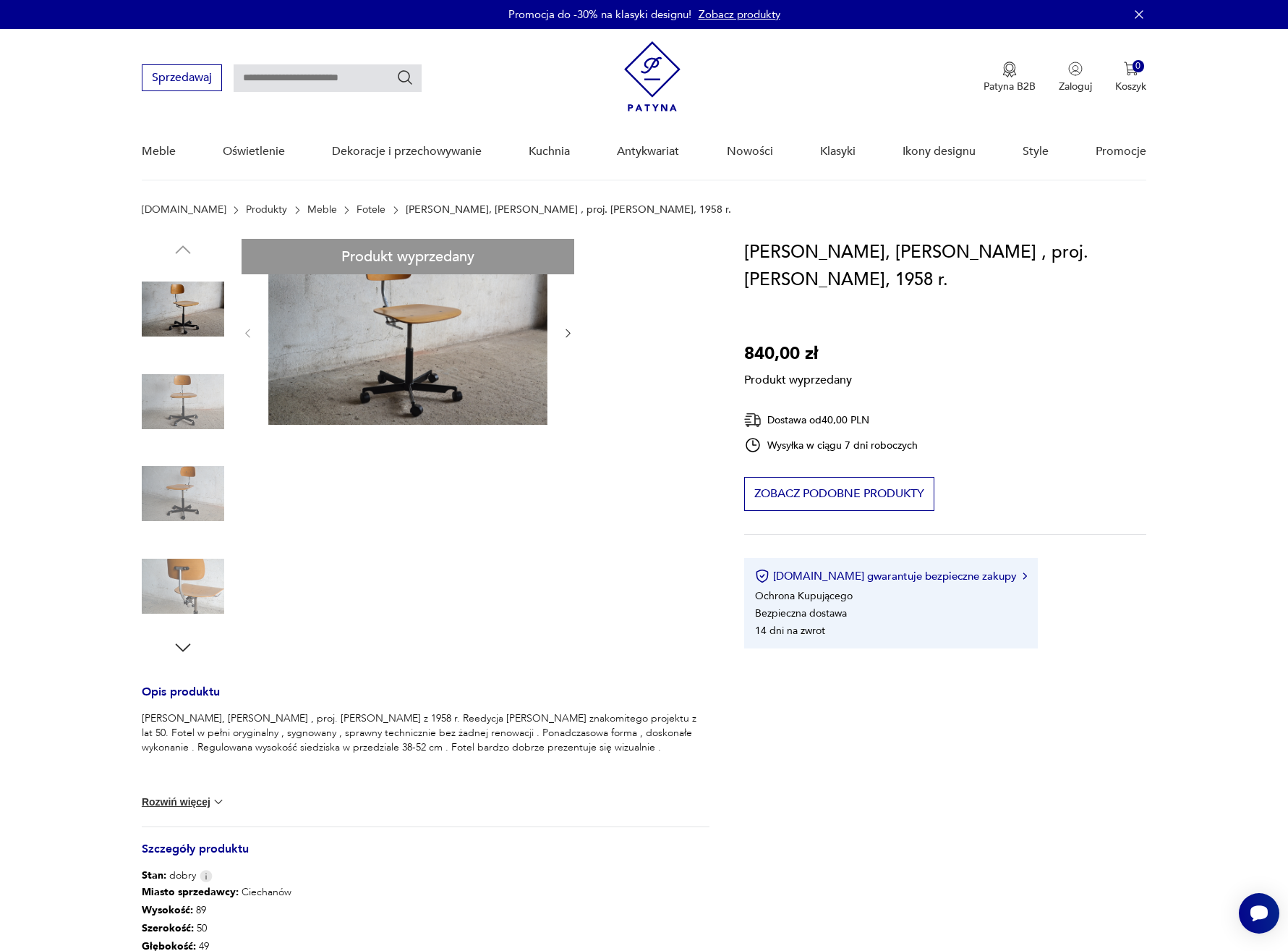
click at [179, 417] on div "Produkt wyprzedany Opis produktu Fotel Kevi, [PERSON_NAME] , proj. [PERSON_NAME…" at bounding box center [426, 682] width 568 height 889
click at [189, 490] on div "Produkt wyprzedany Opis produktu Fotel Kevi, [PERSON_NAME] , proj. [PERSON_NAME…" at bounding box center [426, 682] width 568 height 889
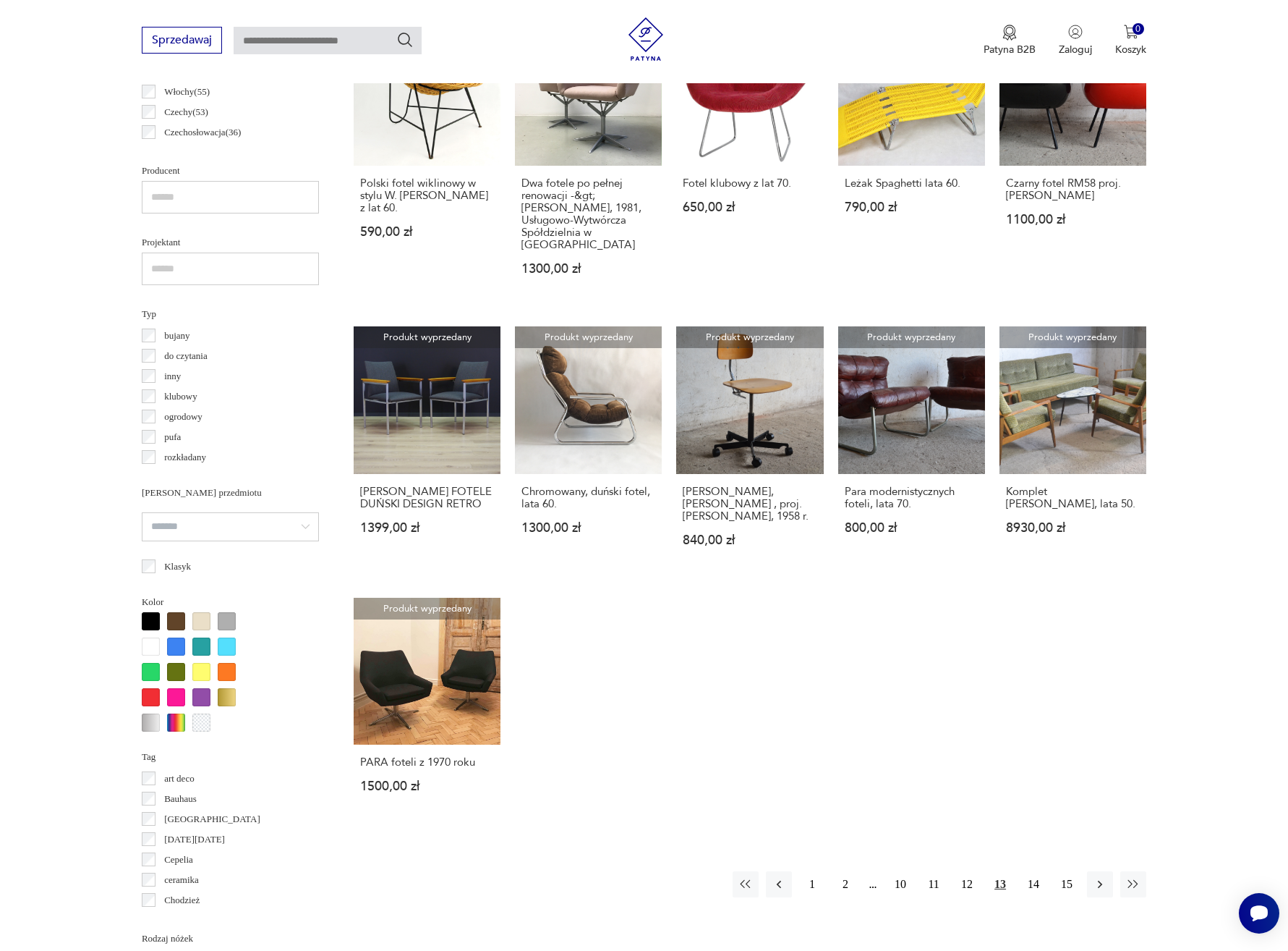
scroll to position [910, 0]
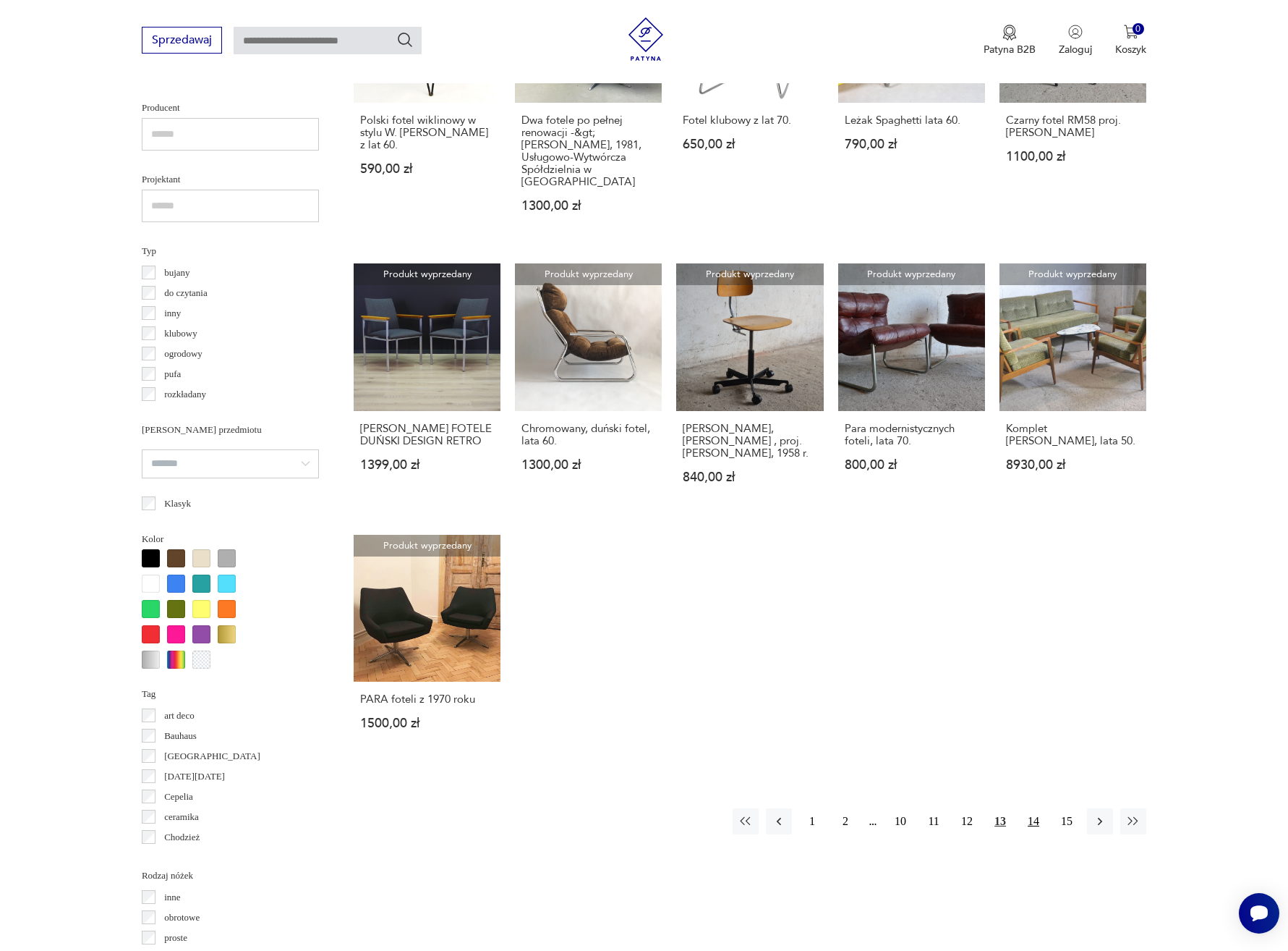
click at [1034, 808] on button "14" at bounding box center [1033, 821] width 26 height 26
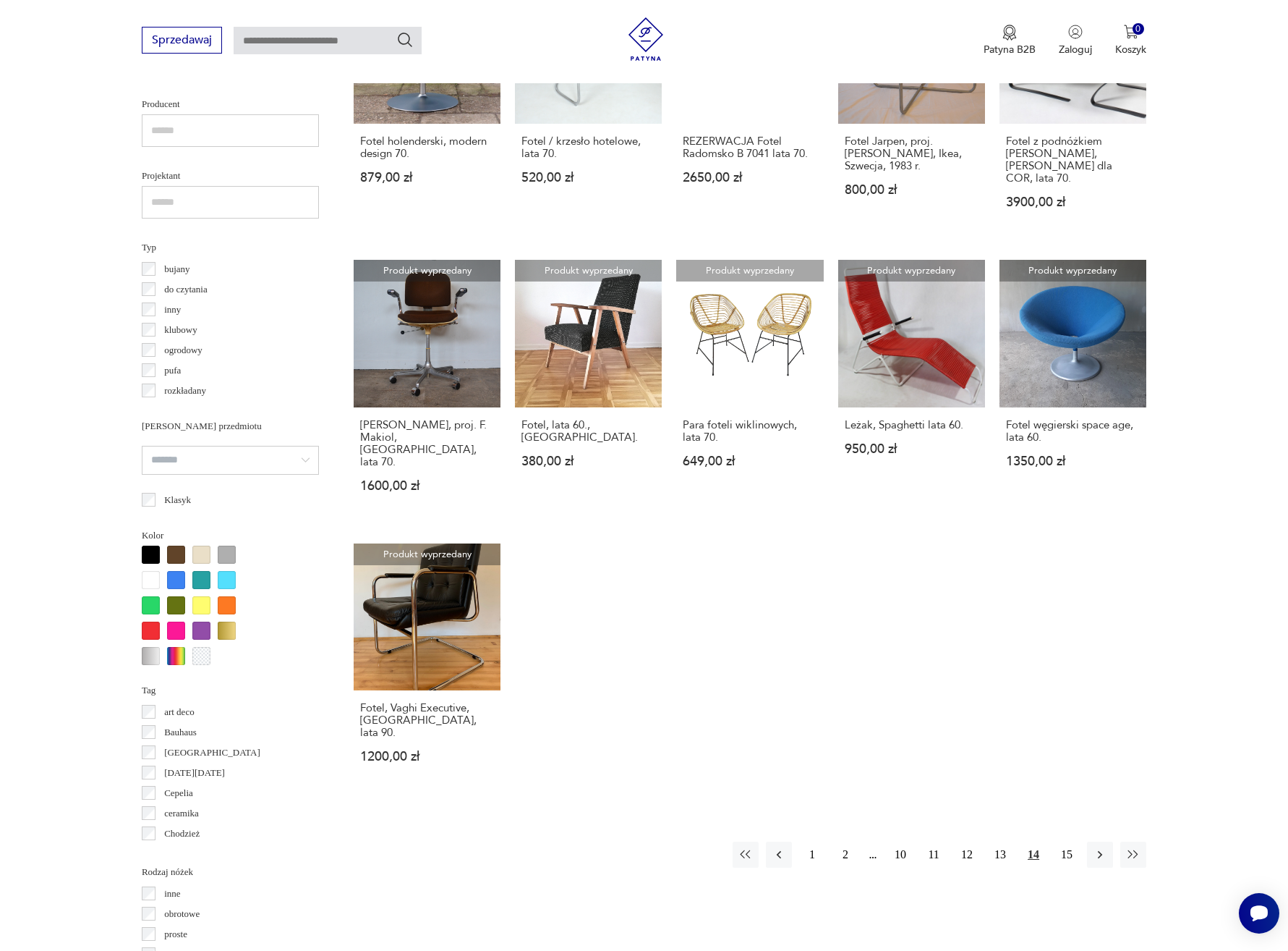
scroll to position [915, 0]
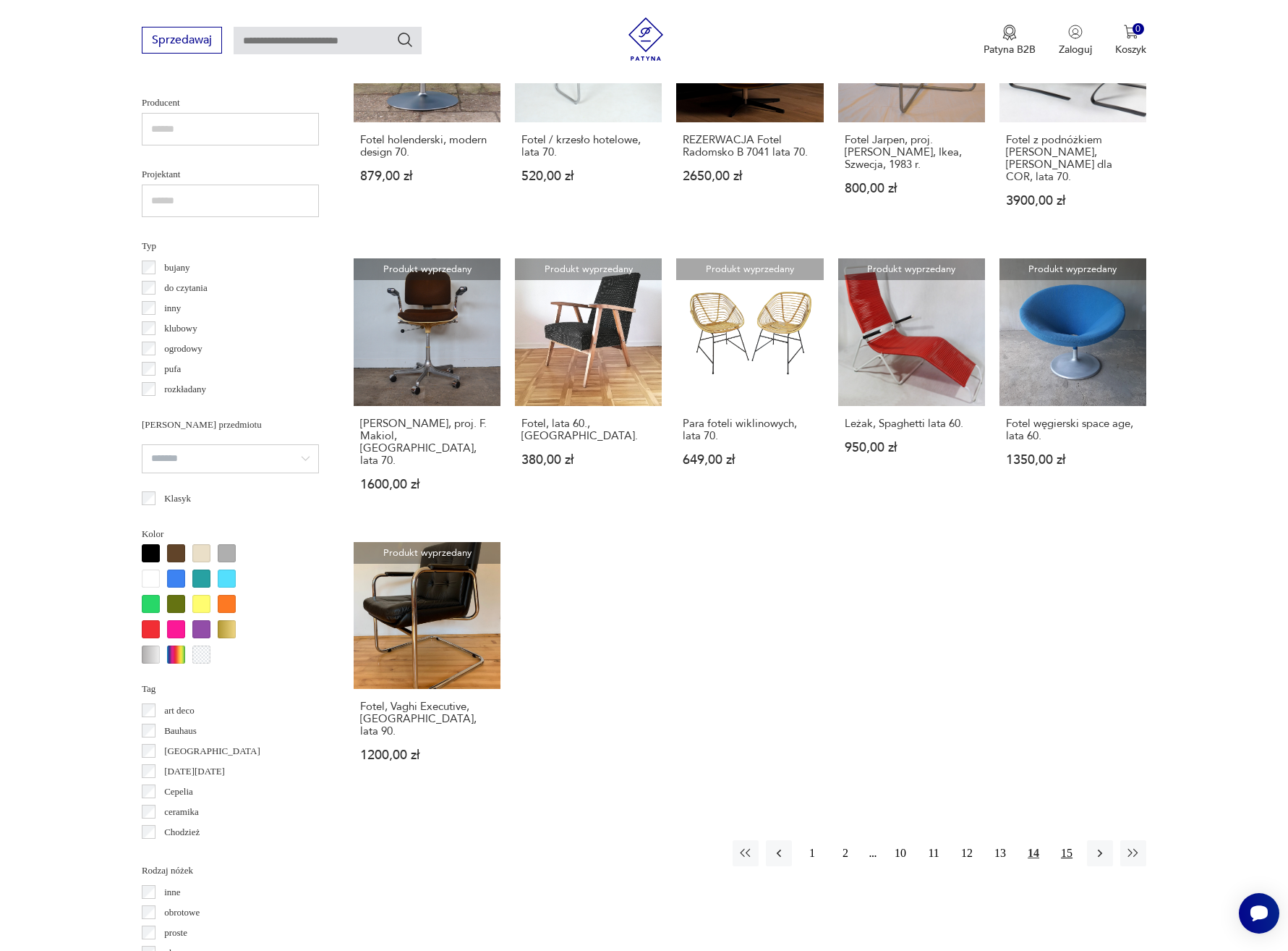
click at [1071, 840] on button "15" at bounding box center [1067, 852] width 26 height 26
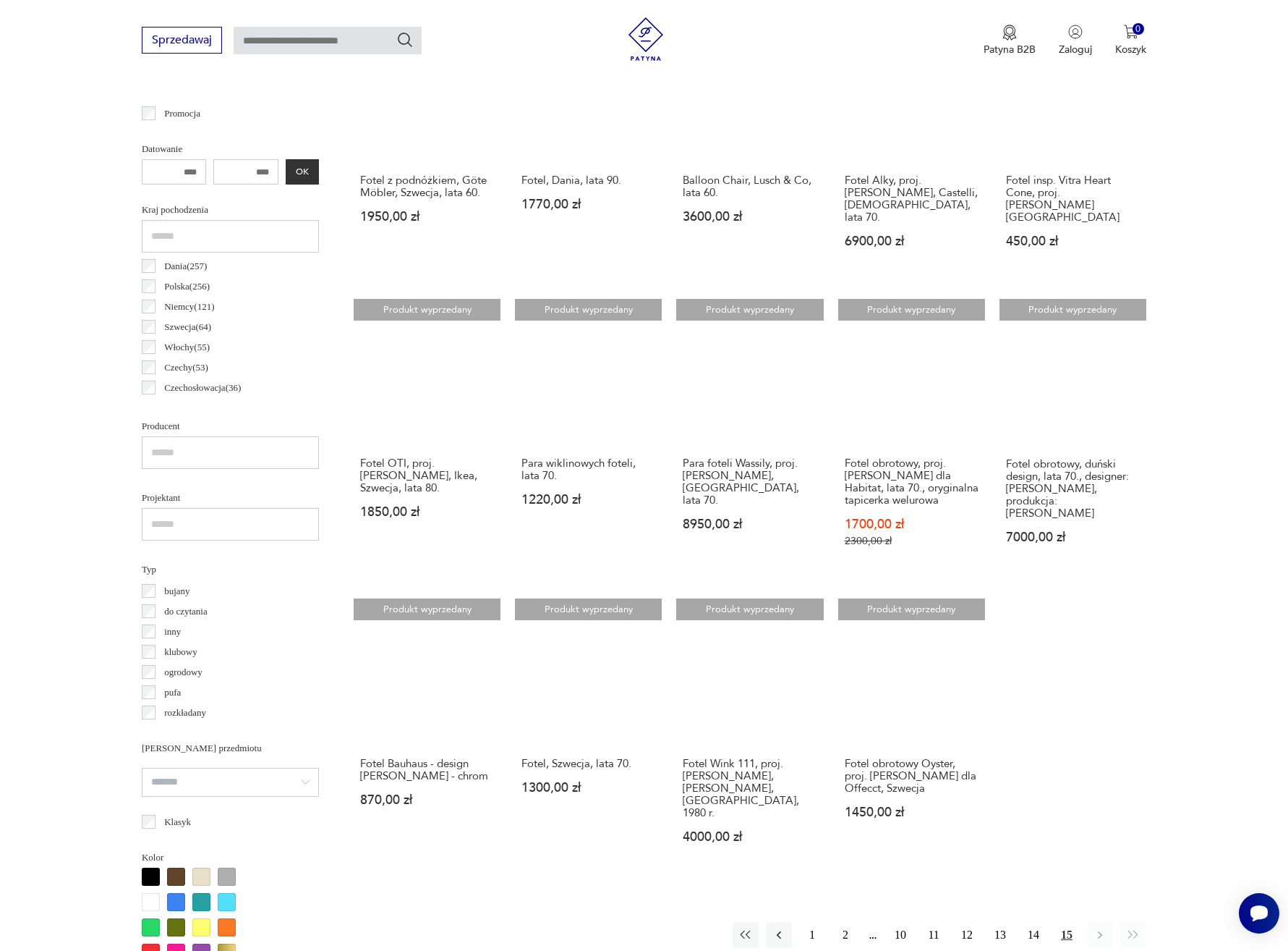
scroll to position [640, 0]
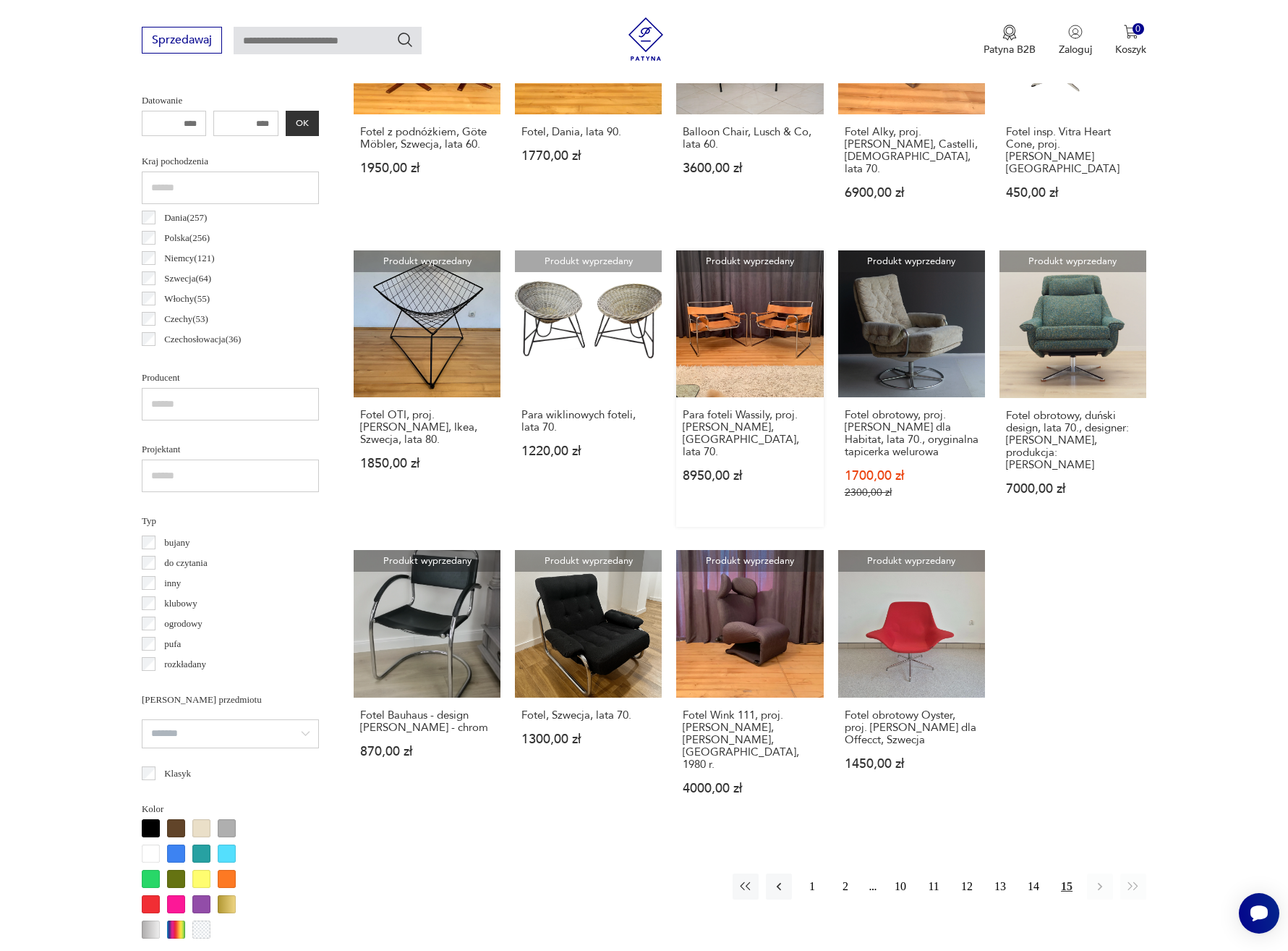
click at [728, 336] on link "Produkt wyprzedany Para foteli Wassily, proj. [PERSON_NAME], [GEOGRAPHIC_DATA],…" at bounding box center [749, 388] width 147 height 277
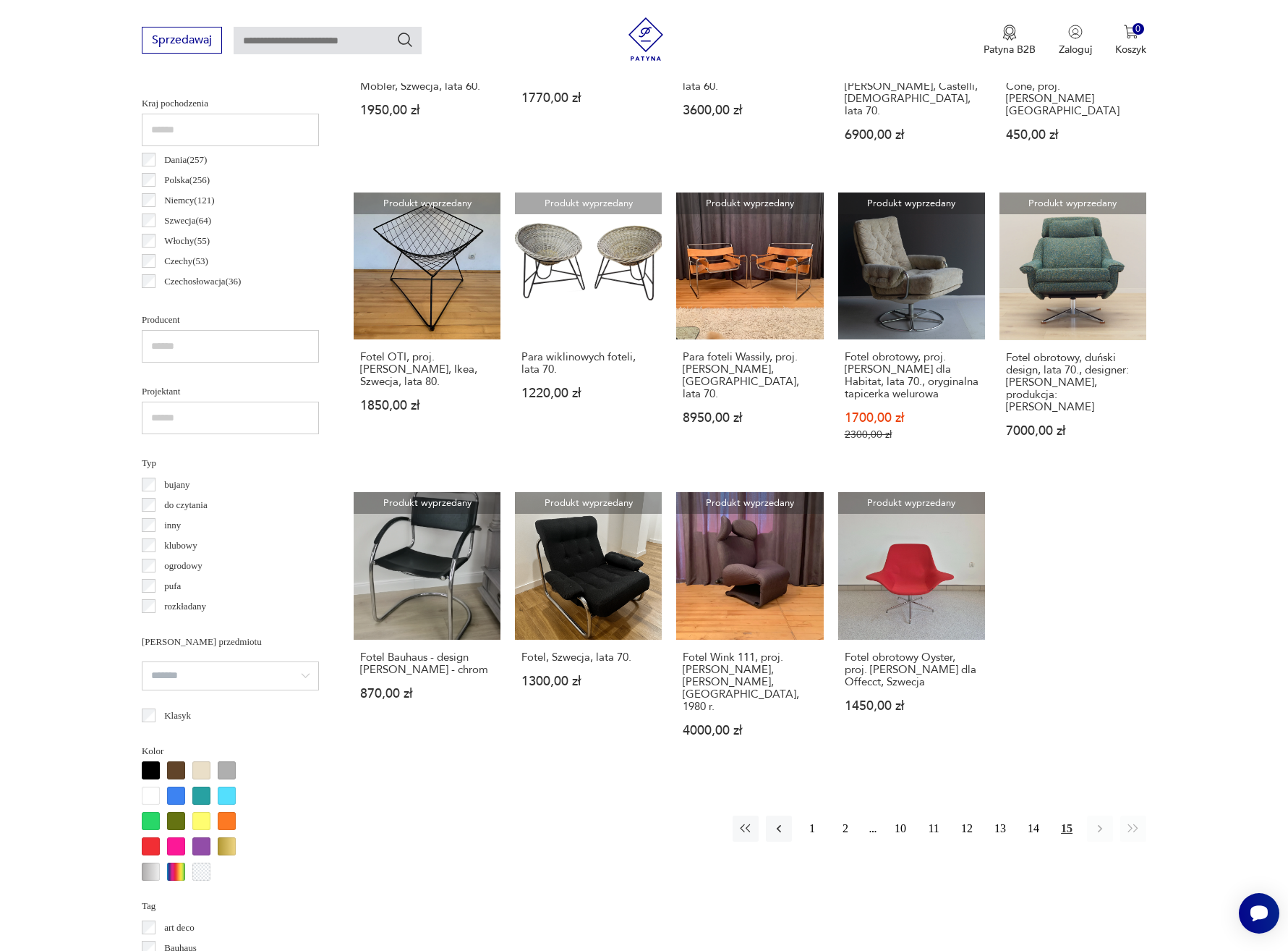
scroll to position [699, 0]
